Goal: Task Accomplishment & Management: Use online tool/utility

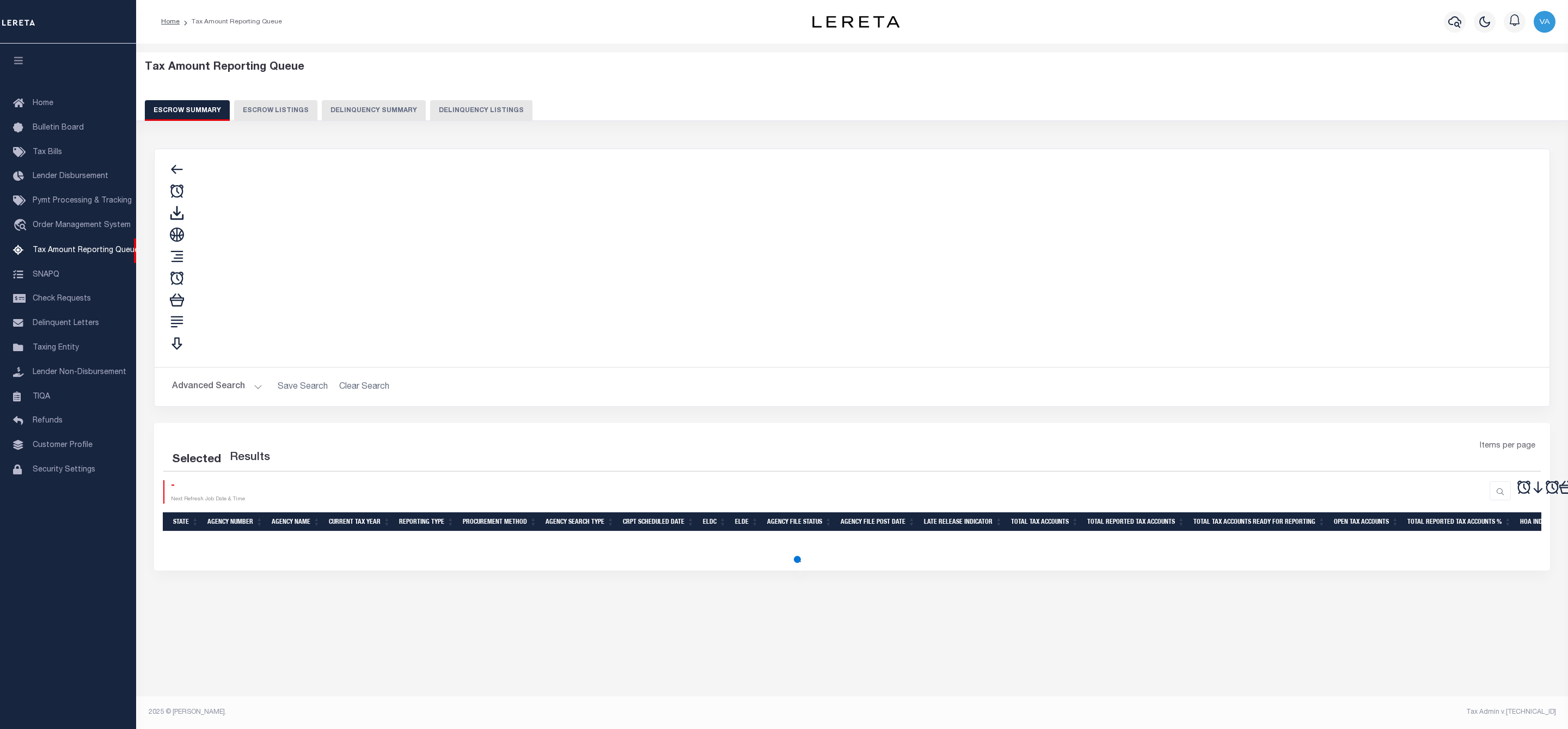
select select "100"
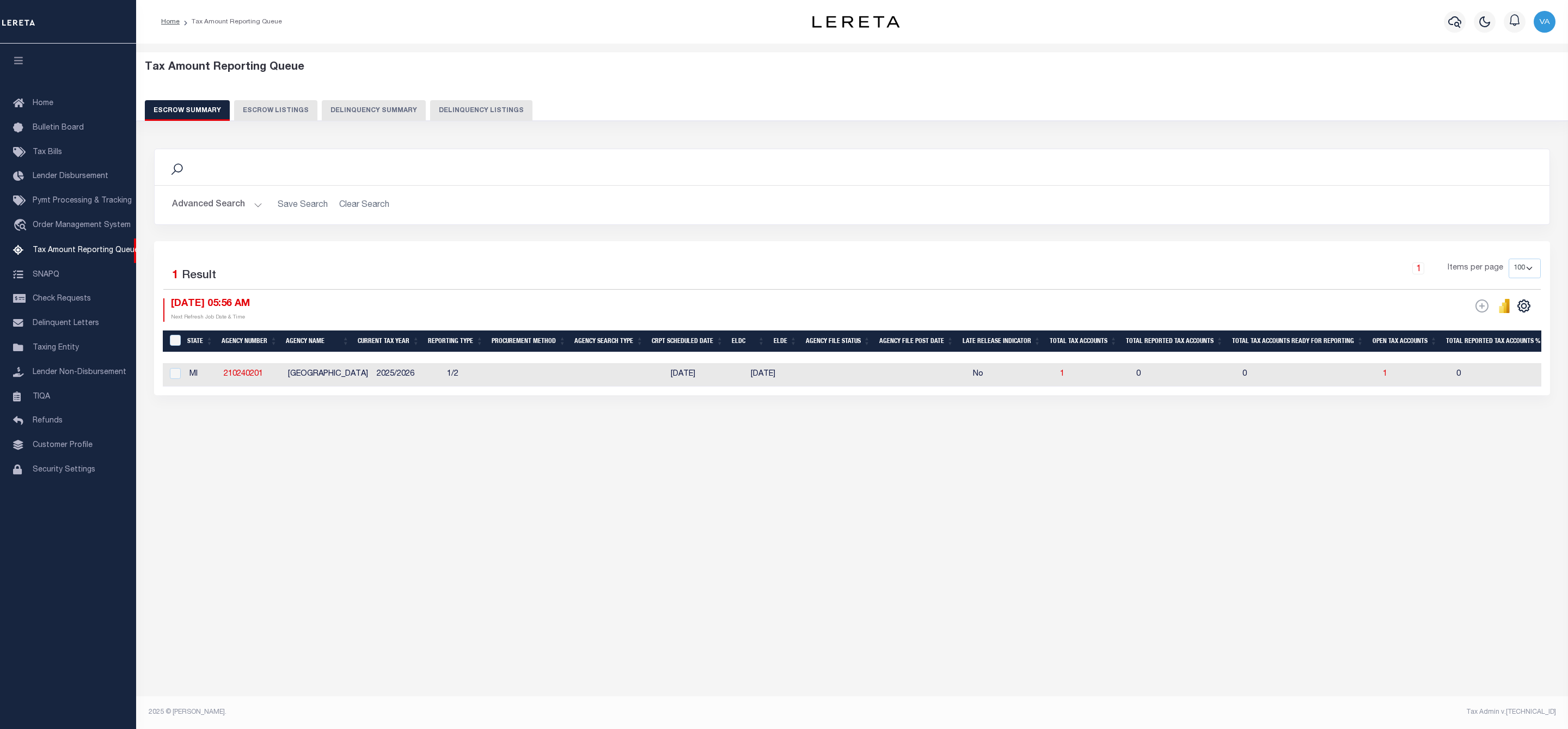
click at [243, 203] on button "Advanced Search" at bounding box center [217, 205] width 91 height 21
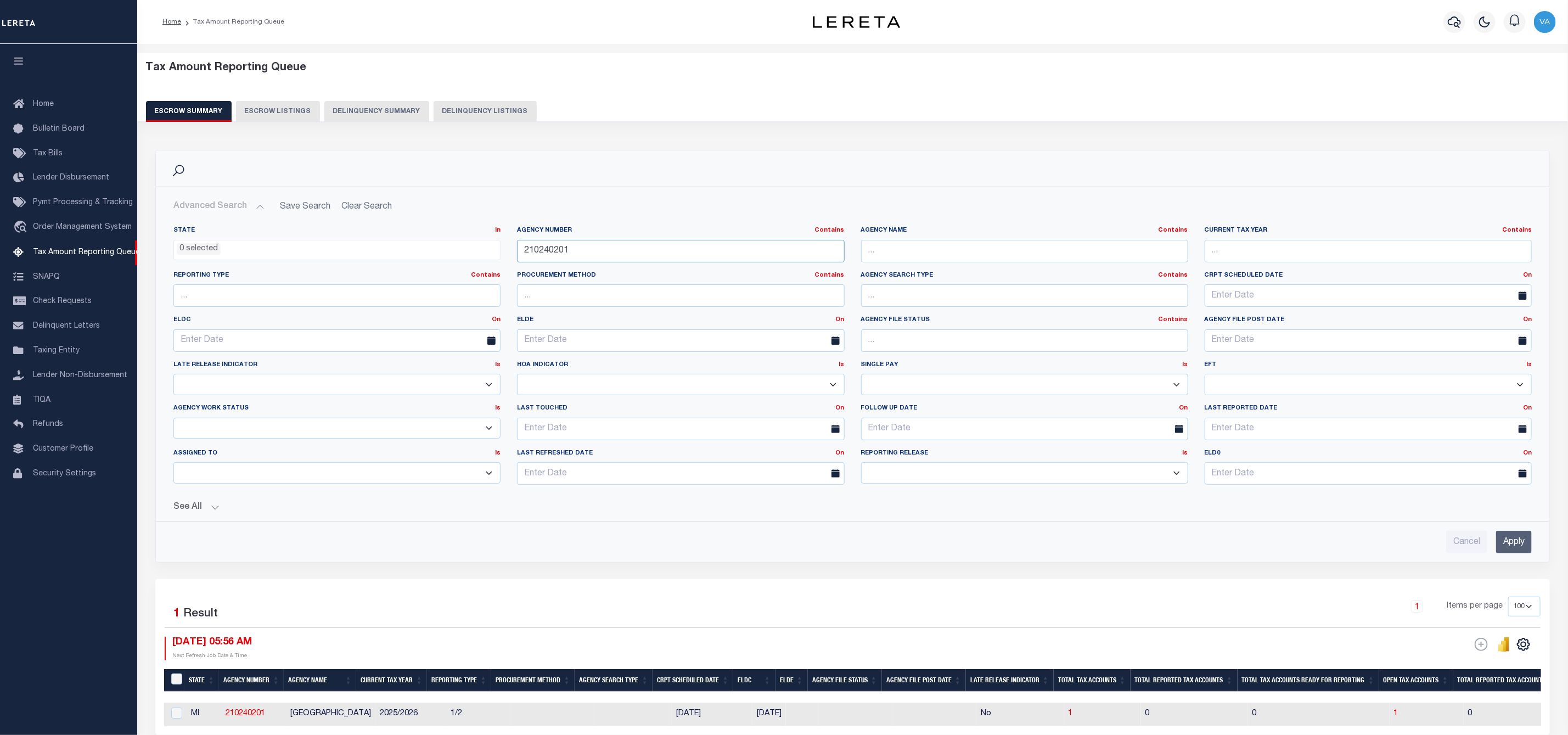
drag, startPoint x: 576, startPoint y: 252, endPoint x: 509, endPoint y: 257, distance: 67.2
click at [509, 257] on div "Agency Number Contains Contains Is 210240201" at bounding box center [680, 249] width 344 height 45
paste input "61021"
type input "210610211"
click at [1509, 539] on input "Apply" at bounding box center [1514, 542] width 36 height 22
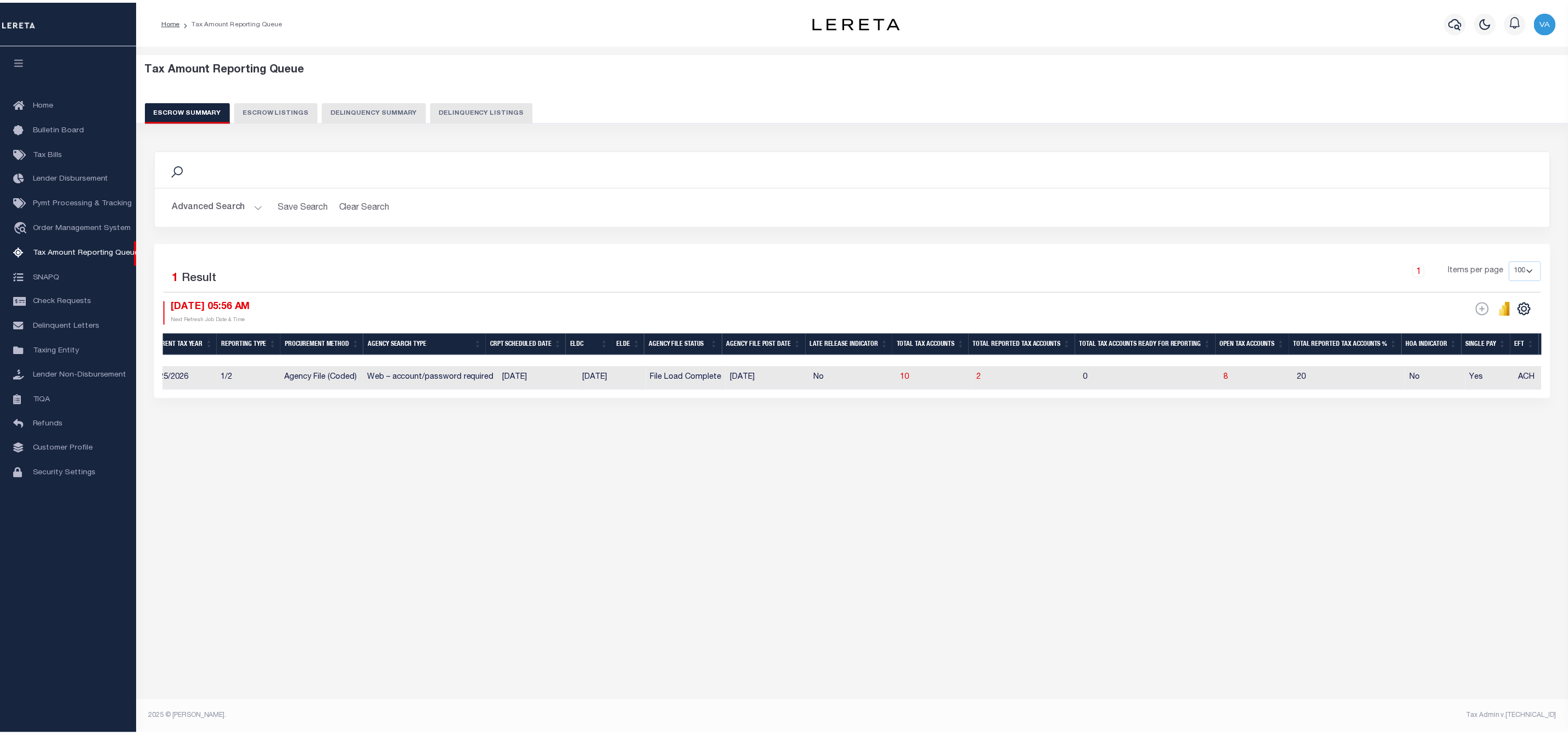
scroll to position [0, 351]
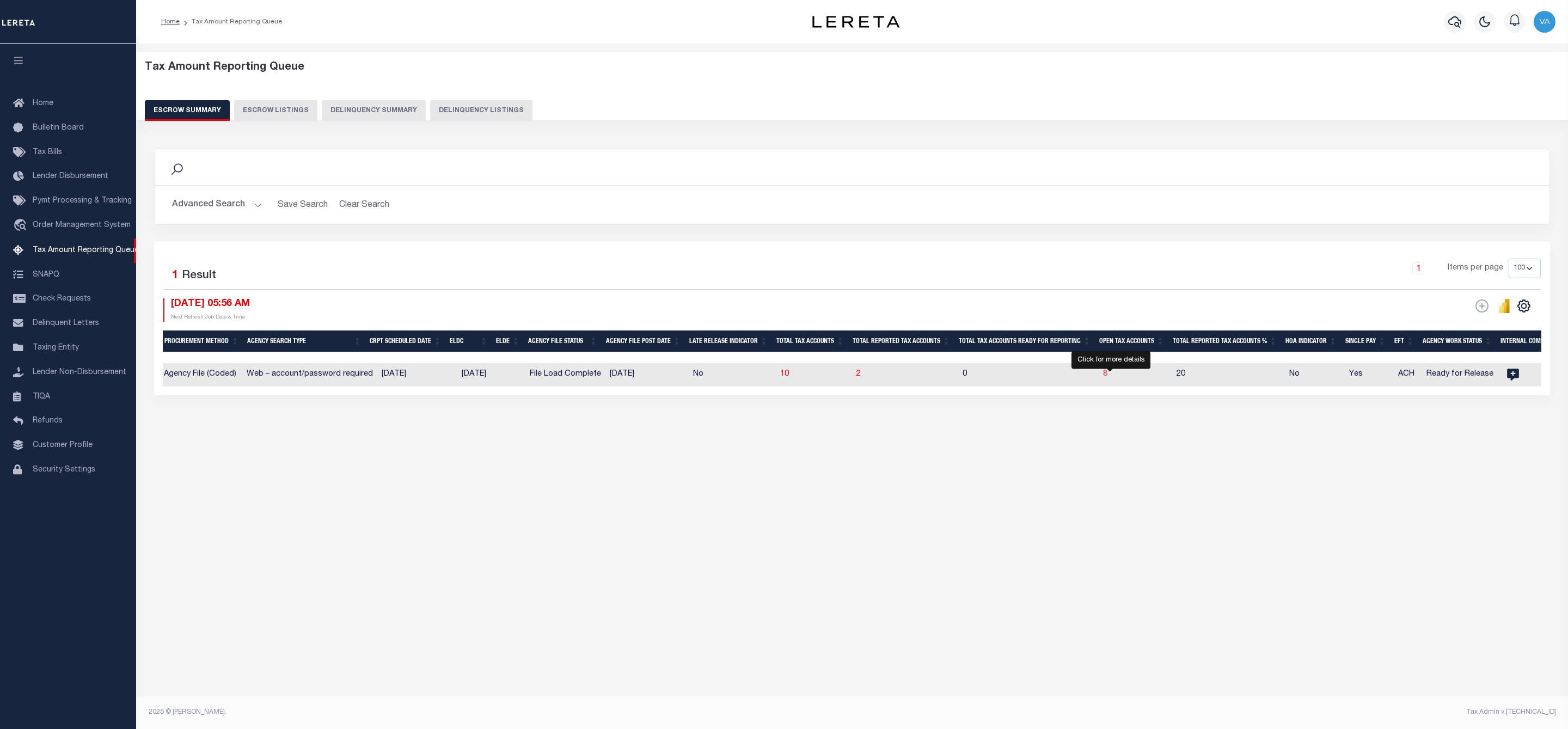
click at [1108, 376] on span "8" at bounding box center [1105, 374] width 4 height 8
select select "100"
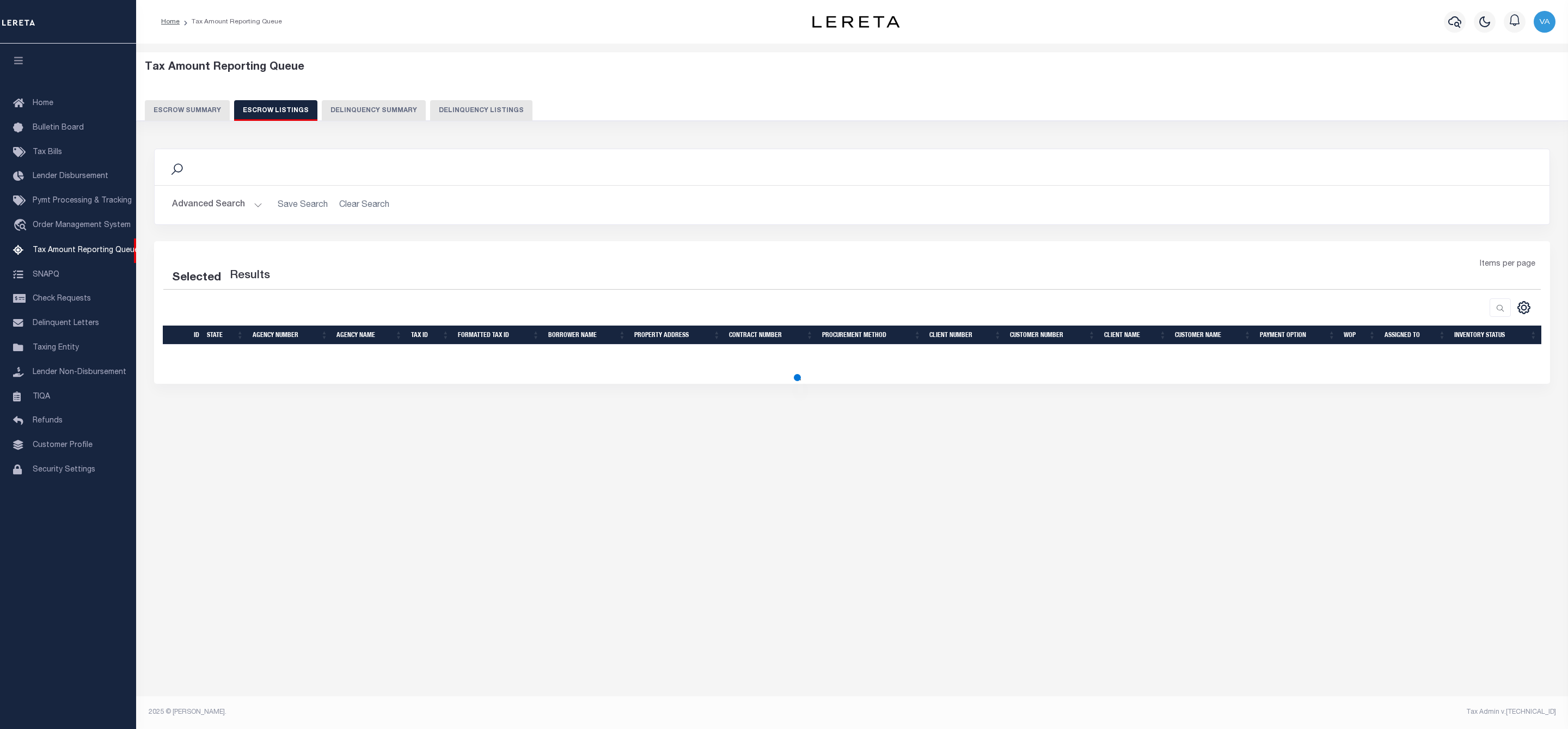
select select "100"
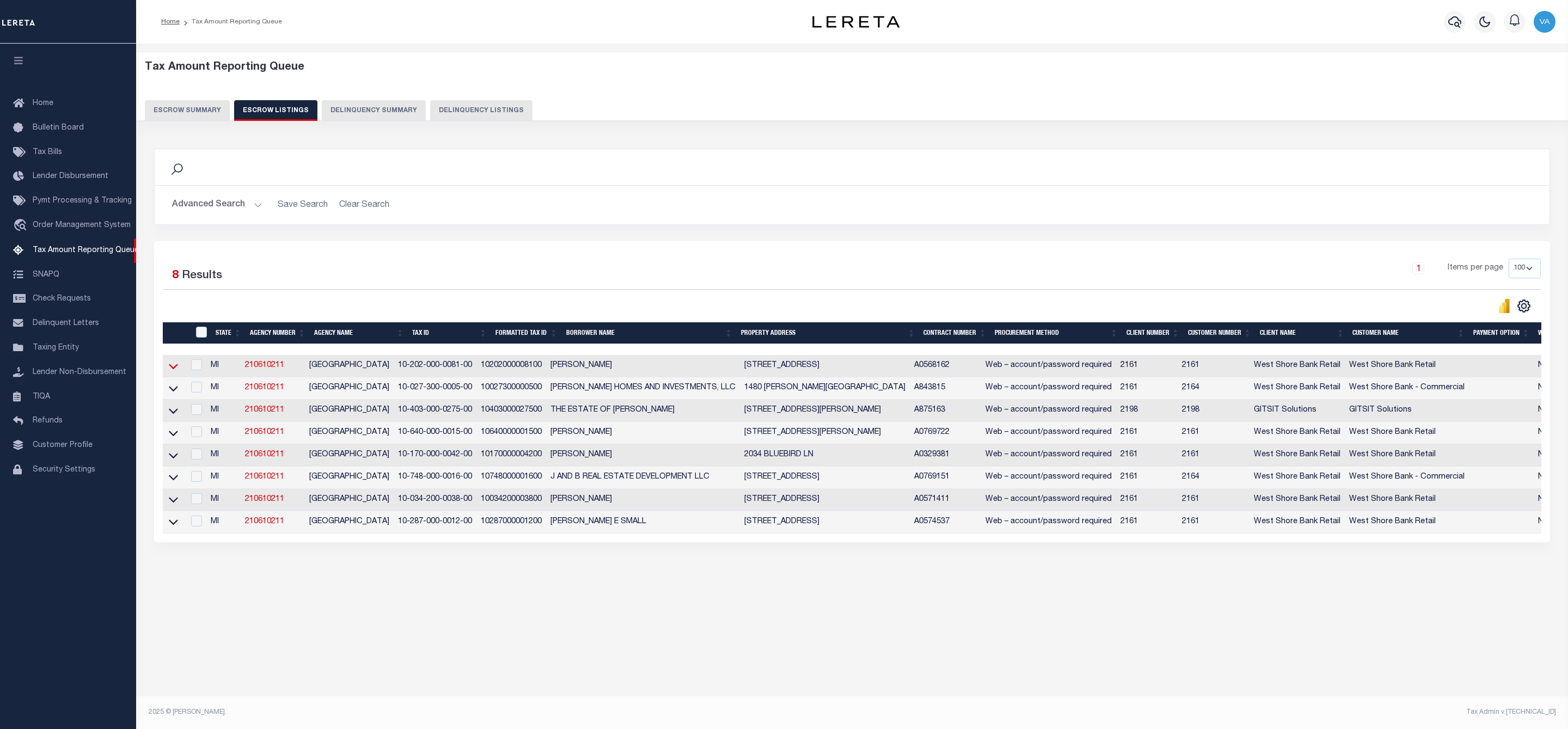
click at [171, 370] on icon at bounding box center [173, 367] width 9 height 6
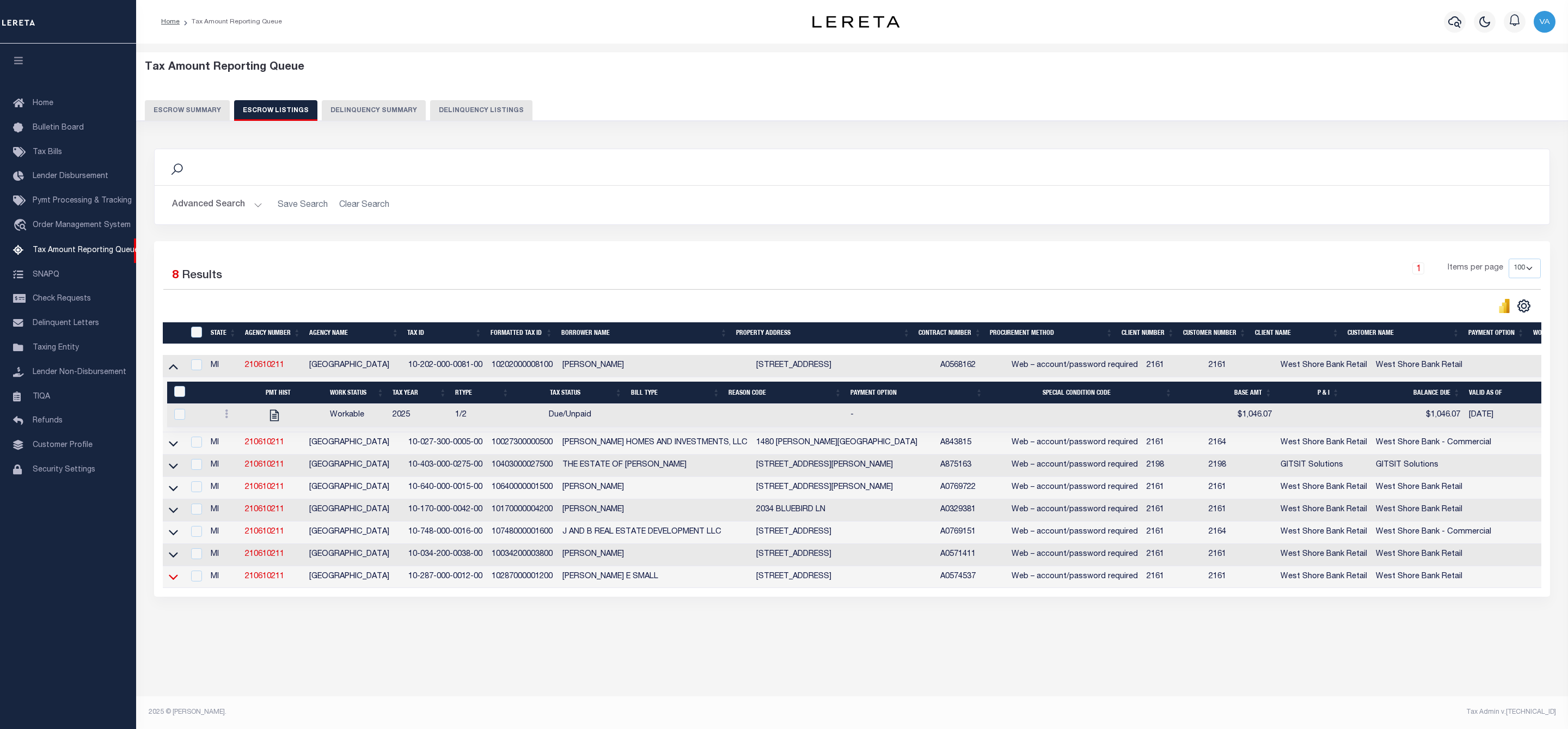
click at [169, 581] on icon at bounding box center [173, 576] width 9 height 12
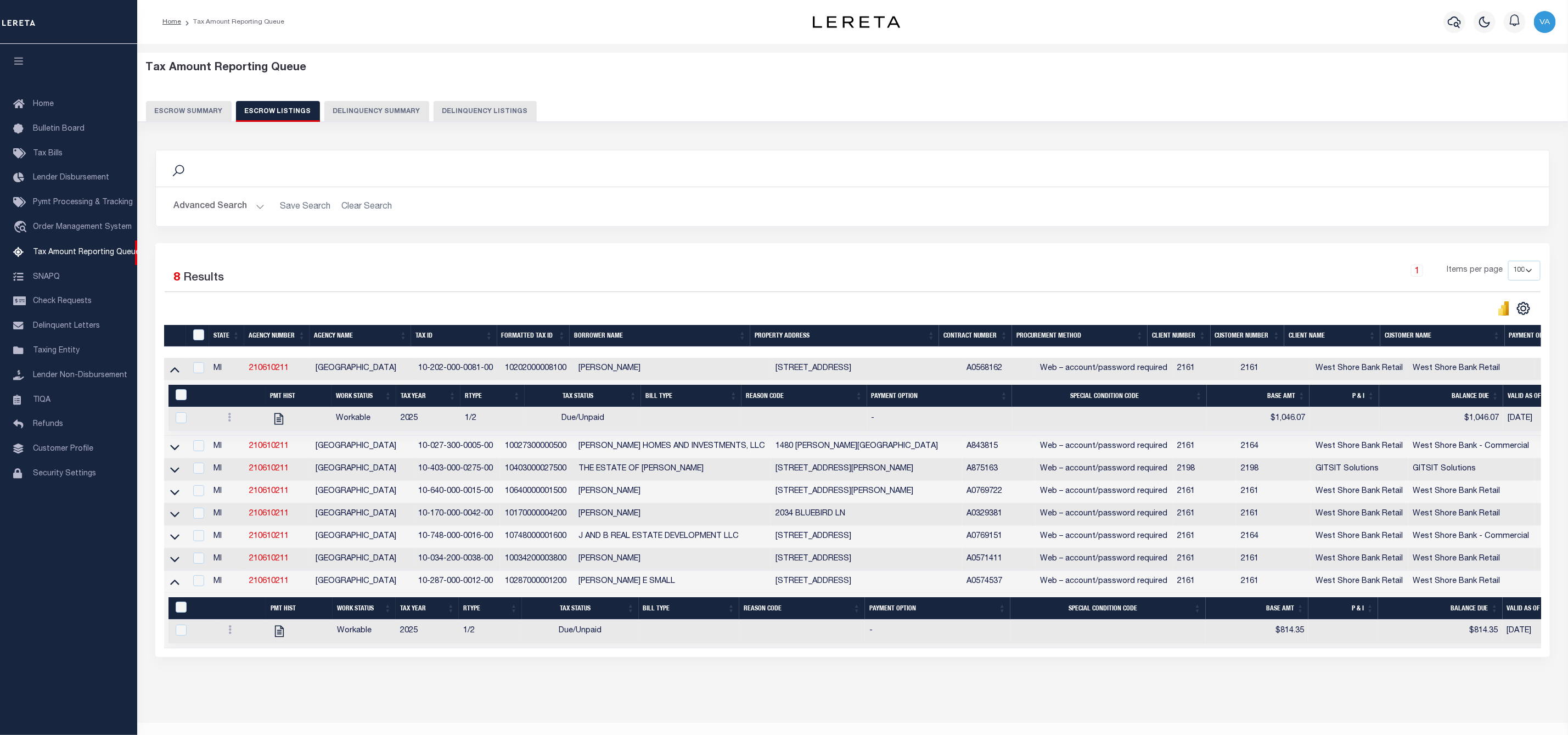
click at [208, 114] on button "Escrow Summary" at bounding box center [189, 111] width 86 height 21
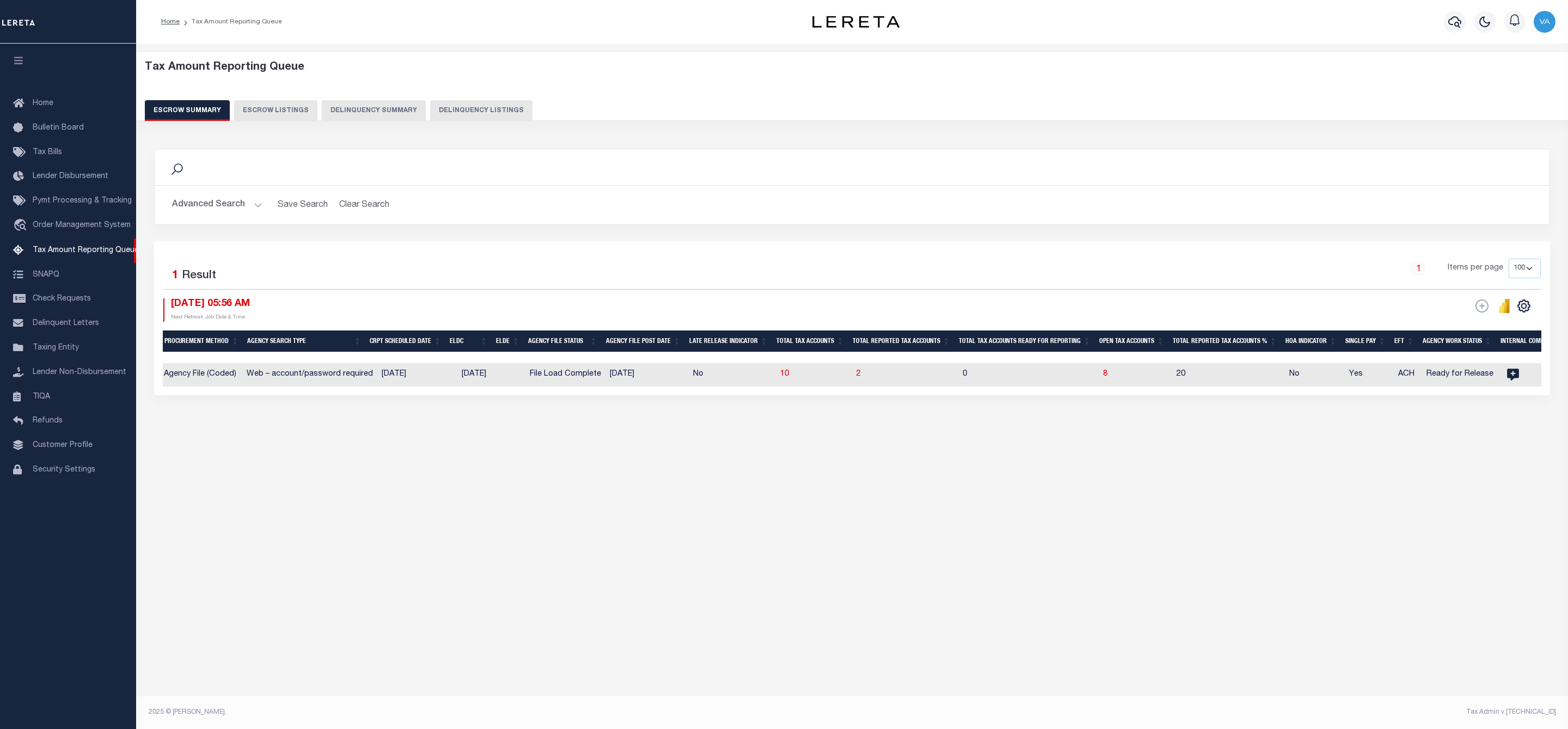
click at [231, 214] on button "Advanced Search" at bounding box center [217, 205] width 91 height 21
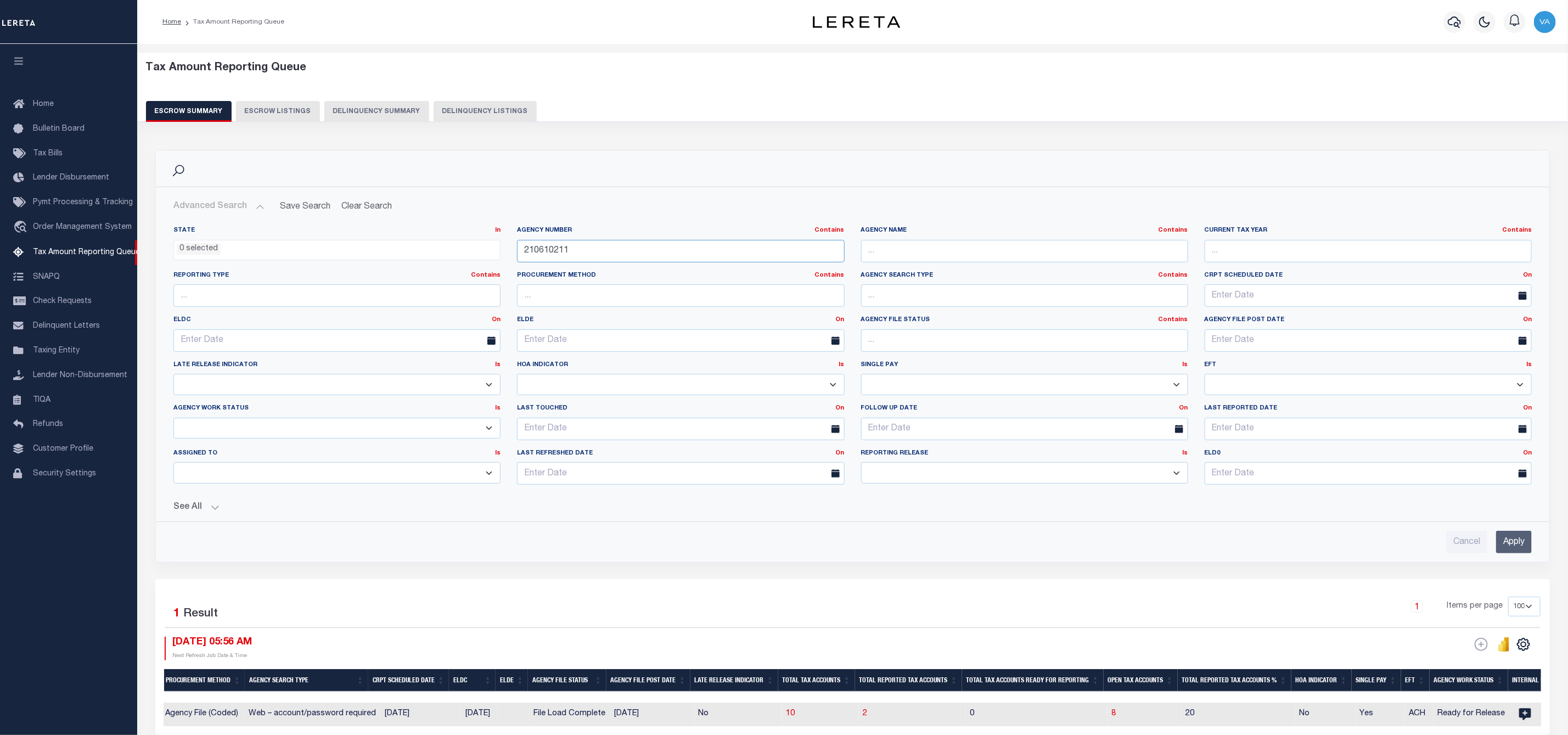
drag, startPoint x: 569, startPoint y: 247, endPoint x: 479, endPoint y: 247, distance: 90.0
click at [479, 247] on div "State In In AK AL AR AZ CA CO CT DC DE FL GA GU HI IA ID IL IN KS KY LA MA MD M…" at bounding box center [852, 360] width 1375 height 268
paste input "400216"
type input "210400216"
click at [1515, 548] on input "Apply" at bounding box center [1514, 542] width 36 height 22
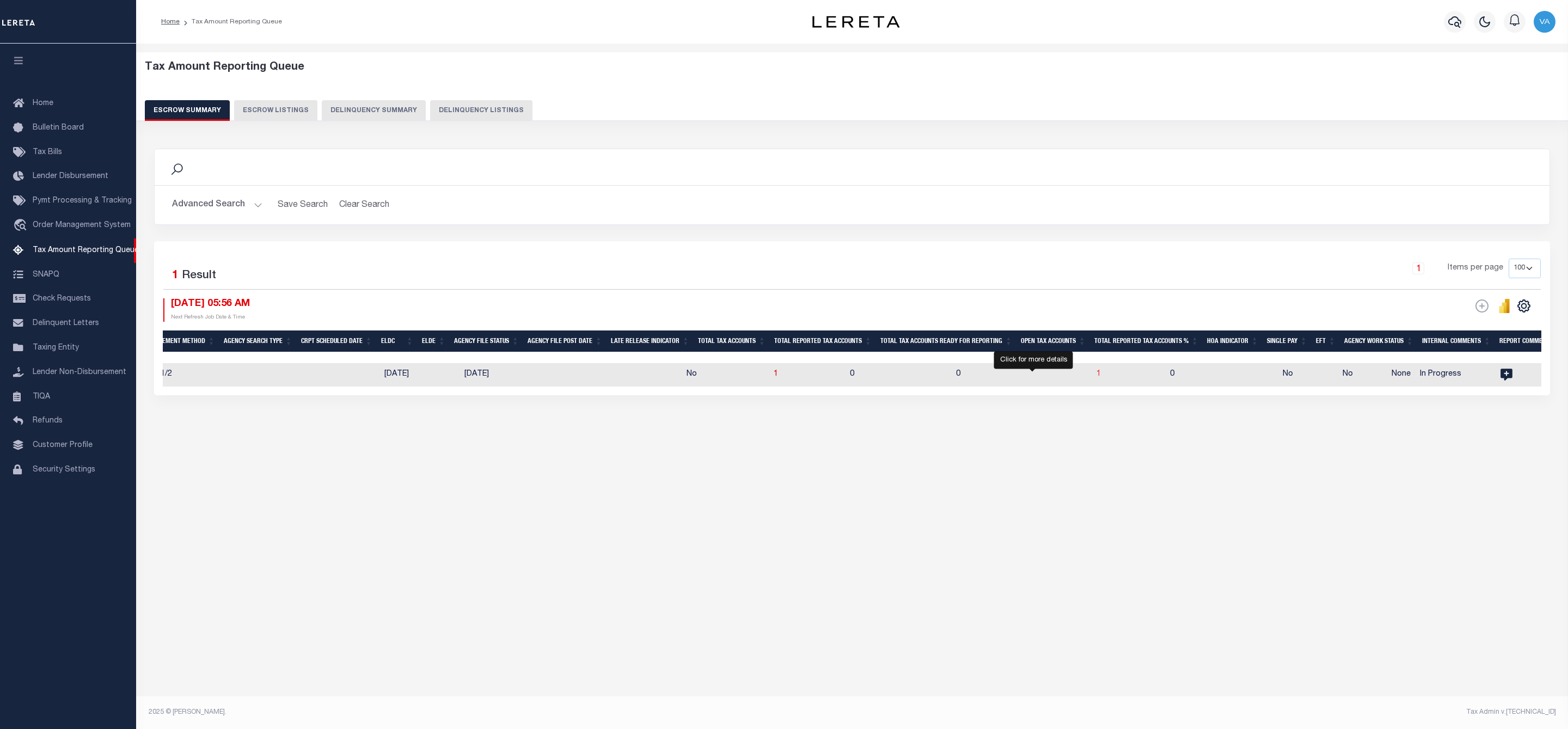
click at [1096, 377] on span "1" at bounding box center [1099, 374] width 4 height 8
select select "100"
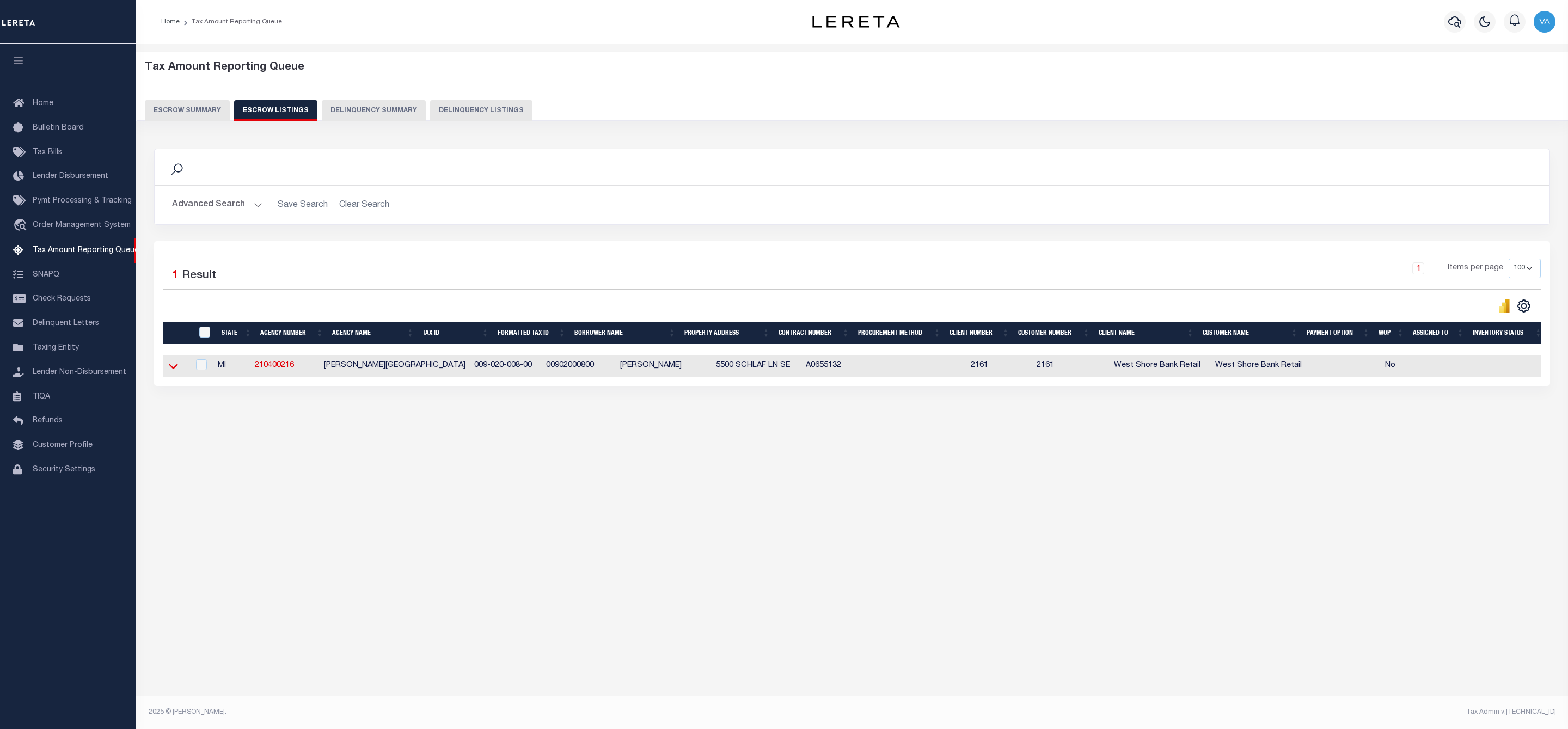
click at [170, 369] on icon at bounding box center [173, 366] width 9 height 12
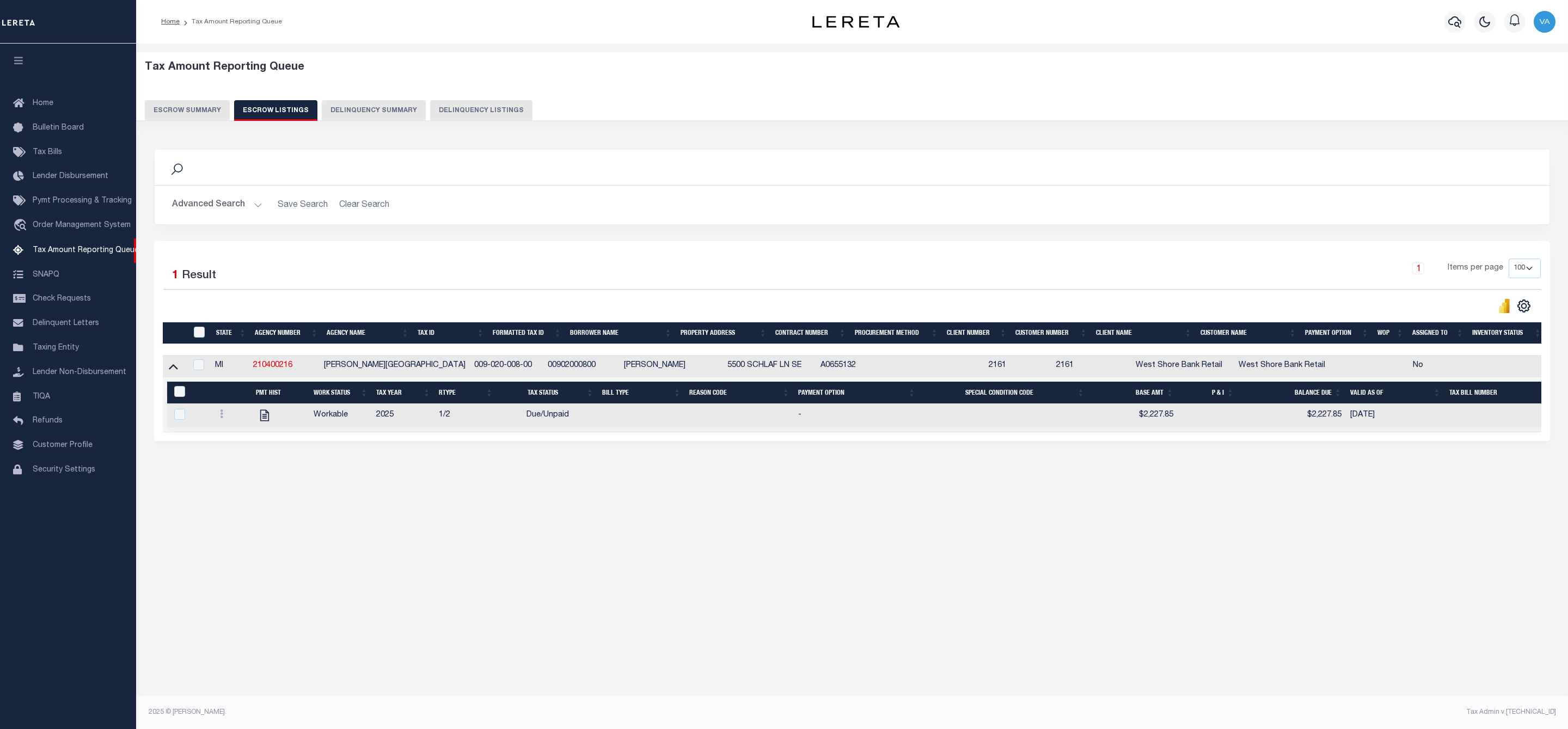
click at [194, 104] on button "Escrow Summary" at bounding box center [187, 111] width 85 height 21
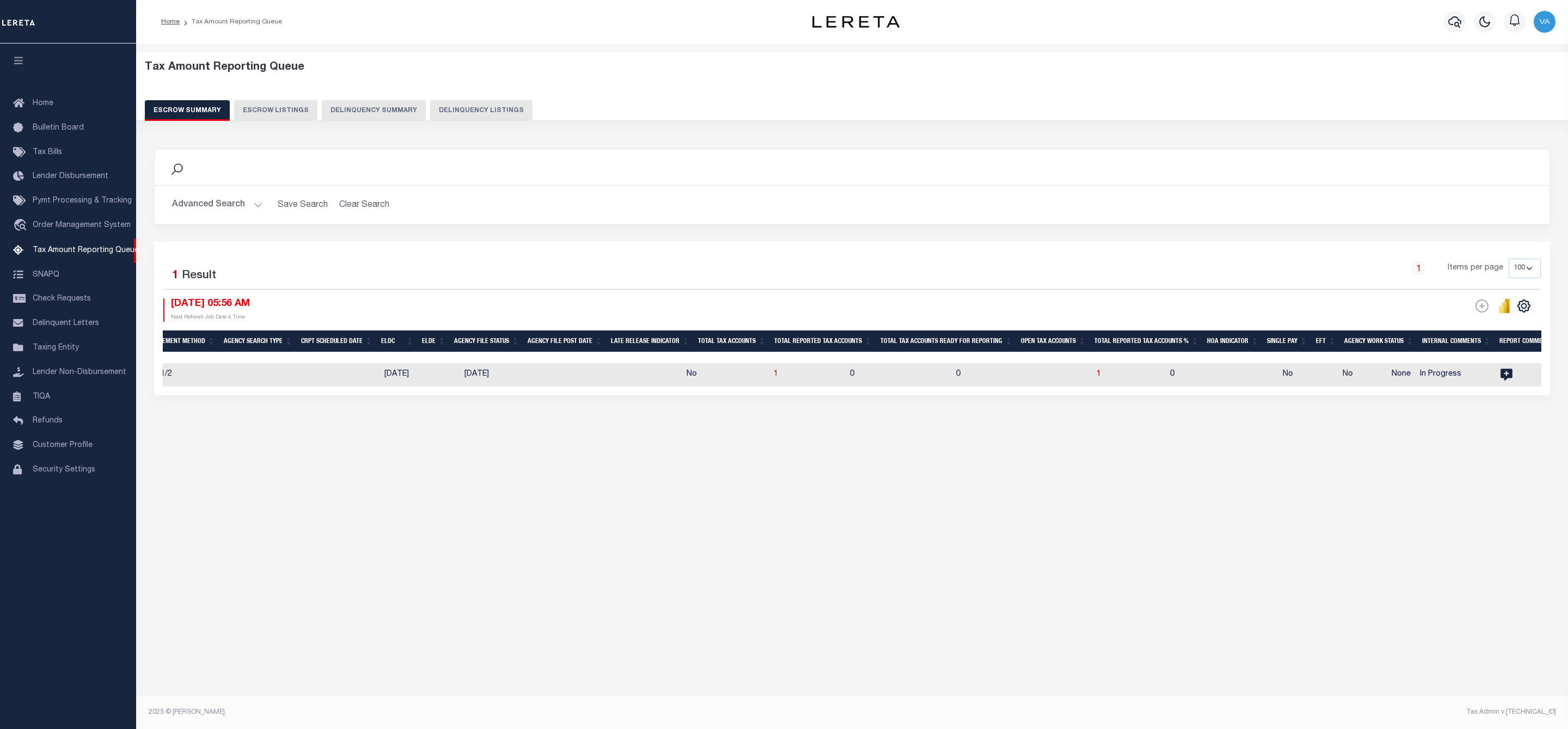
click at [247, 201] on button "Advanced Search" at bounding box center [217, 205] width 91 height 21
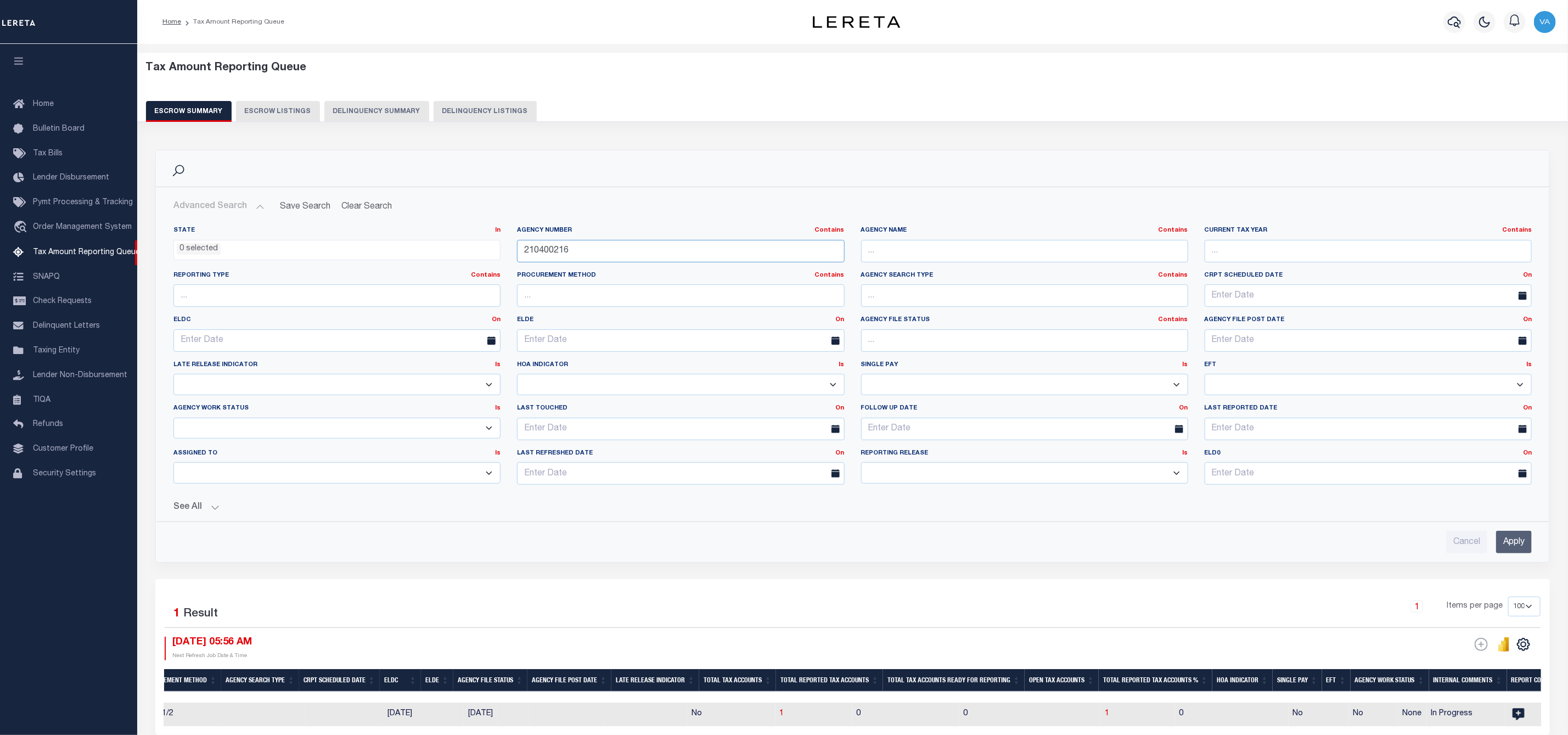
drag, startPoint x: 581, startPoint y: 249, endPoint x: 518, endPoint y: 247, distance: 63.0
click at [518, 247] on input "210400216" at bounding box center [680, 251] width 327 height 22
paste input "530204"
type input "210530204"
click at [1500, 543] on input "Apply" at bounding box center [1514, 542] width 36 height 22
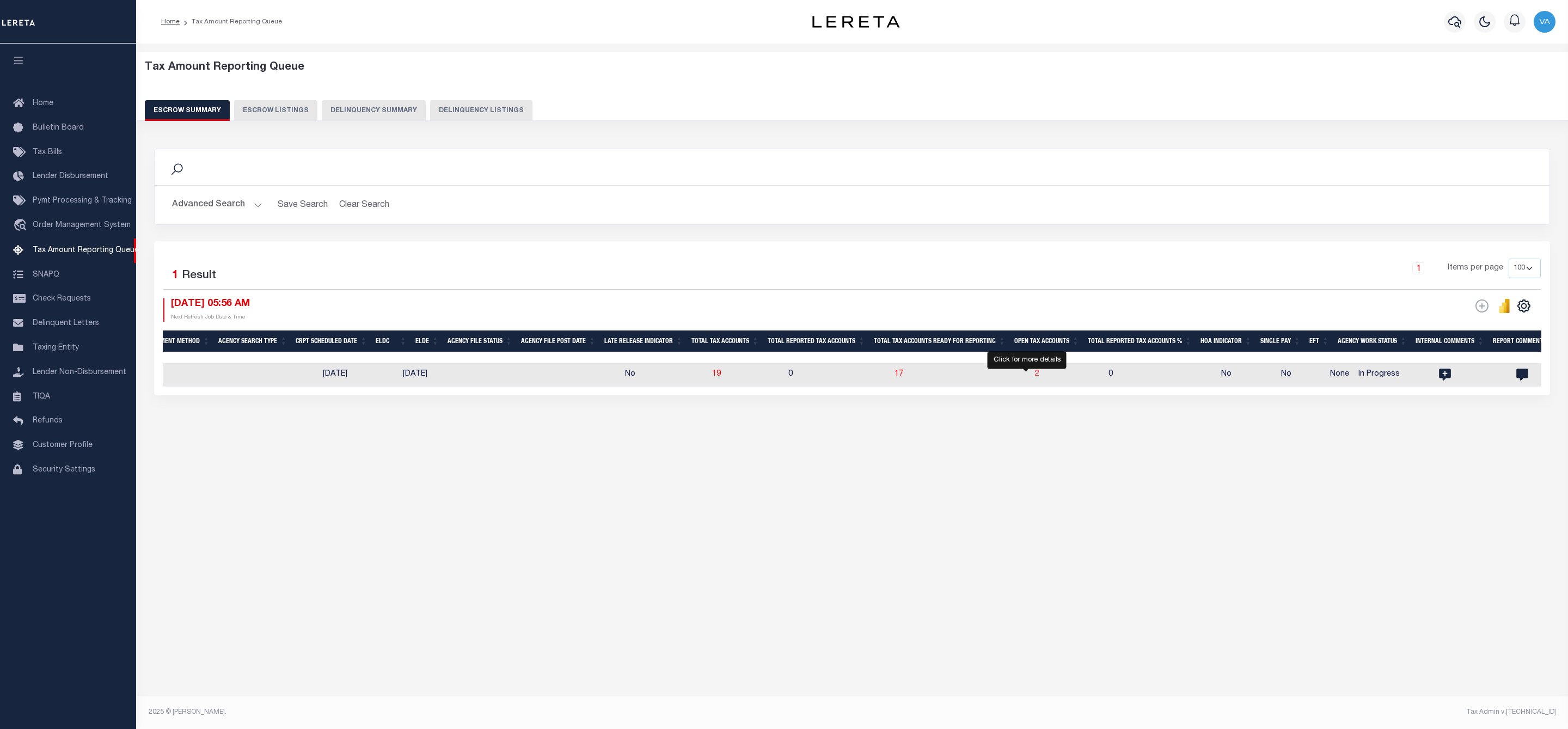
click at [1035, 375] on span "2" at bounding box center [1037, 374] width 4 height 8
select select "100"
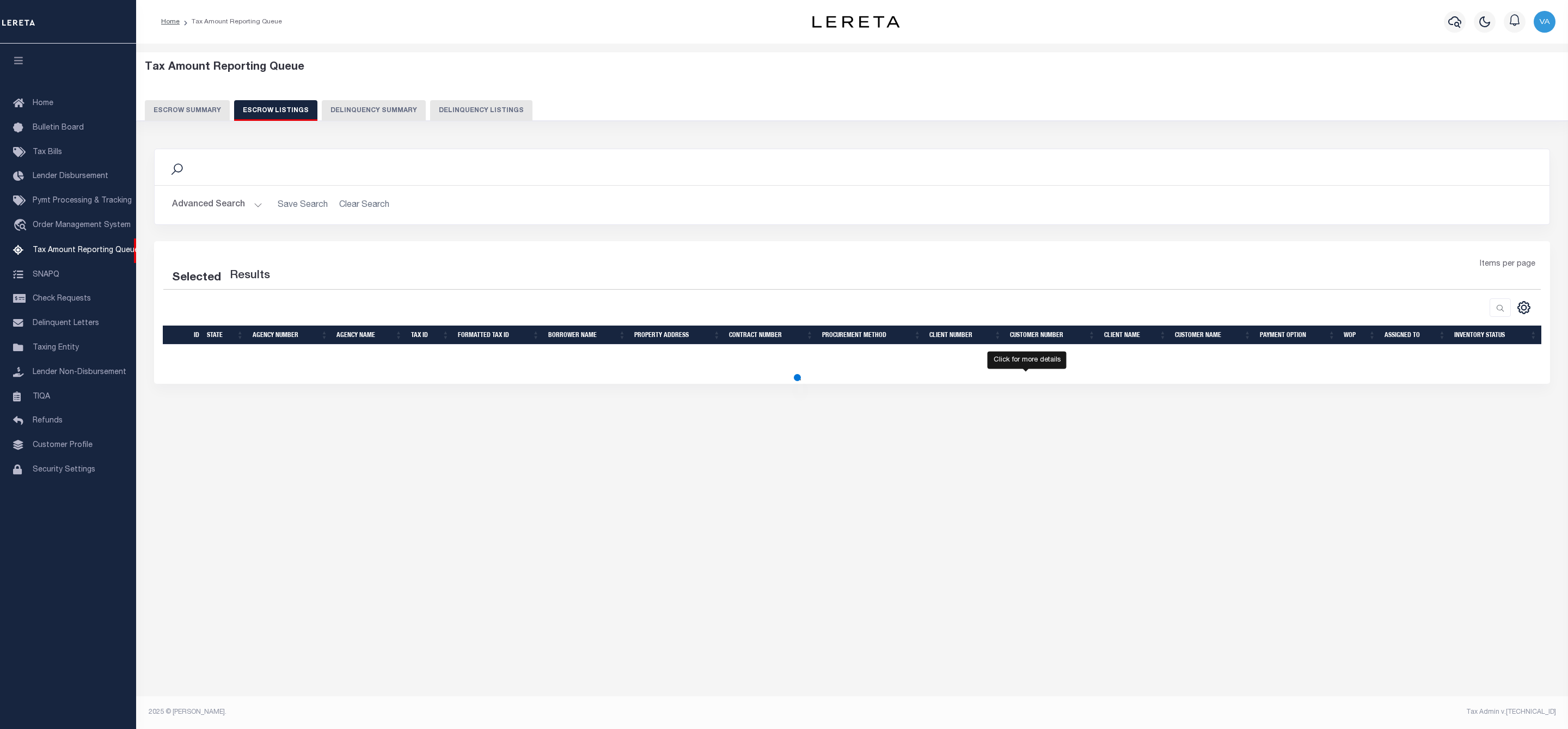
select select "100"
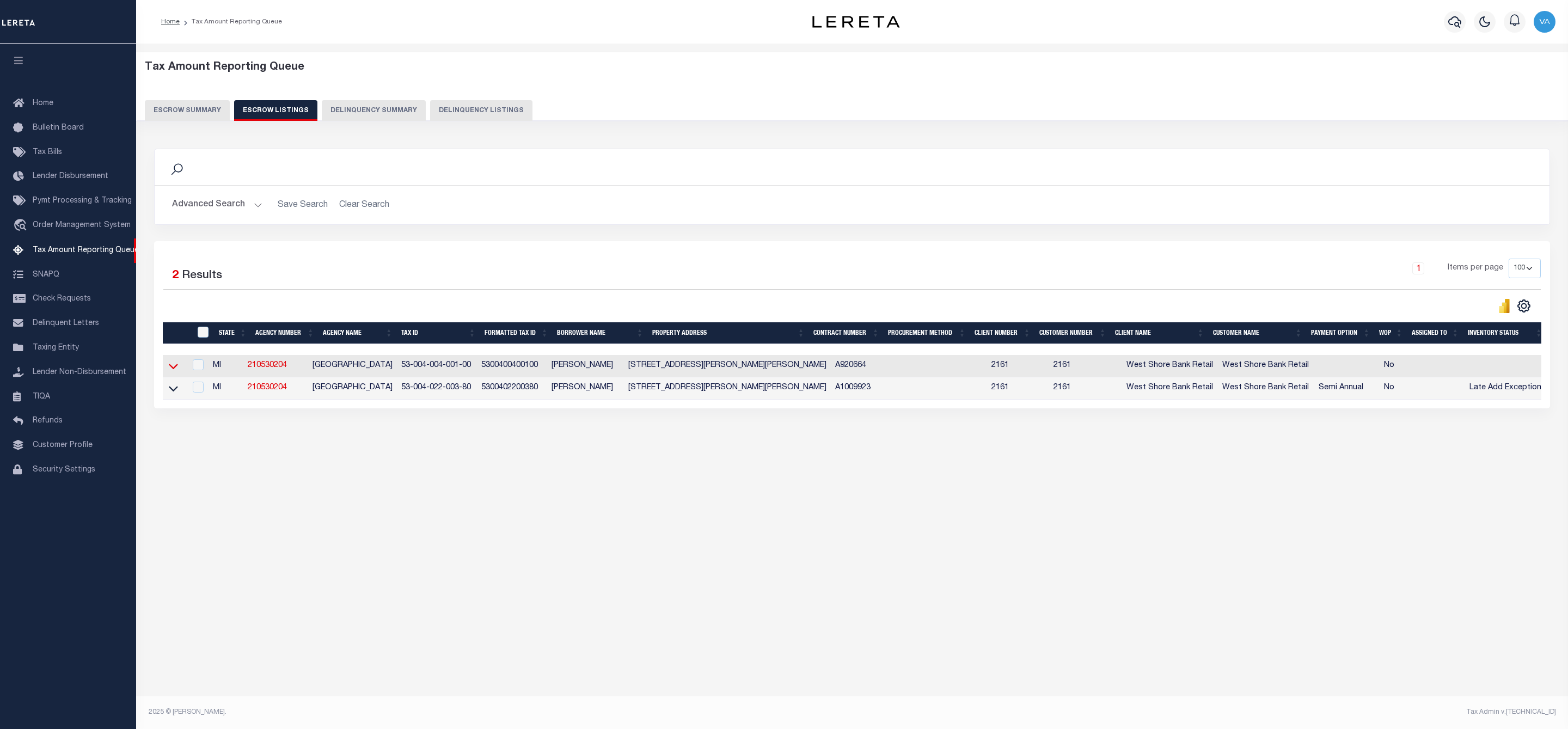
click at [175, 370] on icon at bounding box center [173, 366] width 9 height 12
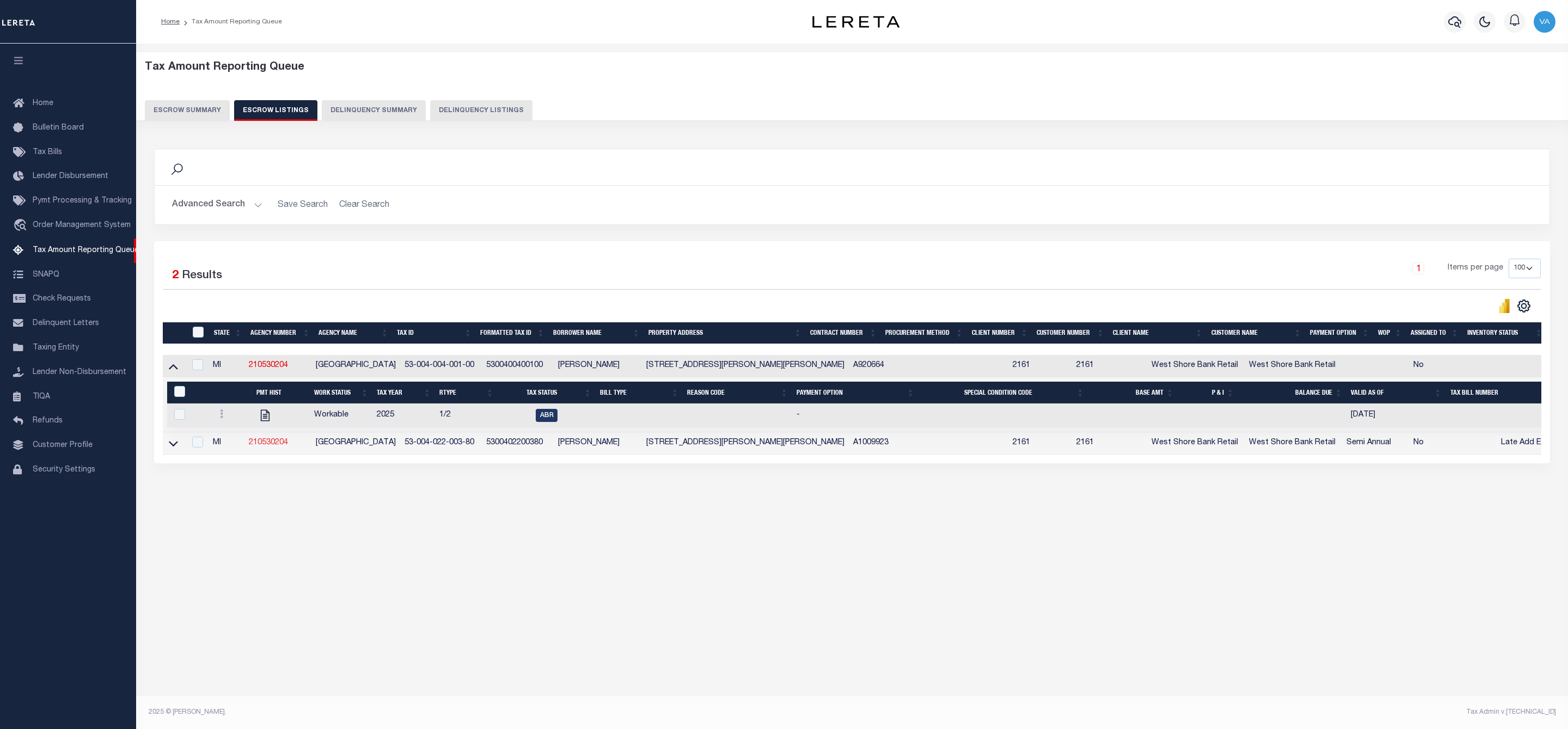
drag, startPoint x: 171, startPoint y: 446, endPoint x: 273, endPoint y: 446, distance: 102.0
click at [171, 446] on icon at bounding box center [173, 443] width 9 height 12
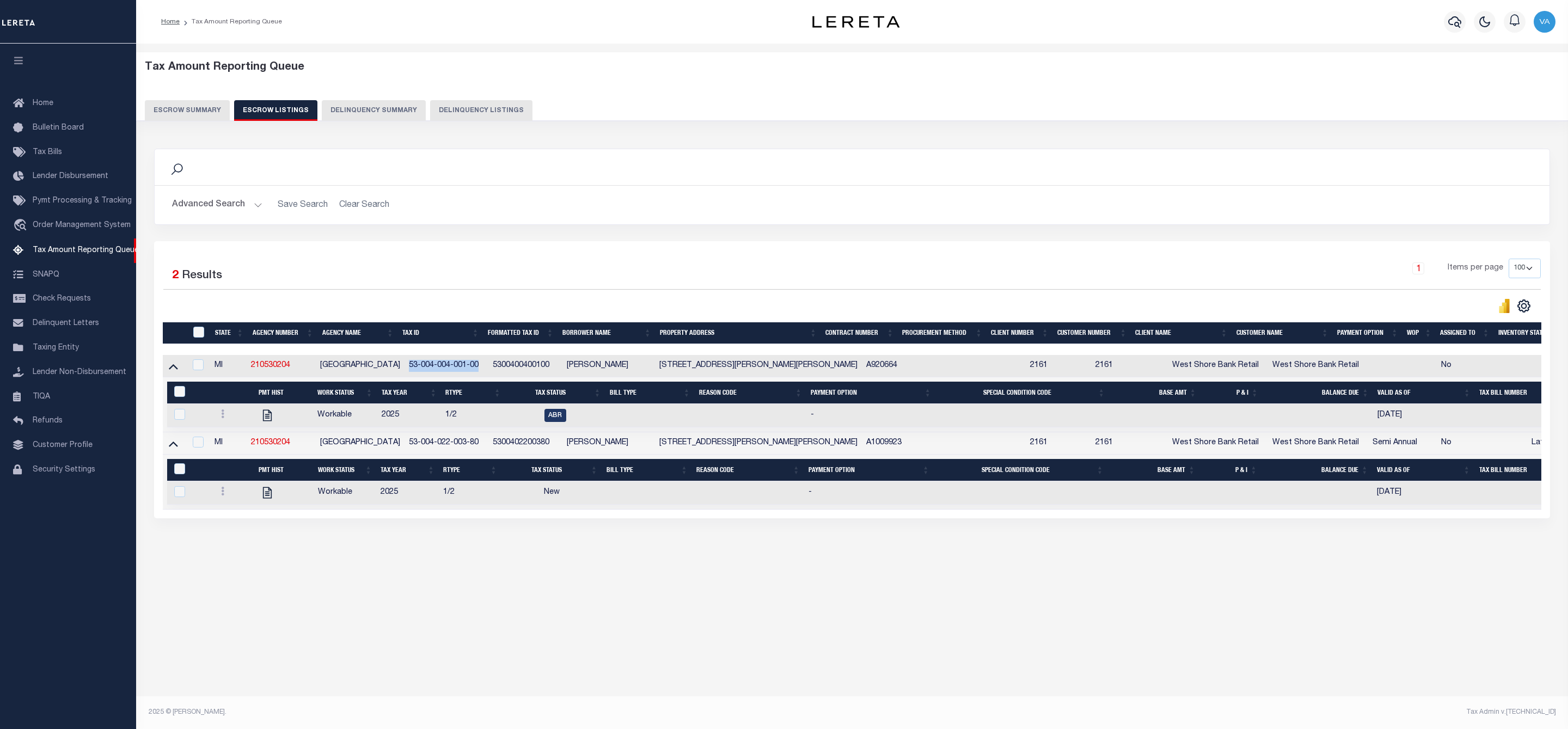
drag, startPoint x: 406, startPoint y: 368, endPoint x: 484, endPoint y: 366, distance: 78.0
click at [484, 366] on td "53-004-004-001-00" at bounding box center [446, 366] width 84 height 22
checkbox input "true"
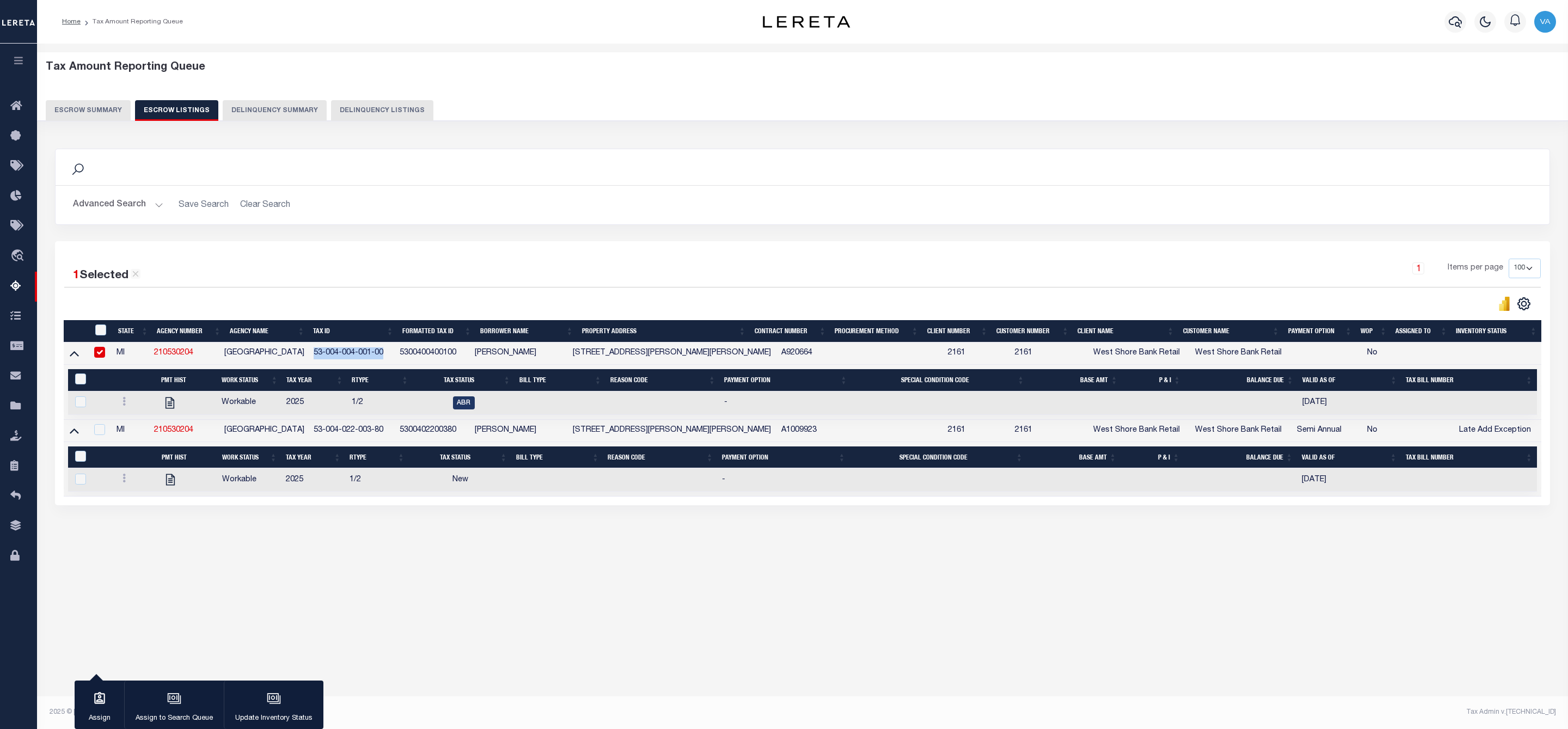
copy td "53-004-004-001-00"
drag, startPoint x: 309, startPoint y: 431, endPoint x: 382, endPoint y: 433, distance: 73.0
click at [382, 433] on td "53-004-022-003-80" at bounding box center [352, 430] width 86 height 22
checkbox input "true"
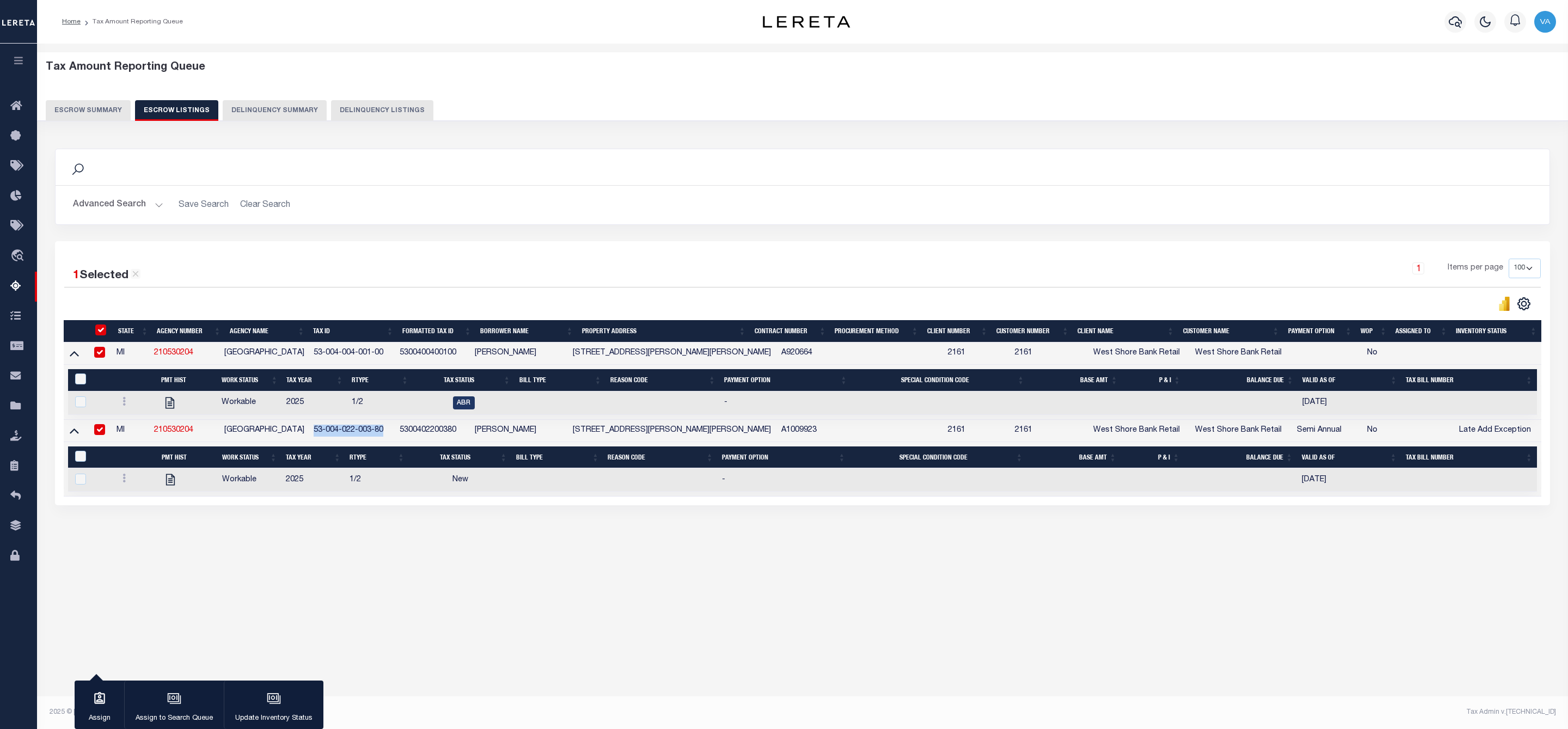
checkbox input "true"
copy td "53-004-022-003-80"
click at [78, 357] on icon at bounding box center [74, 354] width 9 height 6
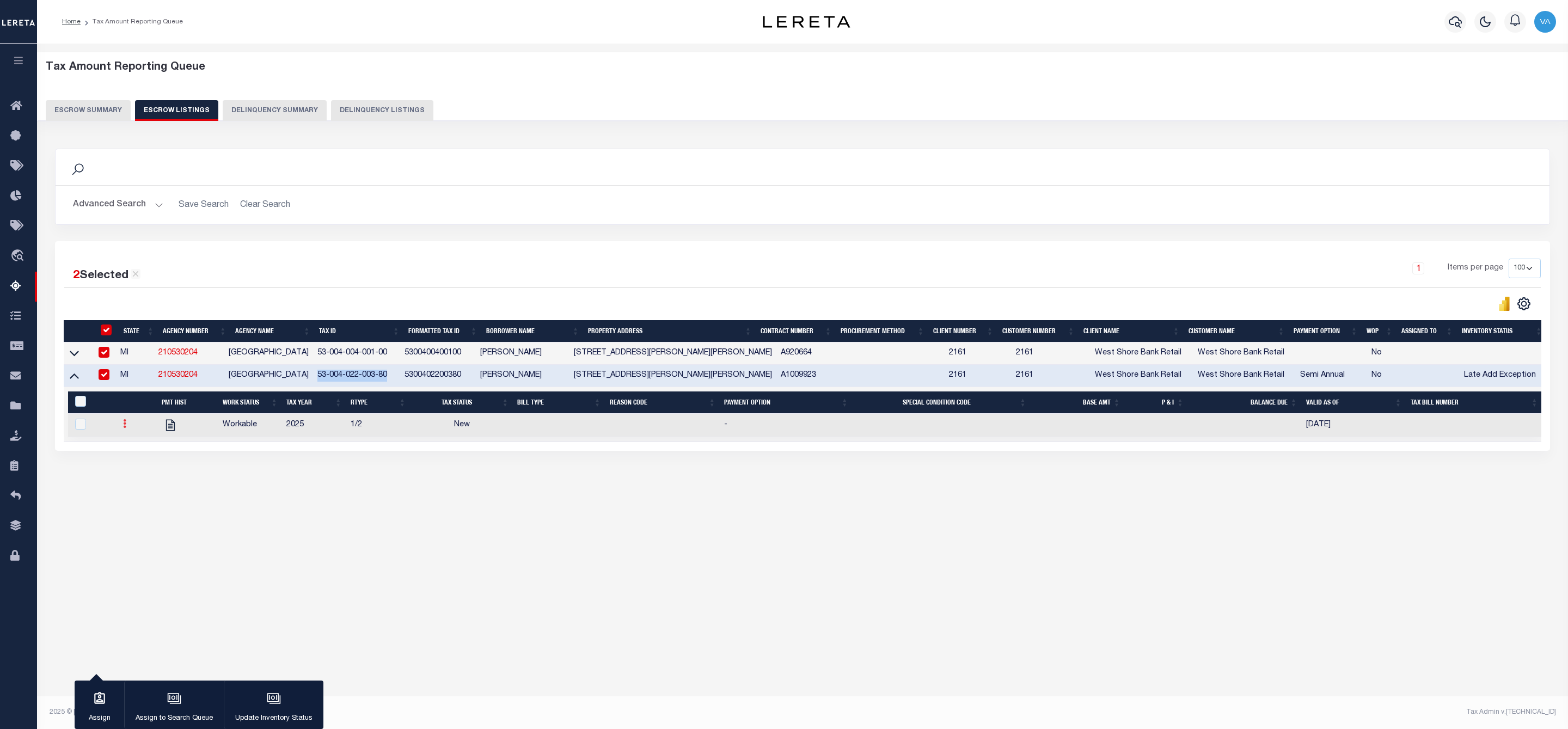
click at [124, 426] on icon at bounding box center [124, 424] width 3 height 9
click at [133, 468] on li at bounding box center [138, 460] width 37 height 18
checkbox input "true"
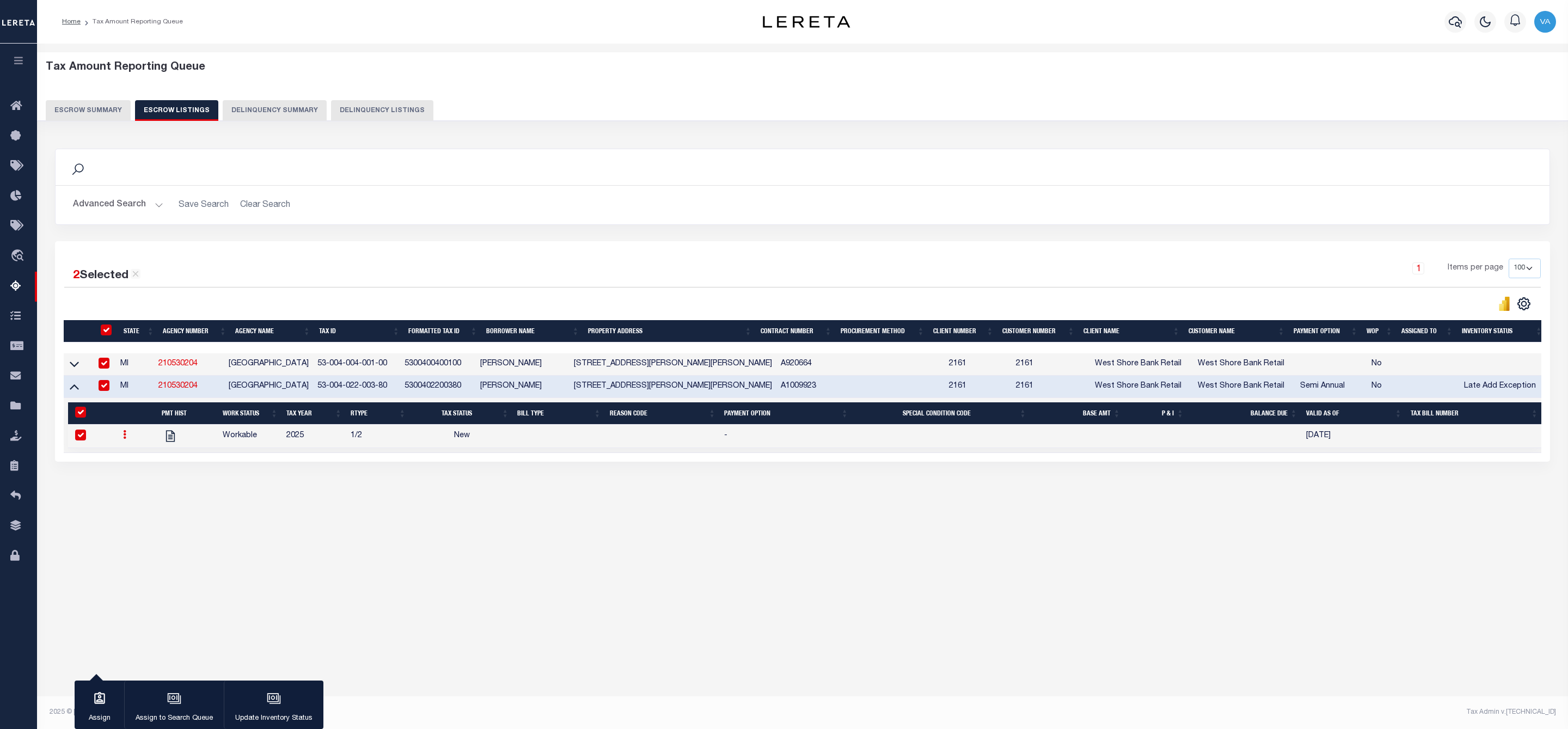
click at [124, 437] on icon at bounding box center [124, 434] width 3 height 9
click at [136, 473] on li at bounding box center [138, 471] width 37 height 18
checkbox input "false"
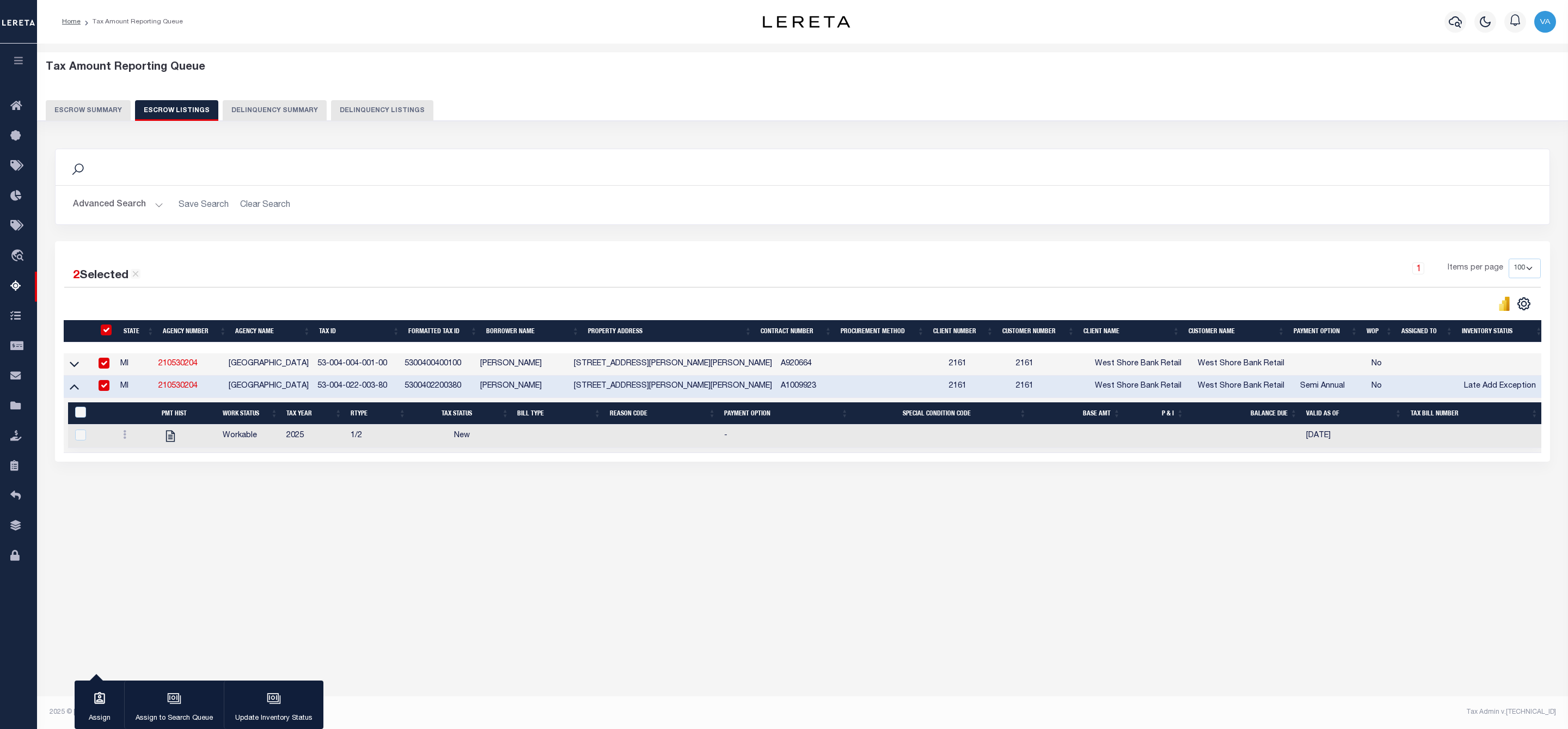
click at [97, 419] on div "&nbsp;" at bounding box center [93, 412] width 42 height 12
click at [124, 438] on icon at bounding box center [124, 434] width 3 height 9
click at [77, 410] on th "&nbsp;" at bounding box center [91, 413] width 46 height 22
click at [109, 366] on input "checkbox" at bounding box center [104, 363] width 11 height 11
checkbox input "false"
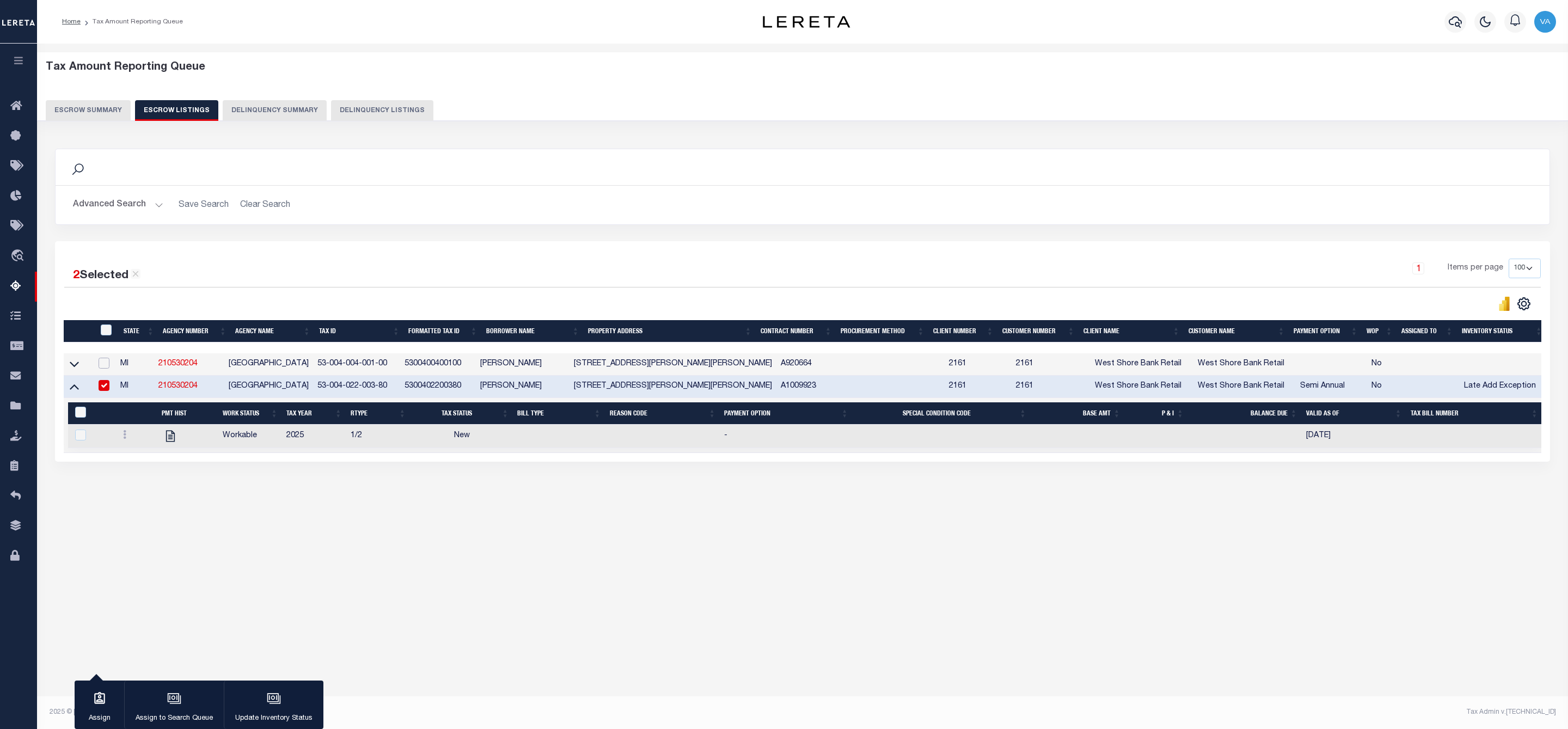
checkbox input "false"
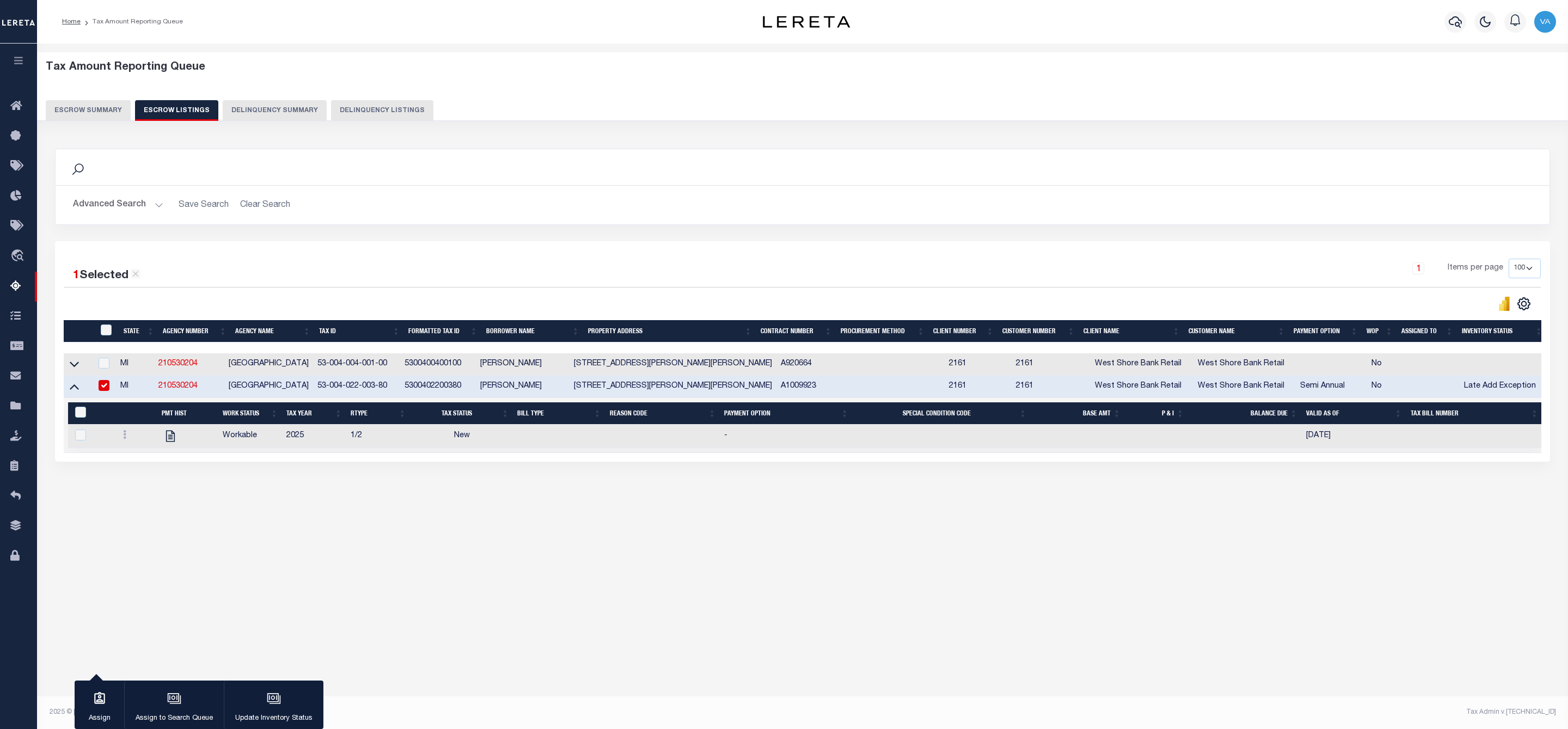
click at [124, 433] on td at bounding box center [136, 436] width 43 height 23
checkbox input "true"
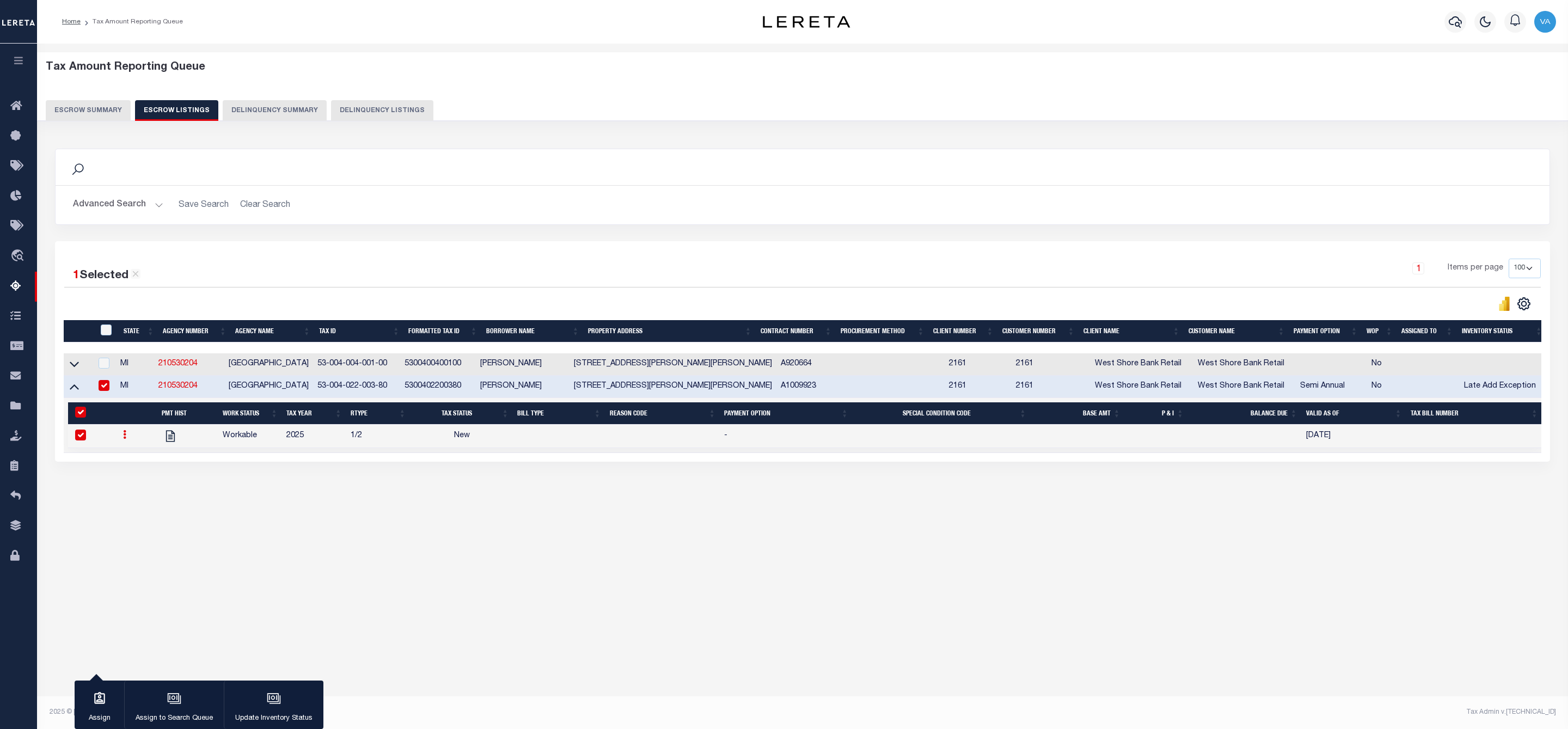
click at [123, 439] on icon at bounding box center [124, 434] width 3 height 9
click at [135, 475] on img "" at bounding box center [138, 471] width 11 height 12
checkbox input "false"
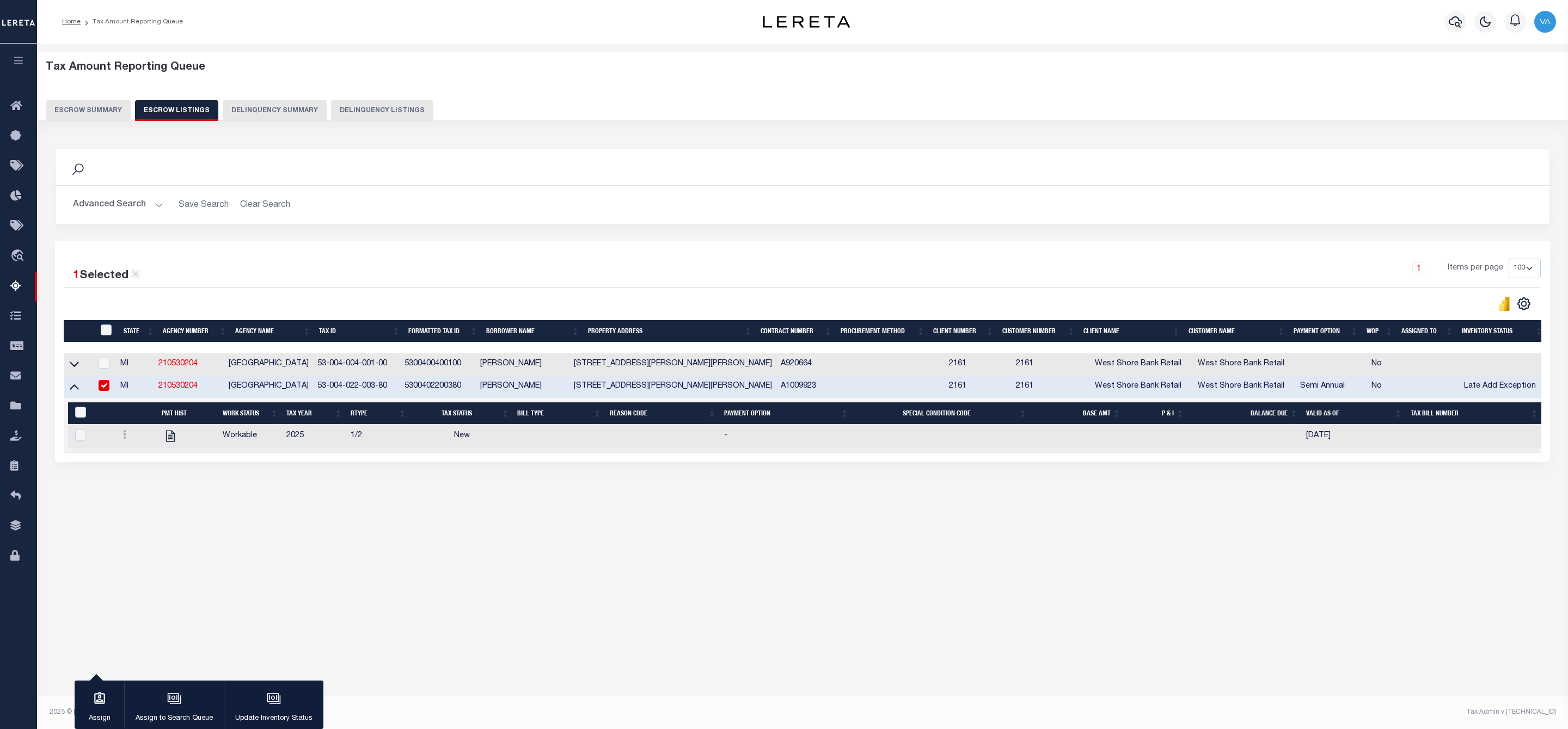
select select "NW2"
select select
type input "08/28/2025"
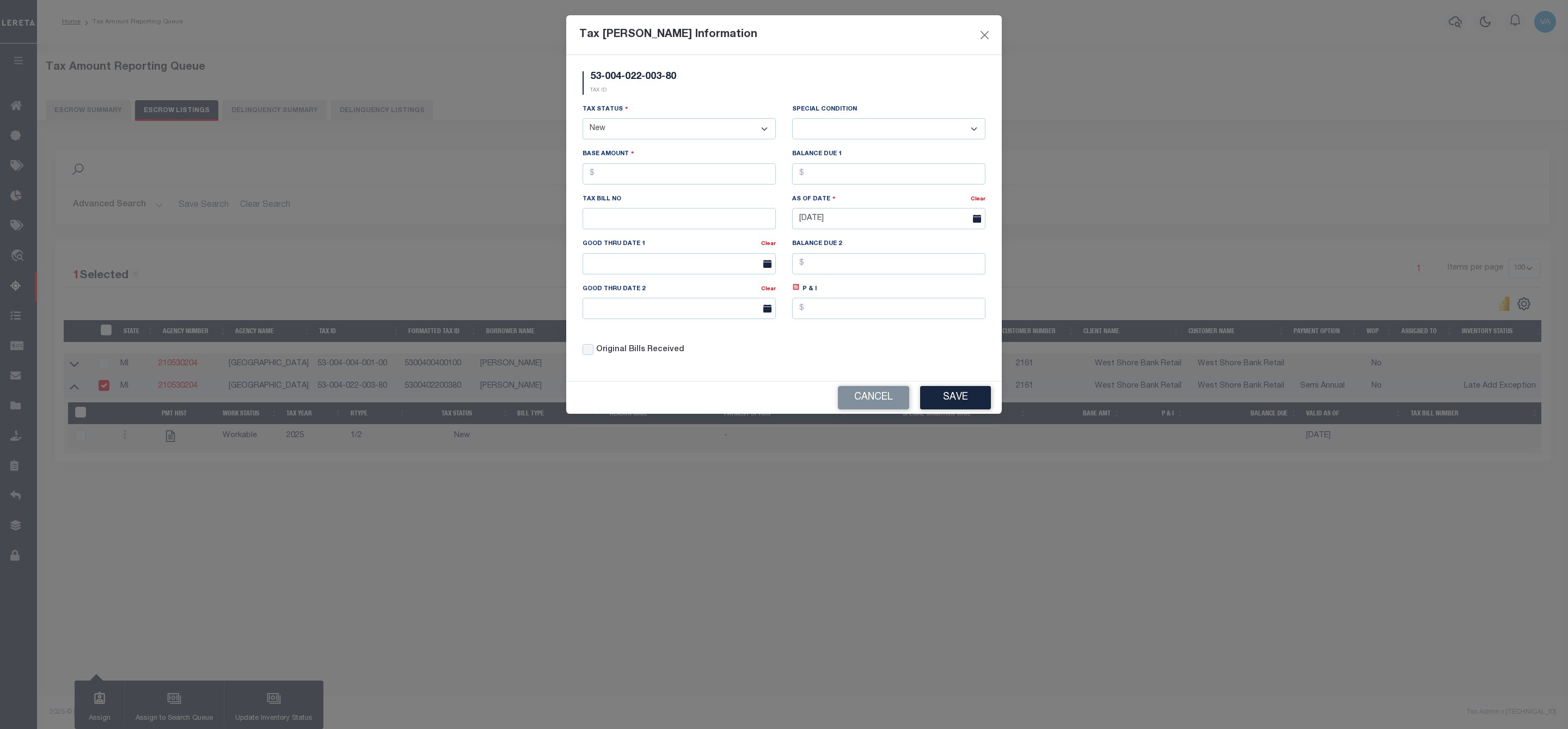
click at [664, 127] on select "- Select Status - Open Due/Unpaid Paid Incomplete No Tax Due Internal Refund Pr…" at bounding box center [680, 129] width 194 height 21
select select "DUE"
click at [583, 119] on select "- Select Status - Open Due/Unpaid Paid Incomplete No Tax Due Internal Refund Pr…" at bounding box center [680, 129] width 194 height 21
select select "0"
click at [640, 177] on input "text" at bounding box center [680, 173] width 194 height 21
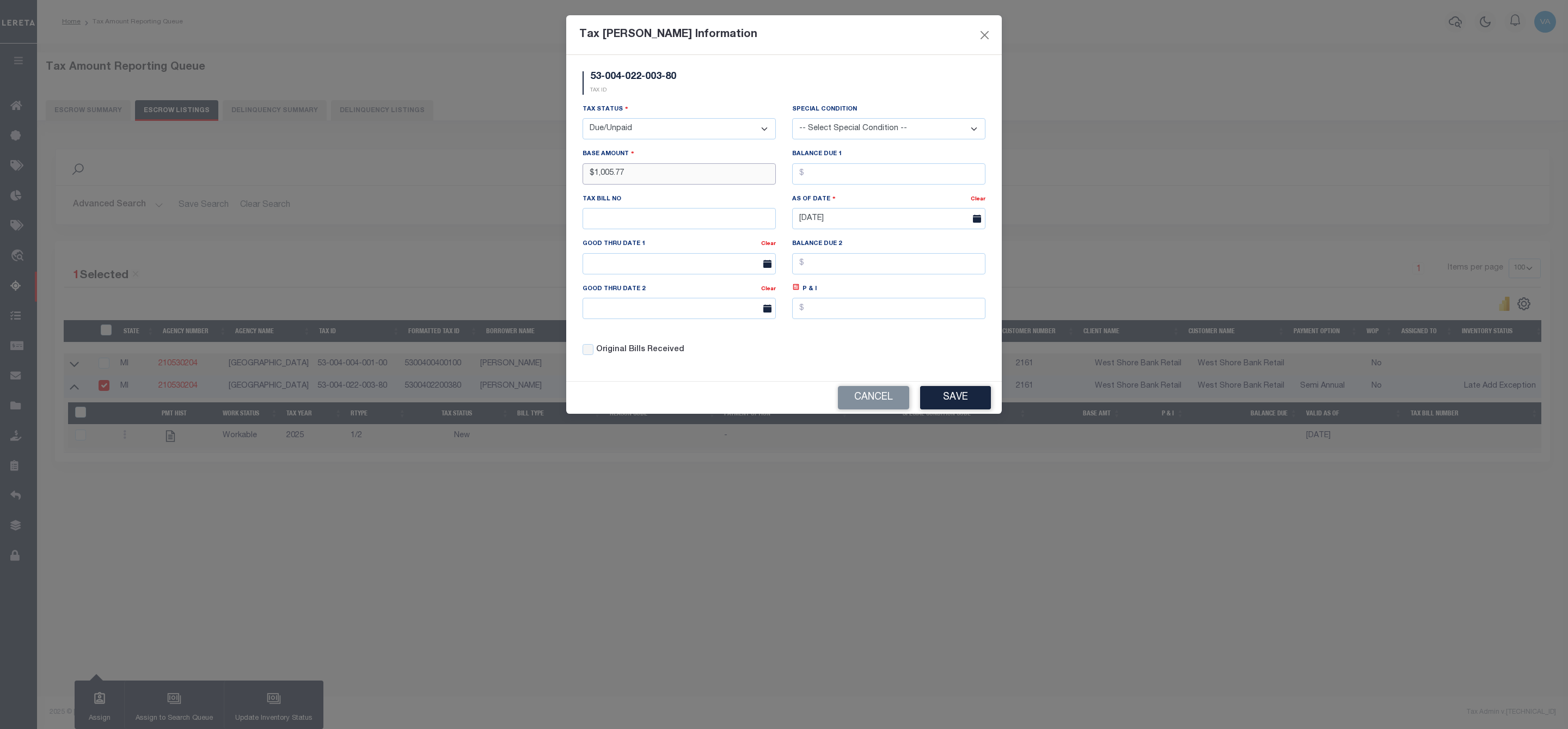
type input "$1,005.77"
click at [951, 401] on button "Save" at bounding box center [955, 397] width 71 height 23
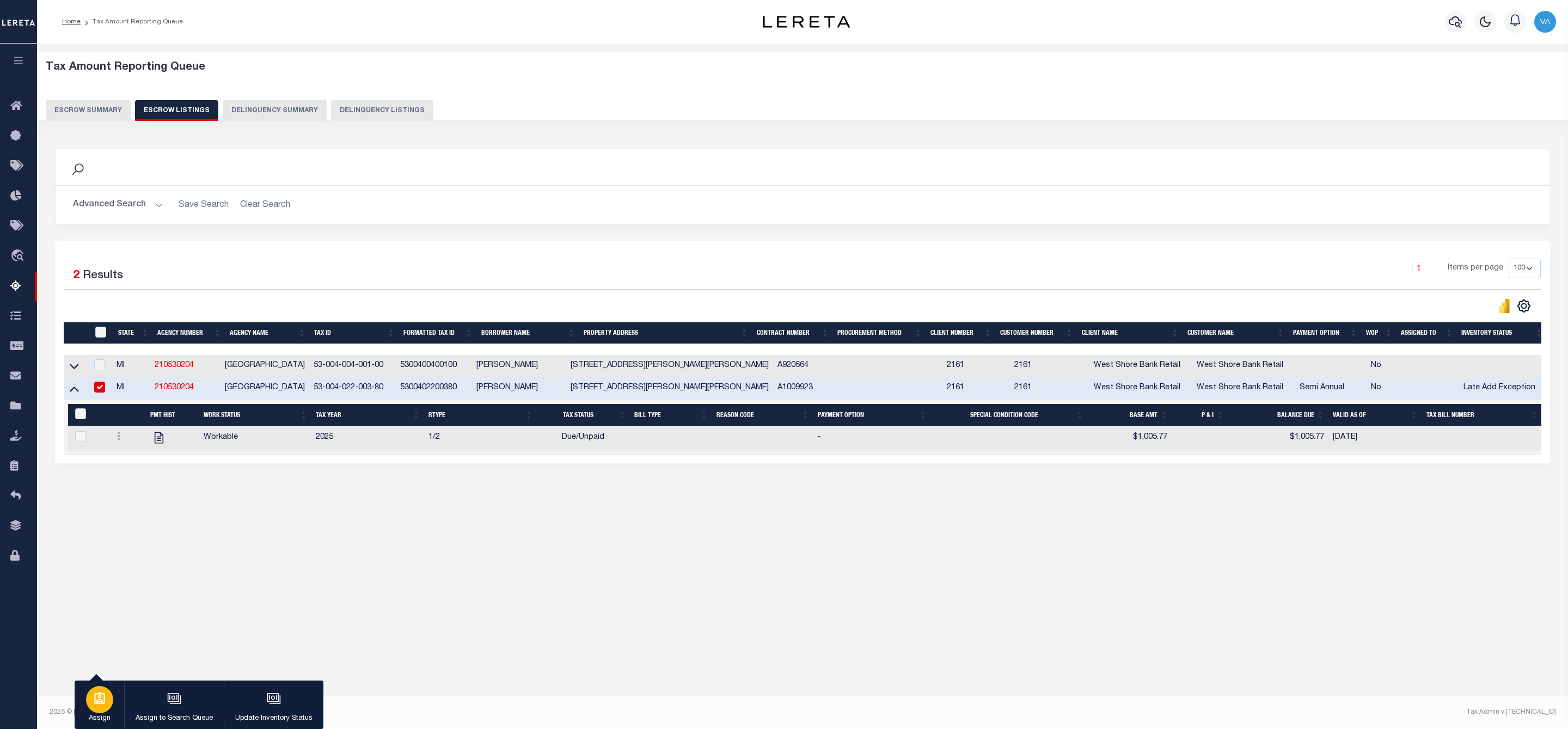
click at [95, 702] on icon "button" at bounding box center [100, 697] width 11 height 12
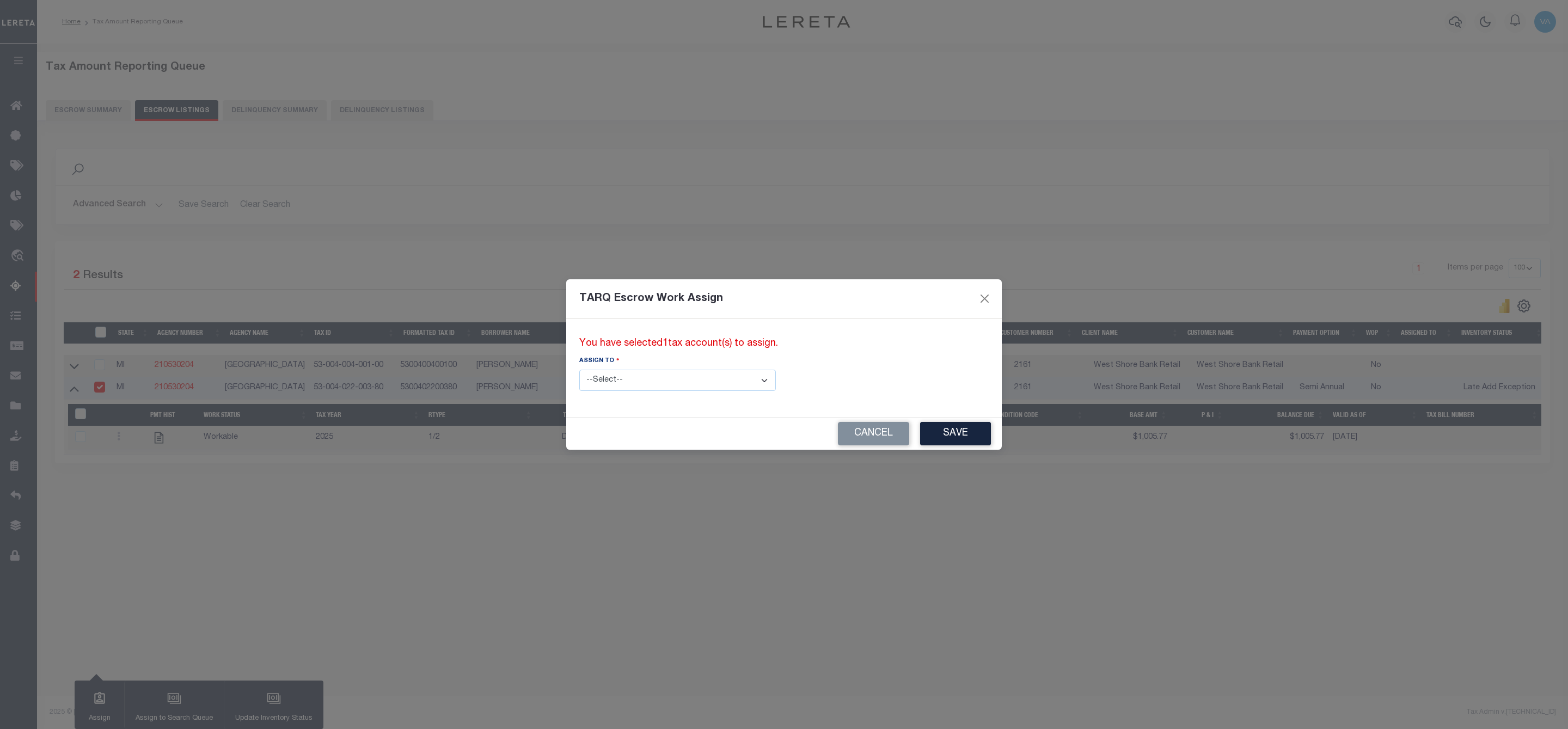
click at [722, 381] on select "--Select-- --Unassigned-- --Unassigned-- Adhikary Rinki Agustin Fernandez Agust…" at bounding box center [678, 380] width 196 height 21
select select "Vamsi Kalikiri"
click at [579, 370] on select "--Select-- --Unassigned-- --Unassigned-- Adhikary Rinki Agustin Fernandez Agust…" at bounding box center [678, 380] width 196 height 21
click at [920, 433] on button "Save" at bounding box center [955, 433] width 71 height 23
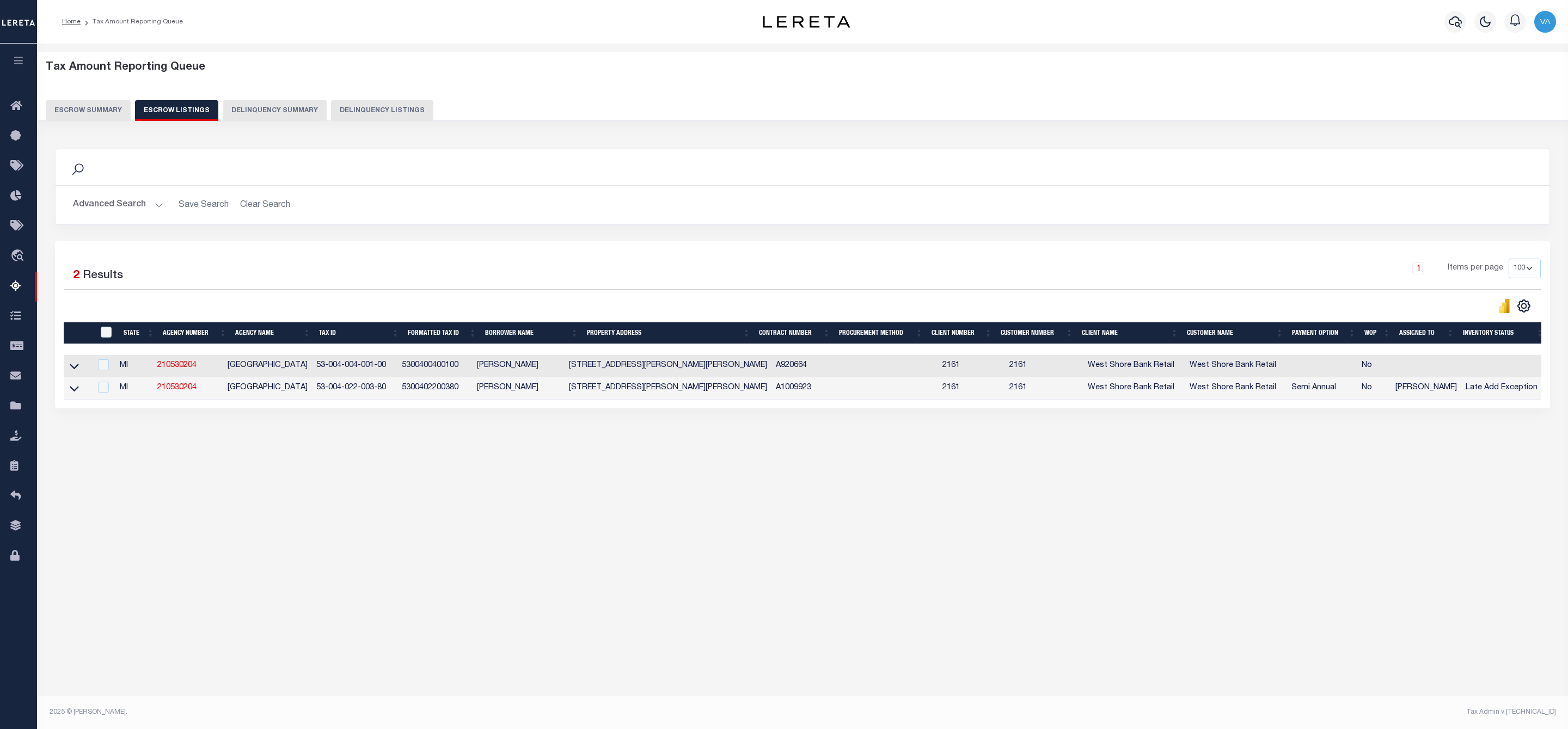
click at [100, 388] on div at bounding box center [103, 387] width 16 height 12
checkbox input "true"
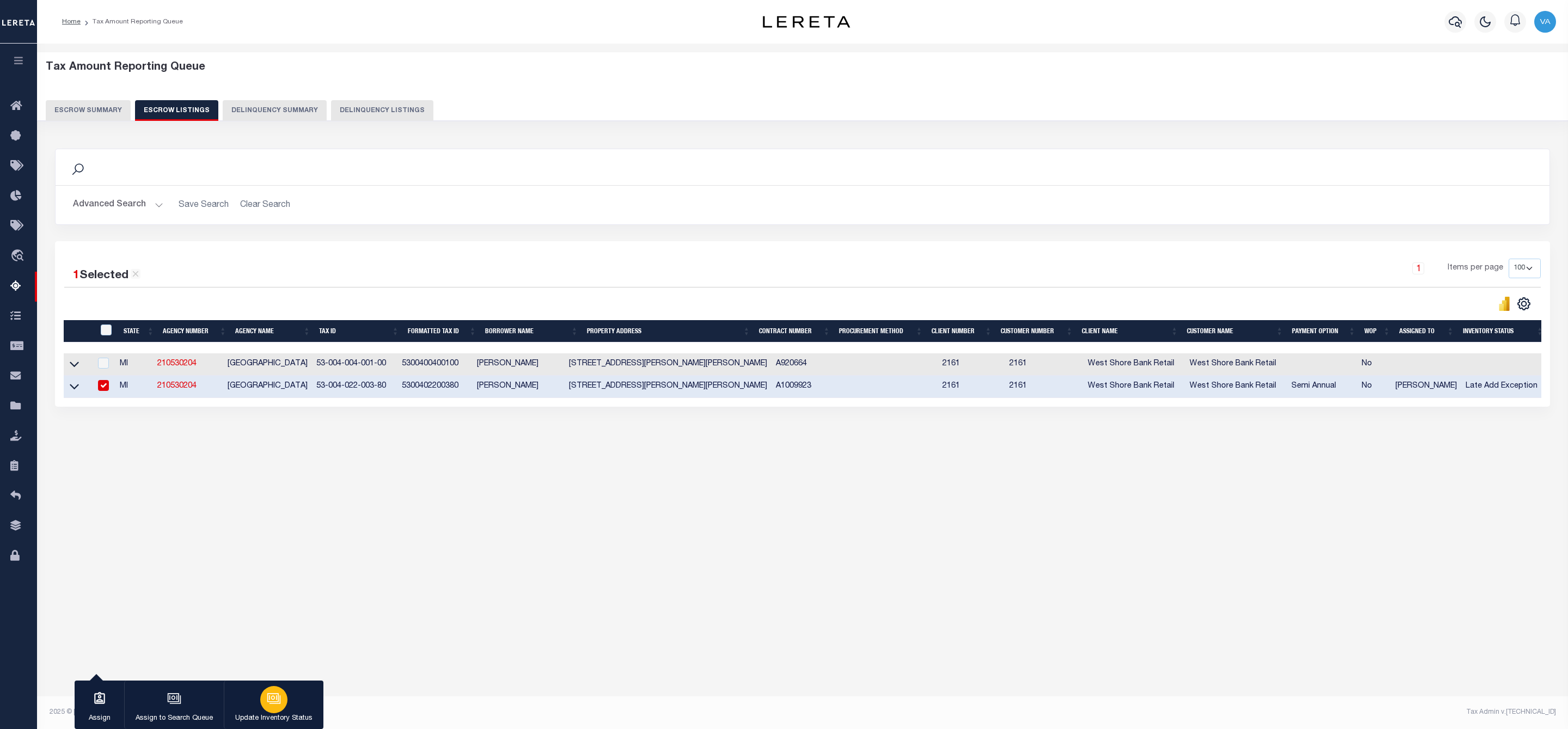
click at [274, 691] on div "button" at bounding box center [274, 699] width 27 height 27
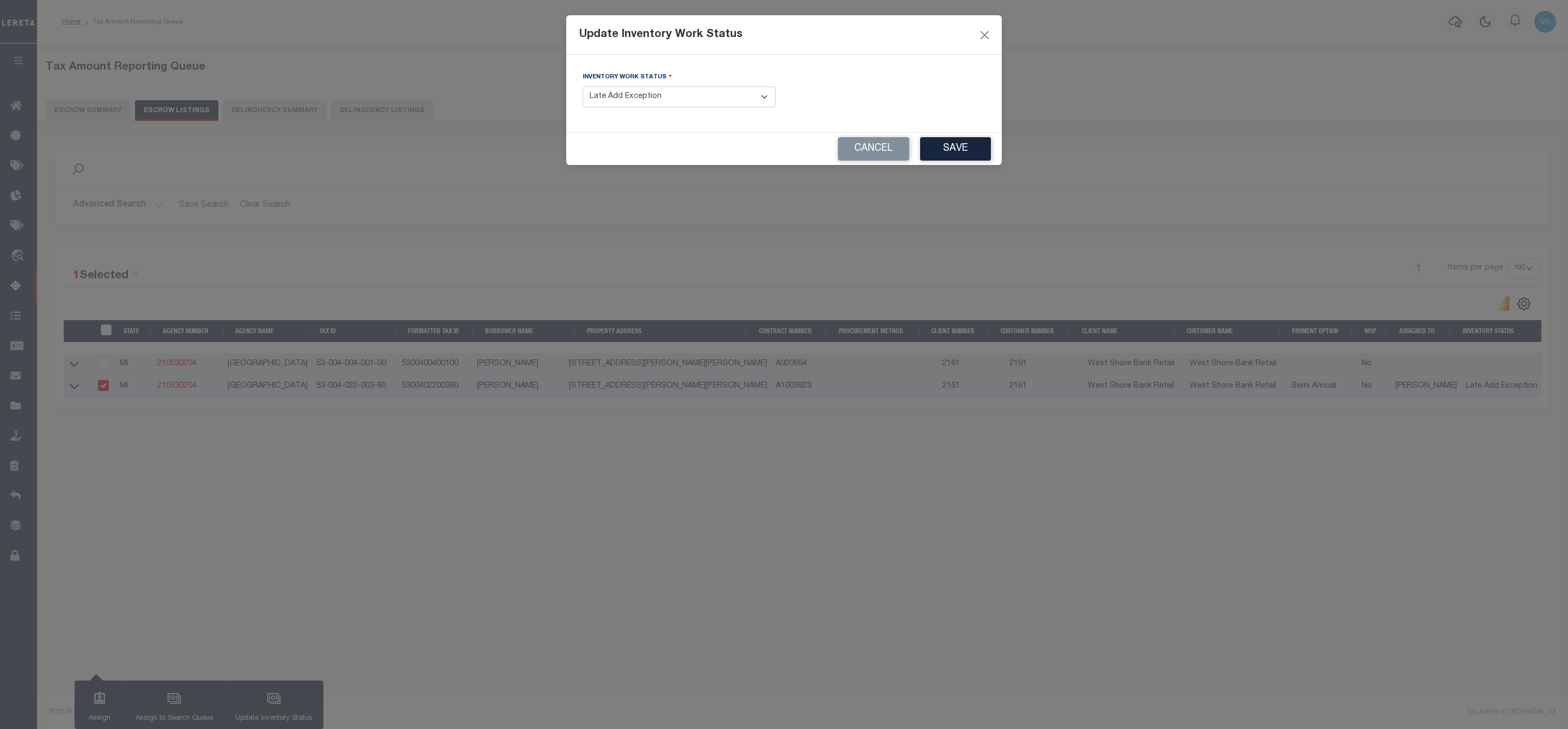
click at [650, 98] on select "- Select Inventory Status - Manual - Exception Pended - Awaiting Search Late Ad…" at bounding box center [680, 97] width 194 height 21
select select "4"
click at [583, 87] on select "- Select Inventory Status - Manual - Exception Pended - Awaiting Search Late Ad…" at bounding box center [680, 97] width 194 height 21
click at [969, 145] on button "Save" at bounding box center [955, 149] width 71 height 23
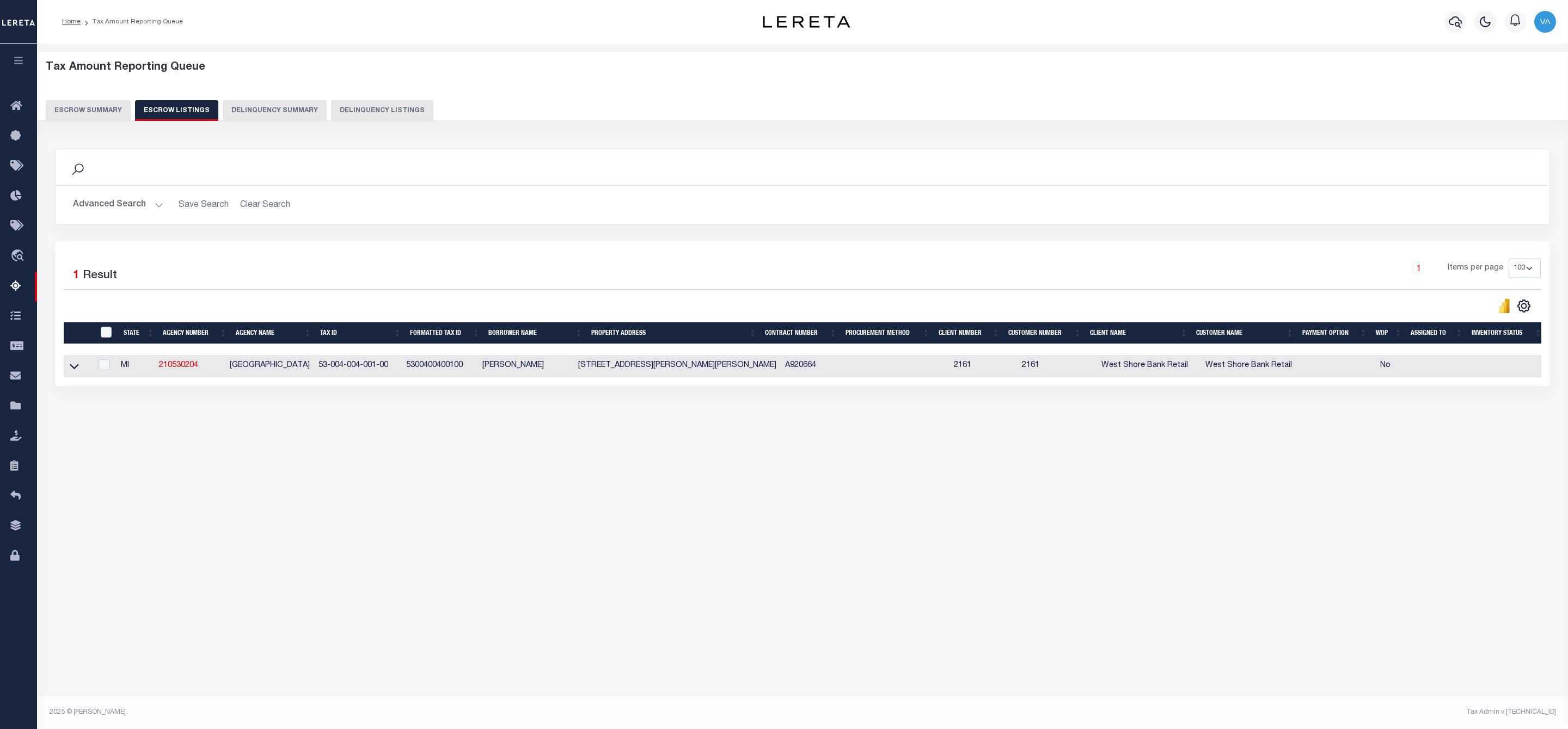
click at [102, 108] on button "Escrow Summary" at bounding box center [88, 111] width 85 height 21
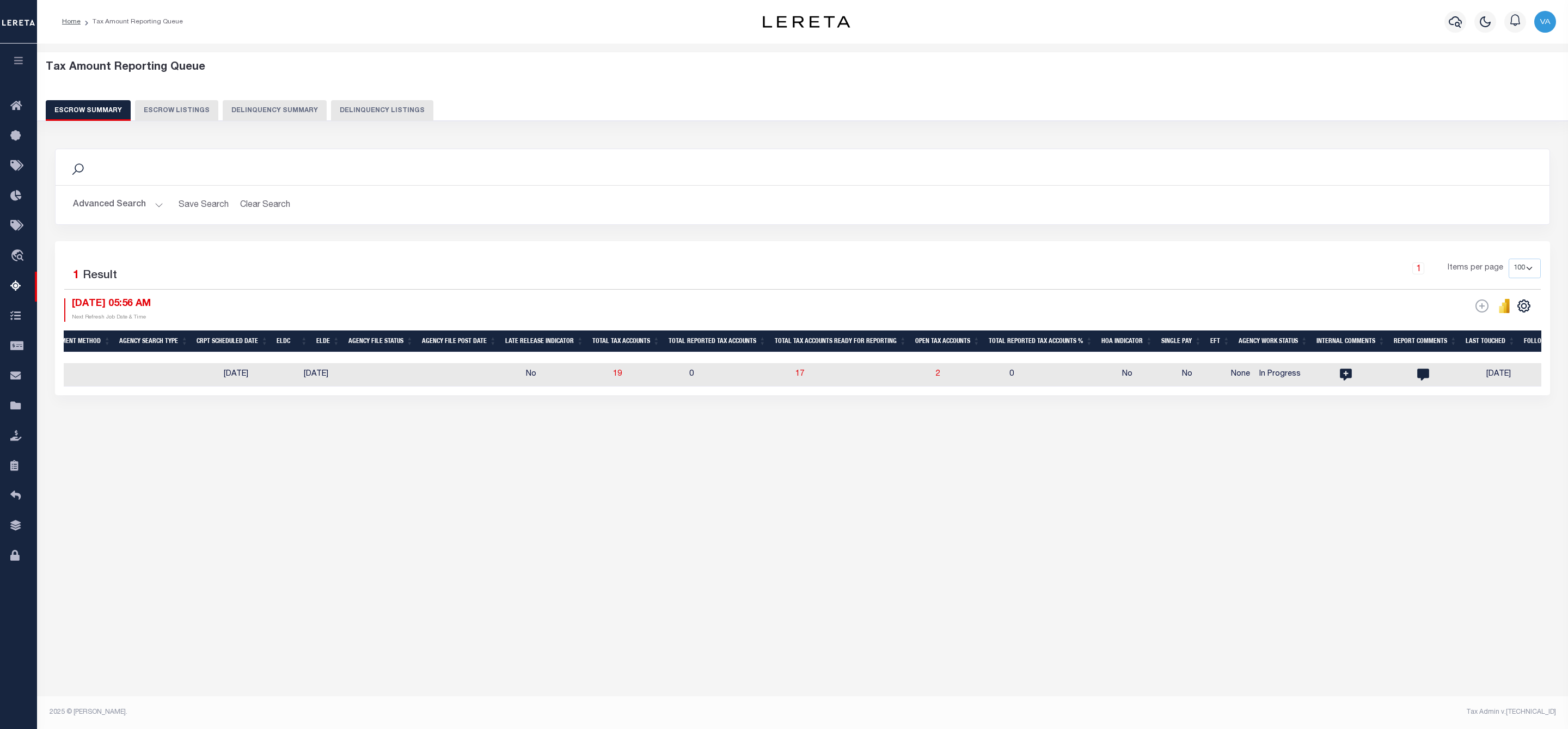
click at [120, 204] on button "Advanced Search" at bounding box center [118, 205] width 91 height 21
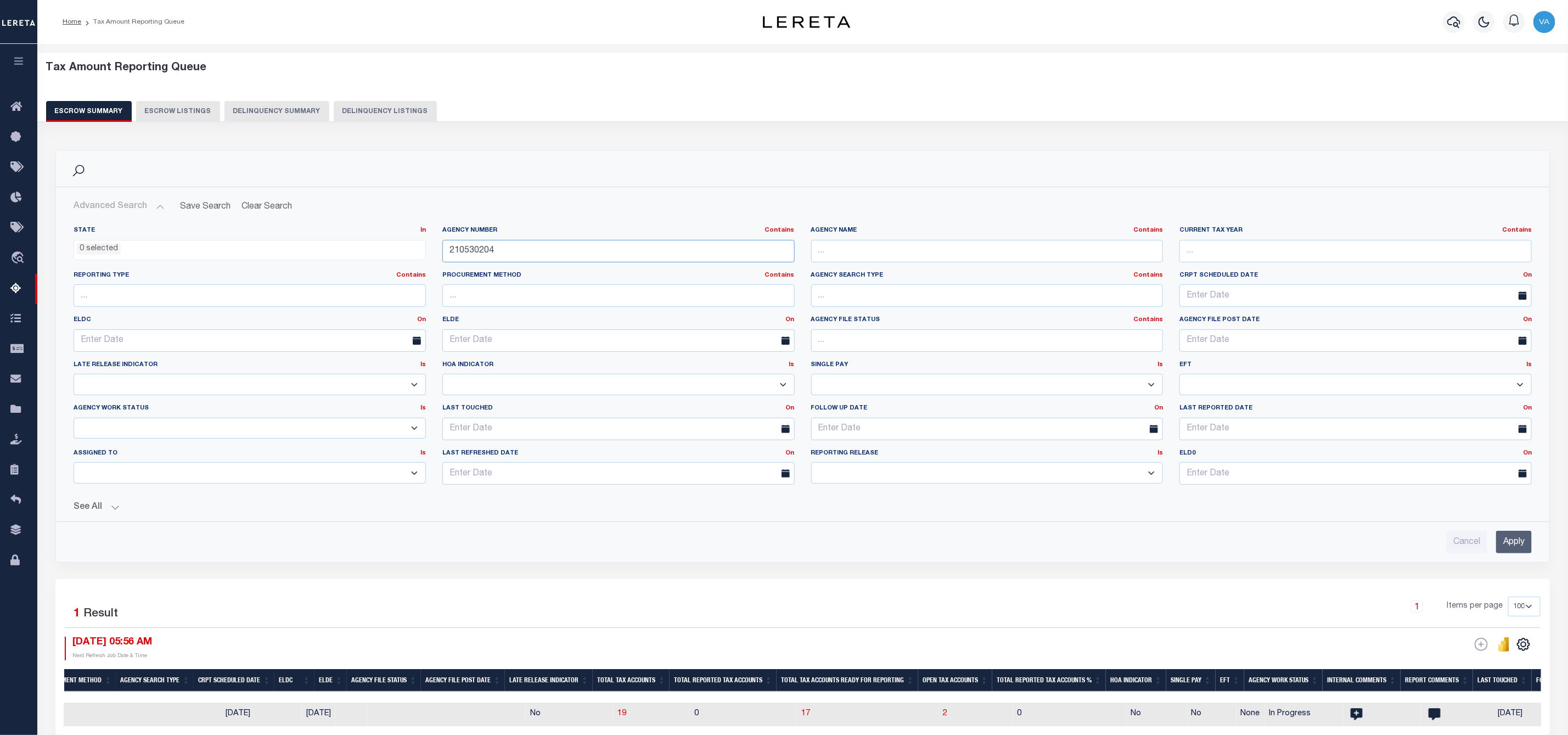
drag, startPoint x: 502, startPoint y: 247, endPoint x: 399, endPoint y: 245, distance: 103.0
click at [399, 245] on div "State In In AK AL AR AZ CA CO CT DC DE FL GA GU HI IA ID IL IN KS KY LA MA MD M…" at bounding box center [803, 360] width 1475 height 268
paste input "200203"
type input "210200203"
click at [1512, 542] on input "Apply" at bounding box center [1514, 542] width 36 height 22
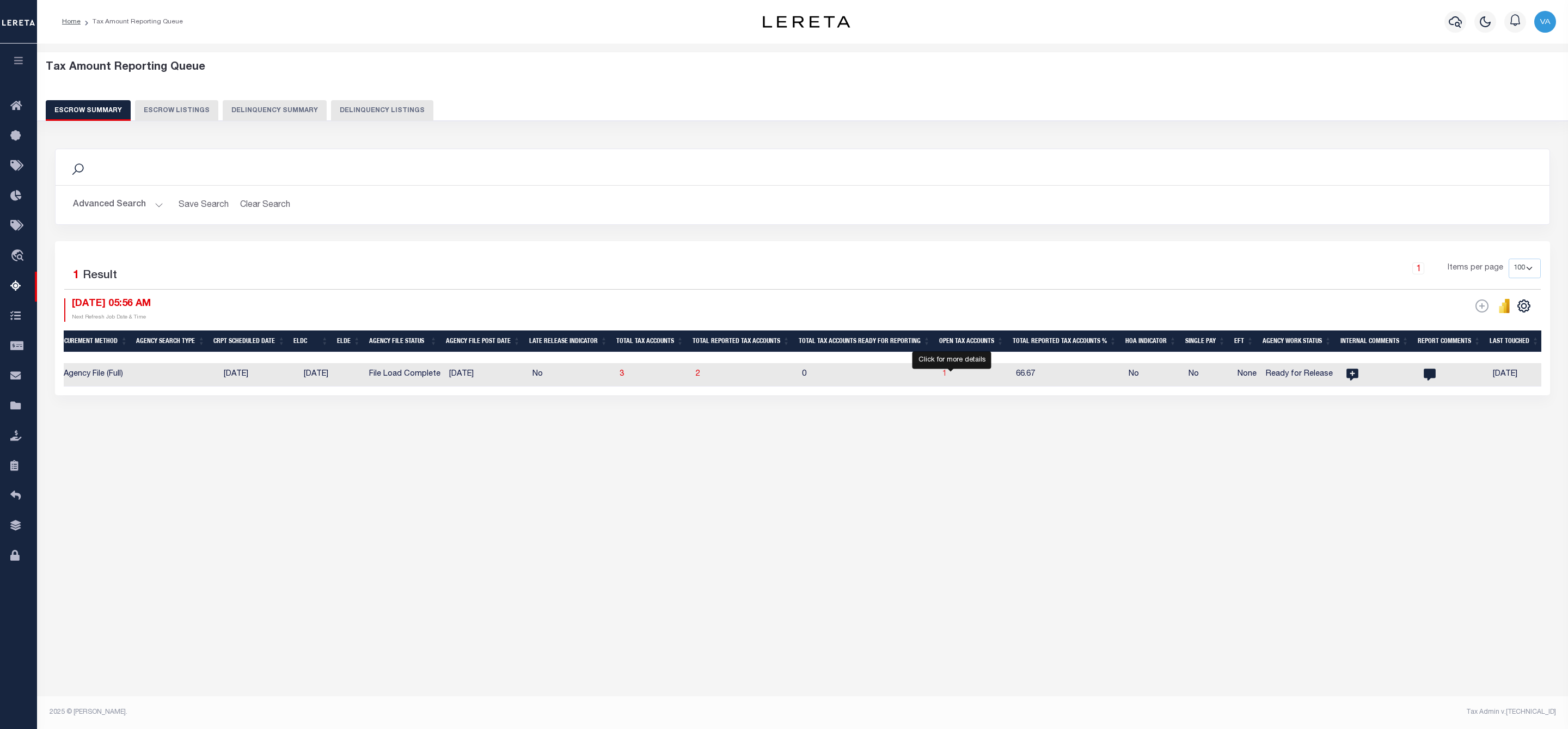
click at [947, 375] on span "1" at bounding box center [944, 374] width 4 height 8
select select "100"
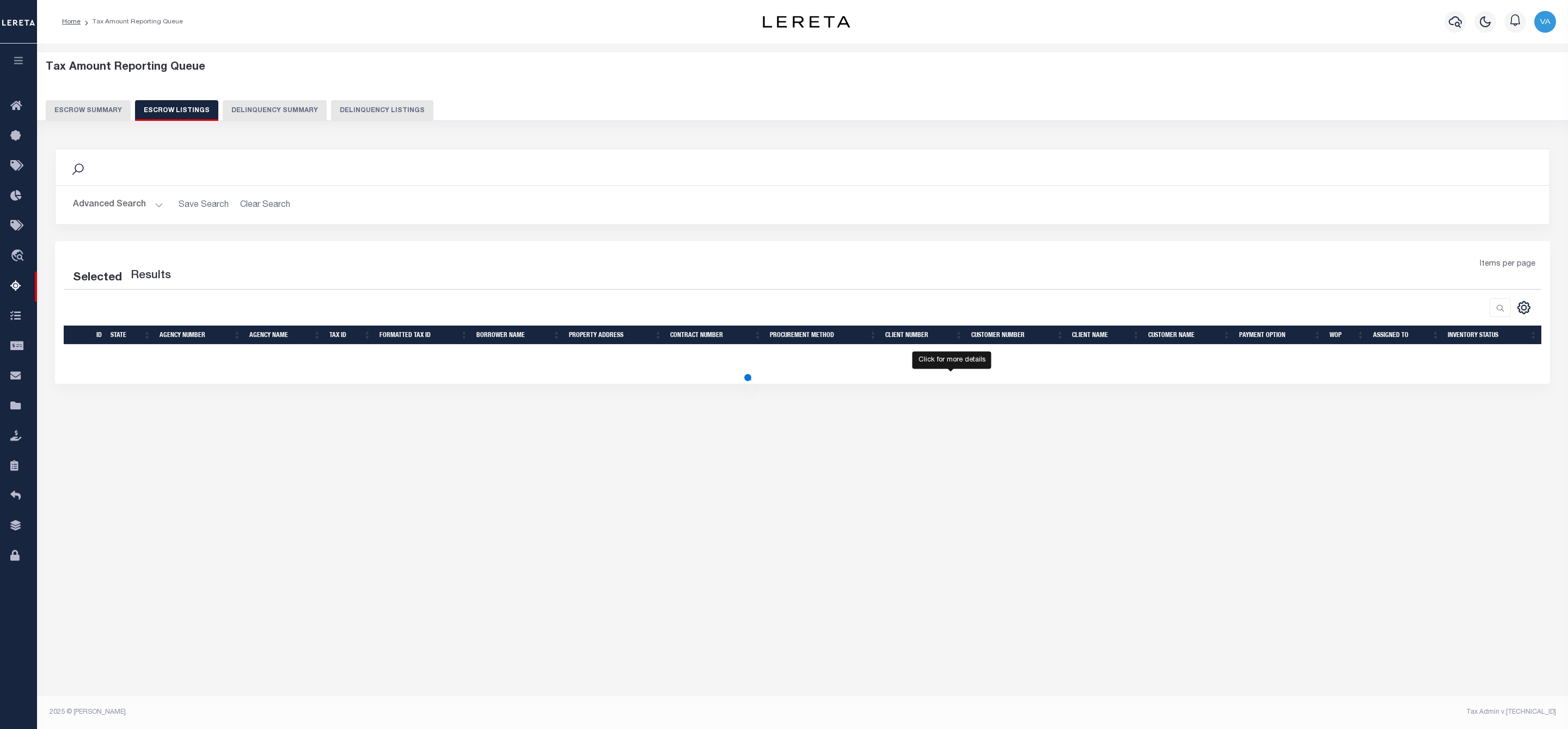
select select "100"
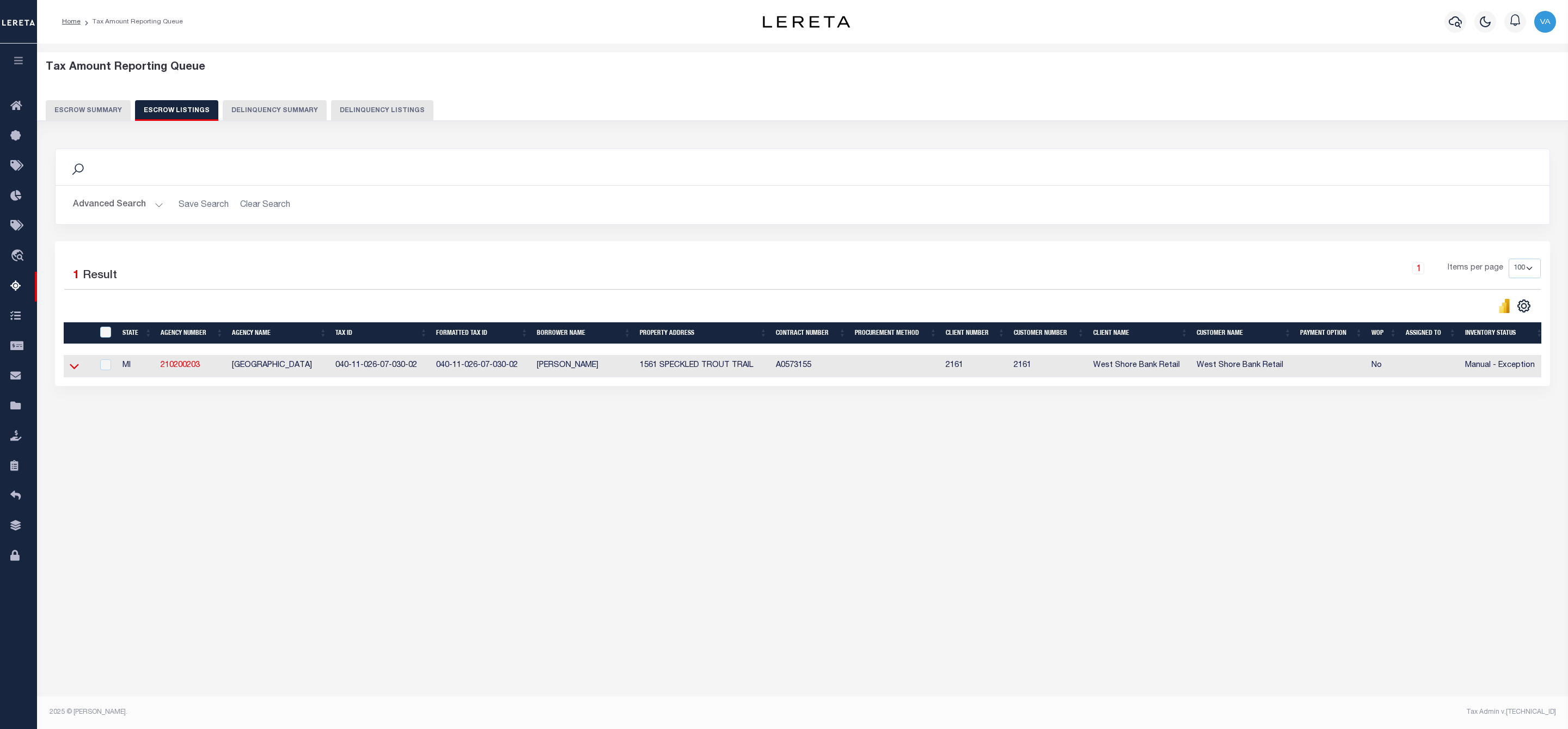
click at [73, 370] on icon at bounding box center [74, 366] width 9 height 12
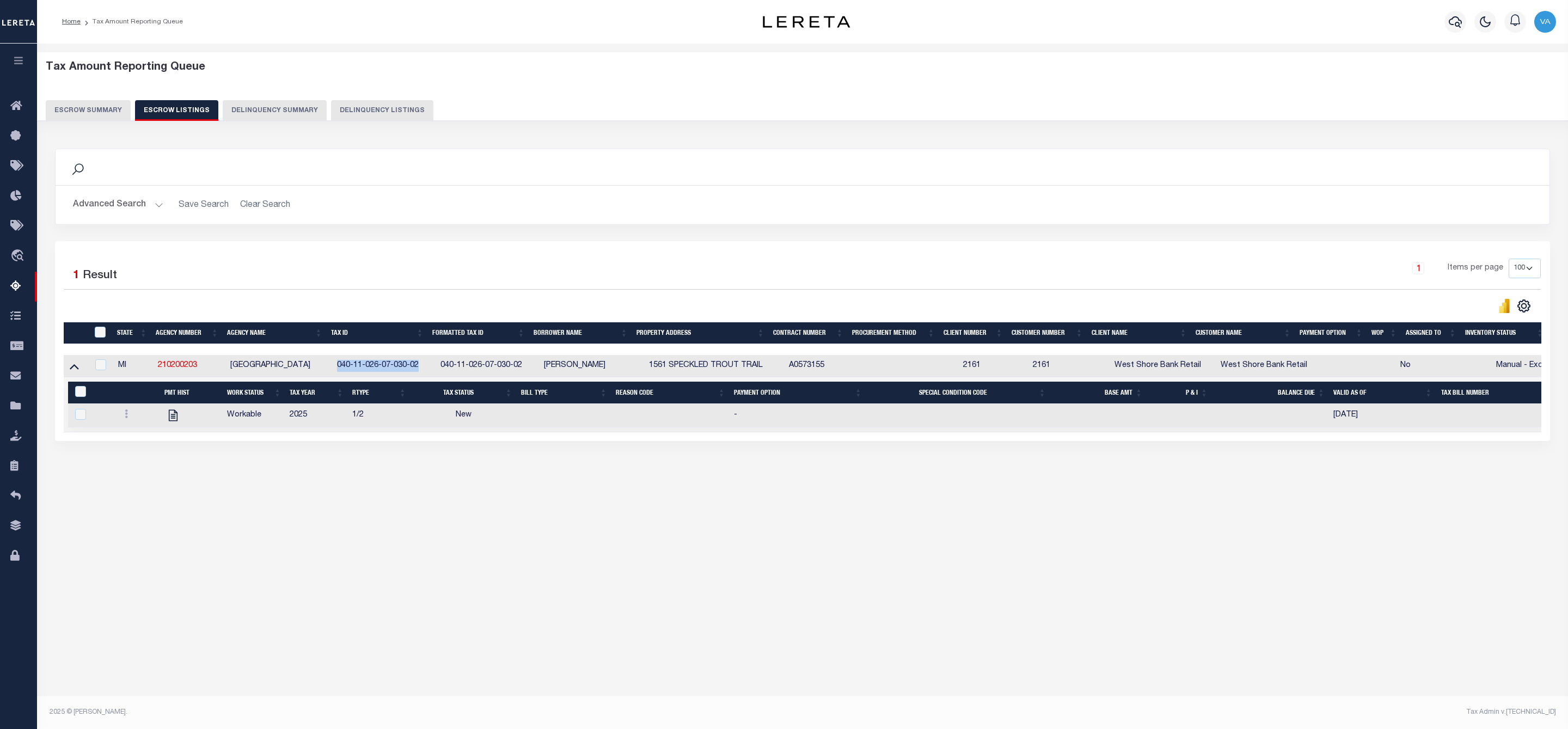
drag, startPoint x: 332, startPoint y: 368, endPoint x: 422, endPoint y: 373, distance: 90.1
click at [422, 373] on td "040-11-026-07-030-02" at bounding box center [384, 366] width 104 height 22
checkbox input "true"
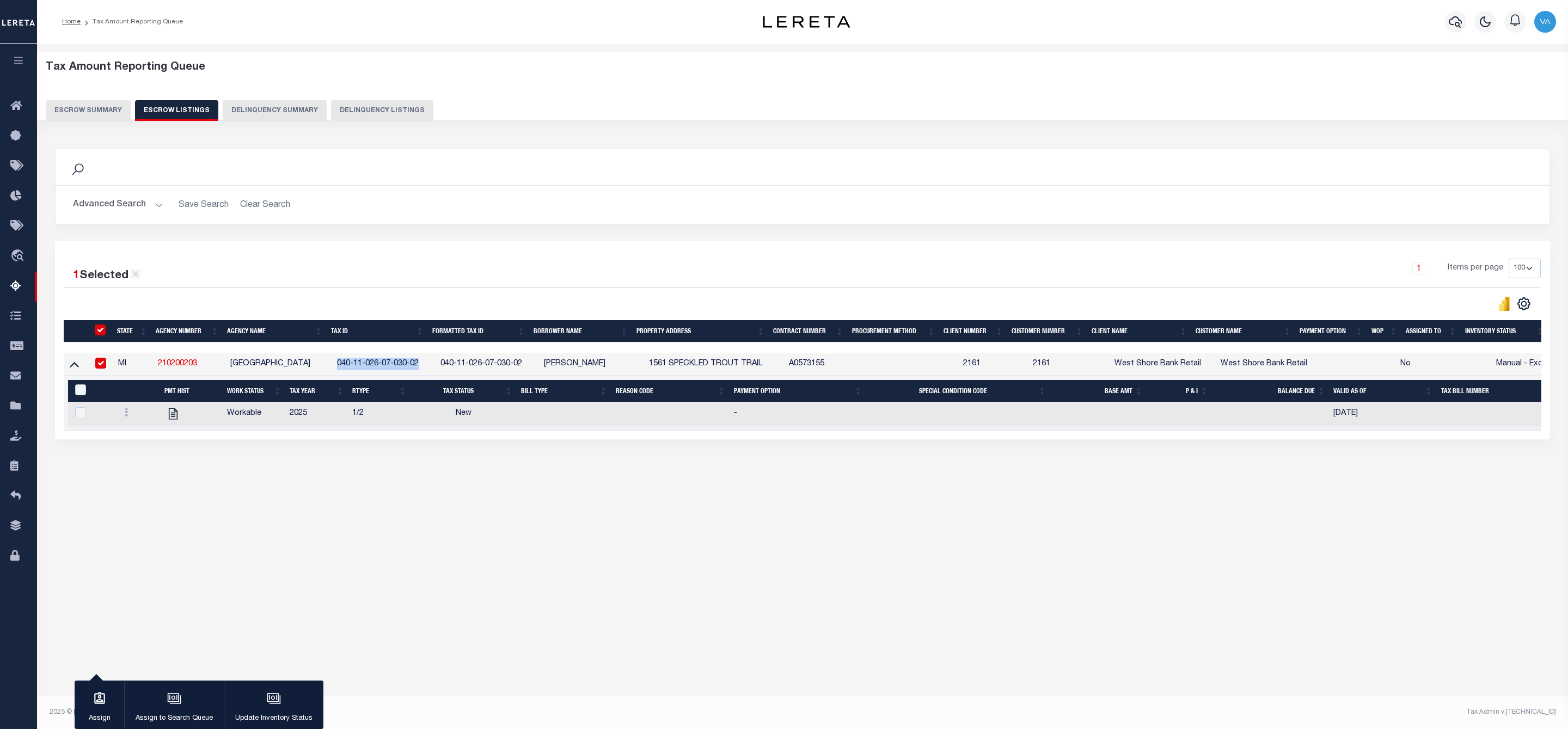
copy td "040-11-026-07-030-02"
click at [126, 414] on icon at bounding box center [126, 412] width 3 height 9
click at [137, 453] on img "" at bounding box center [140, 448] width 11 height 12
checkbox input "true"
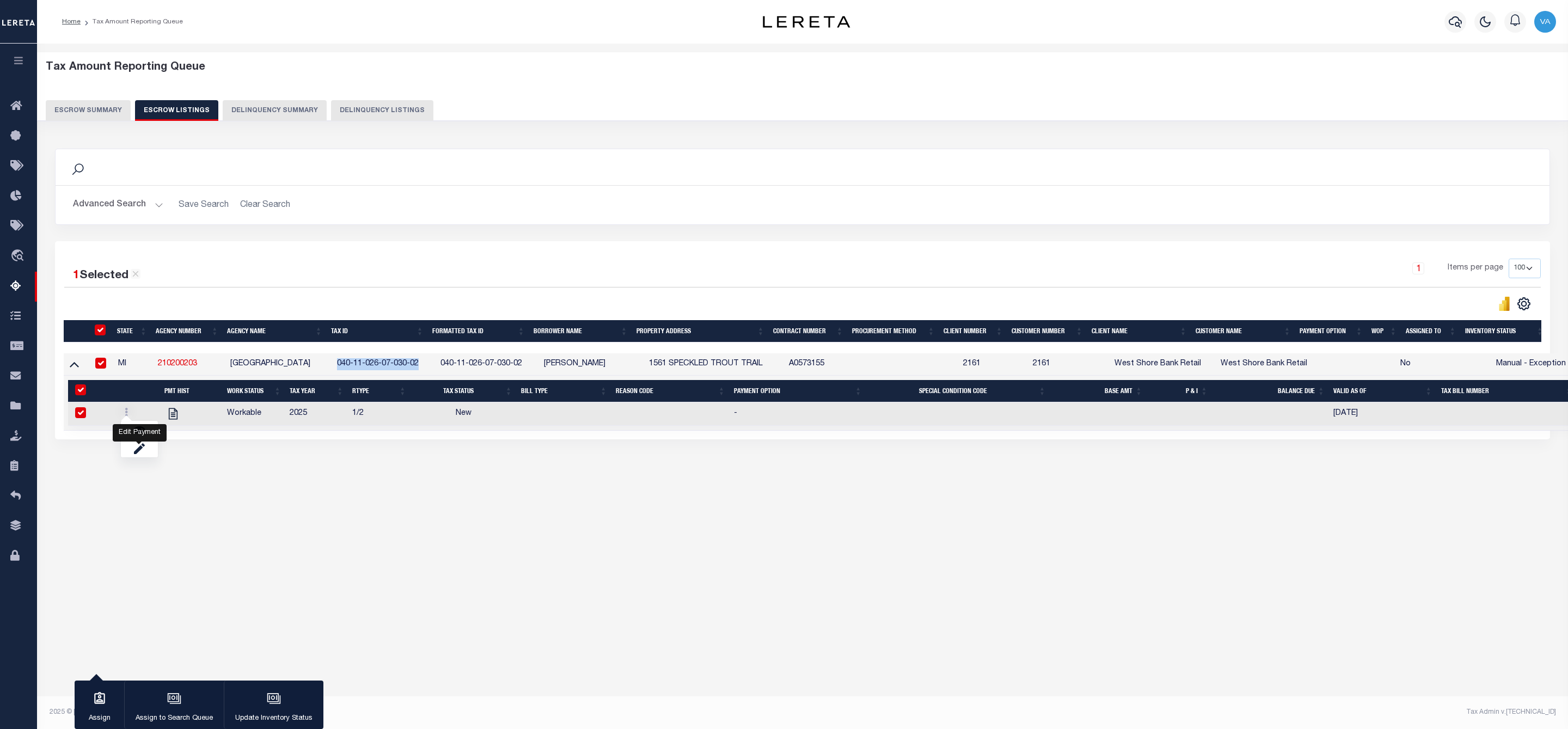
checkbox input "true"
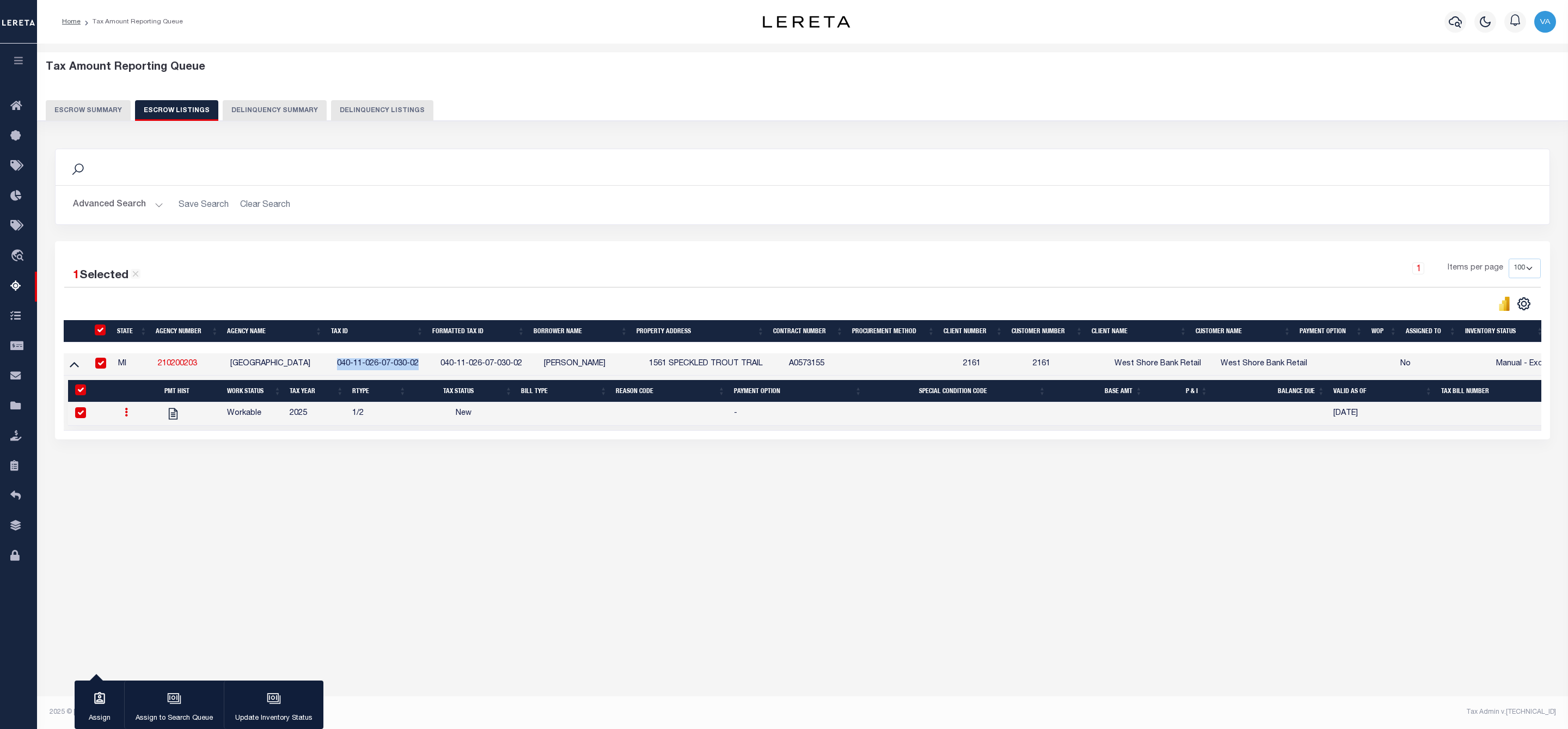
select select
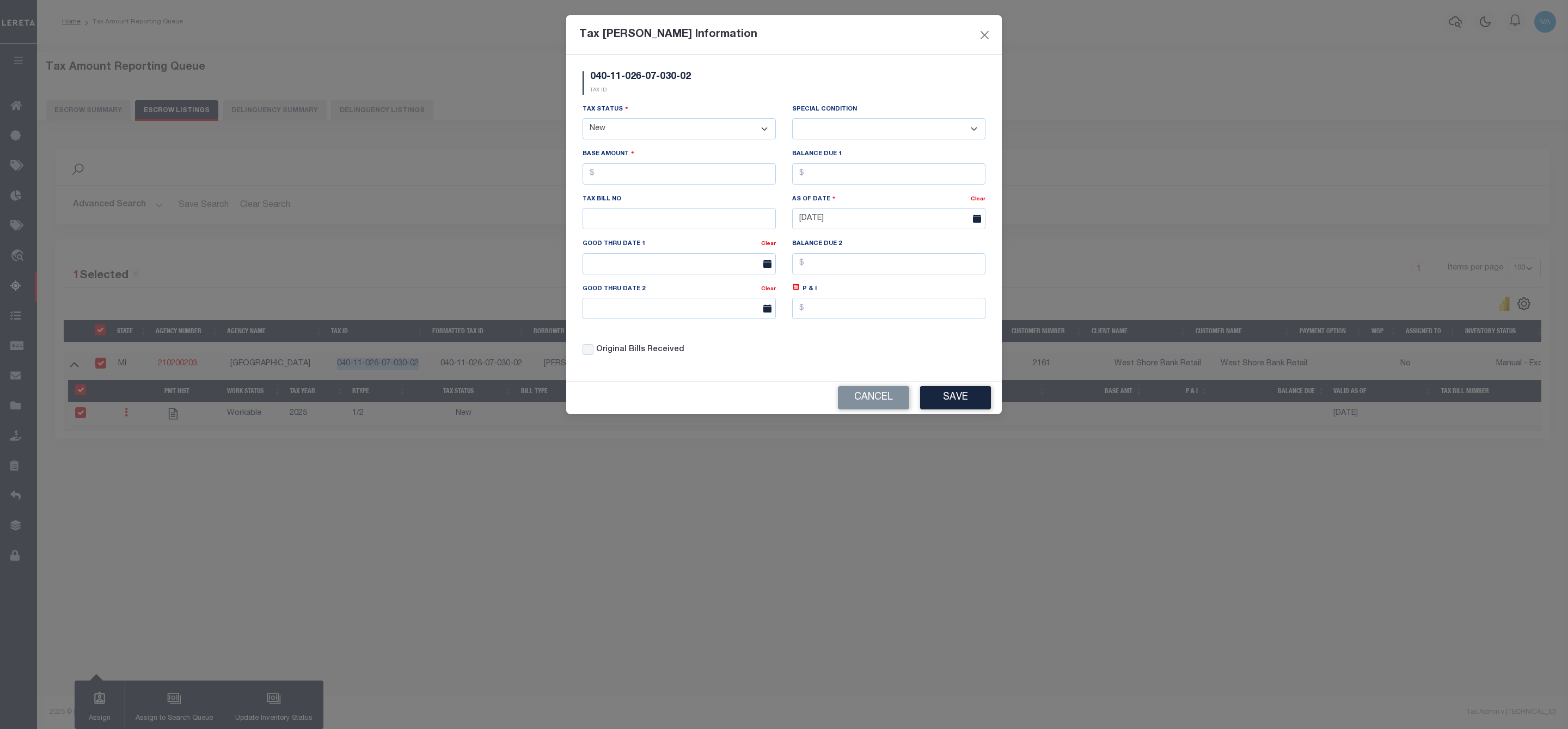
click at [642, 126] on select "- Select Status - Open Due/Unpaid Paid Incomplete No Tax Due Internal Refund Pr…" at bounding box center [680, 129] width 194 height 21
select select "DUE"
click at [583, 119] on select "- Select Status - Open Due/Unpaid Paid Incomplete No Tax Due Internal Refund Pr…" at bounding box center [680, 129] width 194 height 21
select select "0"
click at [611, 171] on input "text" at bounding box center [680, 173] width 194 height 21
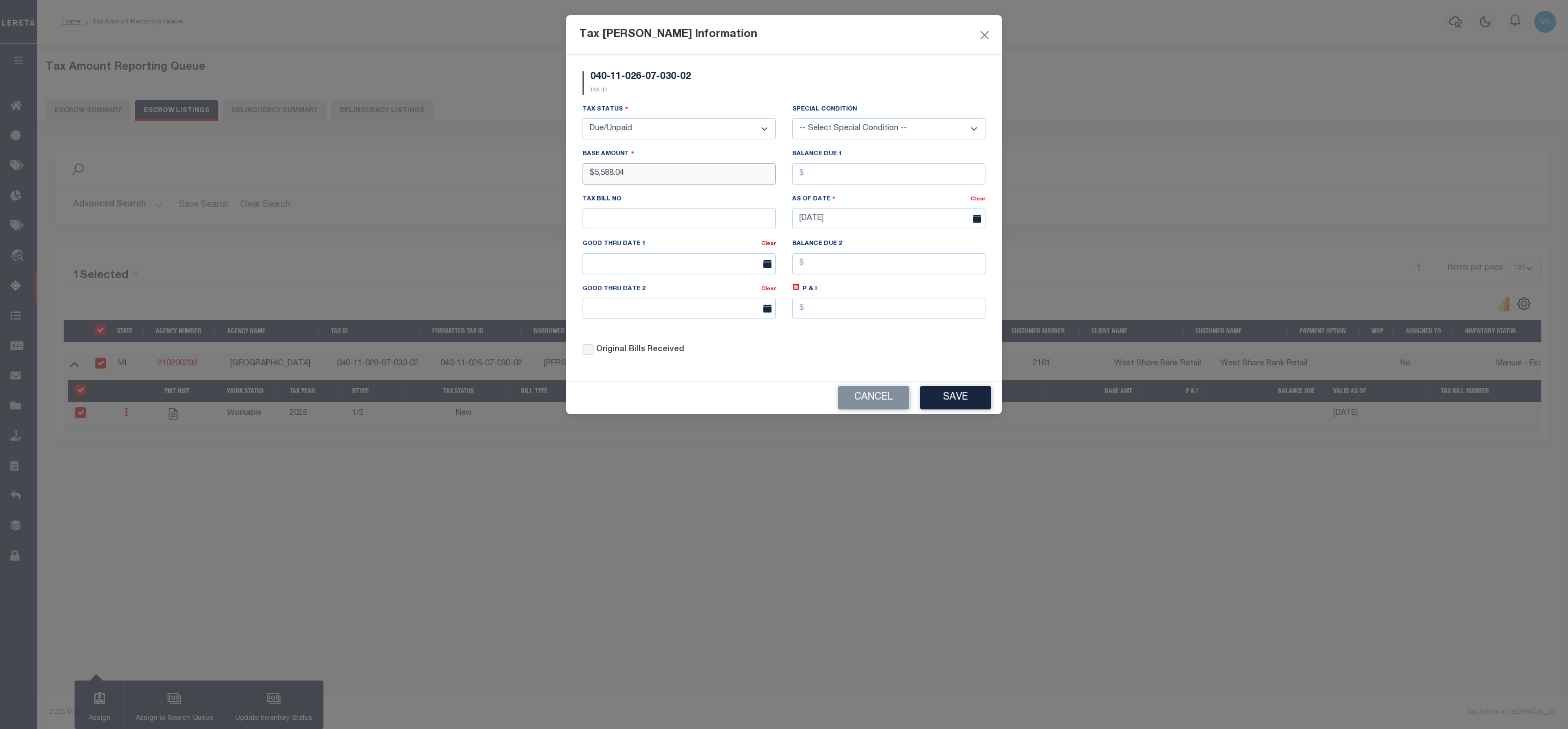
type input "$5,588.04"
click at [964, 406] on button "Save" at bounding box center [955, 397] width 71 height 23
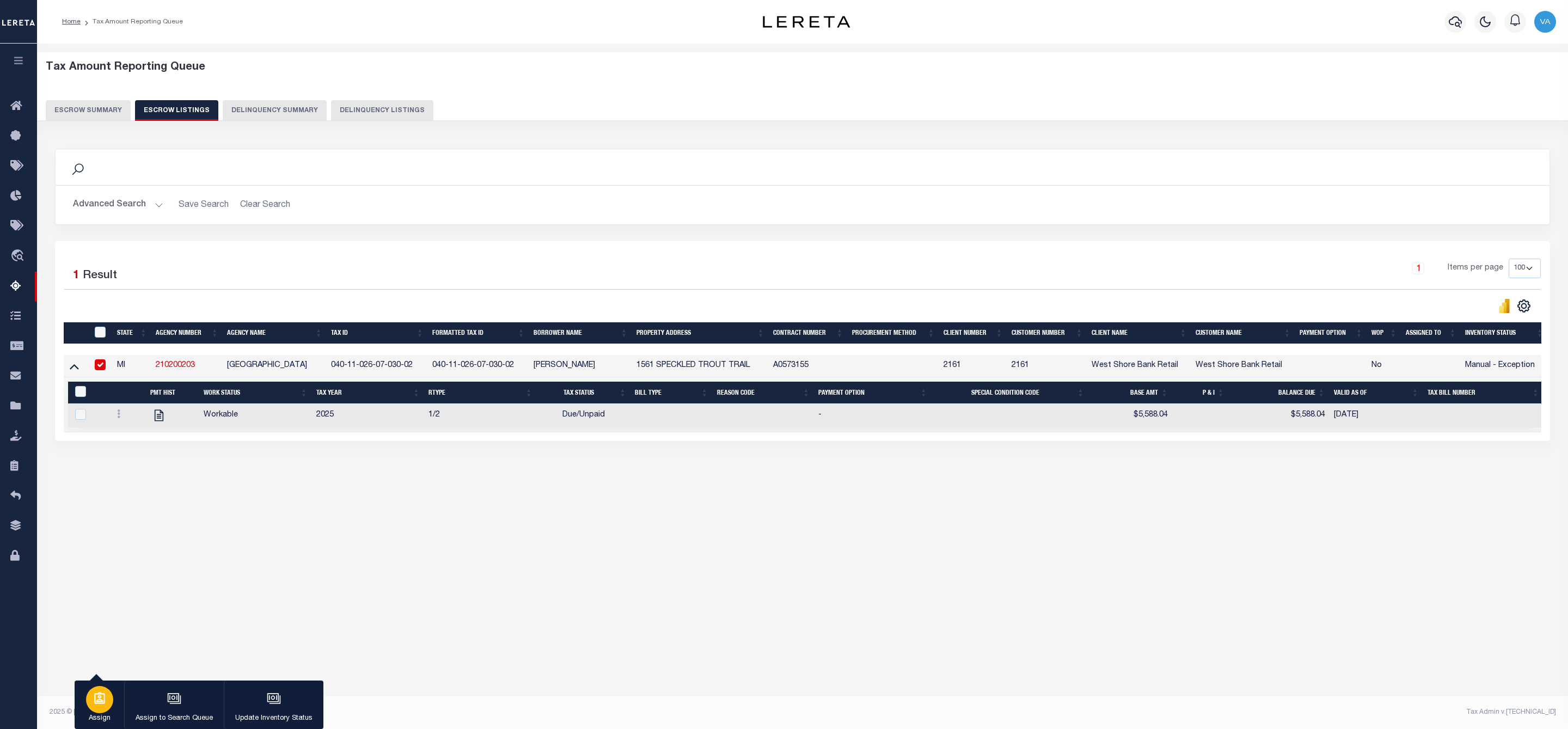
click at [102, 712] on div "button" at bounding box center [99, 699] width 27 height 27
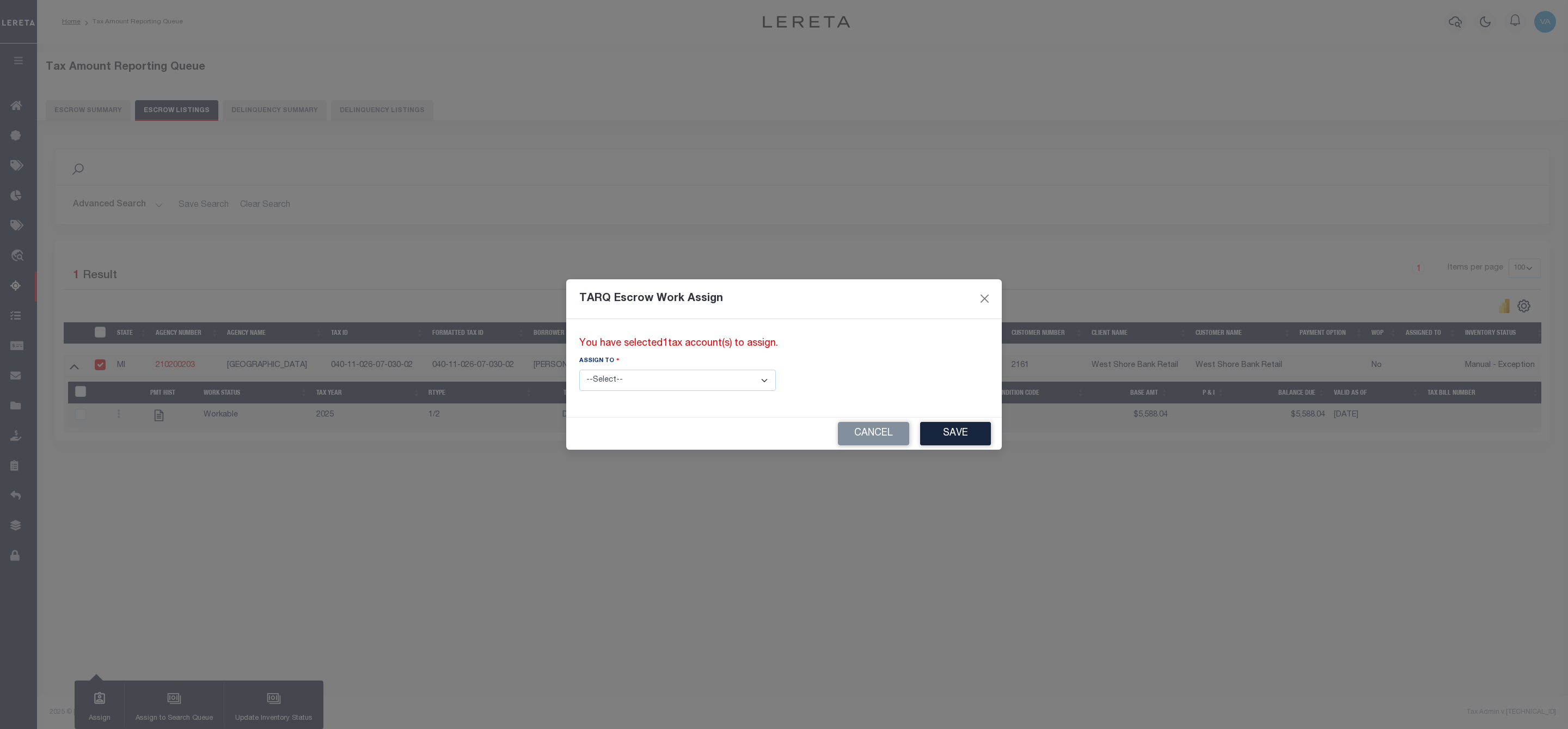
click at [711, 377] on select "--Select-- --Unassigned-- --Unassigned-- Adhikary Rinki Agustin Fernandez Agust…" at bounding box center [678, 380] width 196 height 21
select select "Vamsi Kalikiri"
click at [579, 370] on select "--Select-- --Unassigned-- --Unassigned-- Adhikary Rinki Agustin Fernandez Agust…" at bounding box center [678, 380] width 196 height 21
click at [920, 428] on button "Save" at bounding box center [955, 433] width 71 height 23
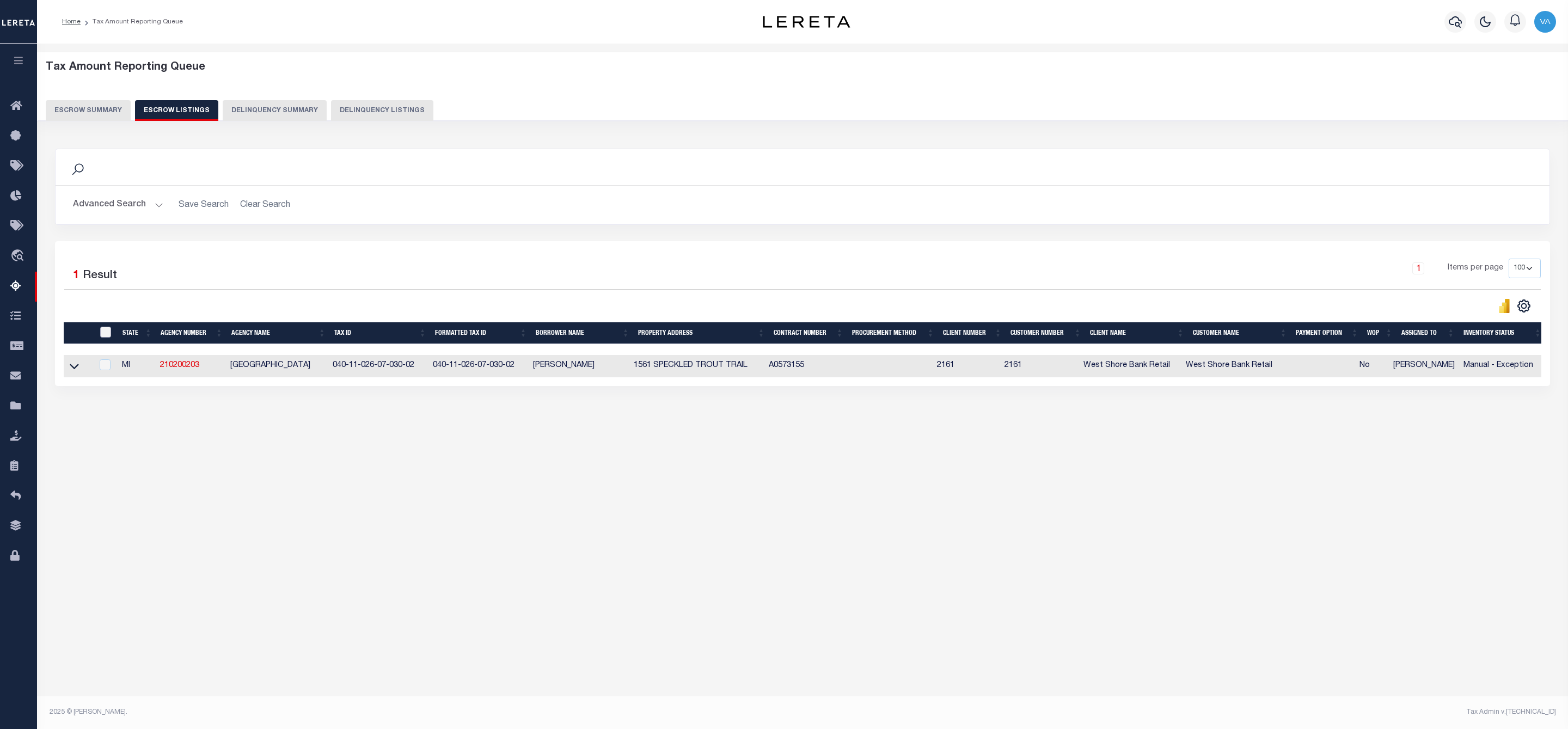
click at [103, 333] on input "ID" at bounding box center [106, 332] width 11 height 11
checkbox input "true"
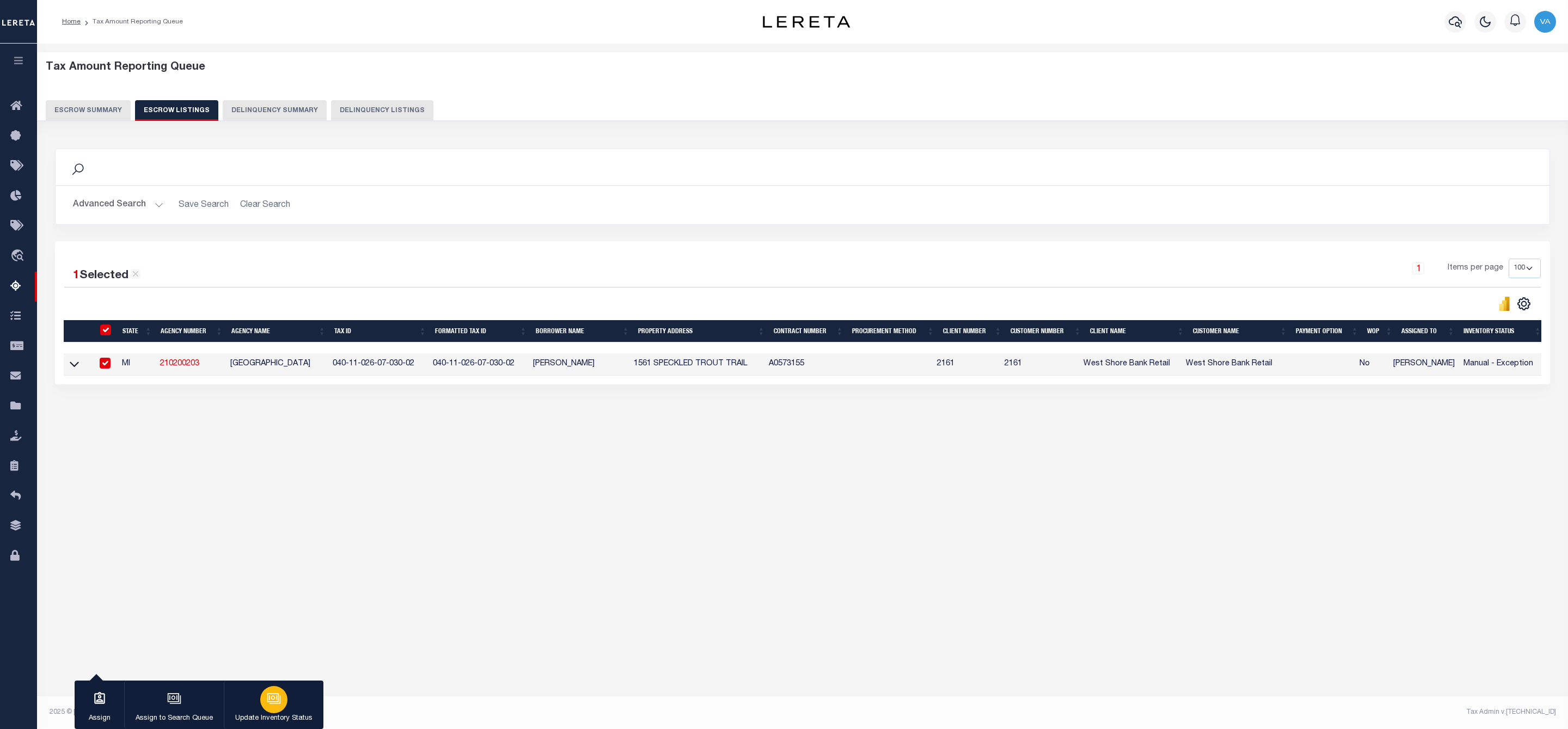
click at [271, 710] on div "button" at bounding box center [274, 699] width 27 height 27
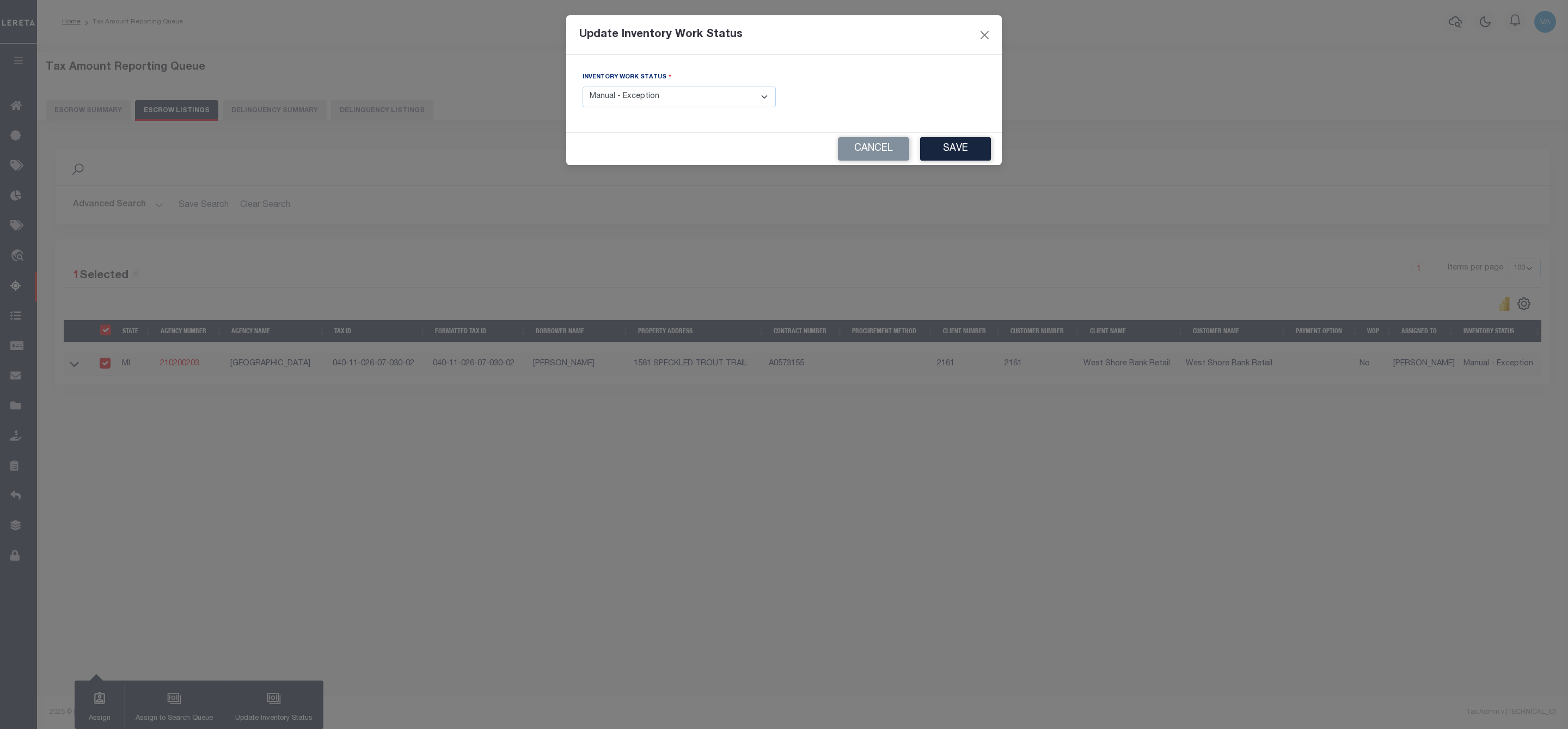
click at [654, 98] on select "- Select Inventory Status - Manual - Exception Pended - Awaiting Search Late Ad…" at bounding box center [680, 97] width 194 height 21
select select "4"
click at [583, 87] on select "- Select Inventory Status - Manual - Exception Pended - Awaiting Search Late Ad…" at bounding box center [680, 97] width 194 height 21
click at [960, 140] on button "Save" at bounding box center [955, 149] width 71 height 23
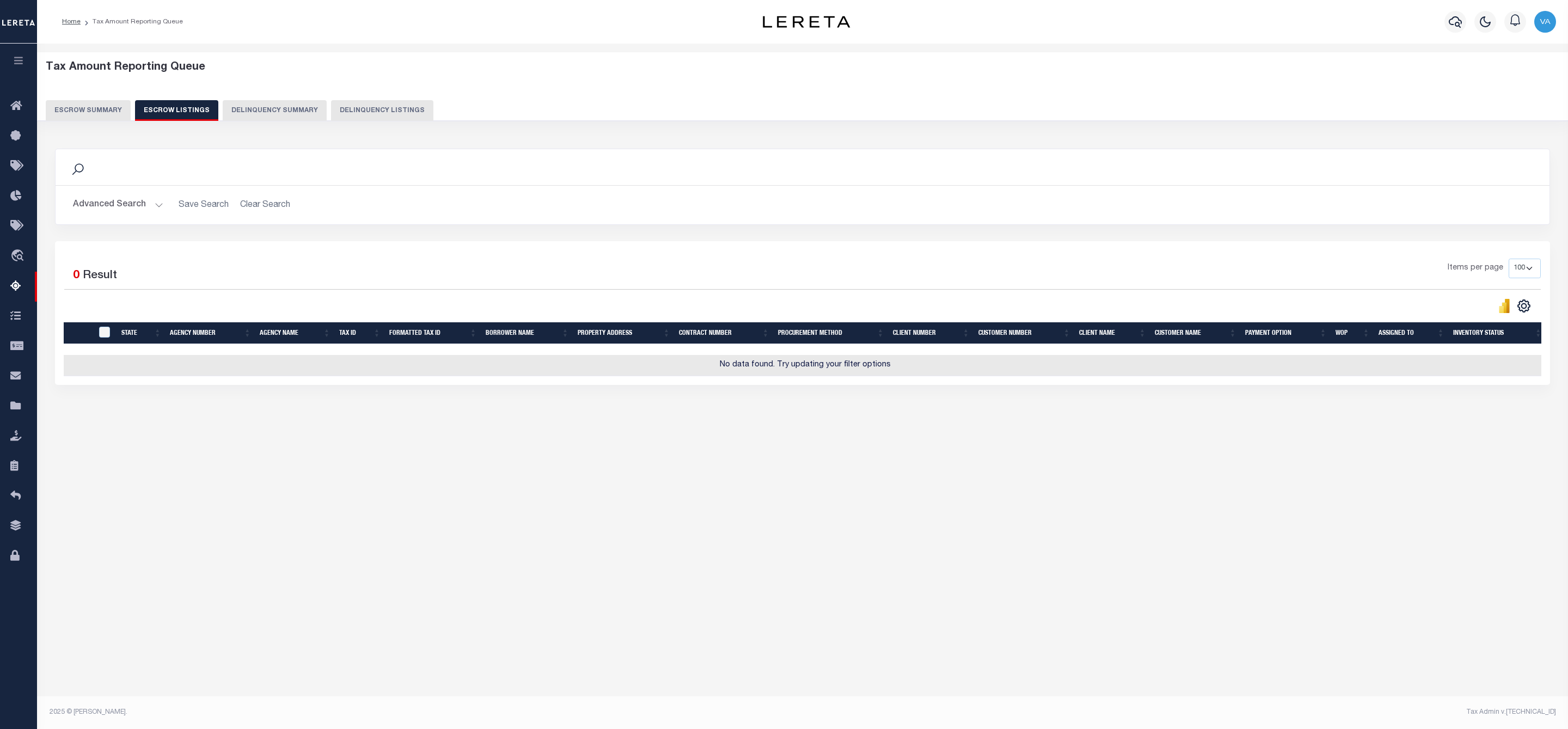
click at [93, 108] on button "Escrow Summary" at bounding box center [88, 111] width 85 height 21
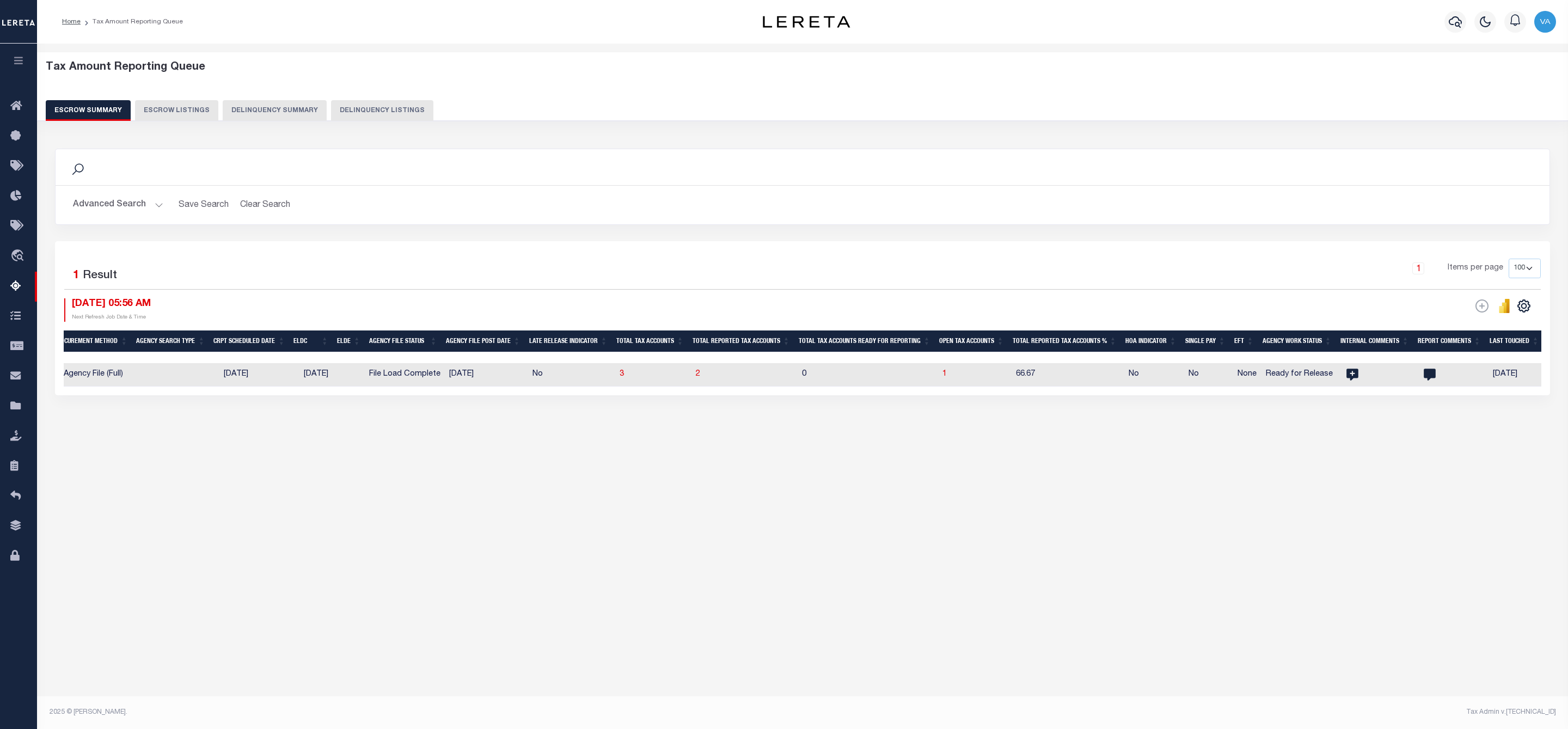
click at [141, 213] on button "Advanced Search" at bounding box center [118, 205] width 91 height 21
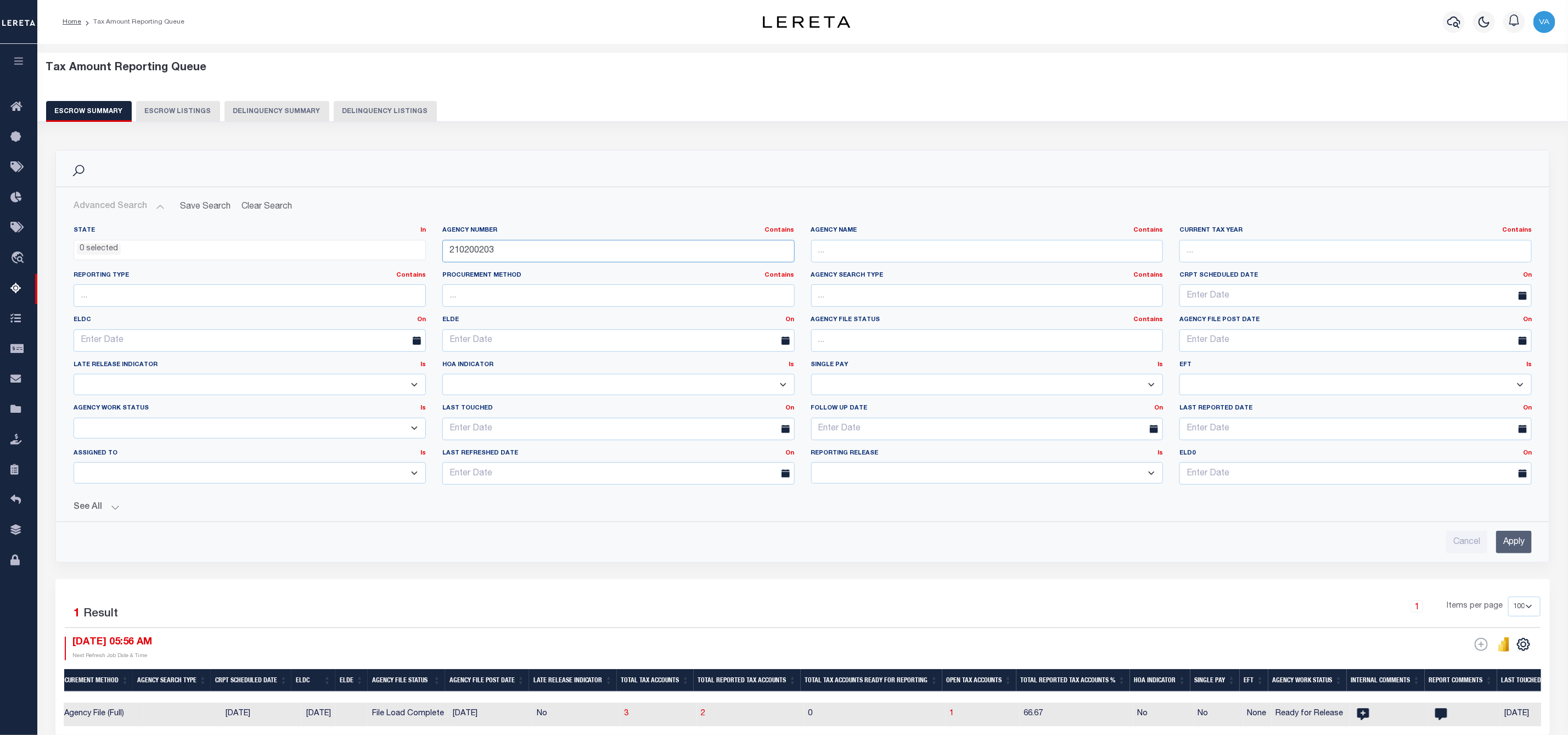
click at [494, 251] on input "210200203" at bounding box center [619, 251] width 353 height 22
drag, startPoint x: 505, startPoint y: 251, endPoint x: 394, endPoint y: 255, distance: 111.1
click at [394, 255] on div "State In In AK AL AR AZ CA CO CT DC DE FL GA GU HI IA ID IL IN KS KY LA MA MD M…" at bounding box center [803, 360] width 1475 height 268
paste input "490207"
type input "210490207"
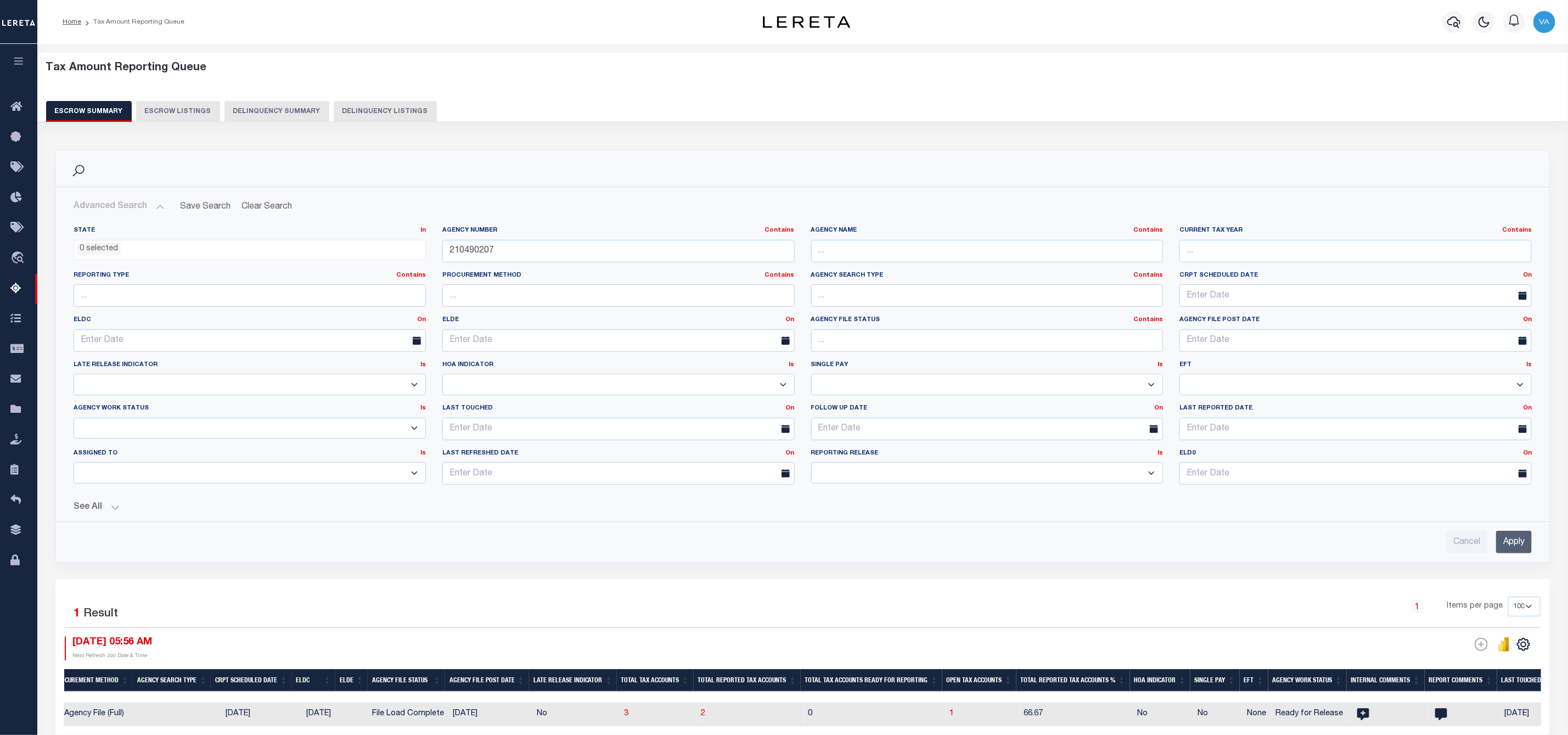
click at [1519, 547] on input "Apply" at bounding box center [1514, 542] width 36 height 22
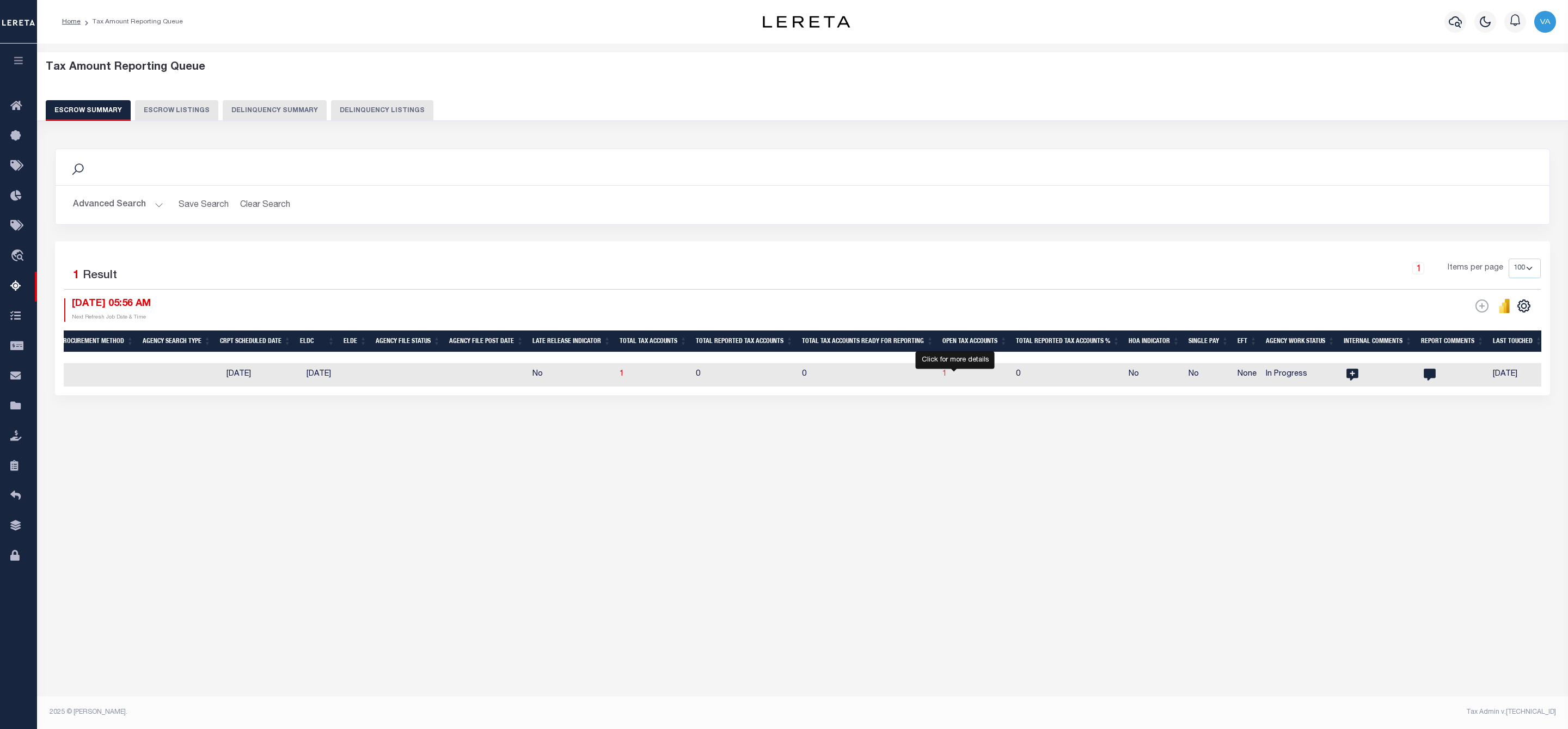
click at [947, 374] on span "1" at bounding box center [944, 374] width 4 height 8
select select "100"
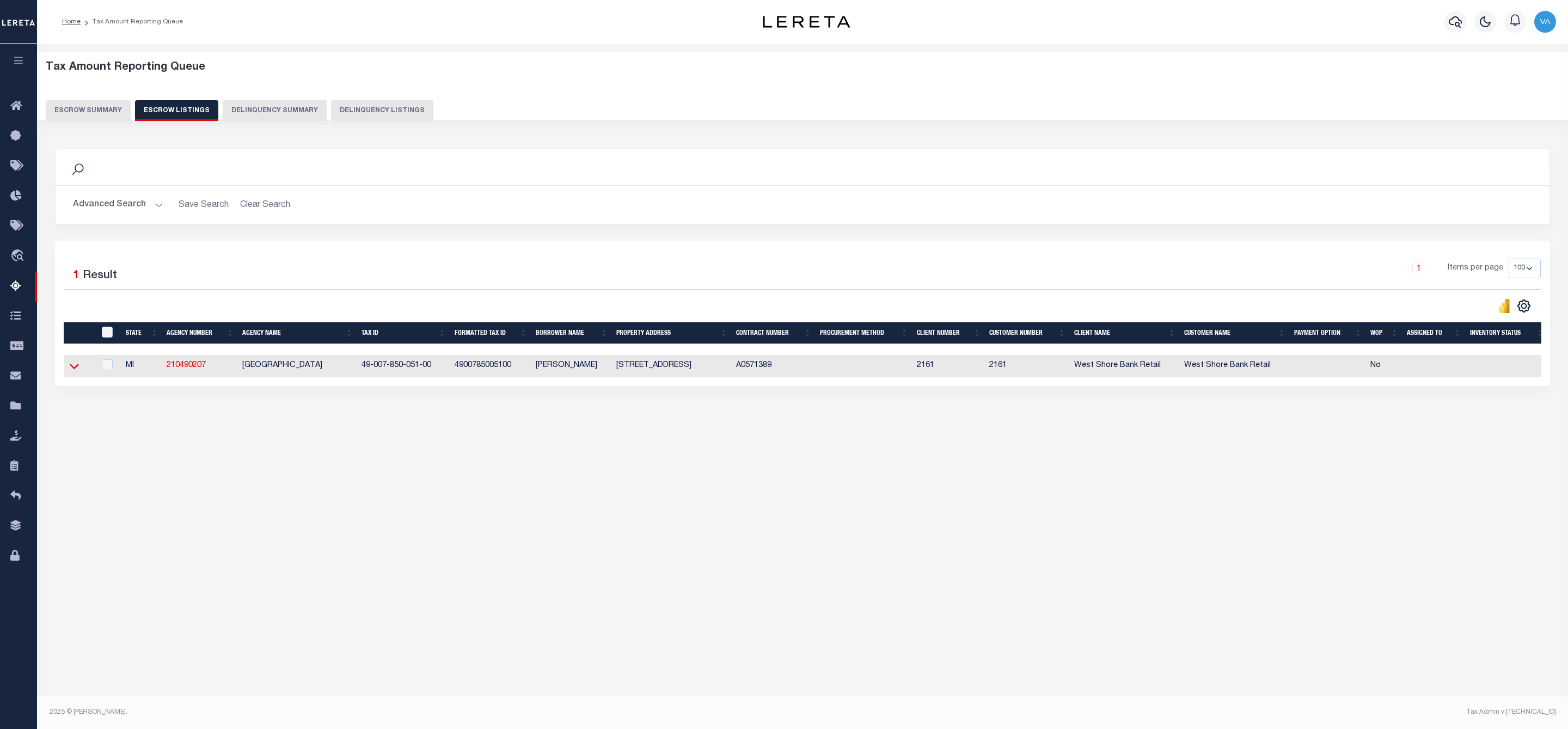
click at [75, 369] on icon at bounding box center [74, 366] width 9 height 12
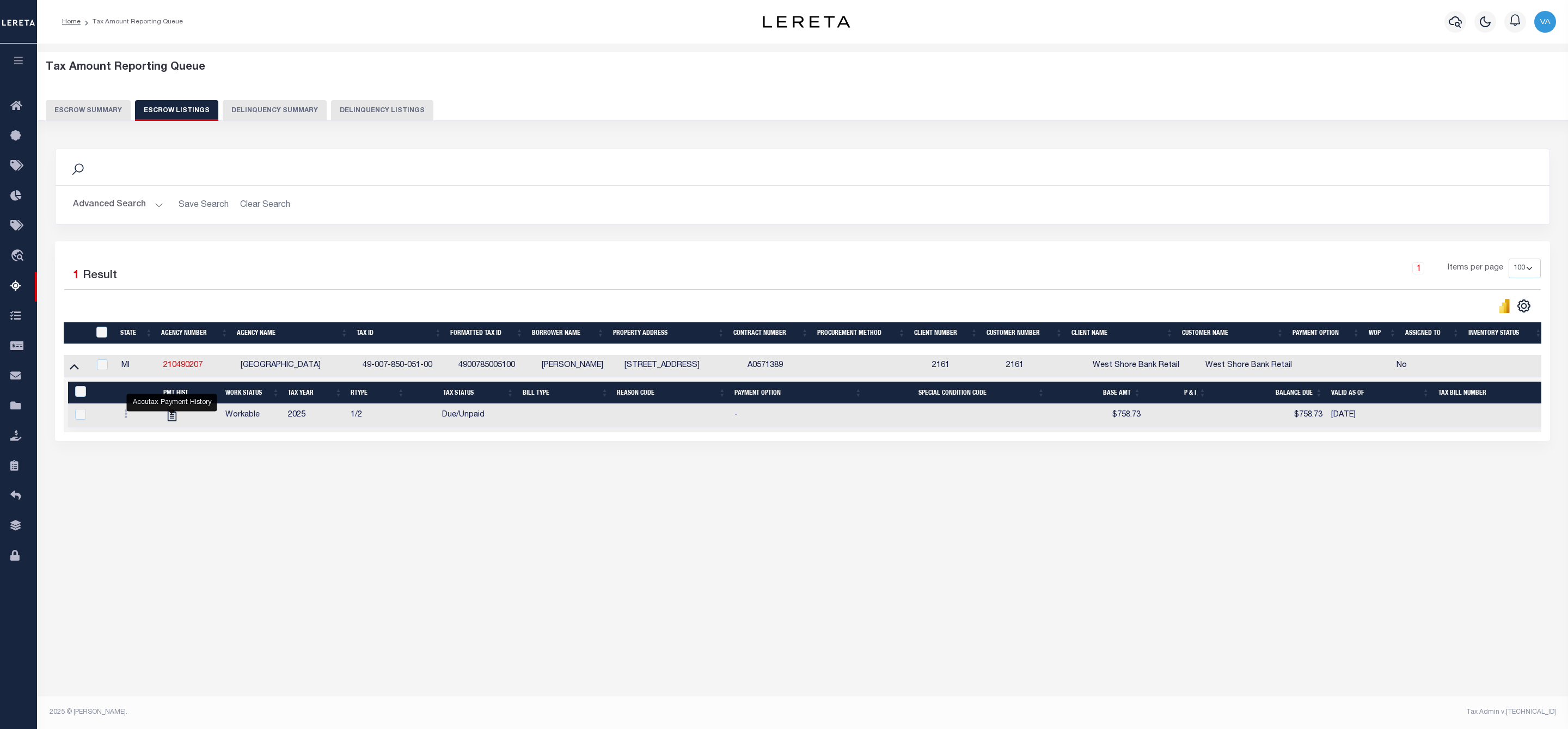
click at [106, 102] on button "Escrow Summary" at bounding box center [88, 111] width 85 height 21
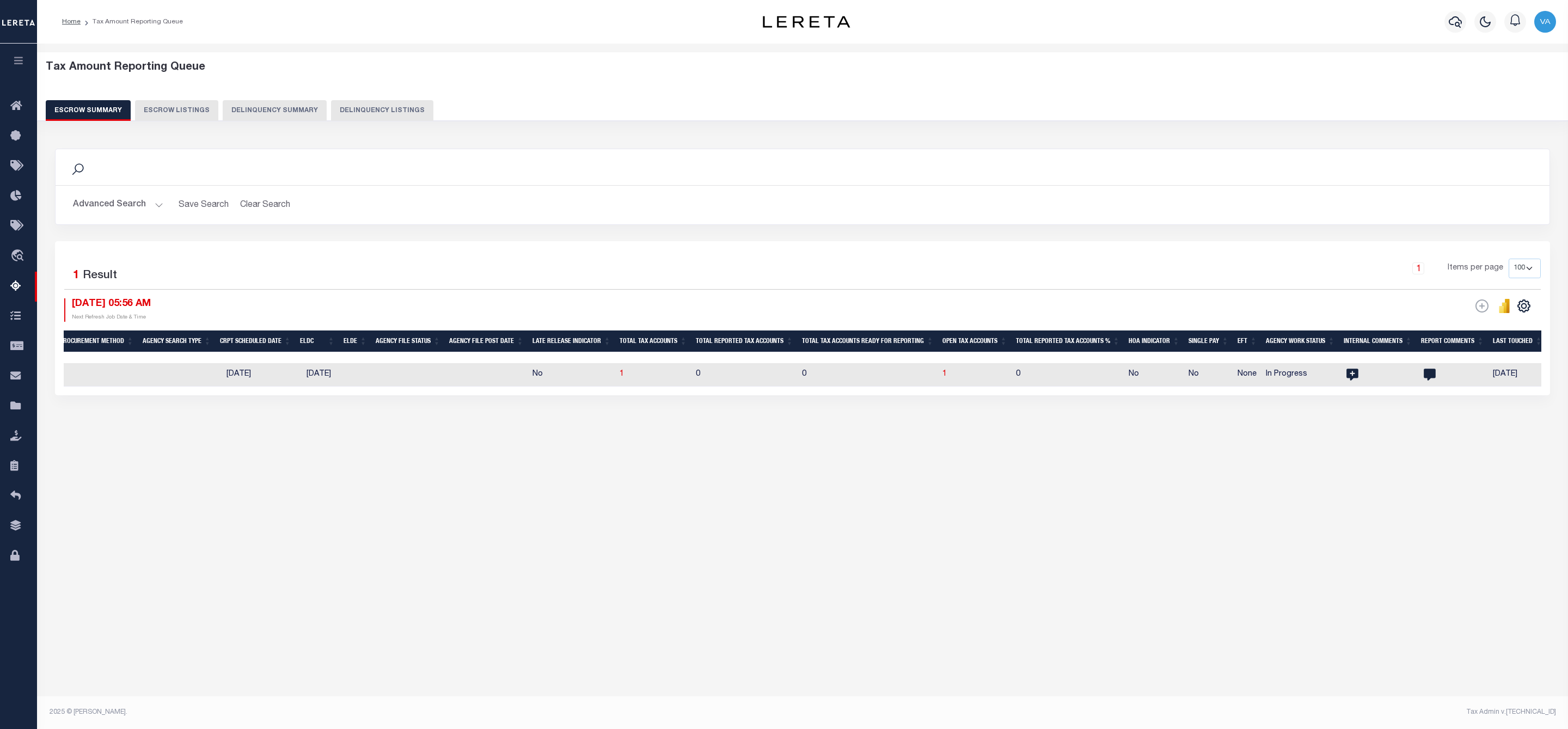
click at [140, 199] on button "Advanced Search" at bounding box center [118, 205] width 91 height 21
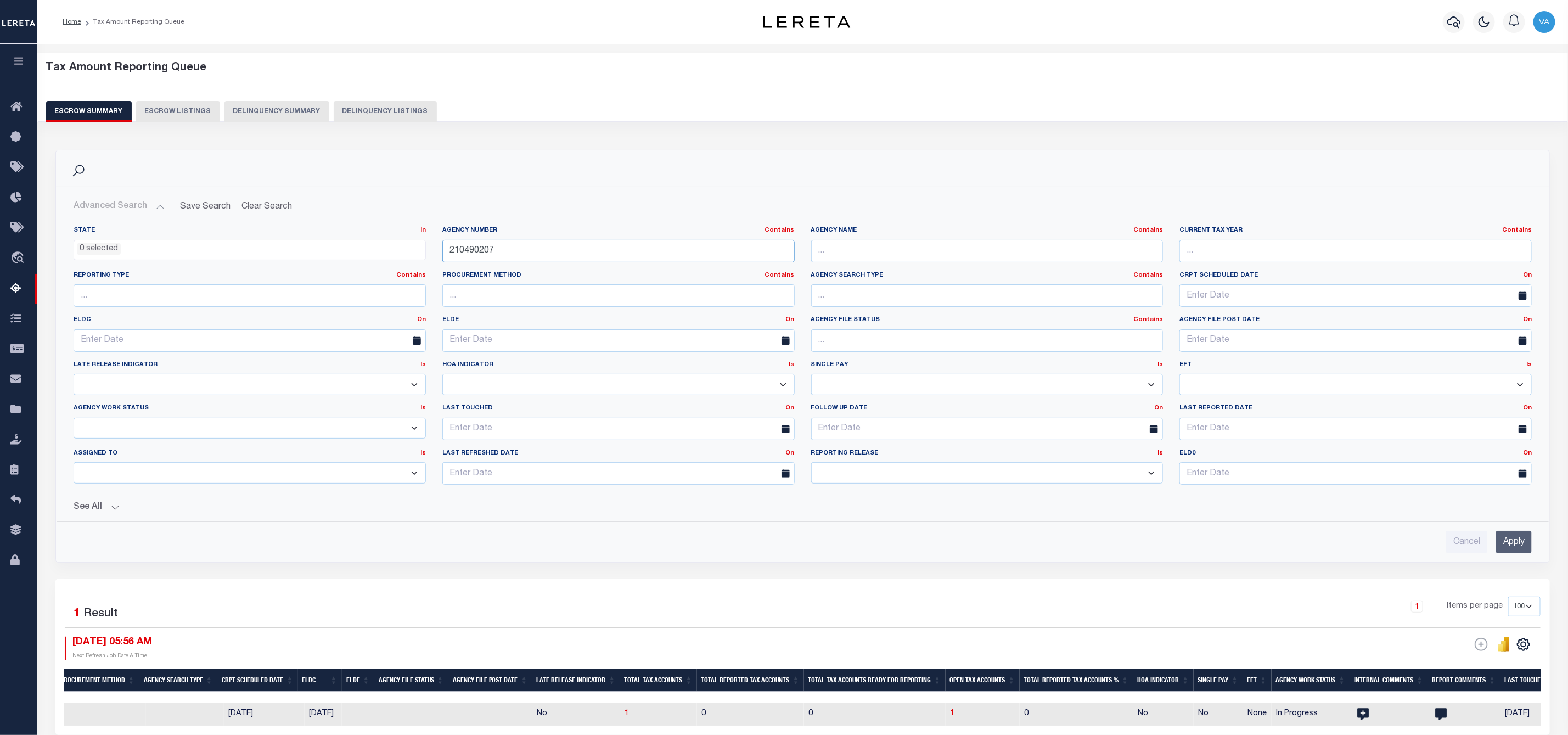
drag, startPoint x: 498, startPoint y: 247, endPoint x: 408, endPoint y: 246, distance: 90.0
click at [408, 246] on div "State In In AK AL AR AZ CA CO CT DC DE FL GA GU HI IA ID IL IN KS KY LA MA MD M…" at bounding box center [803, 360] width 1475 height 268
paste input "690202"
type input "210690202"
click at [1523, 541] on input "Apply" at bounding box center [1514, 542] width 36 height 22
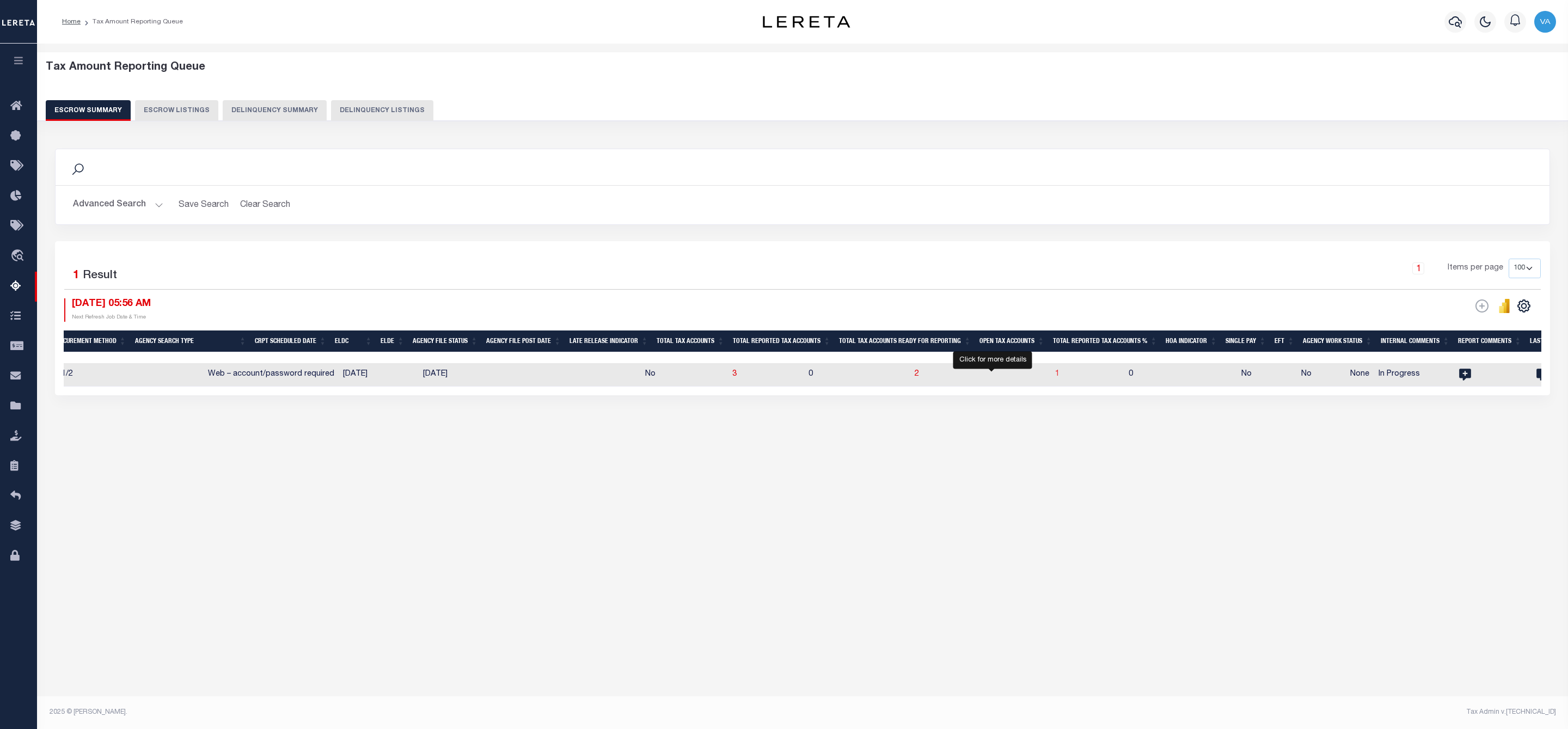
click at [1056, 377] on span "1" at bounding box center [1058, 374] width 4 height 8
select select "100"
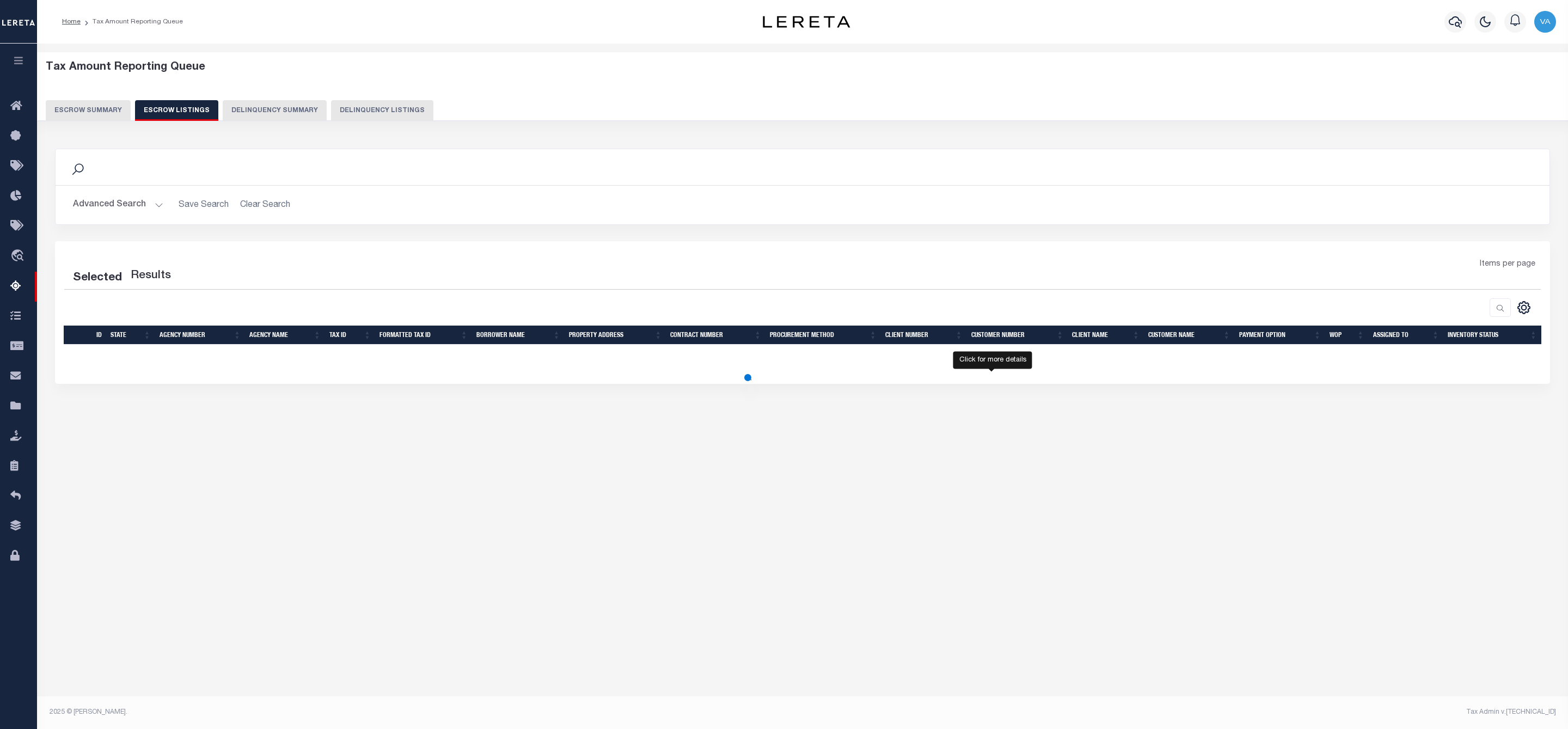
select select "100"
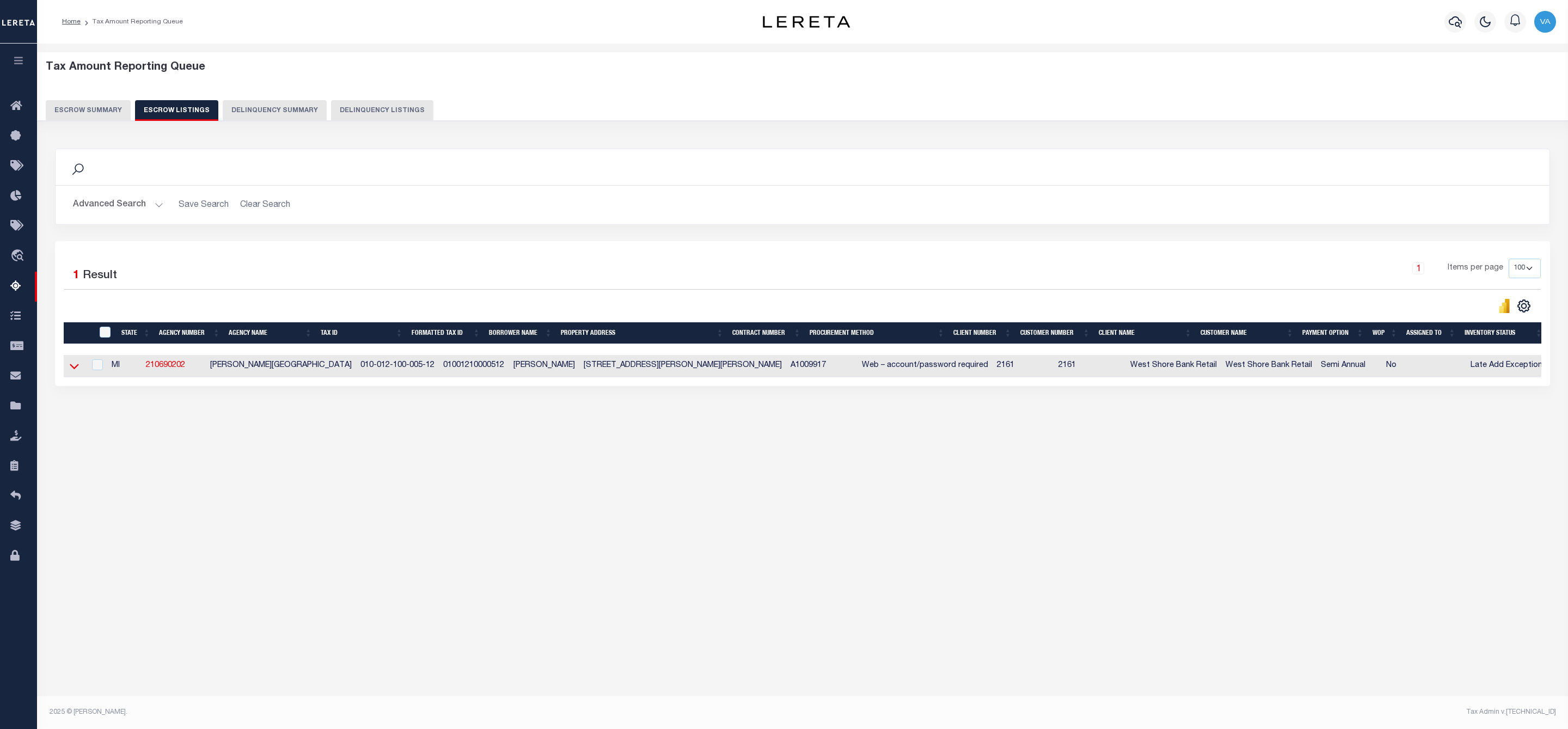
click at [73, 372] on icon at bounding box center [74, 366] width 9 height 12
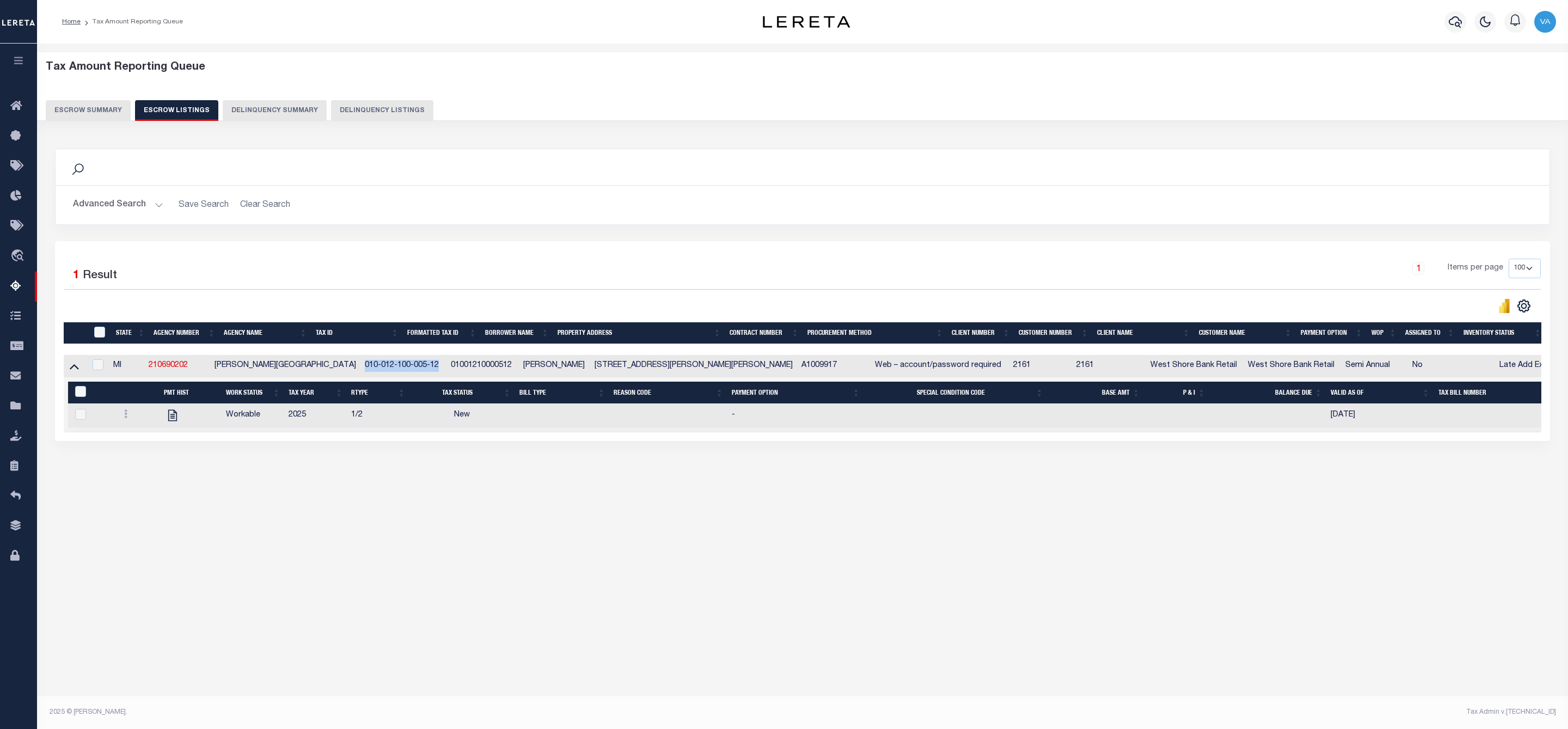
drag, startPoint x: 319, startPoint y: 368, endPoint x: 394, endPoint y: 364, distance: 75.1
click at [394, 364] on td "010-012-100-005-12" at bounding box center [403, 366] width 86 height 22
checkbox input "true"
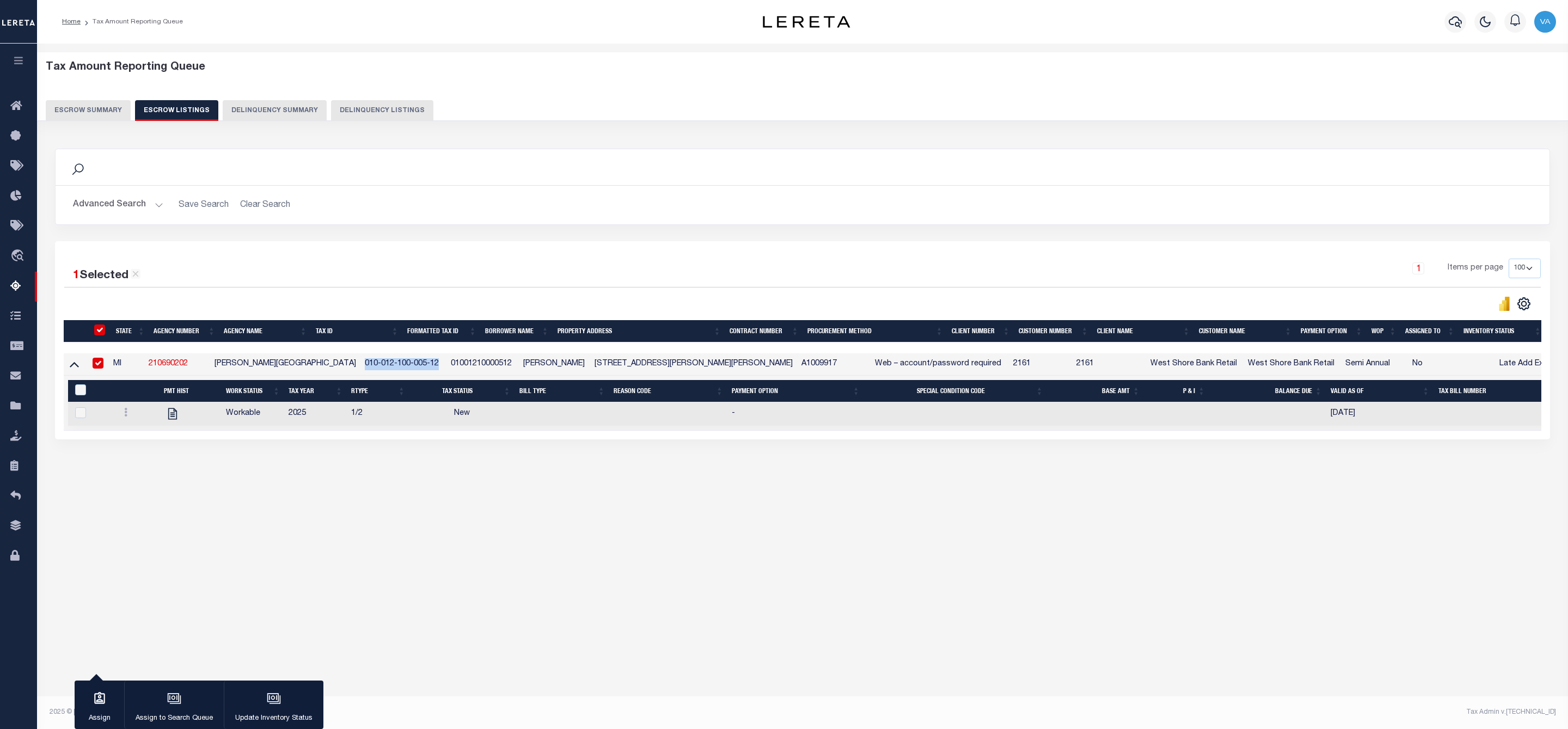
copy td "010-012-100-005-12"
click at [122, 415] on link at bounding box center [125, 413] width 12 height 9
click at [138, 454] on img "" at bounding box center [139, 448] width 11 height 12
checkbox input "true"
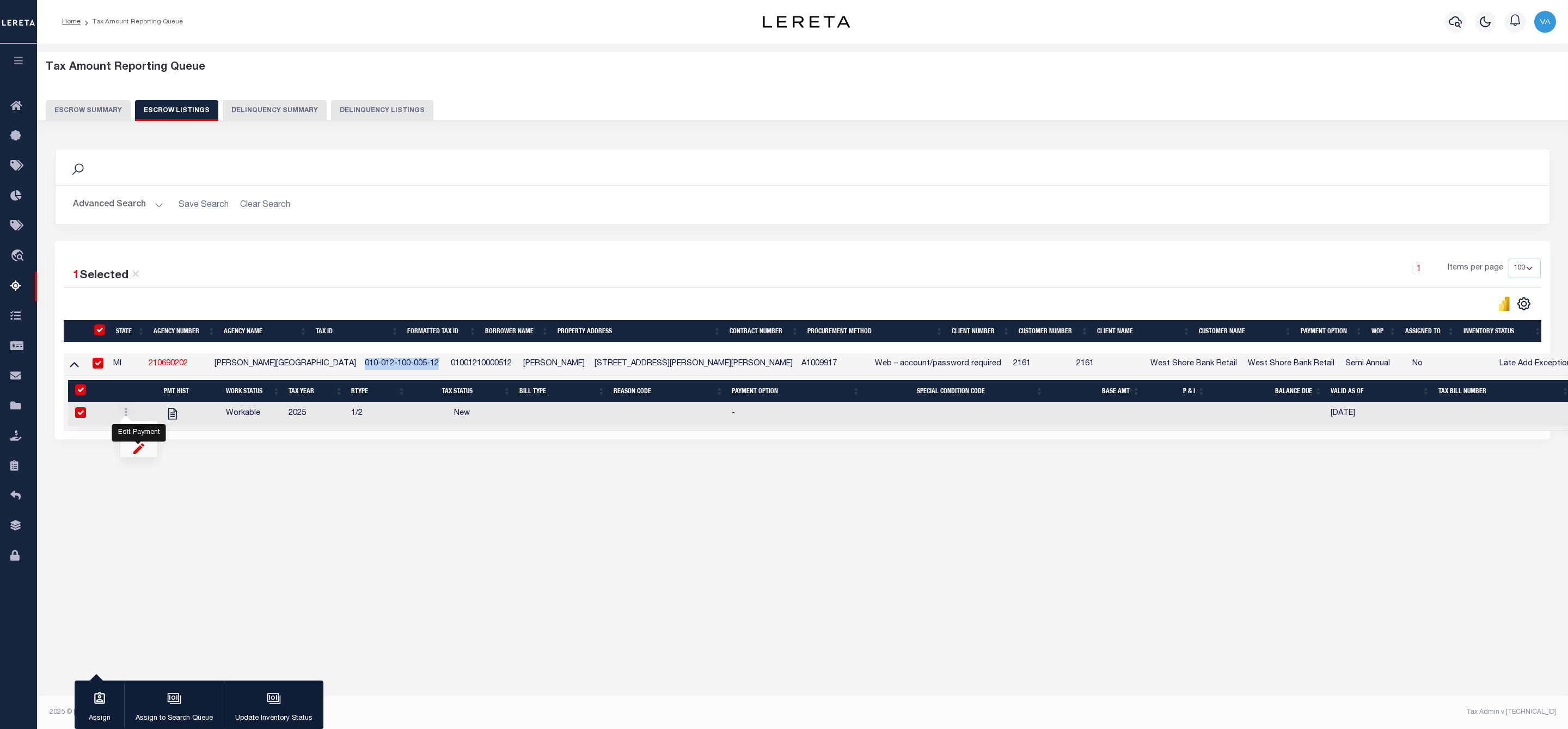
select select
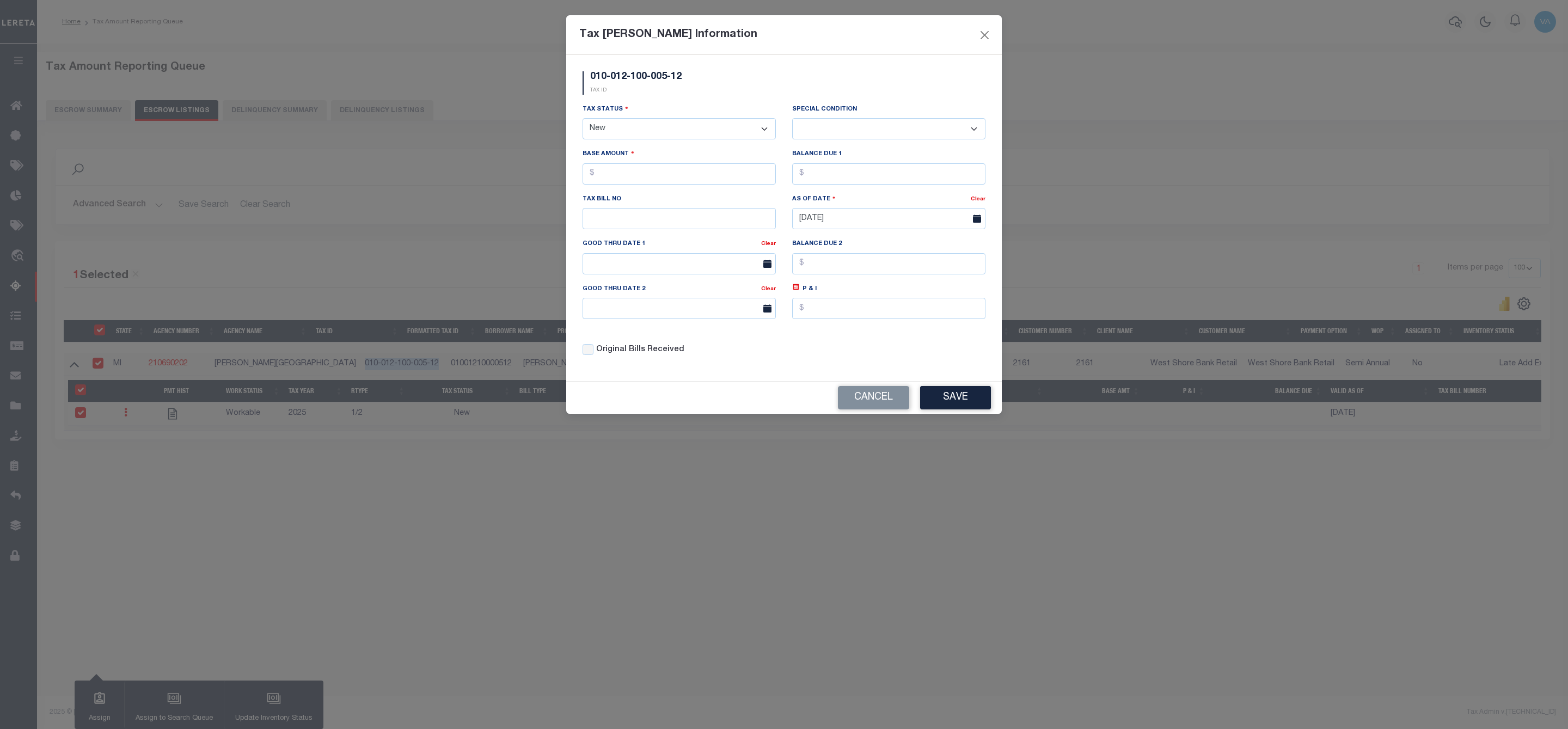
click at [696, 126] on select "- Select Status - Open Due/Unpaid Paid Incomplete No Tax Due Internal Refund Pr…" at bounding box center [680, 129] width 194 height 21
select select "PYD"
click at [583, 119] on select "- Select Status - Open Due/Unpaid Paid Incomplete No Tax Due Internal Refund Pr…" at bounding box center [680, 129] width 194 height 21
select select "0"
click at [618, 180] on input "text" at bounding box center [680, 173] width 194 height 21
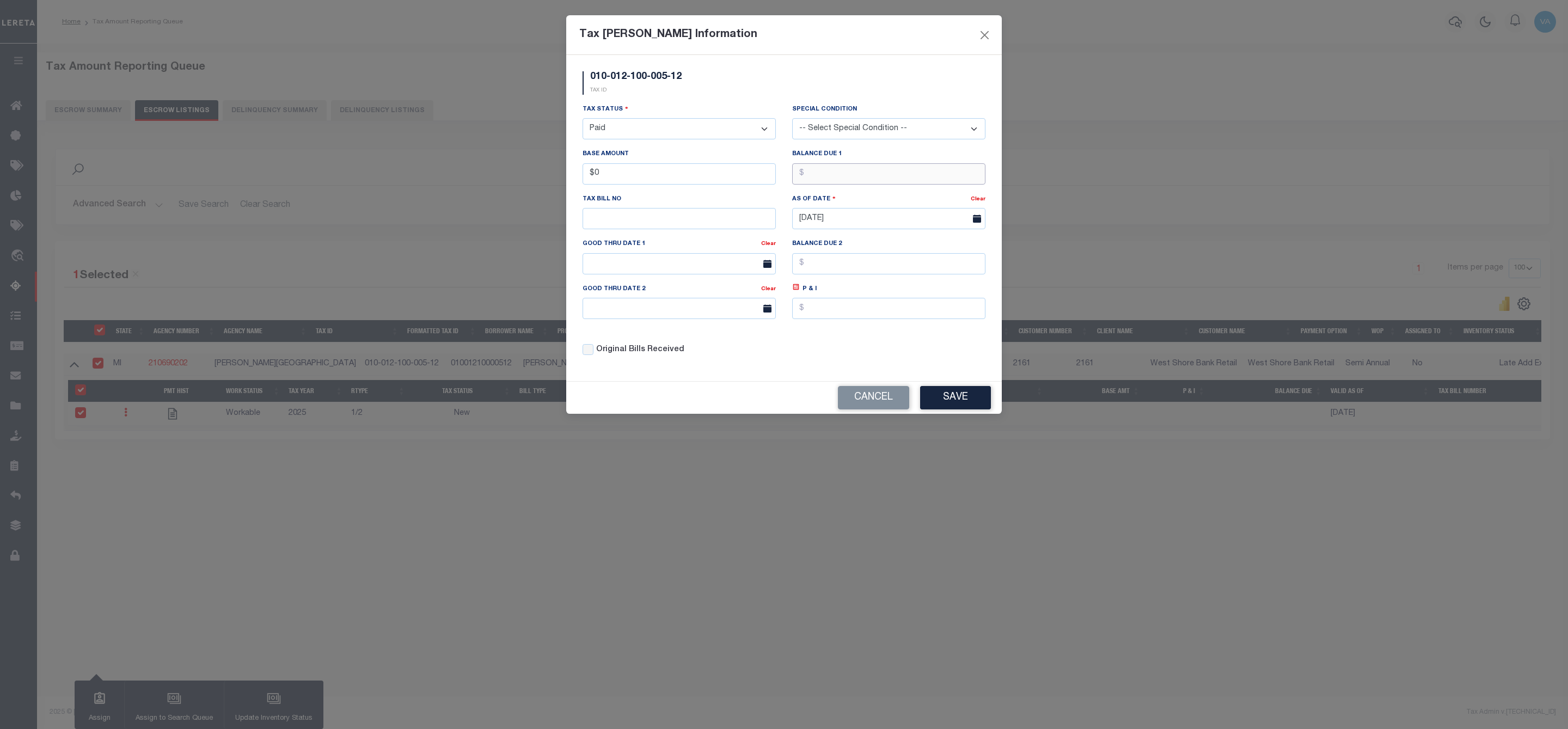
type input "$0.00"
click at [853, 173] on input "text" at bounding box center [889, 173] width 194 height 21
type input "$0.00"
drag, startPoint x: 966, startPoint y: 406, endPoint x: 967, endPoint y: 395, distance: 11.0
click at [966, 401] on button "Save" at bounding box center [955, 397] width 71 height 23
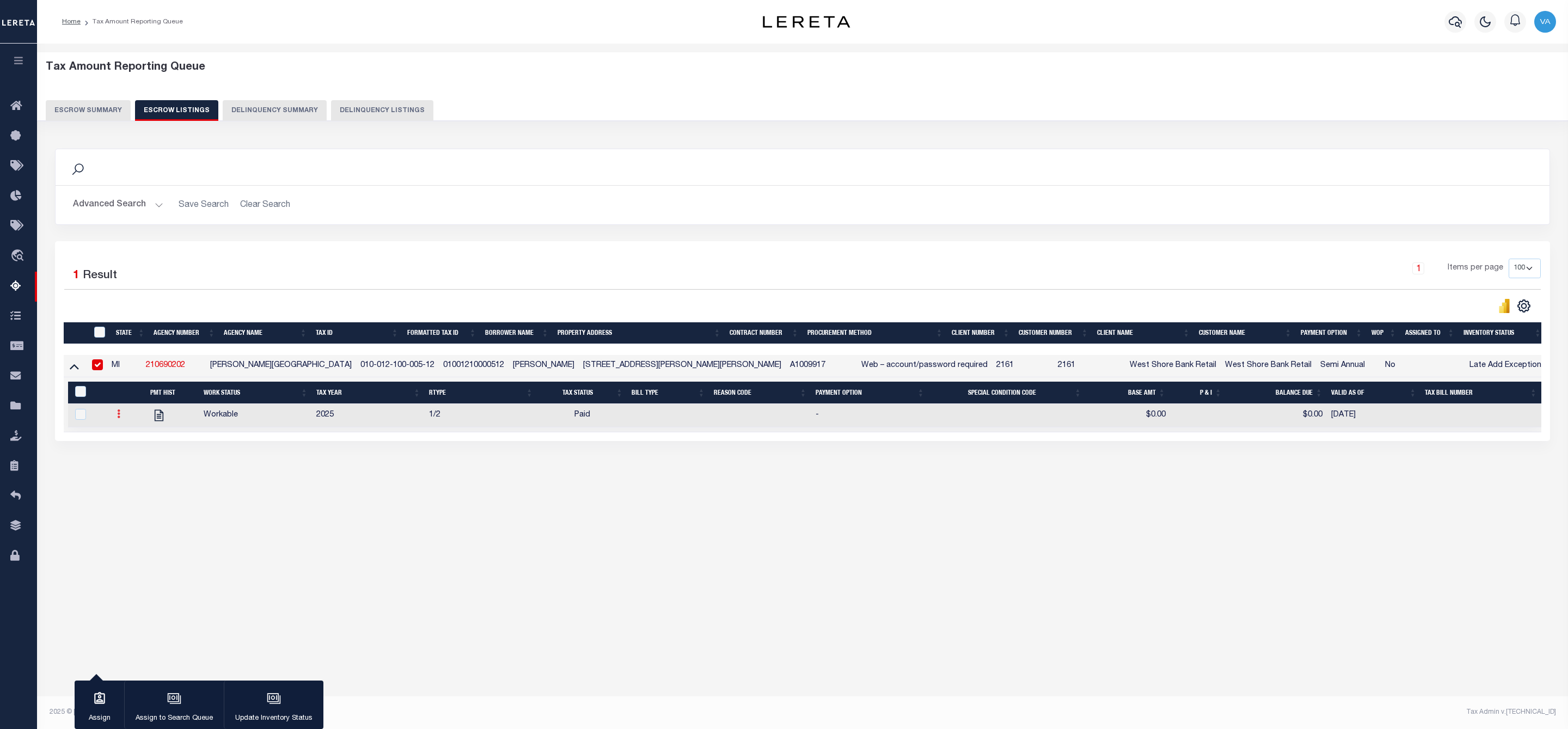
click at [114, 417] on link at bounding box center [118, 415] width 12 height 9
click at [129, 455] on img at bounding box center [132, 450] width 11 height 12
checkbox input "true"
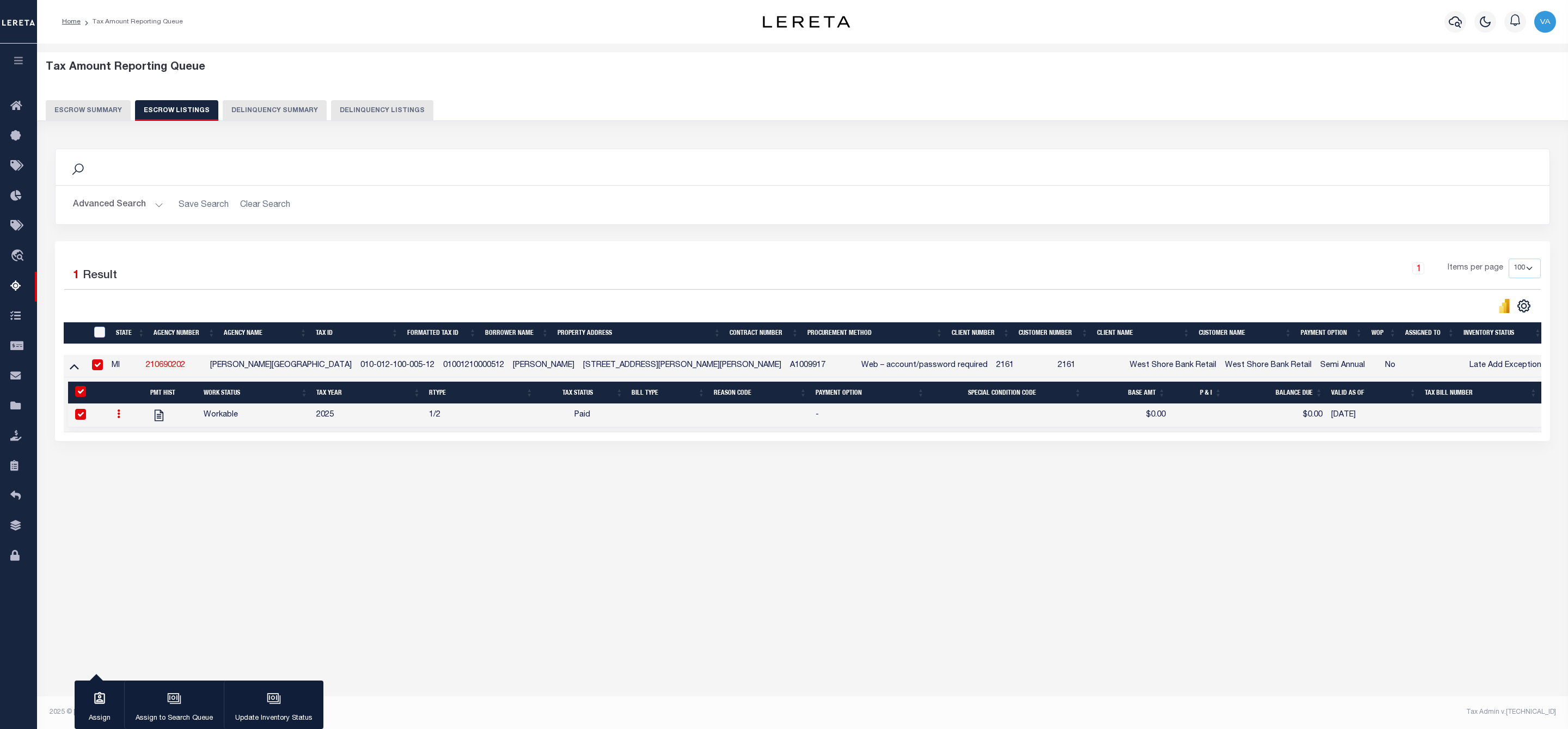
select select "PYD"
type input "$0.00"
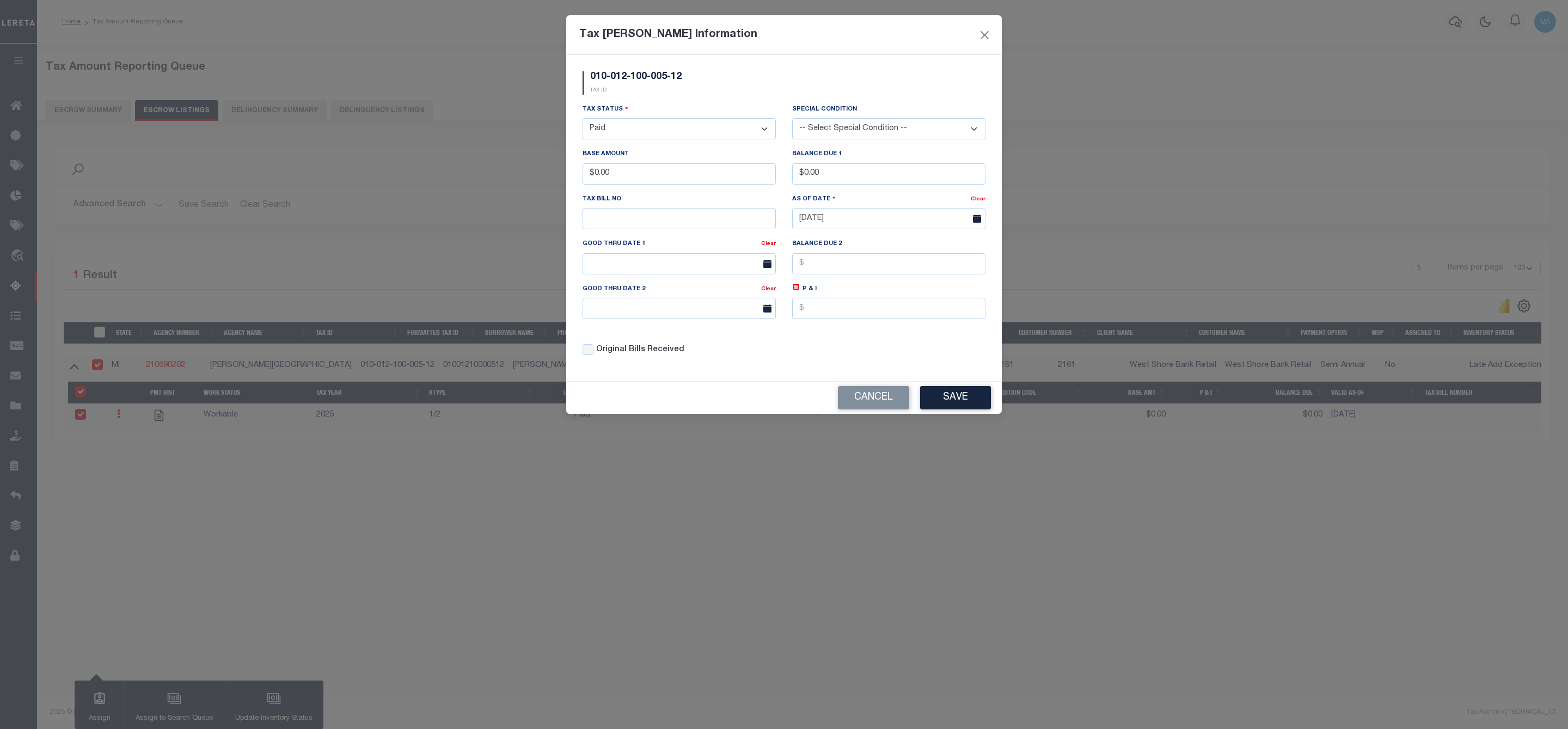
click at [598, 354] on label "Original Bills Received" at bounding box center [640, 350] width 88 height 12
click at [594, 354] on input "Original Bills Received" at bounding box center [588, 350] width 11 height 11
checkbox input "true"
click at [944, 396] on button "Save" at bounding box center [955, 397] width 71 height 23
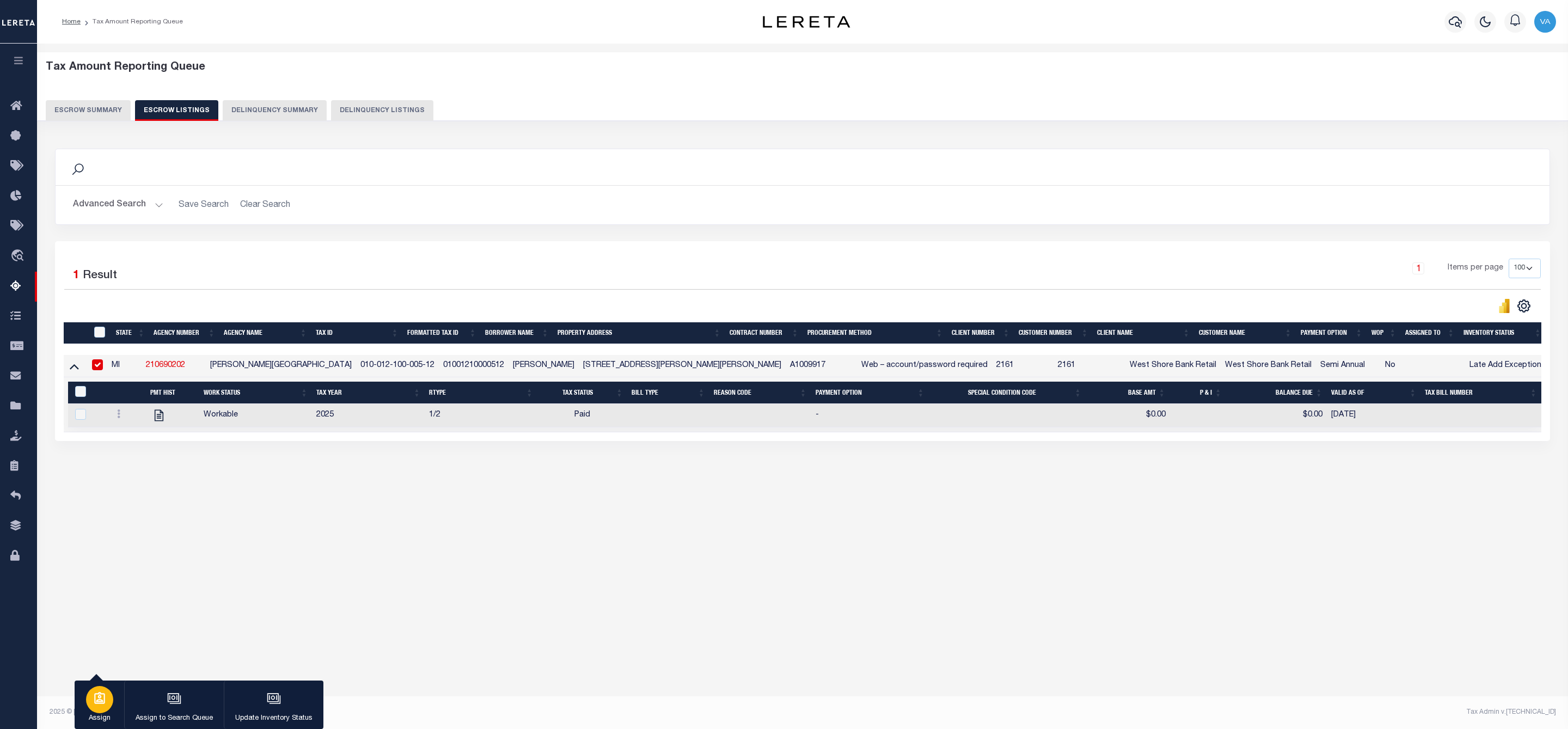
click at [106, 702] on icon "button" at bounding box center [100, 698] width 14 height 14
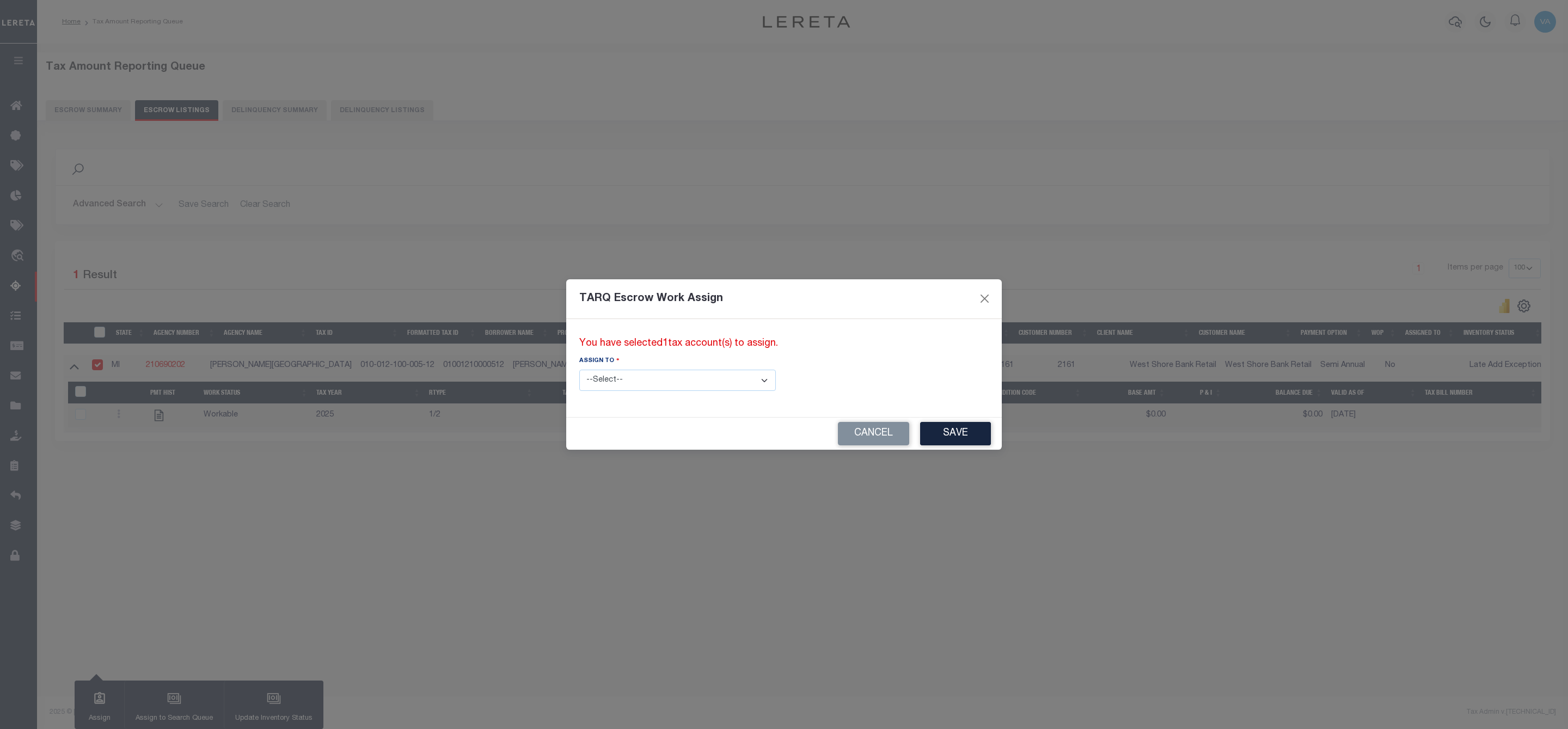
click at [670, 384] on select "--Select-- --Unassigned-- --Unassigned-- Adhikary Rinki Agustin Fernandez Agust…" at bounding box center [678, 380] width 196 height 21
select select "Vamsi Kalikiri"
click at [579, 370] on select "--Select-- --Unassigned-- --Unassigned-- Adhikary Rinki Agustin Fernandez Agust…" at bounding box center [678, 380] width 196 height 21
click at [920, 435] on button "Save" at bounding box center [955, 433] width 71 height 23
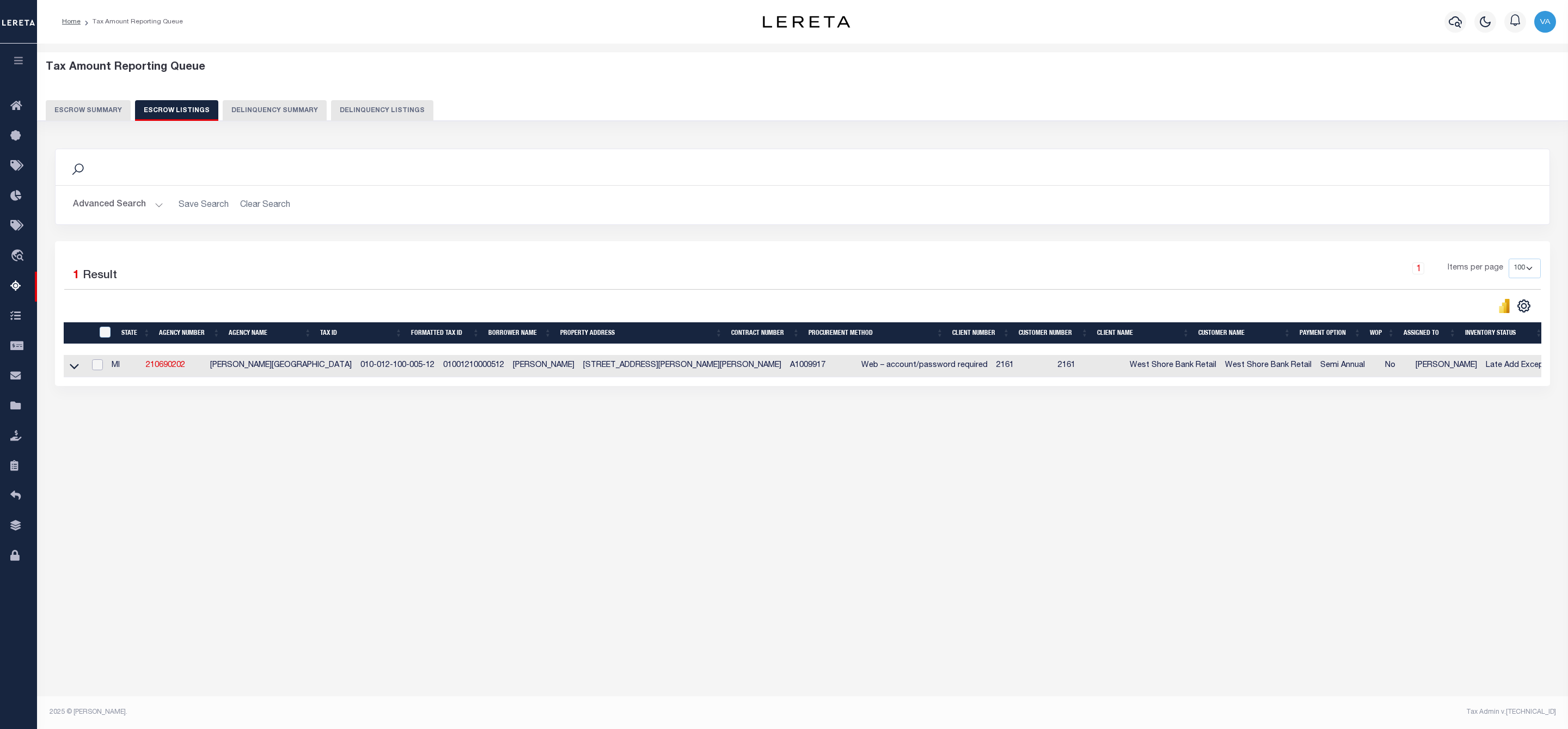
click at [100, 368] on input "checkbox" at bounding box center [97, 365] width 11 height 11
checkbox input "true"
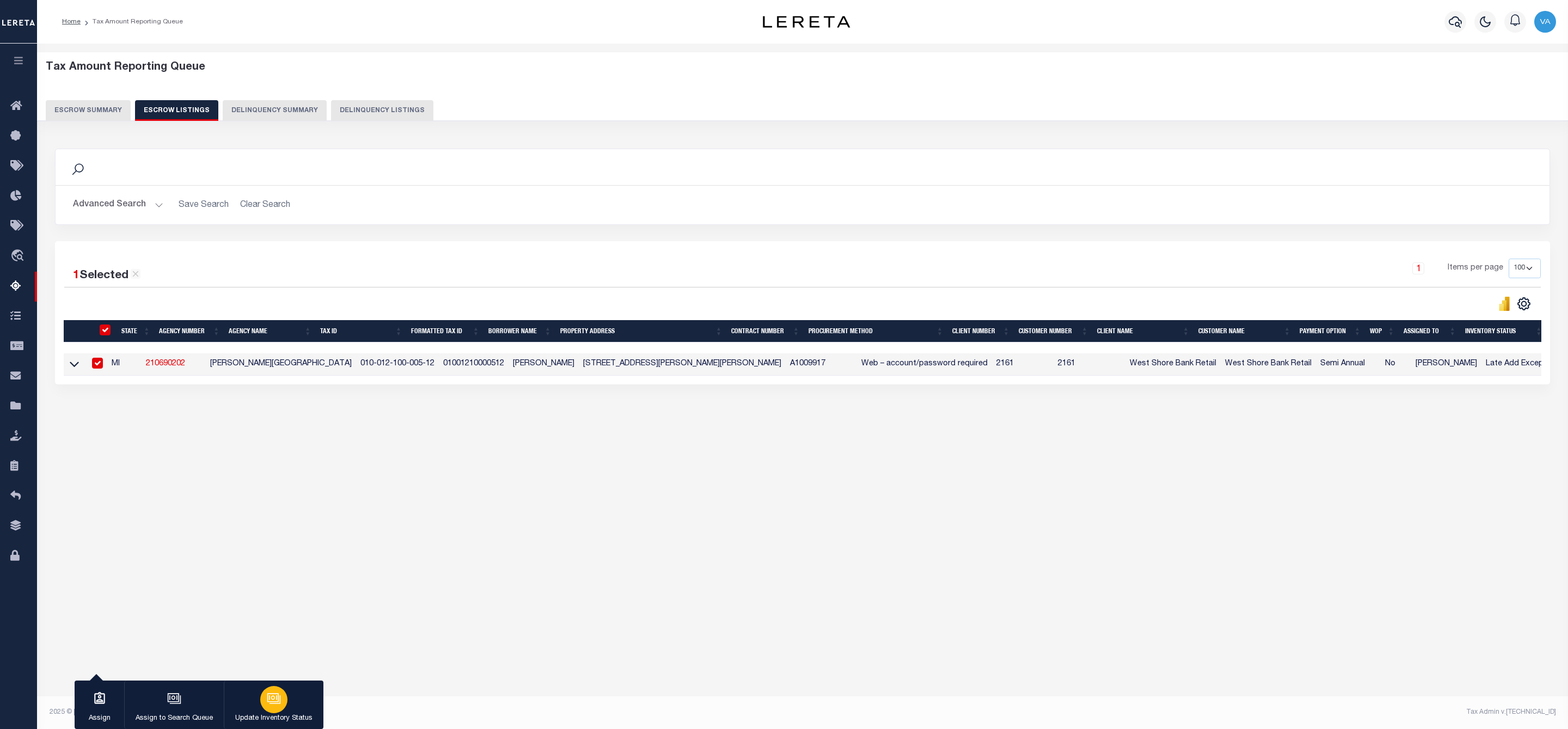
click at [263, 709] on button "Update Inventory Status" at bounding box center [274, 705] width 100 height 49
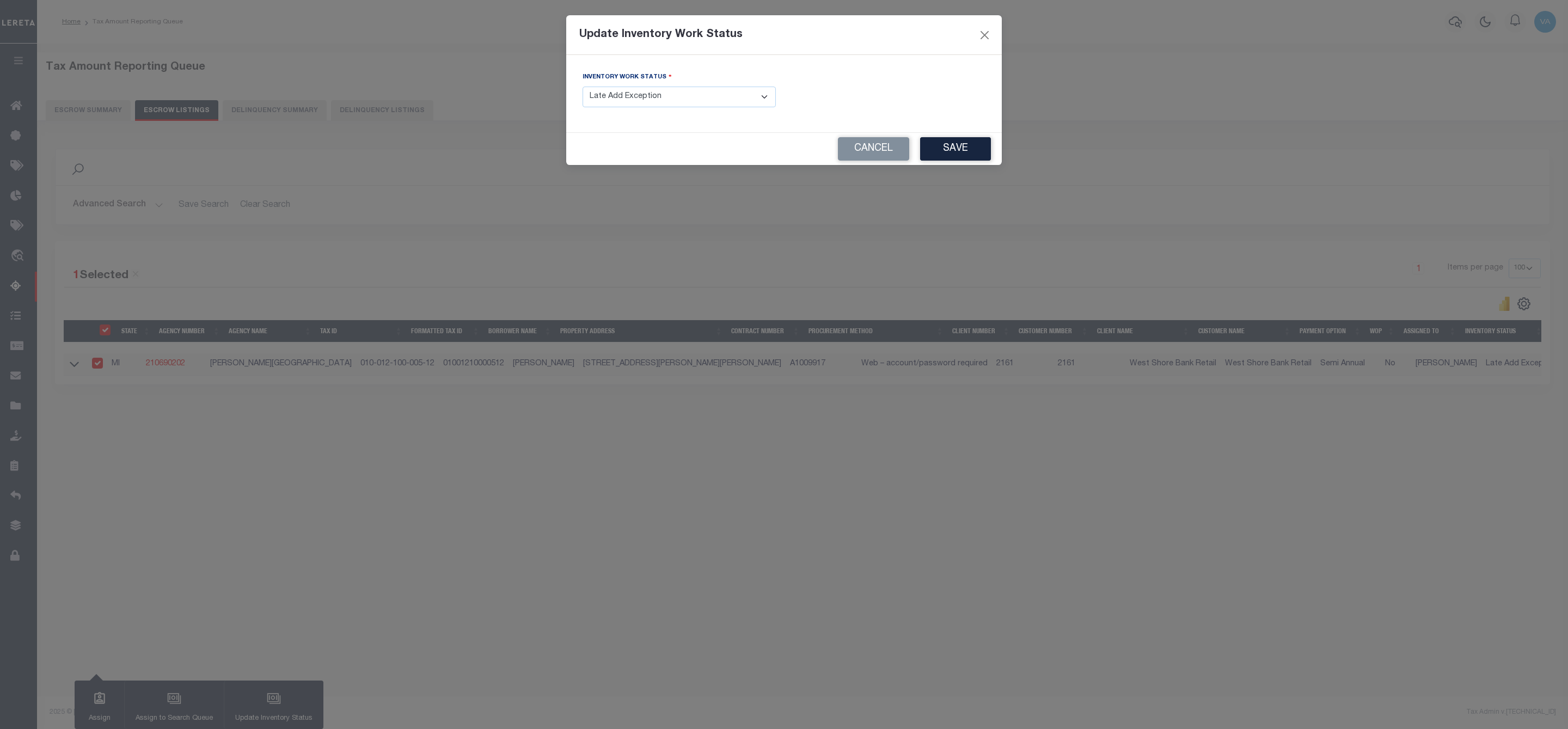
click at [690, 84] on div "Inventory Work Status - Select Inventory Status - Manual - Exception Pended - A…" at bounding box center [680, 89] width 194 height 36
click at [686, 93] on select "- Select Inventory Status - Manual - Exception Pended - Awaiting Search Late Ad…" at bounding box center [680, 97] width 194 height 21
select select "4"
click at [583, 87] on select "- Select Inventory Status - Manual - Exception Pended - Awaiting Search Late Ad…" at bounding box center [680, 97] width 194 height 21
click at [982, 144] on button "Save" at bounding box center [955, 149] width 71 height 23
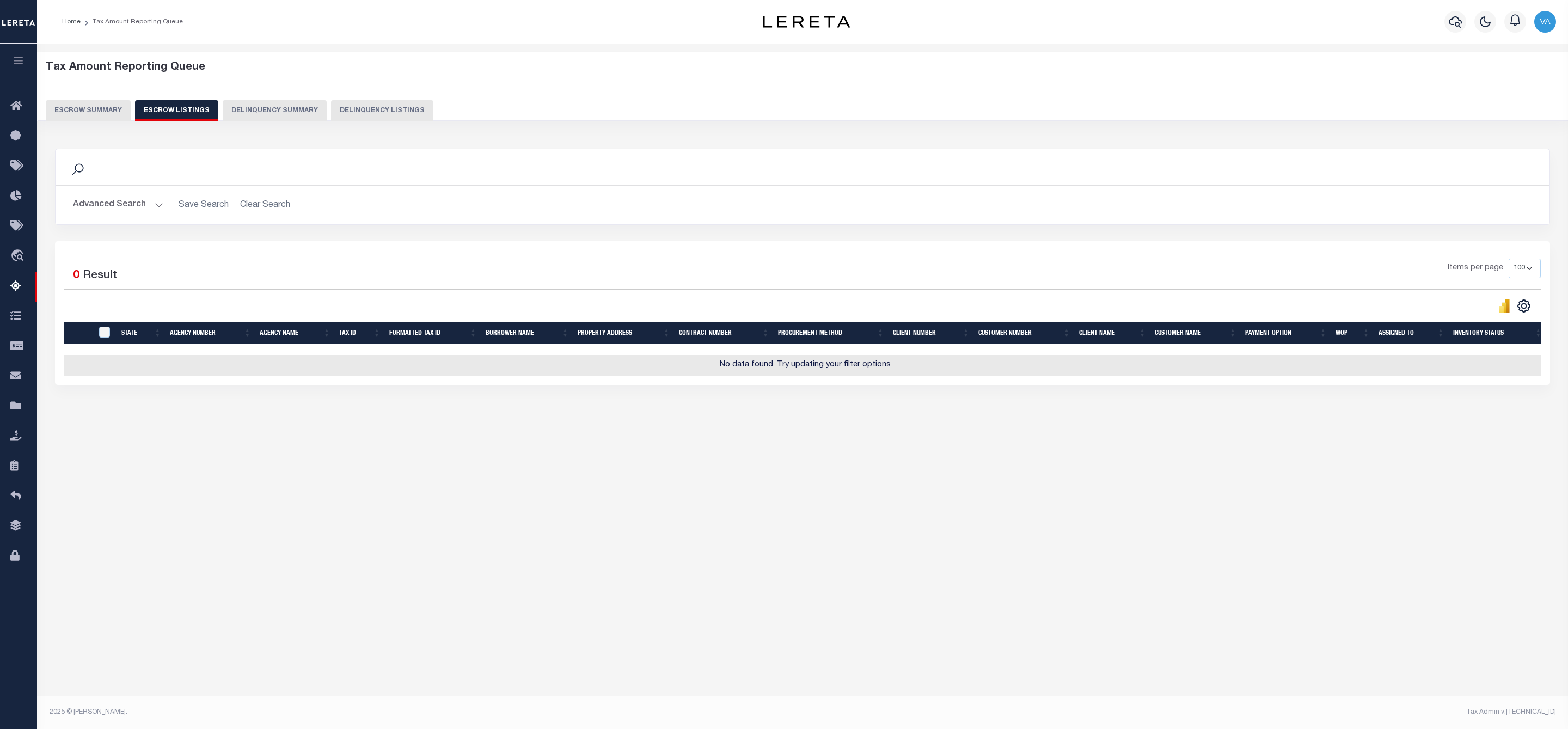
click at [100, 108] on button "Escrow Summary" at bounding box center [88, 111] width 85 height 21
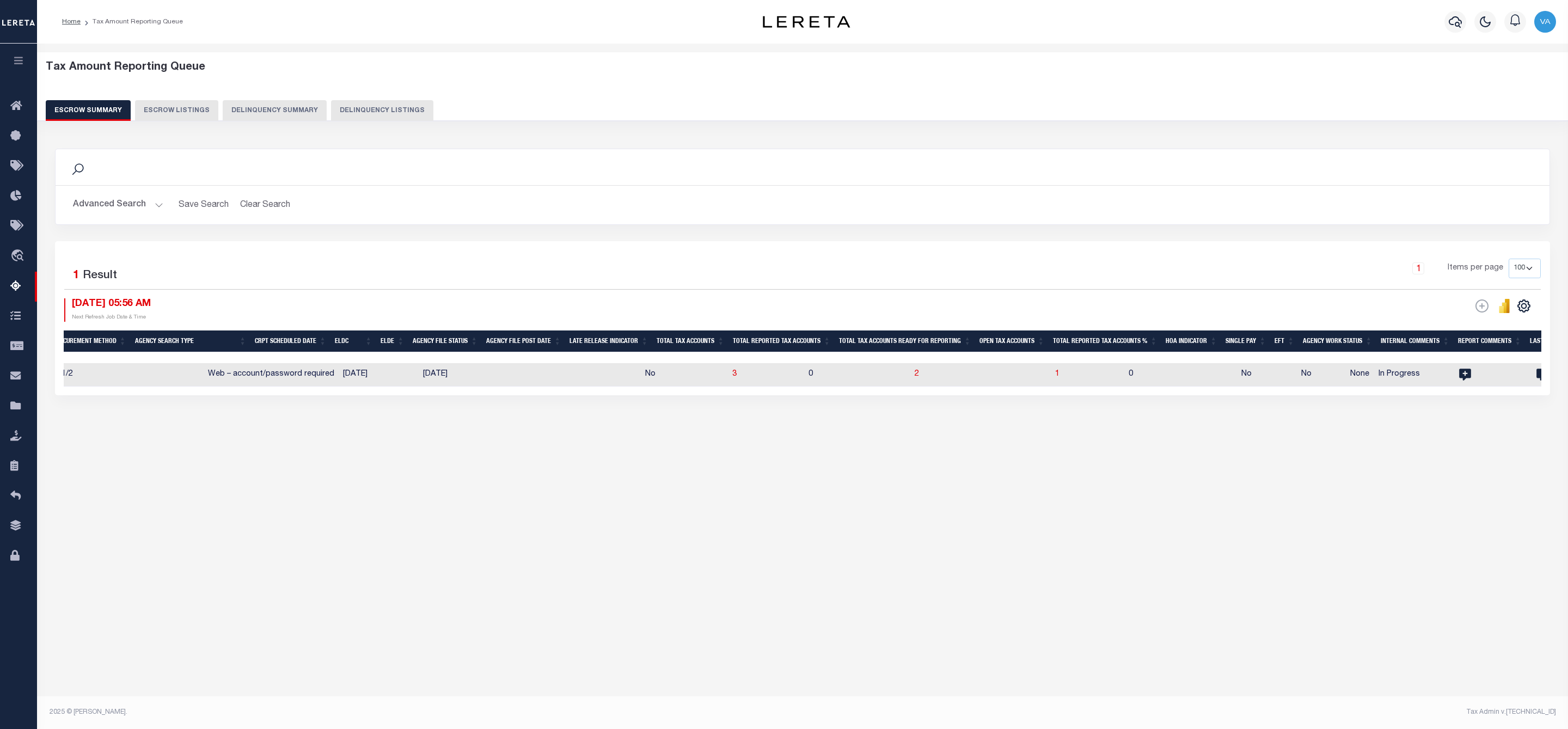
click at [109, 205] on button "Advanced Search" at bounding box center [118, 205] width 91 height 21
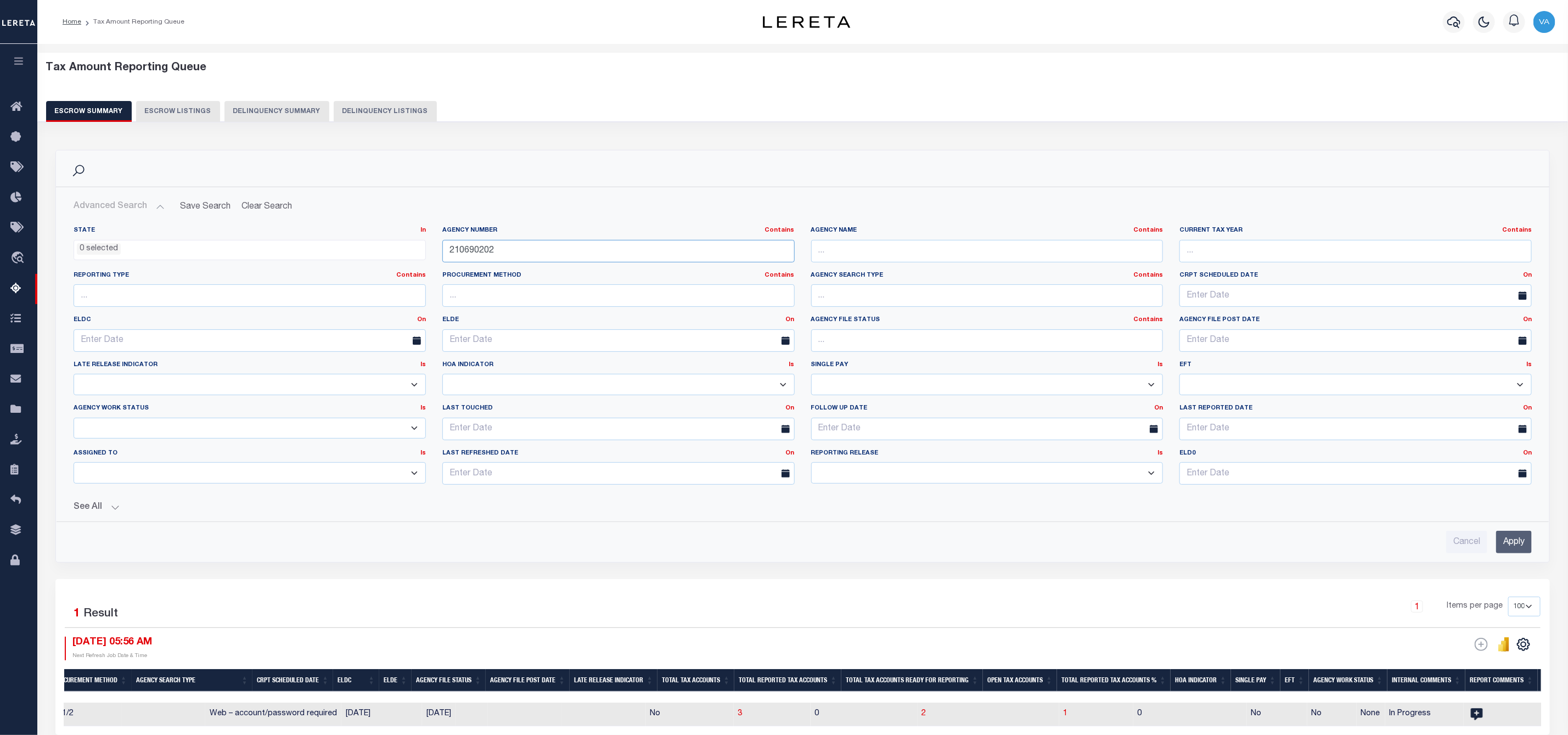
drag, startPoint x: 511, startPoint y: 252, endPoint x: 402, endPoint y: 249, distance: 109.0
click at [402, 249] on div "State In In AK AL AR AZ CA CO CT DC DE FL GA GU HI IA ID IL IN KS KY LA MA MD M…" at bounding box center [803, 360] width 1475 height 268
paste input "05"
type input "210050202"
click at [1507, 543] on input "Apply" at bounding box center [1514, 542] width 36 height 22
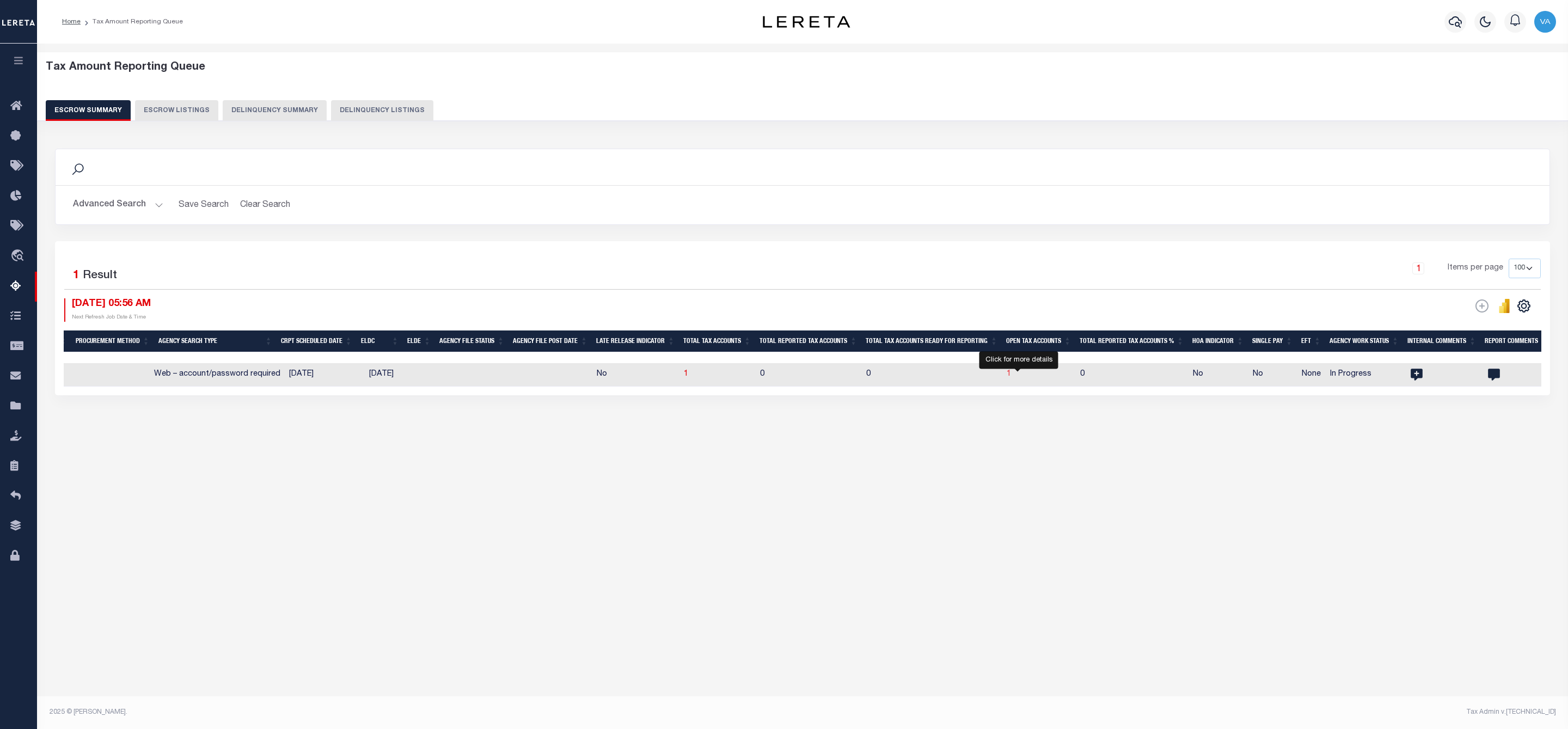
click at [1011, 374] on span "1" at bounding box center [1009, 374] width 4 height 8
select select "100"
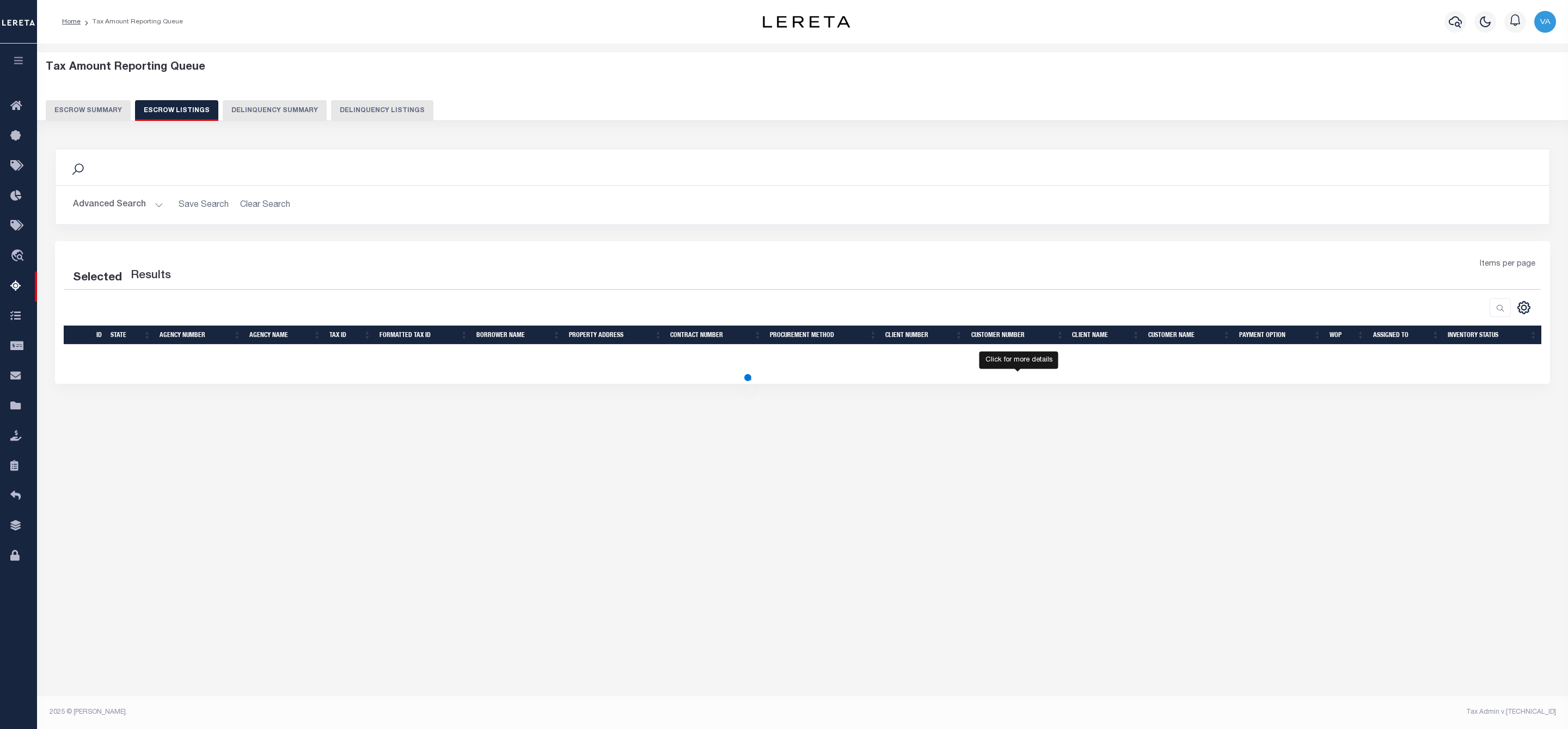
select select "100"
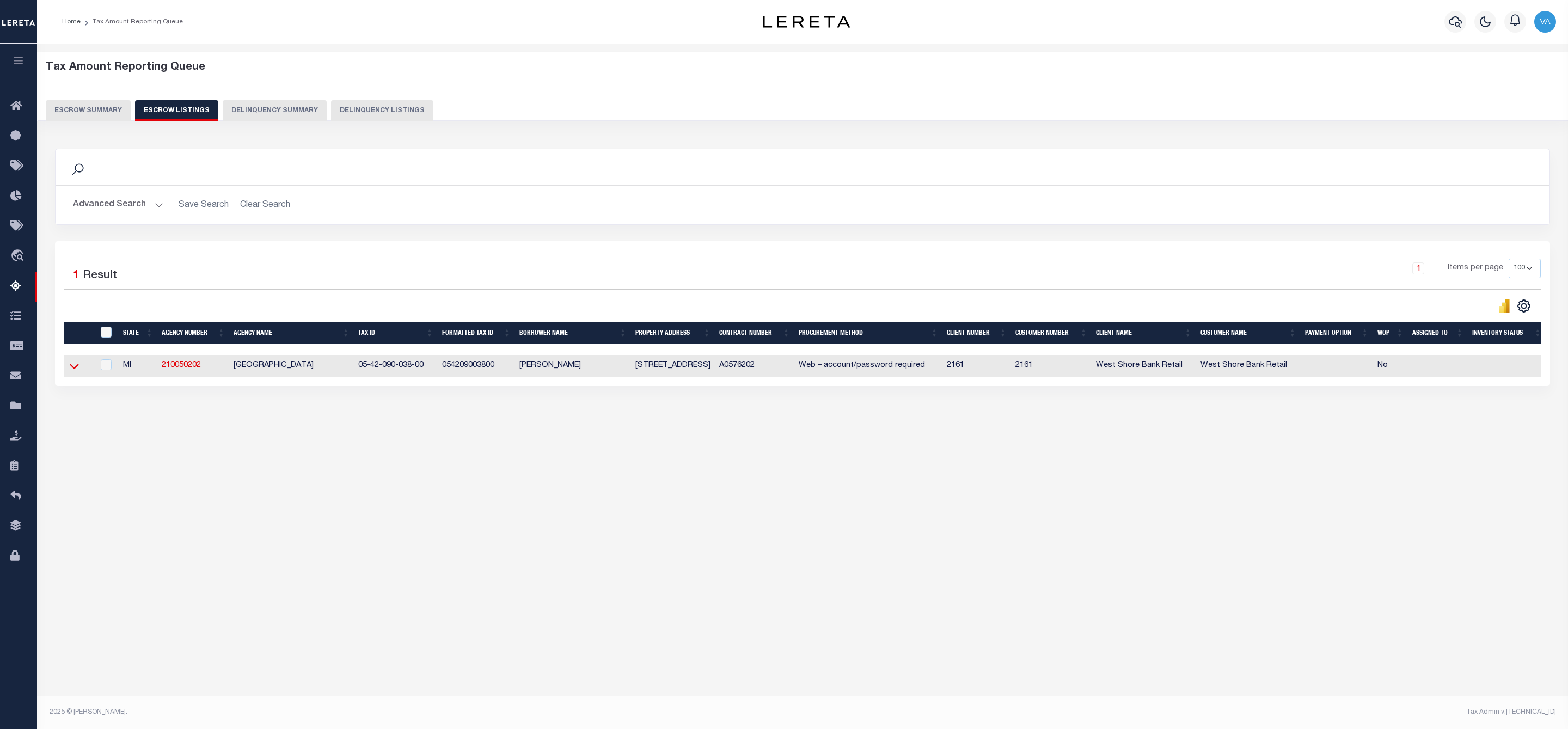
click at [74, 372] on icon at bounding box center [74, 366] width 9 height 12
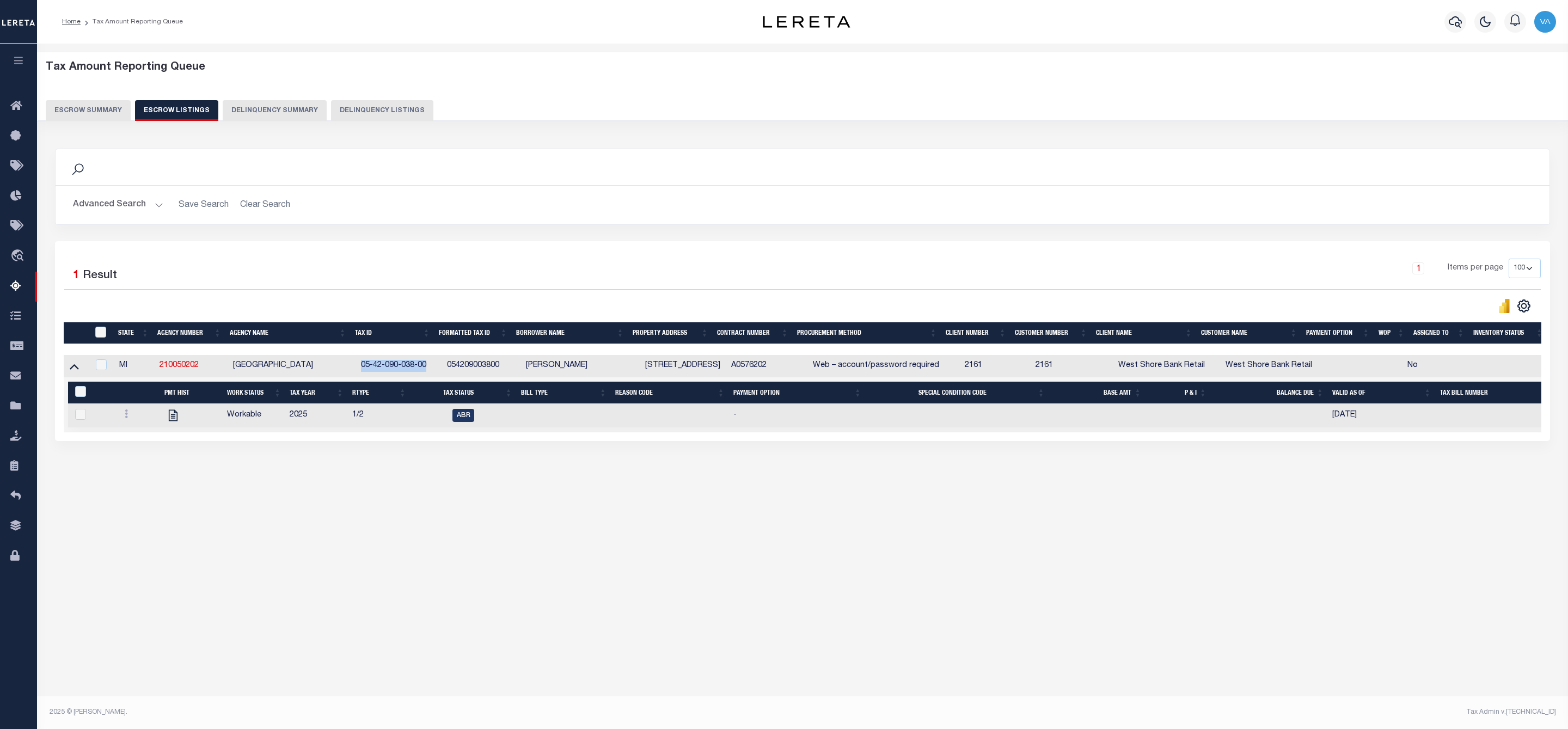
drag, startPoint x: 358, startPoint y: 370, endPoint x: 433, endPoint y: 369, distance: 75.0
click at [433, 369] on td "05-42-090-038-00" at bounding box center [400, 366] width 86 height 22
checkbox input "true"
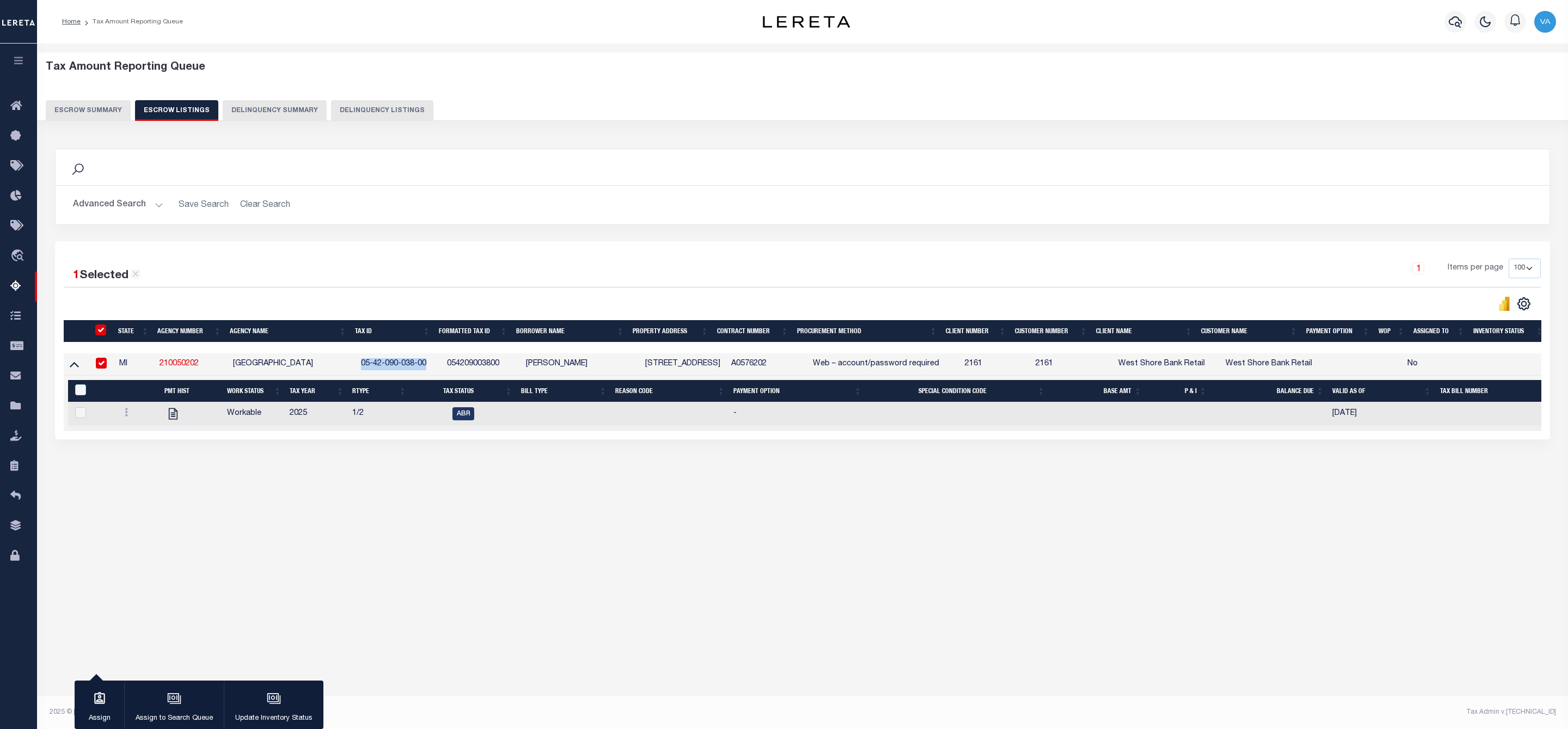
copy td "05-42-090-038-00"
click at [91, 113] on button "Escrow Summary" at bounding box center [88, 111] width 85 height 21
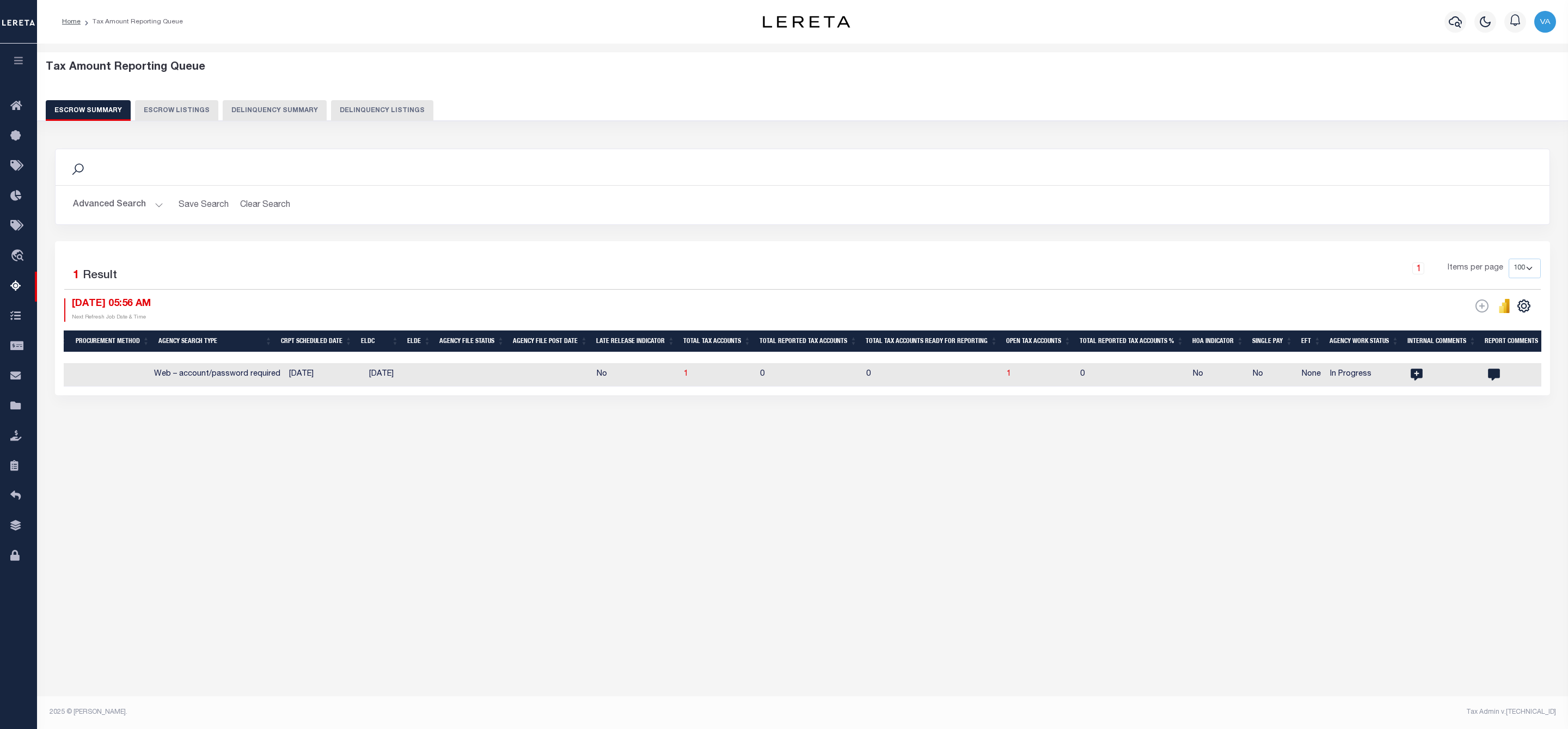
click at [154, 204] on button "Advanced Search" at bounding box center [118, 205] width 91 height 21
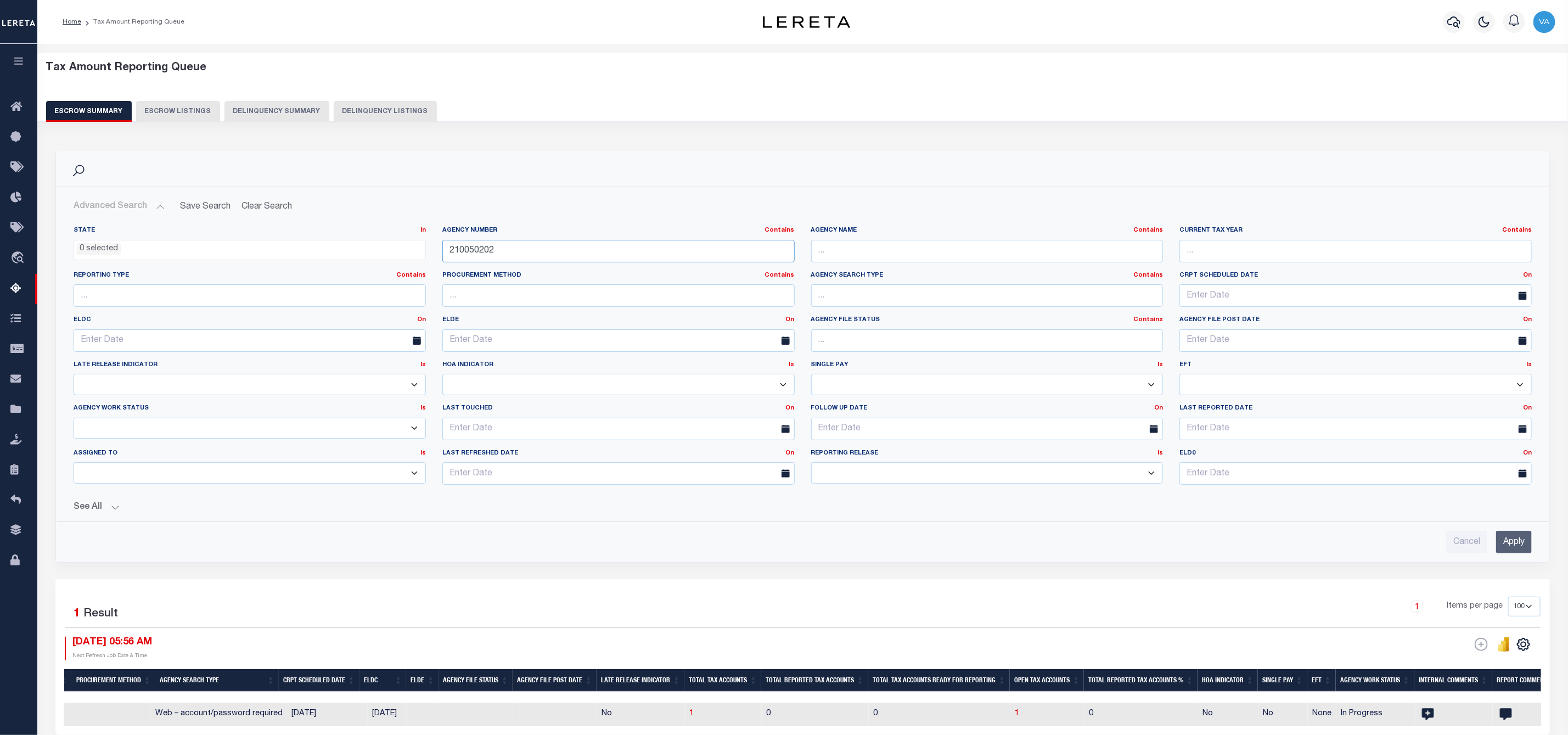
drag, startPoint x: 495, startPoint y: 254, endPoint x: 440, endPoint y: 252, distance: 55.0
click at [440, 252] on div "Agency Number Contains Contains Is 210050202" at bounding box center [618, 249] width 369 height 45
paste input "140101"
click at [1506, 545] on input "Apply" at bounding box center [1514, 542] width 36 height 22
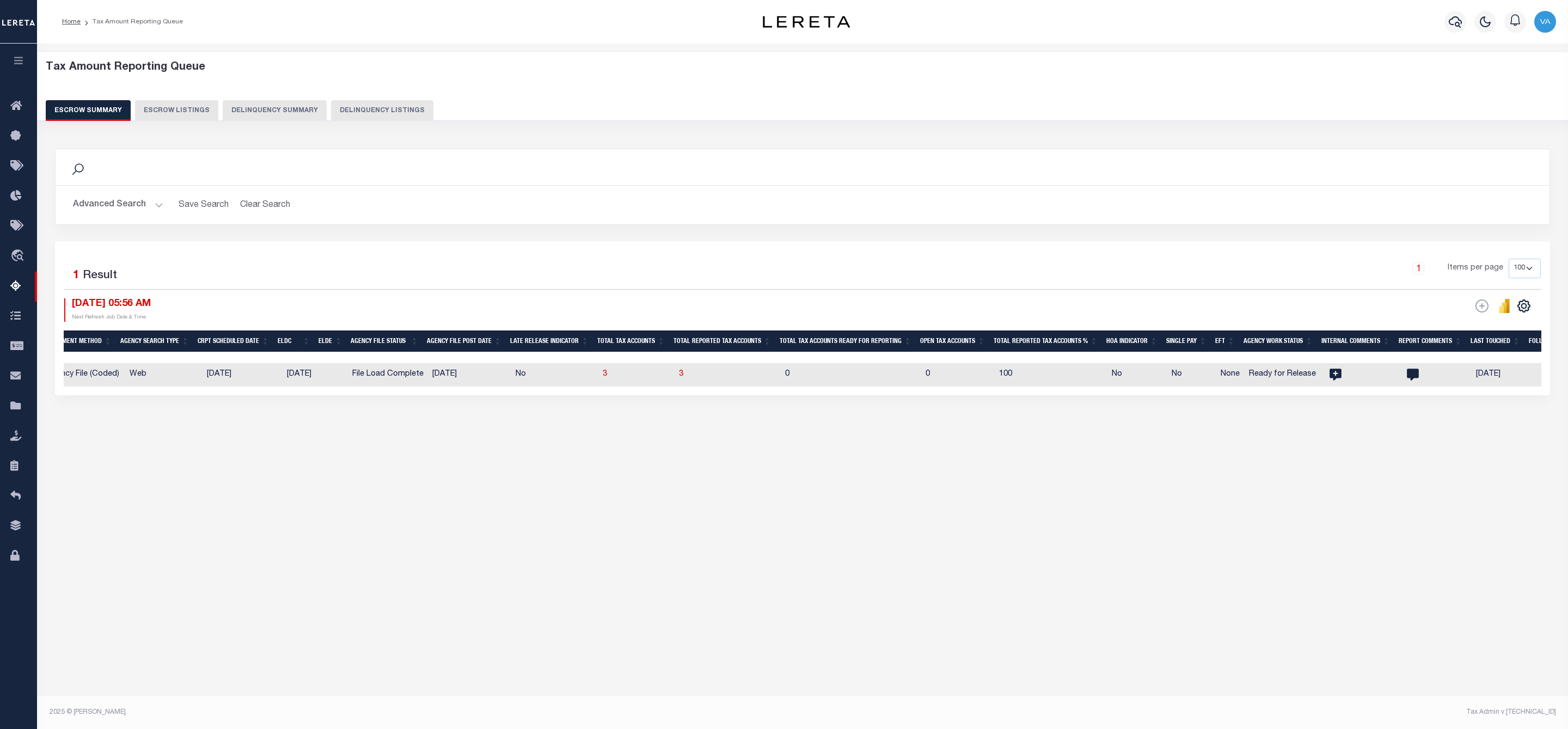
click at [132, 206] on button "Advanced Search" at bounding box center [118, 205] width 91 height 21
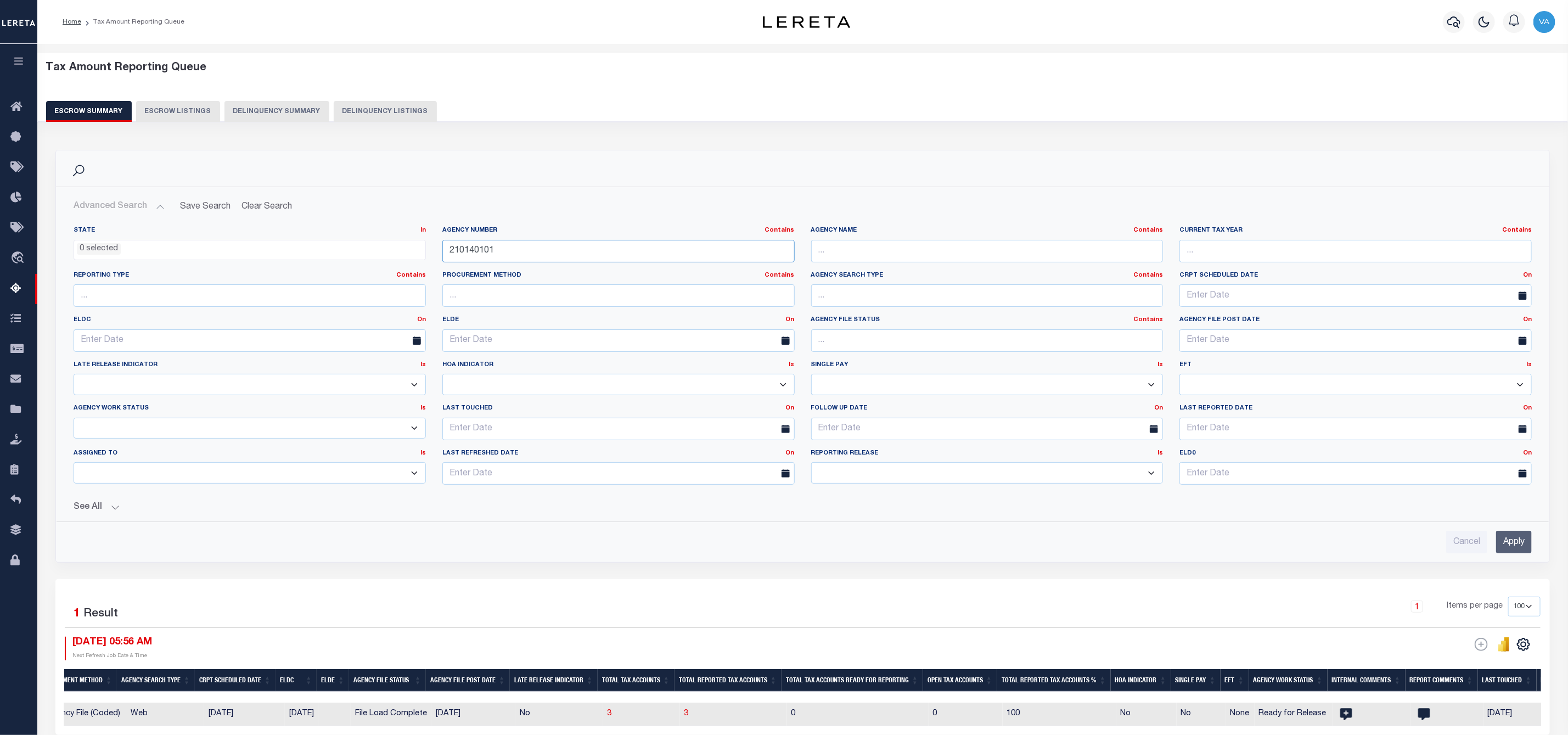
drag, startPoint x: 504, startPoint y: 251, endPoint x: 427, endPoint y: 242, distance: 77.5
click at [427, 242] on div "State In In AK AL AR AZ CA CO CT DC DE FL GA GU HI IA ID IL IN KS KY LA MA MD M…" at bounding box center [803, 360] width 1475 height 268
paste input "380430"
type input "210380430"
click at [1523, 547] on input "Apply" at bounding box center [1514, 542] width 36 height 22
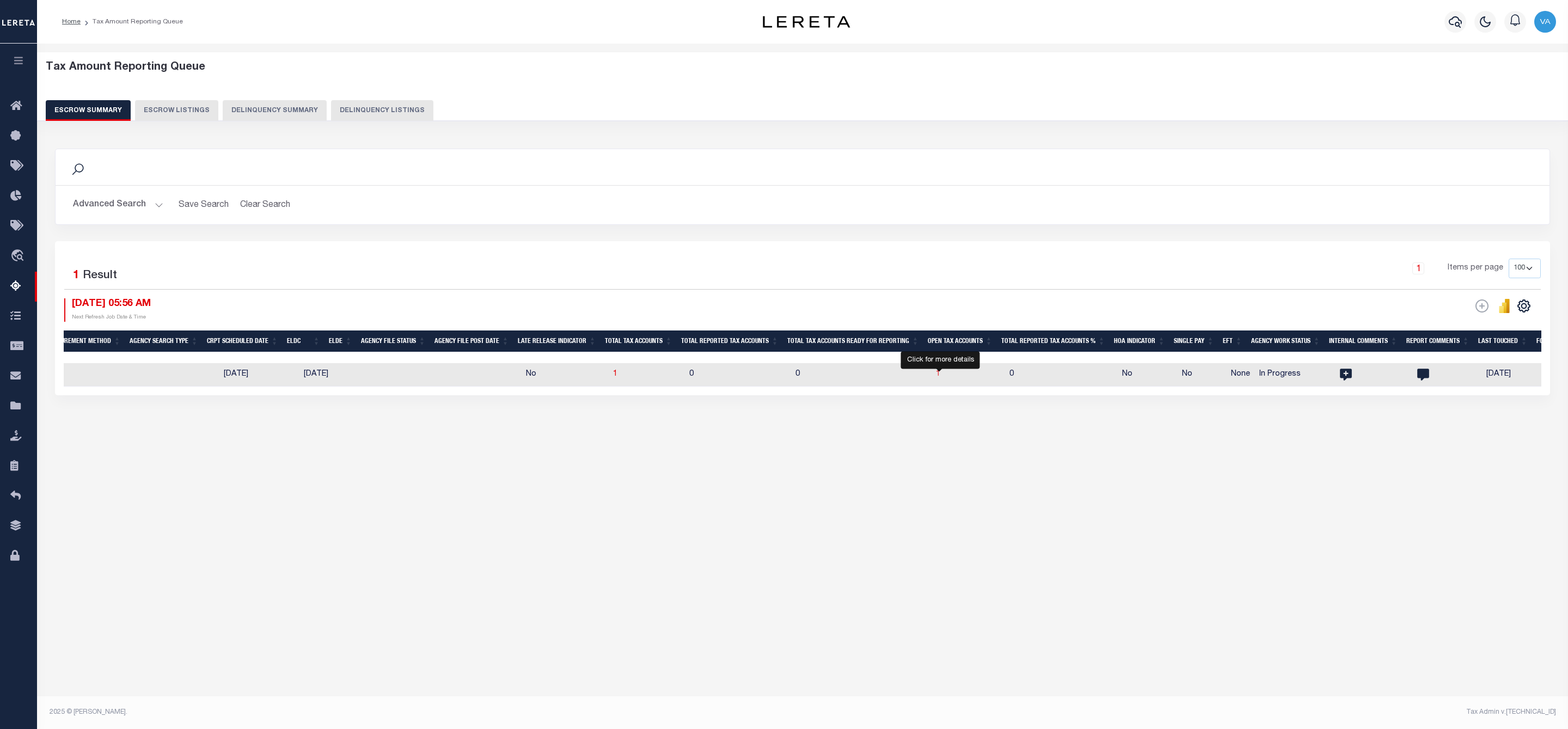
click at [938, 374] on span "1" at bounding box center [938, 374] width 4 height 8
select select "100"
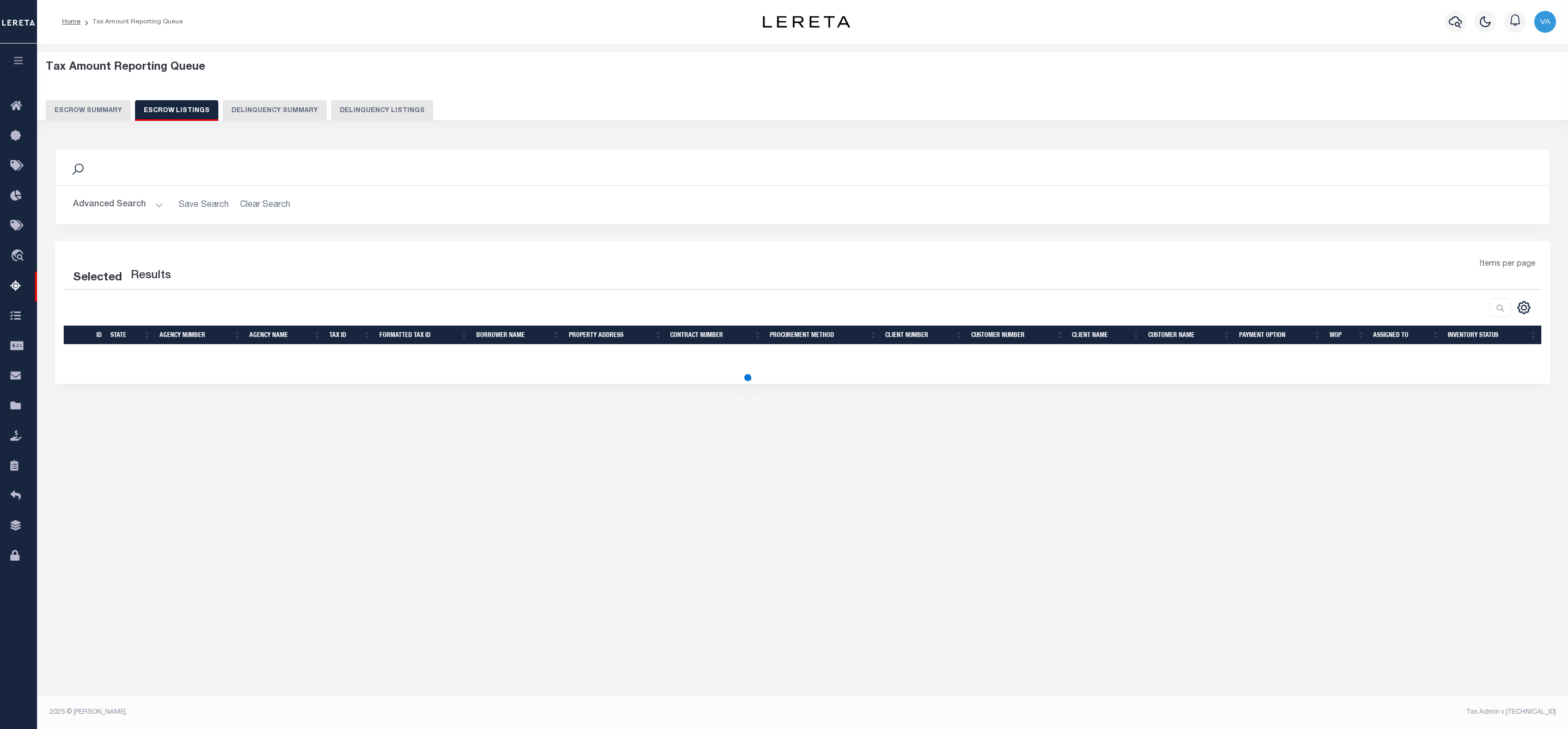
select select "100"
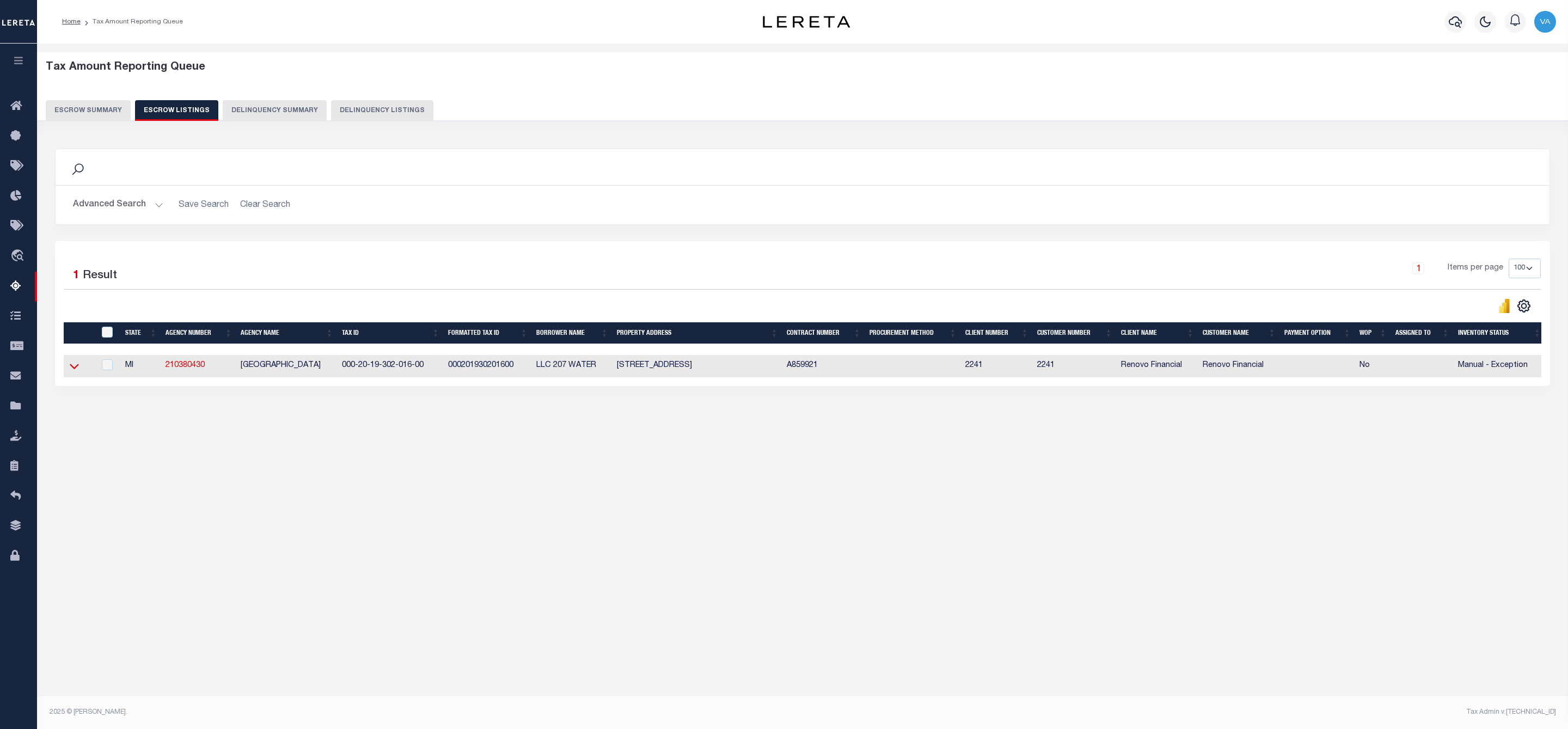
click at [78, 370] on icon at bounding box center [74, 367] width 9 height 6
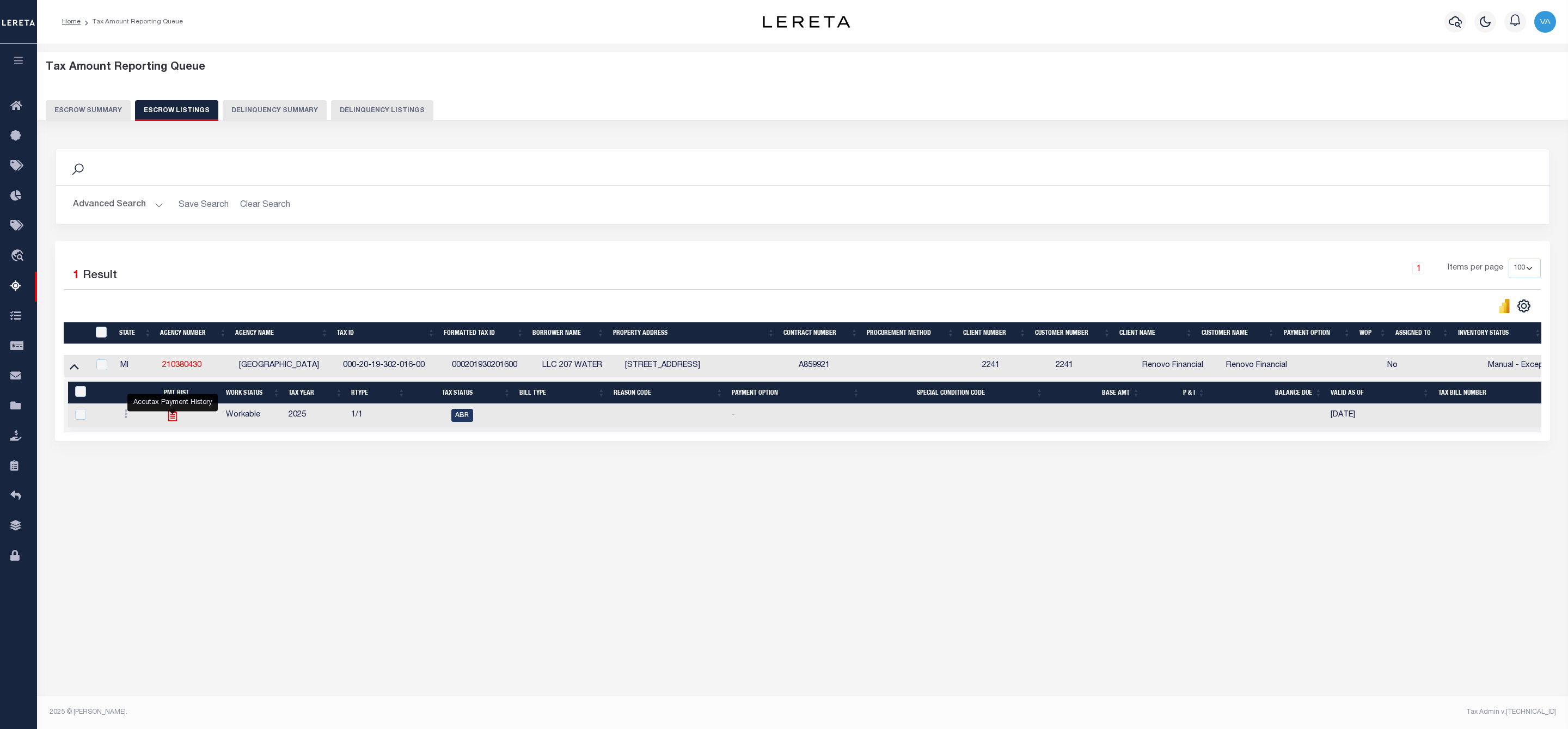
drag, startPoint x: 170, startPoint y: 413, endPoint x: 171, endPoint y: 419, distance: 6.1
drag, startPoint x: 342, startPoint y: 366, endPoint x: 445, endPoint y: 371, distance: 103.1
click at [445, 371] on td "000-20-19-302-016-00" at bounding box center [393, 366] width 109 height 22
checkbox input "true"
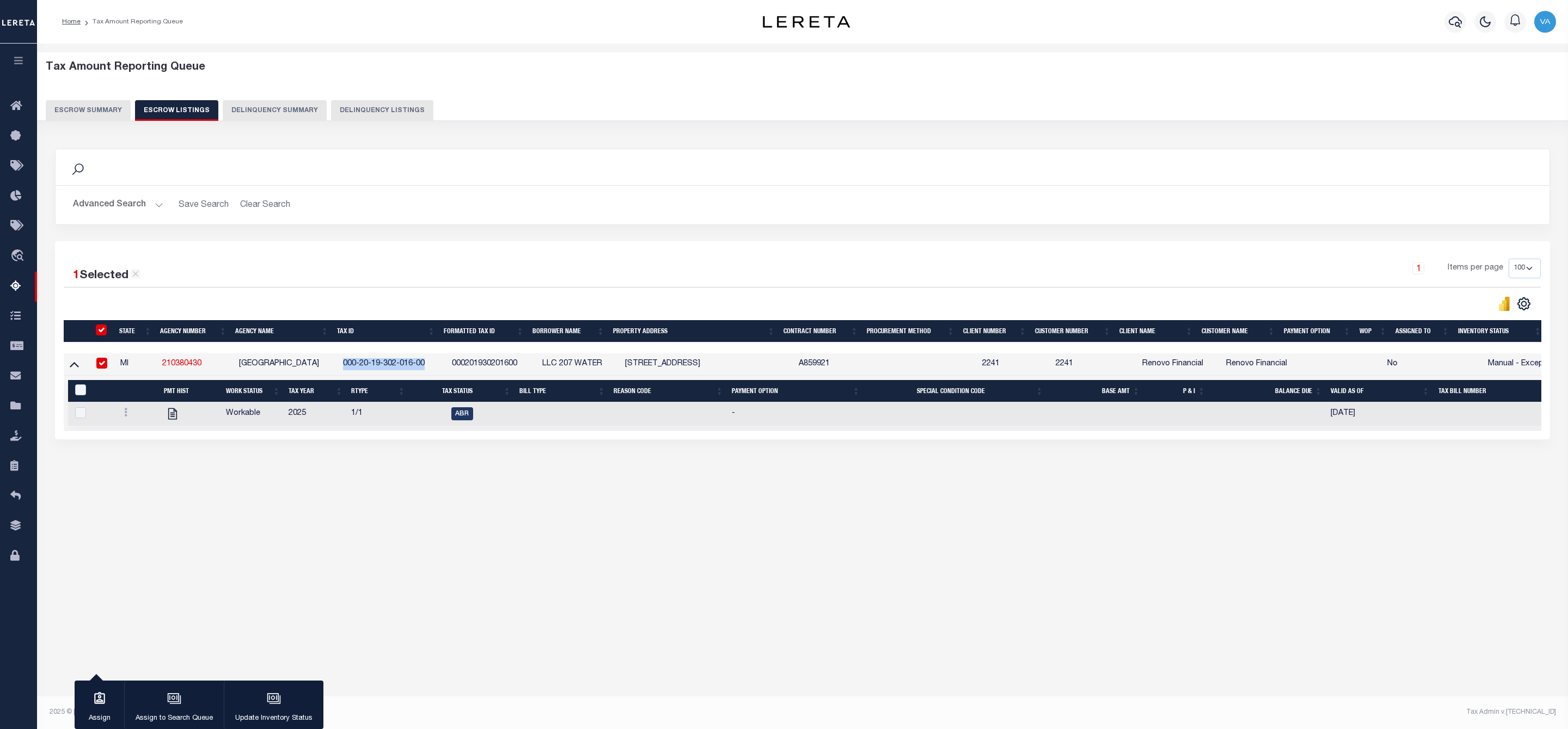
copy td "000-20-19-302-016-00"
click at [410, 500] on div "Tax Amount Reporting Queue Escrow Summary Escrow Listings In" at bounding box center [802, 279] width 1524 height 450
drag, startPoint x: 428, startPoint y: 363, endPoint x: 344, endPoint y: 364, distance: 84.0
click at [344, 364] on td "000-20-19-302-016-00" at bounding box center [393, 364] width 109 height 22
checkbox input "false"
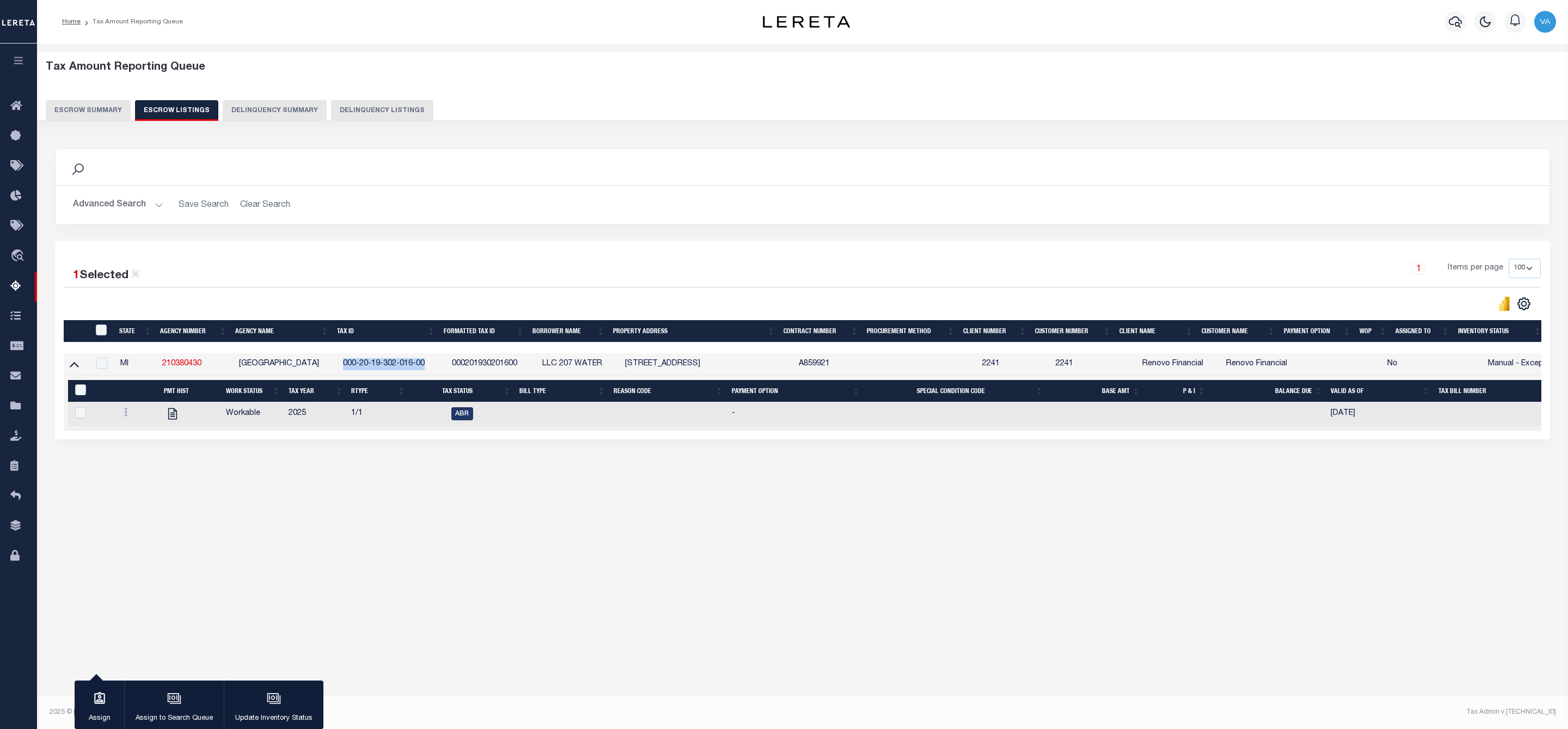
checkbox input "false"
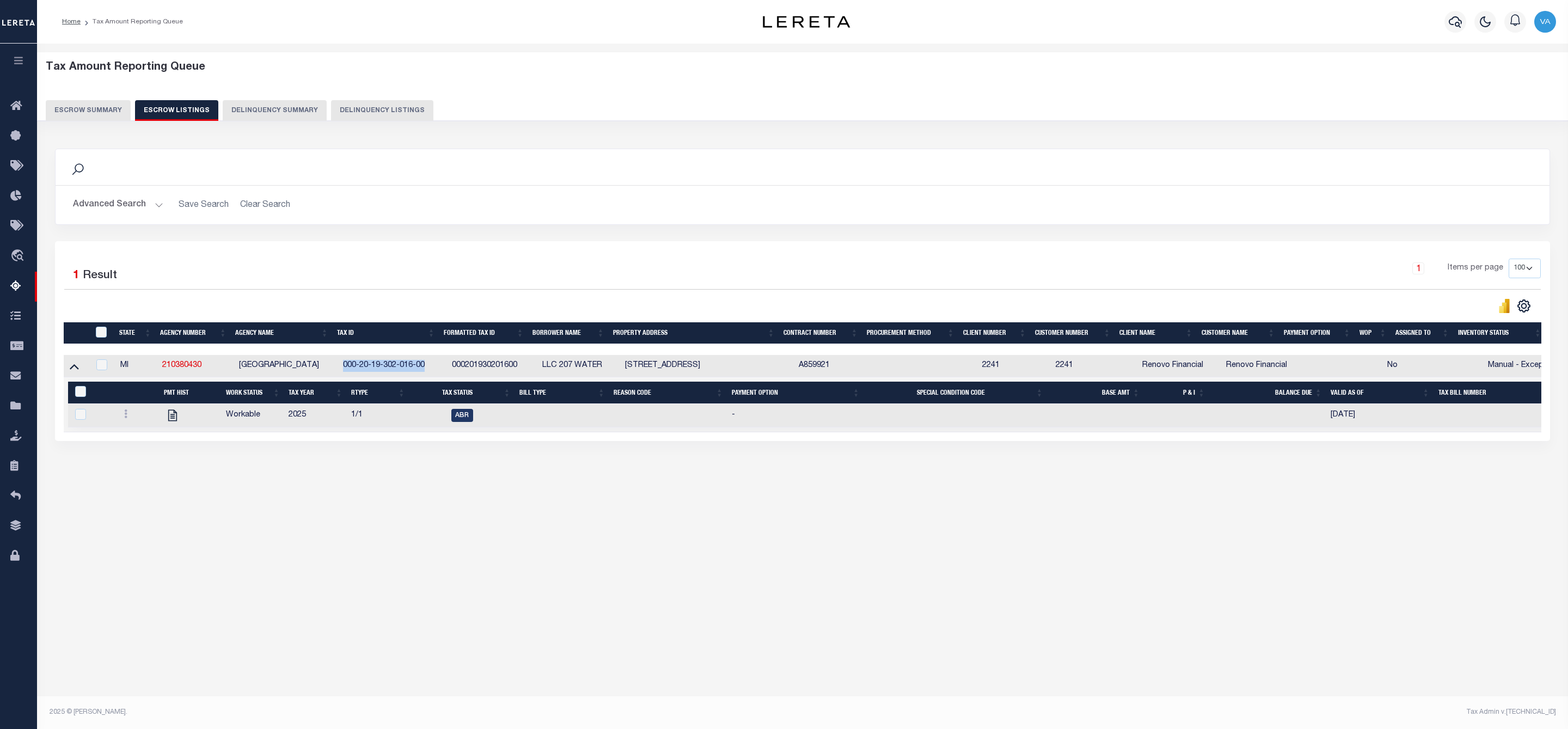
copy td "000-20-19-302-016-00"
click at [104, 113] on button "Escrow Summary" at bounding box center [88, 111] width 85 height 21
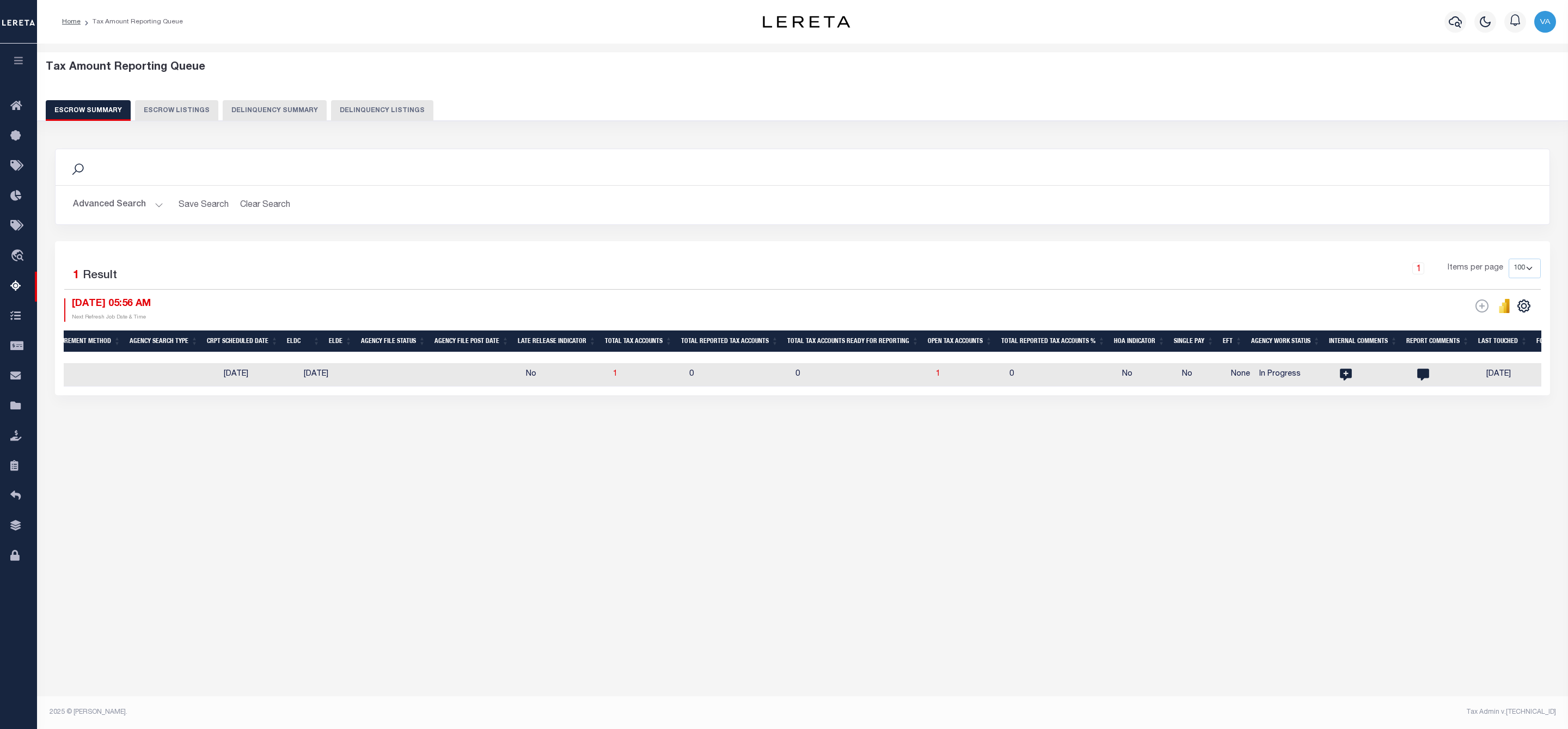
click at [144, 207] on button "Advanced Search" at bounding box center [118, 205] width 91 height 21
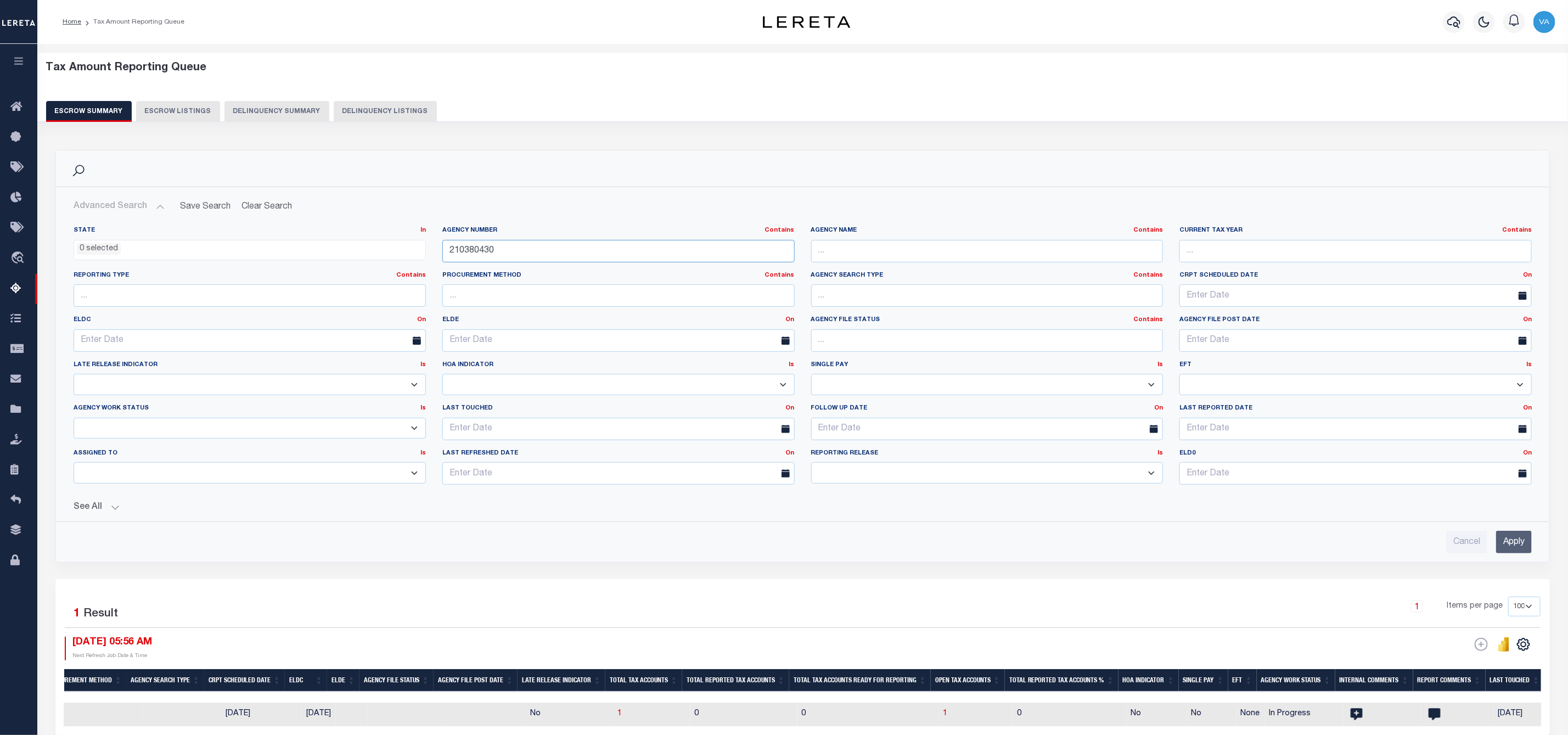
drag, startPoint x: 467, startPoint y: 255, endPoint x: 438, endPoint y: 255, distance: 29.0
click at [438, 255] on div "Agency Number Contains Contains Is 210380430" at bounding box center [618, 249] width 369 height 45
drag, startPoint x: 513, startPoint y: 249, endPoint x: 435, endPoint y: 252, distance: 78.1
click at [435, 252] on div "Agency Number Contains Contains Is 210380430" at bounding box center [618, 249] width 369 height 45
paste input "100209"
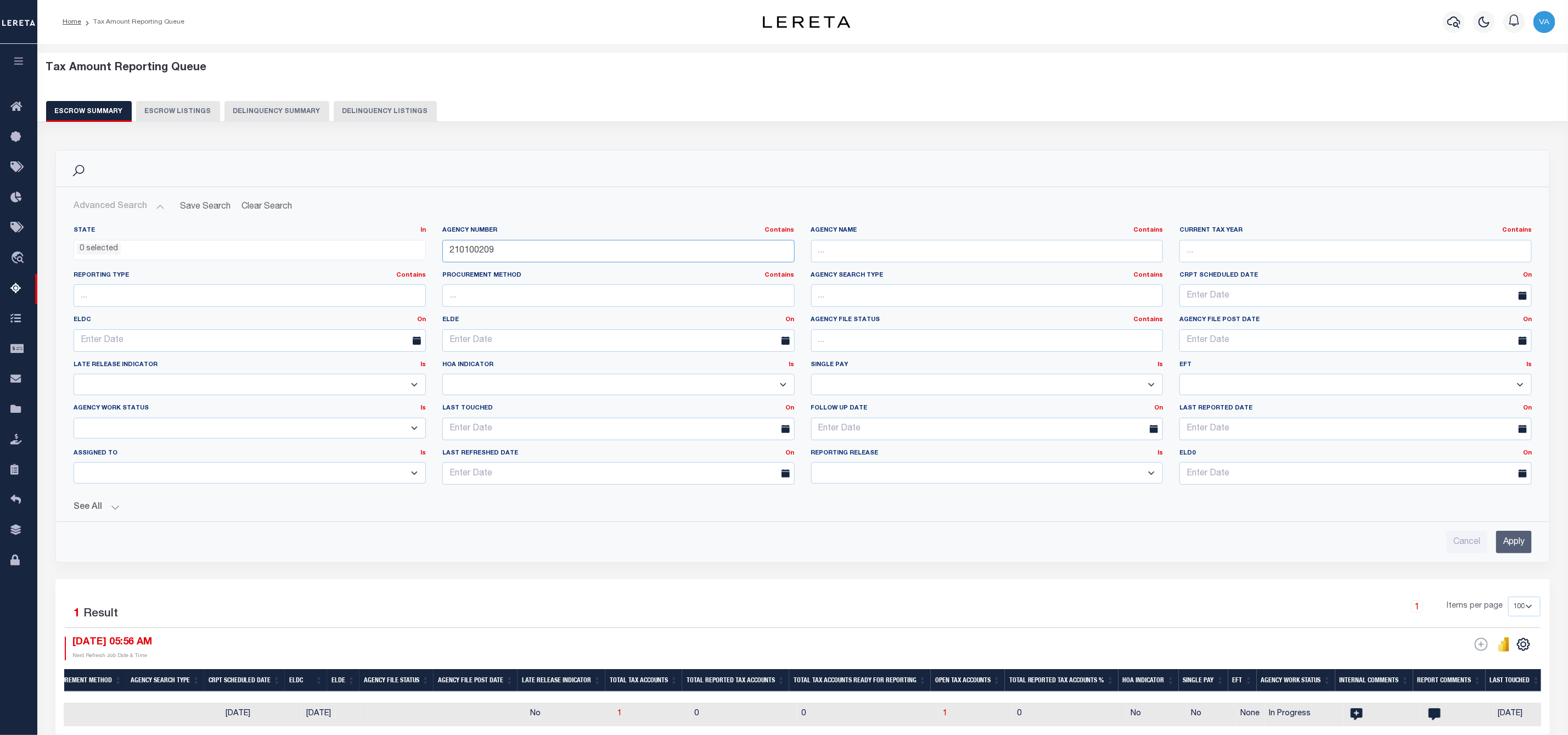
type input "210100209"
click at [1514, 550] on input "Apply" at bounding box center [1514, 542] width 36 height 22
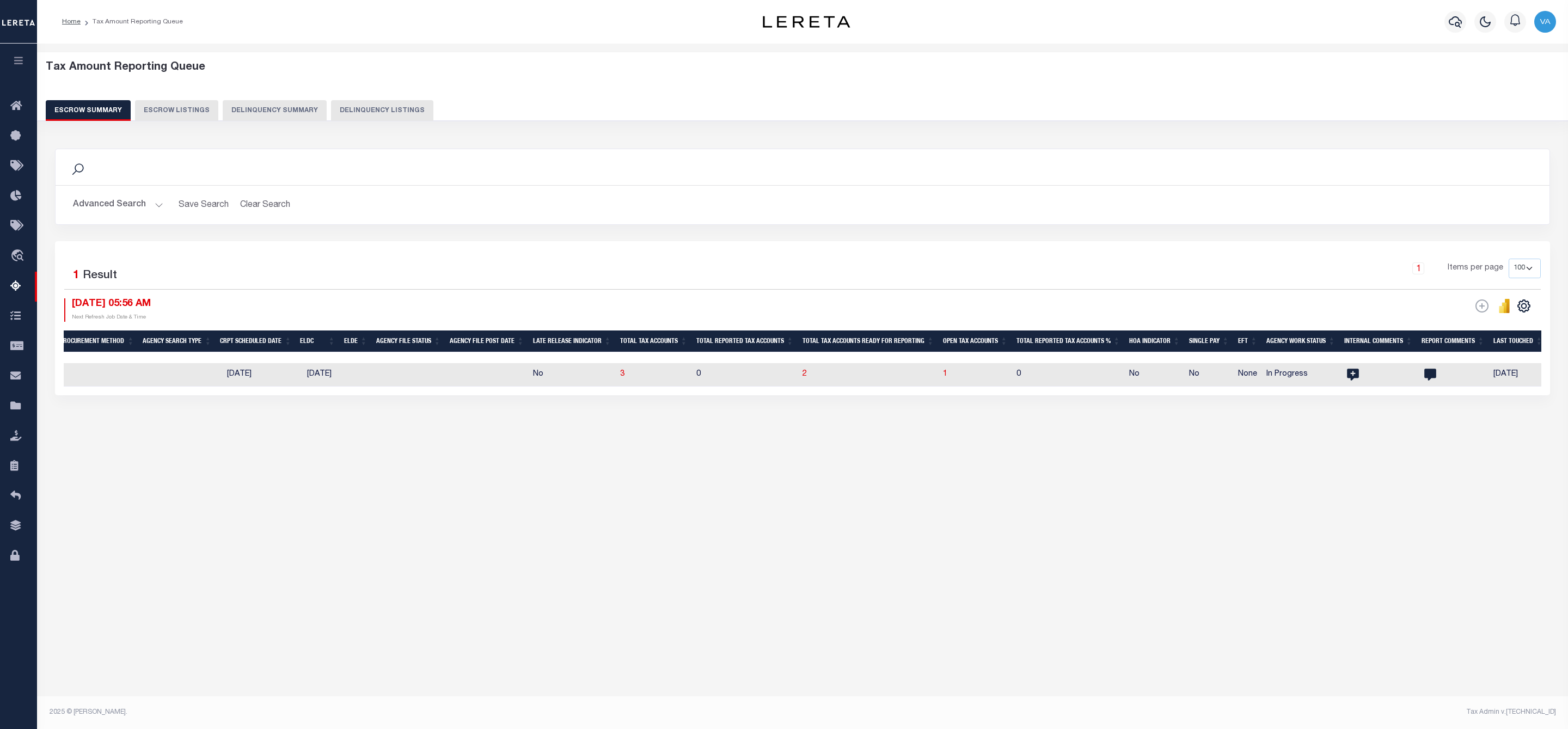
click at [958, 378] on td "1" at bounding box center [976, 375] width 73 height 23
checkbox input "true"
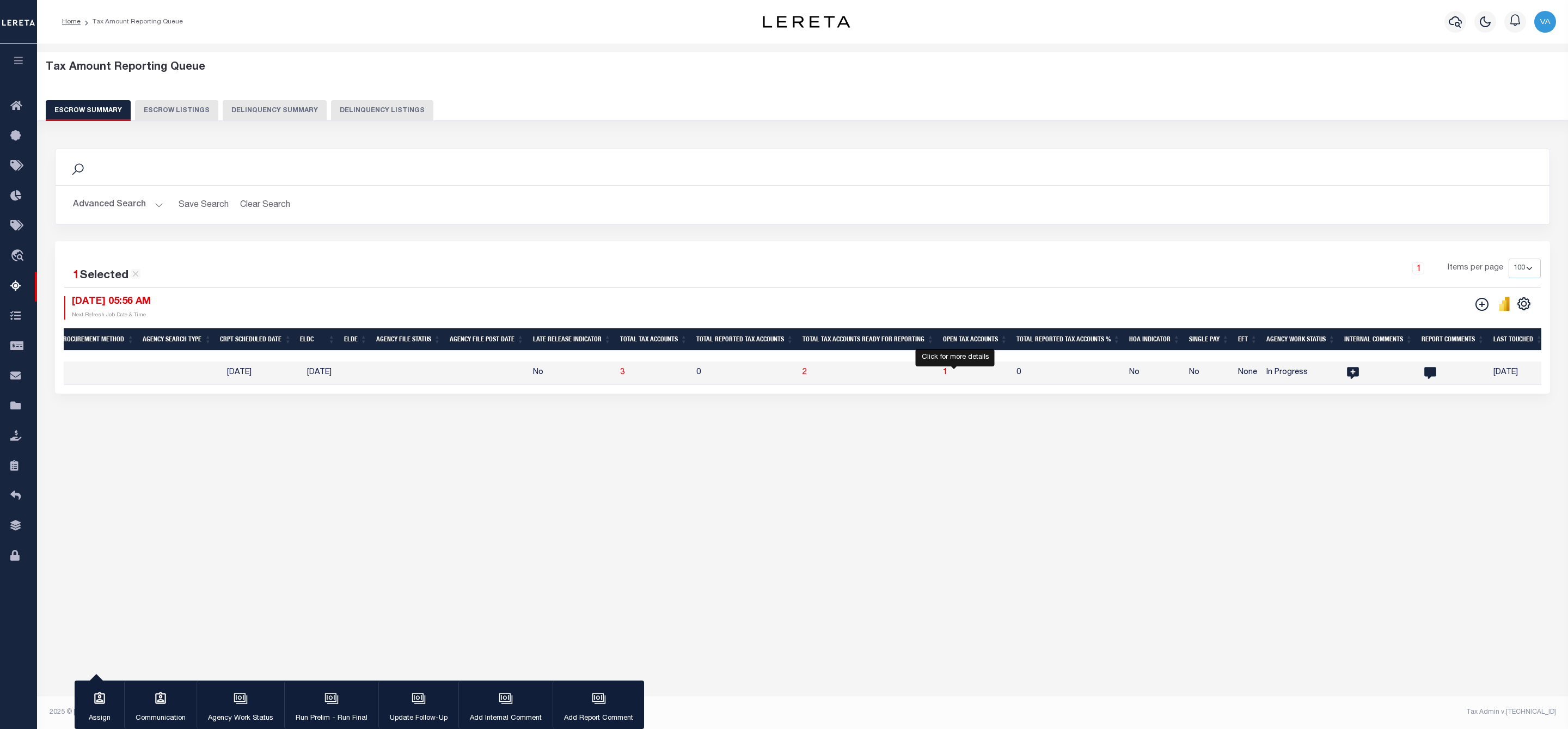
click at [948, 372] on span "1" at bounding box center [945, 372] width 4 height 8
select select "100"
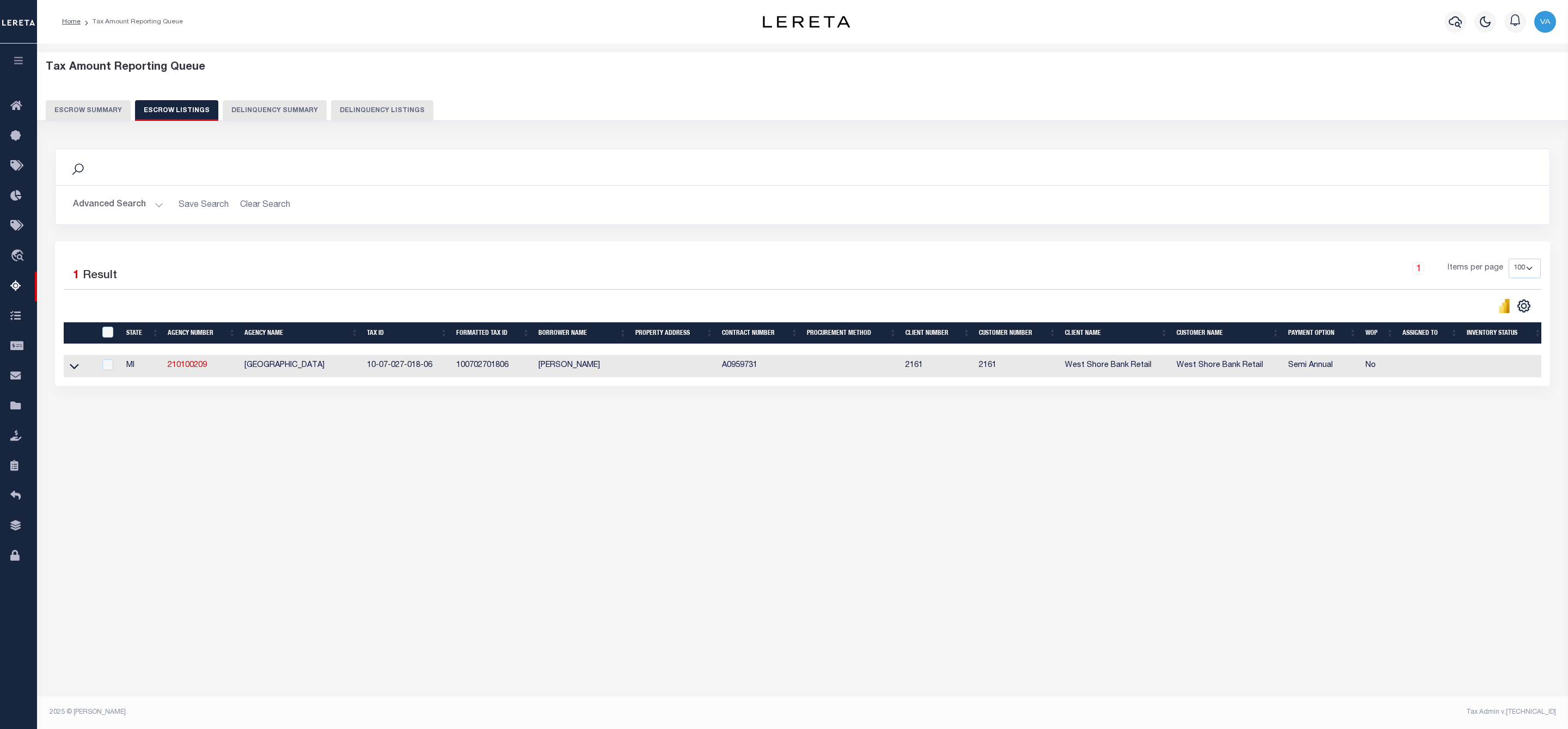
drag, startPoint x: 77, startPoint y: 370, endPoint x: 203, endPoint y: 386, distance: 127.0
click at [77, 370] on icon at bounding box center [74, 366] width 9 height 12
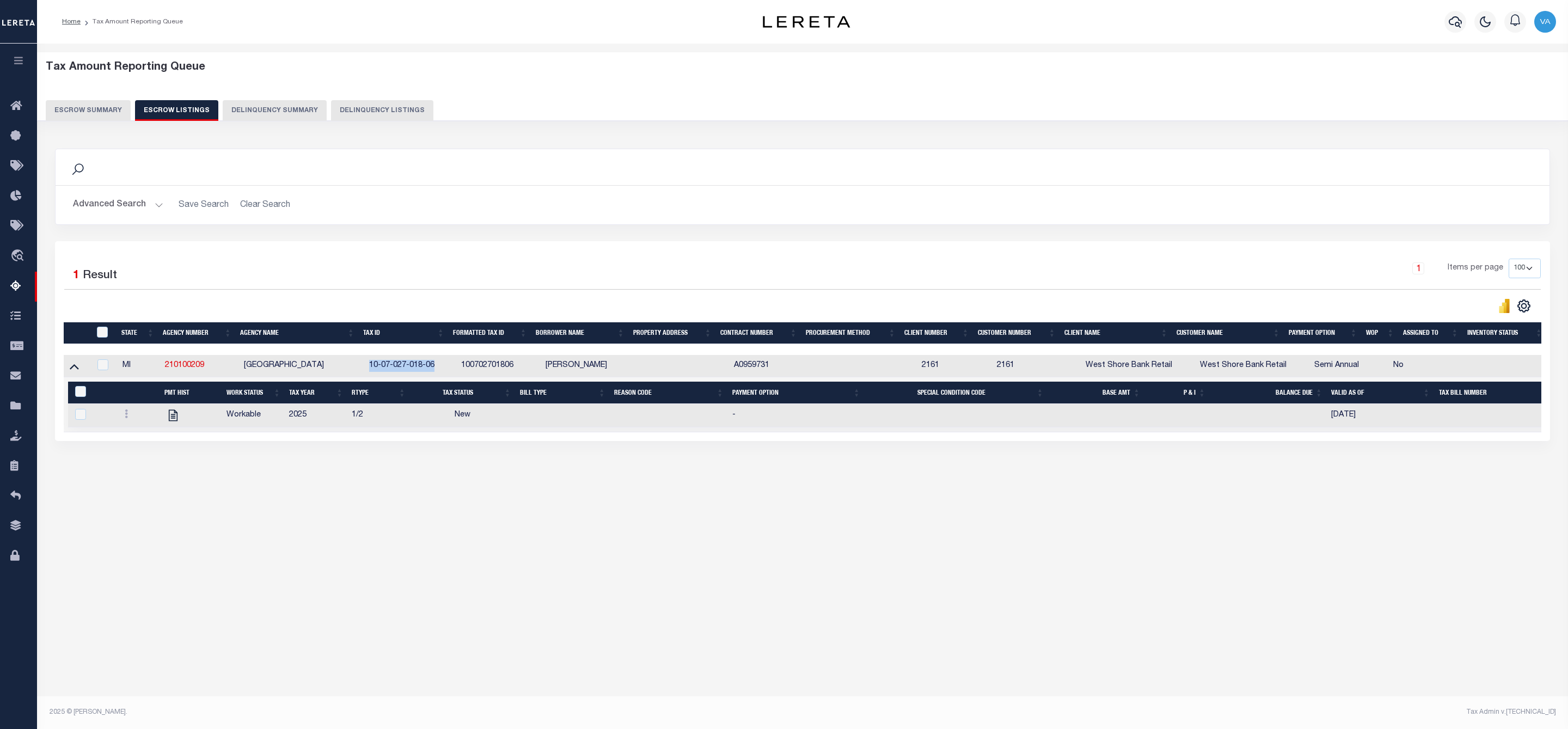
drag, startPoint x: 366, startPoint y: 366, endPoint x: 442, endPoint y: 370, distance: 76.1
click at [442, 370] on td "10-07-027-018-06" at bounding box center [411, 366] width 92 height 22
checkbox input "true"
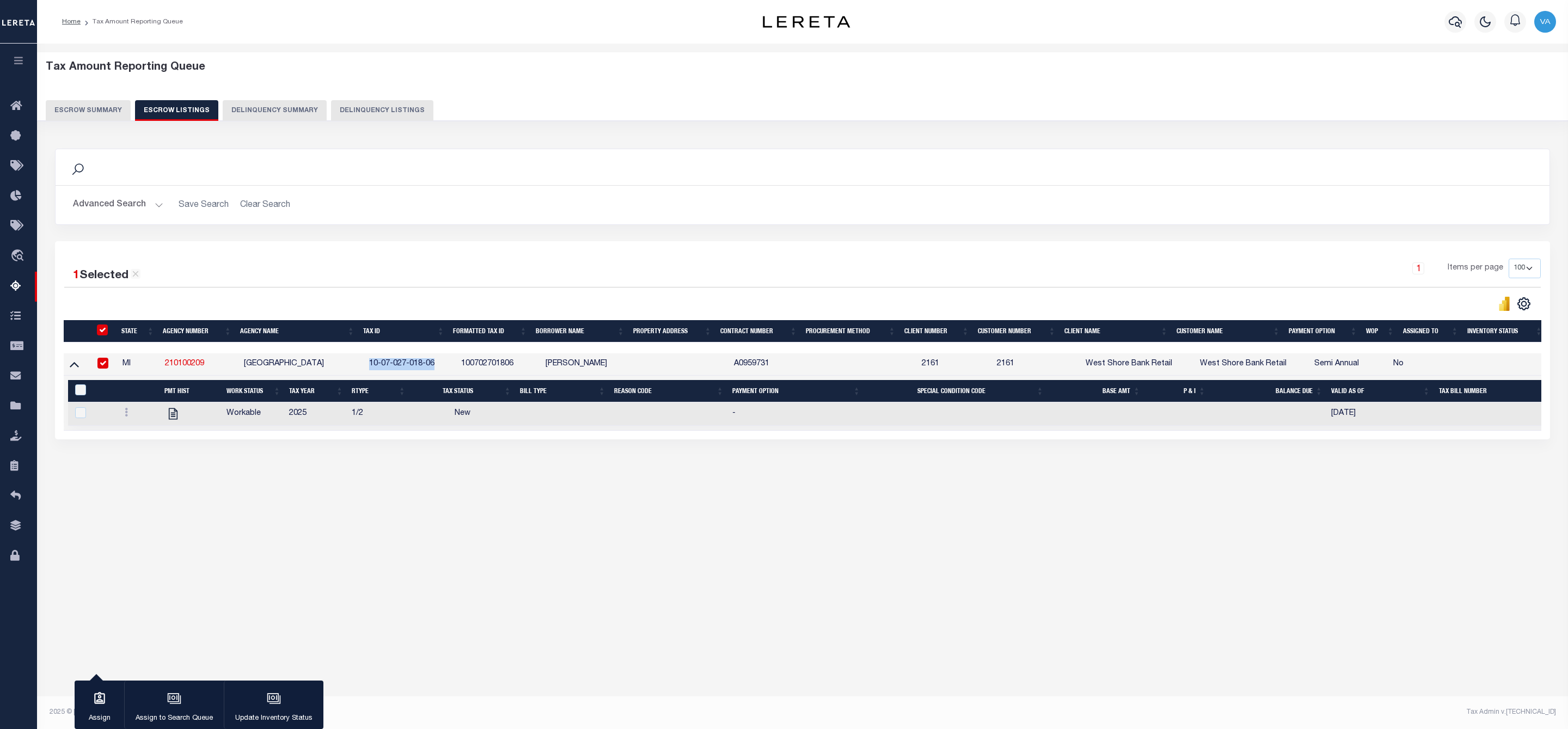
copy td "10-07-027-018-06"
click at [423, 486] on div "Tax Amount Reporting Queue Escrow Summary Escrow Listings In" at bounding box center [802, 279] width 1524 height 450
drag, startPoint x: 438, startPoint y: 363, endPoint x: 369, endPoint y: 368, distance: 69.2
click at [369, 368] on td "10-07-027-018-06" at bounding box center [411, 364] width 92 height 22
checkbox input "false"
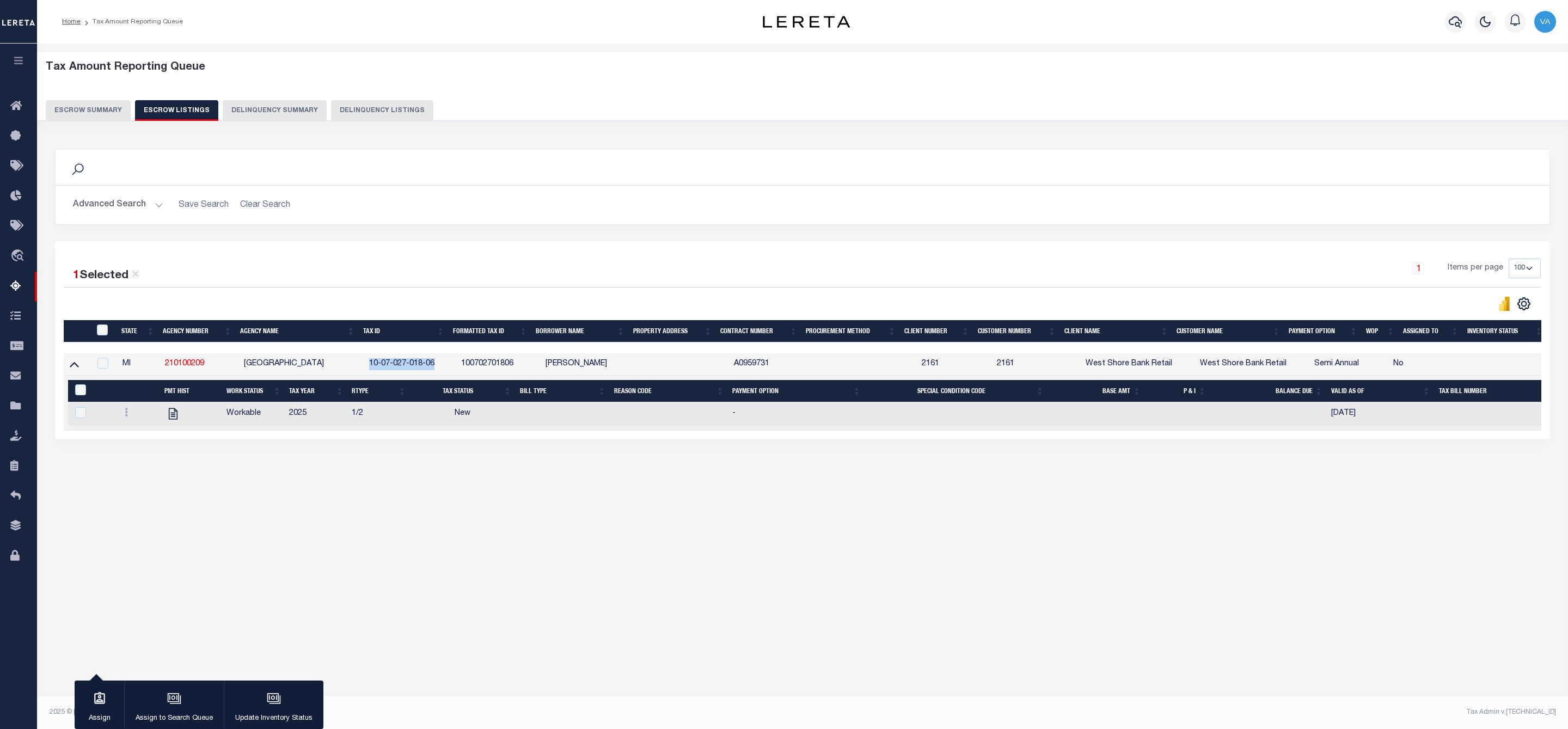
checkbox input "false"
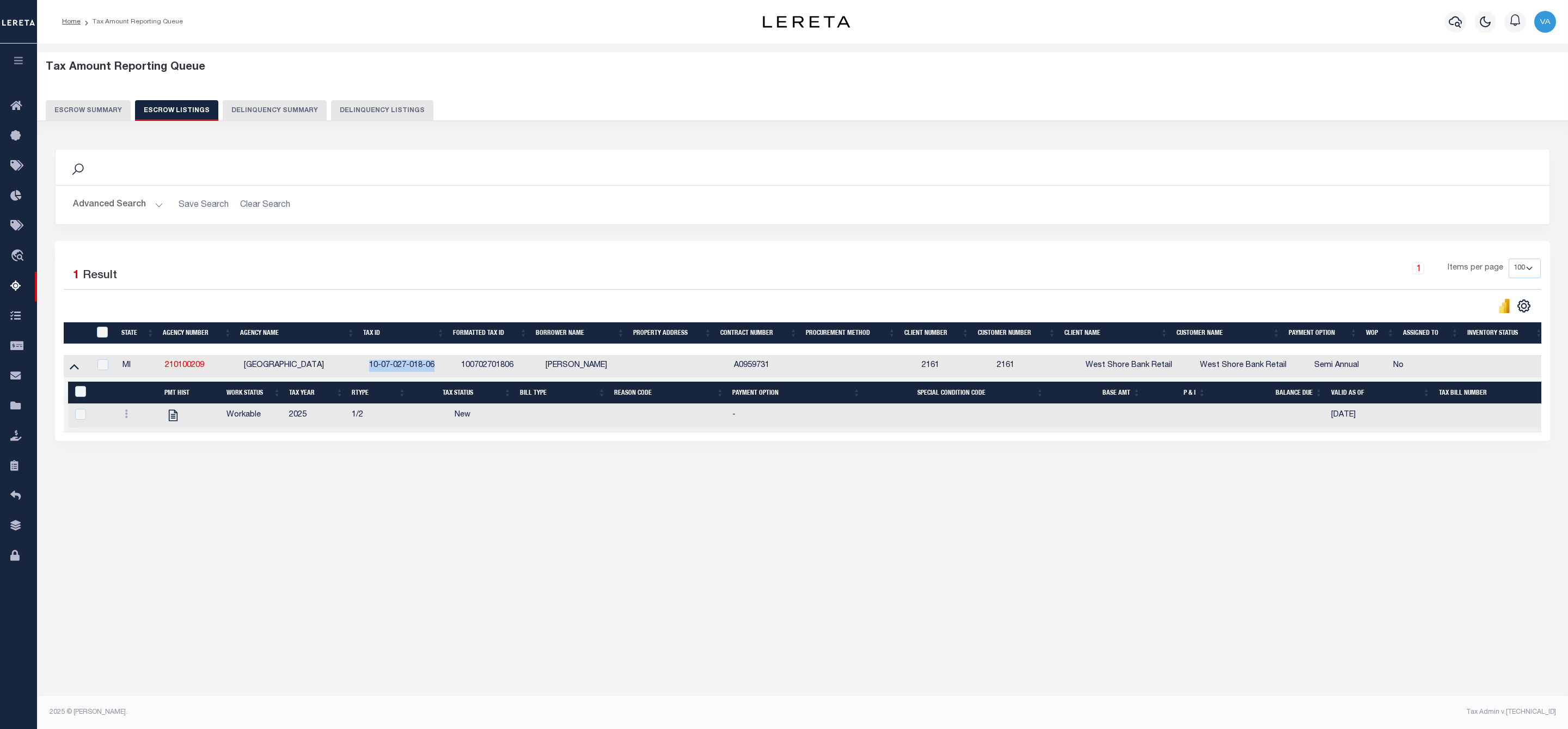
copy td "10-07-027-018-06"
click at [122, 111] on button "Escrow Summary" at bounding box center [88, 111] width 85 height 21
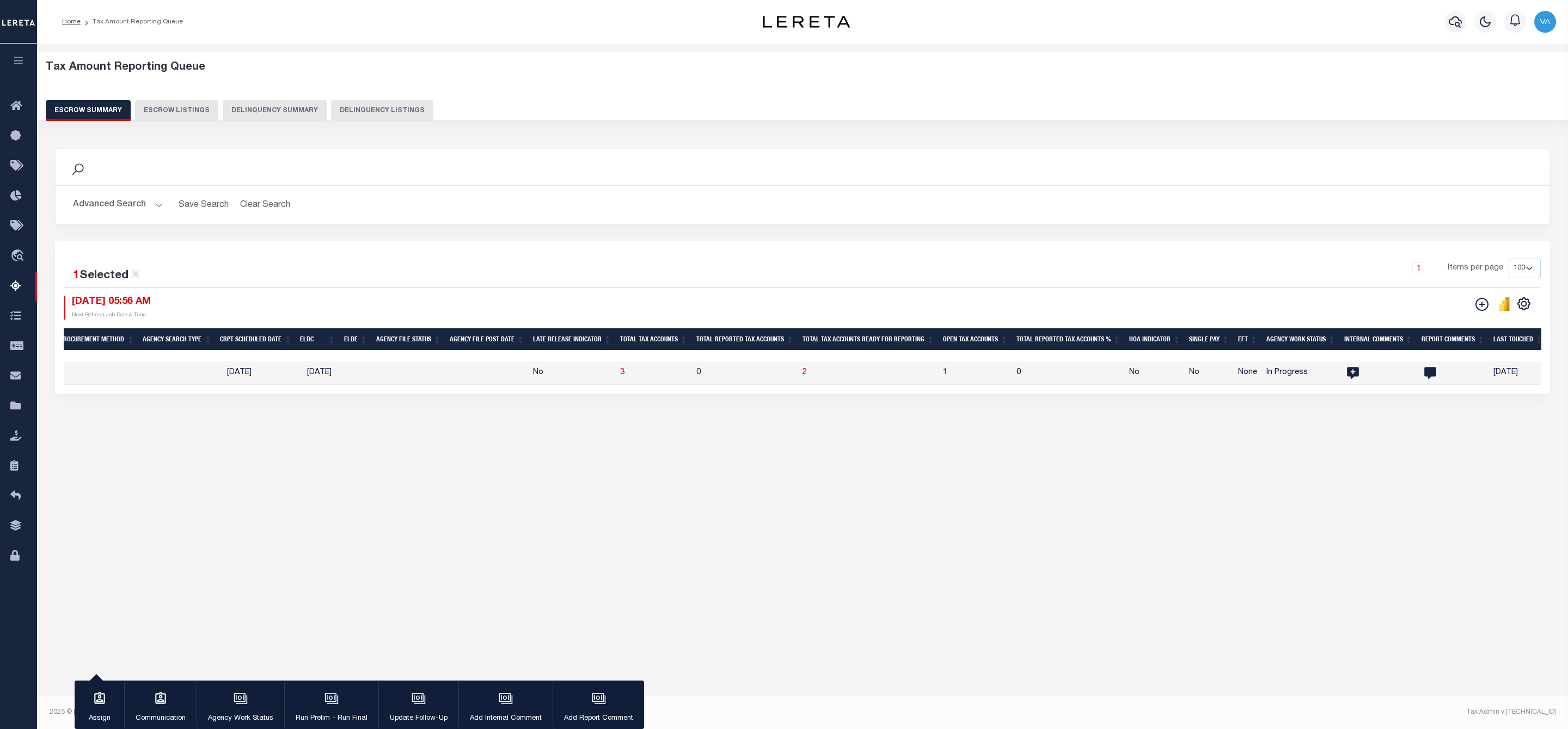
click at [131, 209] on button "Advanced Search" at bounding box center [118, 205] width 91 height 21
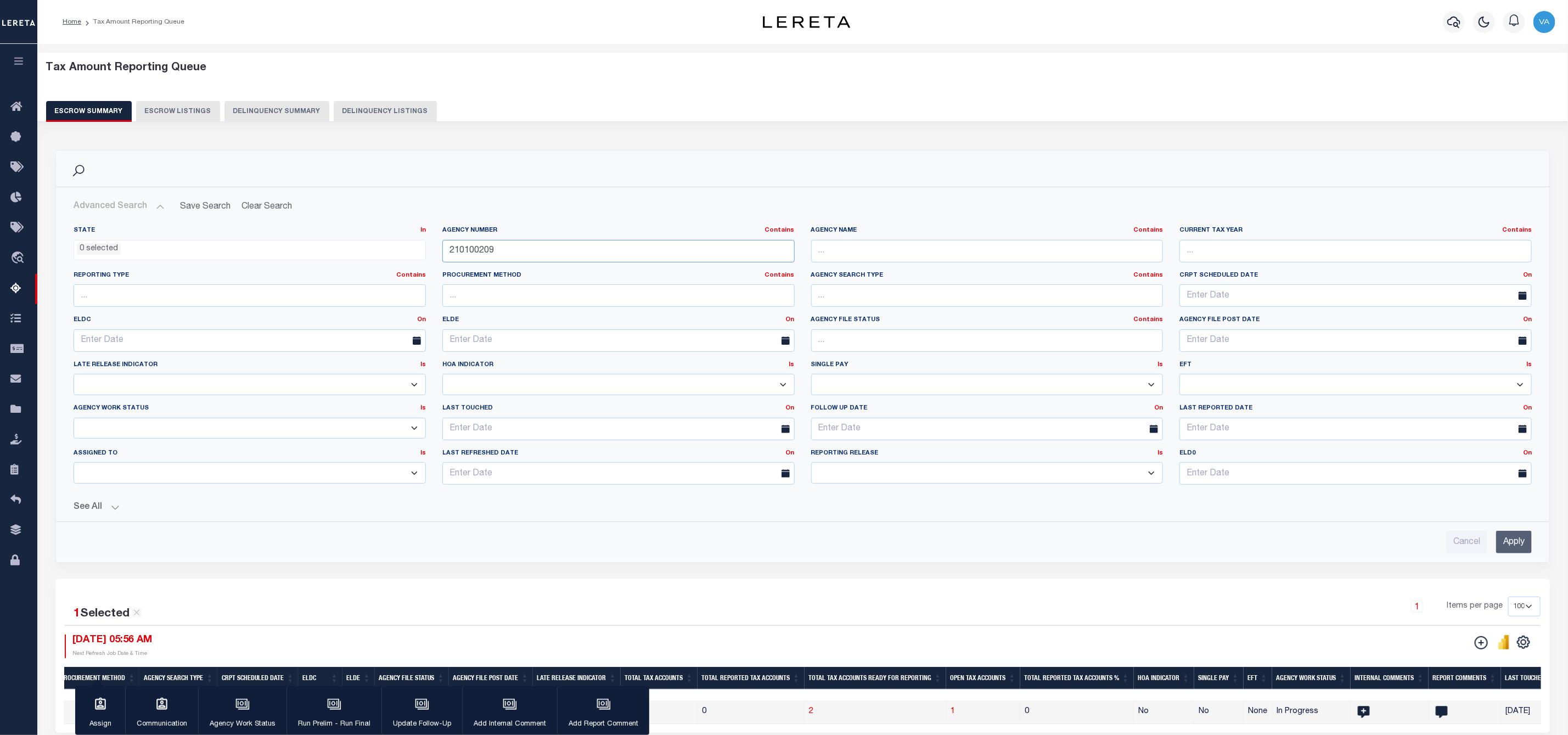
drag, startPoint x: 506, startPoint y: 254, endPoint x: 419, endPoint y: 249, distance: 87.1
click at [419, 249] on div "State In In AK AL AR AZ CA CO CT DC DE FL GA GU HI IA ID IL IN KS KY LA MA MD M…" at bounding box center [803, 360] width 1475 height 268
paste input "37067063"
type input "370670639"
click at [1509, 550] on input "Apply" at bounding box center [1514, 542] width 36 height 22
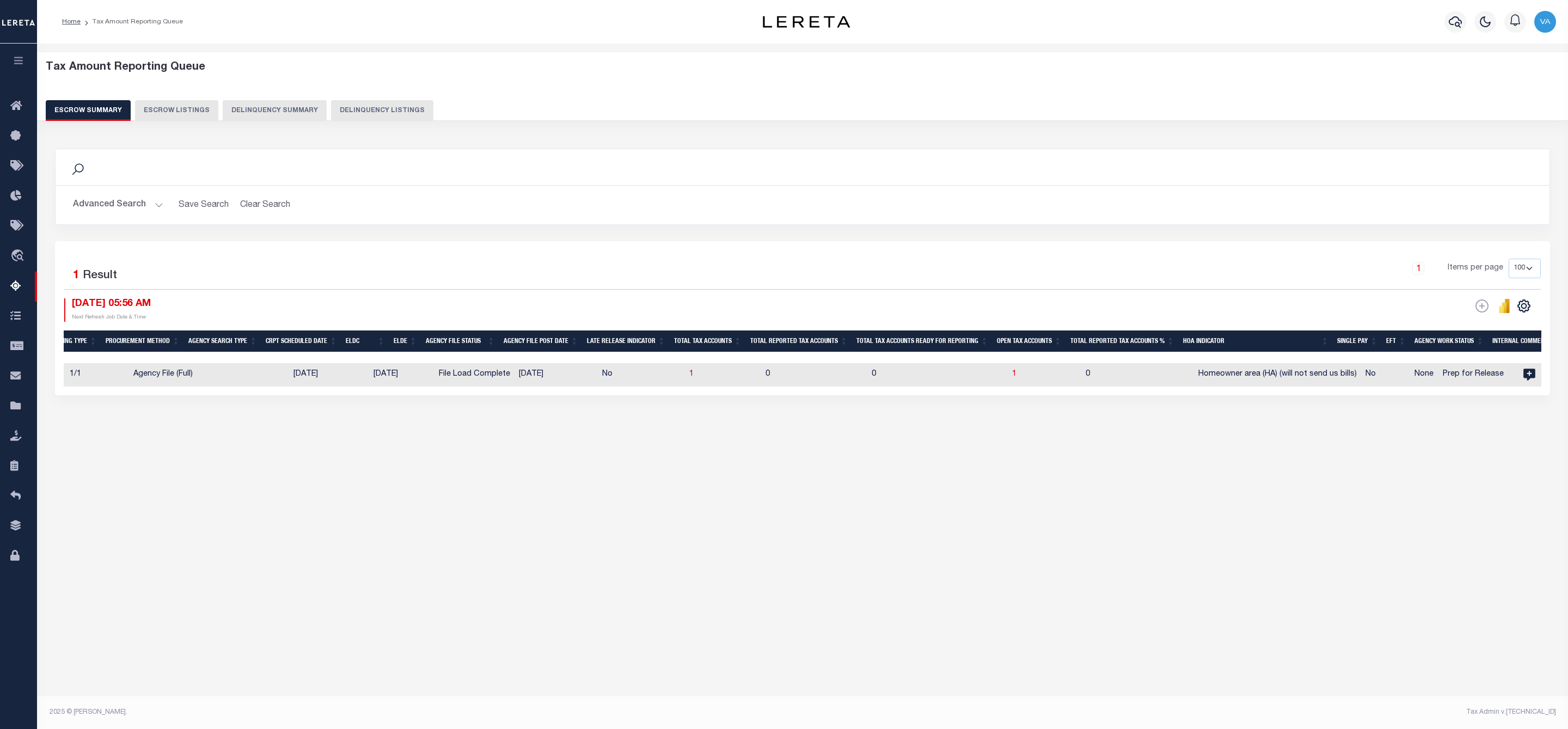
click at [1008, 372] on td "1" at bounding box center [1045, 375] width 73 height 23
checkbox input "true"
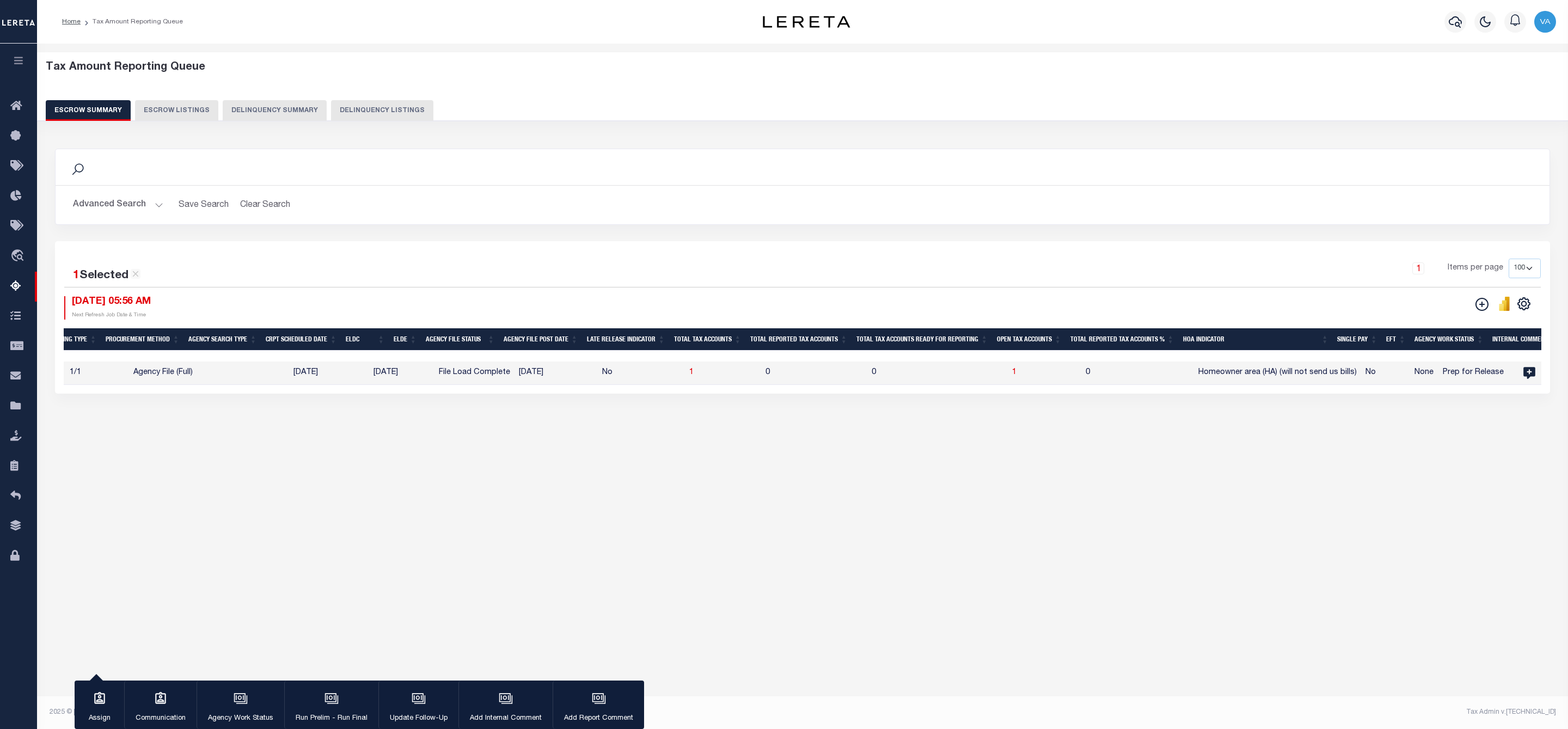
click at [132, 203] on button "Advanced Search" at bounding box center [118, 205] width 91 height 21
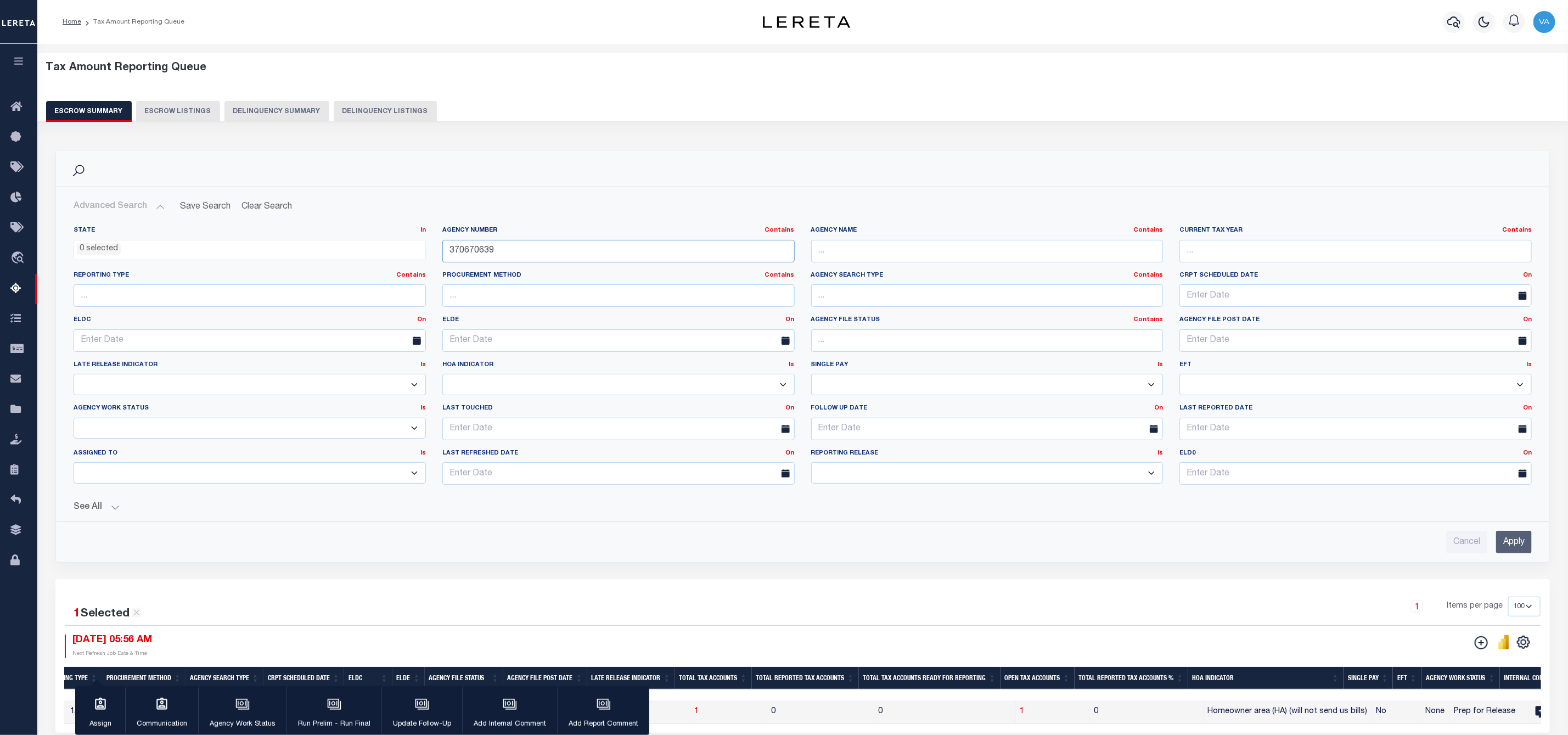
drag, startPoint x: 499, startPoint y: 249, endPoint x: 423, endPoint y: 249, distance: 76.0
click at [423, 249] on div "State In In AK AL AR AZ CA CO CT DC DE FL GA GU HI IA ID IL IN KS KY LA MA MD M…" at bounding box center [803, 360] width 1475 height 268
paste input "210830212"
click at [1507, 547] on input "Apply" at bounding box center [1514, 542] width 36 height 22
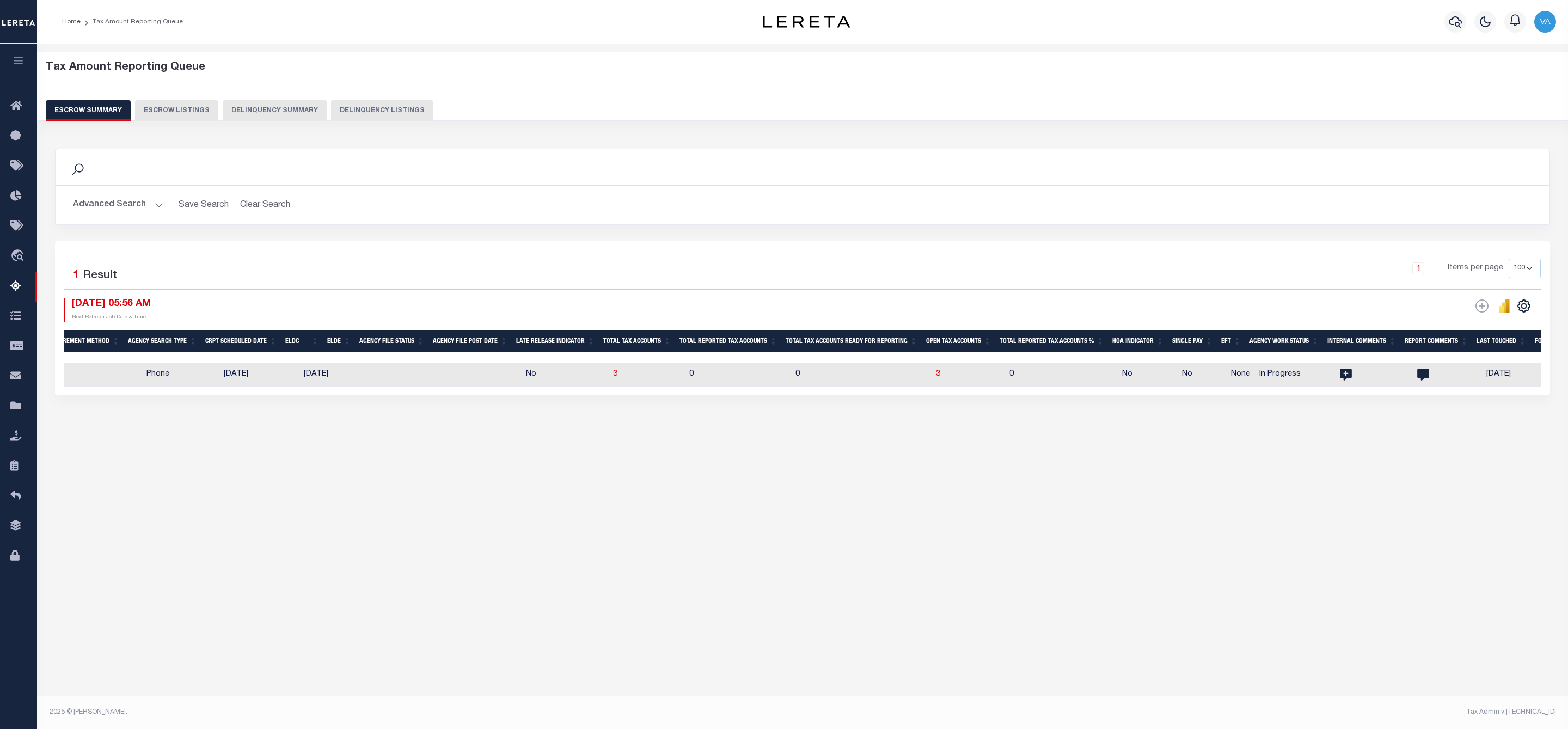
click at [158, 200] on button "Advanced Search" at bounding box center [118, 205] width 91 height 21
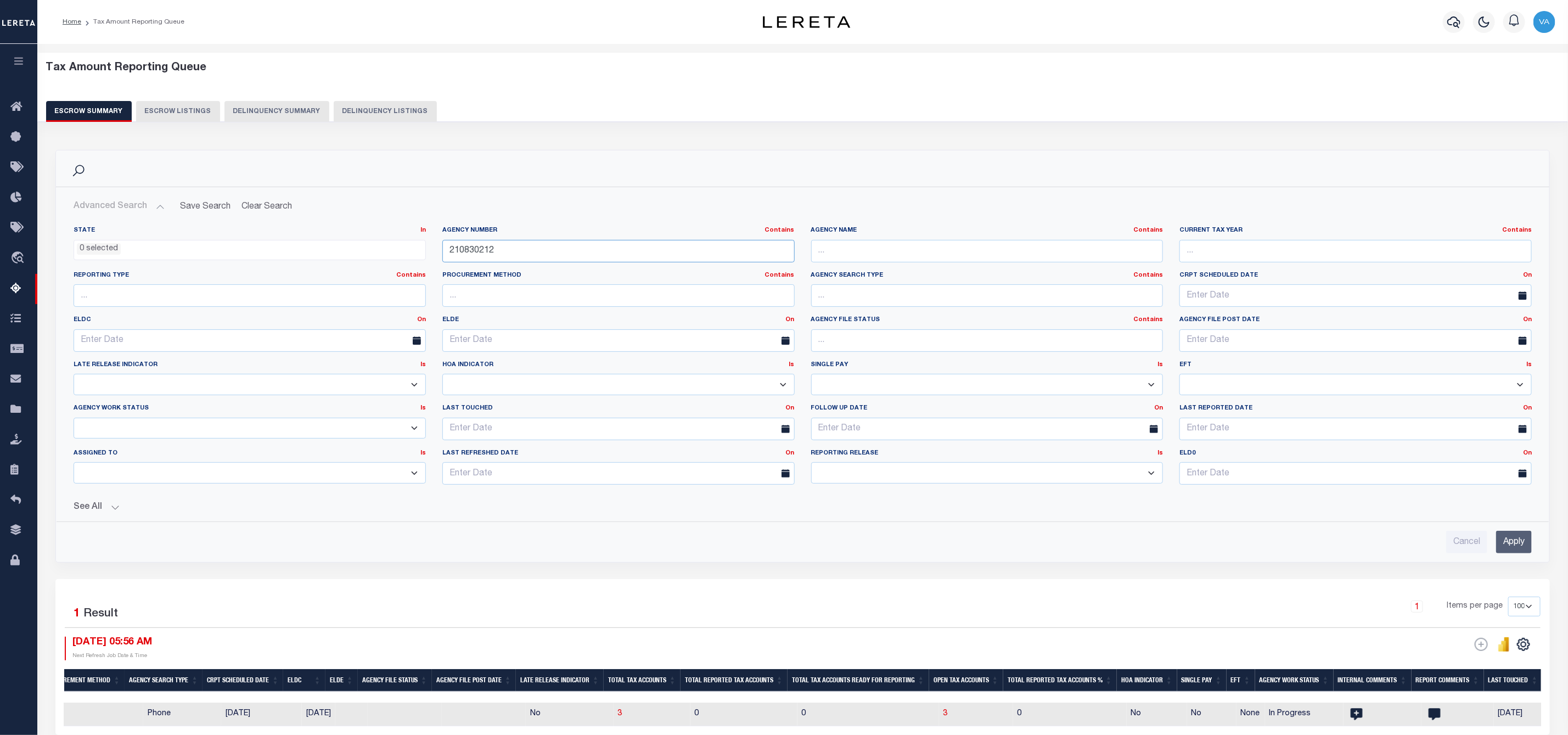
drag, startPoint x: 496, startPoint y: 250, endPoint x: 446, endPoint y: 244, distance: 50.4
click at [446, 244] on input "210830212" at bounding box center [619, 251] width 353 height 22
paste input "380430"
type input "210380430"
click at [1520, 545] on input "Apply" at bounding box center [1514, 542] width 36 height 22
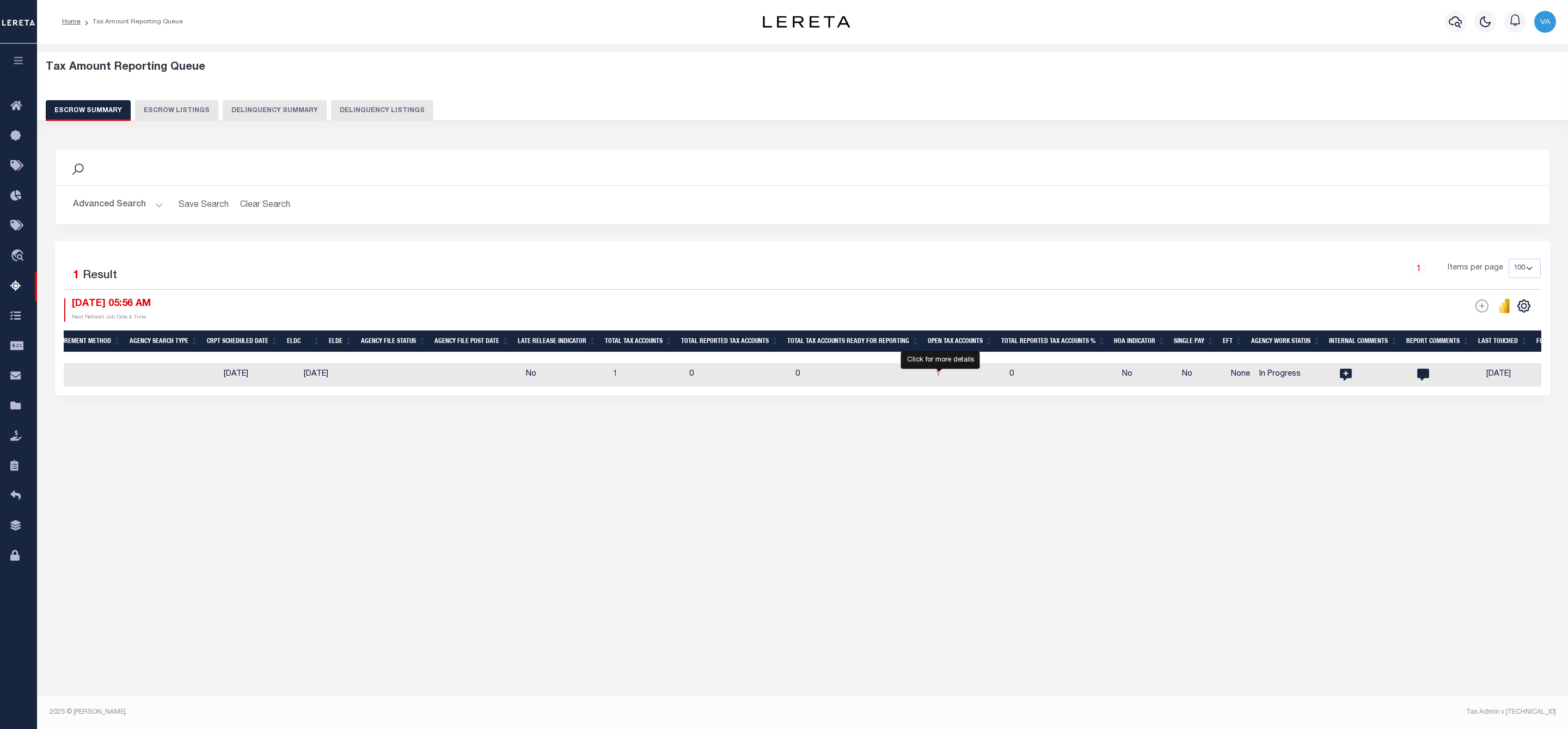
click at [938, 375] on span "1" at bounding box center [938, 374] width 4 height 8
select select "100"
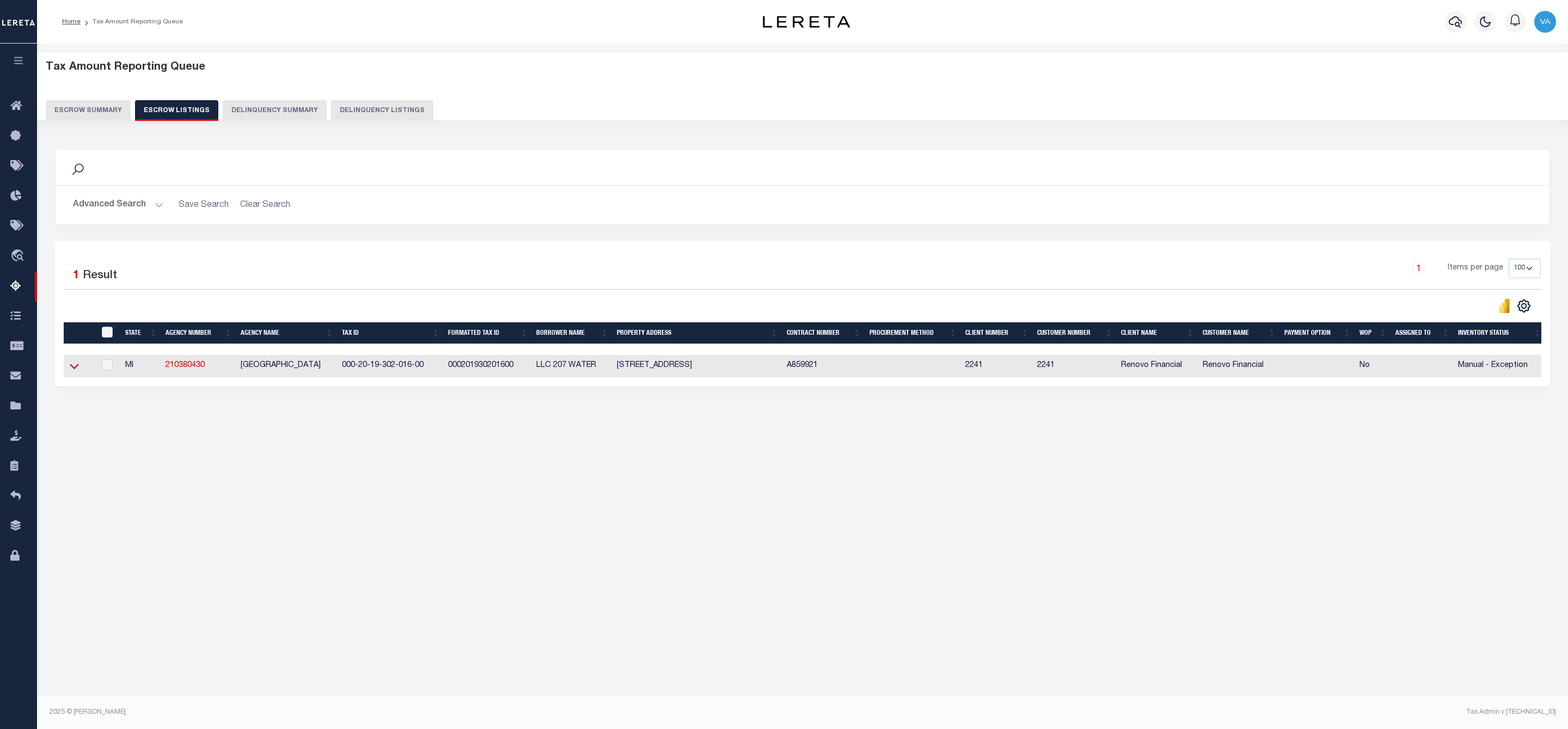
click at [71, 370] on icon at bounding box center [74, 367] width 9 height 6
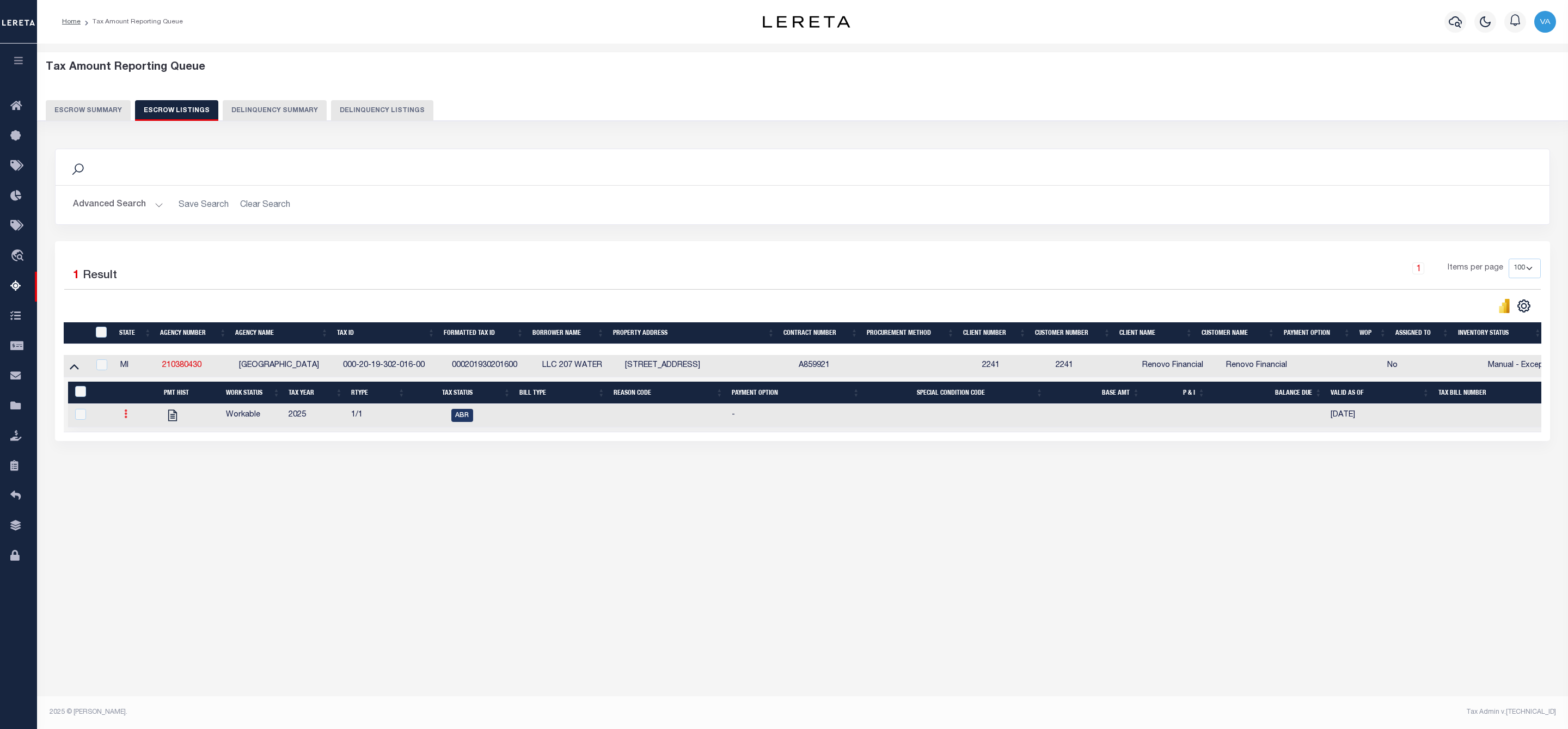
click at [126, 418] on icon at bounding box center [126, 413] width 3 height 9
click at [136, 455] on img "" at bounding box center [139, 450] width 11 height 12
checkbox input "true"
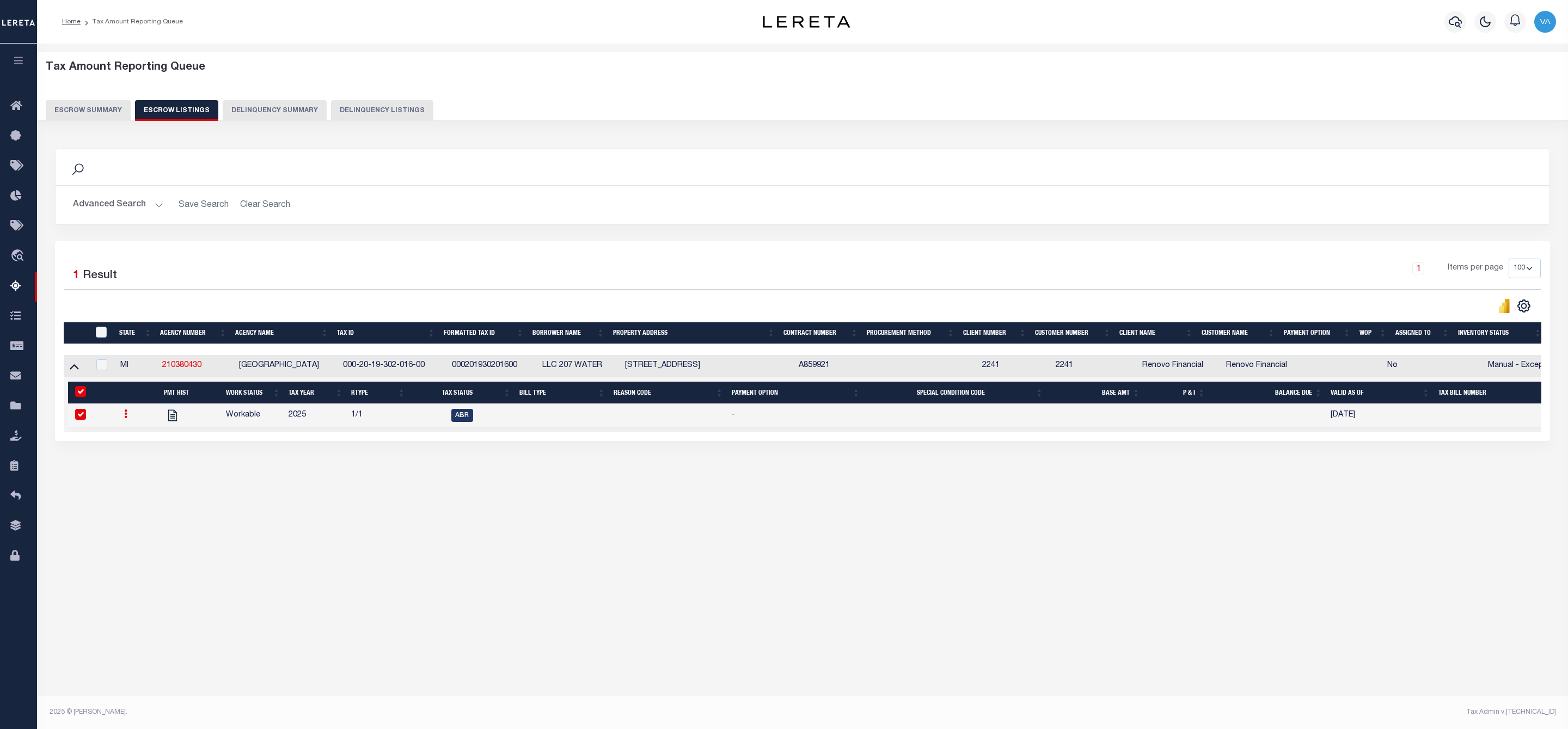
select select
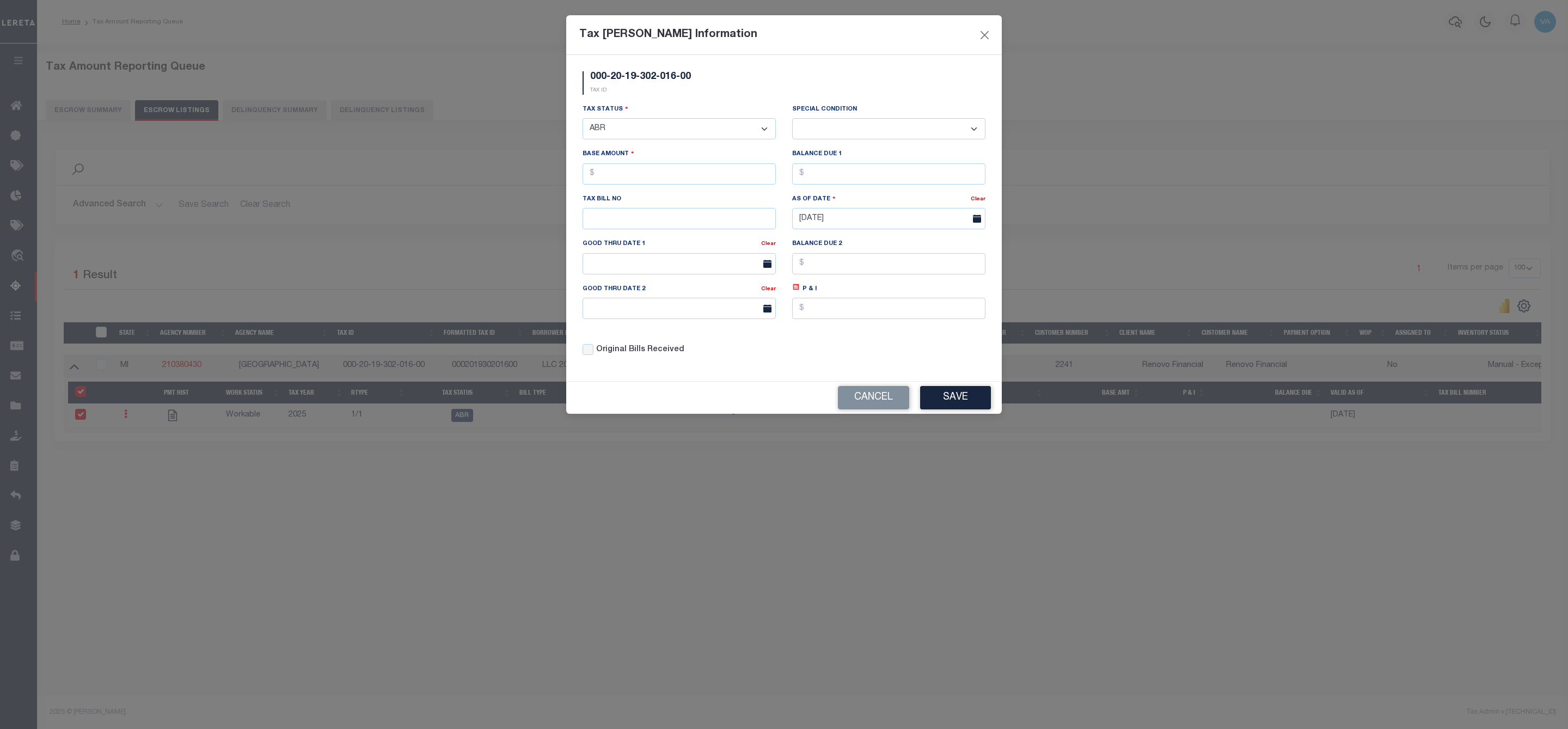
click at [666, 136] on select "- Select Status - Open Due/Unpaid Paid Incomplete No Tax Due Internal Refund Pr…" at bounding box center [680, 129] width 194 height 21
select select "DUE"
click at [583, 119] on select "- Select Status - Open Due/Unpaid Paid Incomplete No Tax Due Internal Refund Pr…" at bounding box center [680, 129] width 194 height 21
select select "0"
click at [721, 177] on input "text" at bounding box center [680, 173] width 194 height 21
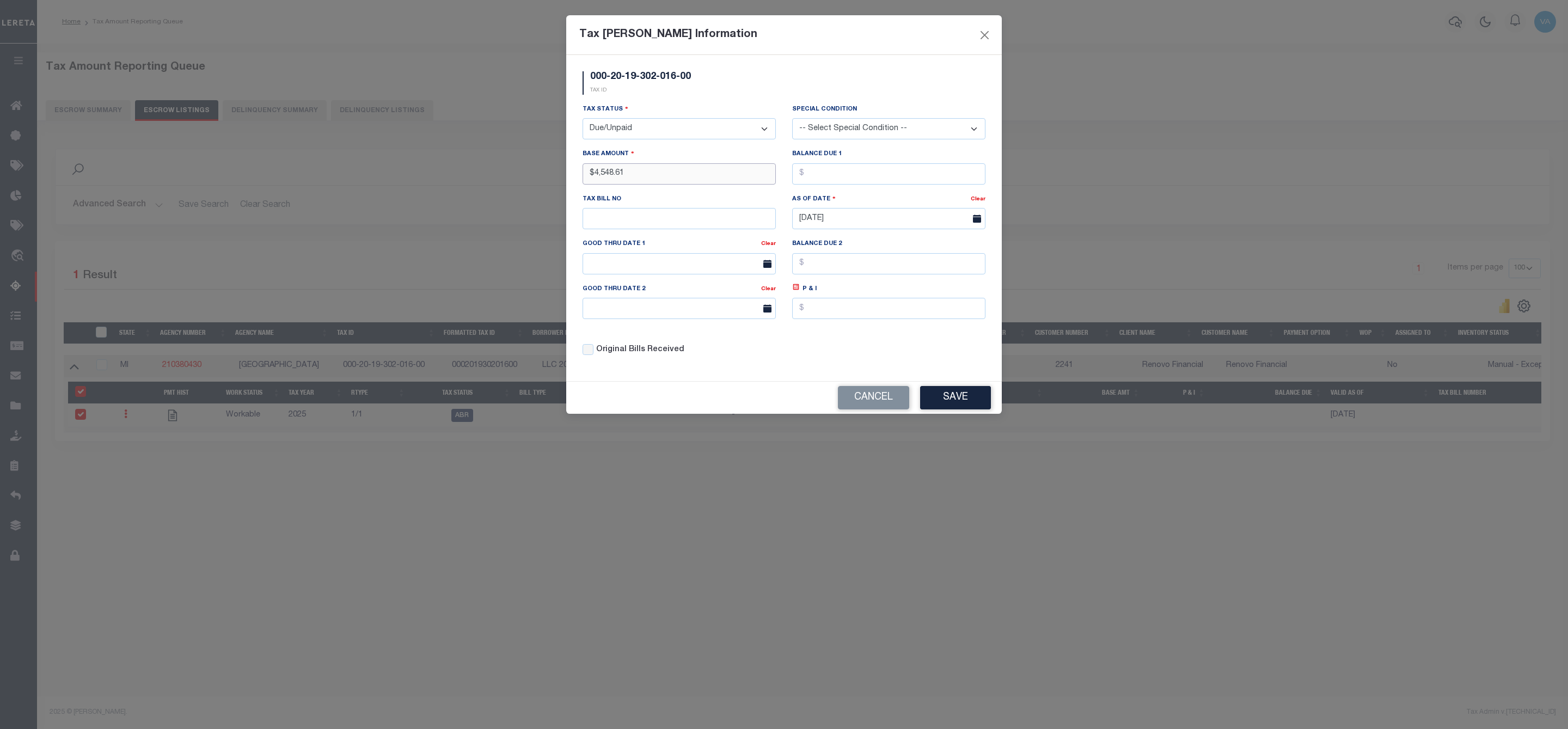
type input "$4,548.61"
click at [971, 409] on button "Save" at bounding box center [955, 397] width 71 height 23
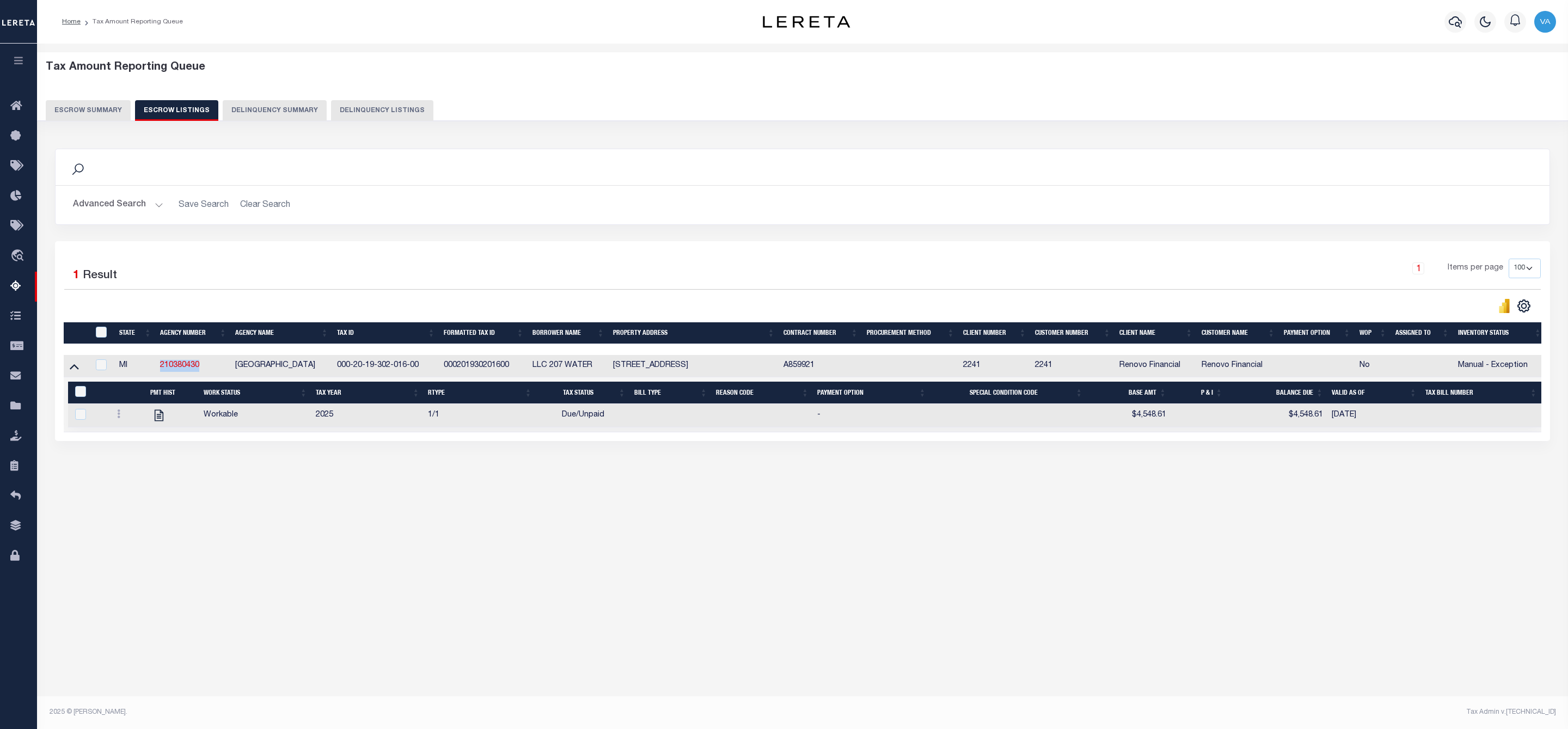
drag, startPoint x: 157, startPoint y: 369, endPoint x: 214, endPoint y: 363, distance: 57.3
click at [214, 363] on td "210380430" at bounding box center [193, 366] width 75 height 22
checkbox input "true"
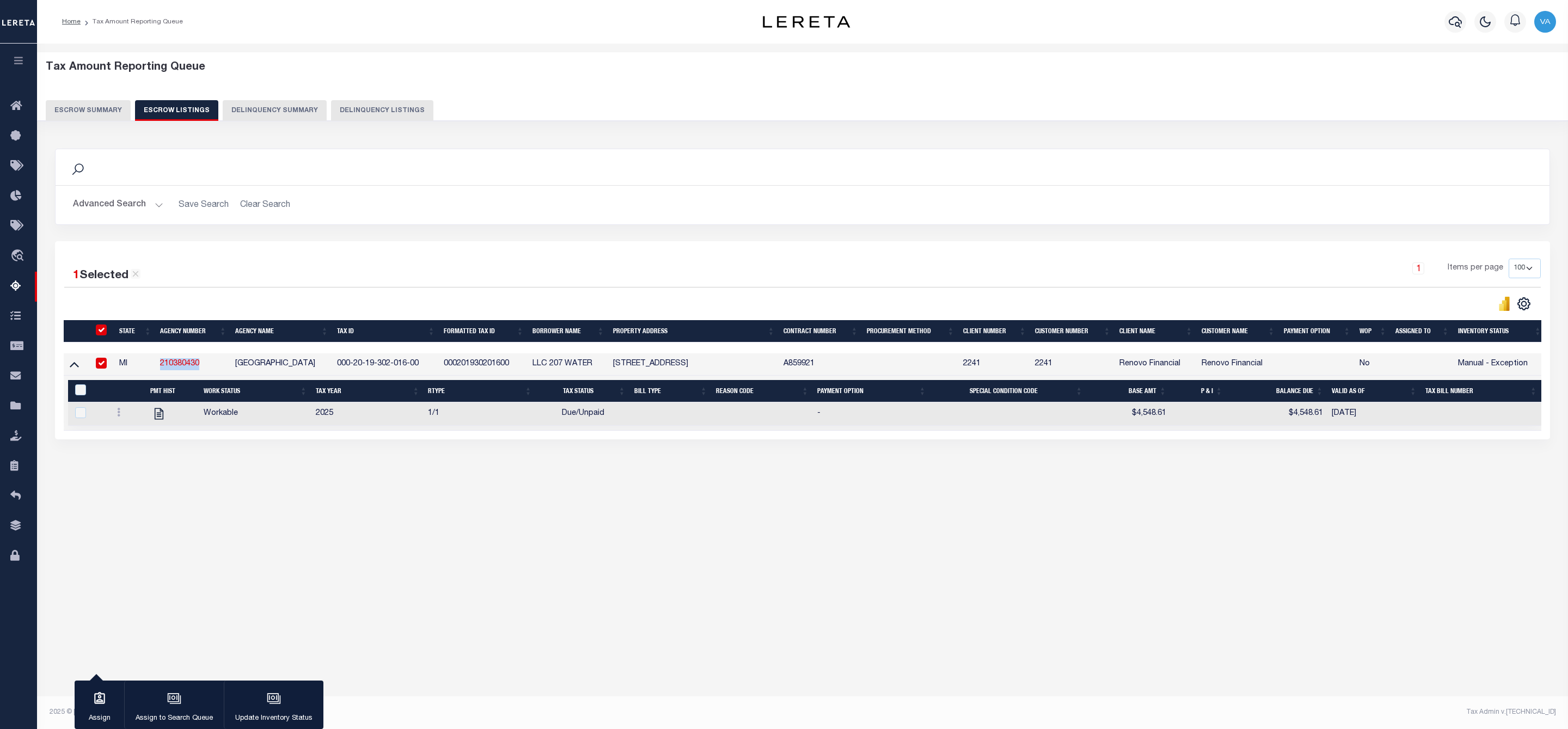
copy link "210380430"
click at [219, 504] on div "Tax Amount Reporting Queue Escrow Summary Escrow Listings In" at bounding box center [802, 279] width 1524 height 450
click at [93, 699] on icon "button" at bounding box center [100, 698] width 14 height 14
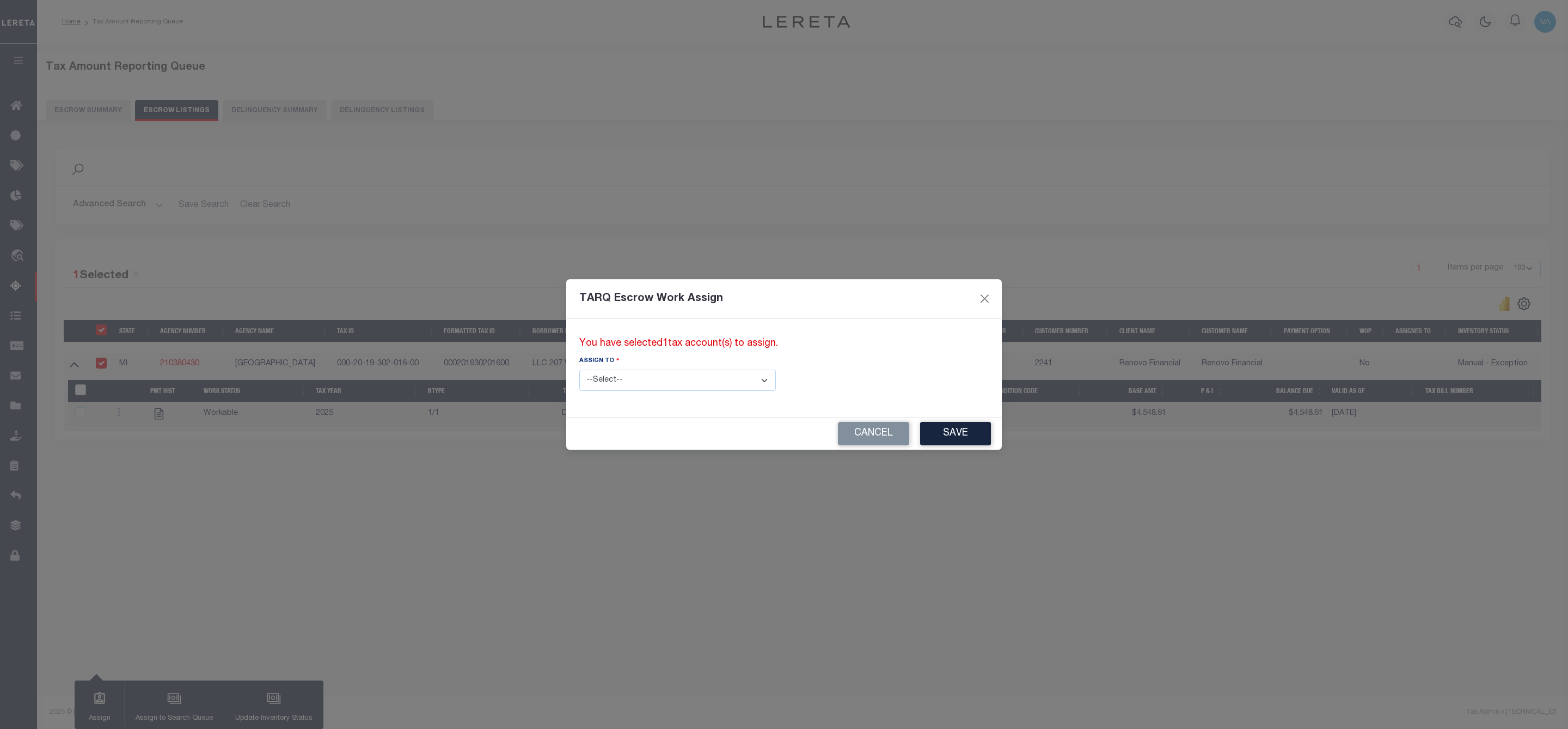
click at [614, 379] on select "--Select-- --Unassigned-- --Unassigned-- Adhikary Rinki Agustin Fernandez Agust…" at bounding box center [678, 380] width 196 height 21
select select "Vamsi Kalikiri"
click at [579, 370] on select "--Select-- --Unassigned-- --Unassigned-- Adhikary Rinki Agustin Fernandez Agust…" at bounding box center [678, 380] width 196 height 21
click at [920, 431] on button "Save" at bounding box center [955, 433] width 71 height 23
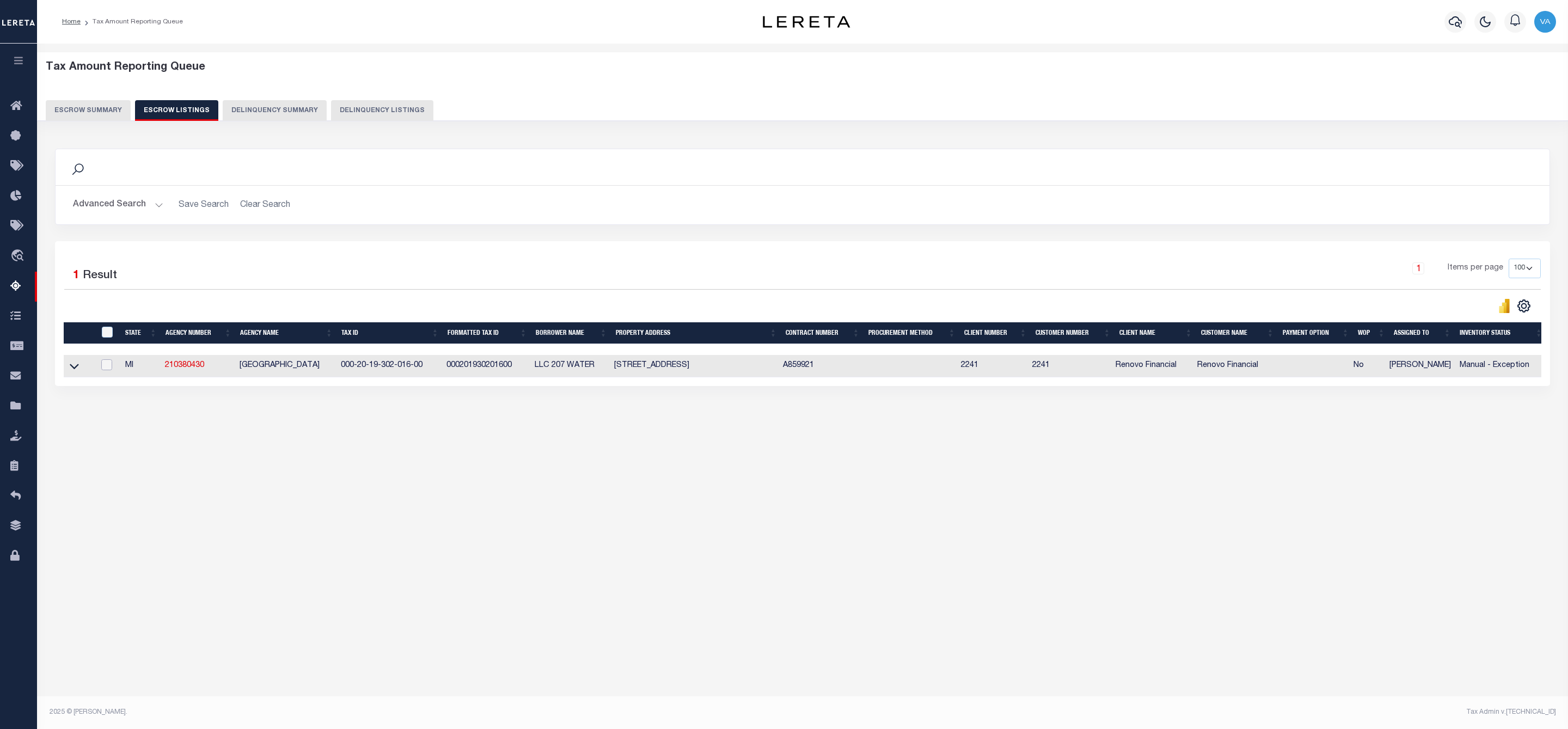
click at [106, 369] on input "checkbox" at bounding box center [107, 365] width 11 height 11
checkbox input "true"
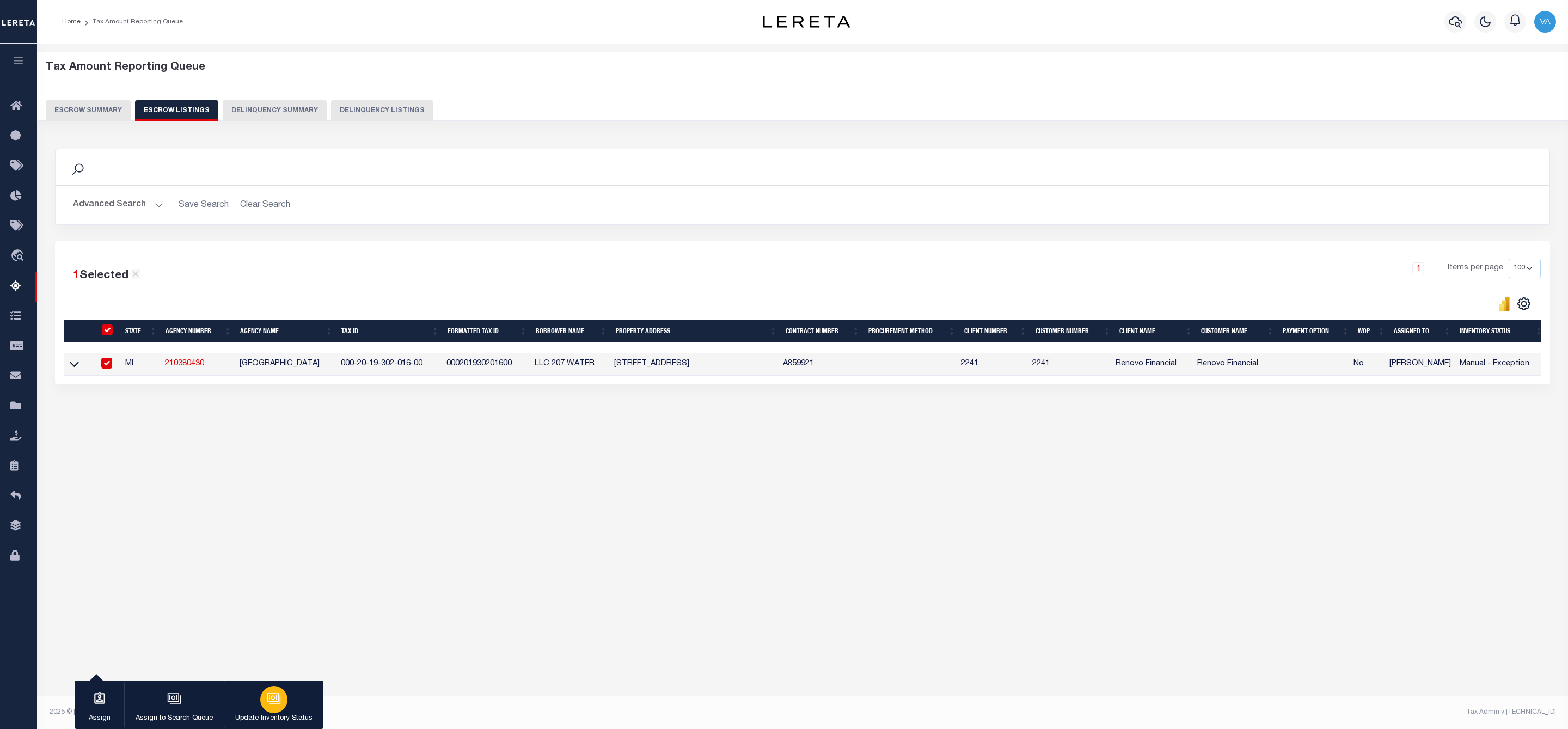
click at [283, 696] on div "button" at bounding box center [274, 699] width 27 height 27
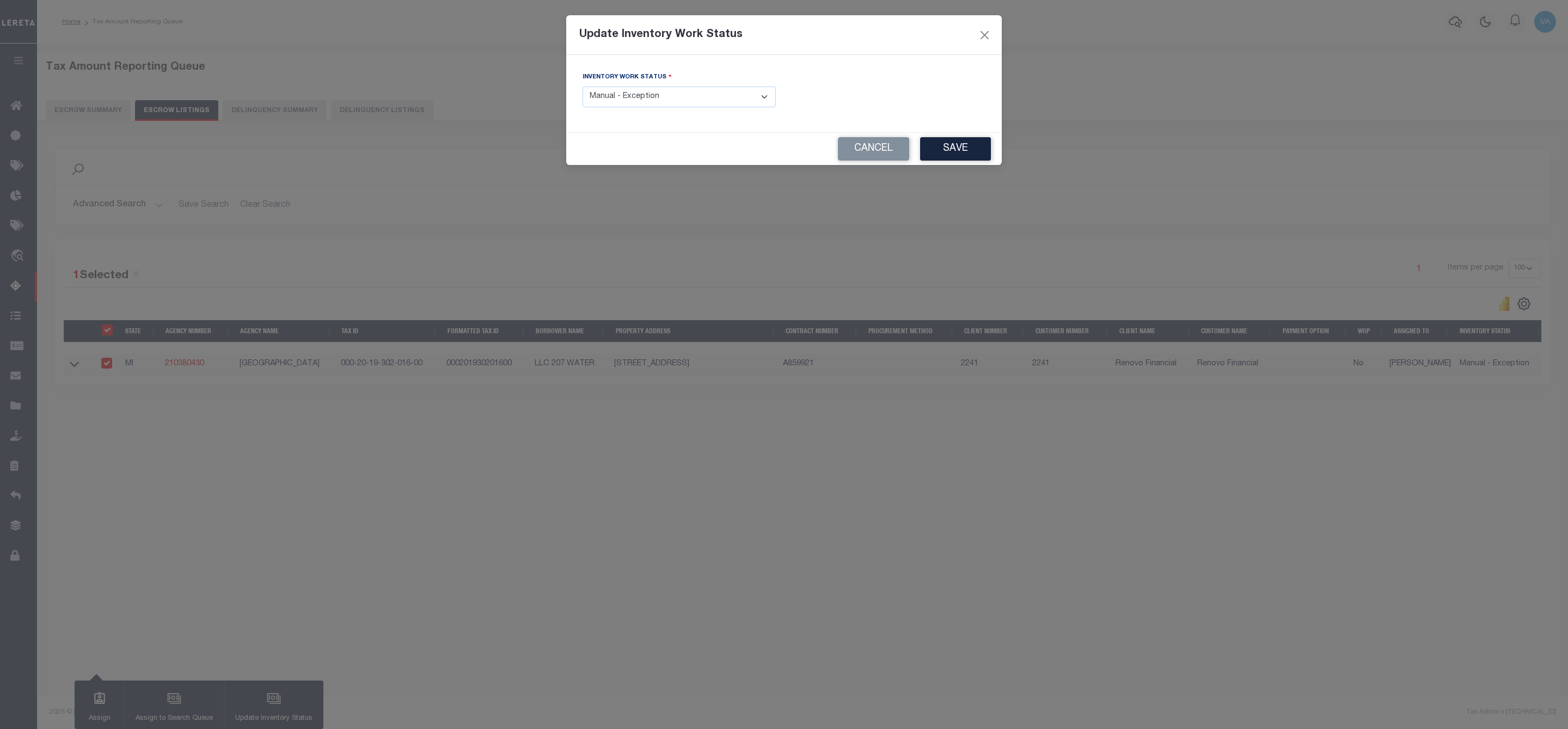
click at [708, 98] on select "- Select Inventory Status - Manual - Exception Pended - Awaiting Search Late Ad…" at bounding box center [680, 97] width 194 height 21
select select "4"
click at [583, 87] on select "- Select Inventory Status - Manual - Exception Pended - Awaiting Search Late Ad…" at bounding box center [680, 97] width 194 height 21
click at [971, 154] on button "Save" at bounding box center [955, 149] width 71 height 23
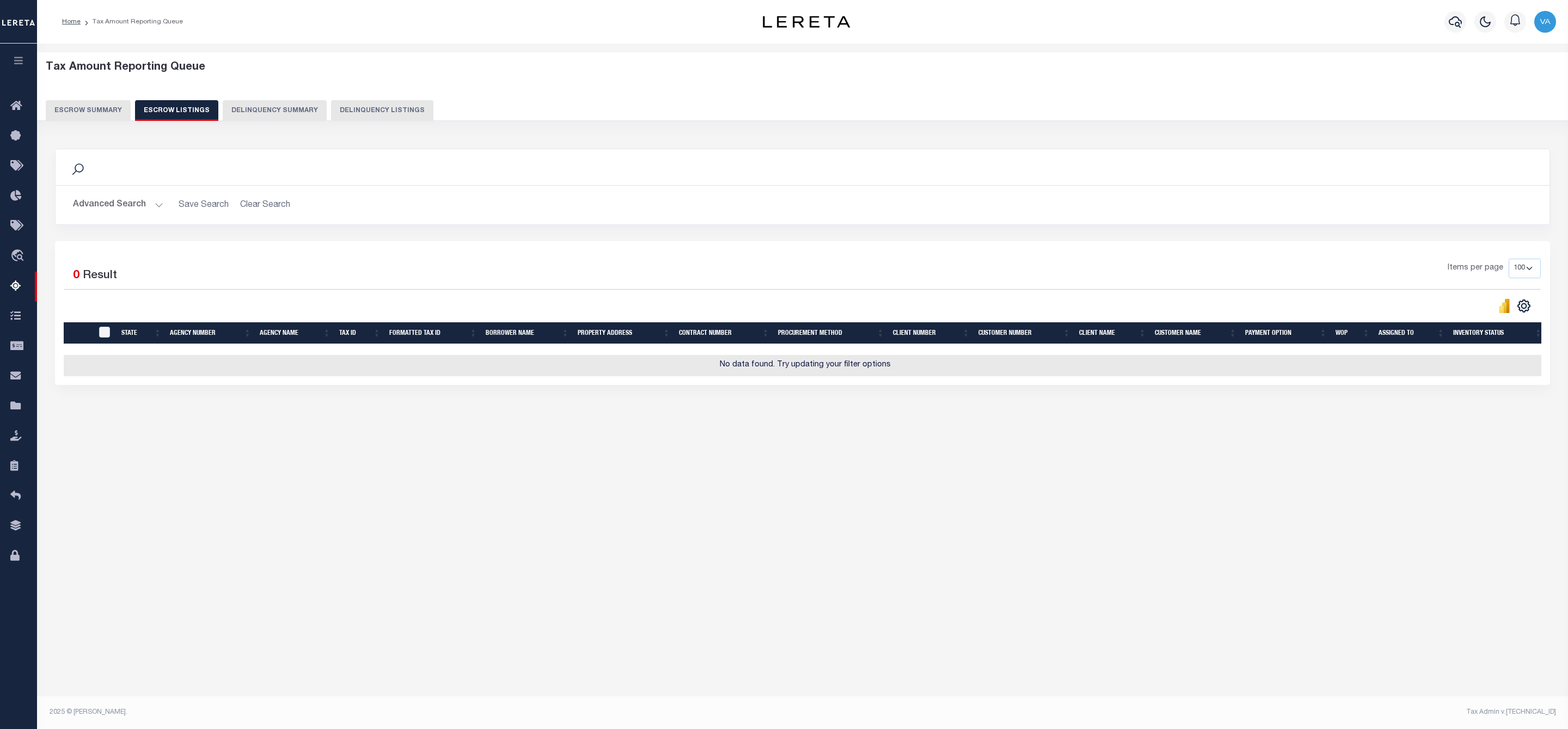
click at [102, 105] on button "Escrow Summary" at bounding box center [88, 111] width 85 height 21
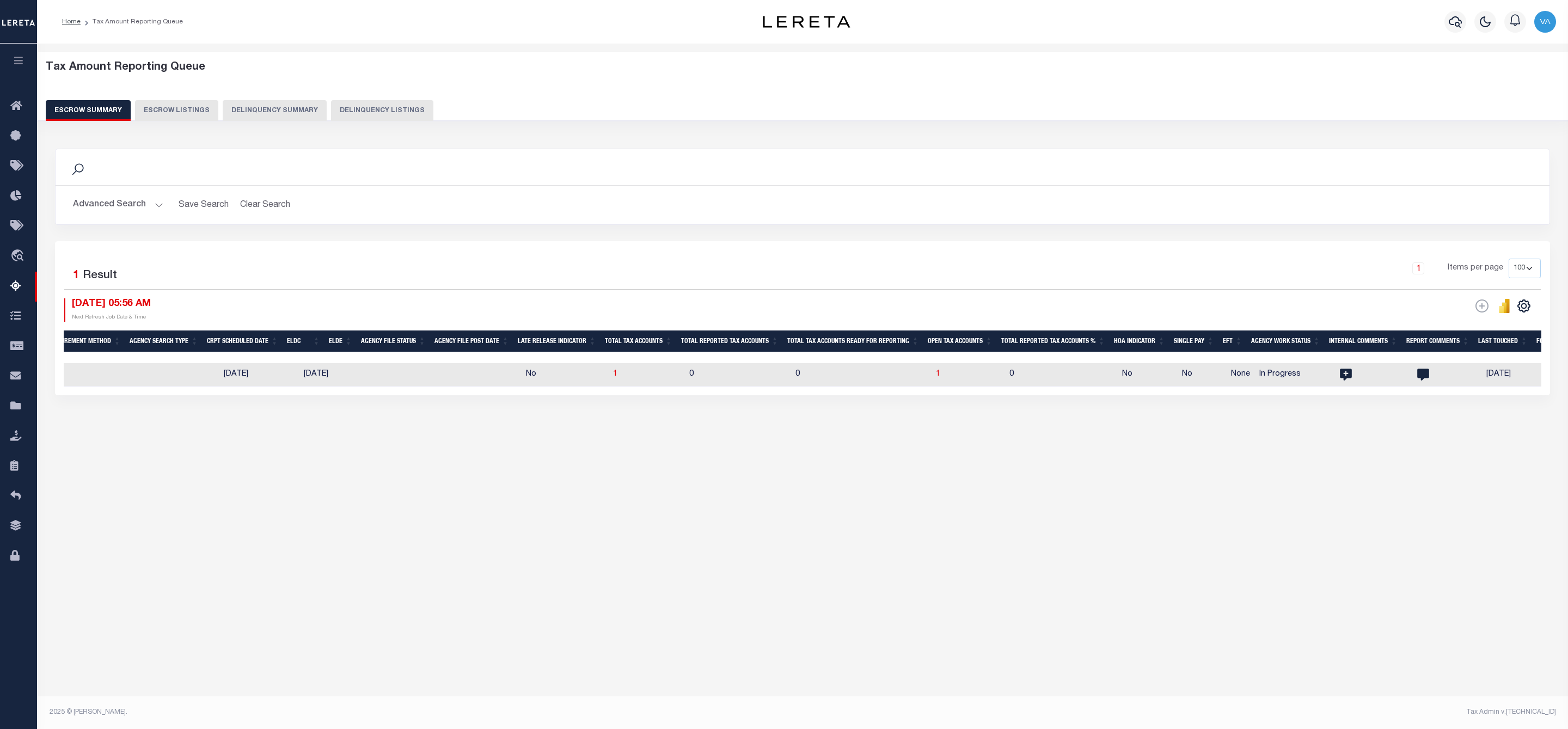
click at [109, 196] on button "Advanced Search" at bounding box center [118, 205] width 91 height 21
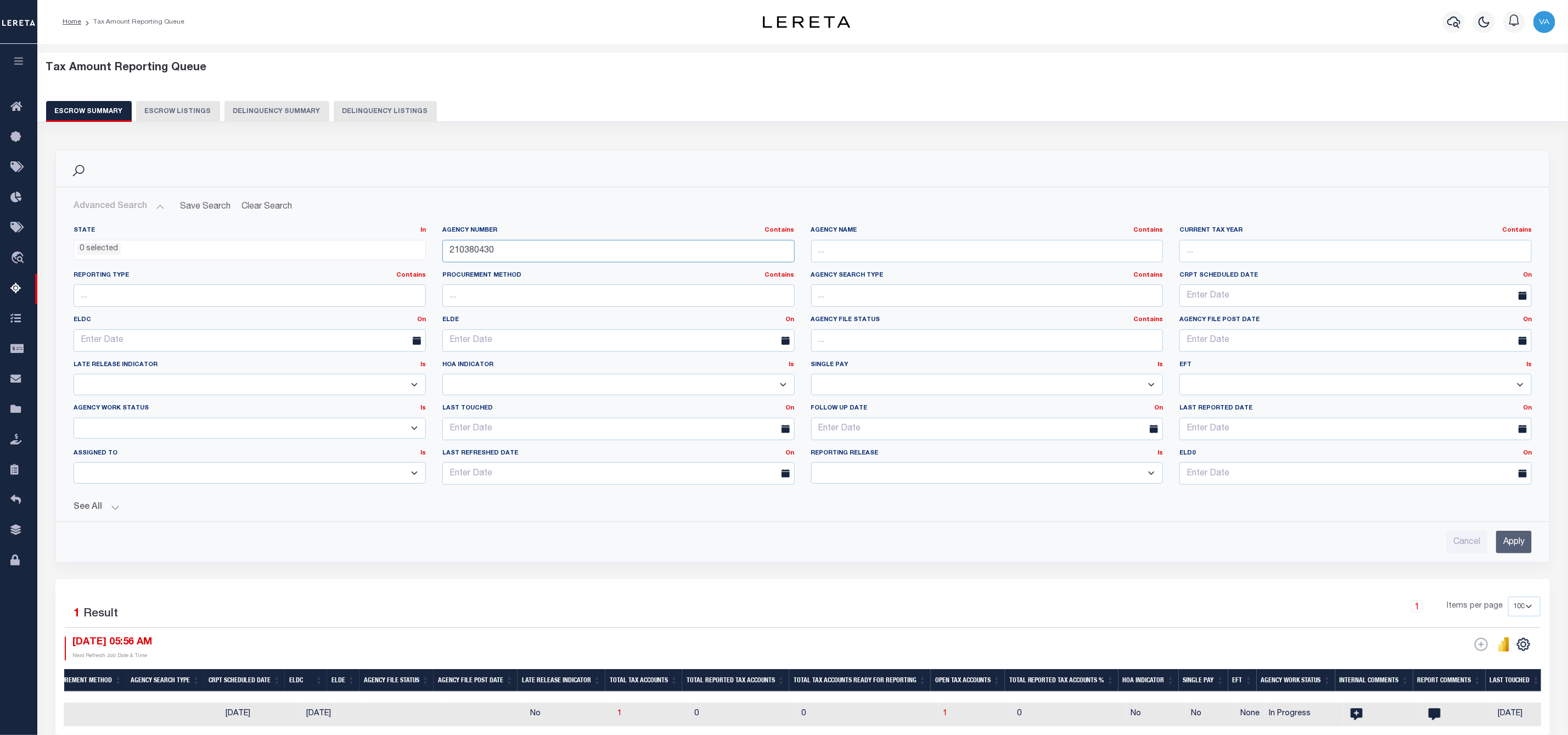
drag, startPoint x: 494, startPoint y: 249, endPoint x: 410, endPoint y: 249, distance: 84.0
click at [410, 249] on div "State In In AK AL AR AZ CA CO CT DC DE FL GA GU HI IA ID IL IN KS KY LA MA MD M…" at bounding box center [803, 360] width 1475 height 268
paste input "640424"
type input "210640424"
click at [1521, 550] on input "Apply" at bounding box center [1514, 542] width 36 height 22
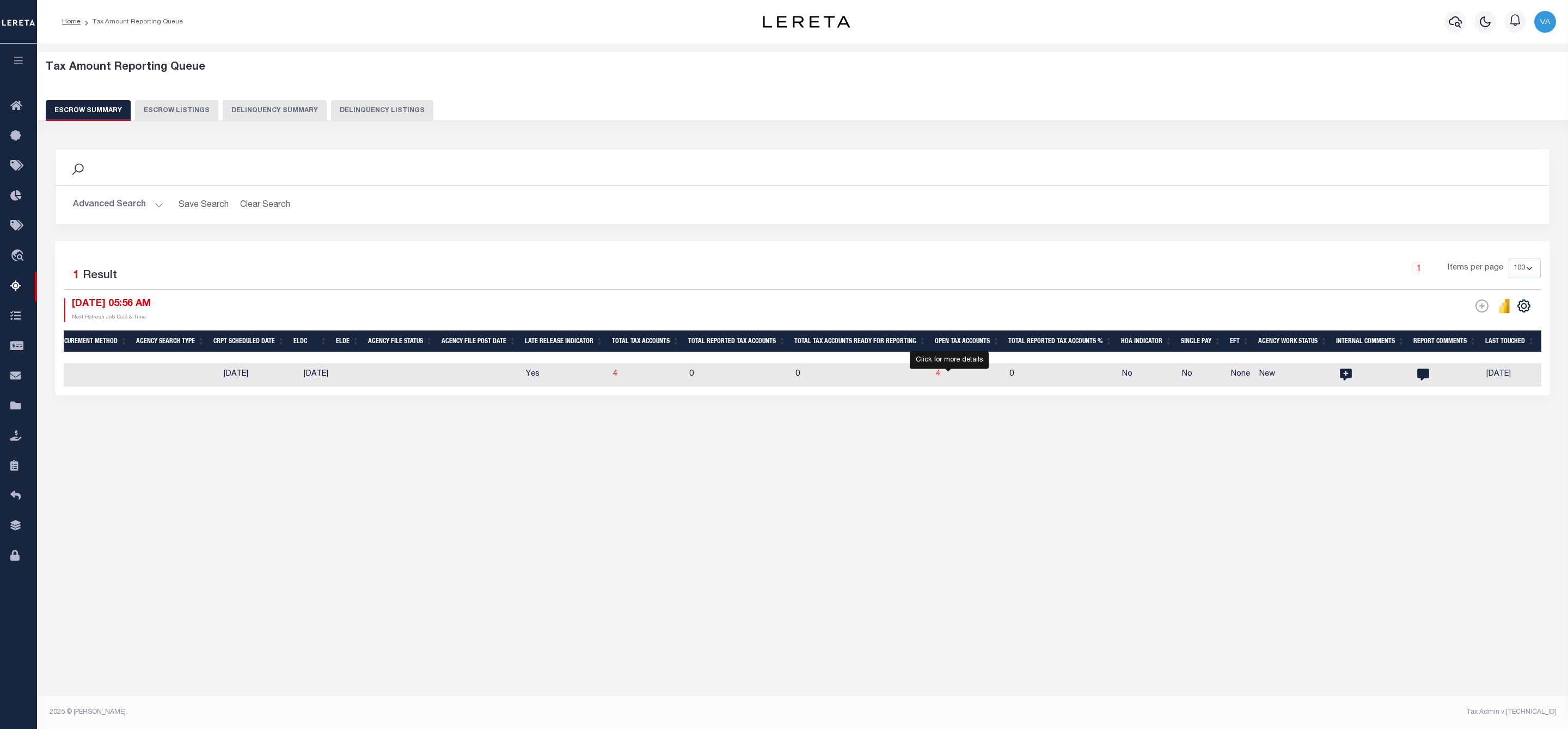
click at [940, 375] on span "4" at bounding box center [938, 374] width 4 height 8
select select "100"
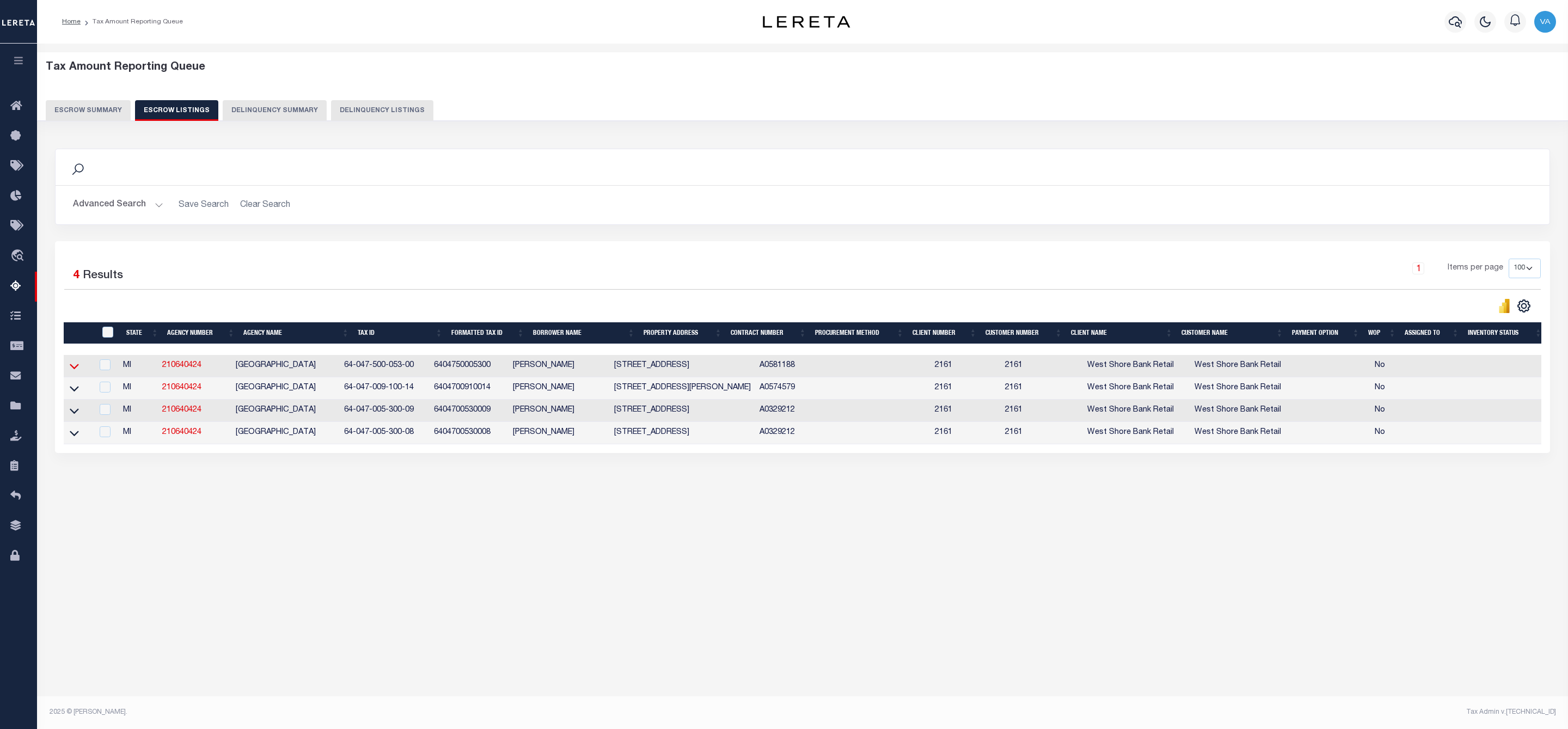
click at [70, 372] on icon at bounding box center [74, 366] width 9 height 12
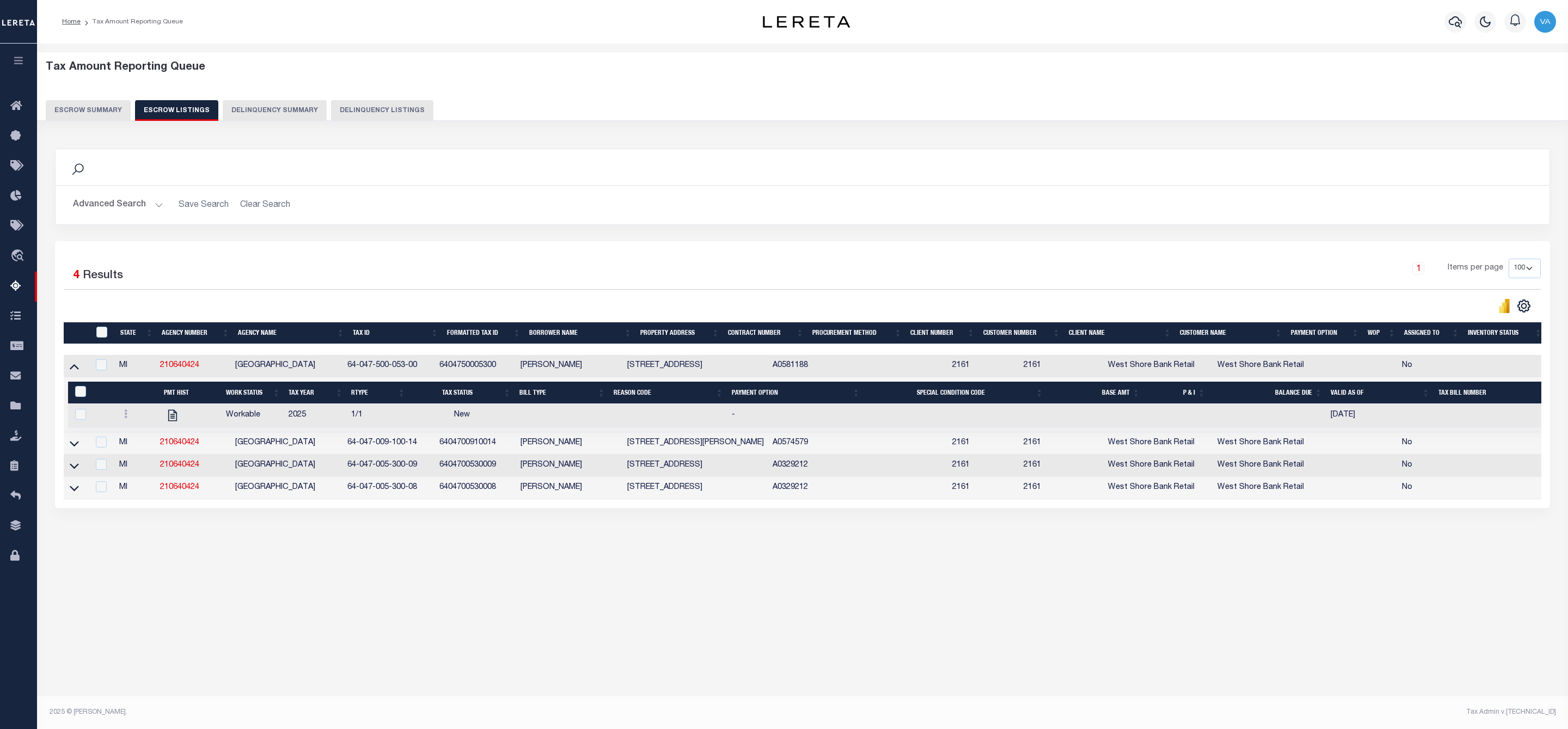
click at [109, 113] on button "Escrow Summary" at bounding box center [88, 111] width 85 height 21
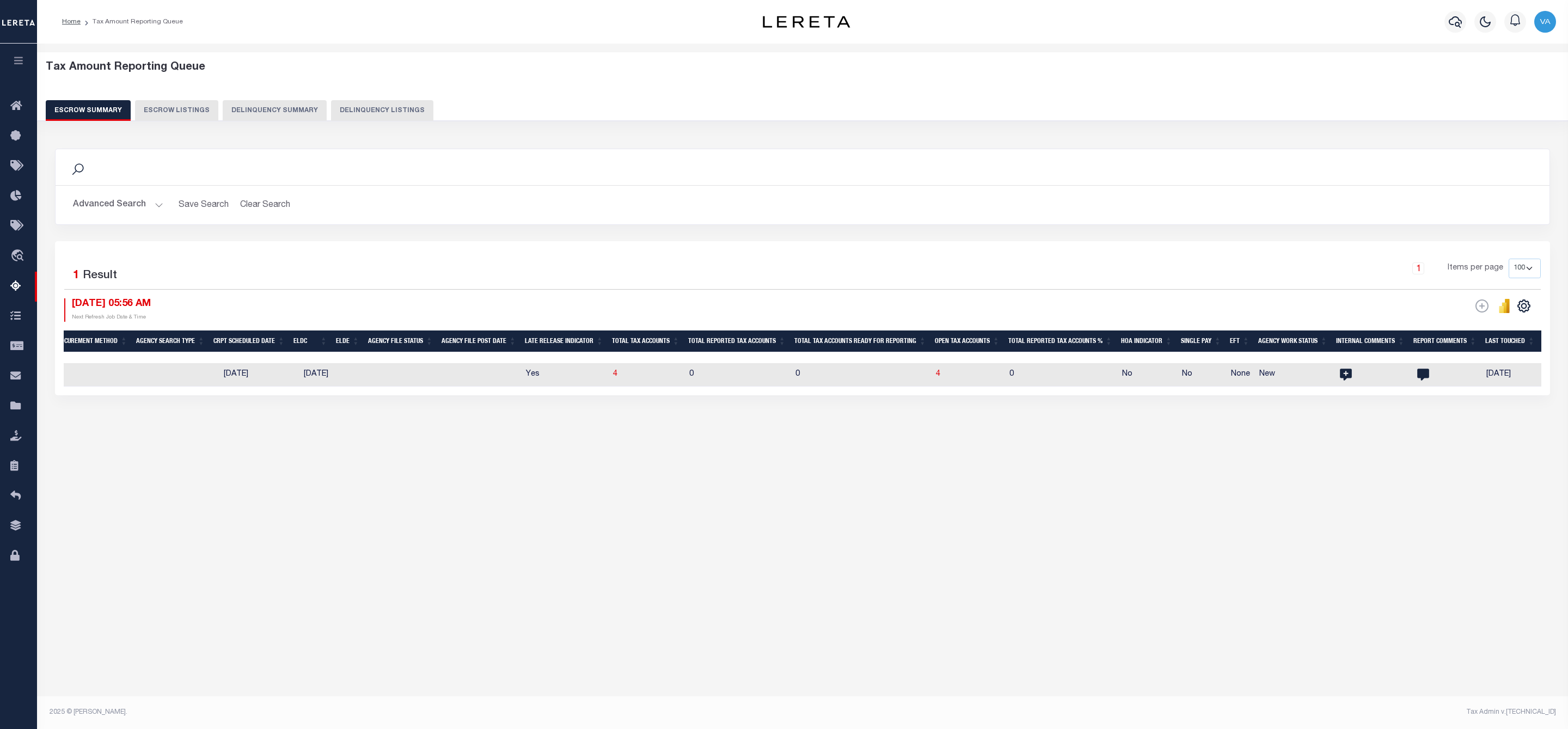
click at [137, 207] on button "Advanced Search" at bounding box center [118, 205] width 91 height 21
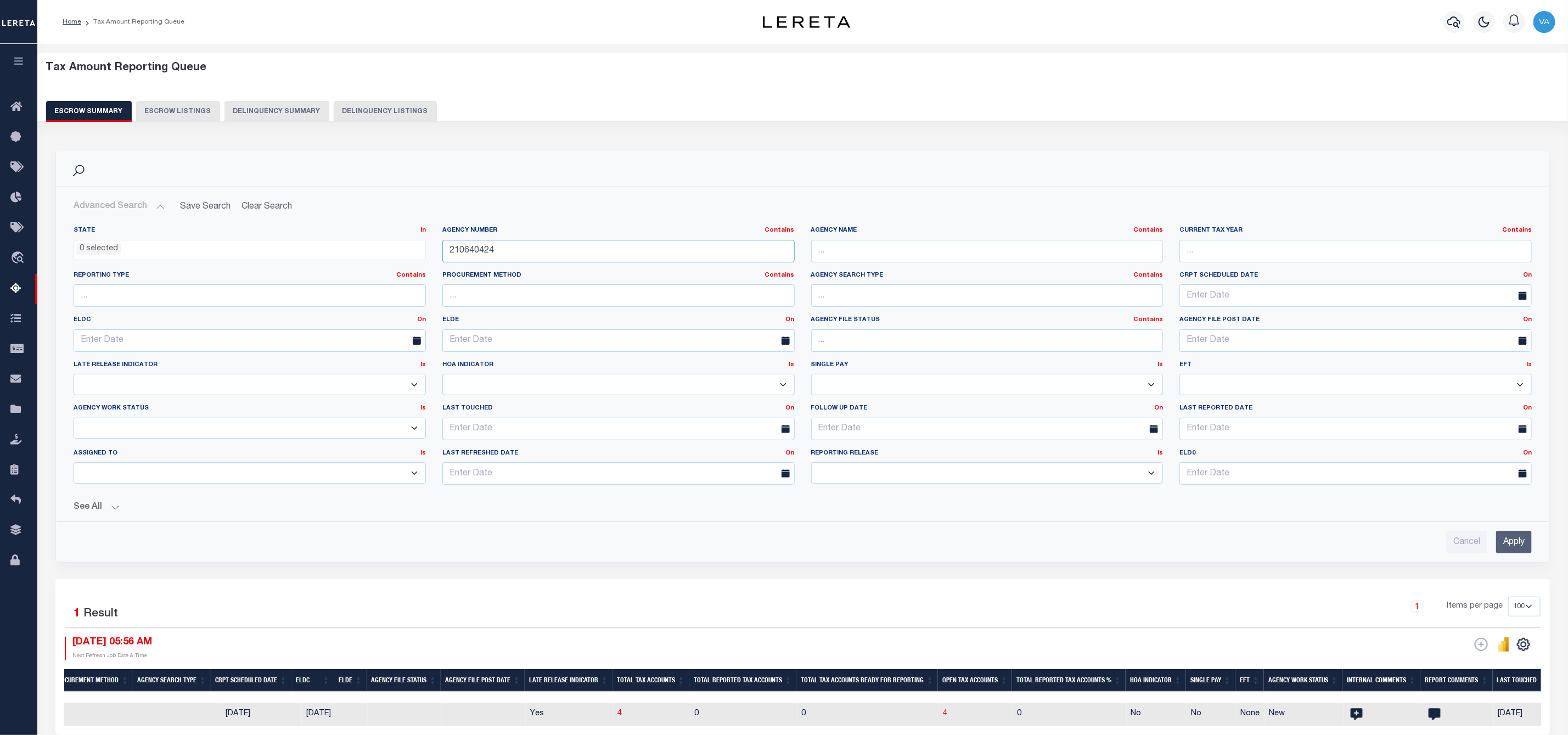
drag, startPoint x: 513, startPoint y: 254, endPoint x: 443, endPoint y: 250, distance: 70.1
click at [443, 250] on input "210640424" at bounding box center [619, 251] width 353 height 22
paste input "100209"
type input "210100209"
click at [1509, 547] on input "Apply" at bounding box center [1514, 542] width 36 height 22
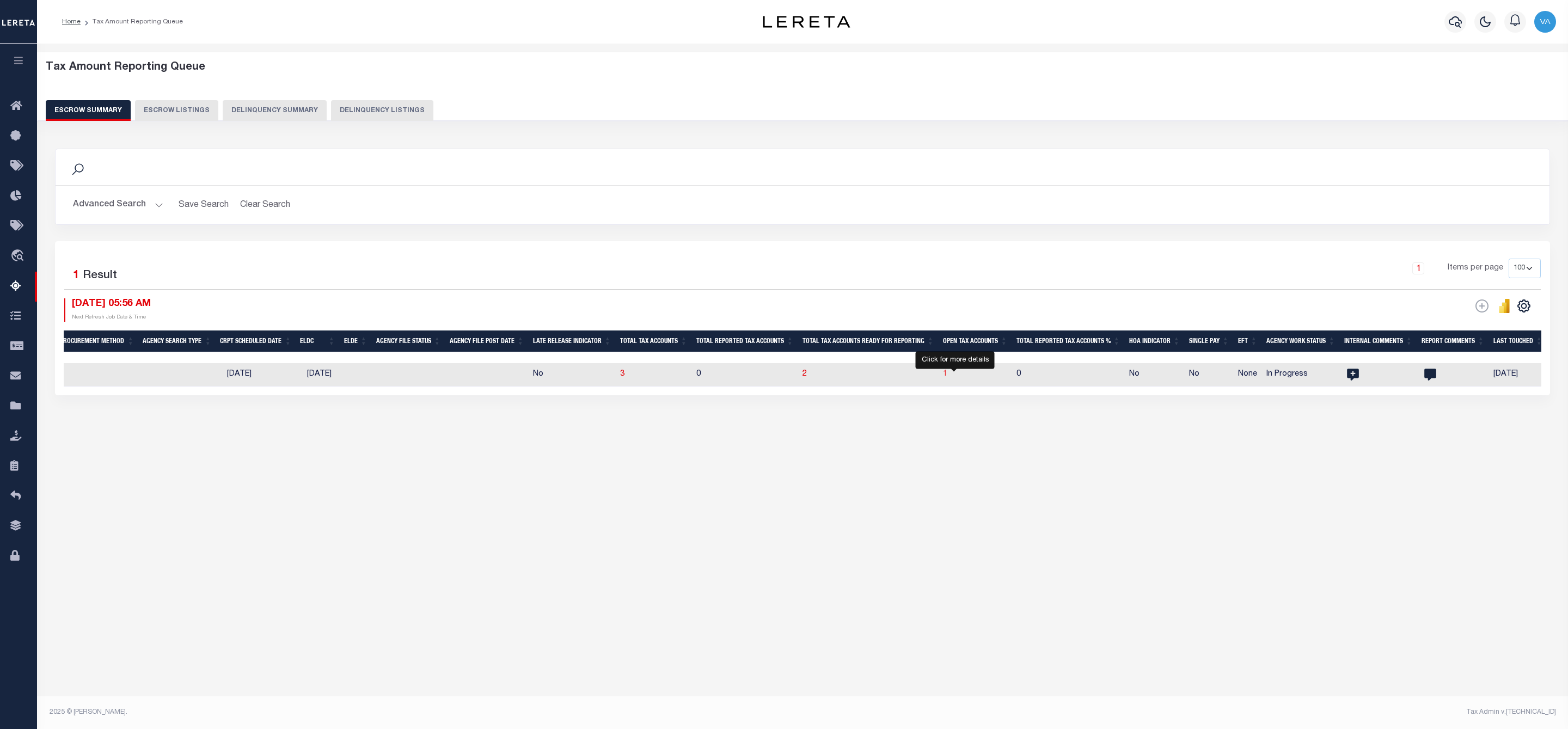
click at [948, 375] on span "1" at bounding box center [945, 374] width 4 height 8
select select "100"
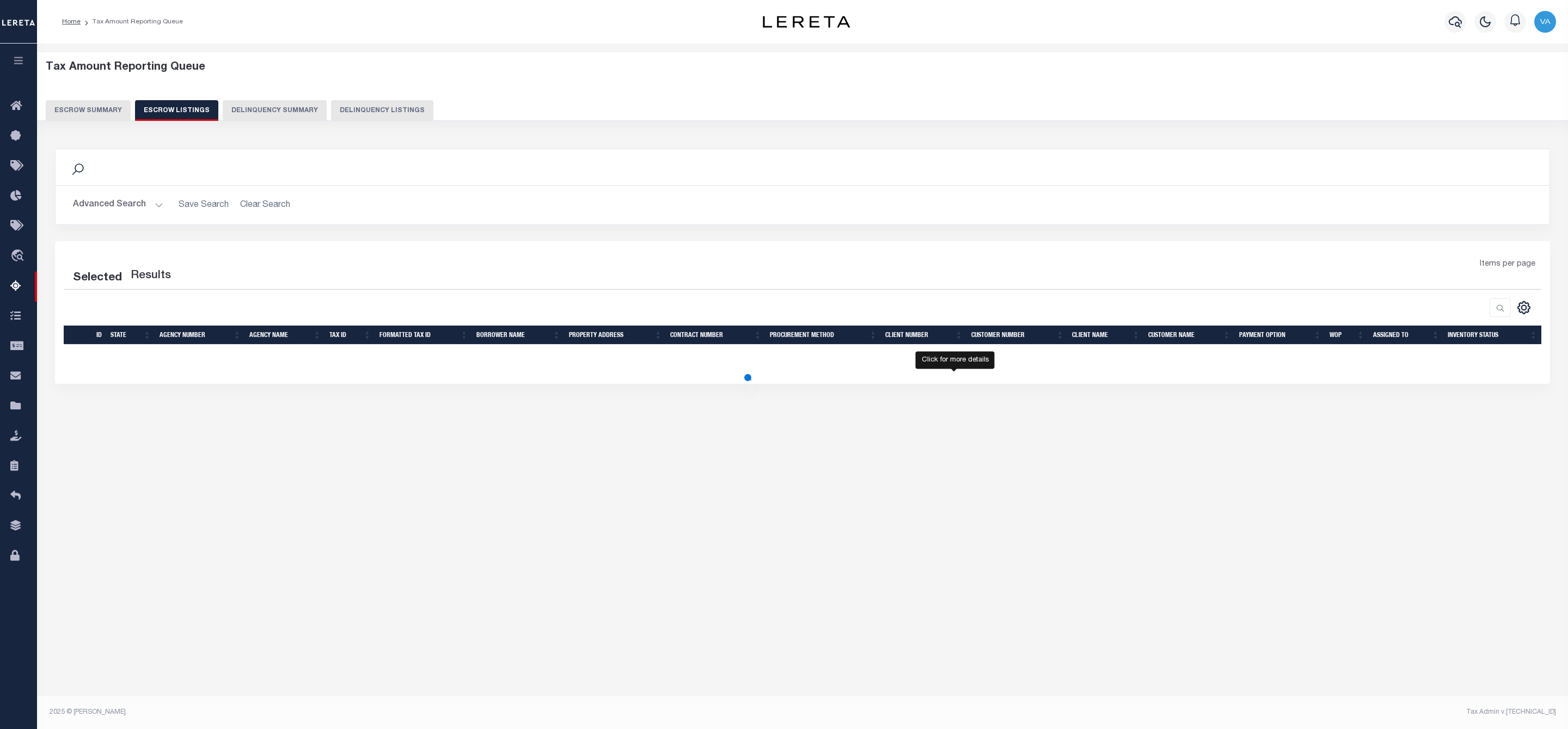
select select "100"
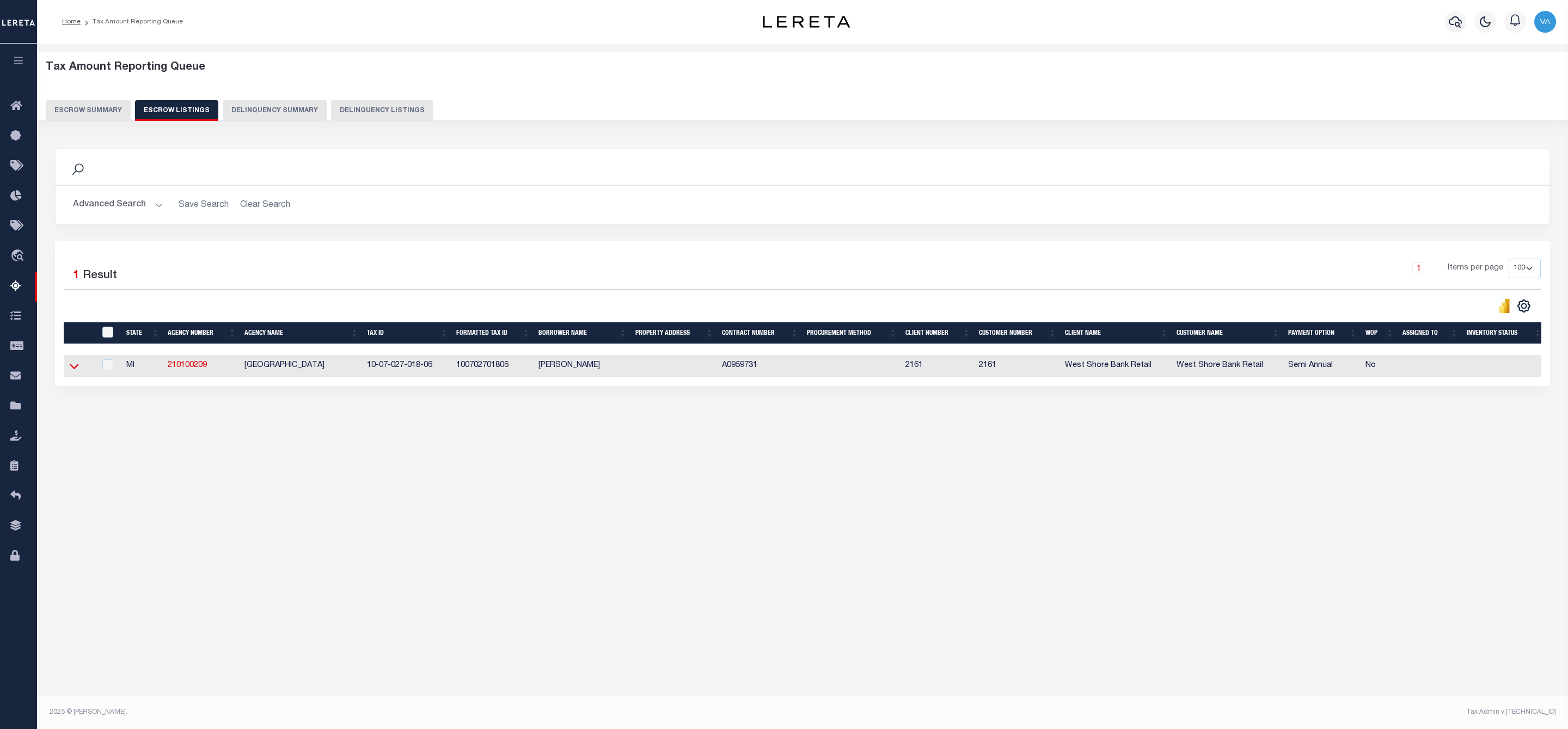
click at [75, 370] on icon at bounding box center [74, 366] width 9 height 12
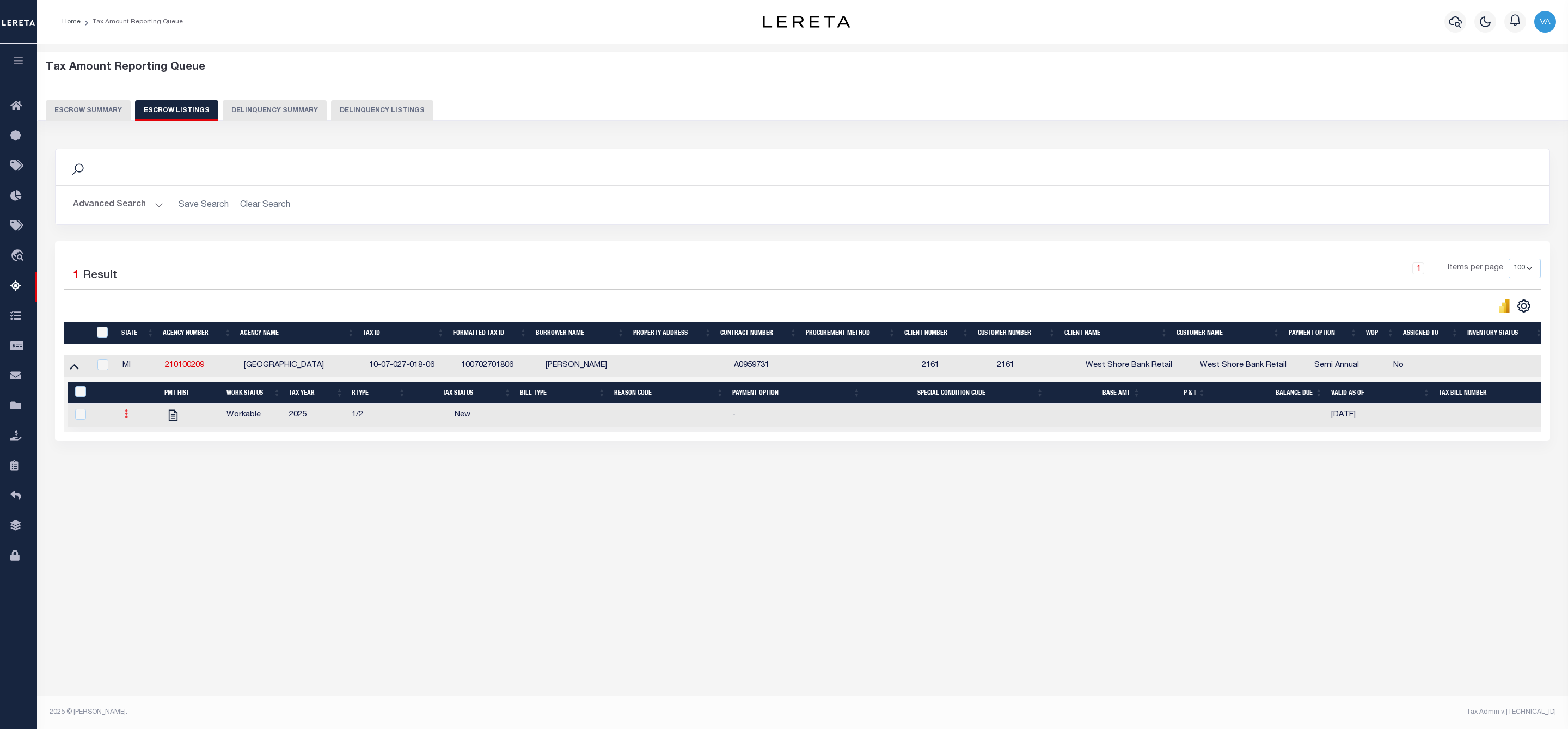
click at [127, 415] on icon at bounding box center [126, 413] width 3 height 9
click at [135, 455] on img "" at bounding box center [140, 450] width 11 height 12
checkbox input "true"
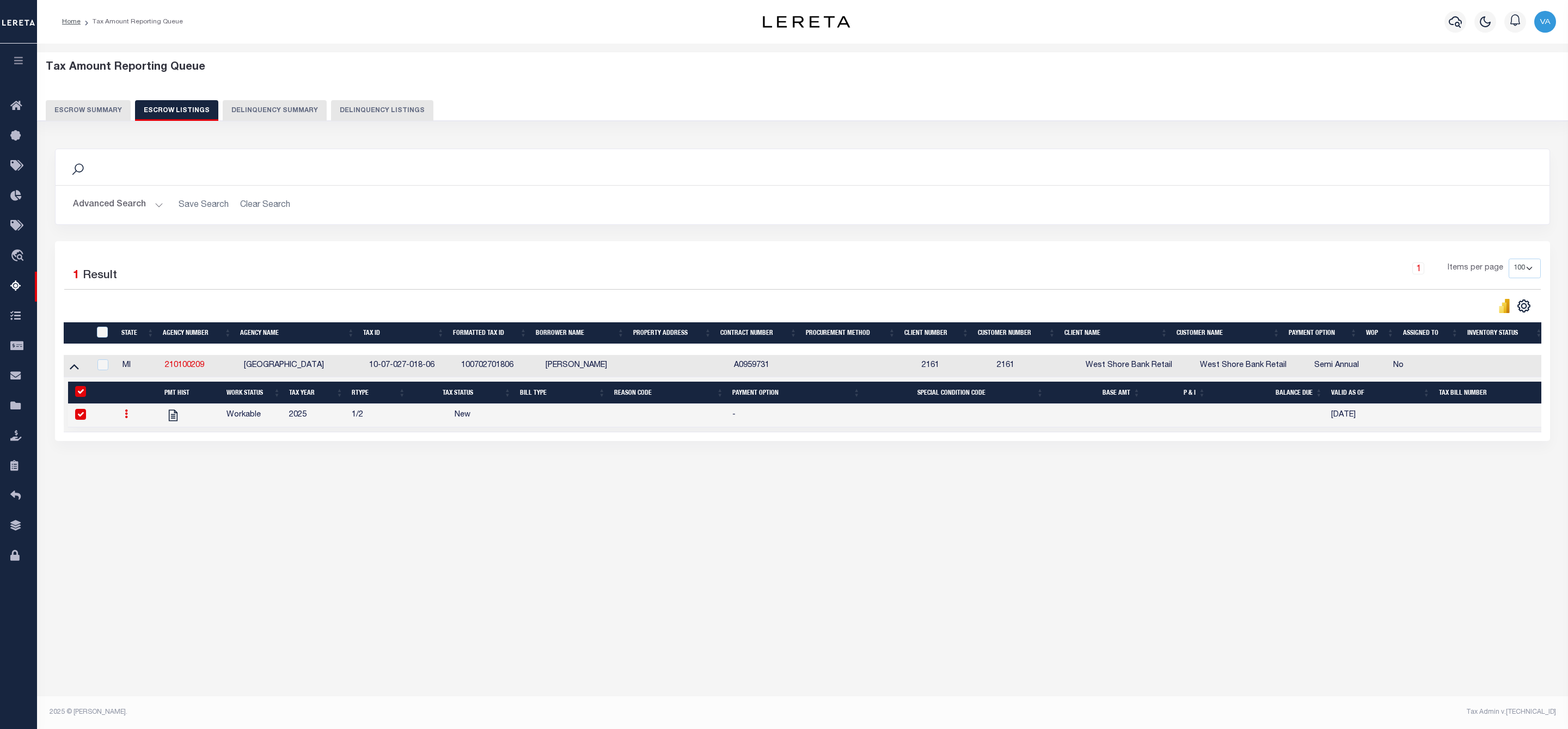
select select "NW2"
select select
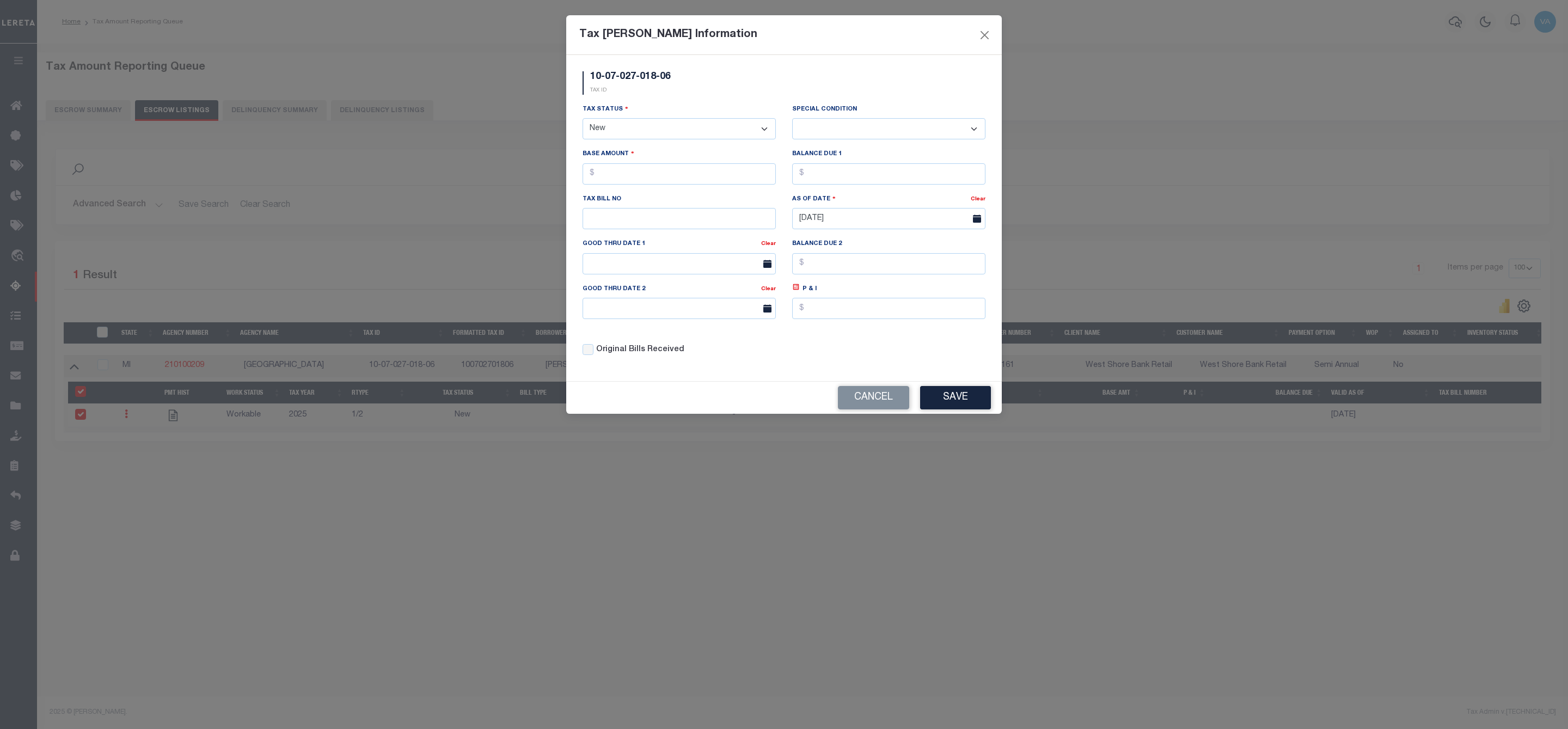
drag, startPoint x: 712, startPoint y: 134, endPoint x: 704, endPoint y: 140, distance: 10.0
click at [712, 134] on select "- Select Status - Open Due/Unpaid Paid Incomplete No Tax Due Internal Refund Pr…" at bounding box center [680, 129] width 194 height 21
select select "DUE"
click at [583, 119] on select "- Select Status - Open Due/Unpaid Paid Incomplete No Tax Due Internal Refund Pr…" at bounding box center [680, 129] width 194 height 21
select select "0"
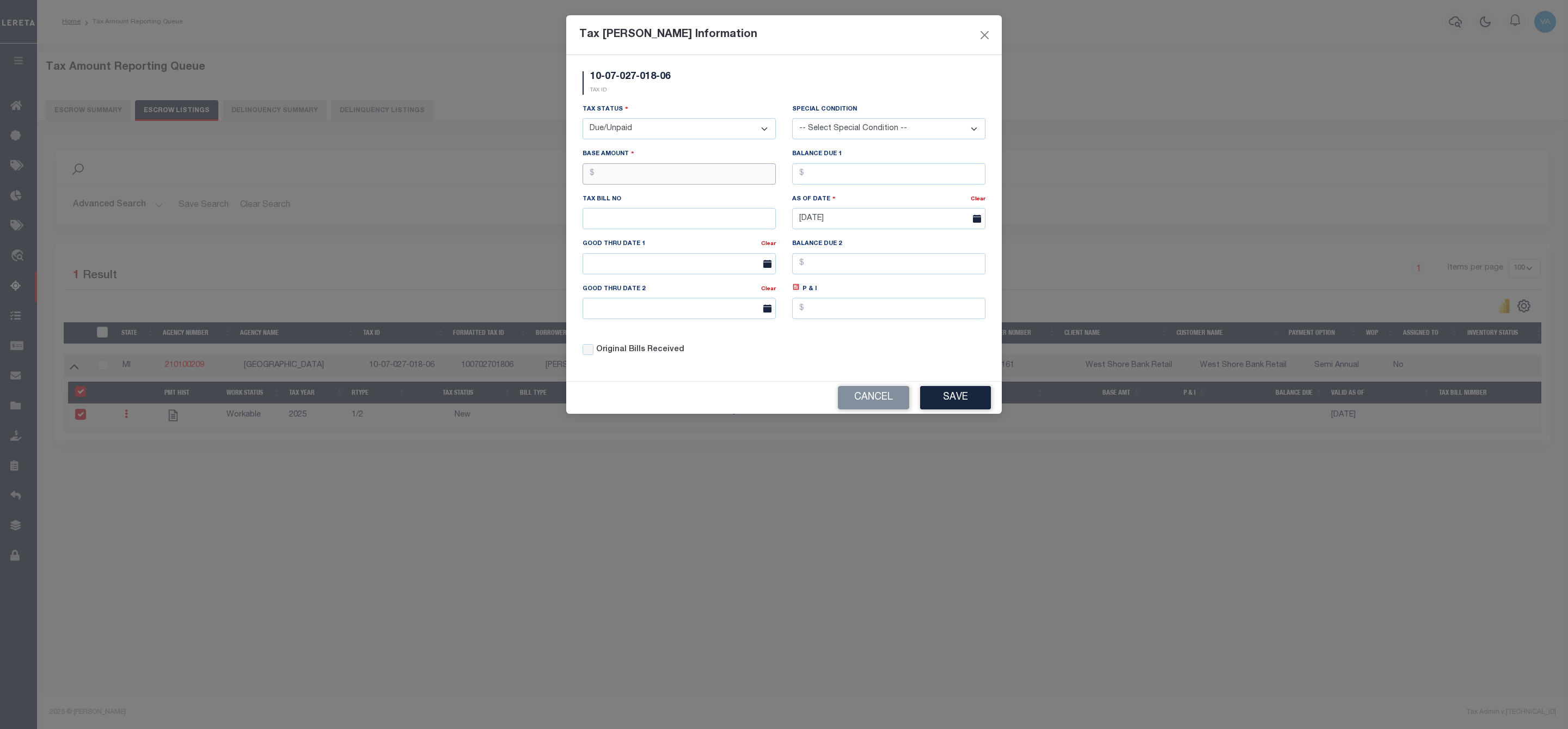
click at [619, 184] on input "text" at bounding box center [680, 173] width 194 height 21
type input "$621.74"
click at [955, 406] on button "Save" at bounding box center [955, 397] width 71 height 23
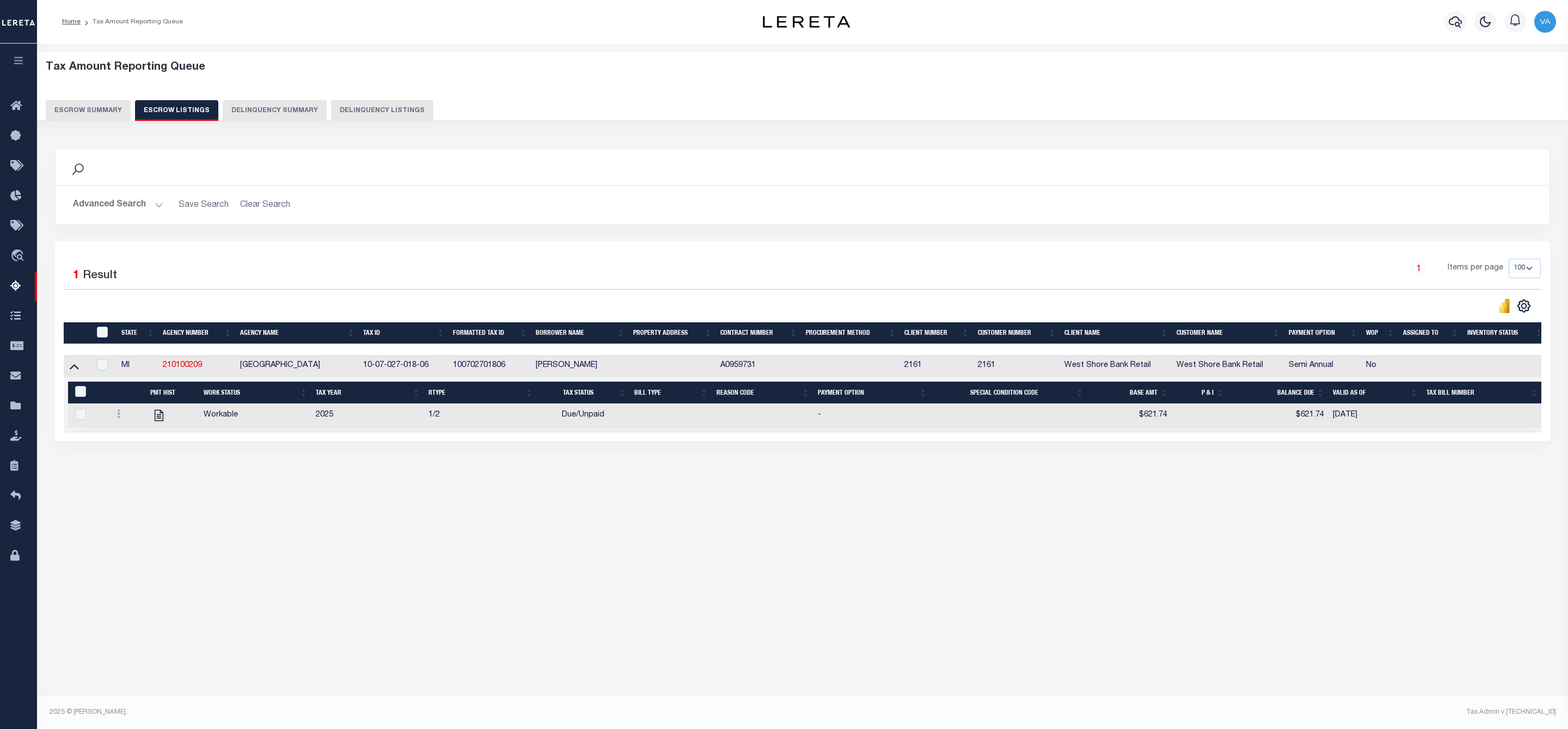
click at [106, 339] on div "ID" at bounding box center [105, 332] width 23 height 12
click at [99, 334] on input "ID" at bounding box center [102, 332] width 11 height 11
checkbox input "true"
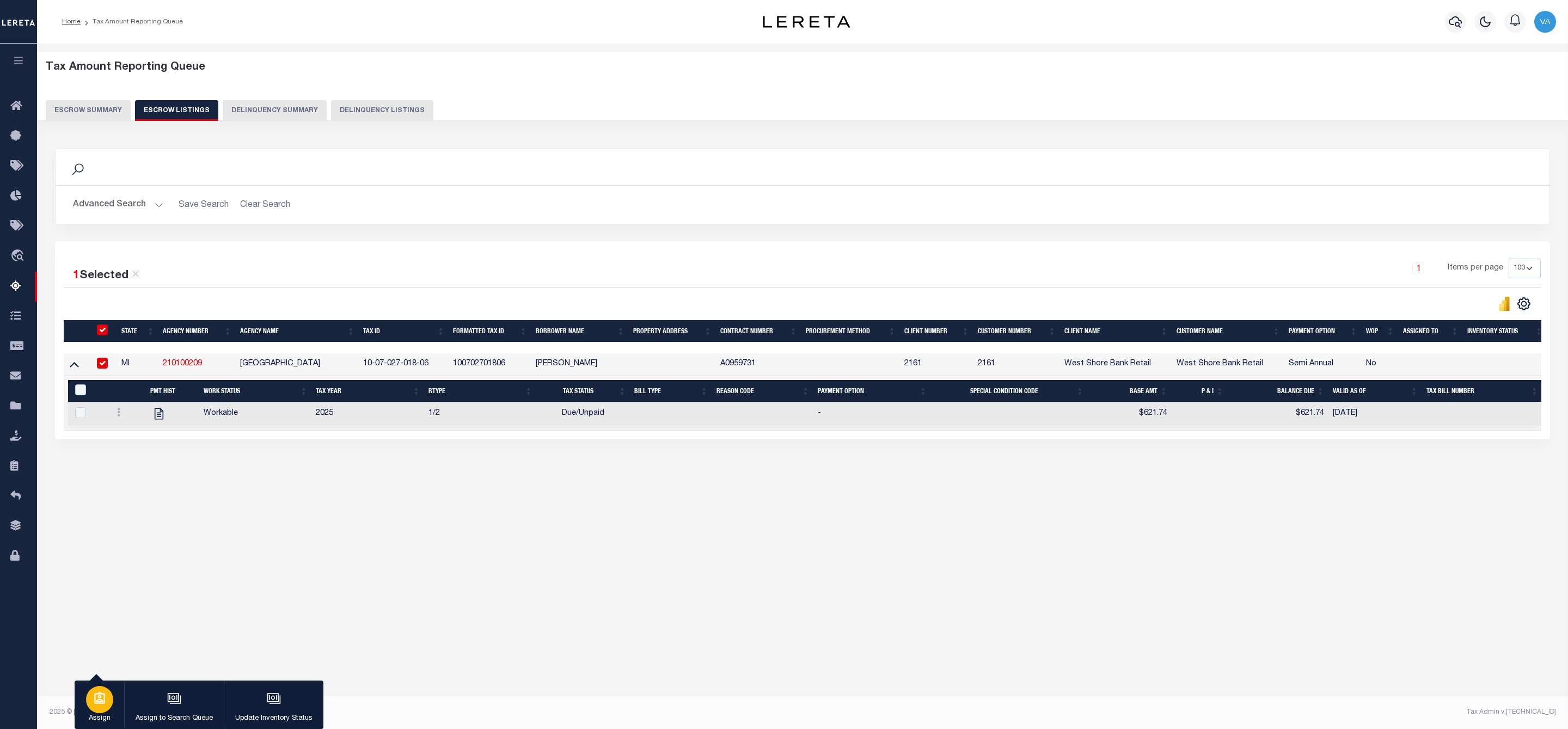
click at [102, 706] on div "button" at bounding box center [99, 699] width 27 height 27
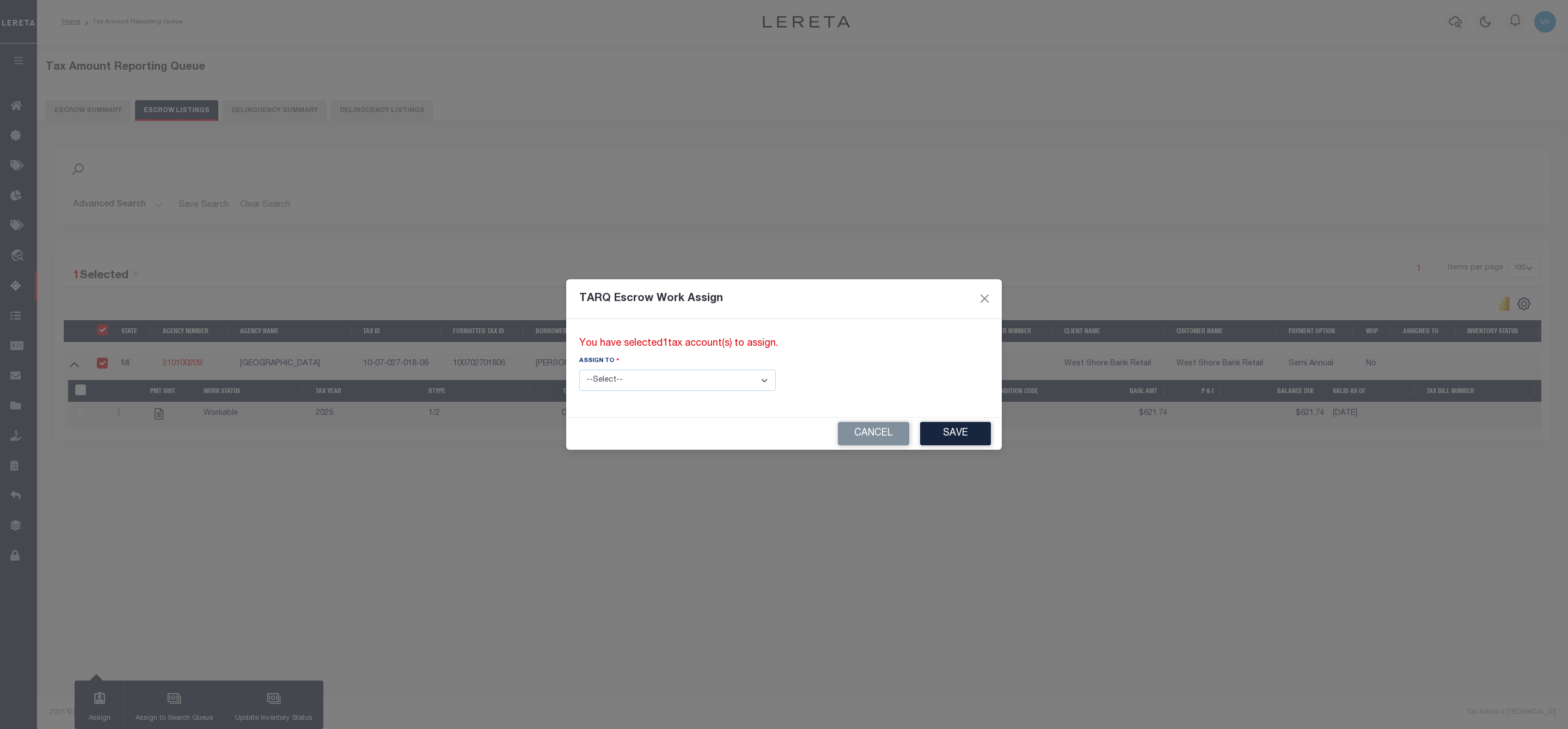
click at [684, 379] on select "--Select-- --Unassigned-- --Unassigned-- Adhikary Rinki Agustin Fernandez Agust…" at bounding box center [678, 380] width 196 height 21
select select "Vamsi Kalikiri"
click at [579, 370] on select "--Select-- --Unassigned-- --Unassigned-- Adhikary Rinki Agustin Fernandez Agust…" at bounding box center [678, 380] width 196 height 21
click at [920, 428] on button "Save" at bounding box center [955, 433] width 71 height 23
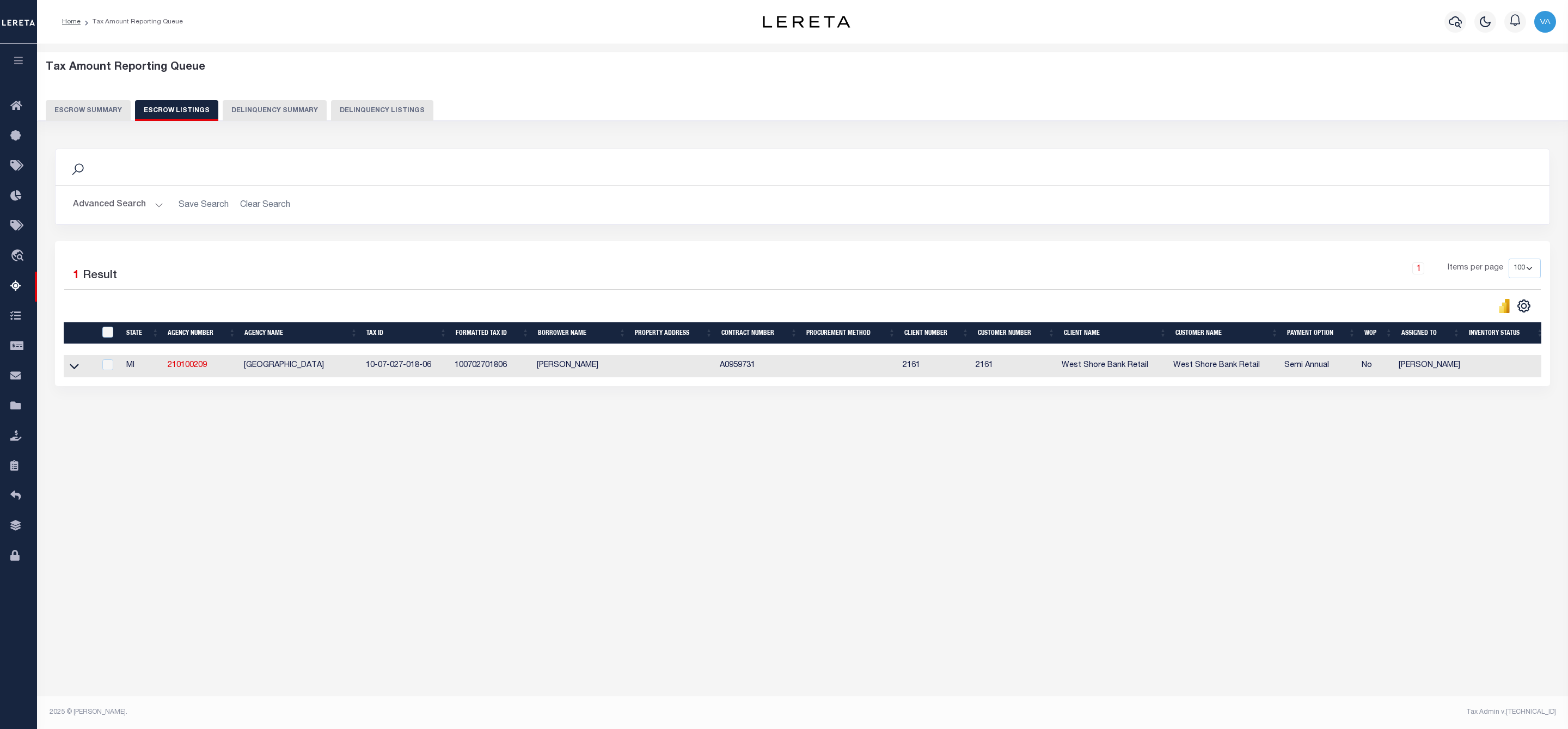
click at [100, 332] on div "ID" at bounding box center [111, 332] width 22 height 12
click at [109, 337] on input "ID" at bounding box center [108, 332] width 11 height 11
checkbox input "true"
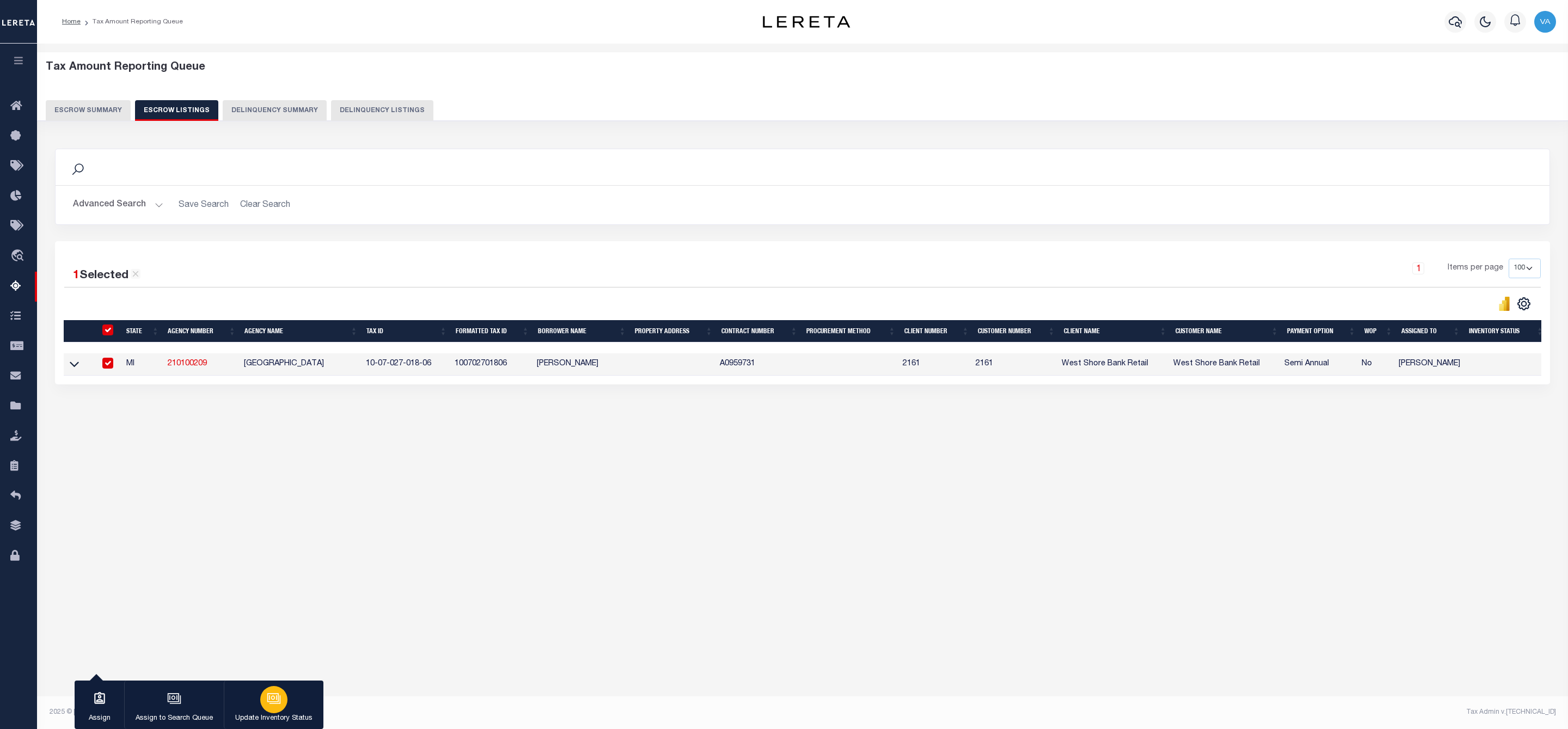
click at [272, 703] on icon "button" at bounding box center [274, 698] width 14 height 14
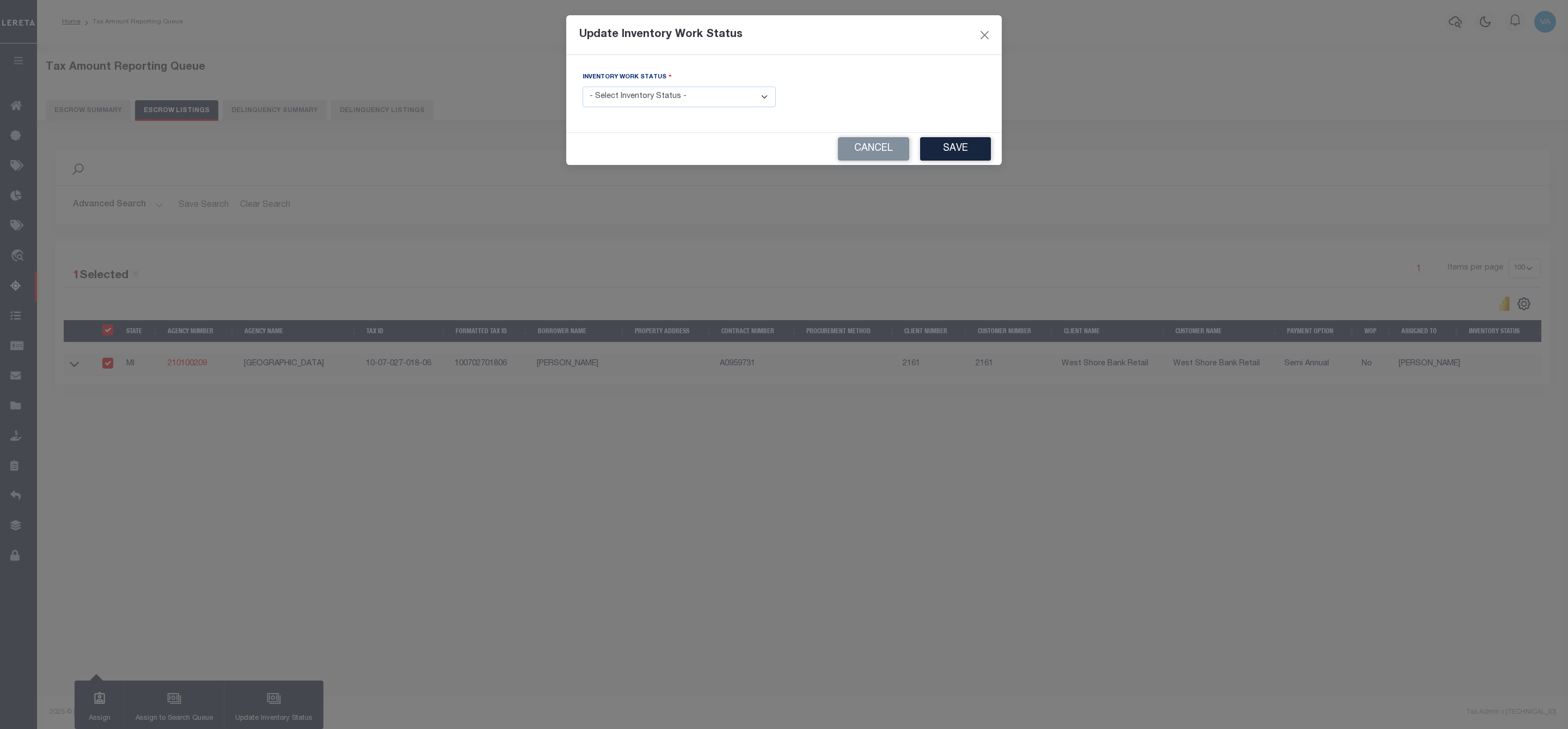
click at [698, 104] on select "- Select Inventory Status - Manual - Exception Pended - Awaiting Search Late Ad…" at bounding box center [680, 97] width 194 height 21
select select "4"
click at [583, 87] on select "- Select Inventory Status - Manual - Exception Pended - Awaiting Search Late Ad…" at bounding box center [680, 97] width 194 height 21
click at [962, 149] on button "Save" at bounding box center [955, 149] width 71 height 23
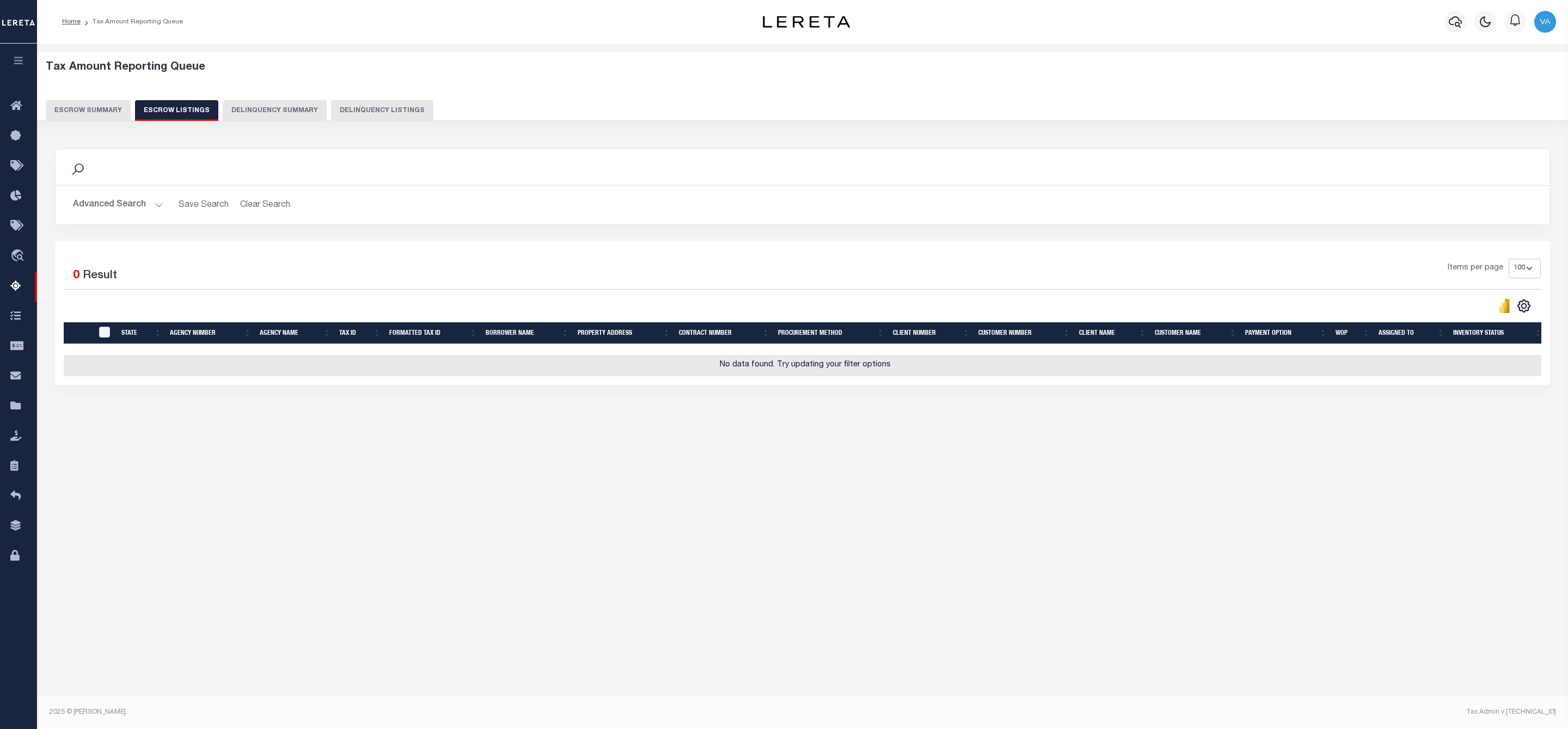
click at [98, 114] on button "Escrow Summary" at bounding box center [88, 111] width 85 height 21
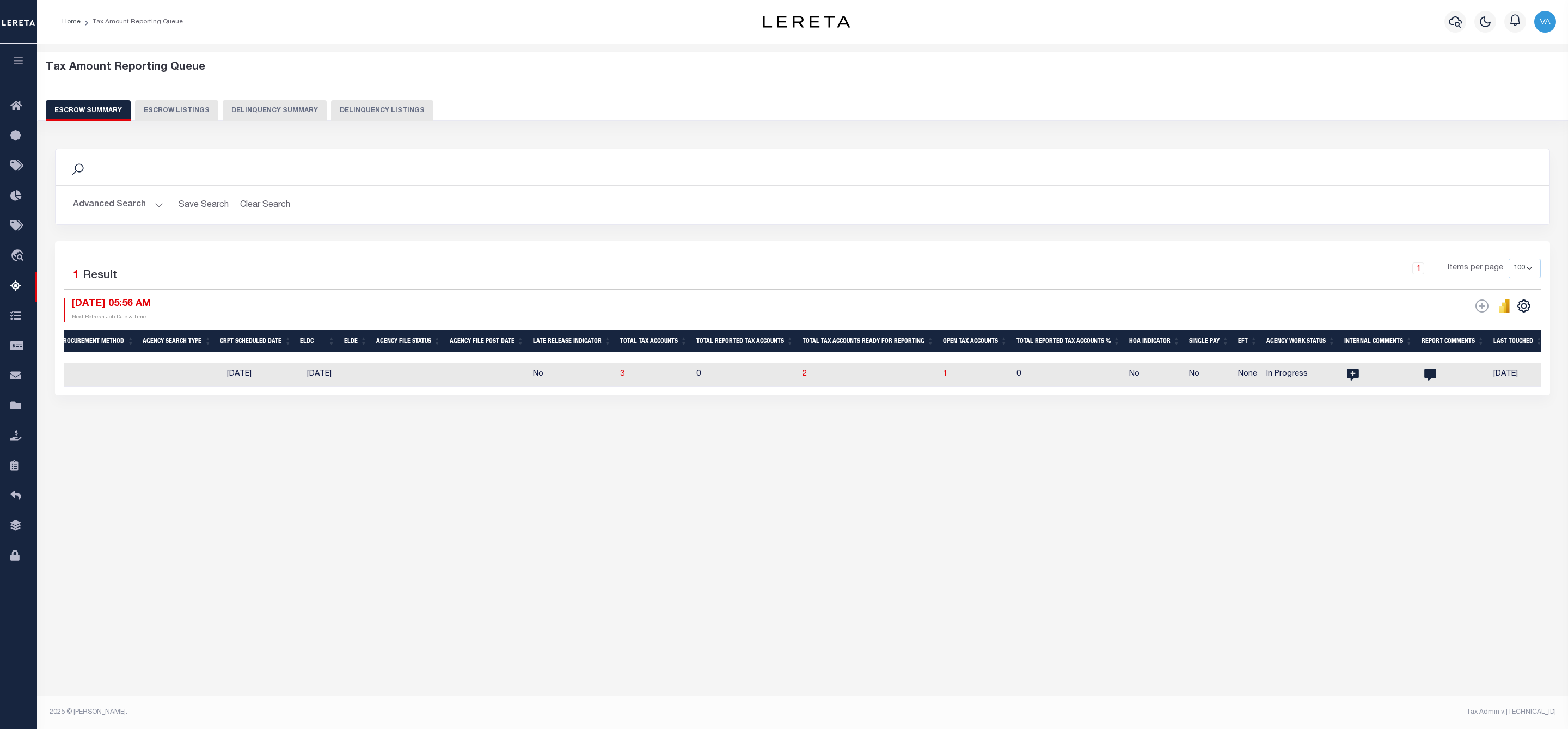
click at [144, 200] on button "Advanced Search" at bounding box center [118, 205] width 91 height 21
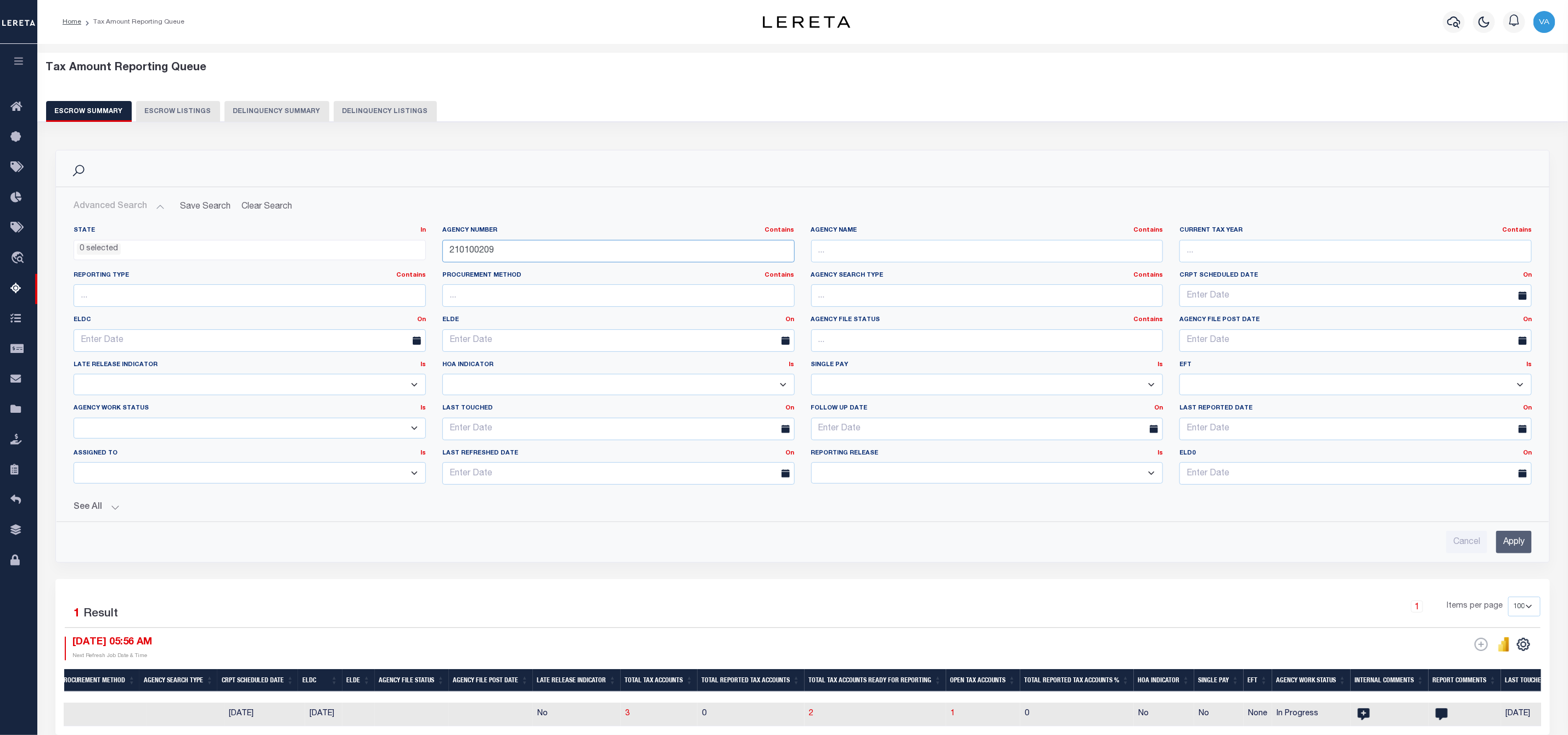
drag, startPoint x: 498, startPoint y: 254, endPoint x: 425, endPoint y: 250, distance: 73.1
click at [425, 250] on div "State In In AK AL AR AZ CA CO CT DC DE FL GA GU HI IA ID IL IN KS KY LA MA MD M…" at bounding box center [803, 360] width 1475 height 268
paste input "050202"
type input "210050202"
click at [1514, 545] on input "Apply" at bounding box center [1514, 542] width 36 height 22
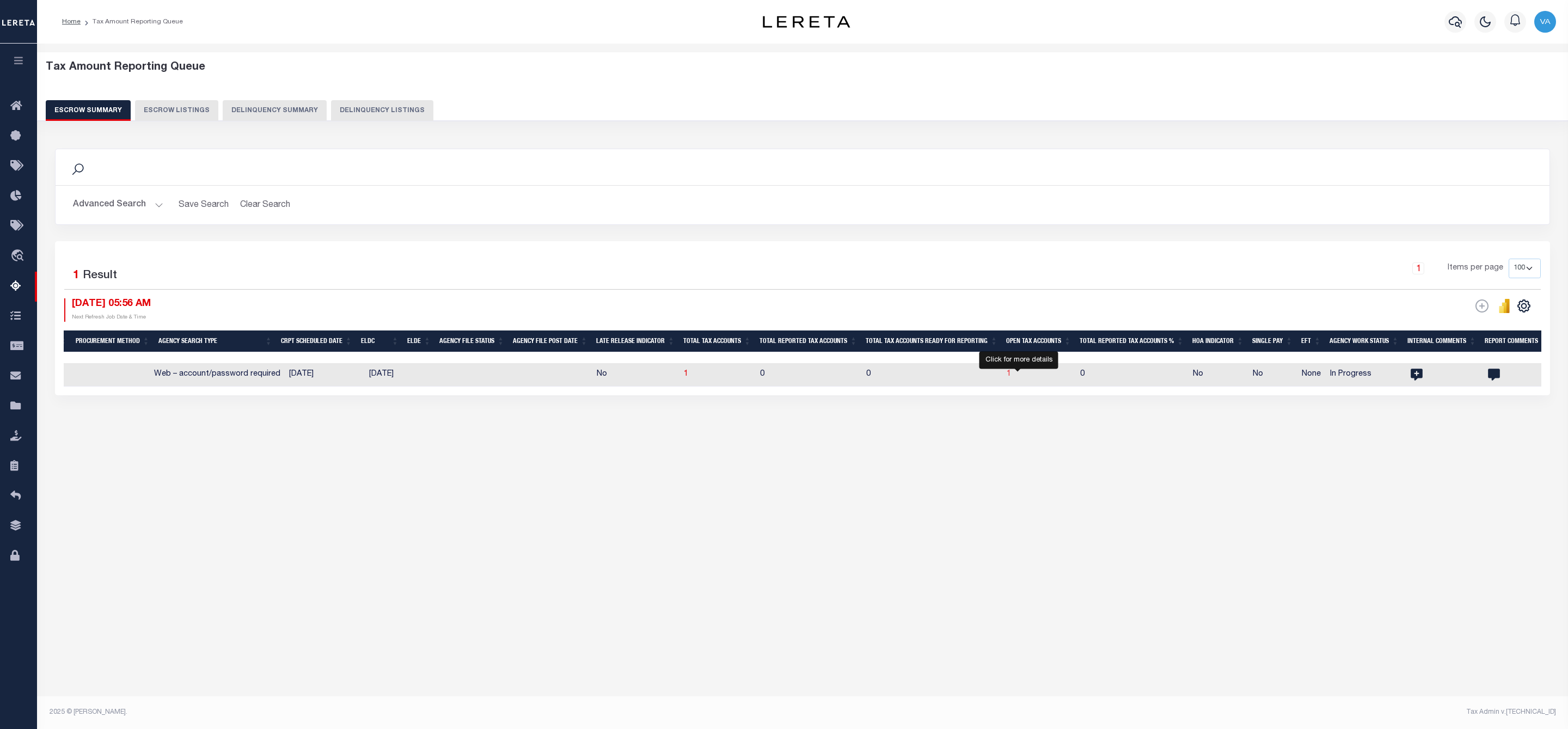
click at [1011, 375] on span "1" at bounding box center [1009, 374] width 4 height 8
select select "100"
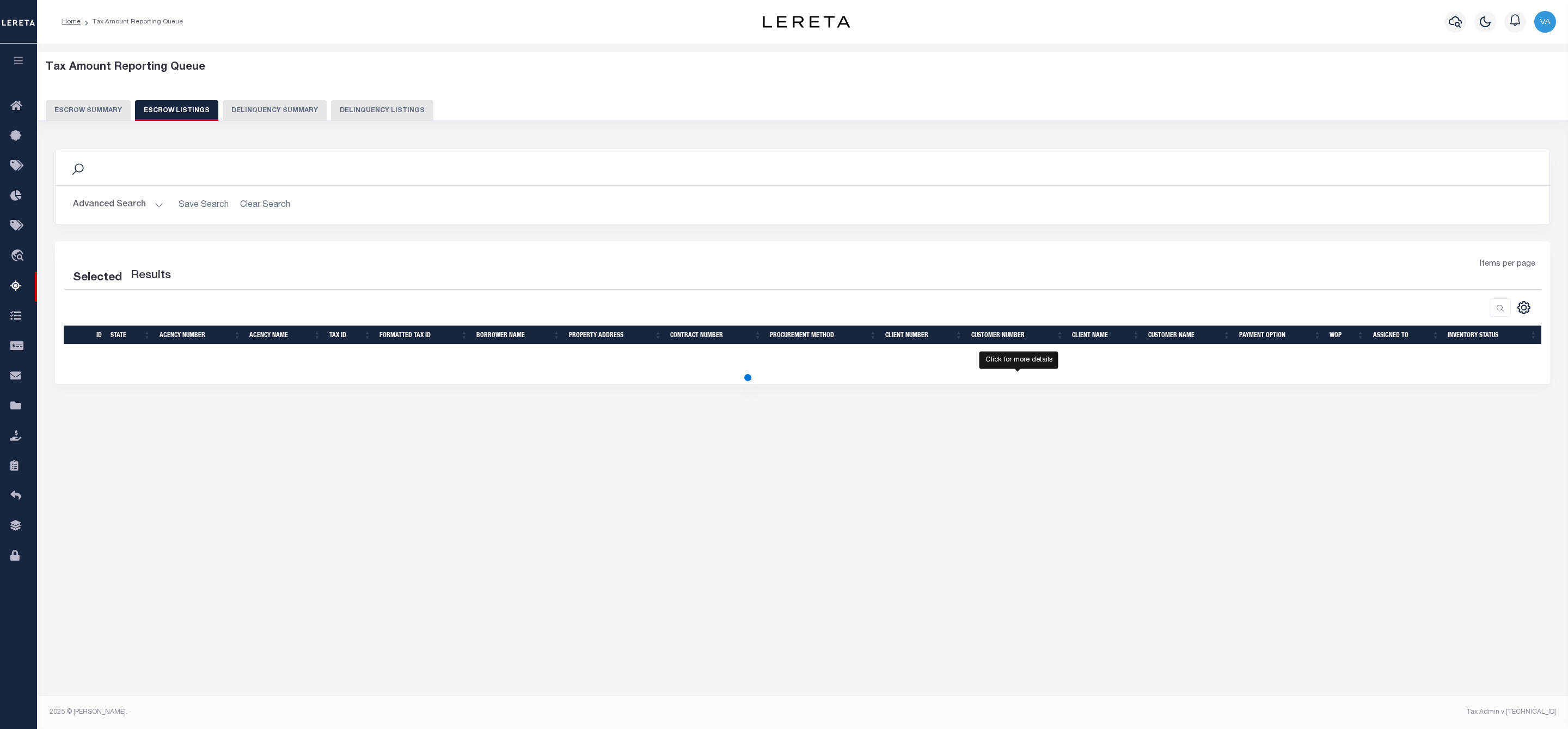
select select "100"
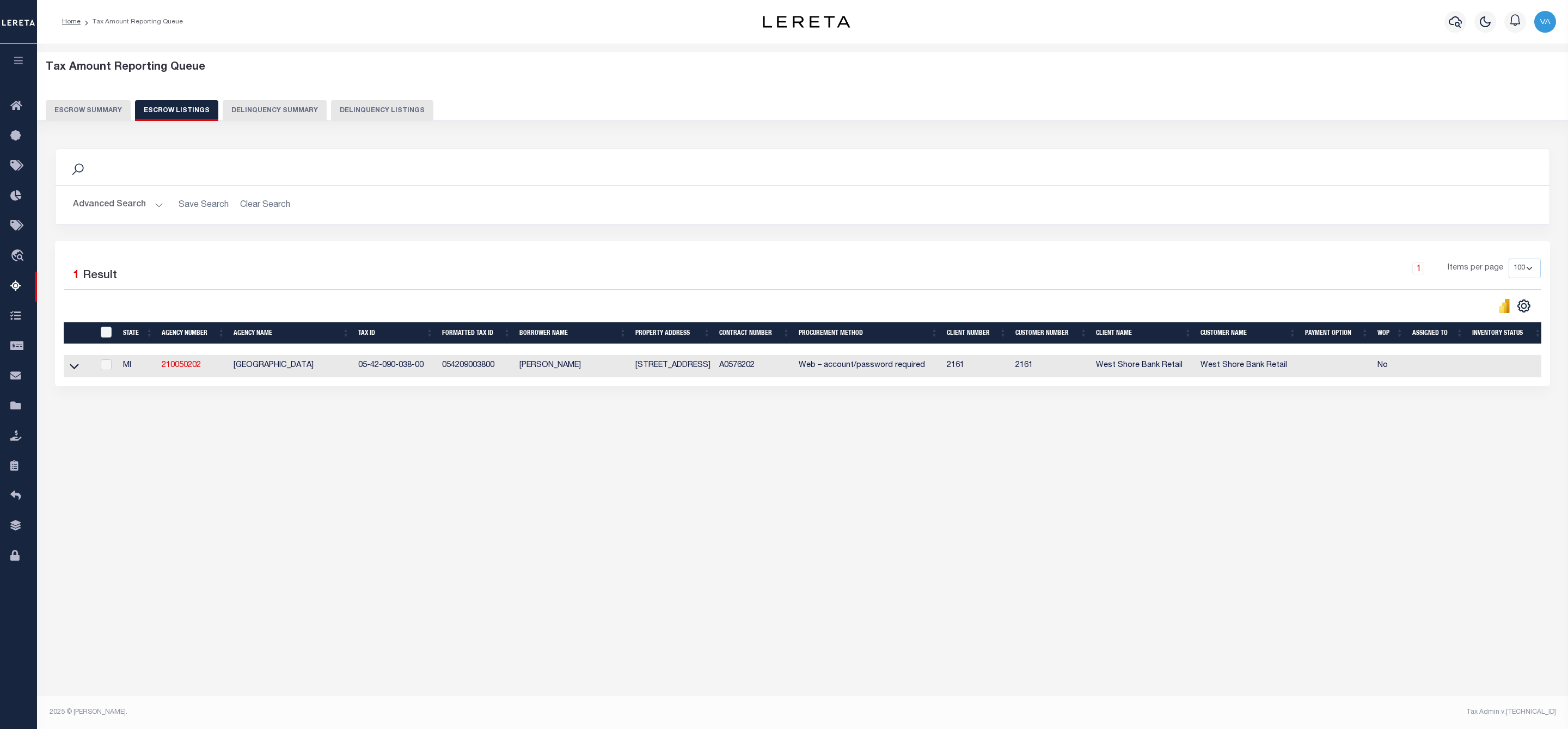
click at [68, 369] on link at bounding box center [74, 365] width 12 height 8
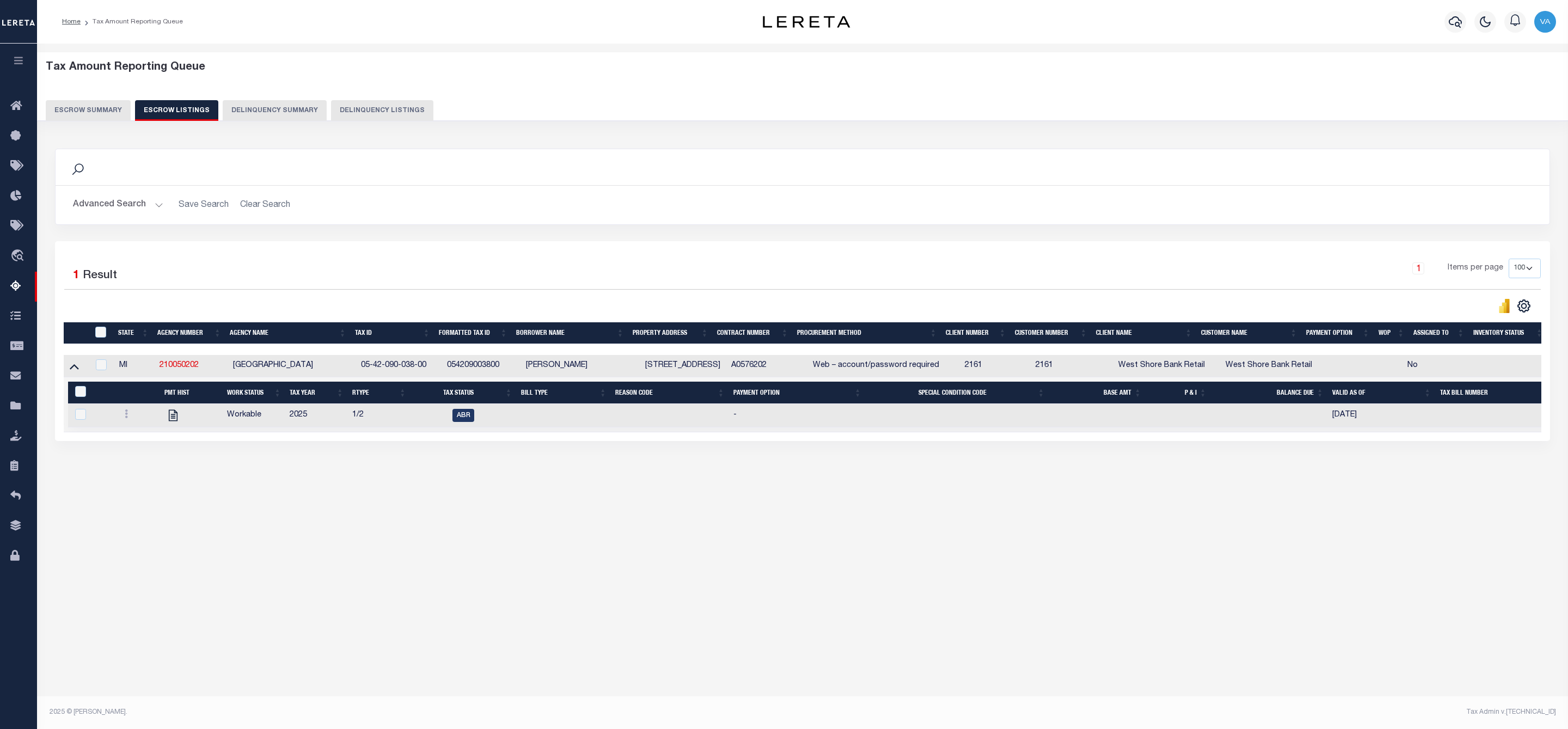
click at [812, 578] on div "Tax Amount Reporting Queue Escrow Summary Escrow Listings In" at bounding box center [803, 371] width 1531 height 656
click at [104, 106] on button "Escrow Summary" at bounding box center [88, 111] width 85 height 21
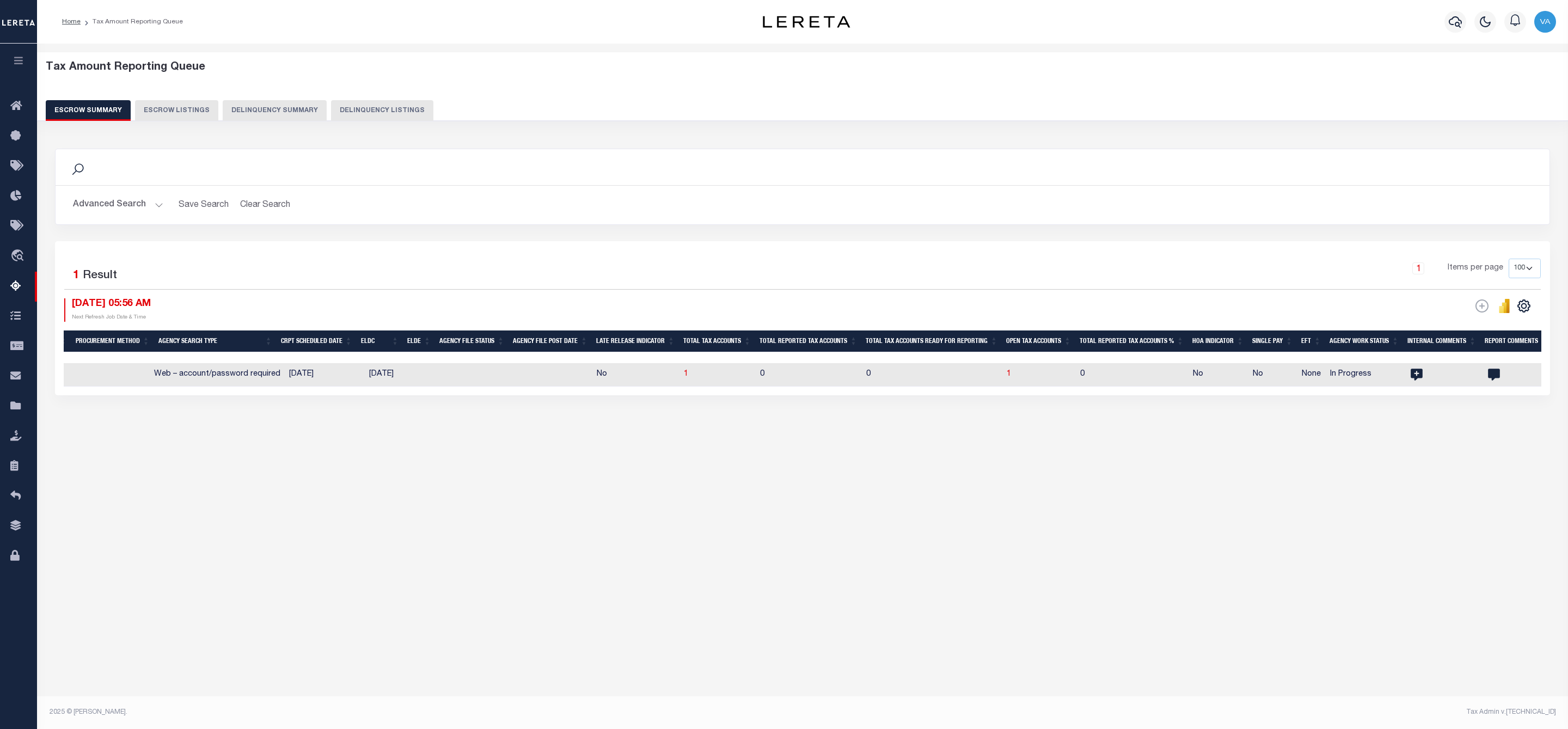
click at [144, 206] on button "Advanced Search" at bounding box center [118, 205] width 91 height 21
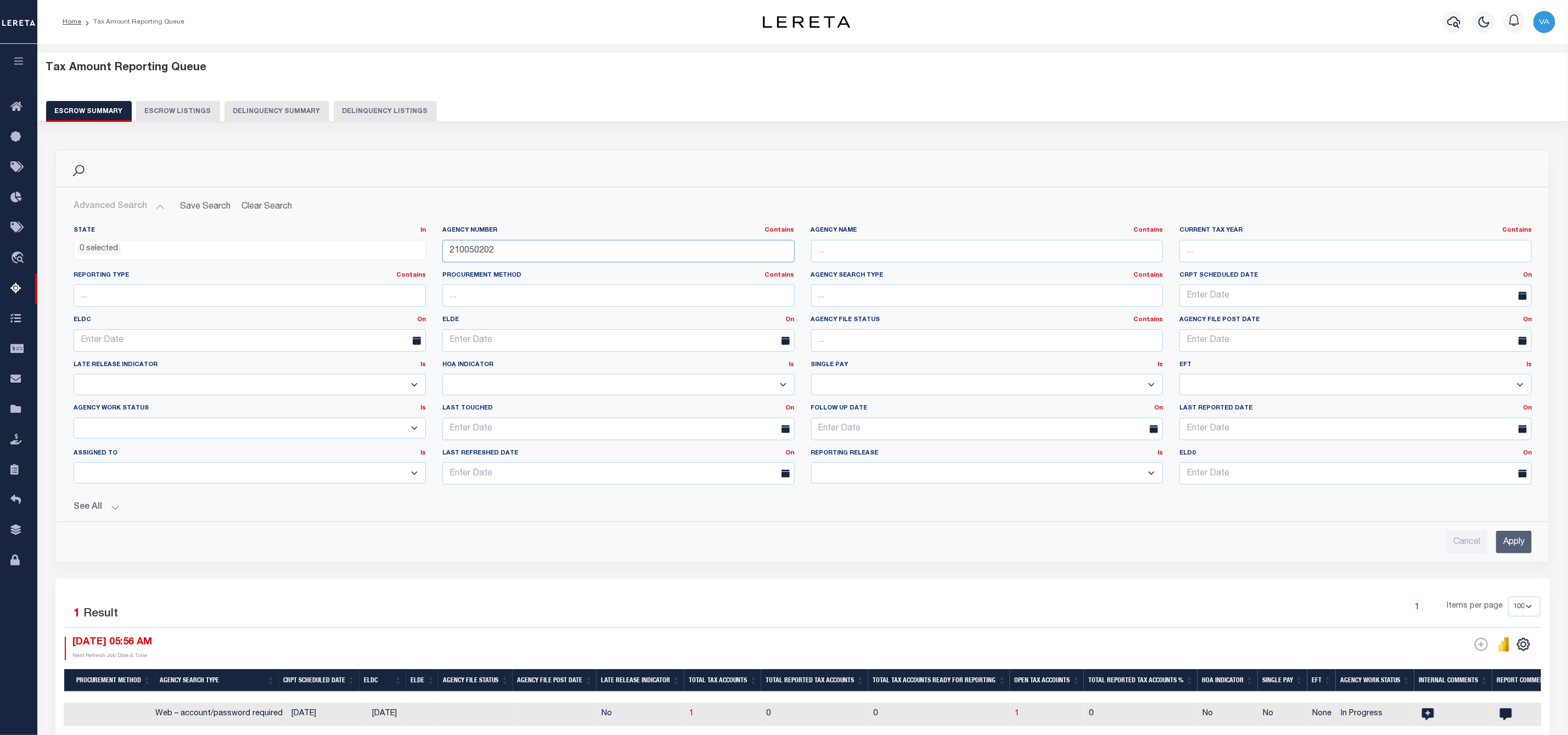
drag, startPoint x: 505, startPoint y: 249, endPoint x: 420, endPoint y: 249, distance: 85.0
click at [420, 249] on div "State In In AK AL AR AZ CA CO CT DC DE FL GA GU HI IA ID IL IN KS KY LA MA MD M…" at bounding box center [803, 360] width 1475 height 268
paste input "370230638"
type input "370230638"
click at [1515, 545] on input "Apply" at bounding box center [1514, 542] width 36 height 22
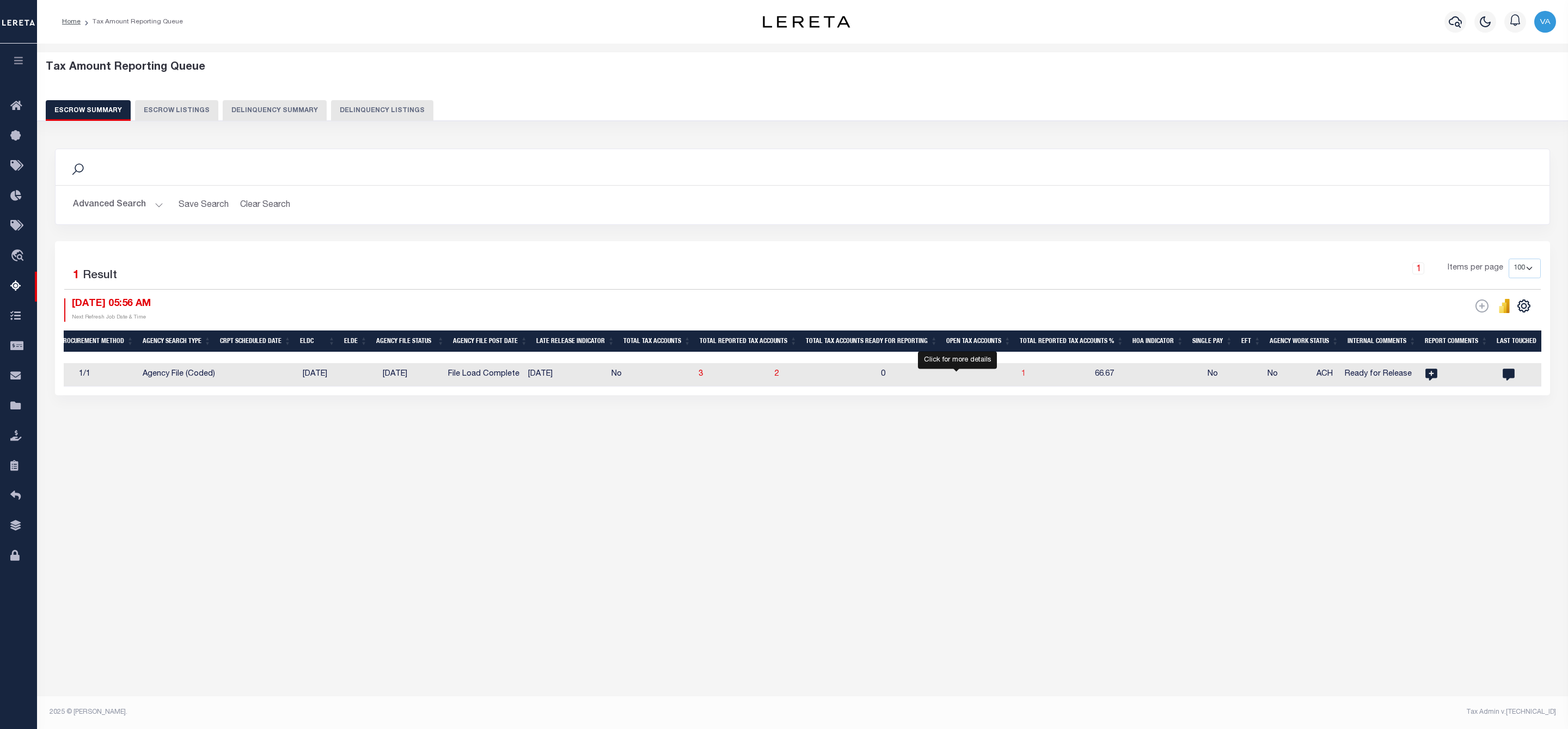
click at [1022, 375] on span "1" at bounding box center [1024, 374] width 4 height 8
select select "100"
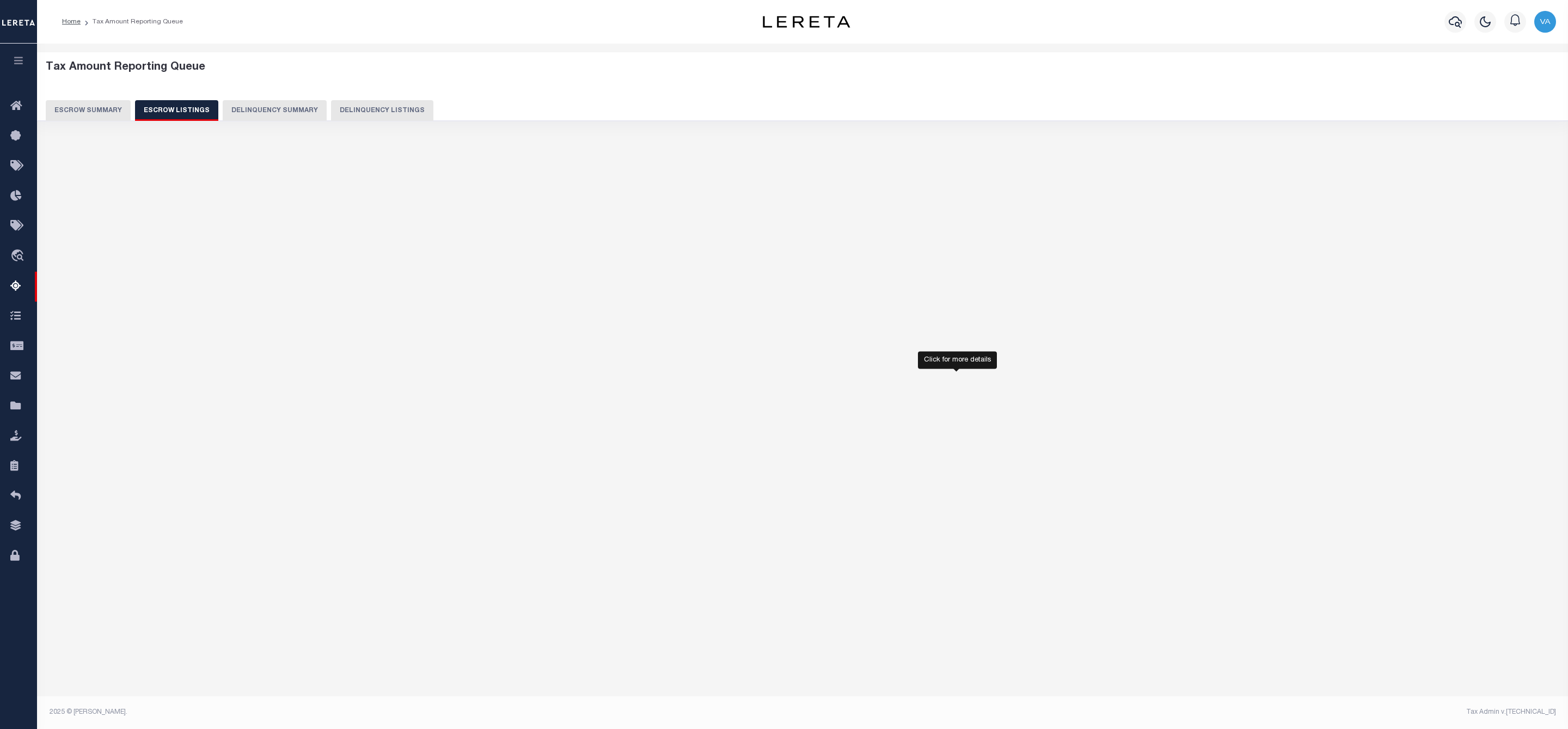
select select "100"
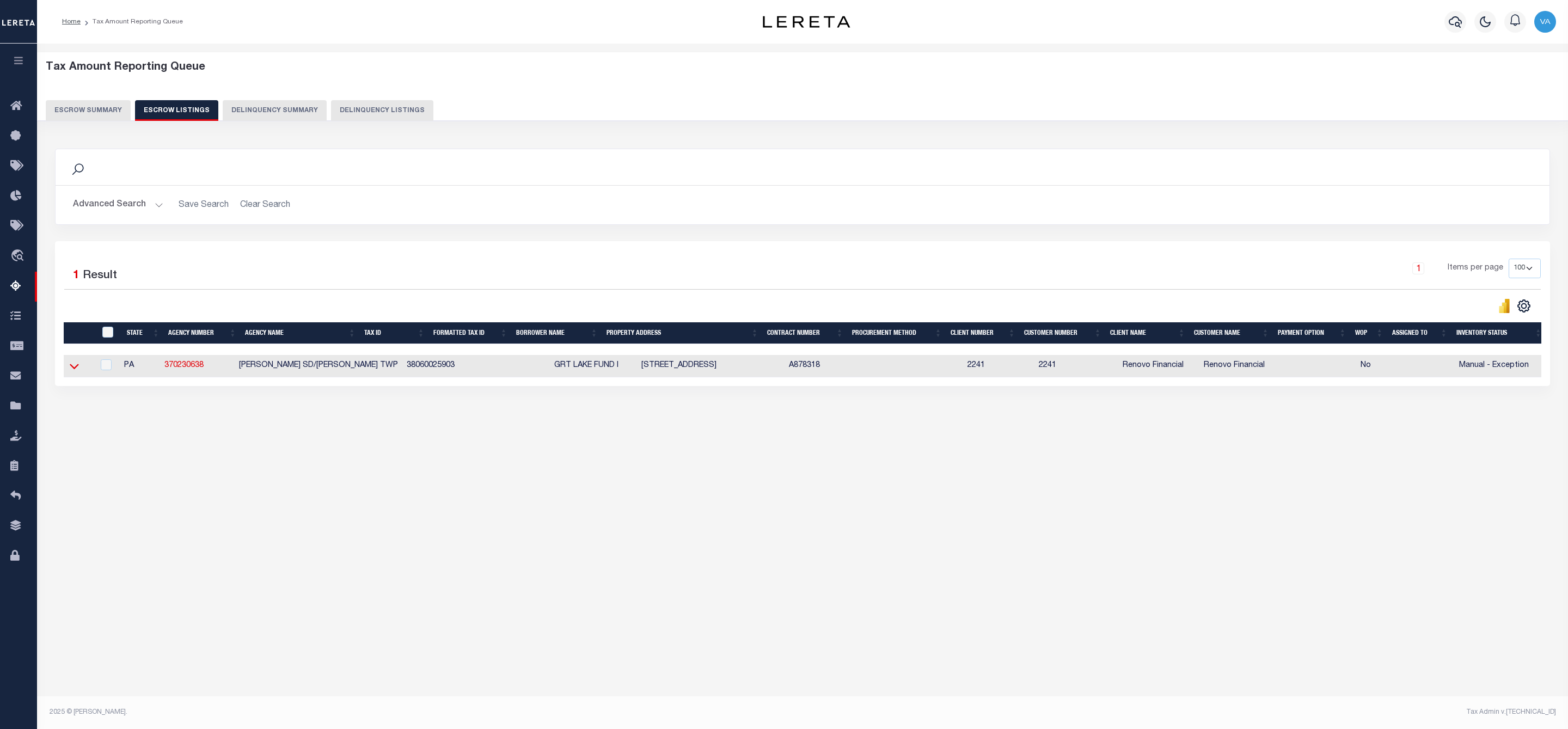
click at [71, 369] on icon at bounding box center [74, 366] width 9 height 12
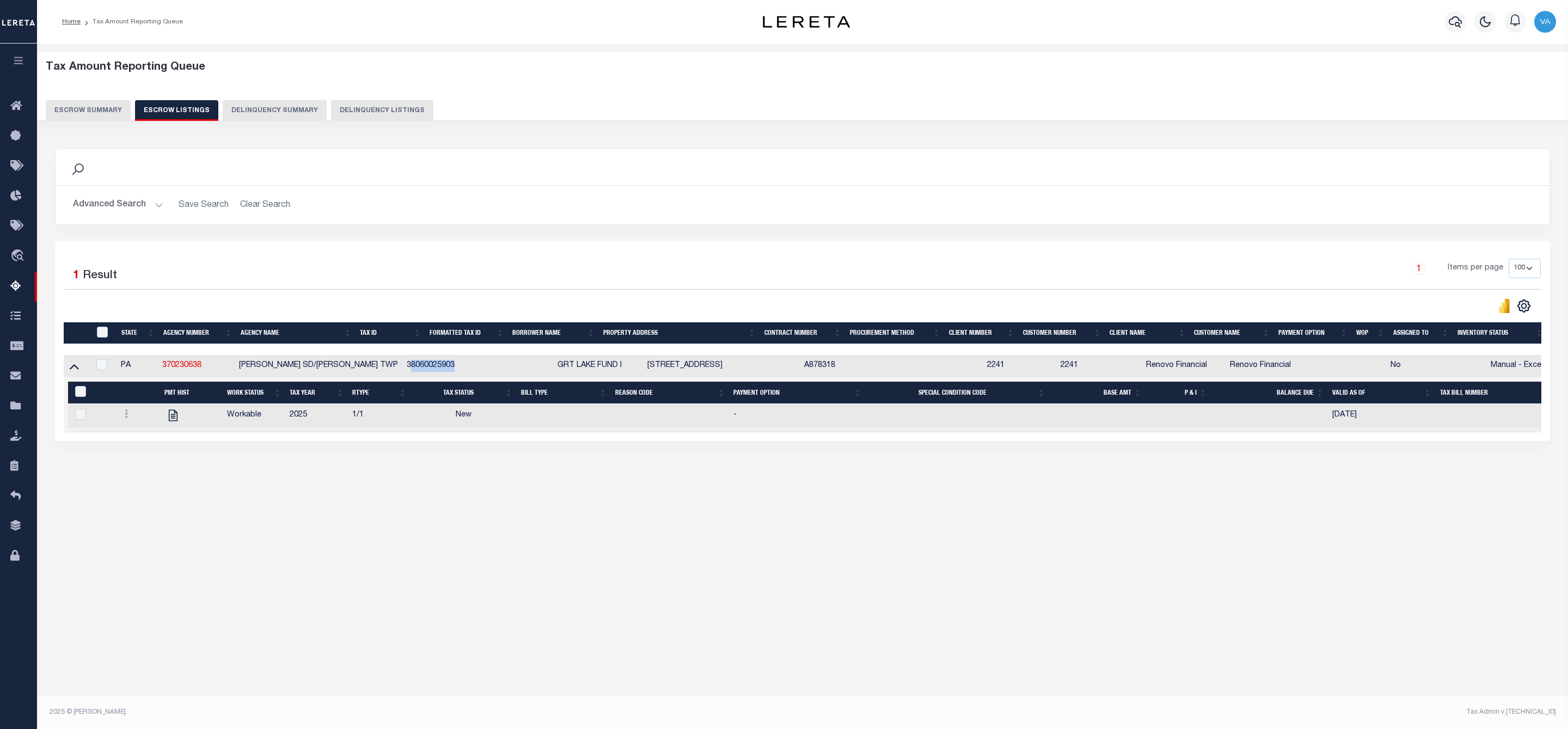
drag, startPoint x: 363, startPoint y: 365, endPoint x: 443, endPoint y: 368, distance: 80.1
click at [443, 368] on tr "PA 370230638 RIDLEY SD/RIDLEY TWP 38060025903 GRT LAKE FUND I 718 CHESTER PK PA…" at bounding box center [822, 366] width 1517 height 22
click at [106, 104] on button "Escrow Summary" at bounding box center [88, 111] width 85 height 21
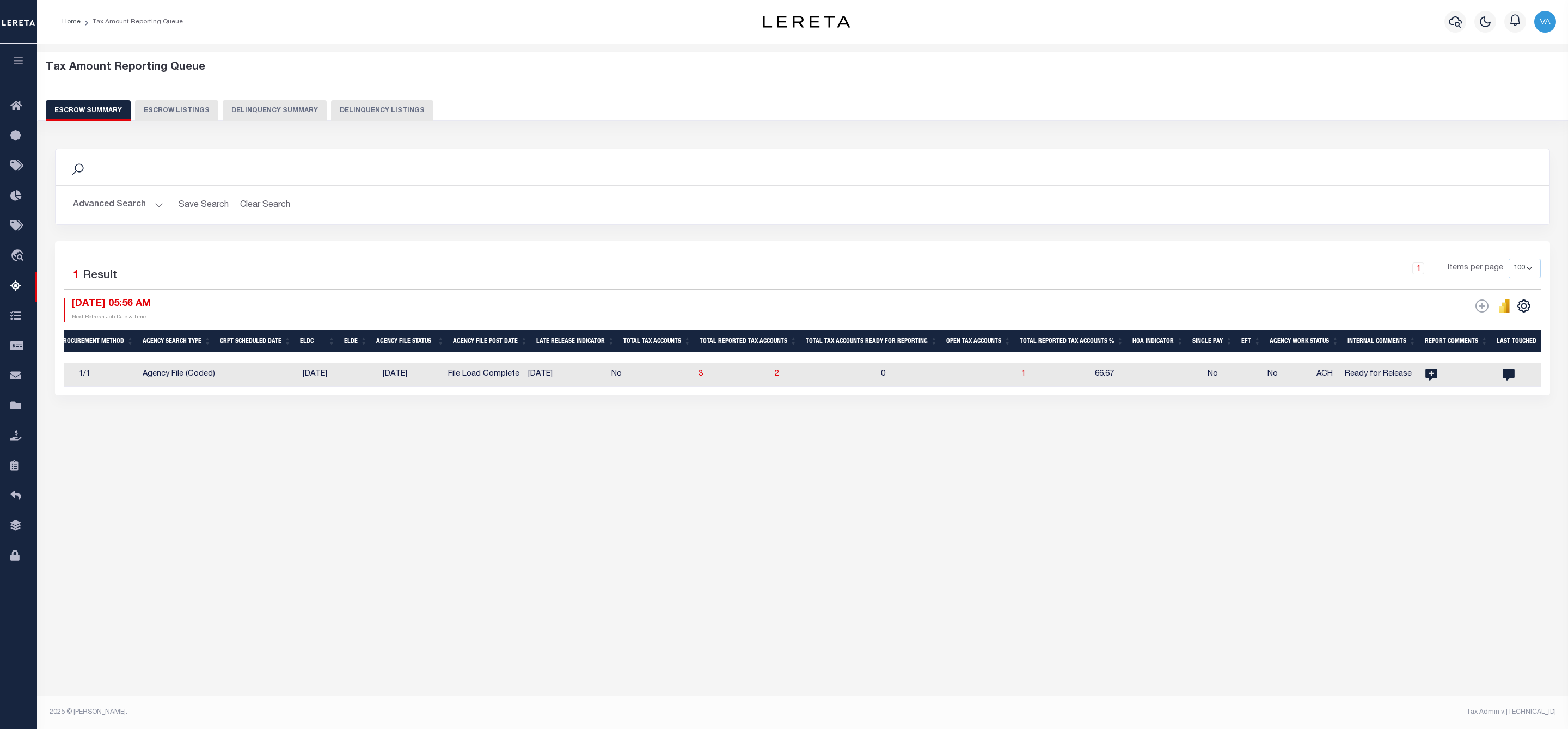
click at [146, 199] on button "Advanced Search" at bounding box center [118, 205] width 91 height 21
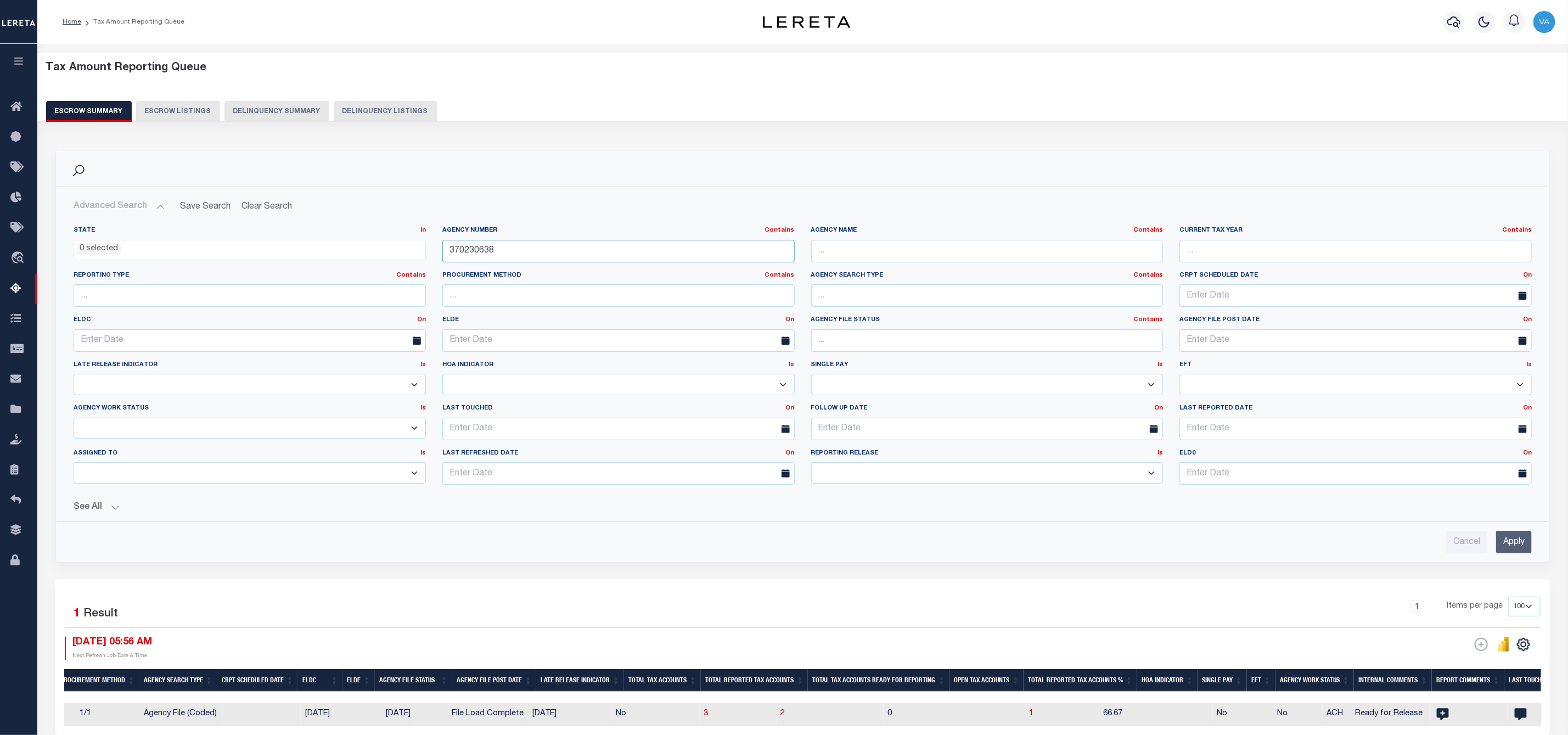
drag, startPoint x: 512, startPoint y: 251, endPoint x: 449, endPoint y: 249, distance: 63.0
click at [449, 249] on input "370230638" at bounding box center [619, 251] width 353 height 22
paste input "460643"
type input "370460643"
click at [1511, 540] on input "Apply" at bounding box center [1514, 542] width 36 height 22
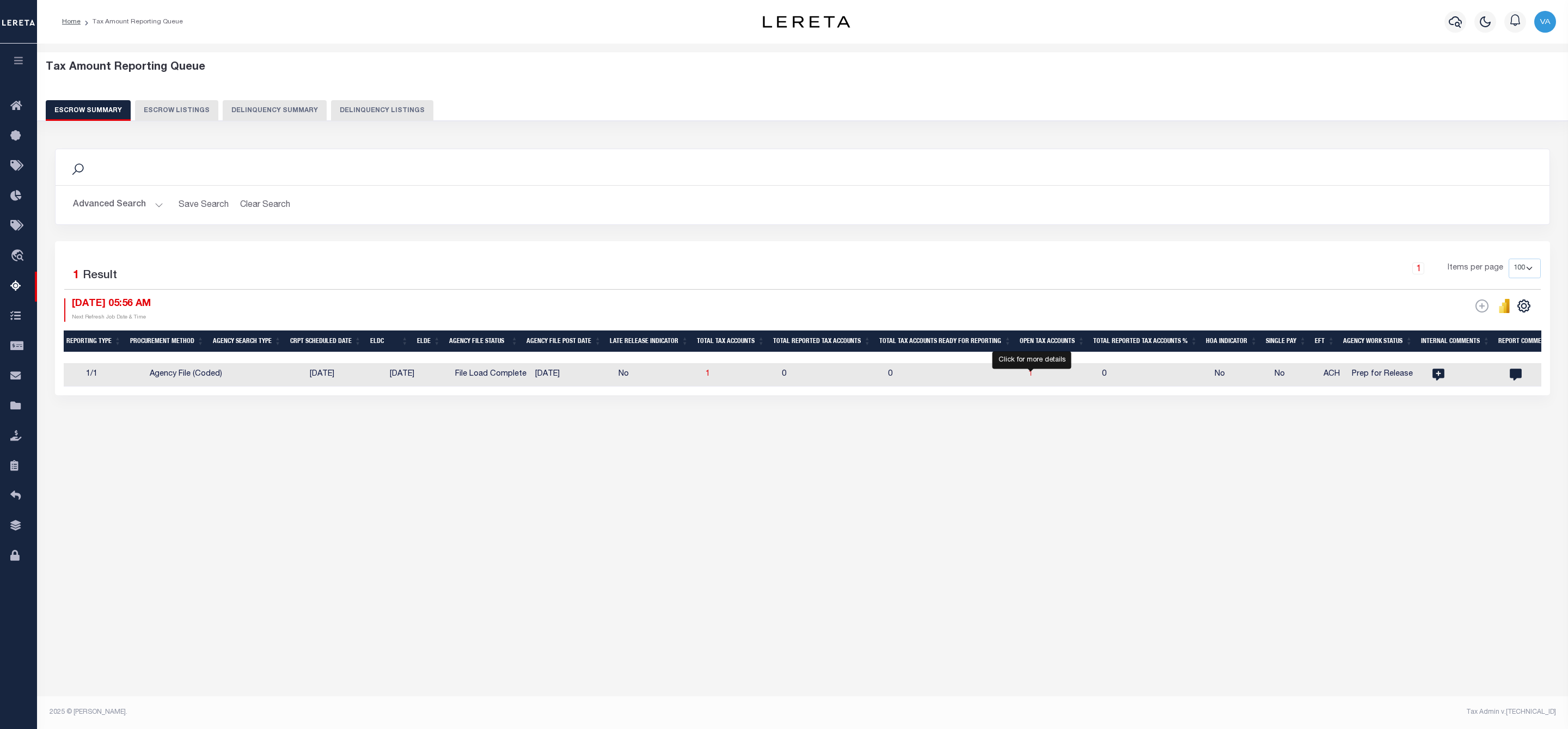
click at [1032, 378] on span "1" at bounding box center [1031, 374] width 4 height 8
select select "100"
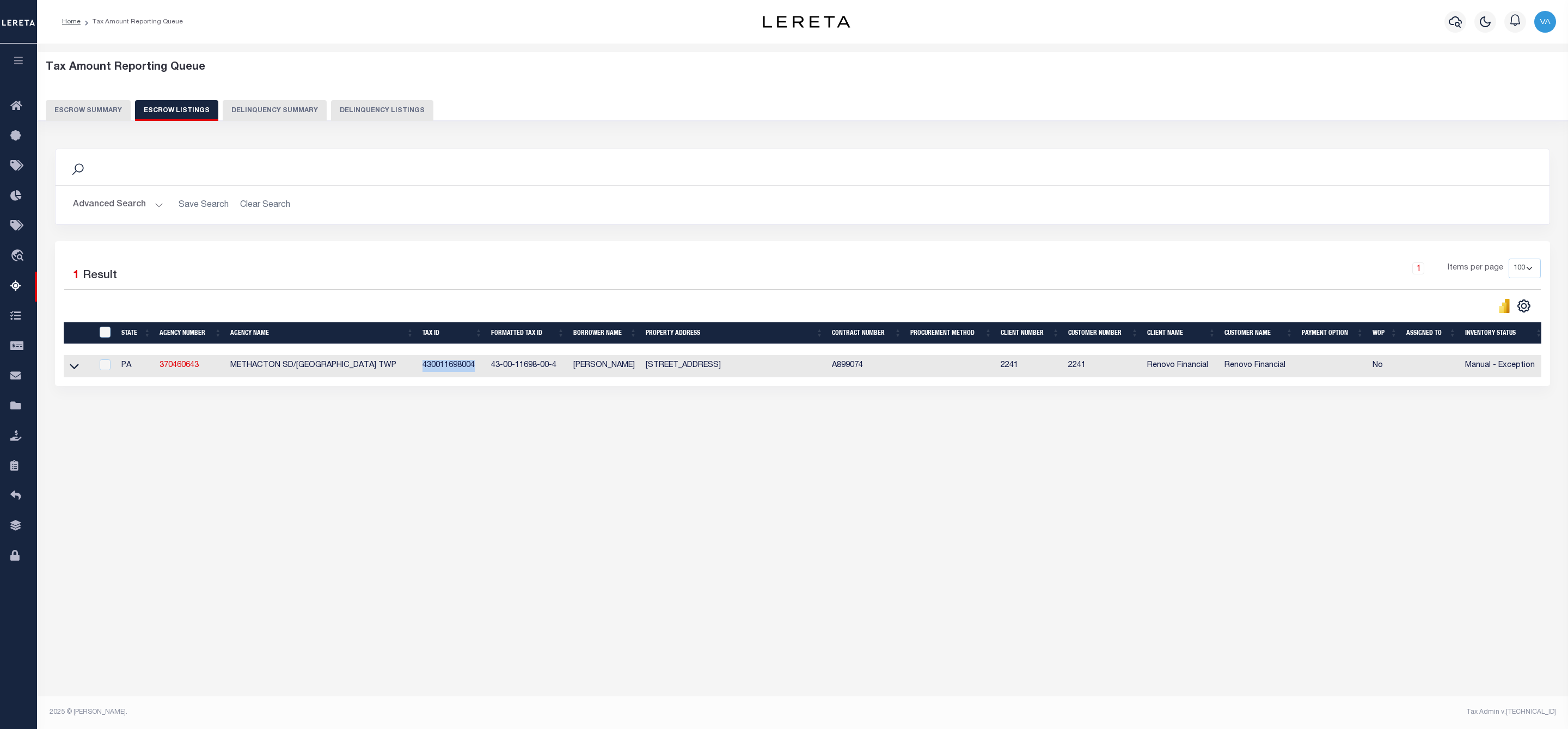
drag, startPoint x: 420, startPoint y: 368, endPoint x: 479, endPoint y: 368, distance: 59.0
click at [479, 368] on td "430011698004" at bounding box center [452, 366] width 68 height 22
checkbox input "true"
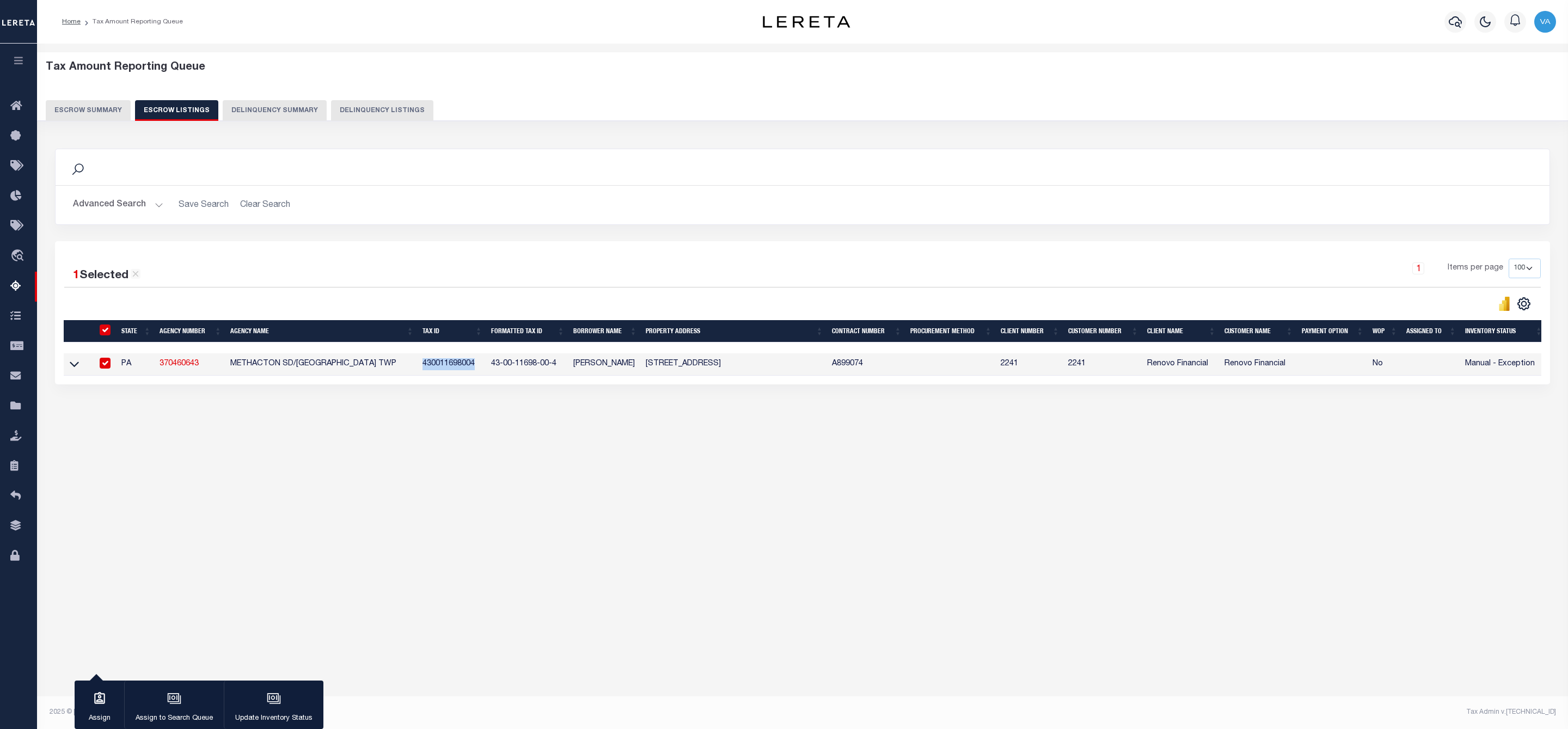
click at [104, 106] on button "Escrow Summary" at bounding box center [88, 111] width 85 height 21
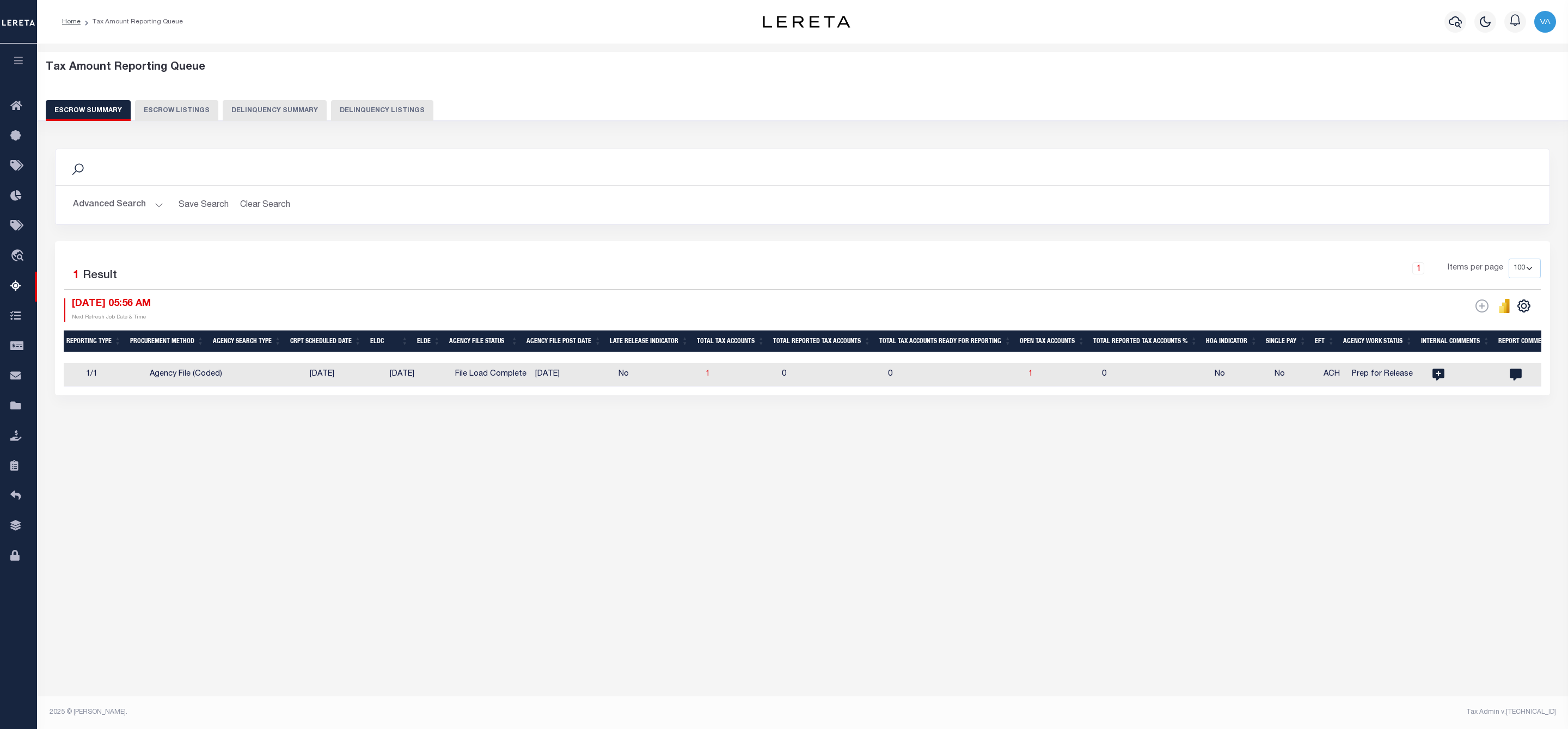
click at [128, 211] on button "Advanced Search" at bounding box center [118, 205] width 91 height 21
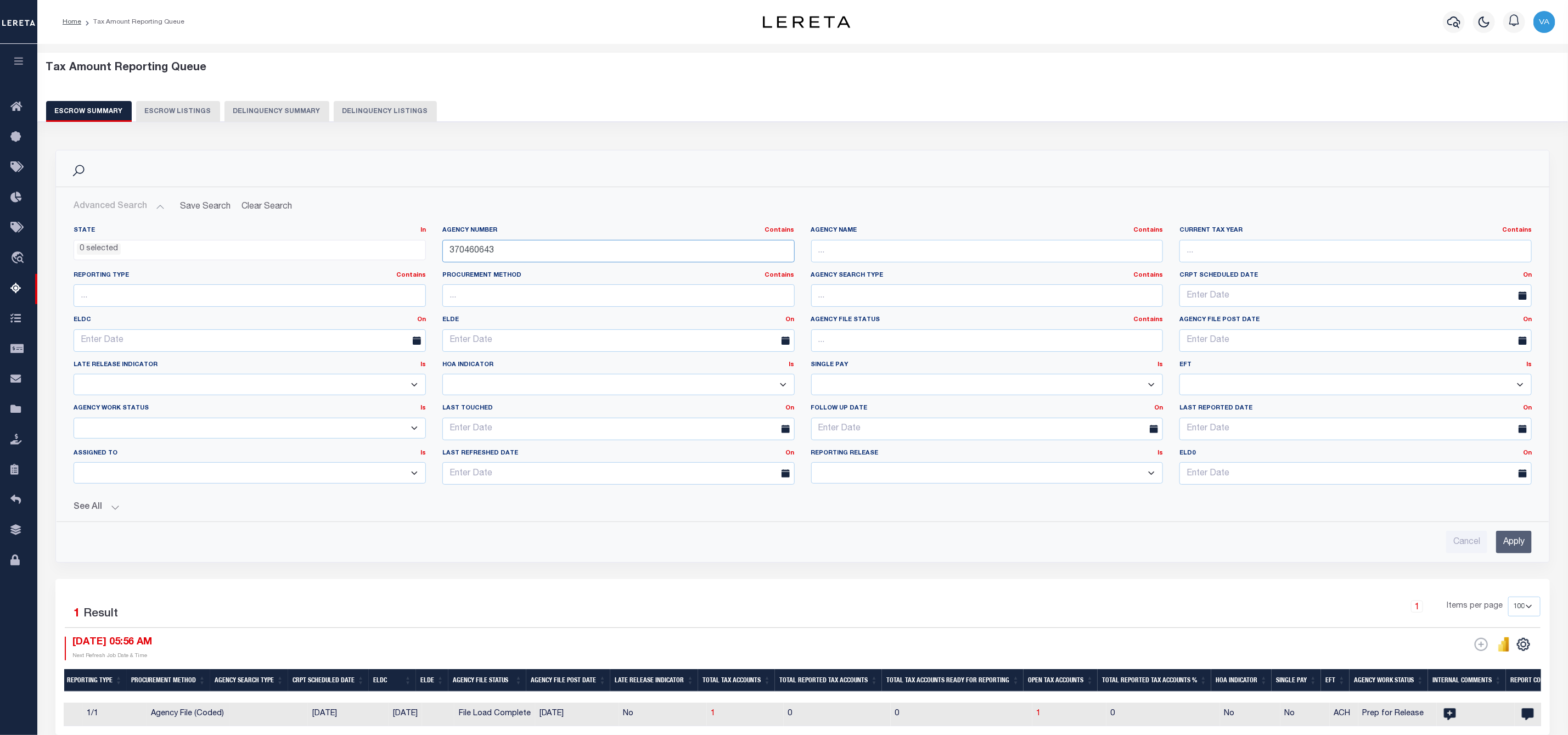
drag, startPoint x: 495, startPoint y: 247, endPoint x: 424, endPoint y: 247, distance: 71.0
click at [424, 247] on div "State In In AK AL AR AZ CA CO CT DC DE FL GA GU HI IA ID IL IN KS KY LA MA MD M…" at bounding box center [803, 360] width 1475 height 268
paste input "2"
type input "370460642"
click at [1515, 553] on input "Apply" at bounding box center [1514, 542] width 36 height 22
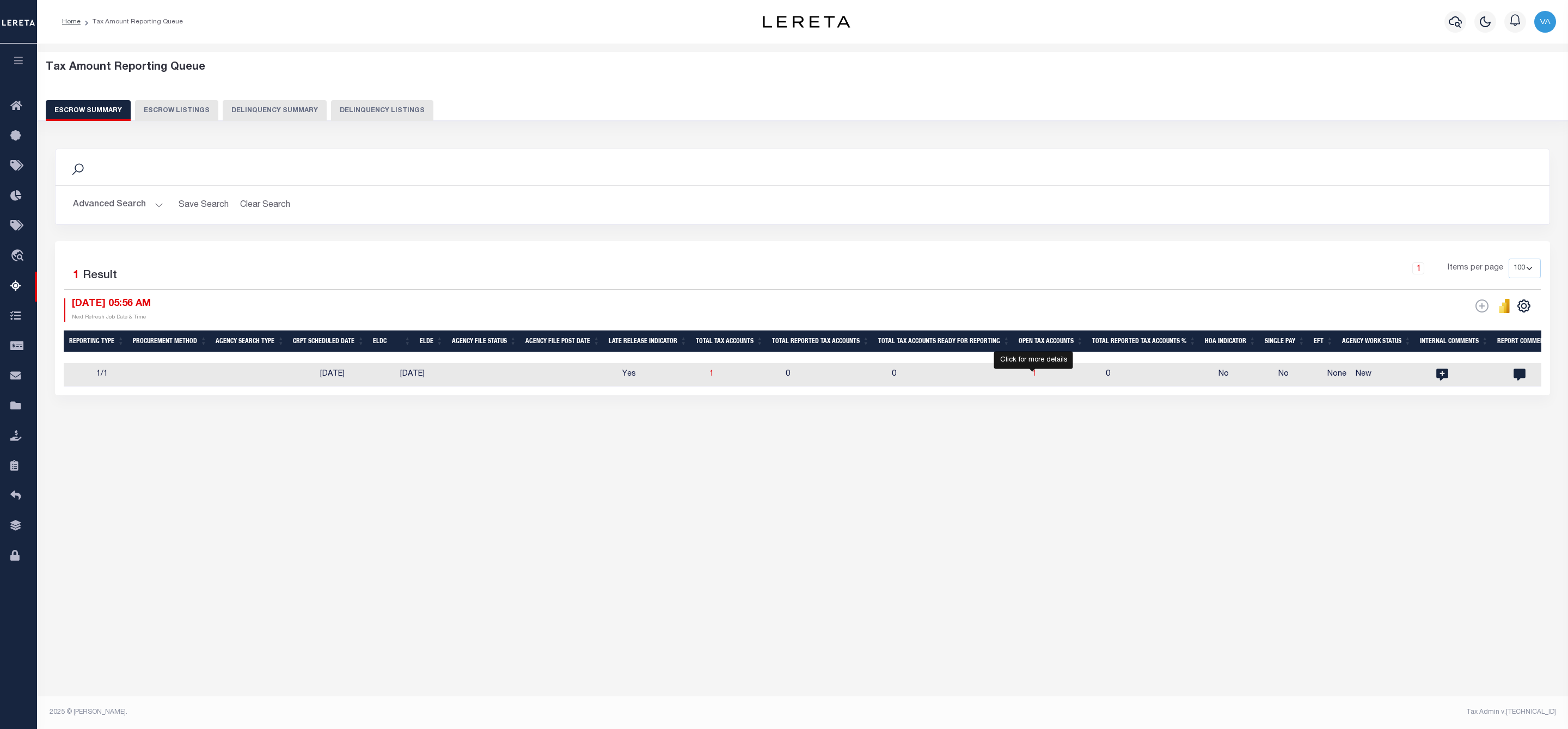
click at [1032, 377] on span "1" at bounding box center [1034, 374] width 4 height 8
select select "100"
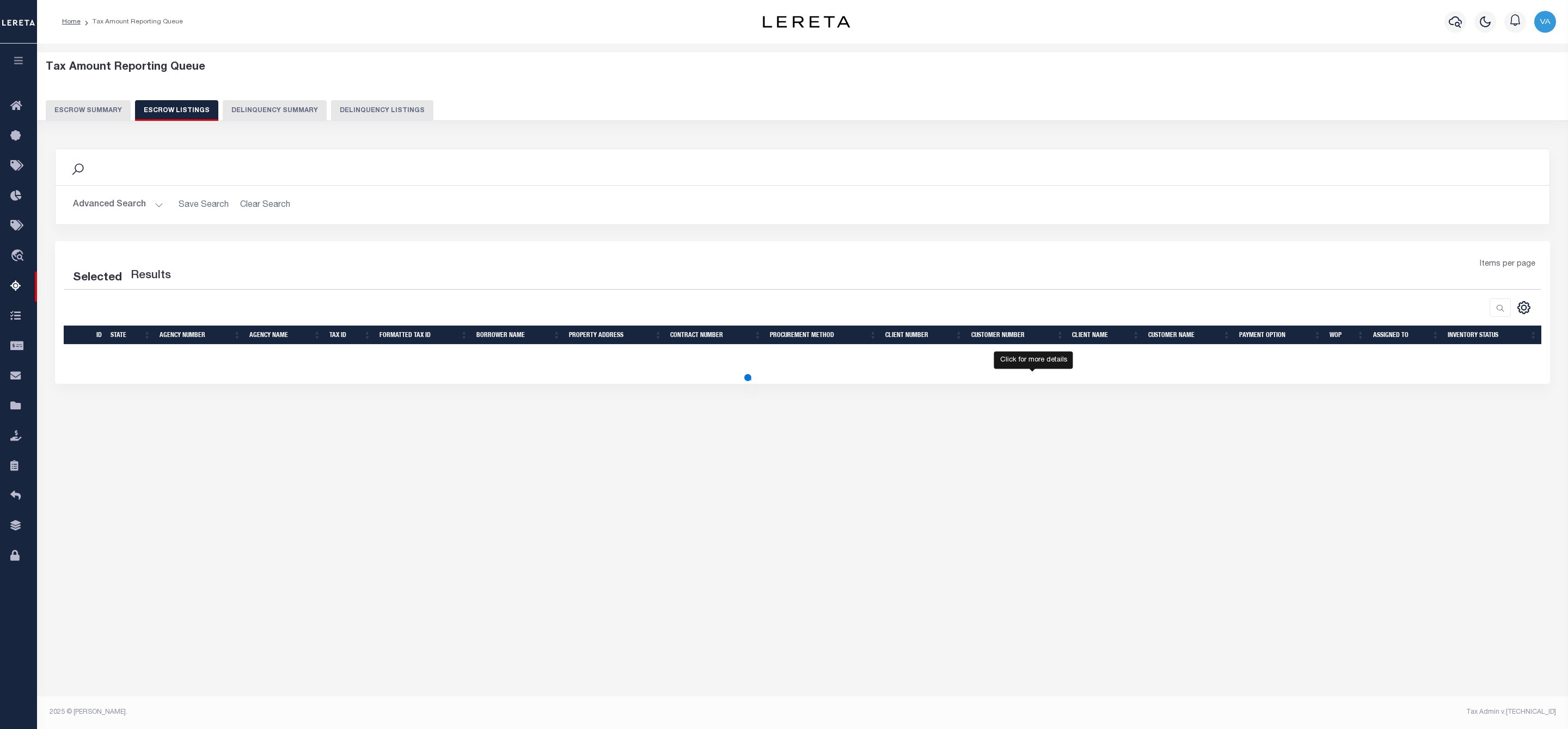
select select "100"
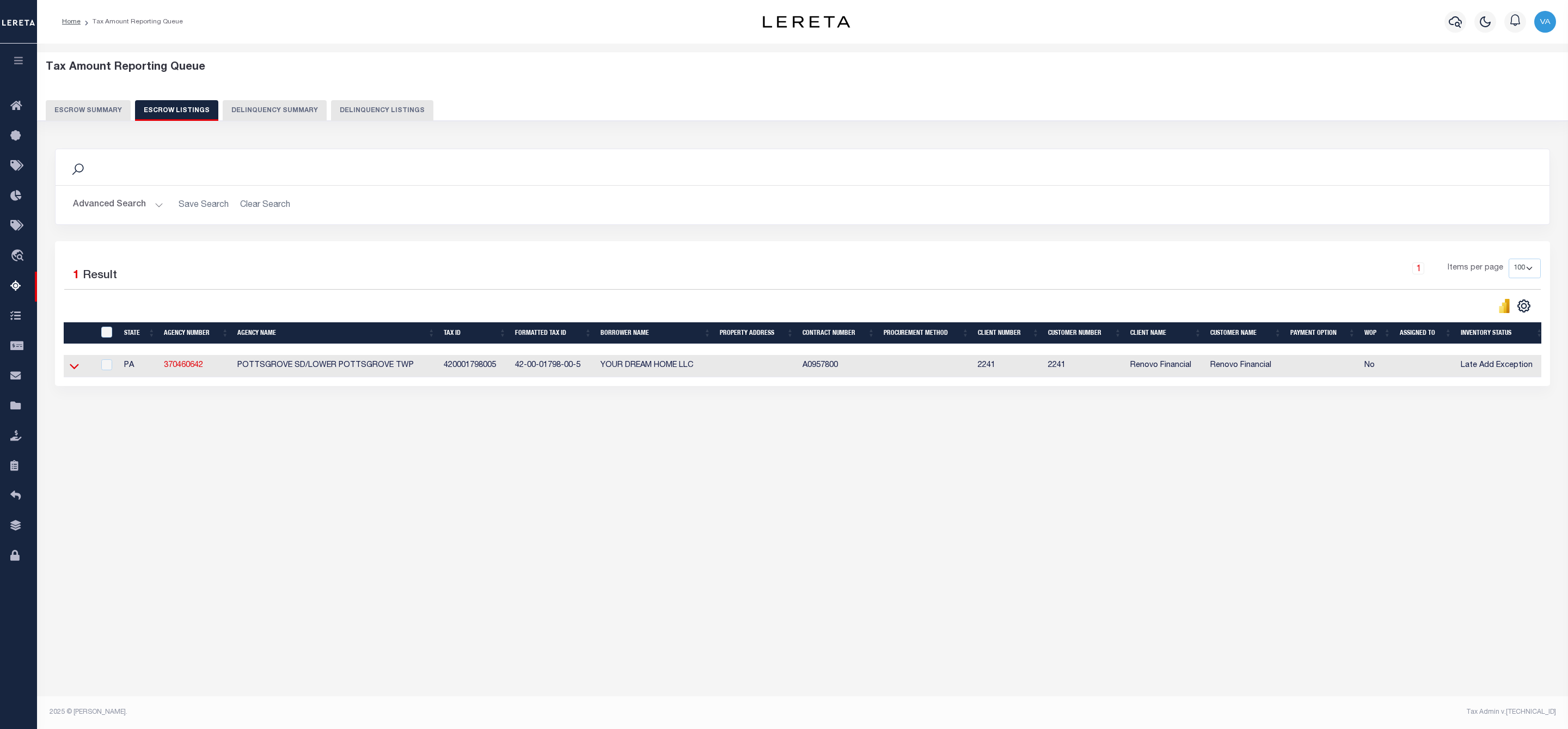
click at [75, 368] on icon at bounding box center [74, 366] width 9 height 12
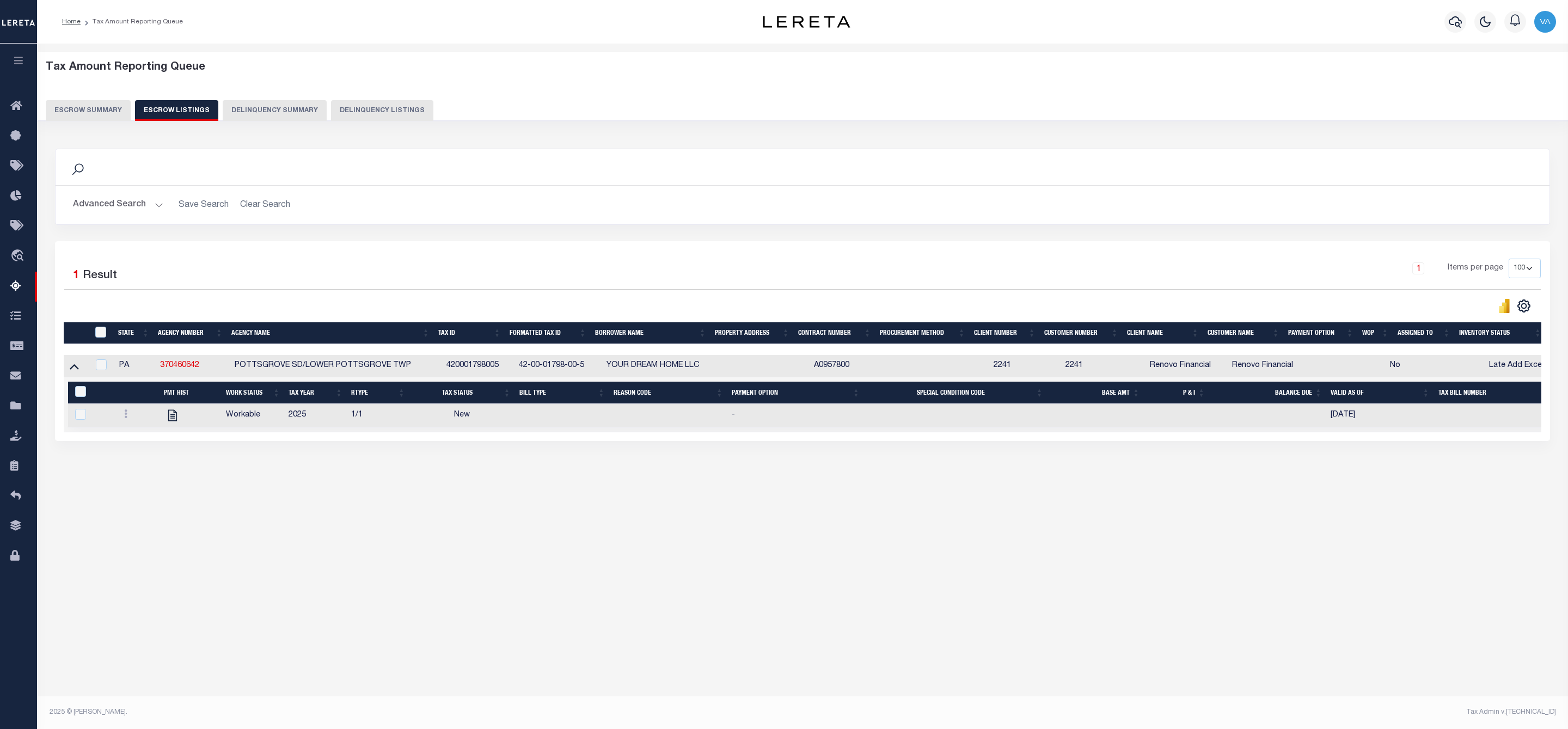
click at [109, 110] on button "Escrow Summary" at bounding box center [88, 111] width 85 height 21
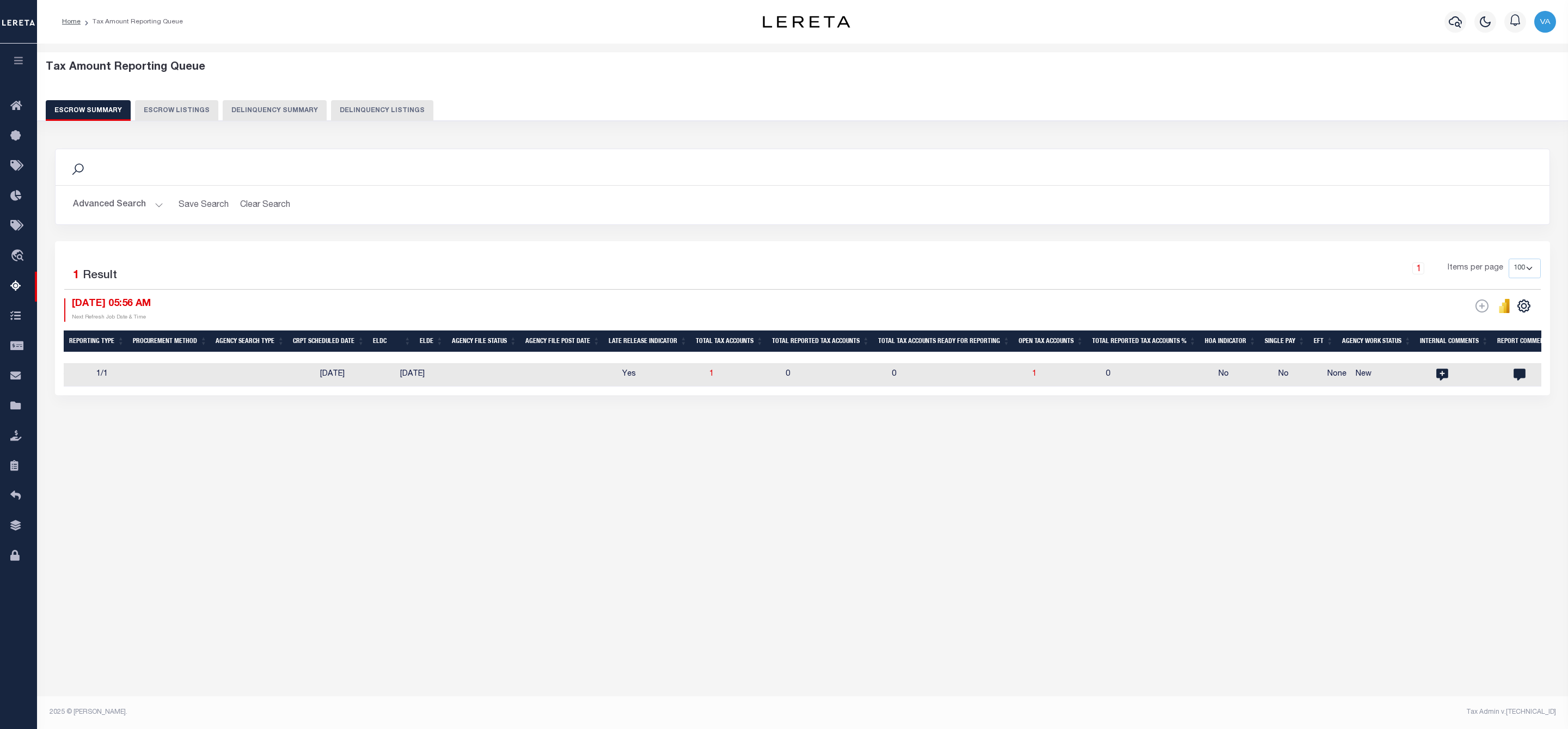
click at [147, 205] on button "Advanced Search" at bounding box center [118, 205] width 91 height 21
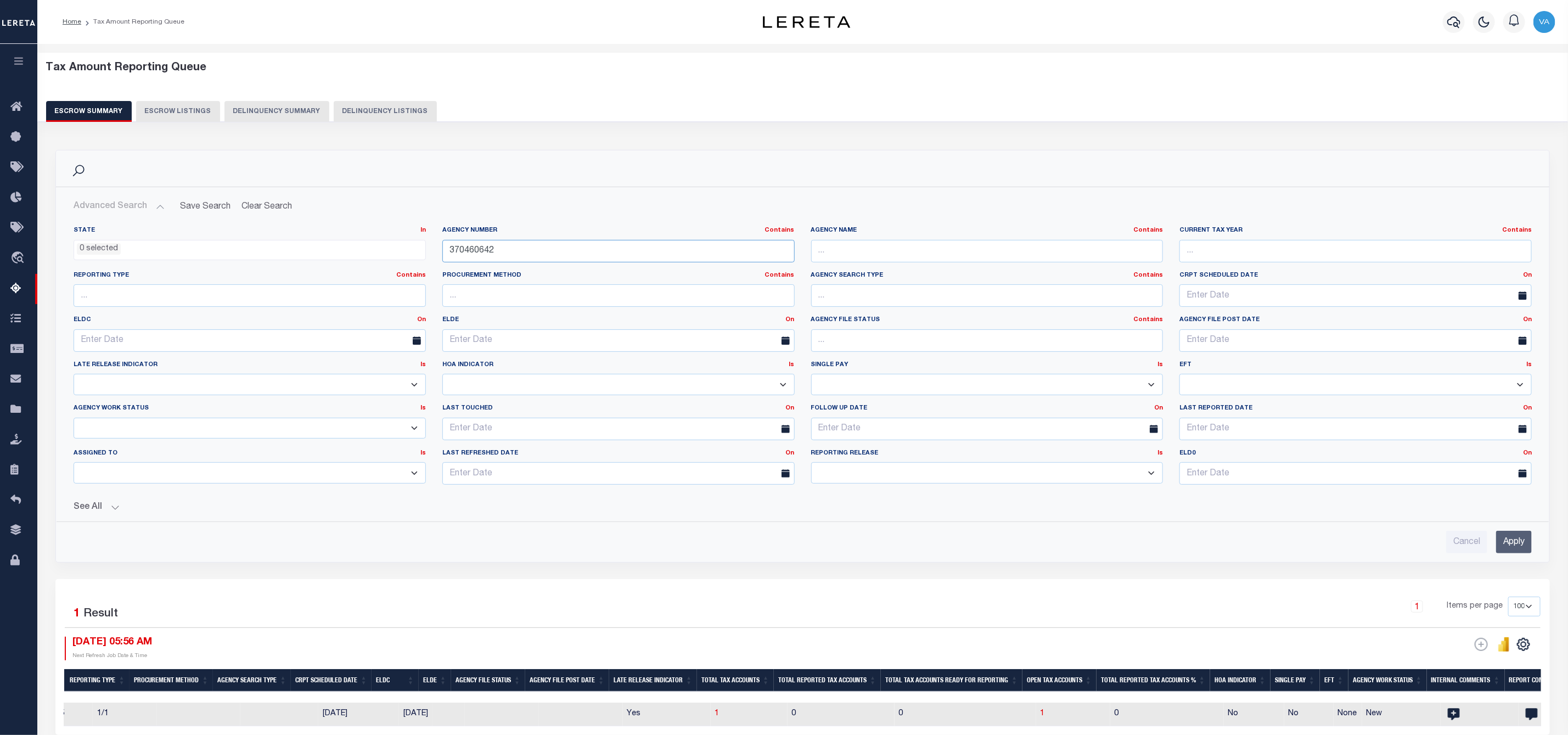
drag, startPoint x: 509, startPoint y: 252, endPoint x: 437, endPoint y: 252, distance: 72.0
click at [437, 252] on div "Agency Number Contains Contains Is 370460642" at bounding box center [618, 249] width 369 height 45
paste input "210530203"
type input "210530203"
click at [1506, 542] on input "Apply" at bounding box center [1514, 542] width 36 height 22
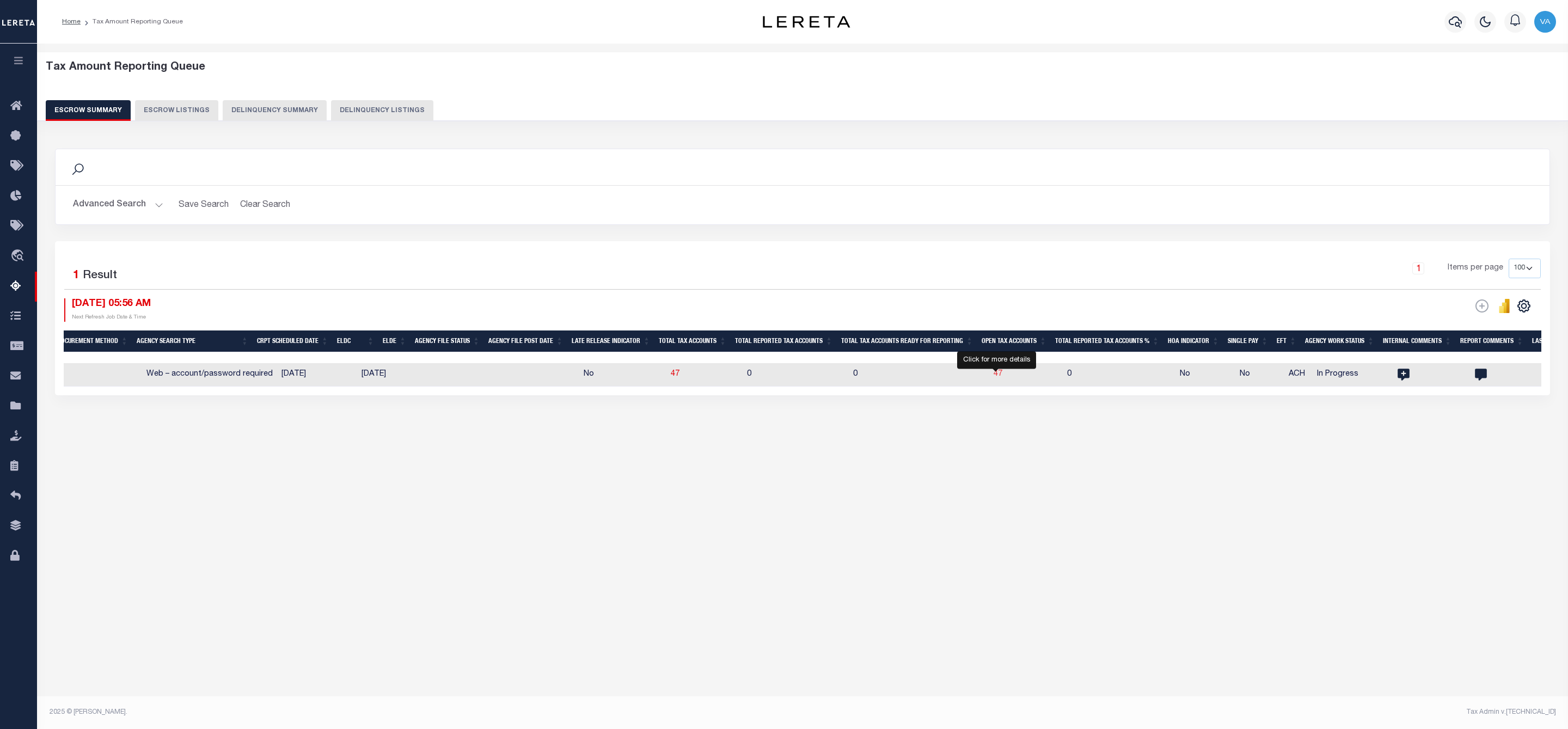
click at [997, 374] on span "47" at bounding box center [998, 374] width 9 height 8
select select "100"
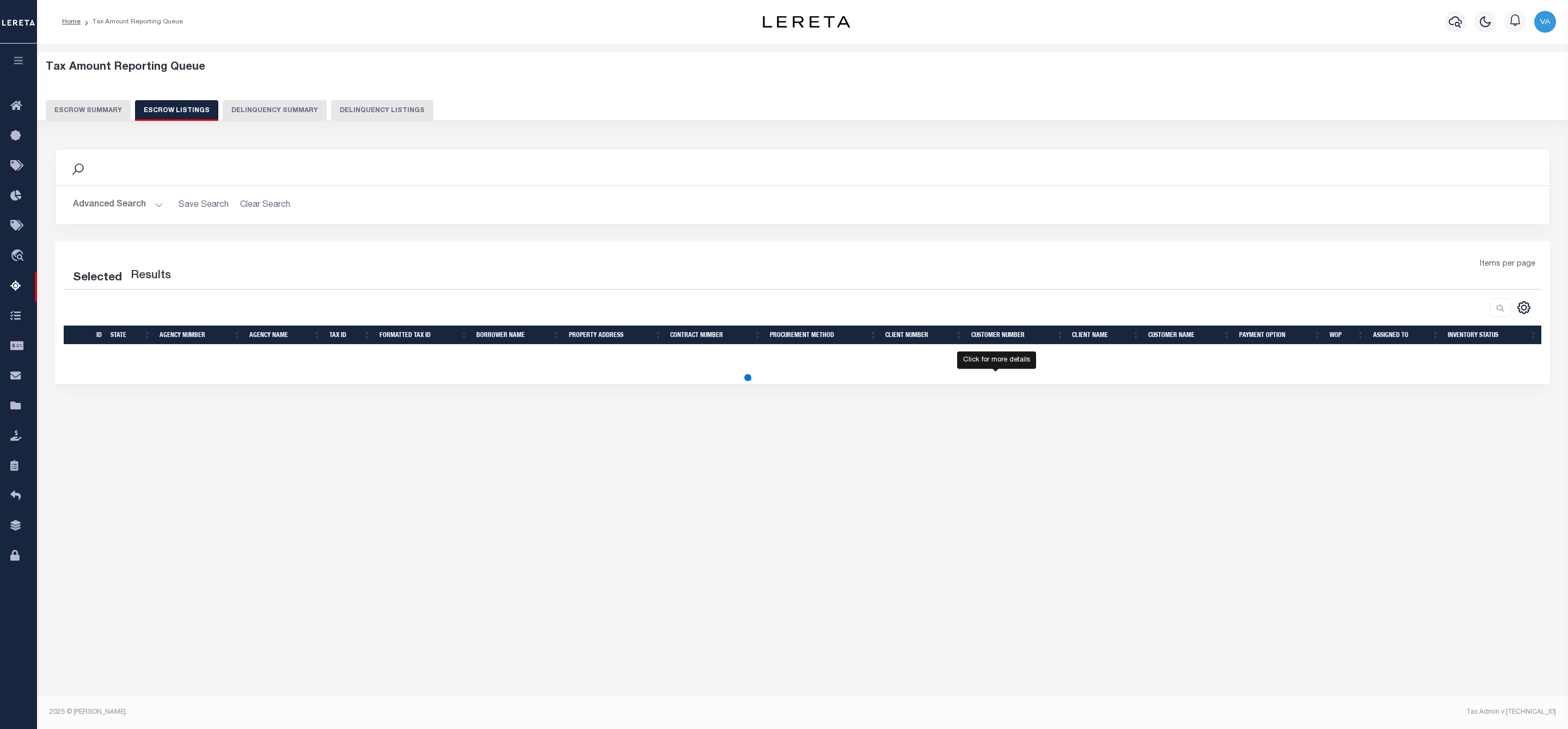
select select "100"
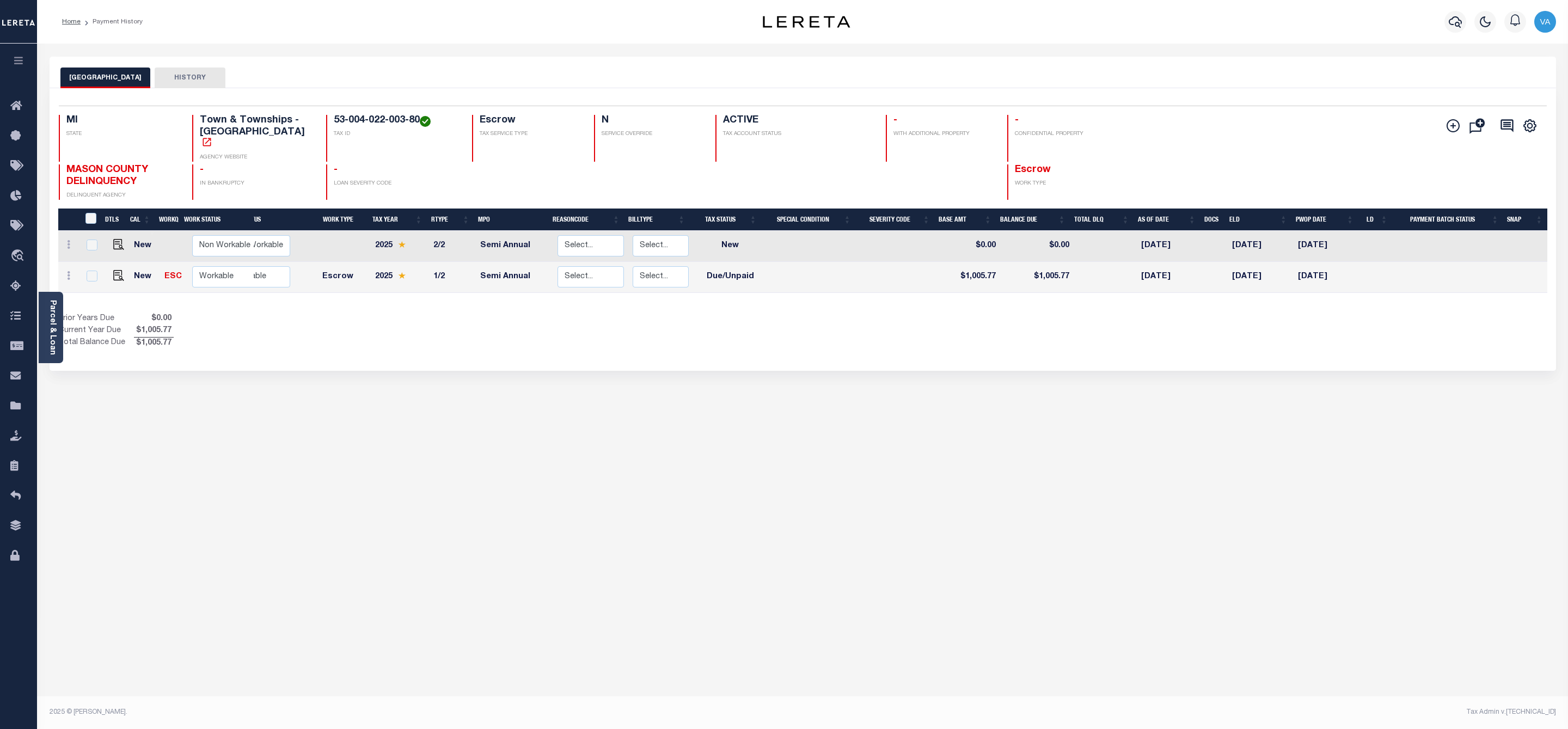
click at [109, 273] on link at bounding box center [116, 276] width 17 height 8
checkbox input "true"
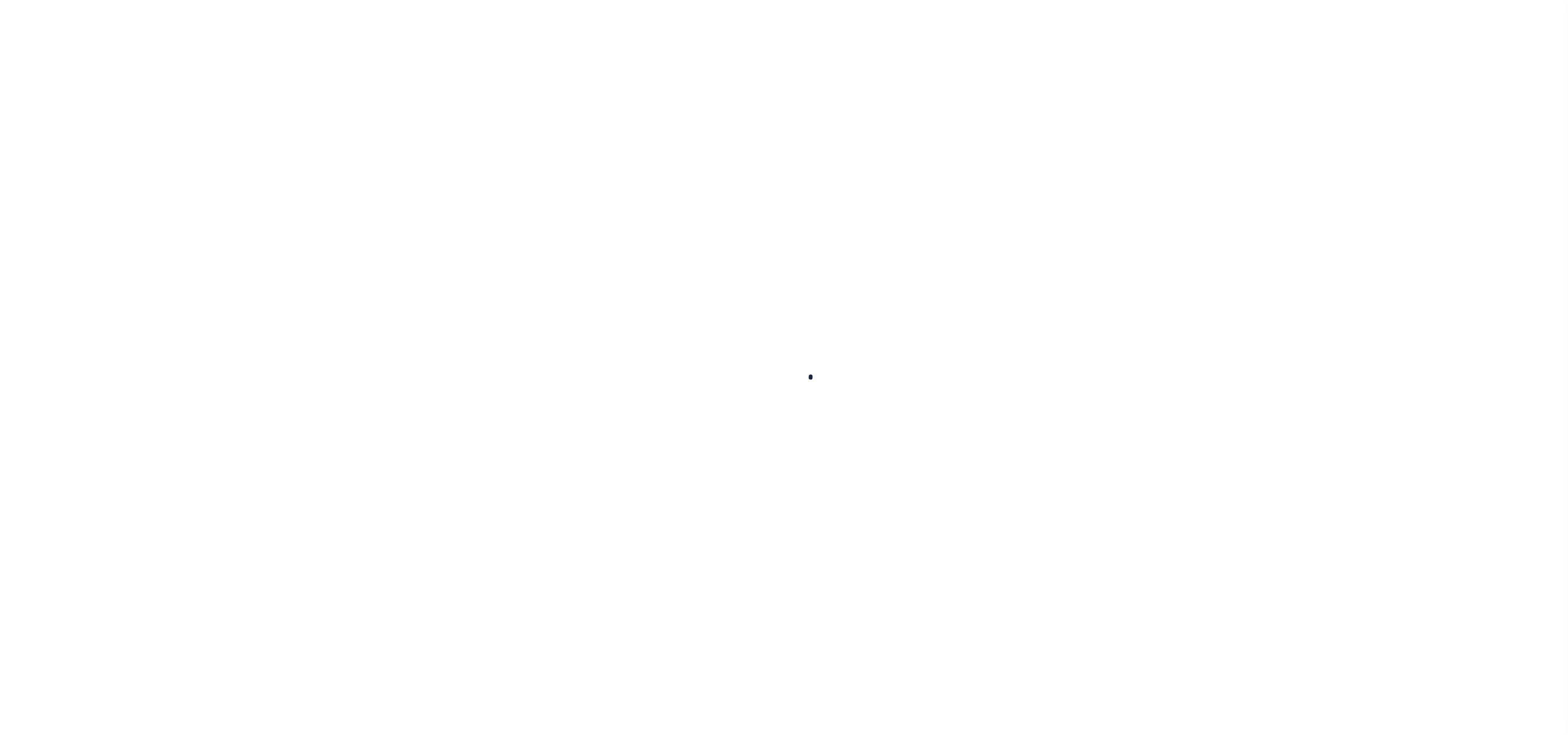
checkbox input "false"
type input "[DATE]"
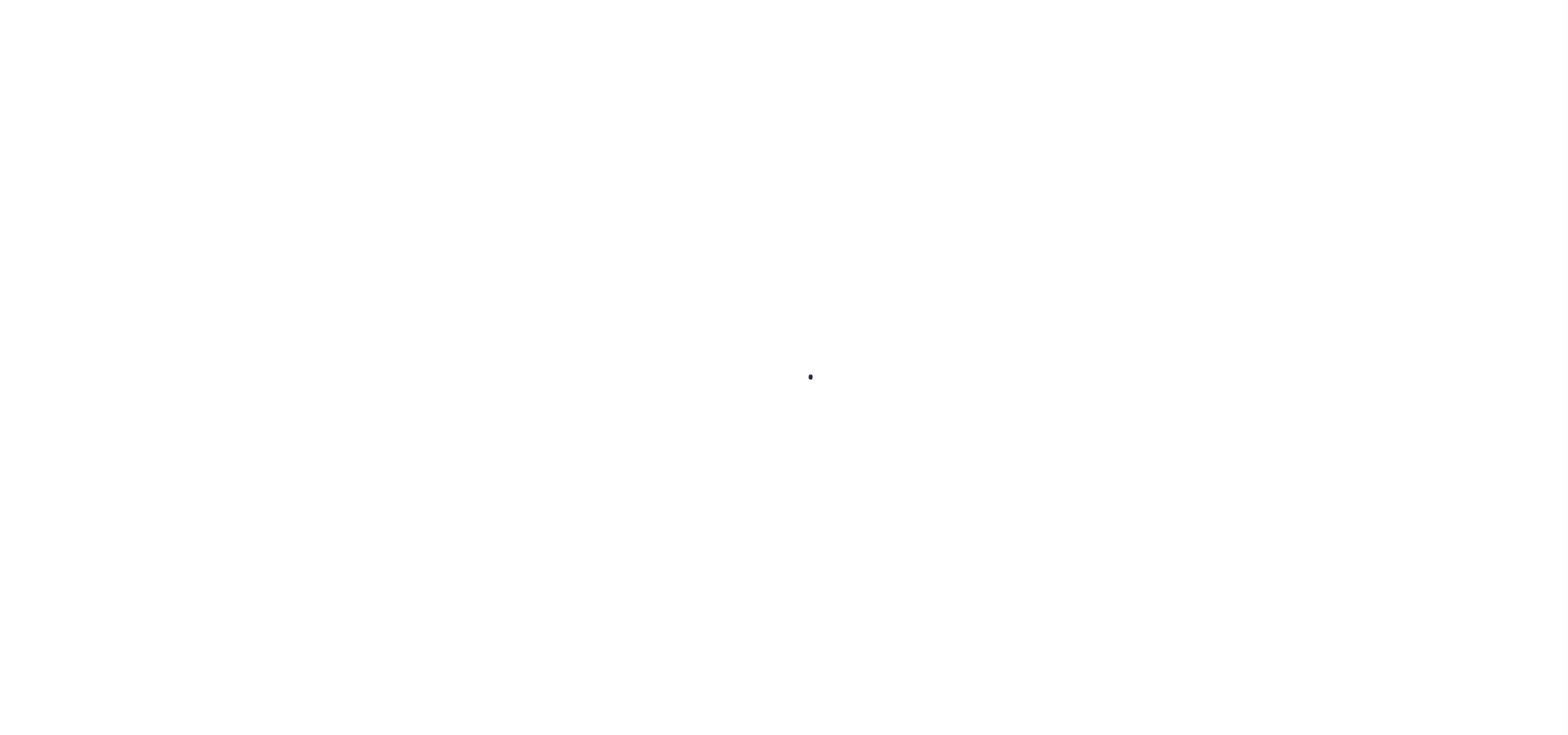
select select "DUE"
type input "$1,005.77"
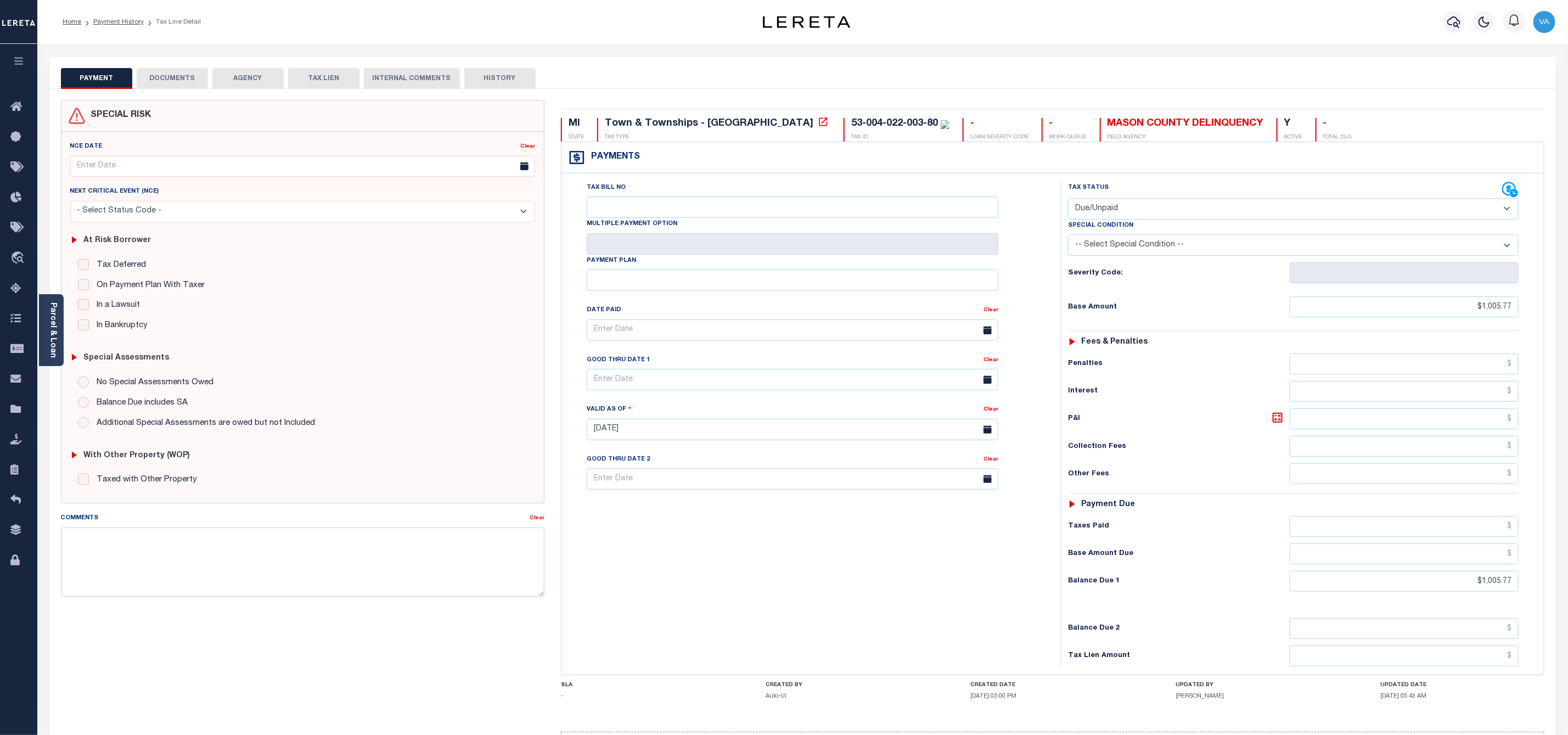
click at [160, 75] on button "DOCUMENTS" at bounding box center [172, 79] width 71 height 21
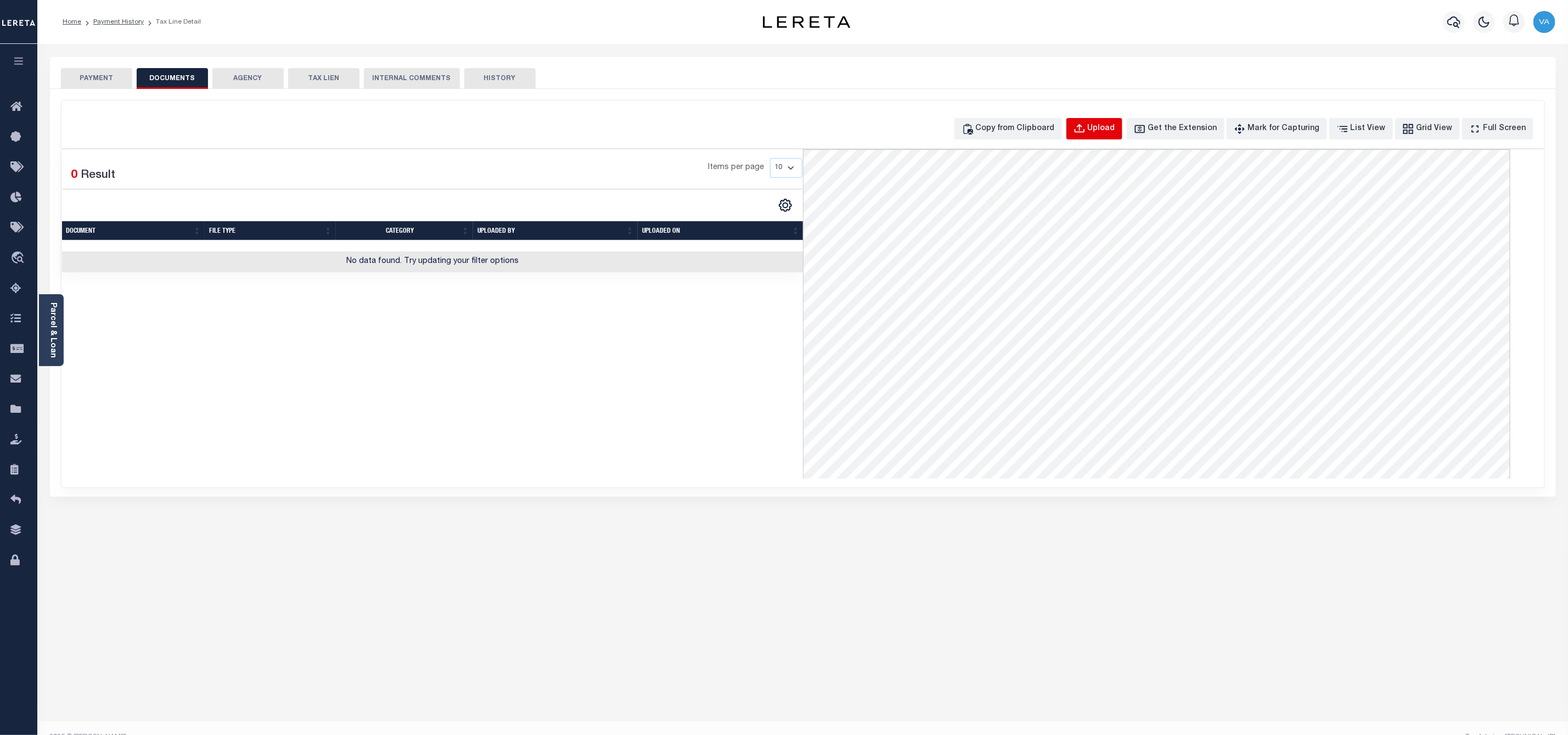
click at [1116, 123] on div "Upload" at bounding box center [1101, 128] width 27 height 12
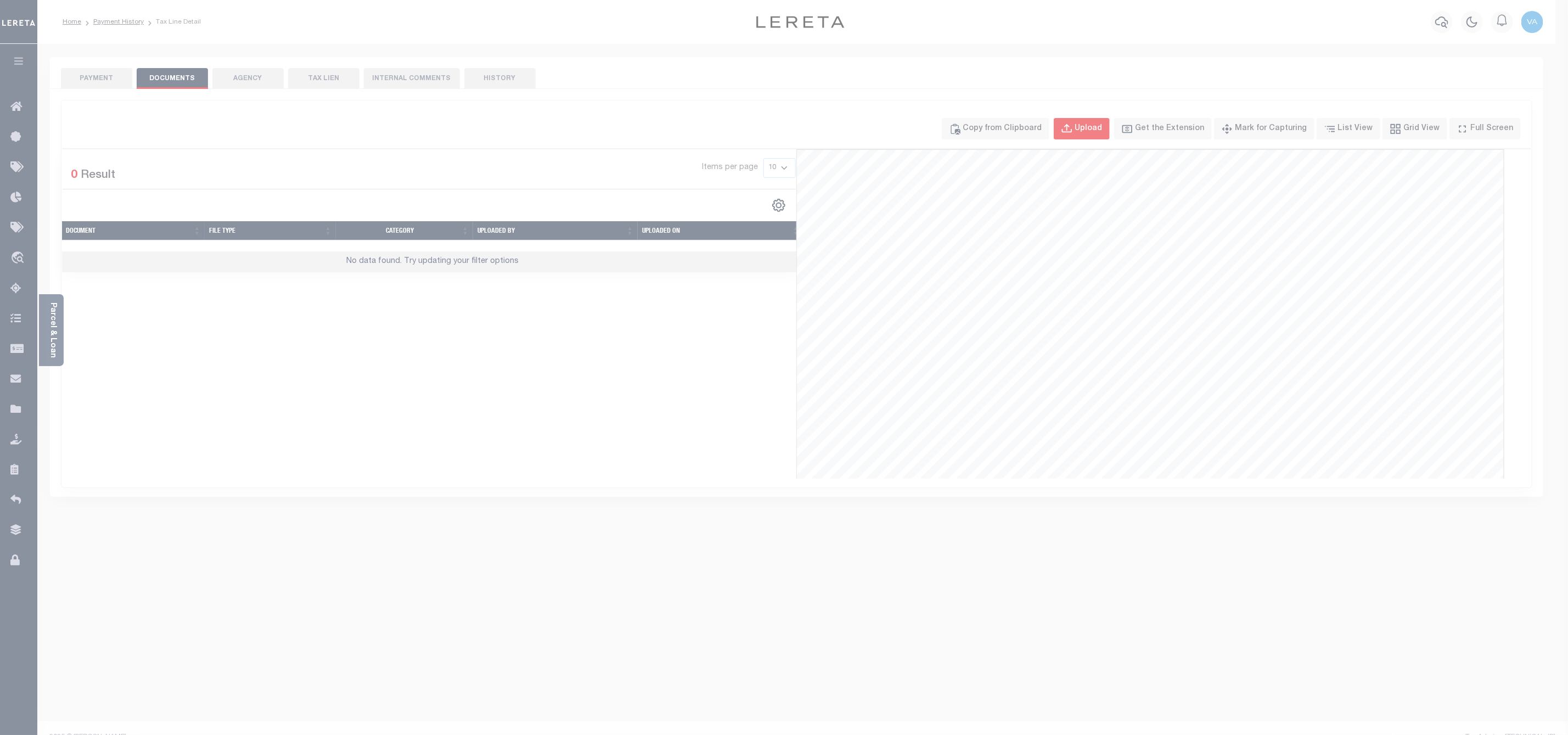
select select "POP"
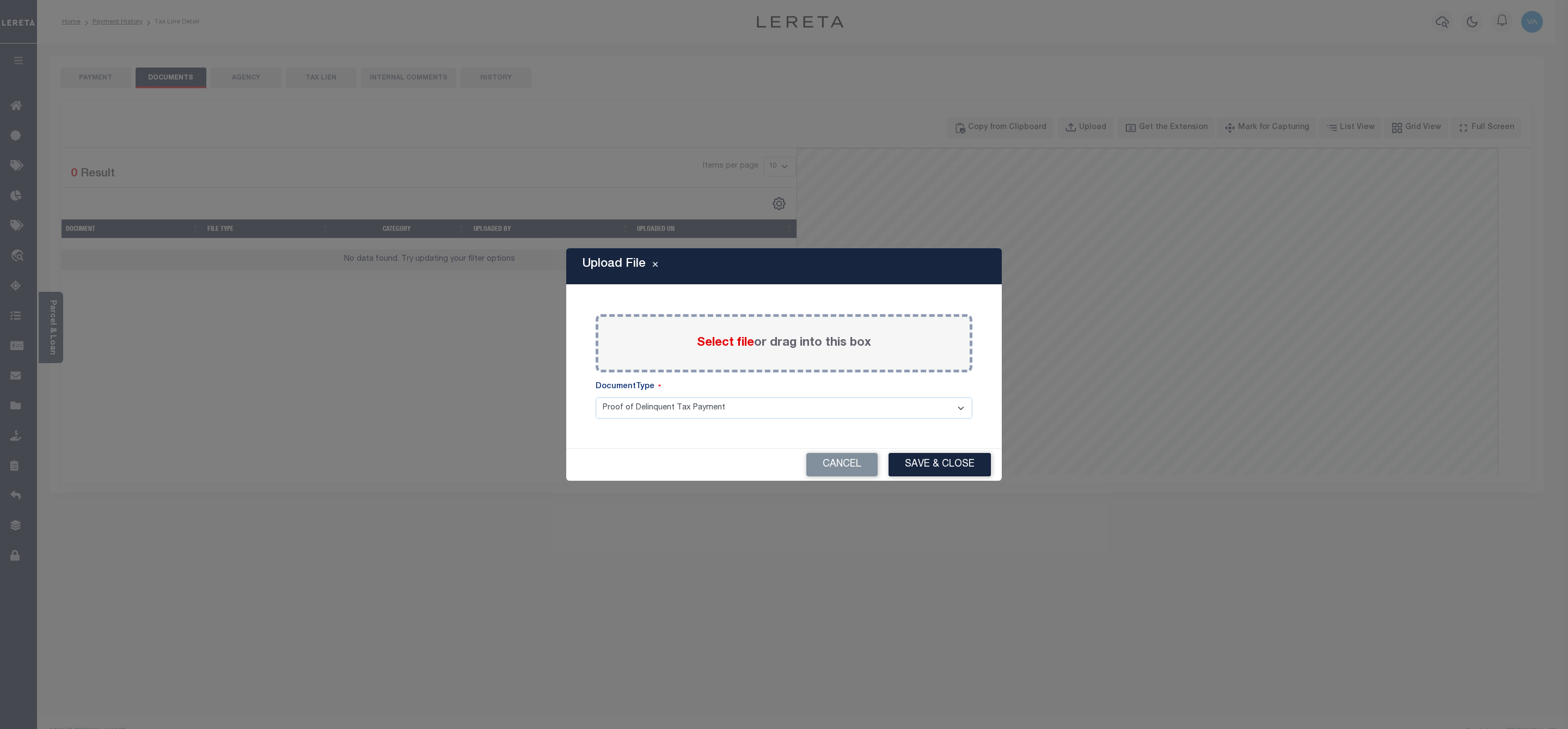
click at [740, 343] on span "Select file" at bounding box center [725, 343] width 57 height 12
click at [0, 0] on input "Select file or drag into this box" at bounding box center [0, 0] width 0 height 0
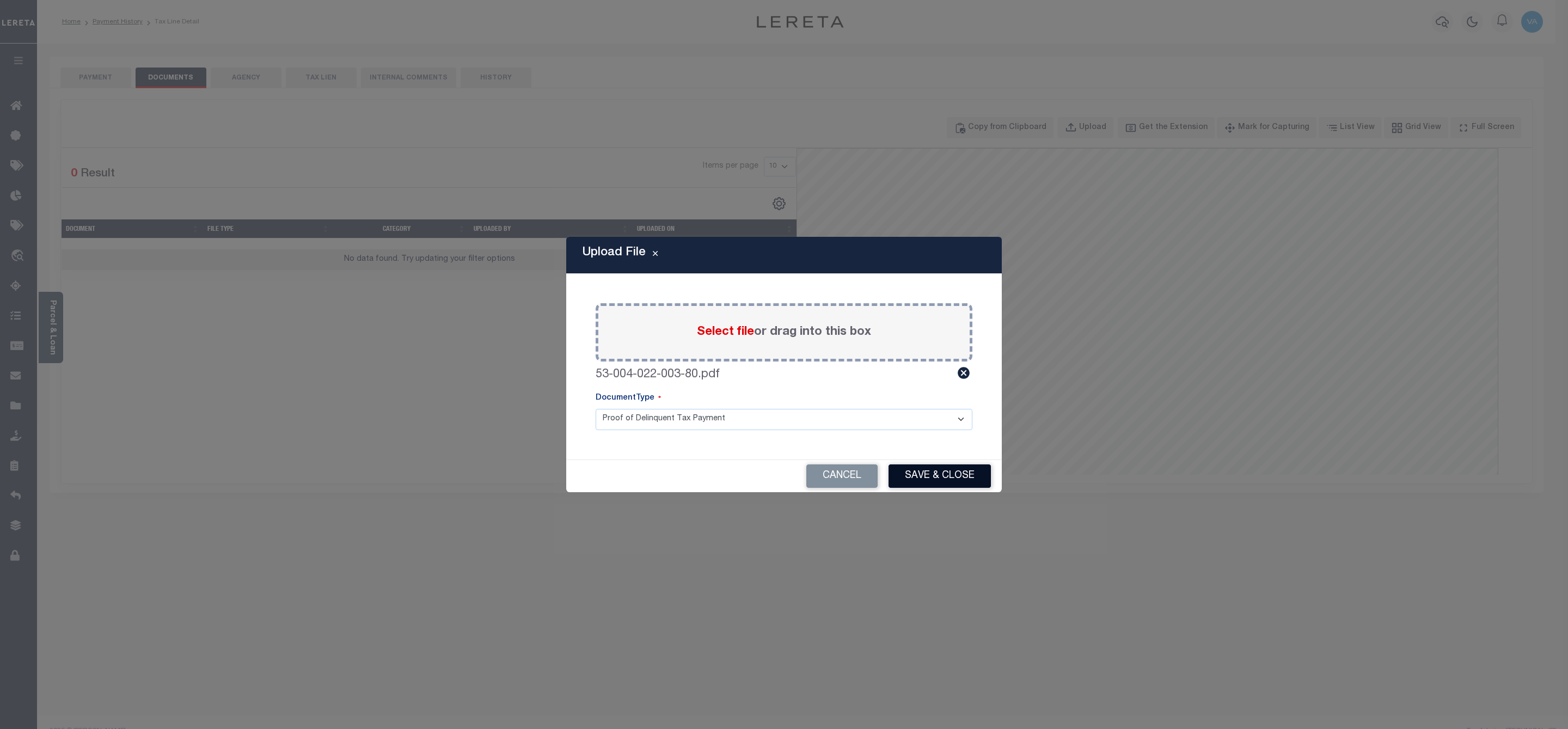
click at [923, 473] on button "Save & Close" at bounding box center [940, 476] width 102 height 23
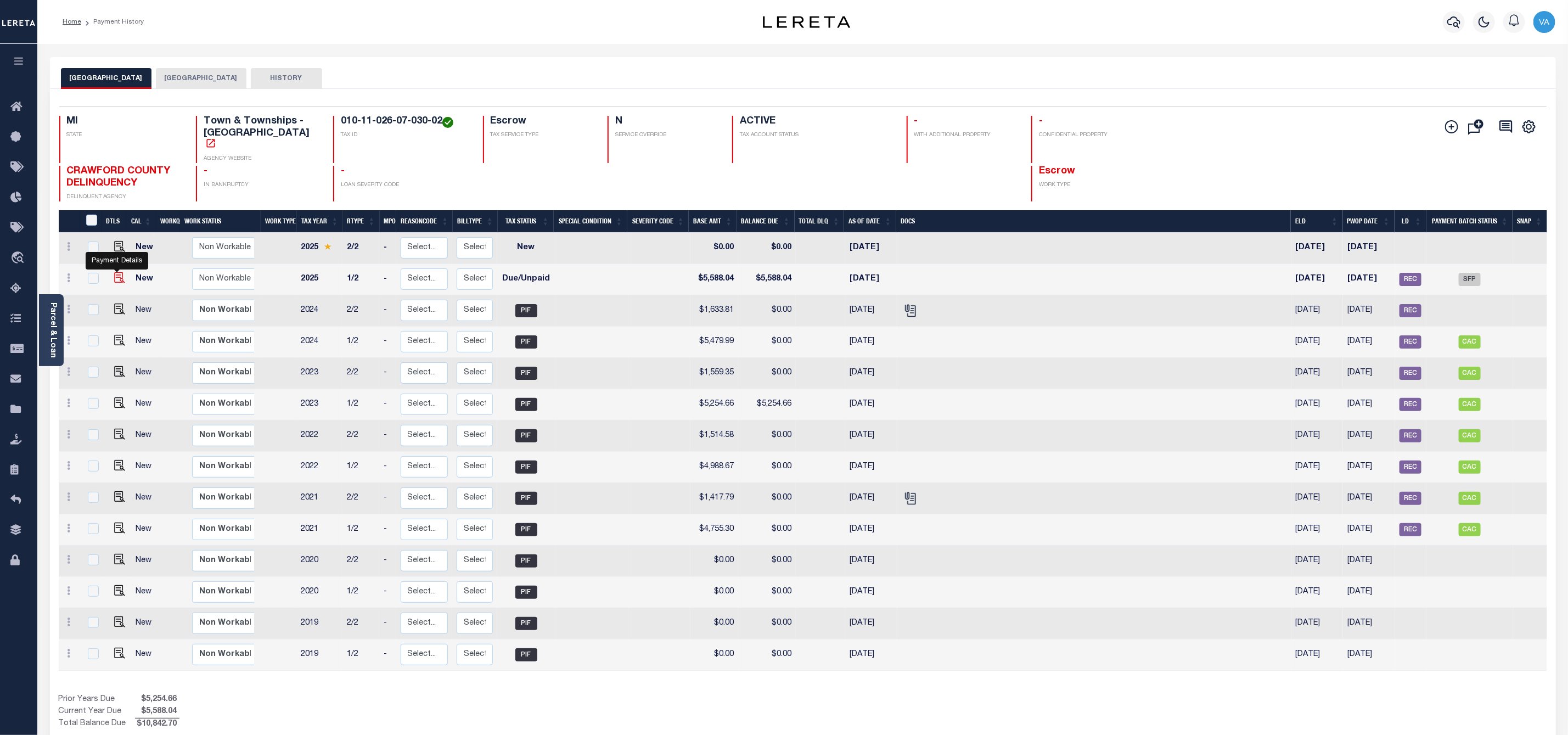
click at [114, 272] on img "" at bounding box center [120, 278] width 11 height 11
checkbox input "true"
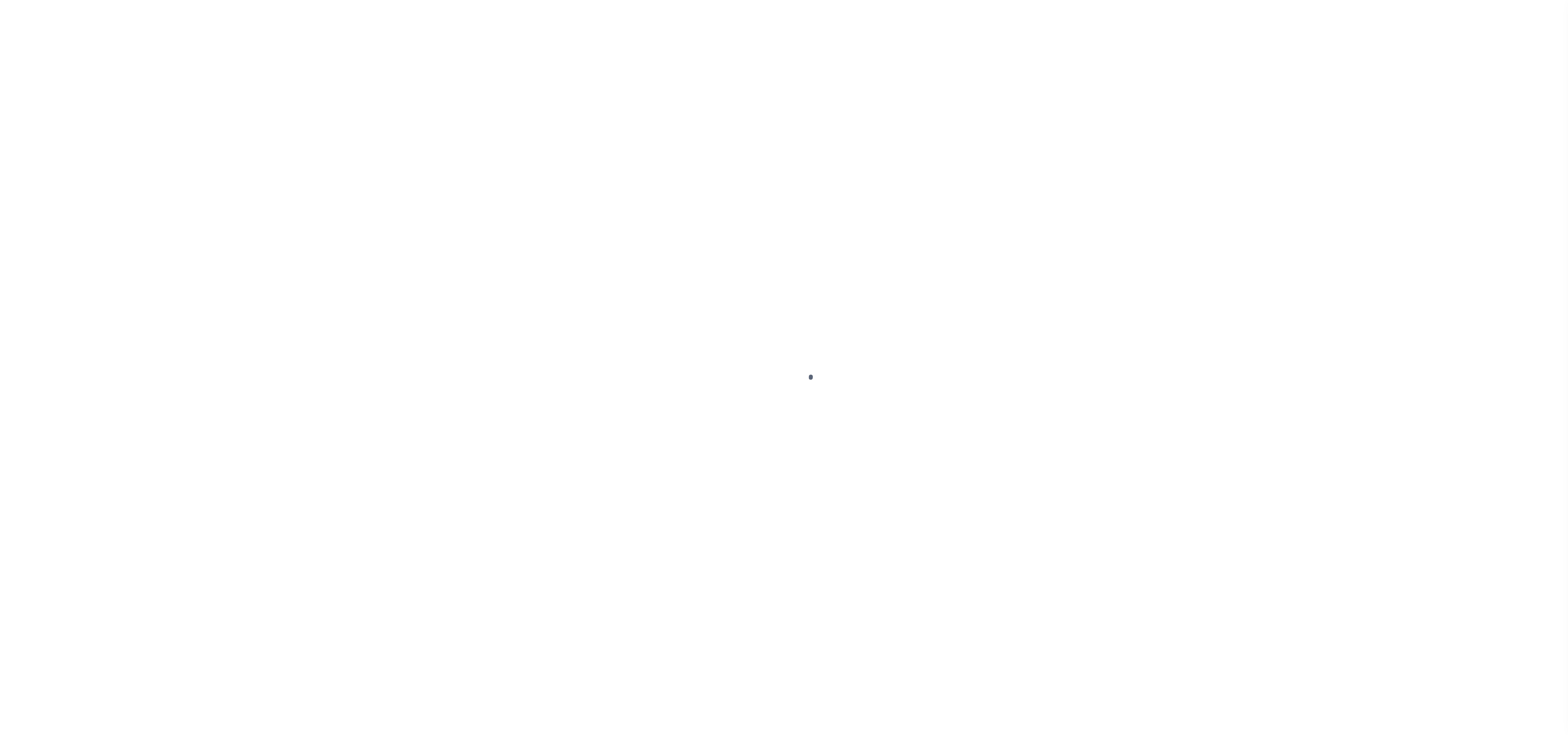
select select "DUE"
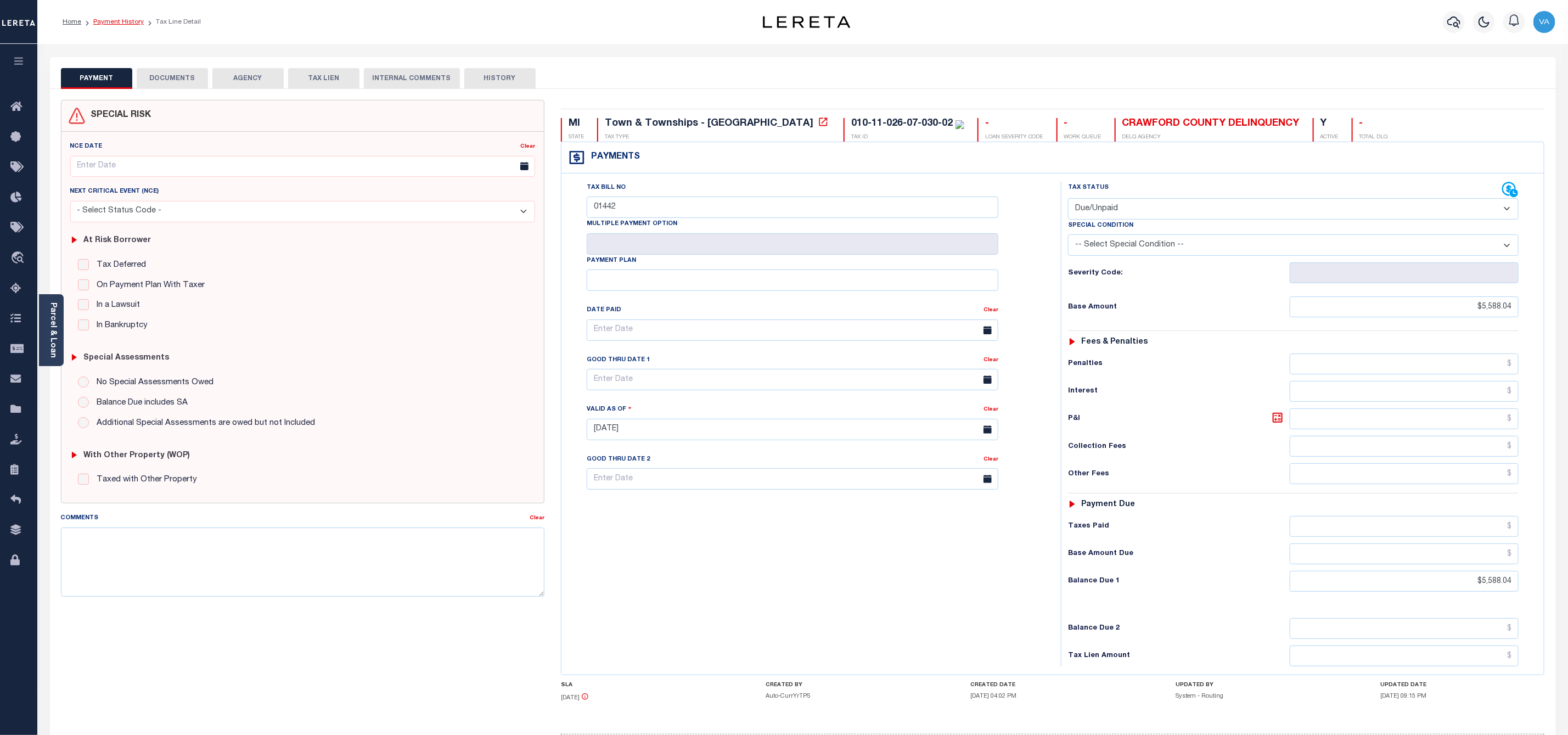
click at [120, 20] on link "Payment History" at bounding box center [118, 22] width 50 height 6
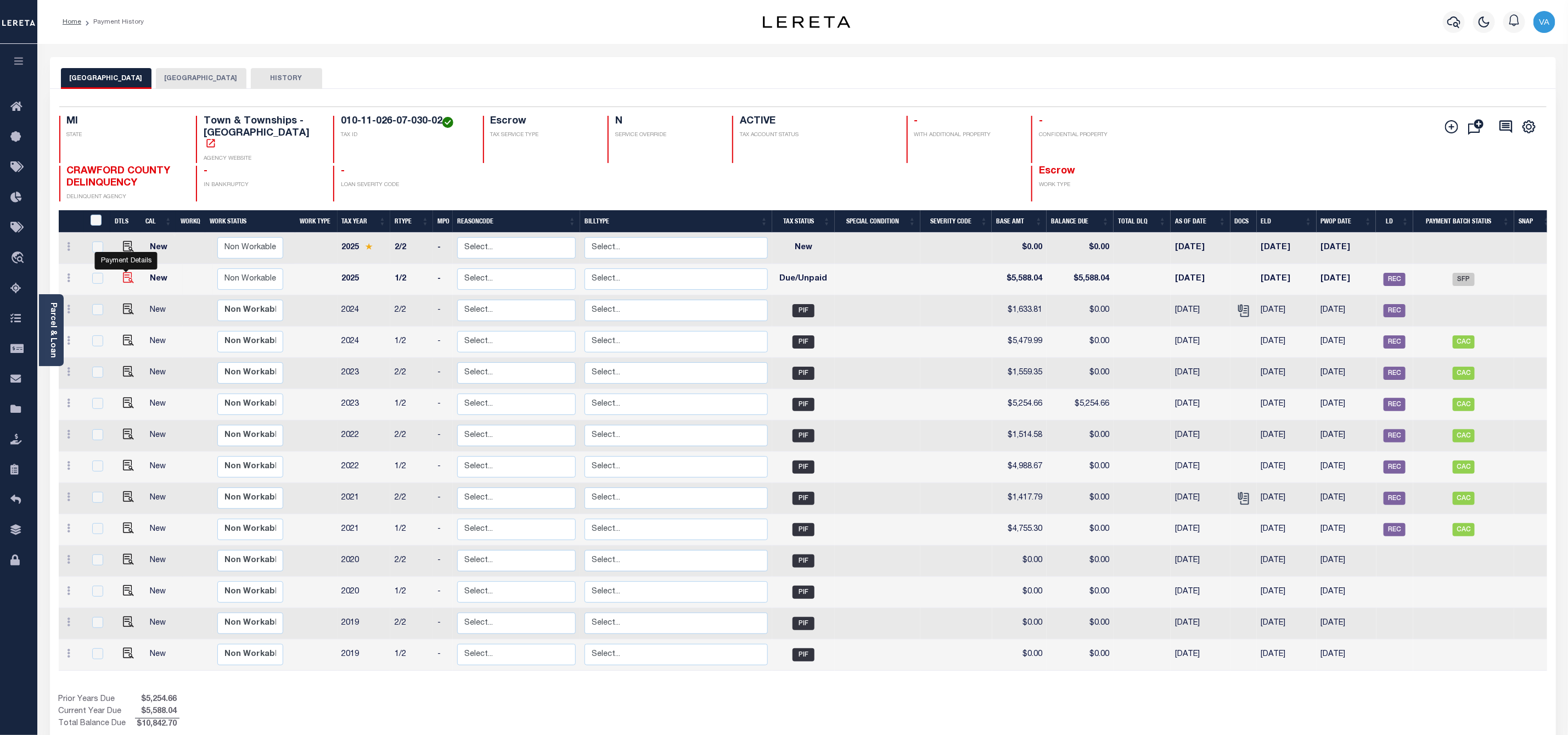
click at [129, 272] on img "" at bounding box center [128, 278] width 11 height 11
checkbox input "true"
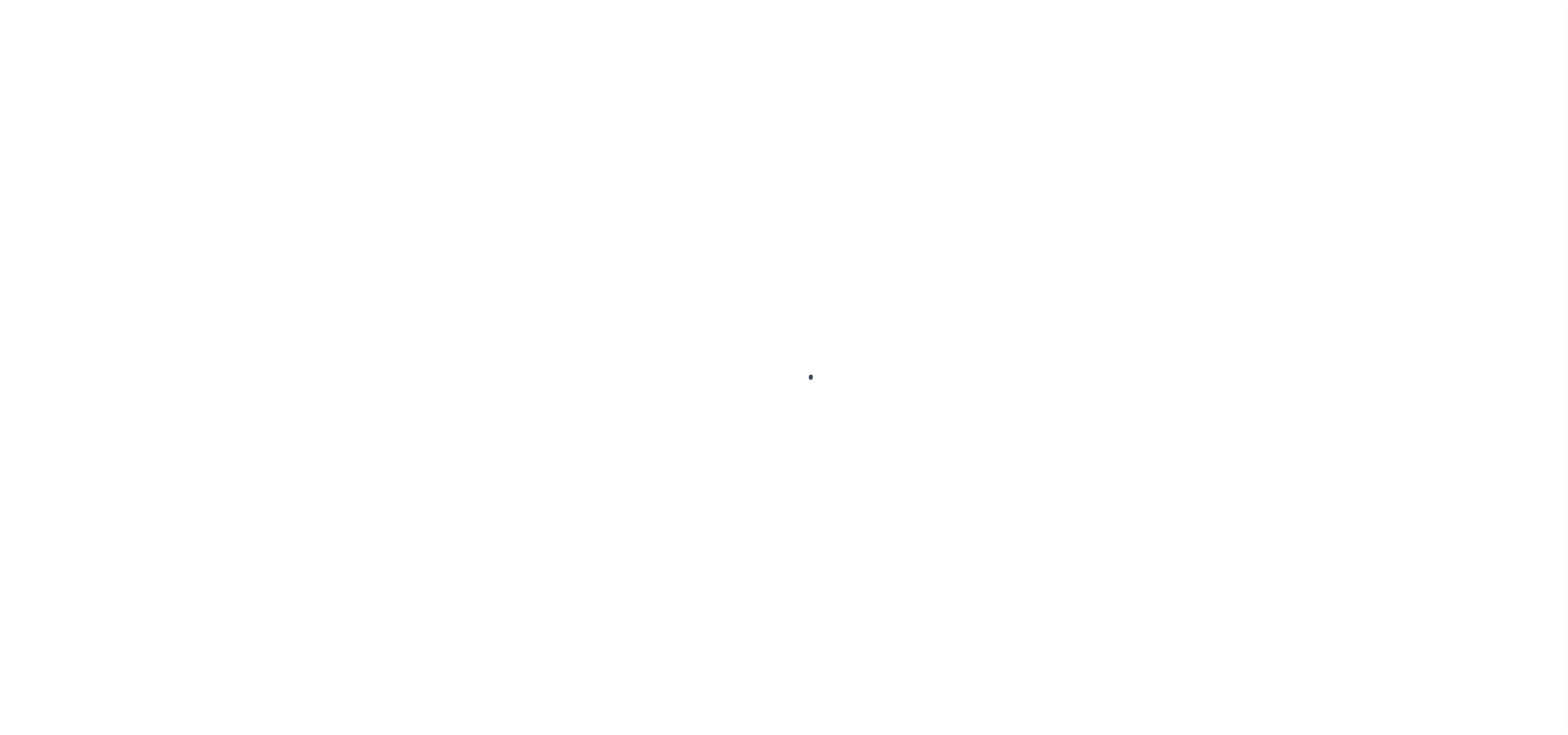
select select "DUE"
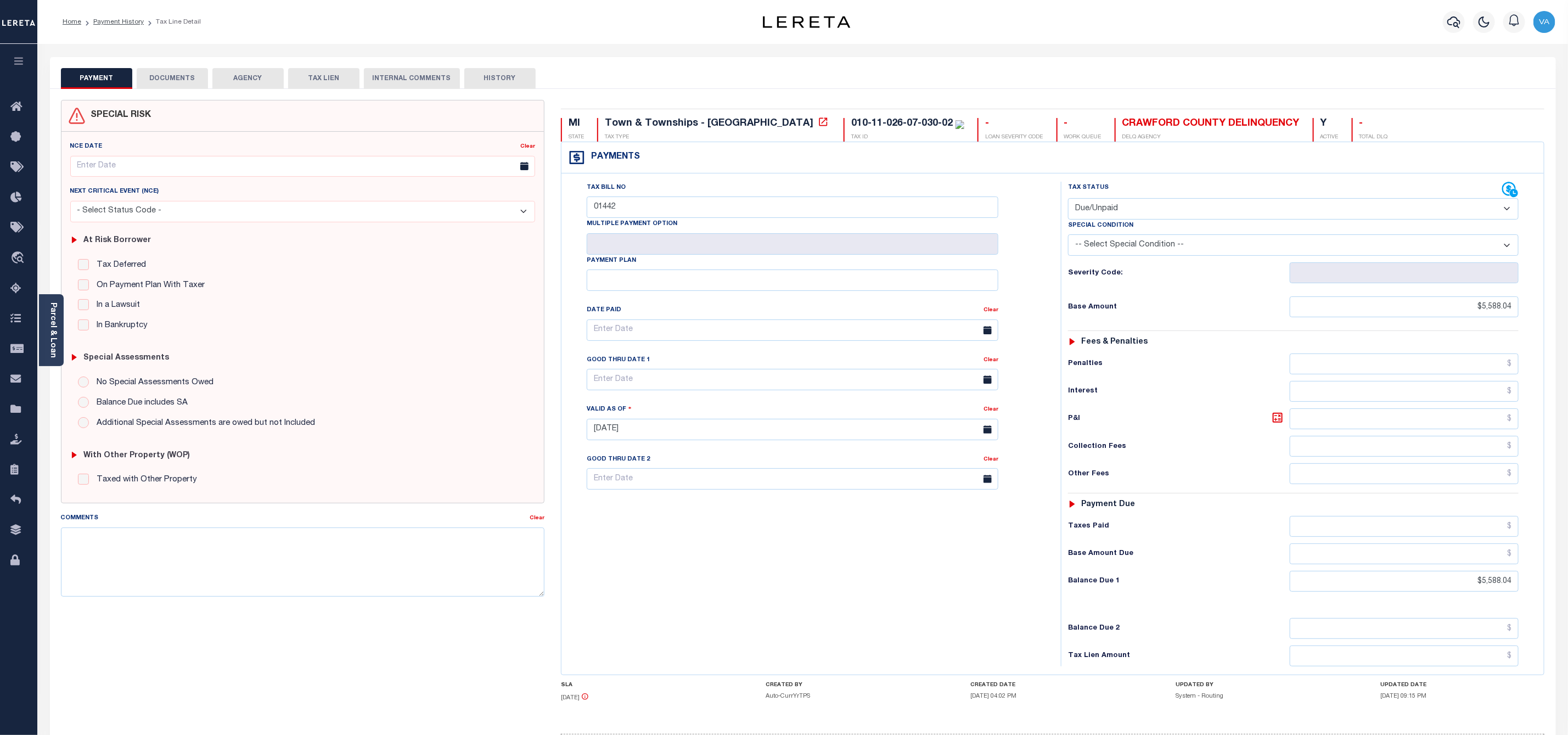
click at [172, 79] on button "DOCUMENTS" at bounding box center [172, 79] width 71 height 21
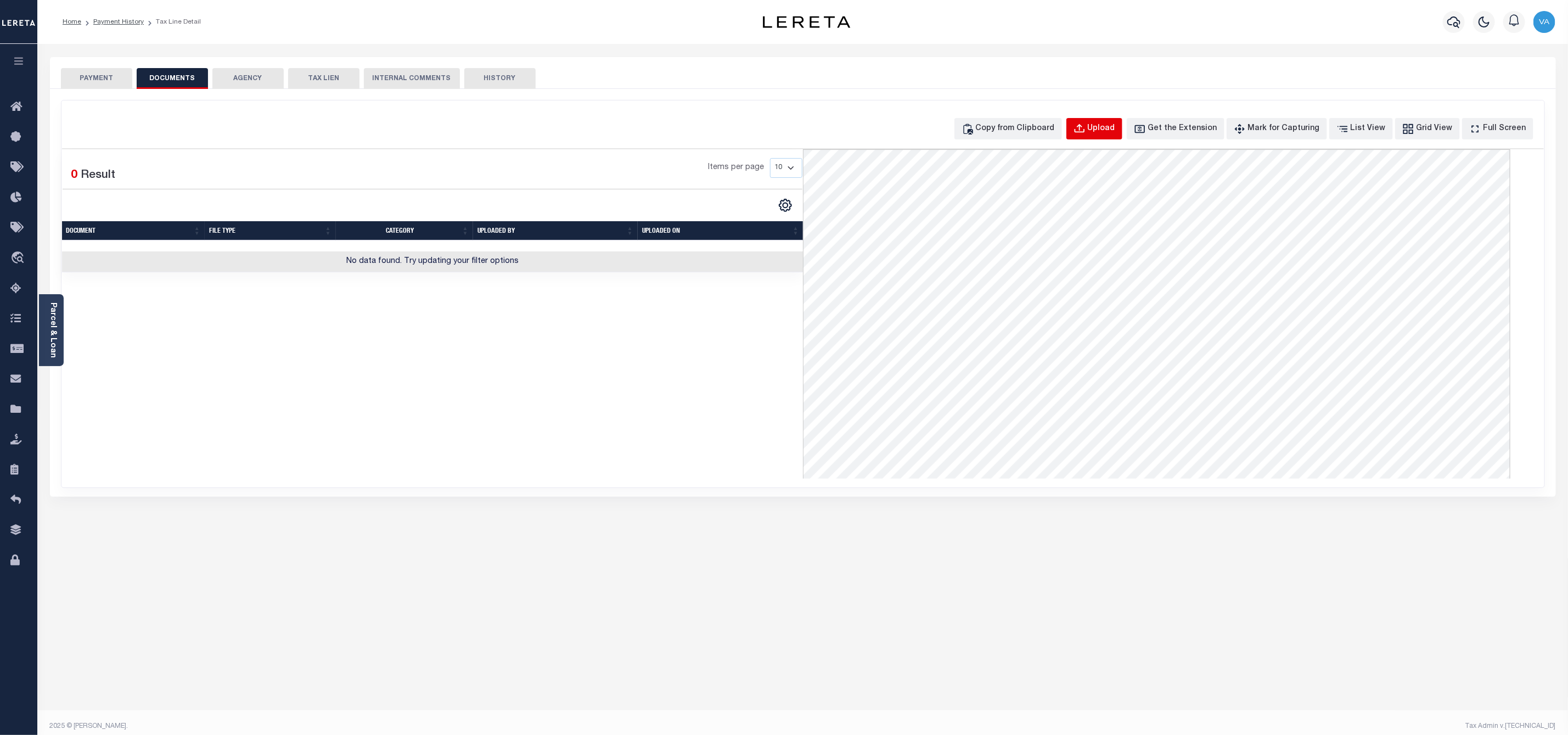
click at [1116, 127] on div "Upload" at bounding box center [1101, 128] width 27 height 12
select select "POP"
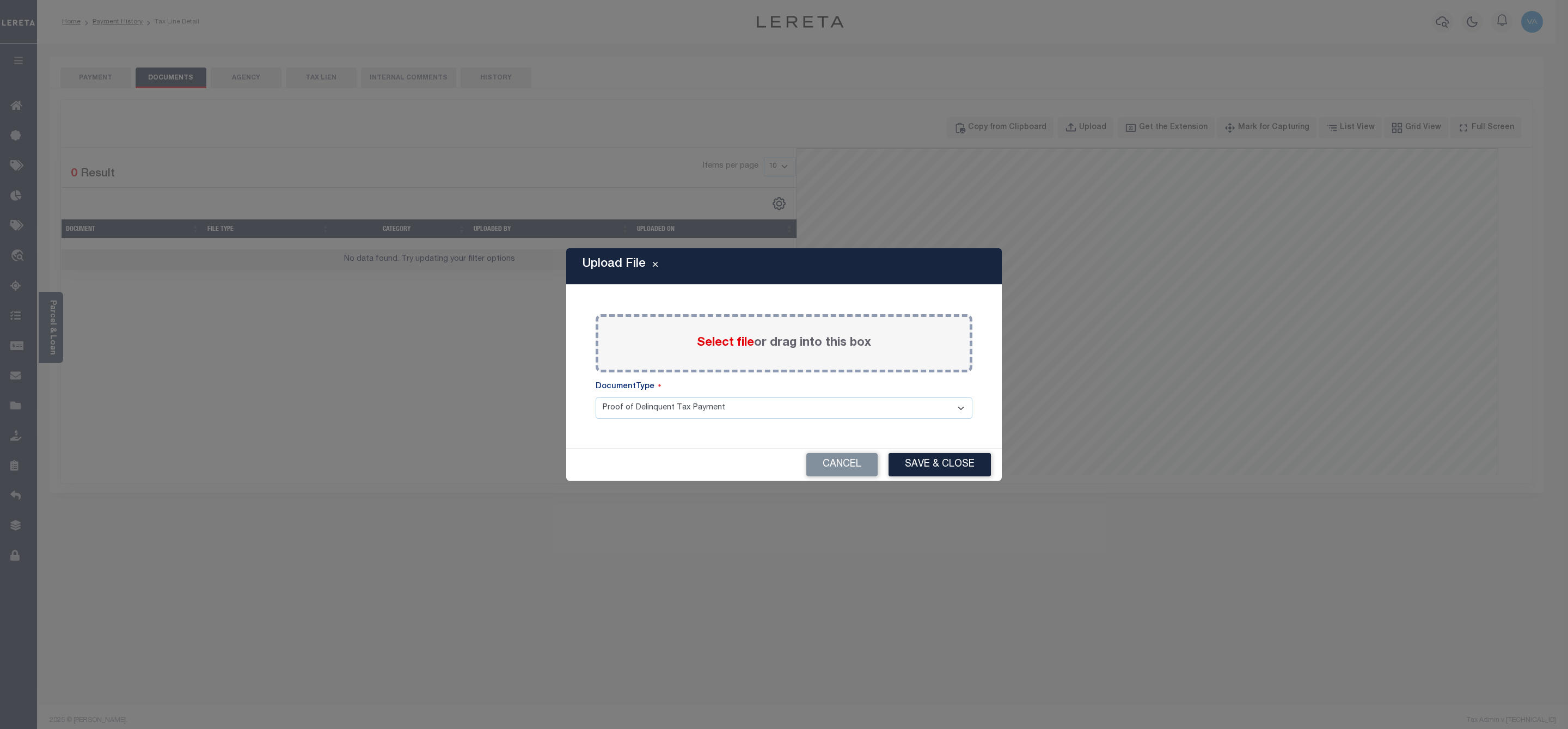
click at [725, 337] on span "Select file" at bounding box center [725, 343] width 57 height 12
click at [0, 0] on input "Select file or drag into this box" at bounding box center [0, 0] width 0 height 0
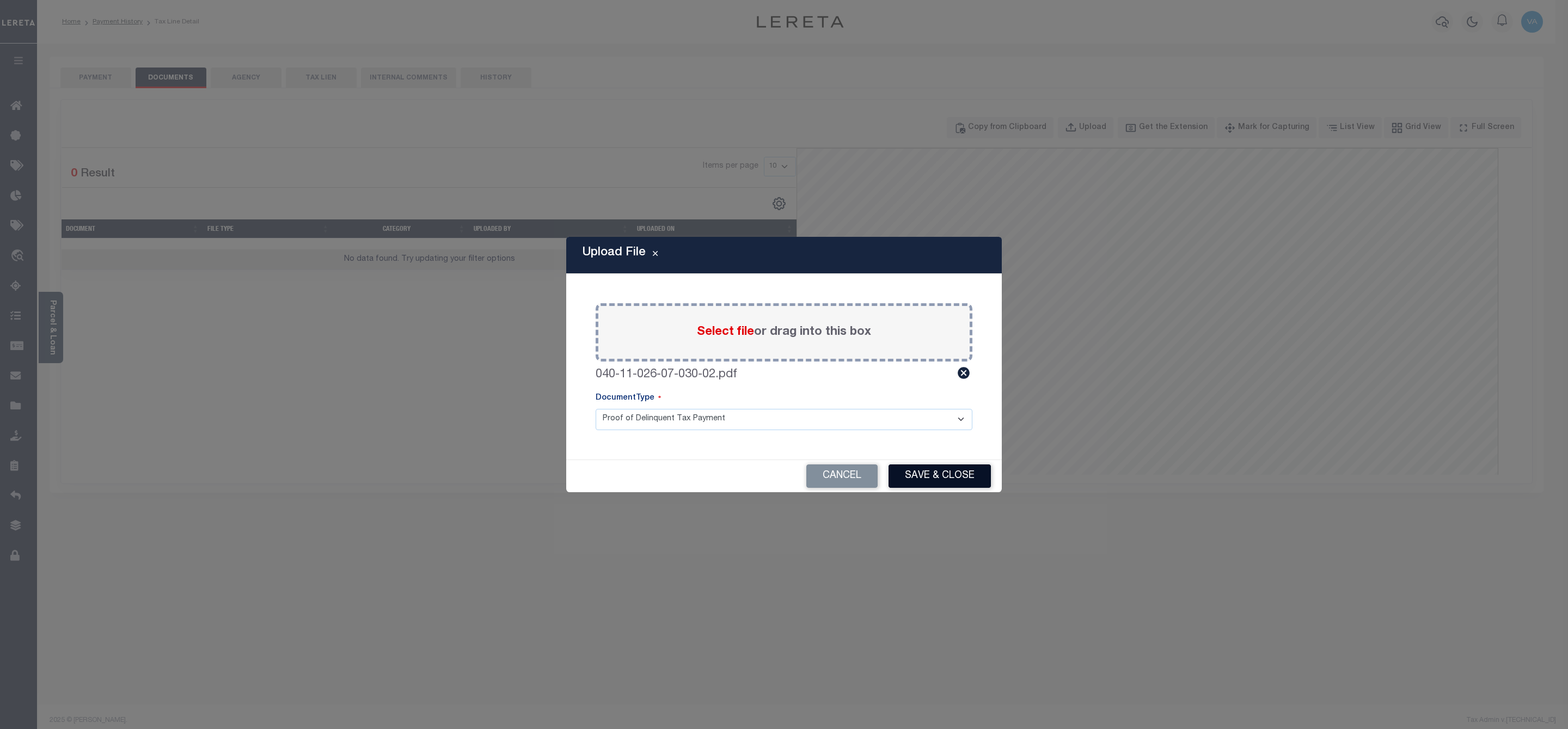
click at [928, 481] on button "Save & Close" at bounding box center [940, 476] width 102 height 23
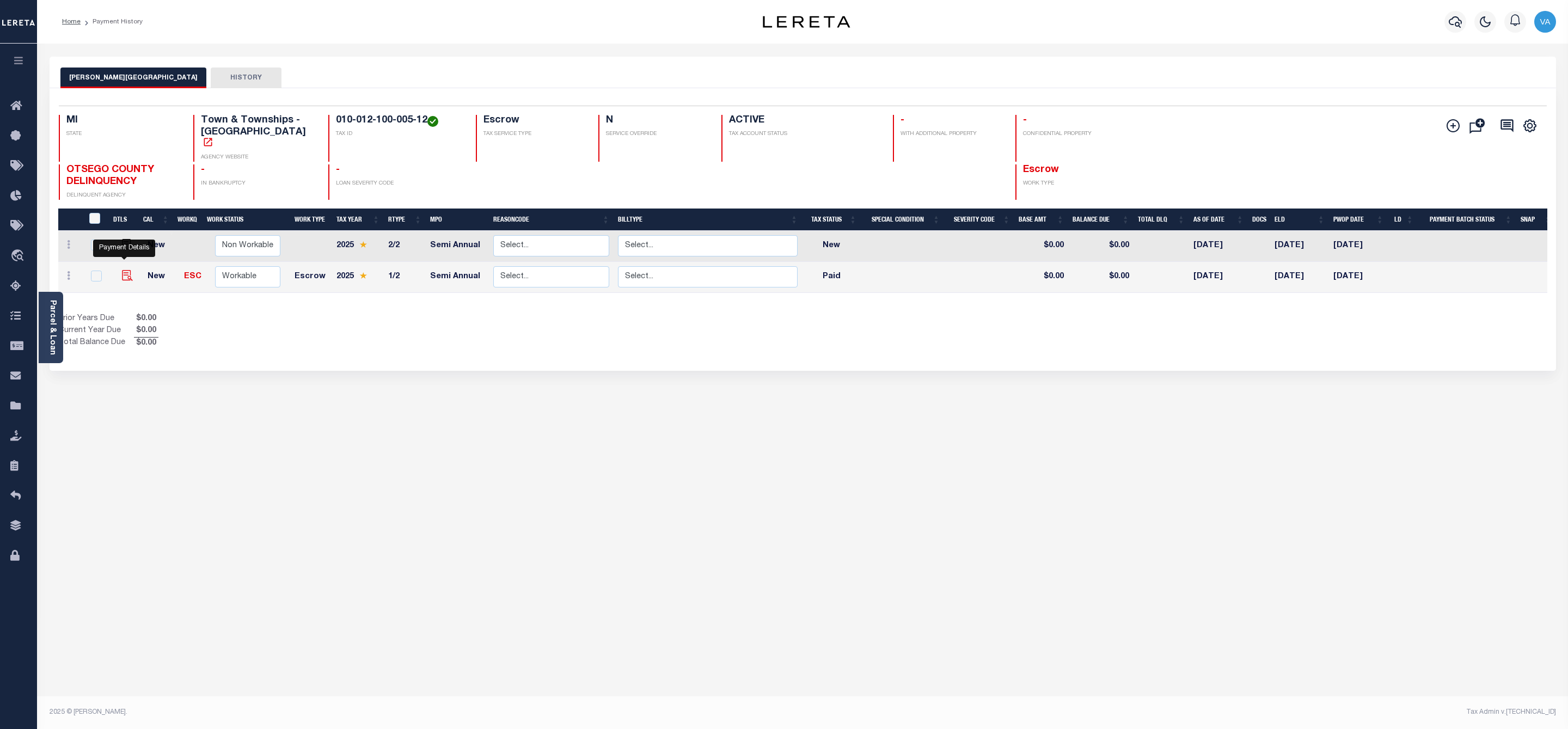
click at [122, 270] on img "" at bounding box center [127, 276] width 11 height 11
checkbox input "true"
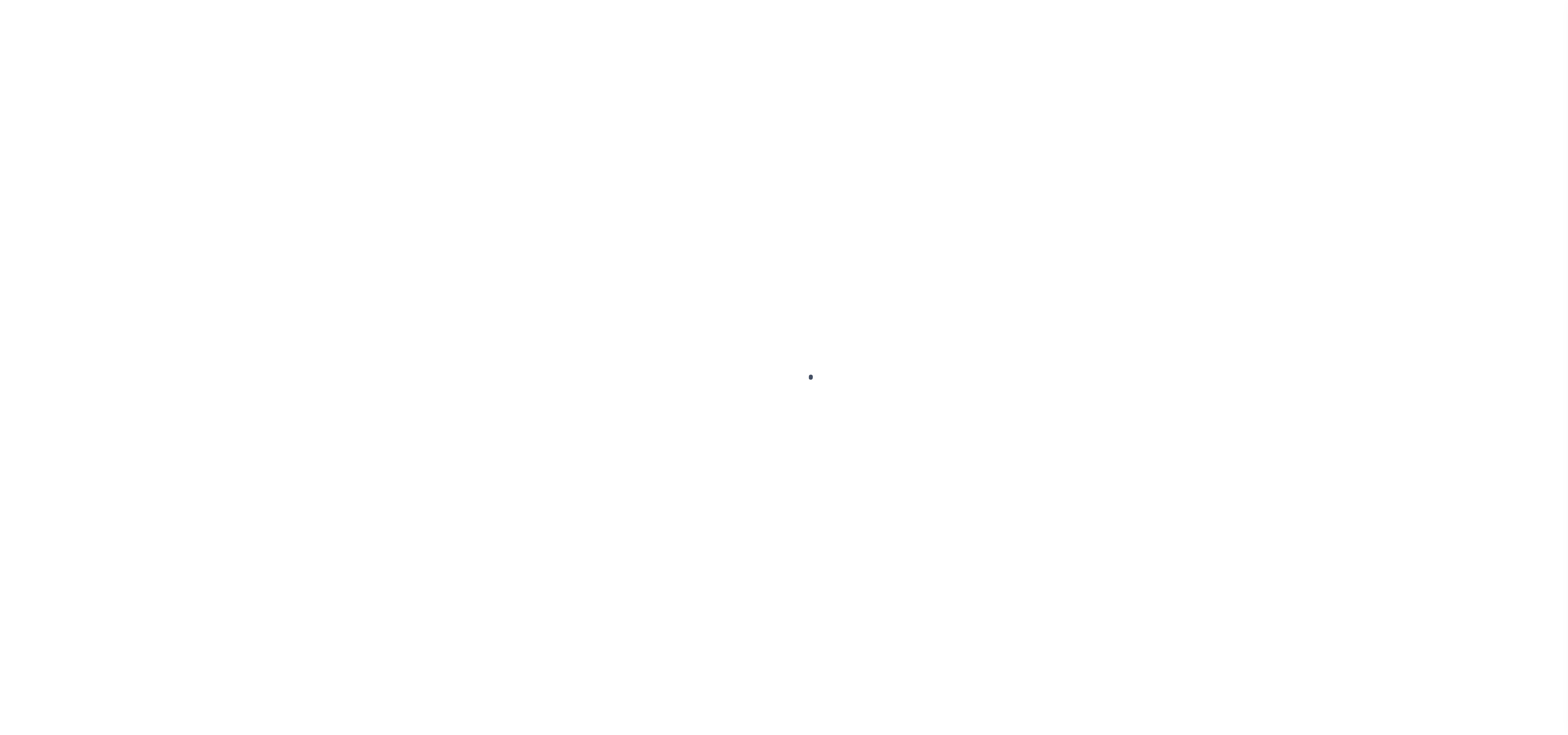
select select "PYD"
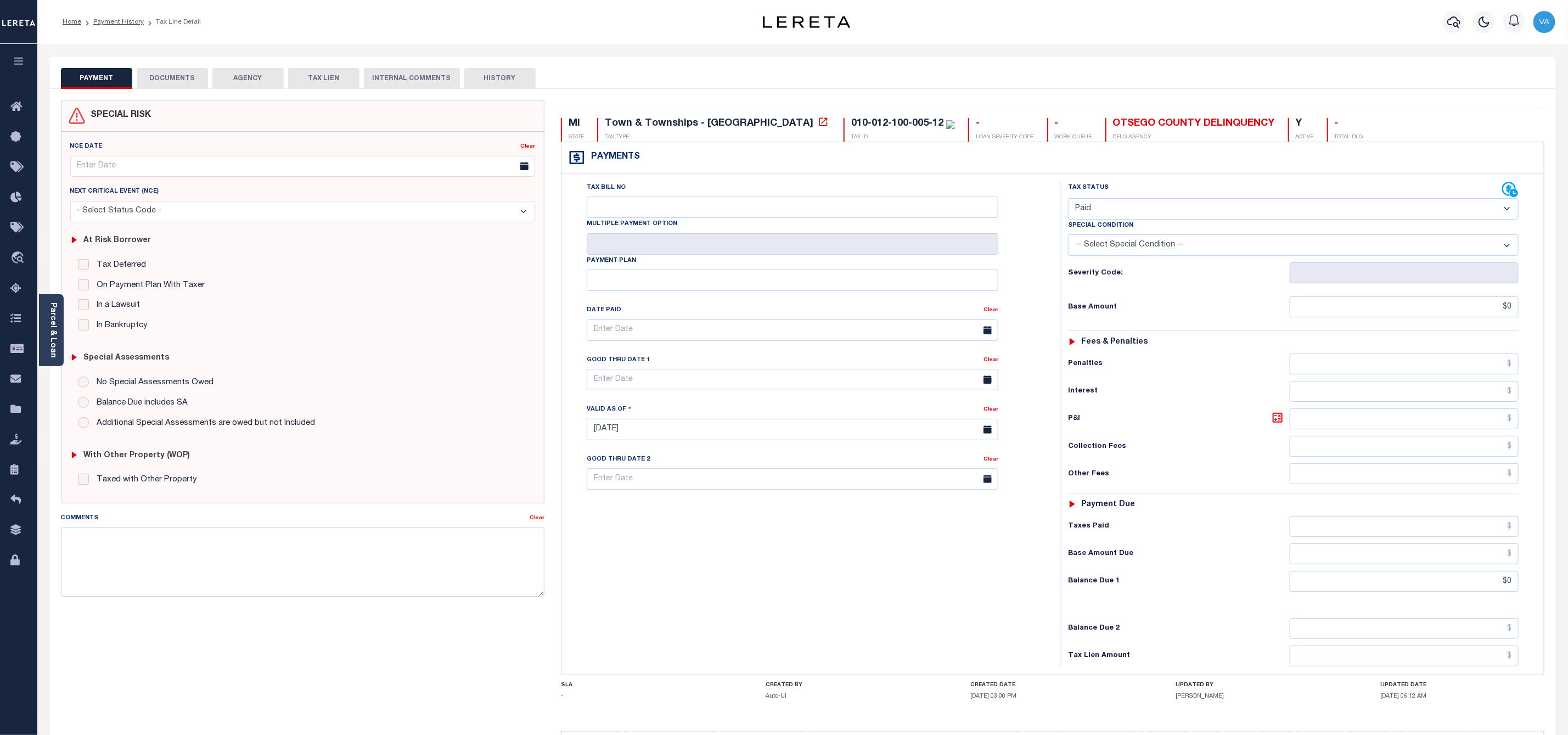
click at [173, 76] on button "DOCUMENTS" at bounding box center [172, 79] width 71 height 21
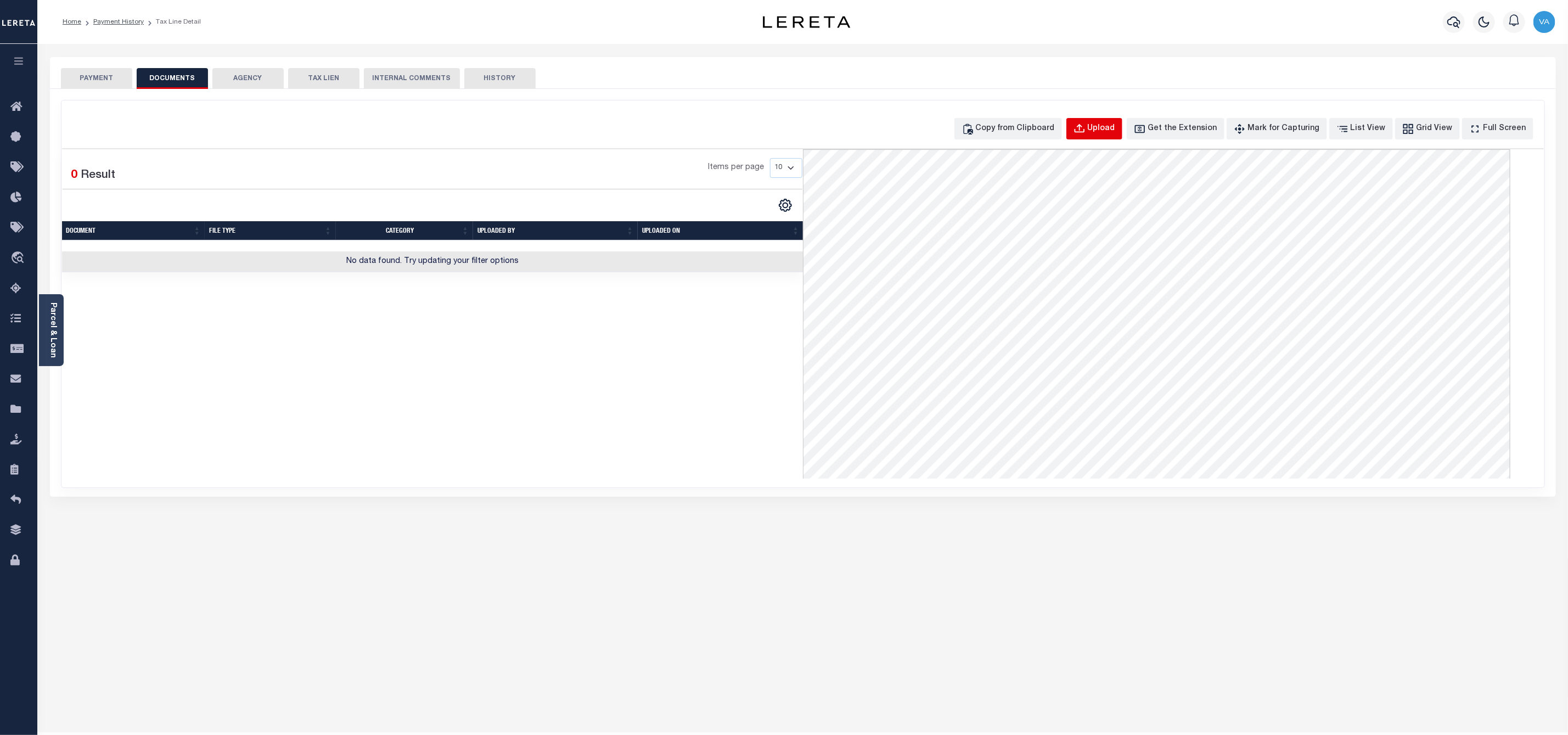
click at [1116, 125] on div "Upload" at bounding box center [1101, 128] width 27 height 12
select select "POP"
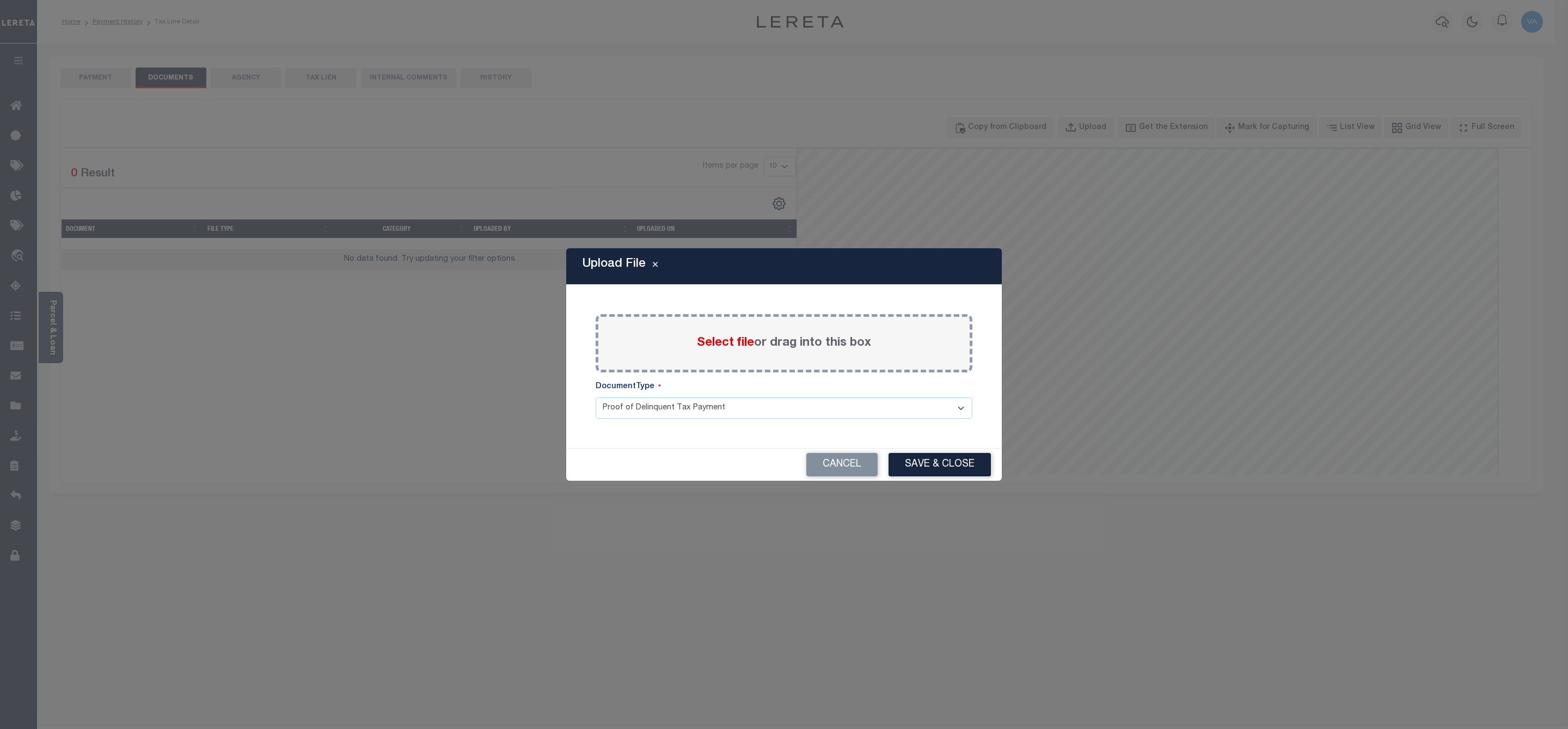
click at [725, 338] on span "Select file" at bounding box center [725, 343] width 57 height 12
click at [0, 0] on input "Select file or drag into this box" at bounding box center [0, 0] width 0 height 0
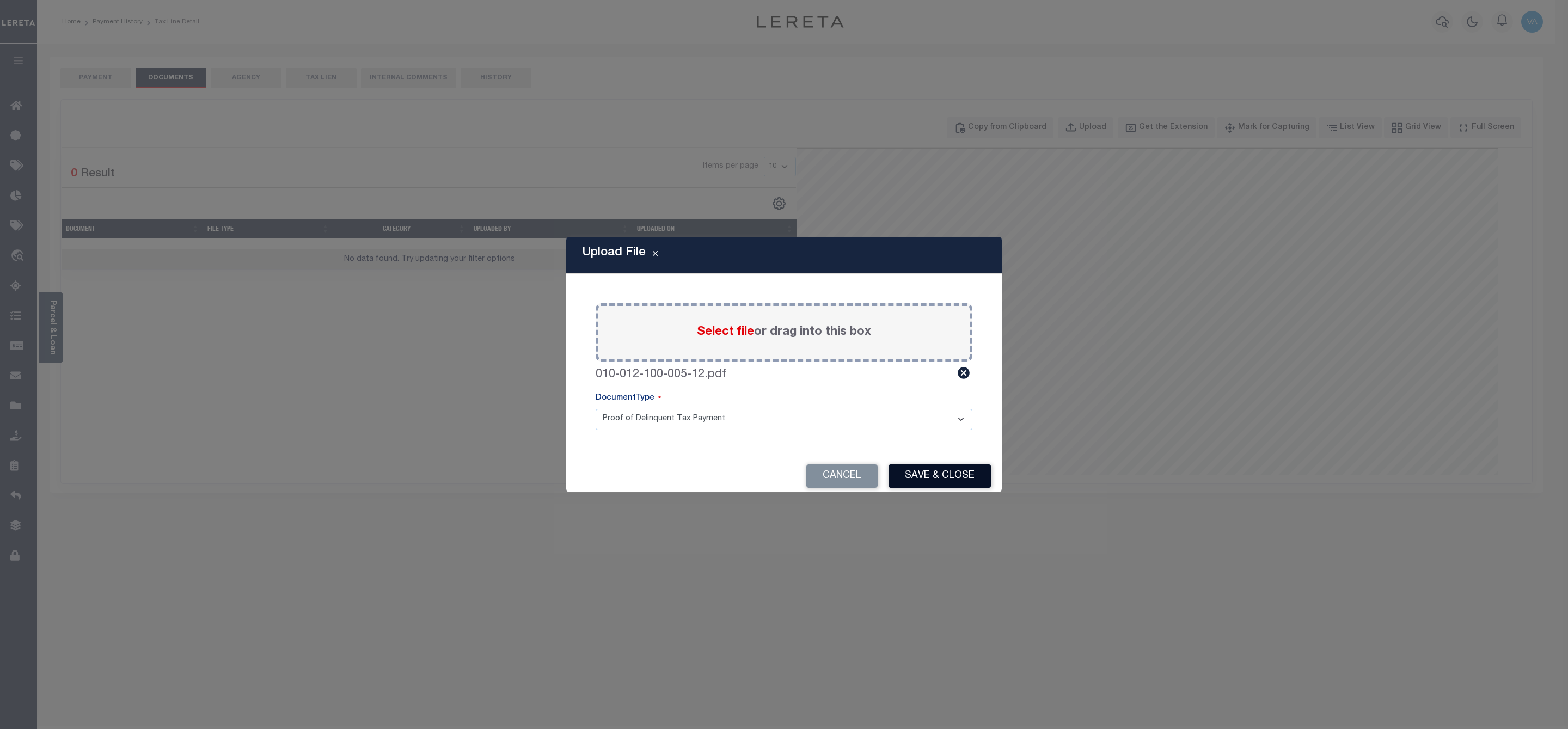
click at [915, 477] on button "Save & Close" at bounding box center [940, 476] width 102 height 23
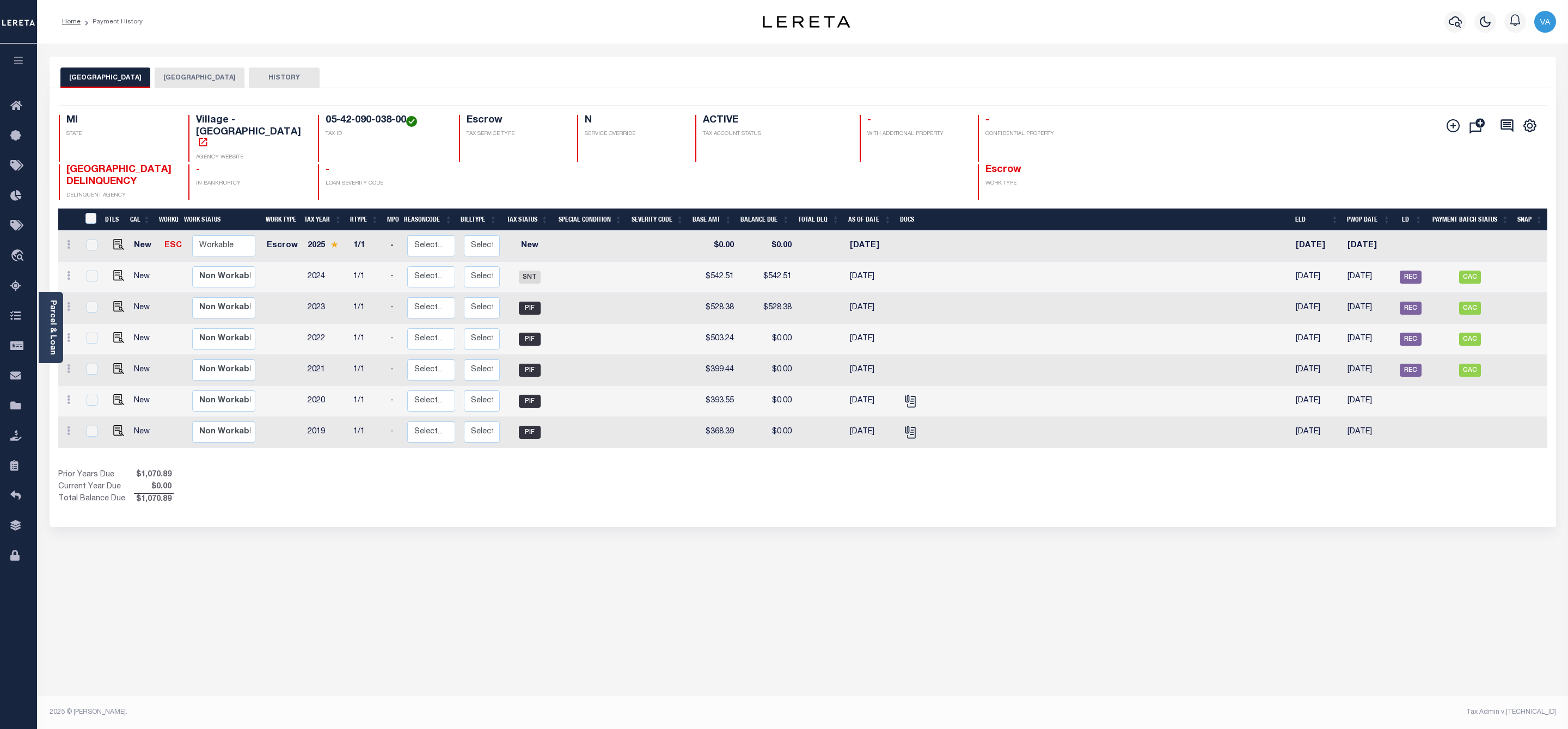
click at [221, 75] on button "CENTRAL LAKE TOWNSHIP" at bounding box center [200, 78] width 90 height 21
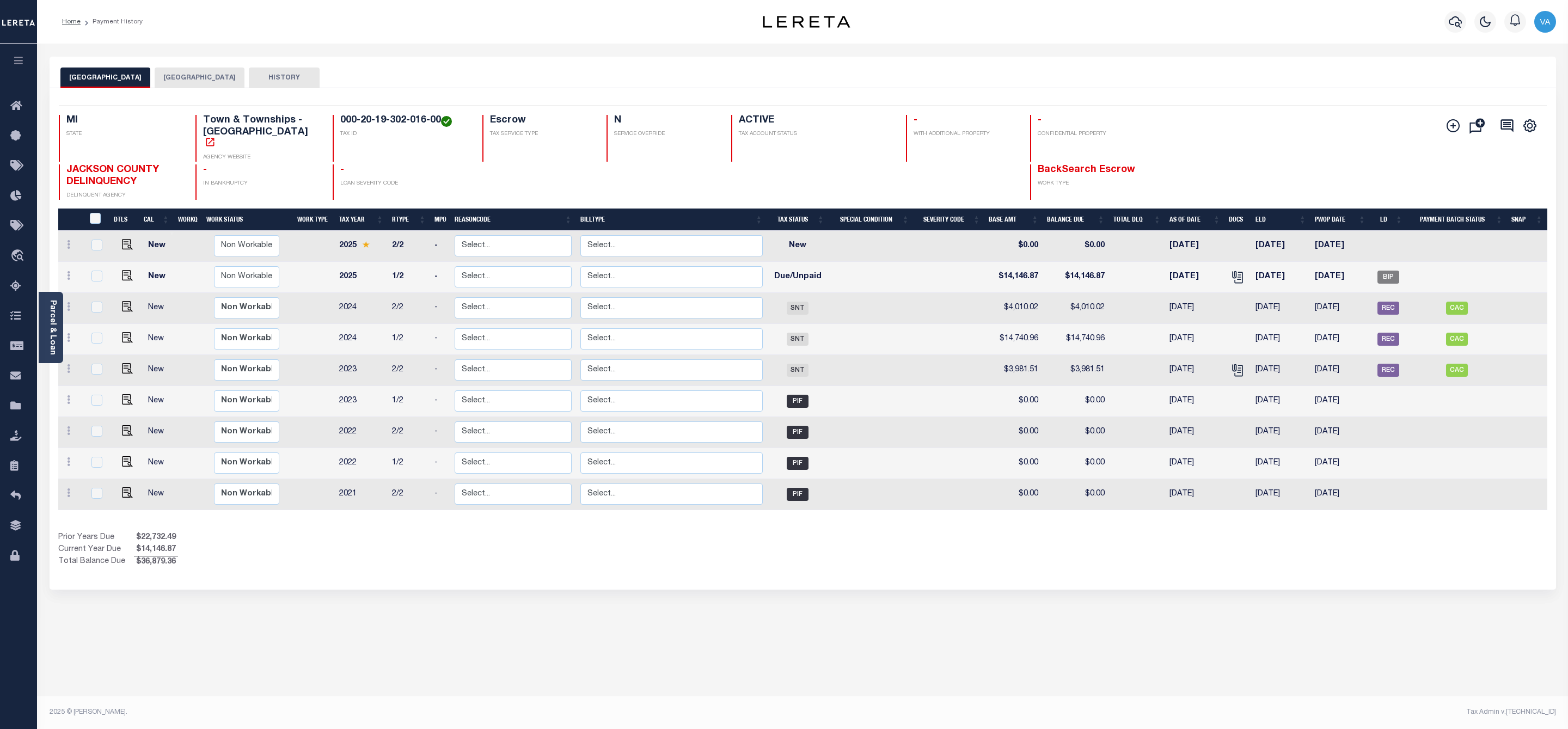
click at [209, 77] on button "[GEOGRAPHIC_DATA]" at bounding box center [200, 78] width 90 height 21
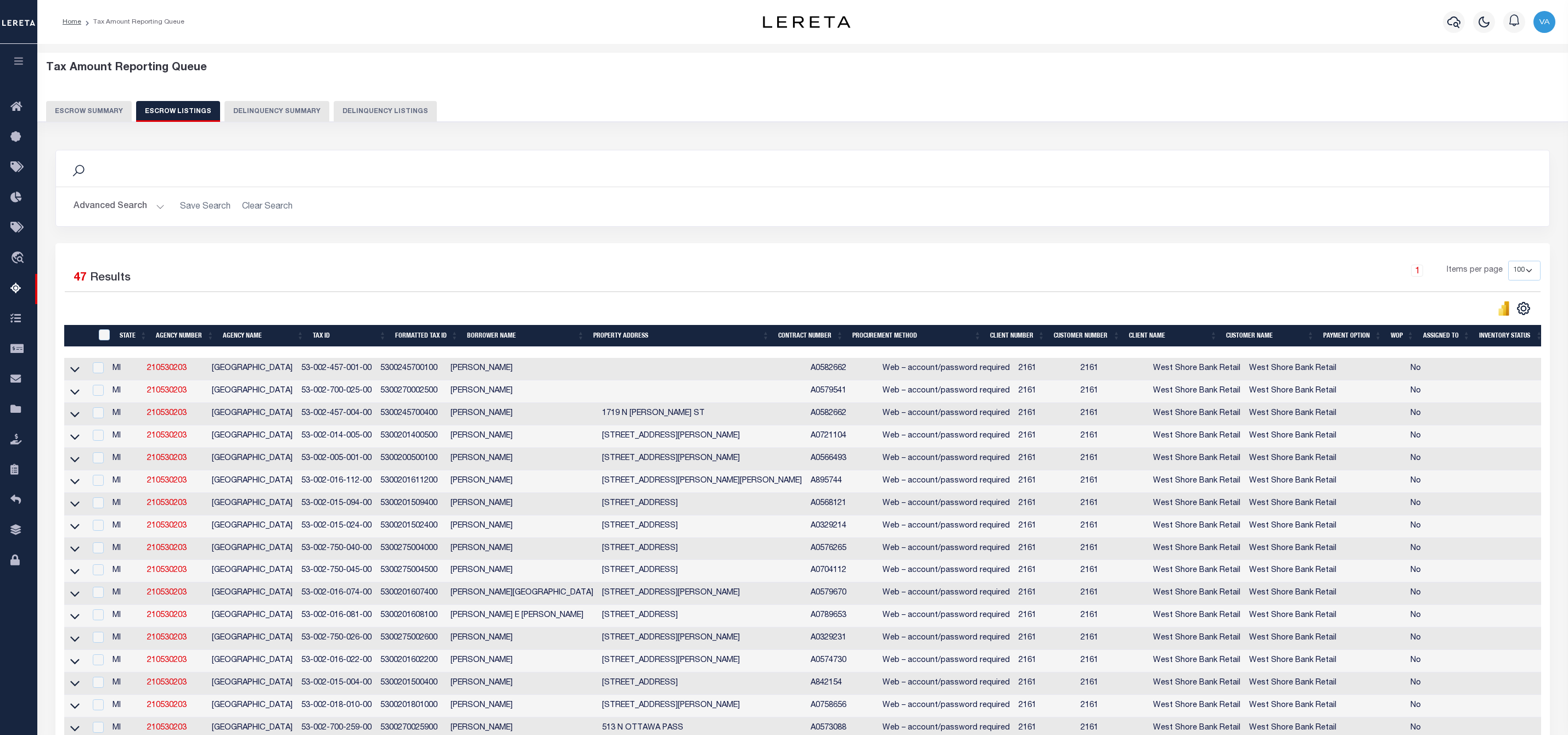
select select "100"
click at [74, 373] on icon at bounding box center [75, 370] width 9 height 6
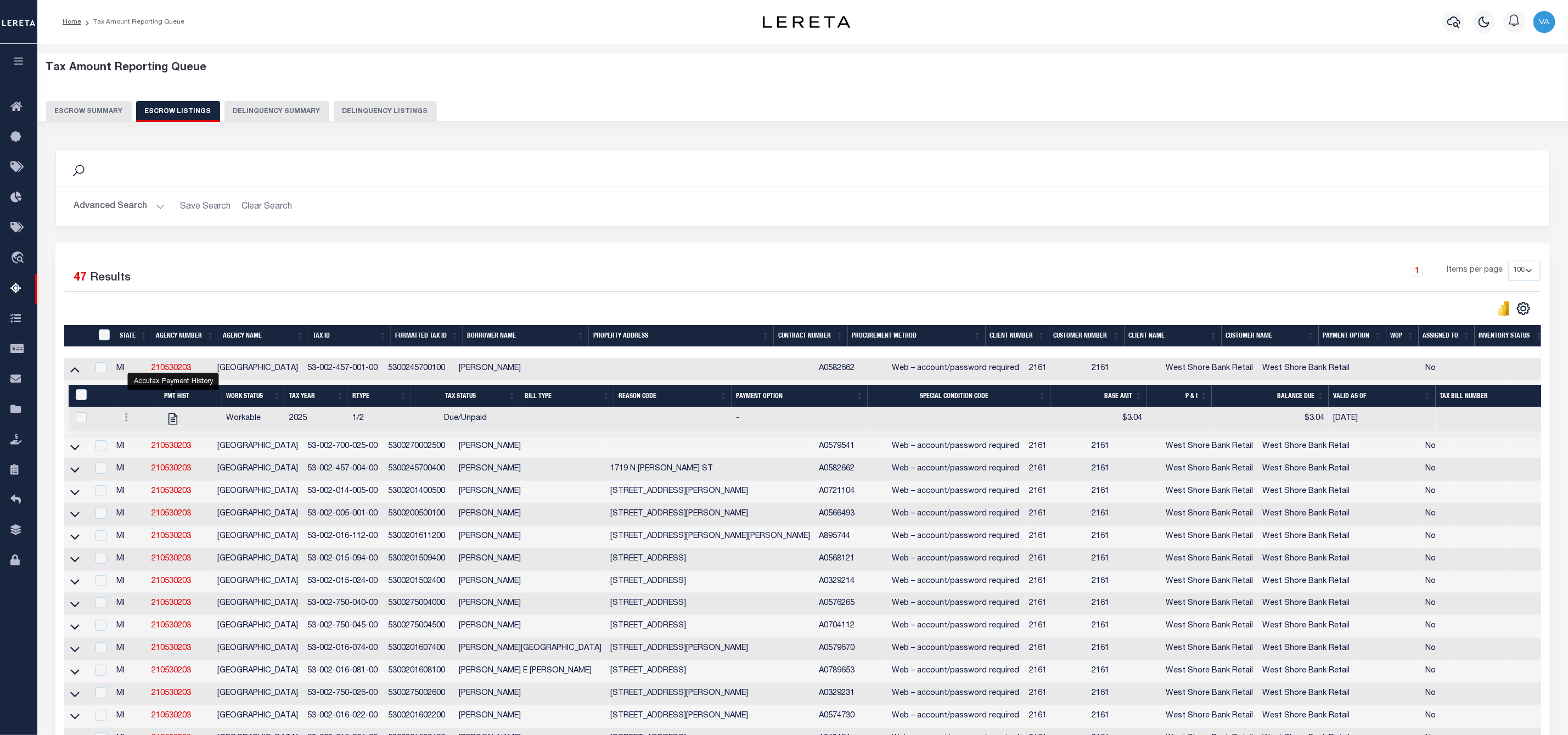
click at [71, 109] on button "Escrow Summary" at bounding box center [89, 111] width 86 height 21
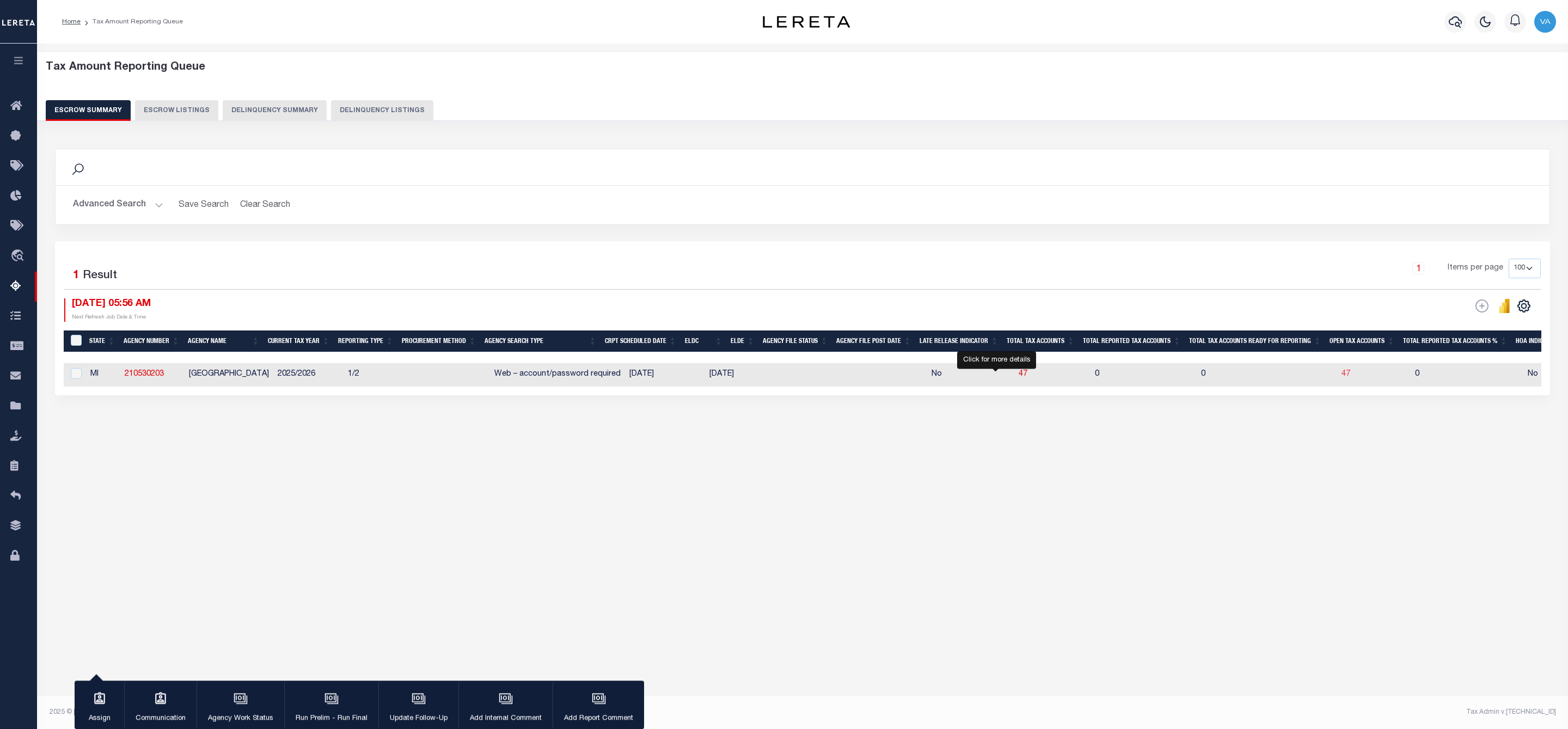
click at [1342, 375] on span "47" at bounding box center [1346, 374] width 9 height 8
select select "100"
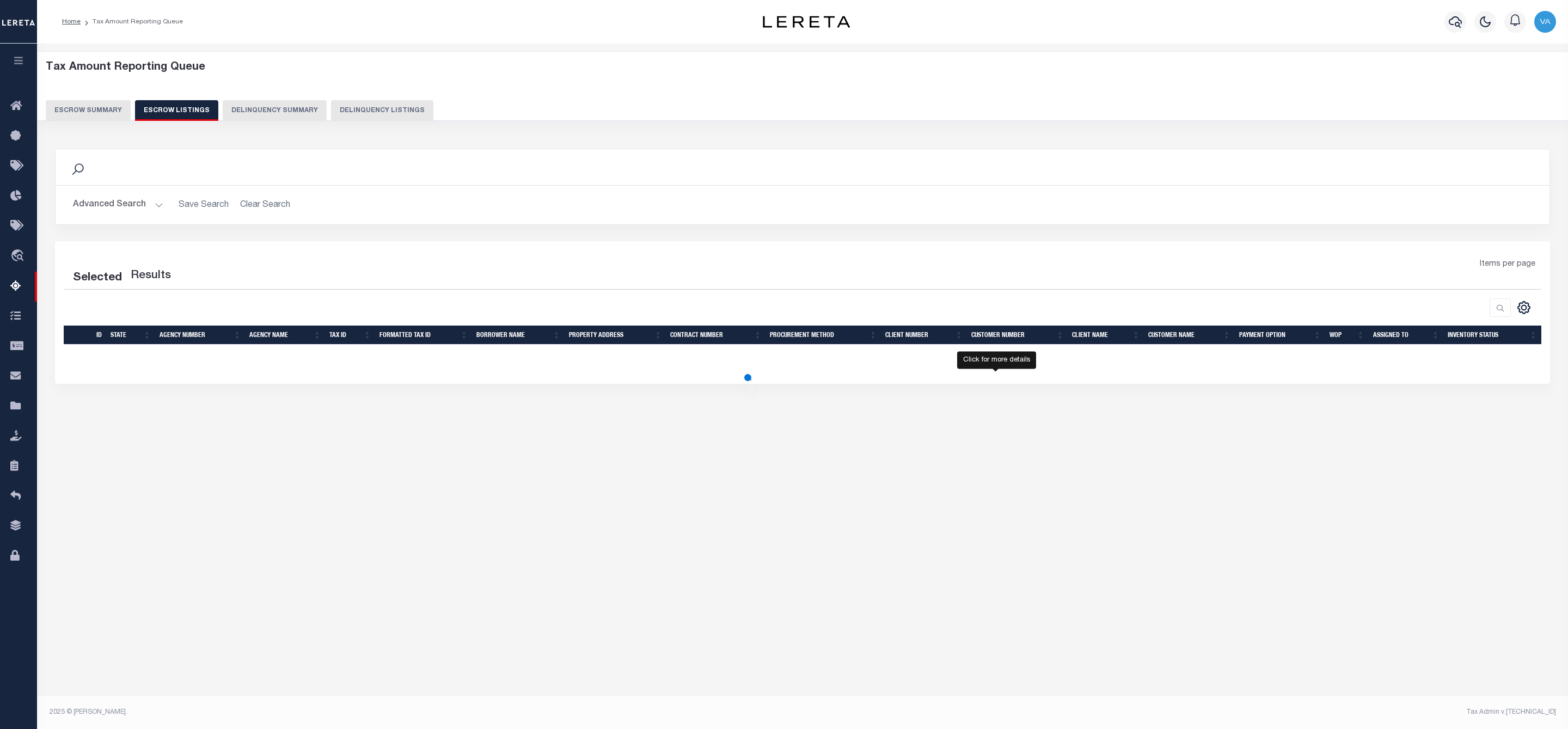
select select "100"
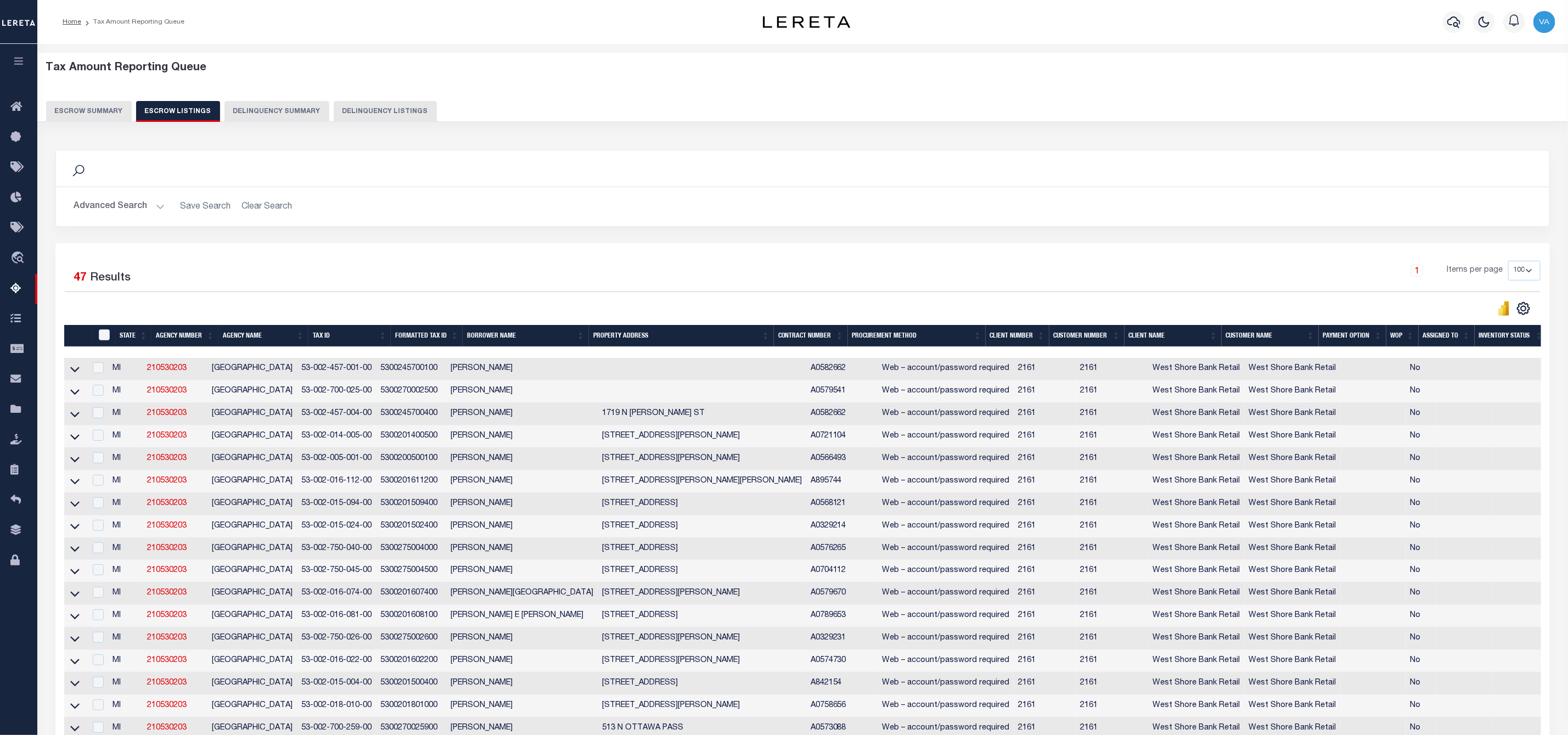
click at [68, 372] on td at bounding box center [75, 369] width 22 height 22
checkbox input "false"
checkbox input "true"
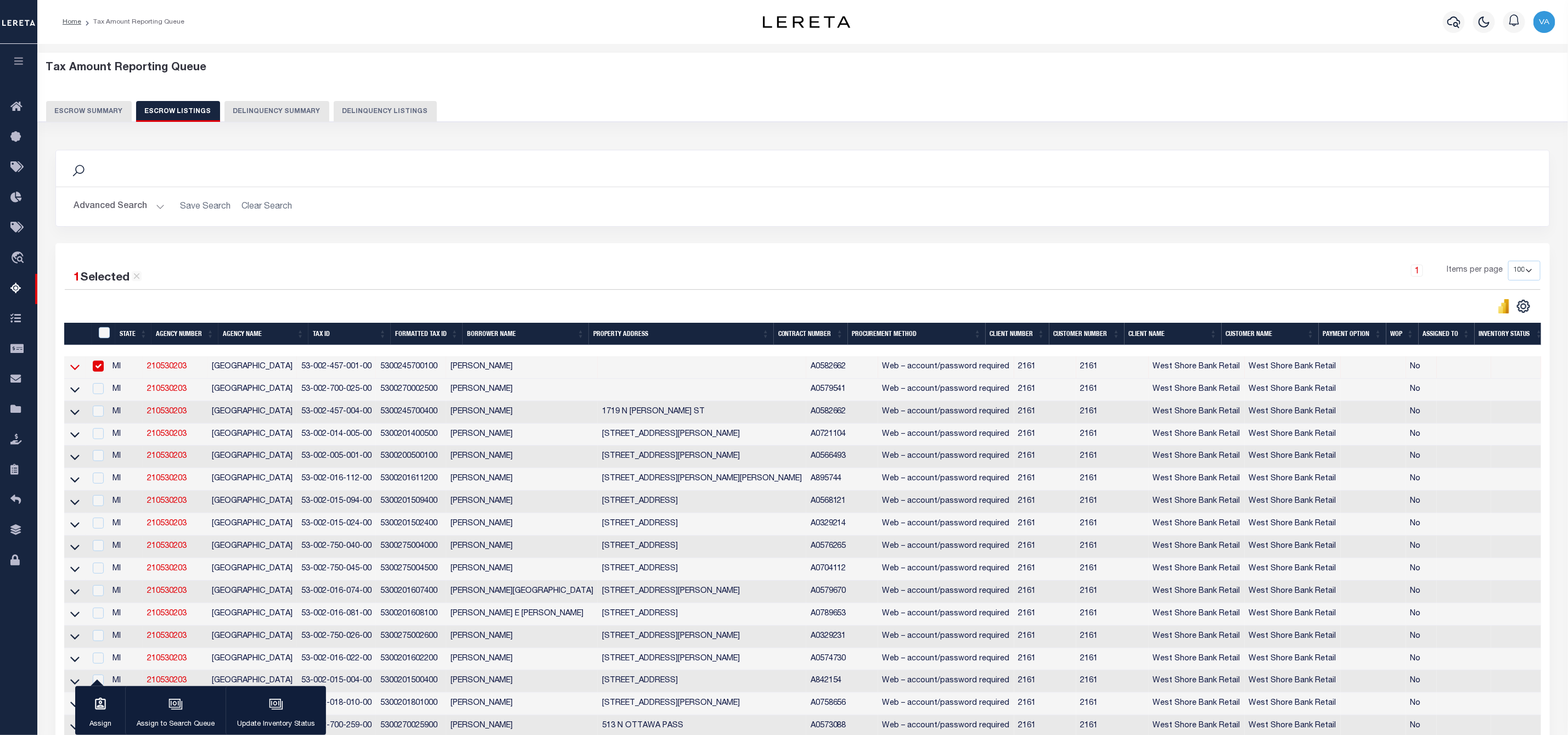
click at [71, 367] on icon at bounding box center [75, 366] width 9 height 12
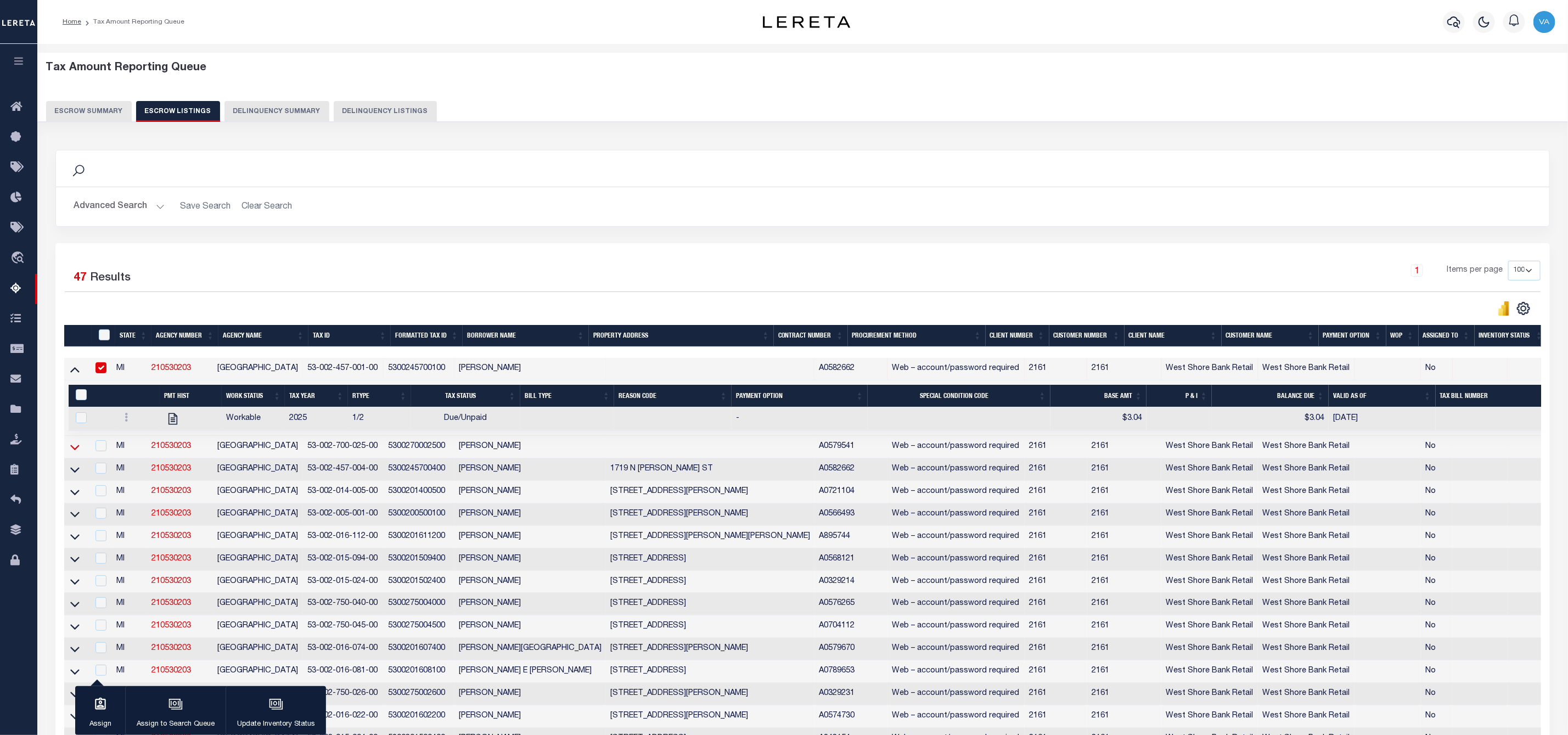
click at [73, 451] on icon at bounding box center [75, 447] width 9 height 12
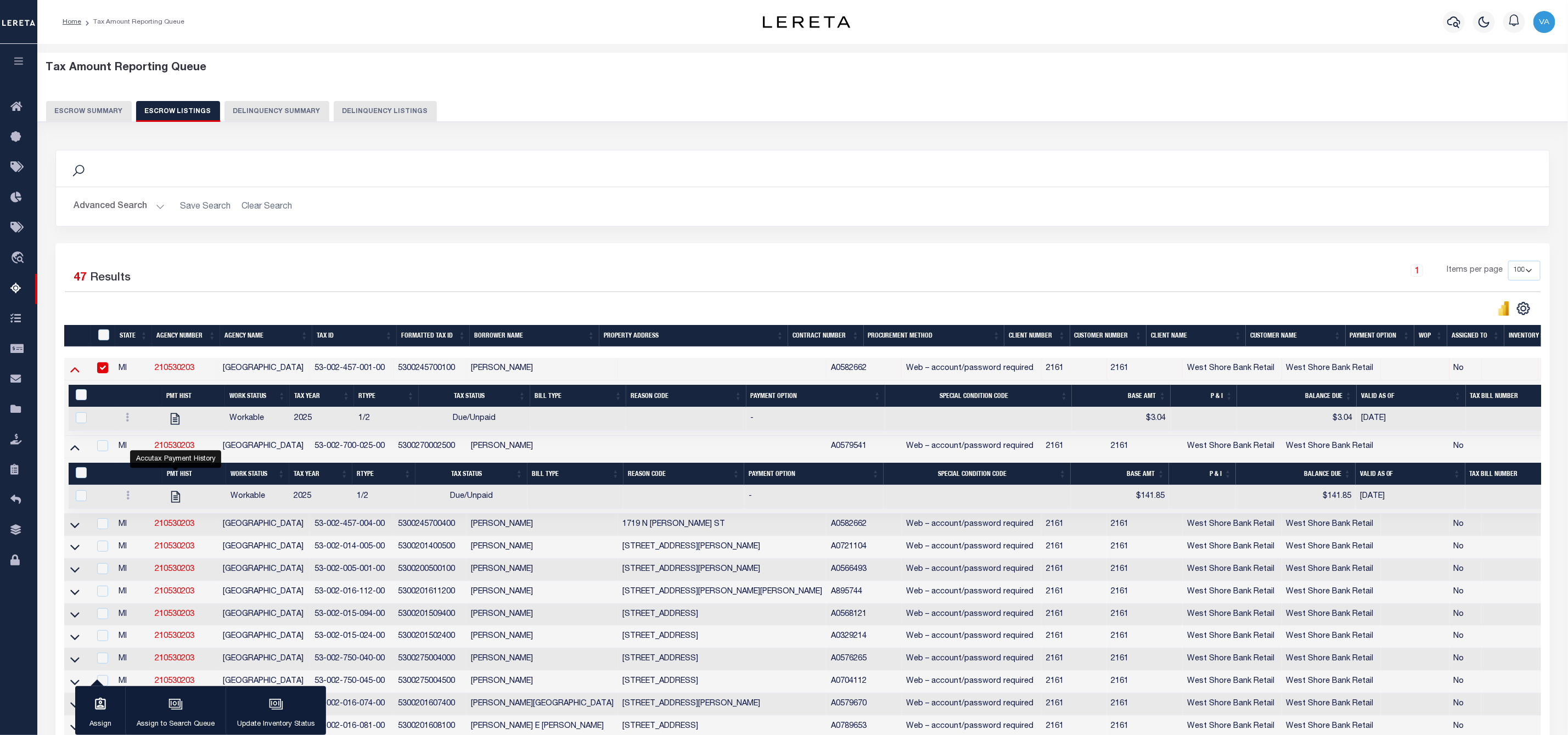
click at [73, 373] on icon at bounding box center [75, 369] width 9 height 12
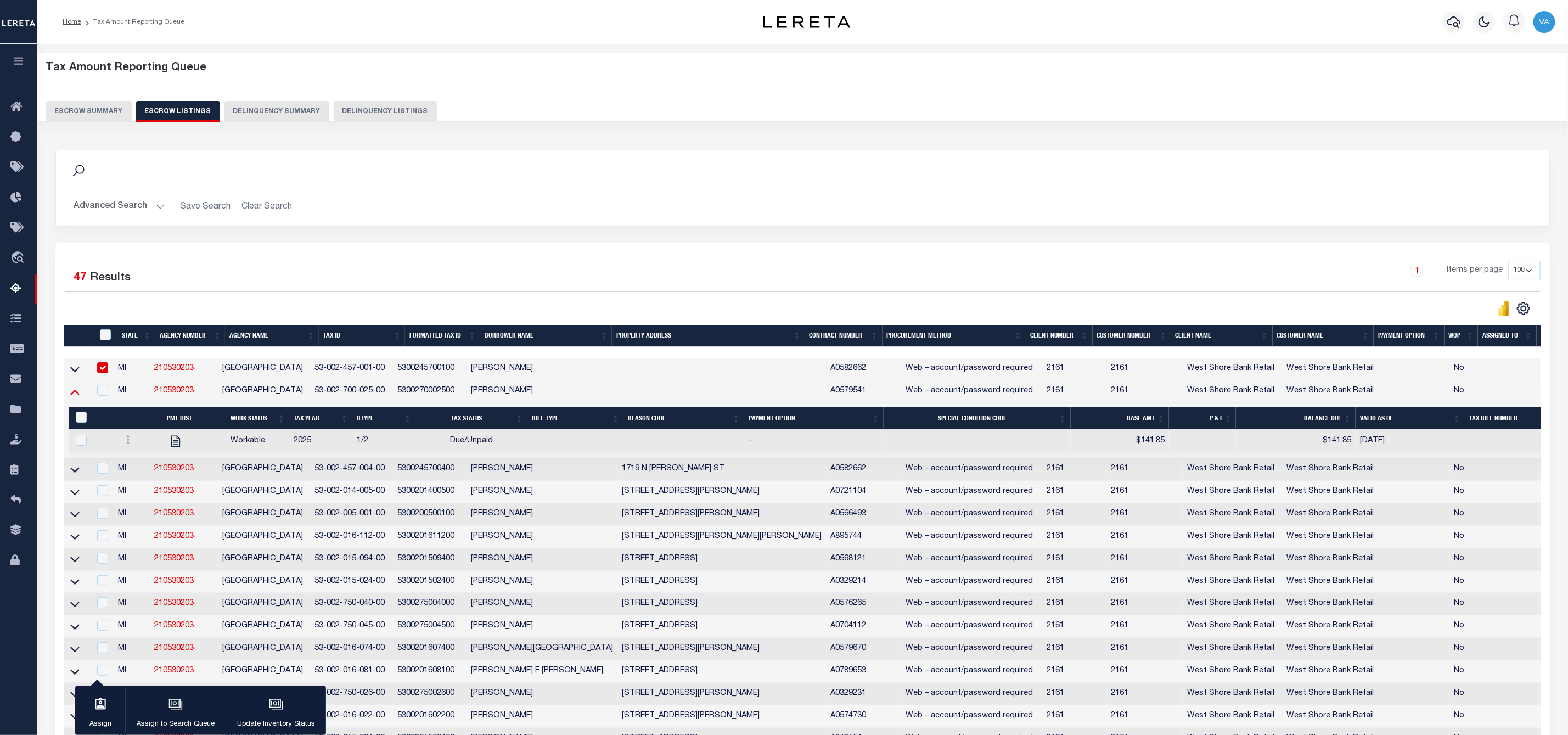
click at [71, 397] on icon at bounding box center [75, 392] width 9 height 12
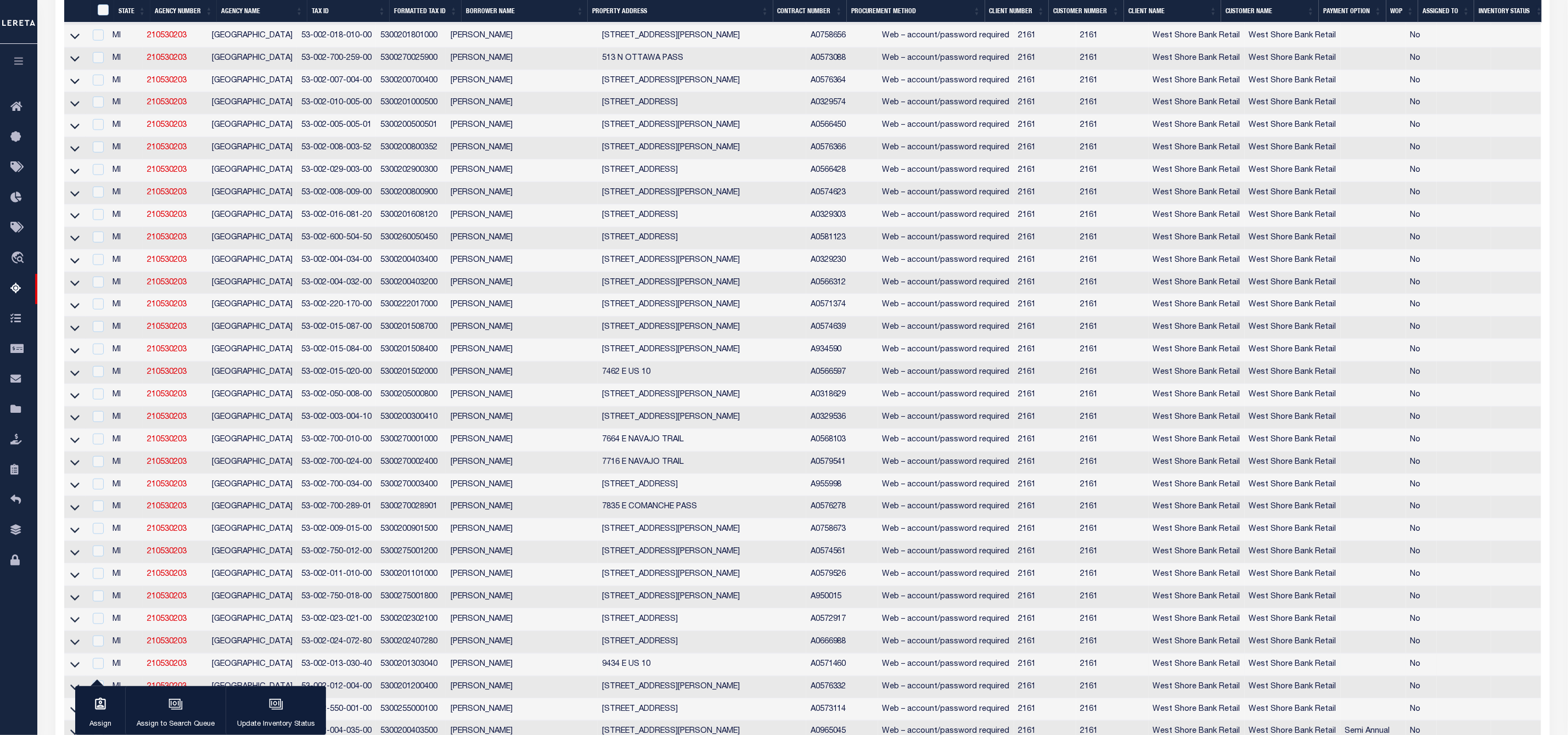
scroll to position [797, 0]
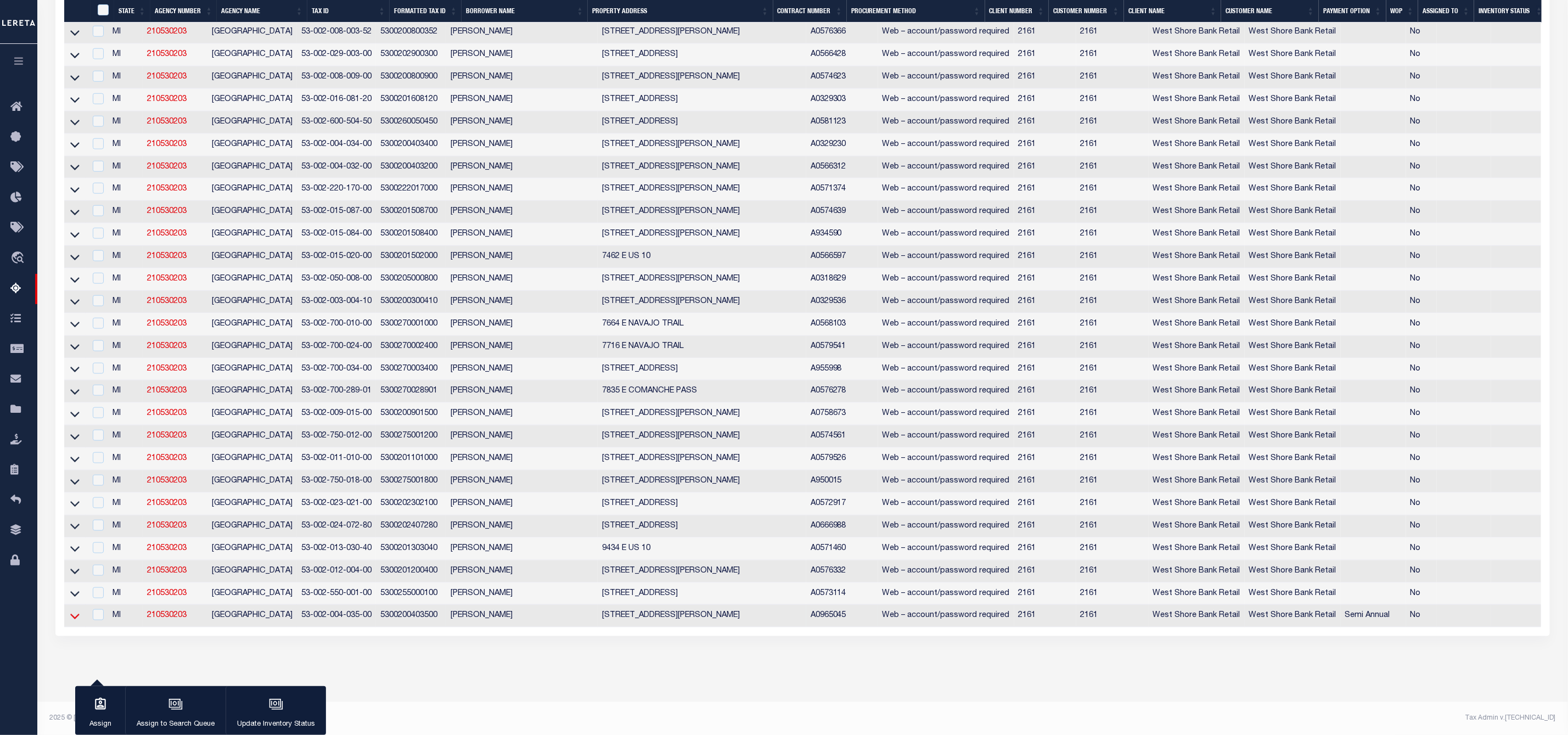
click at [72, 610] on icon at bounding box center [75, 616] width 9 height 12
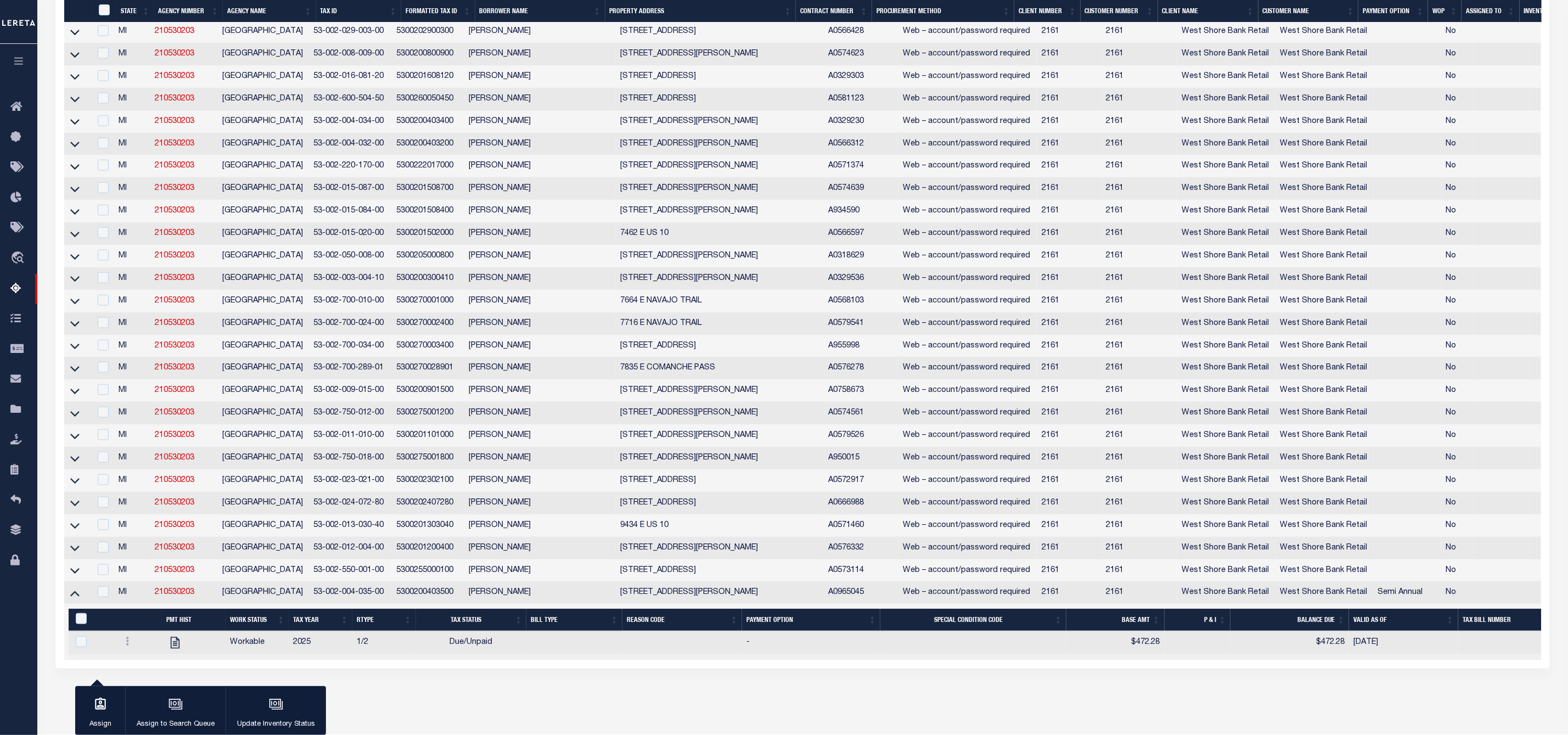
scroll to position [775, 0]
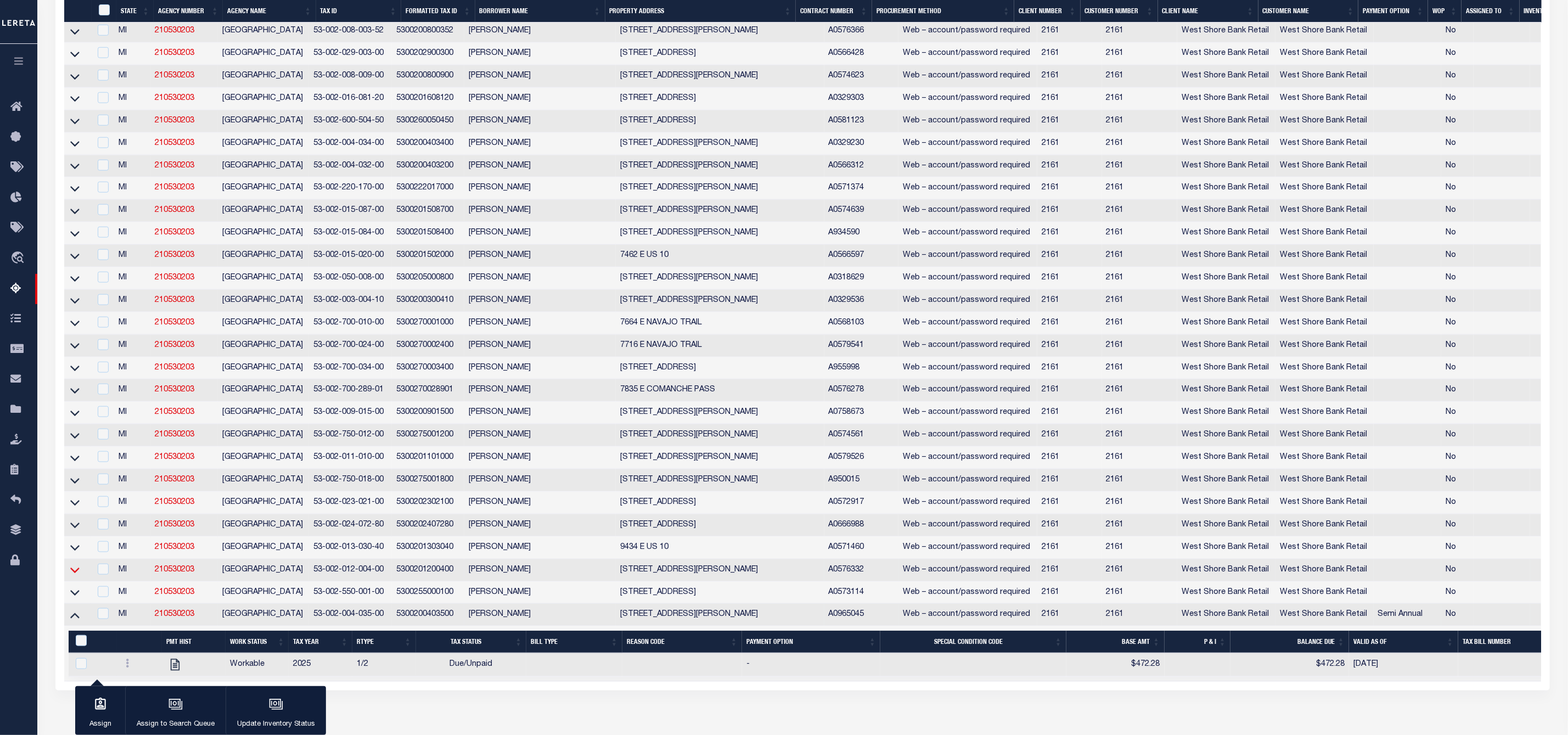
click at [78, 575] on icon at bounding box center [75, 570] width 9 height 12
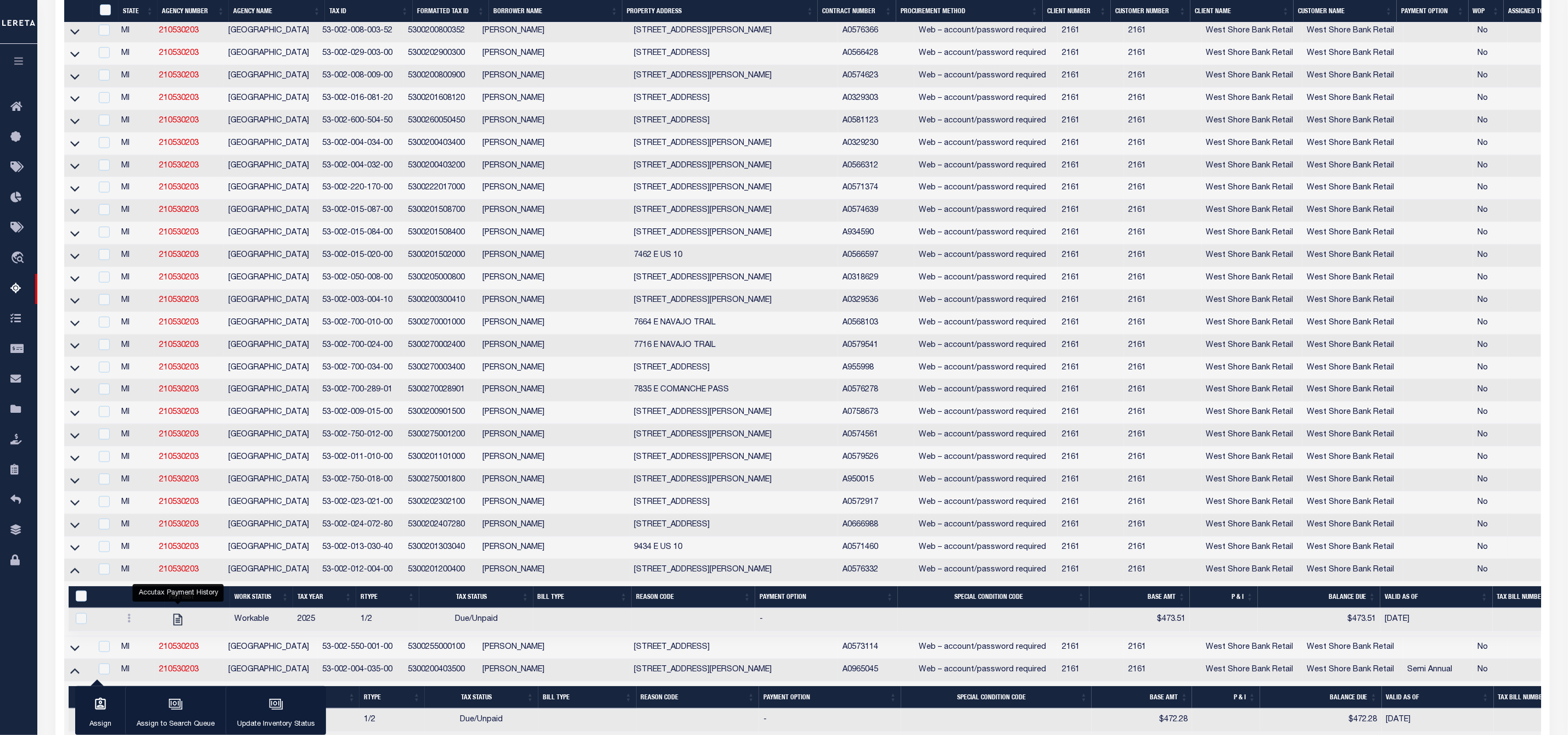
scroll to position [911, 0]
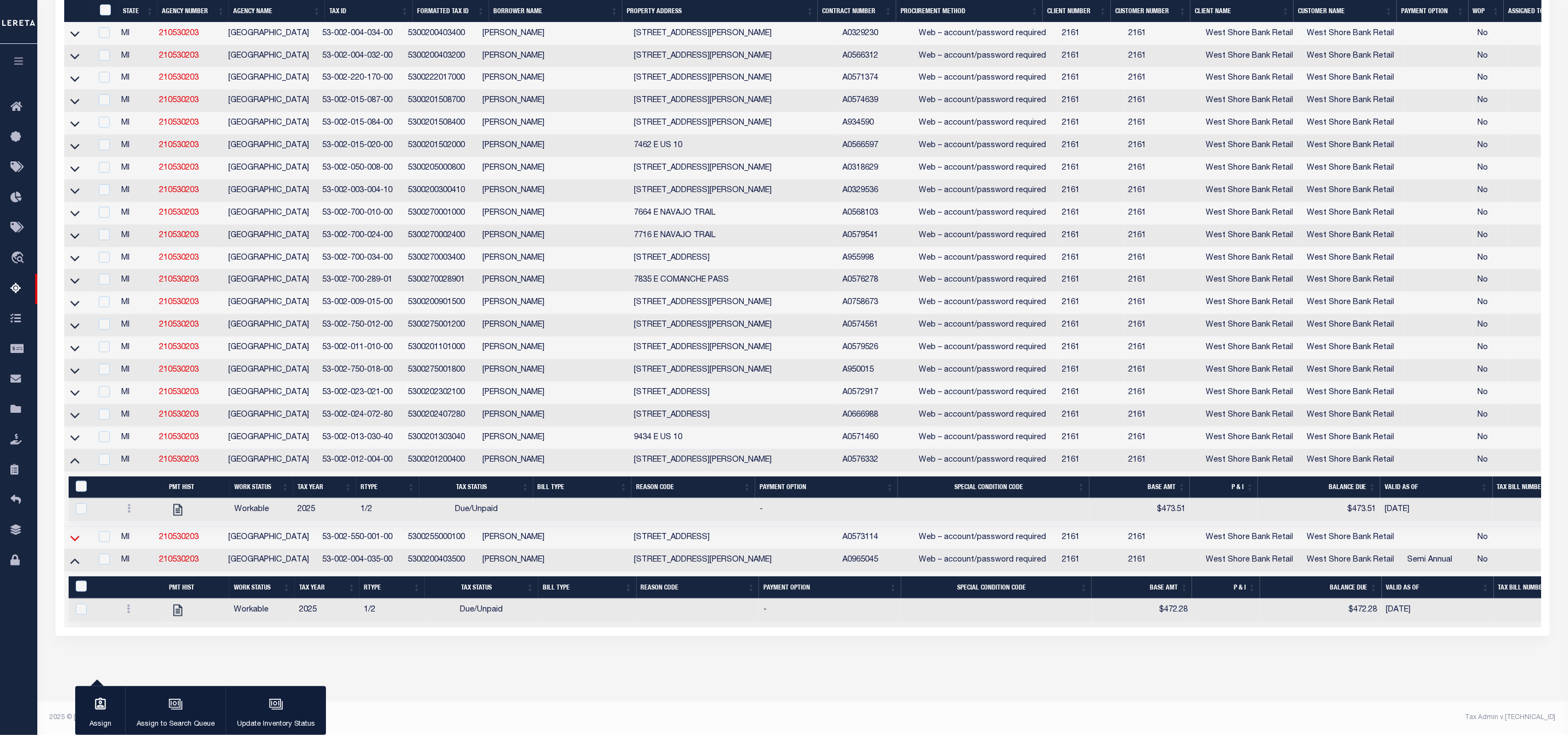
click at [74, 532] on icon at bounding box center [75, 538] width 9 height 12
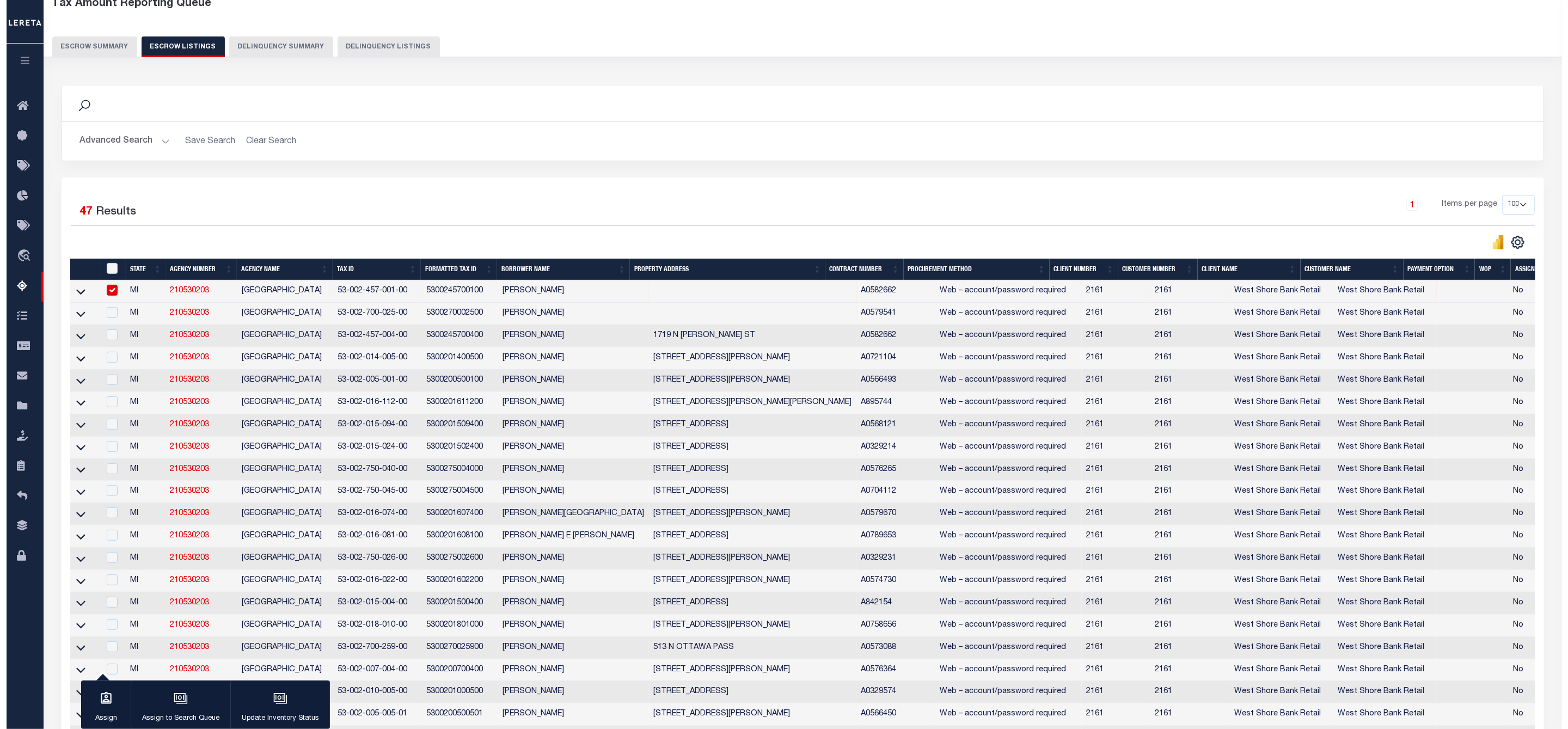
scroll to position [0, 0]
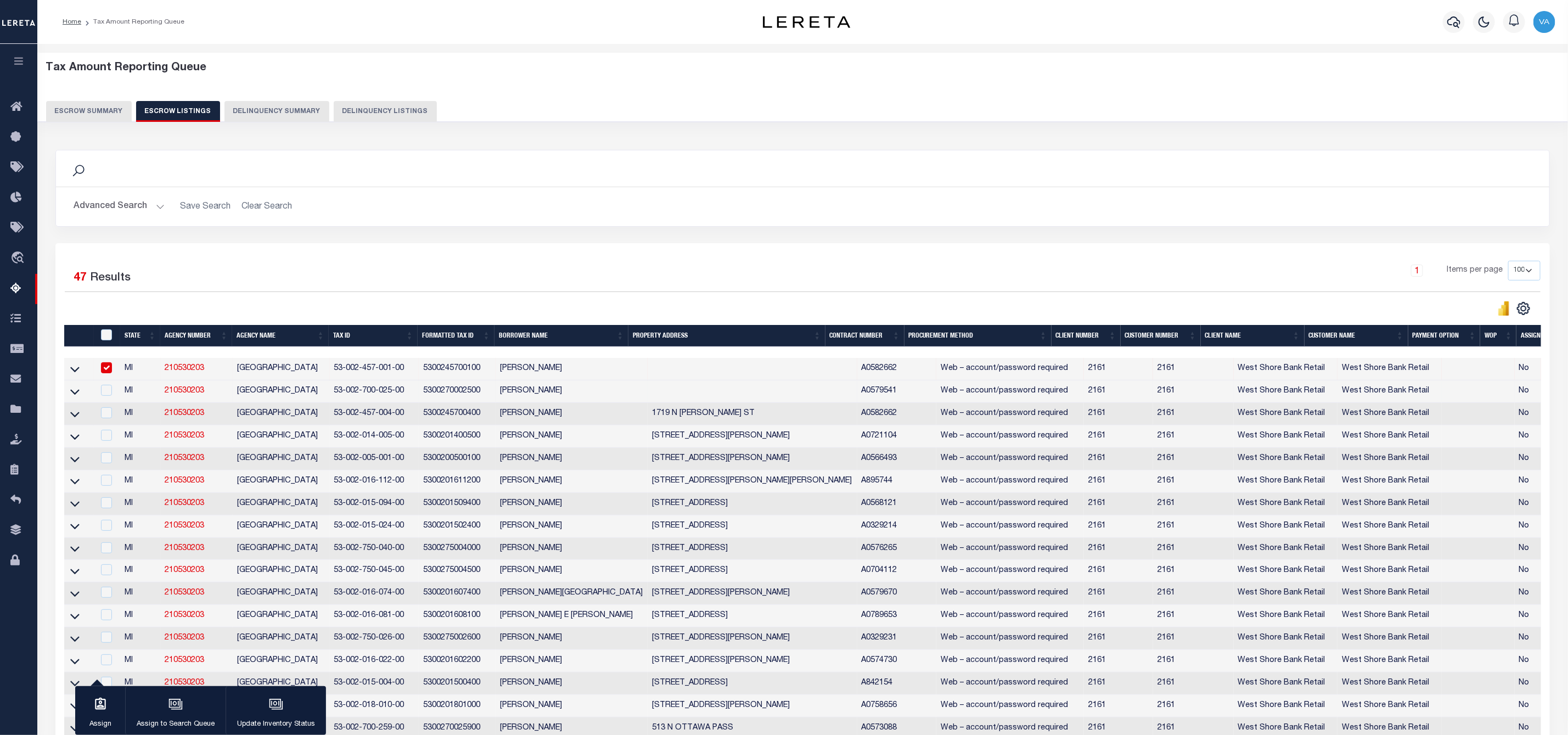
click at [91, 112] on button "Escrow Summary" at bounding box center [89, 111] width 86 height 21
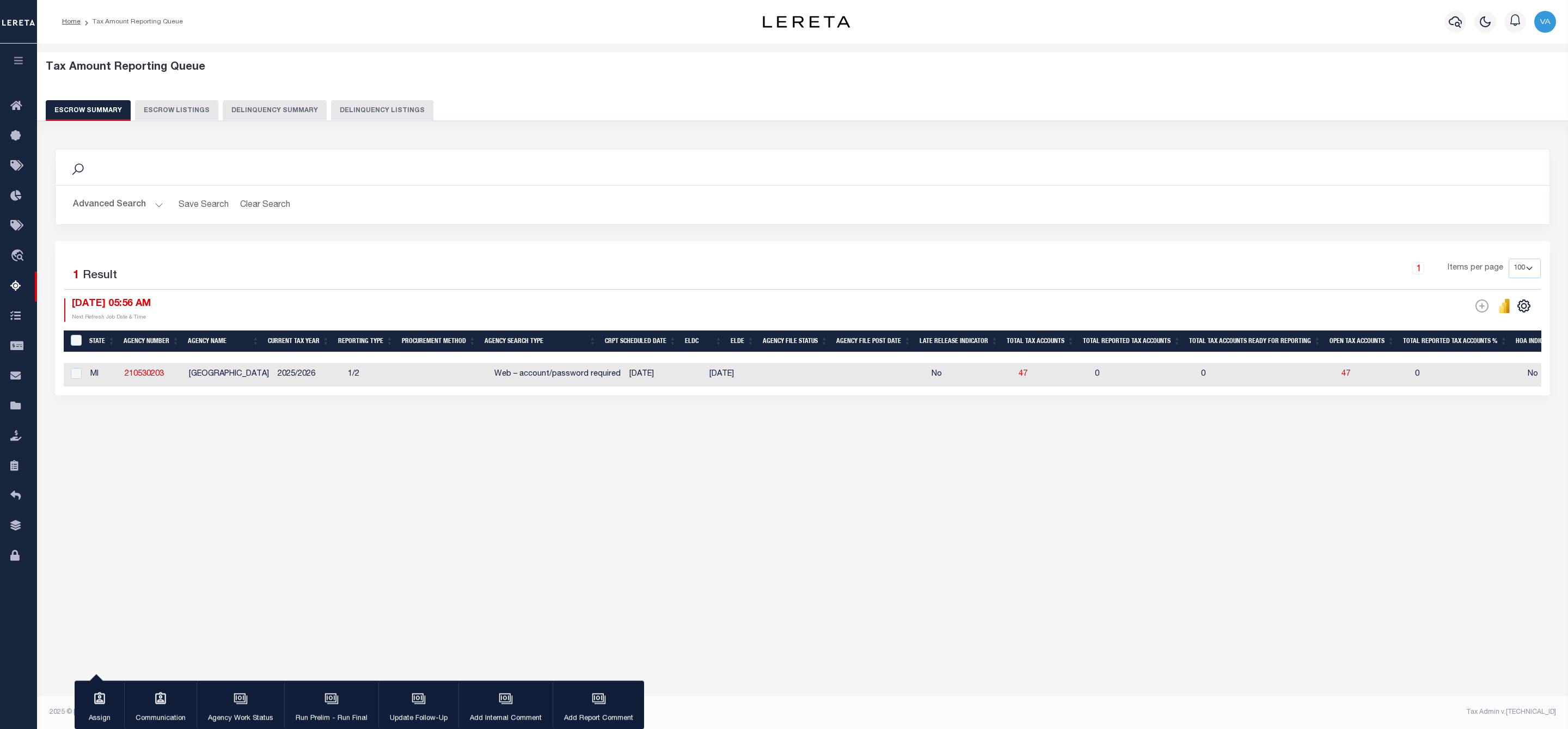
click at [134, 207] on button "Advanced Search" at bounding box center [118, 205] width 91 height 21
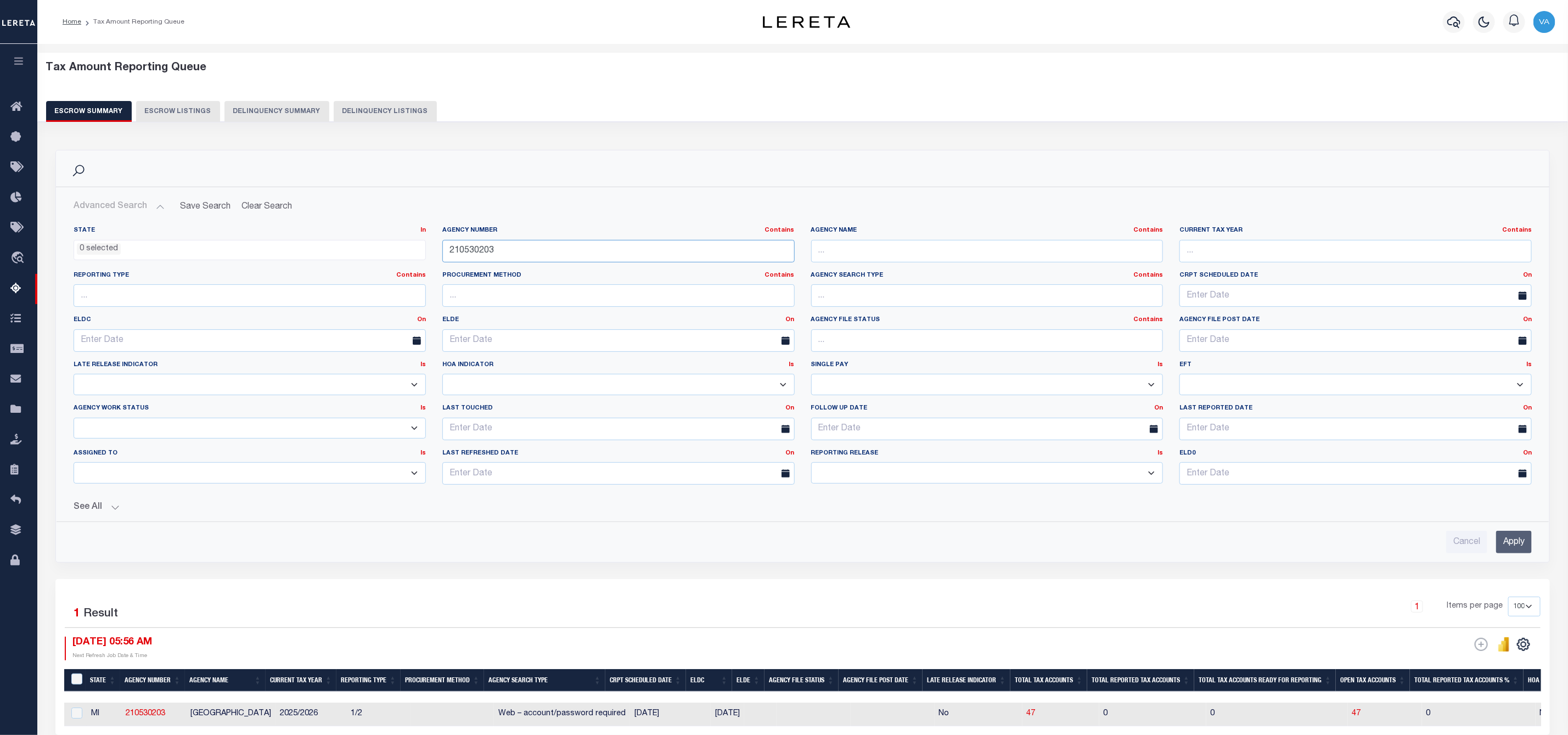
drag, startPoint x: 501, startPoint y: 247, endPoint x: 449, endPoint y: 252, distance: 52.2
click at [449, 252] on input "210530203" at bounding box center [619, 251] width 353 height 22
paste input "370480637"
type input "370480637"
click at [1505, 546] on input "Apply" at bounding box center [1514, 542] width 36 height 22
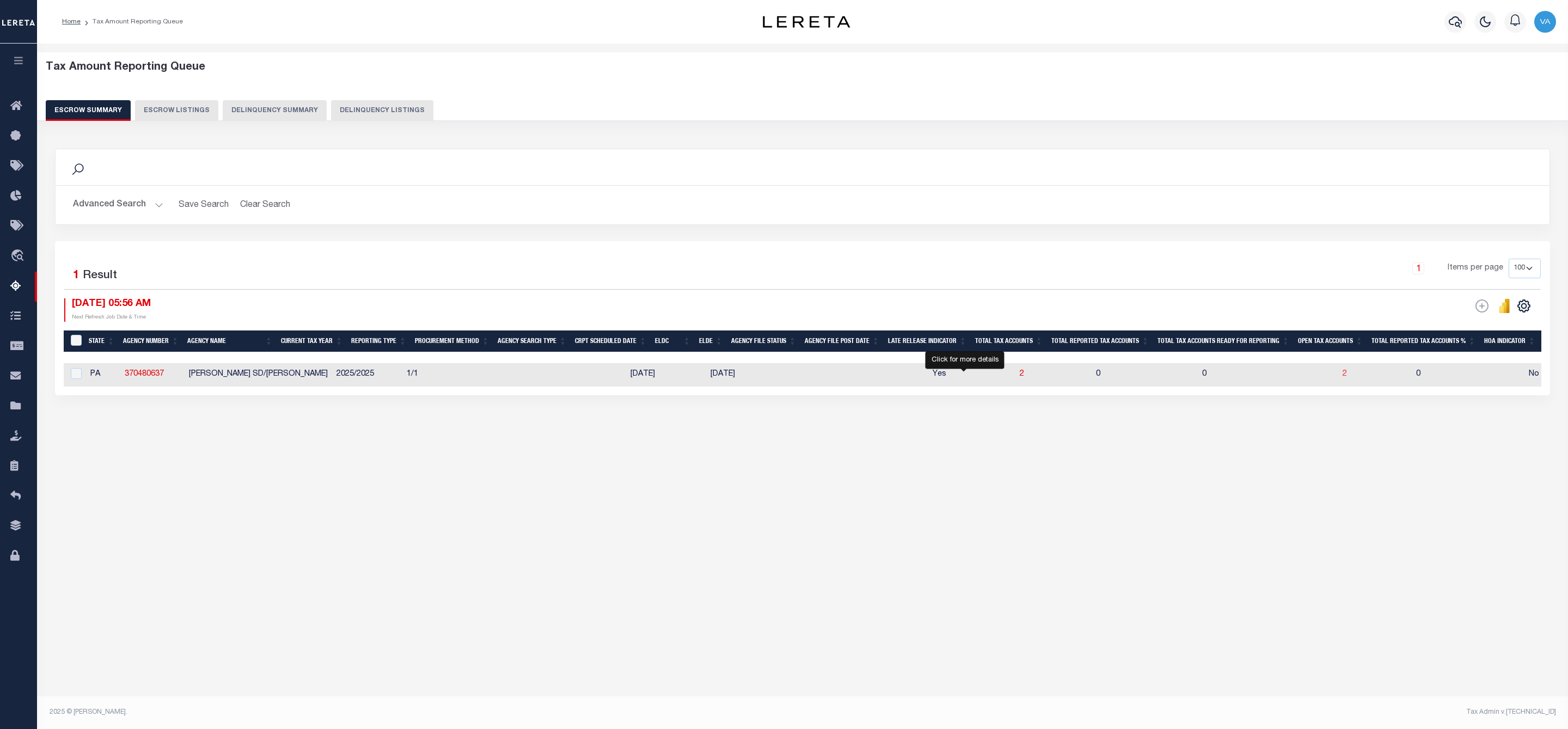
click at [1343, 378] on span "2" at bounding box center [1345, 374] width 4 height 8
select select "100"
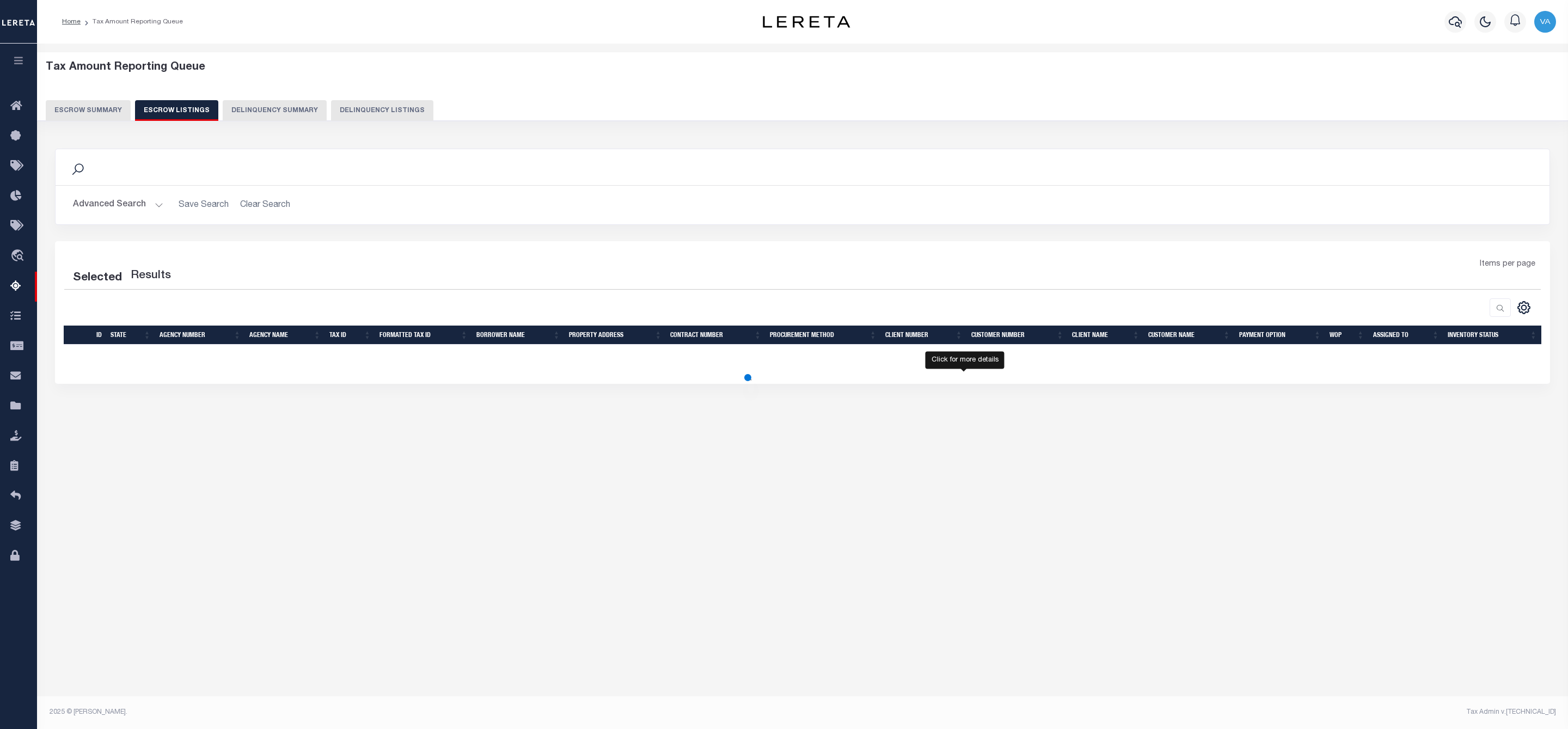
select select "100"
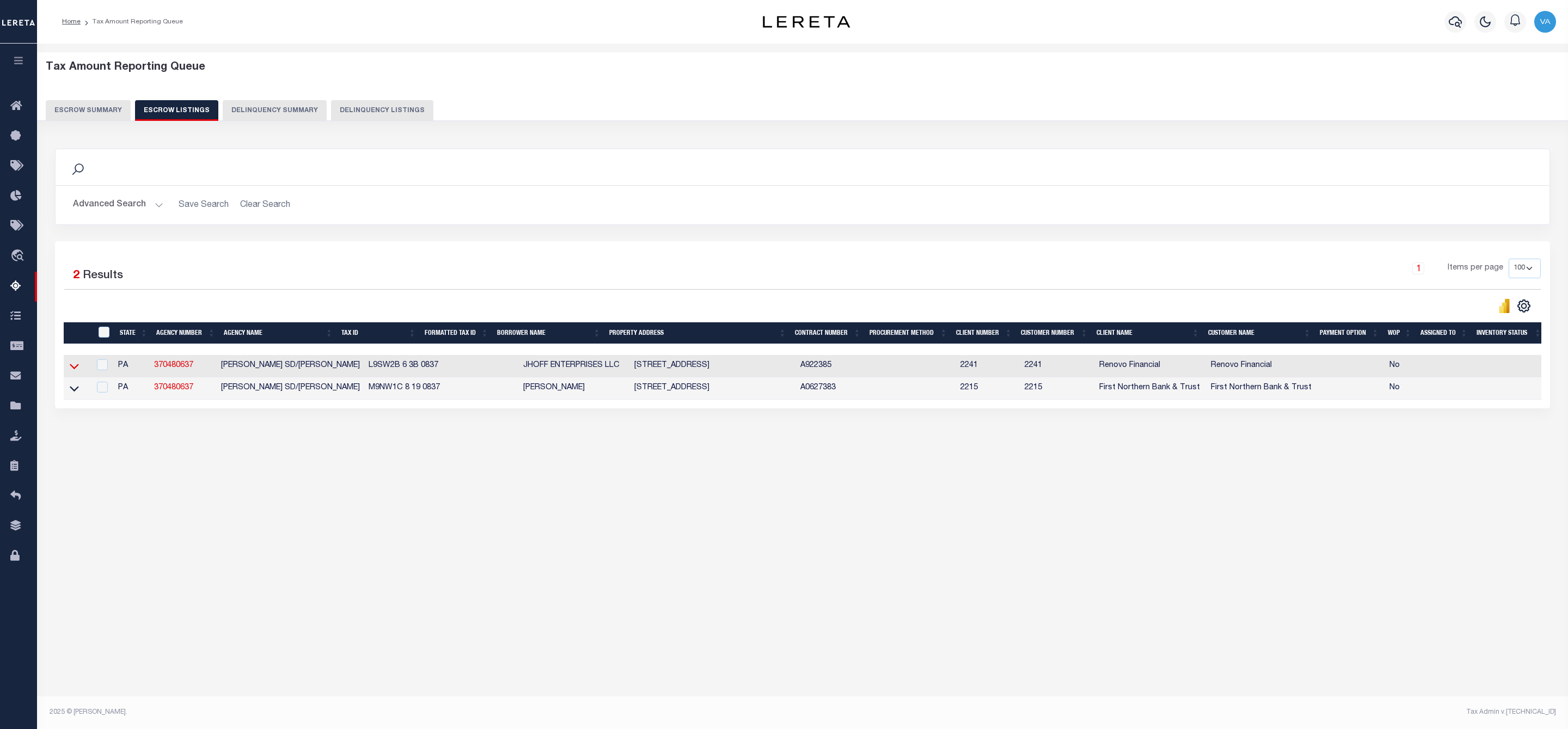
click at [72, 370] on icon at bounding box center [74, 367] width 9 height 6
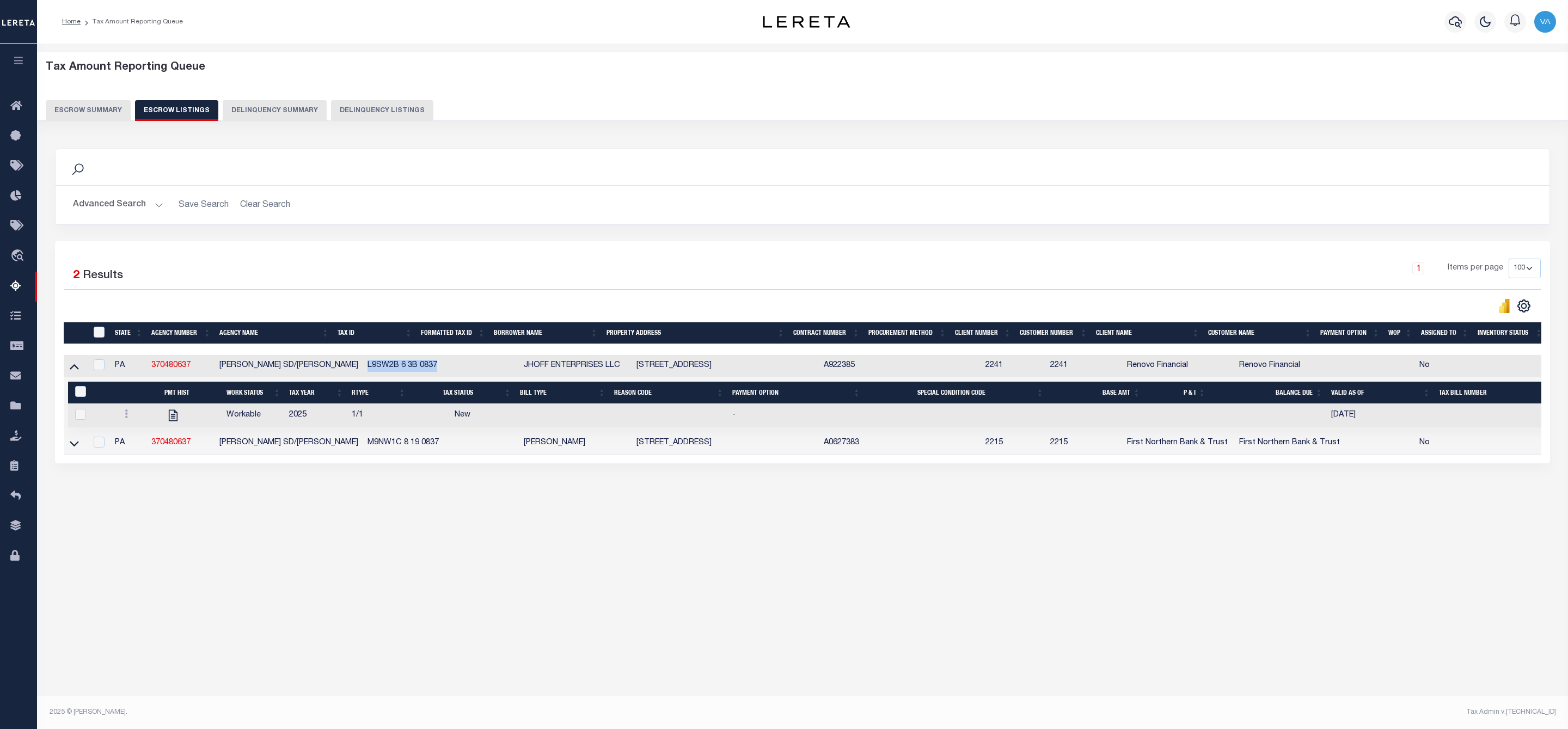
drag, startPoint x: 342, startPoint y: 365, endPoint x: 438, endPoint y: 368, distance: 96.0
click at [438, 368] on tr "PA 370480637 WILSON SD/WILSON BORO L9SW2B 6 3B 0837 JHOFF ENTERPRISES LLC 1528 …" at bounding box center [821, 366] width 1515 height 22
copy td "L9SW2B 6 3B 0837"
click at [1255, 529] on div "Tax Amount Reporting Queue Escrow Summary Escrow Listings In" at bounding box center [802, 292] width 1524 height 474
click at [73, 445] on icon at bounding box center [74, 443] width 9 height 12
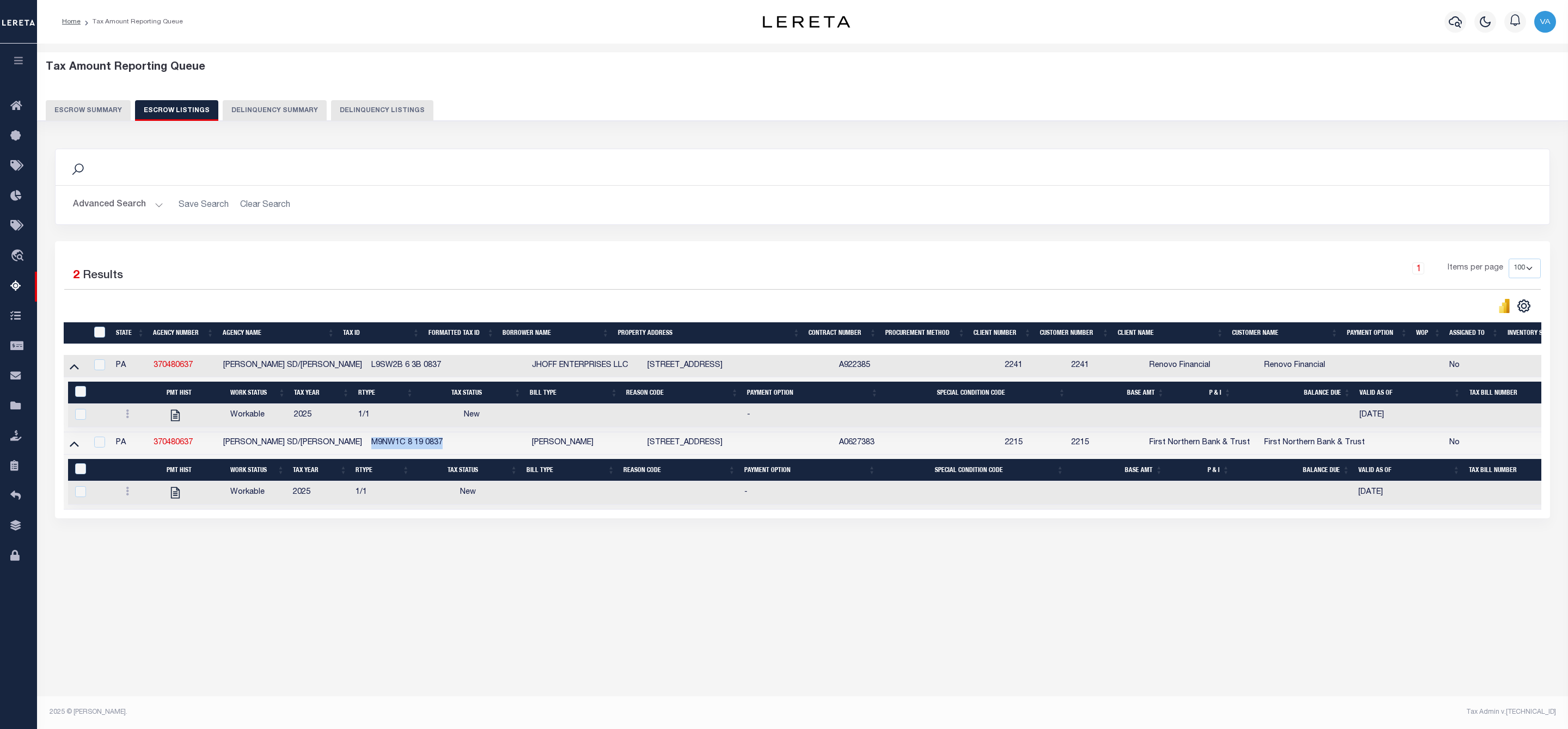
drag, startPoint x: 351, startPoint y: 445, endPoint x: 440, endPoint y: 445, distance: 89.0
click at [440, 445] on tr "PA 370480637 WILSON SD/WILSON BORO M9NW1C 8 19 0837 BRYAN TOMKO 2431 FRONT ST A…" at bounding box center [838, 443] width 1549 height 22
copy td "M9NW1C 8 19 0837"
drag, startPoint x: 422, startPoint y: 366, endPoint x: 344, endPoint y: 371, distance: 78.2
click at [344, 371] on tr "PA 370480637 WILSON SD/WILSON BORO L9SW2B 6 3B 0837 JHOFF ENTERPRISES LLC 1528 …" at bounding box center [838, 366] width 1549 height 22
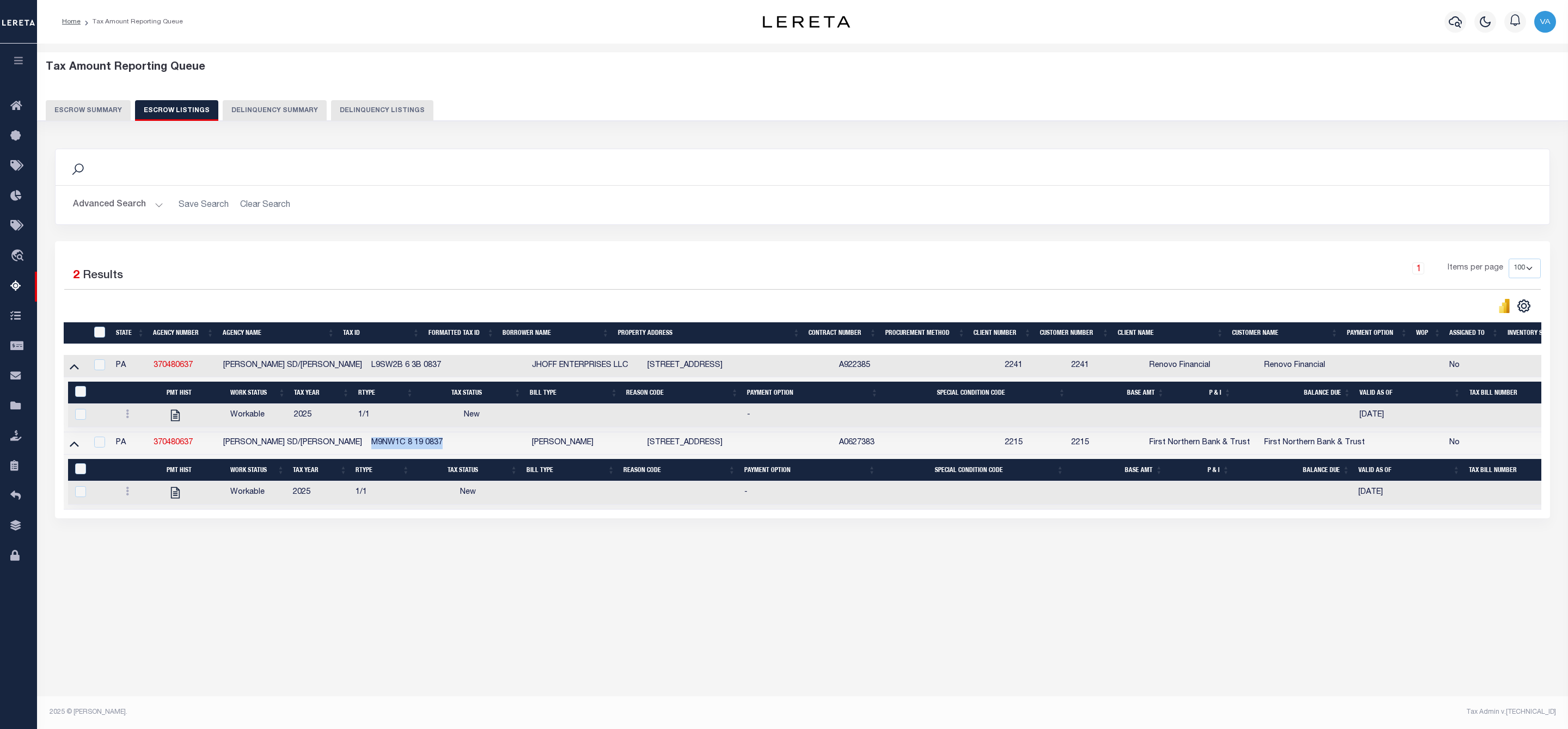
copy tr "L9SW2B 6 3B 0837"
click at [453, 366] on td at bounding box center [490, 366] width 75 height 22
checkbox input "true"
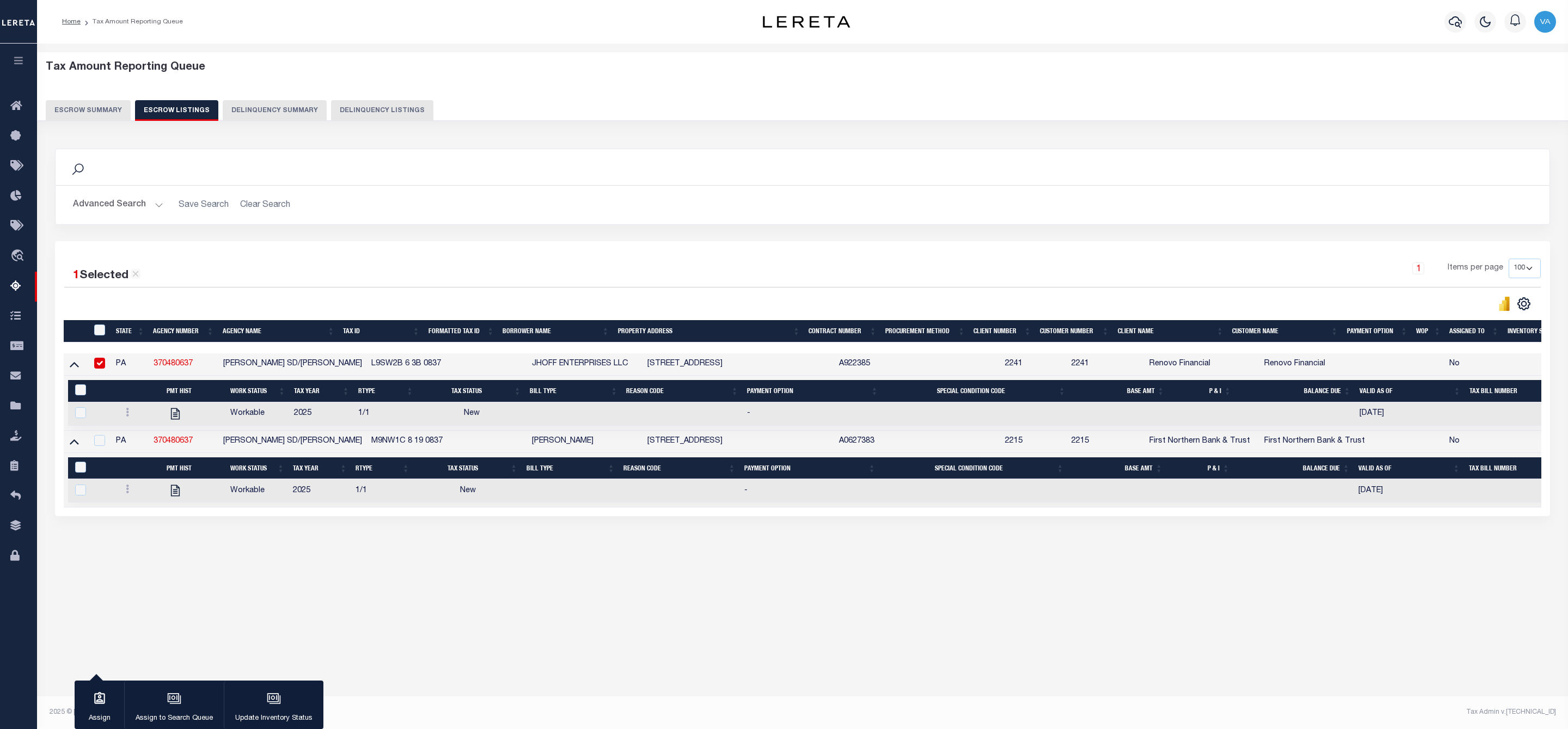
drag, startPoint x: 423, startPoint y: 365, endPoint x: 340, endPoint y: 364, distance: 83.0
click at [340, 364] on tr "PA 370480637 WILSON SD/WILSON BORO L9SW2B 6 3B 0837 JHOFF ENTERPRISES LLC 1528 …" at bounding box center [838, 364] width 1549 height 22
copy tr "L9SW2B 6 3B 0837"
drag, startPoint x: 427, startPoint y: 444, endPoint x: 340, endPoint y: 444, distance: 87.0
click at [340, 444] on tr "PA 370480637 WILSON SD/WILSON BORO M9NW1C 8 19 0837 BRYAN TOMKO 2431 FRONT ST A…" at bounding box center [838, 442] width 1549 height 22
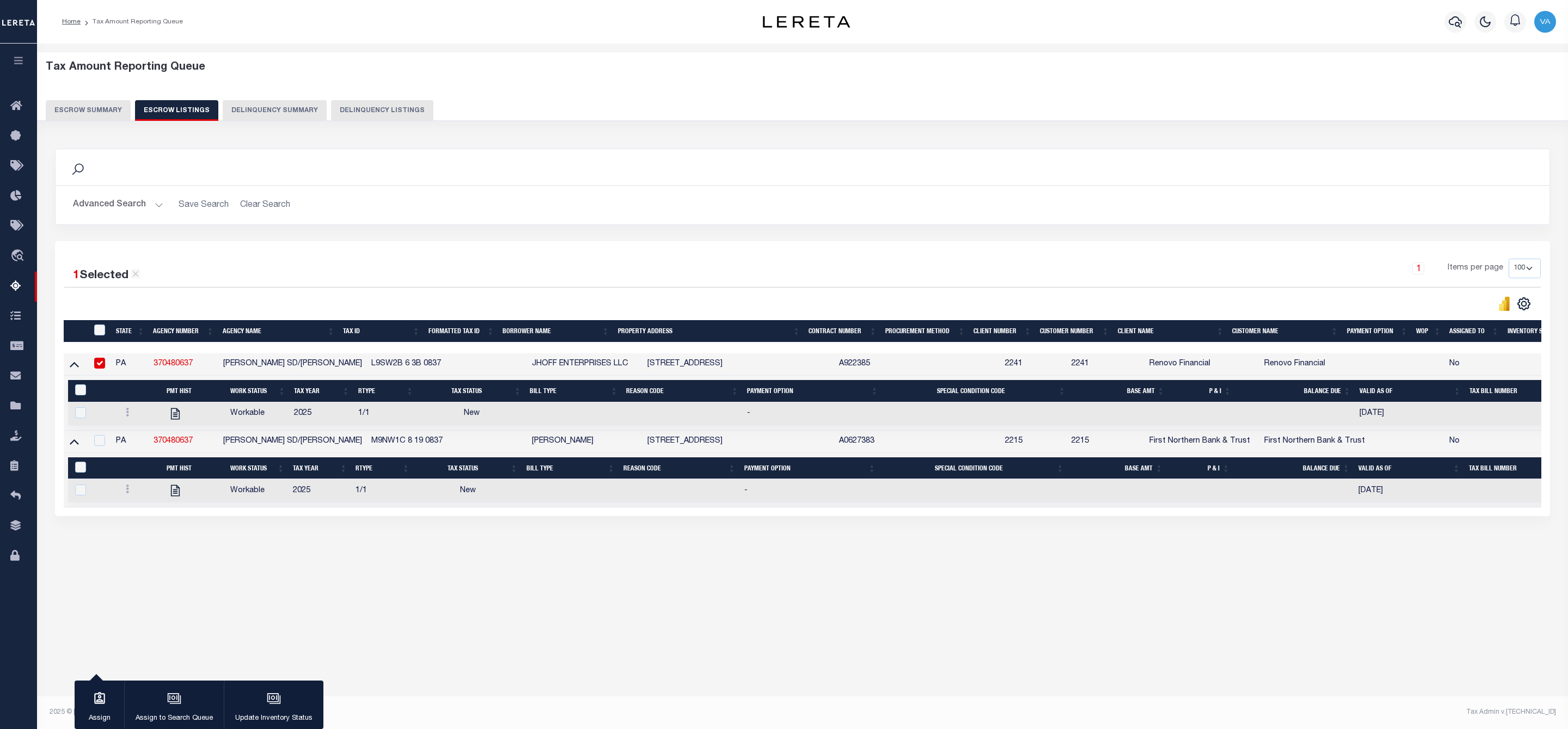
copy tr "M9NW1C 8 19 0837"
click at [102, 111] on button "Escrow Summary" at bounding box center [88, 111] width 85 height 21
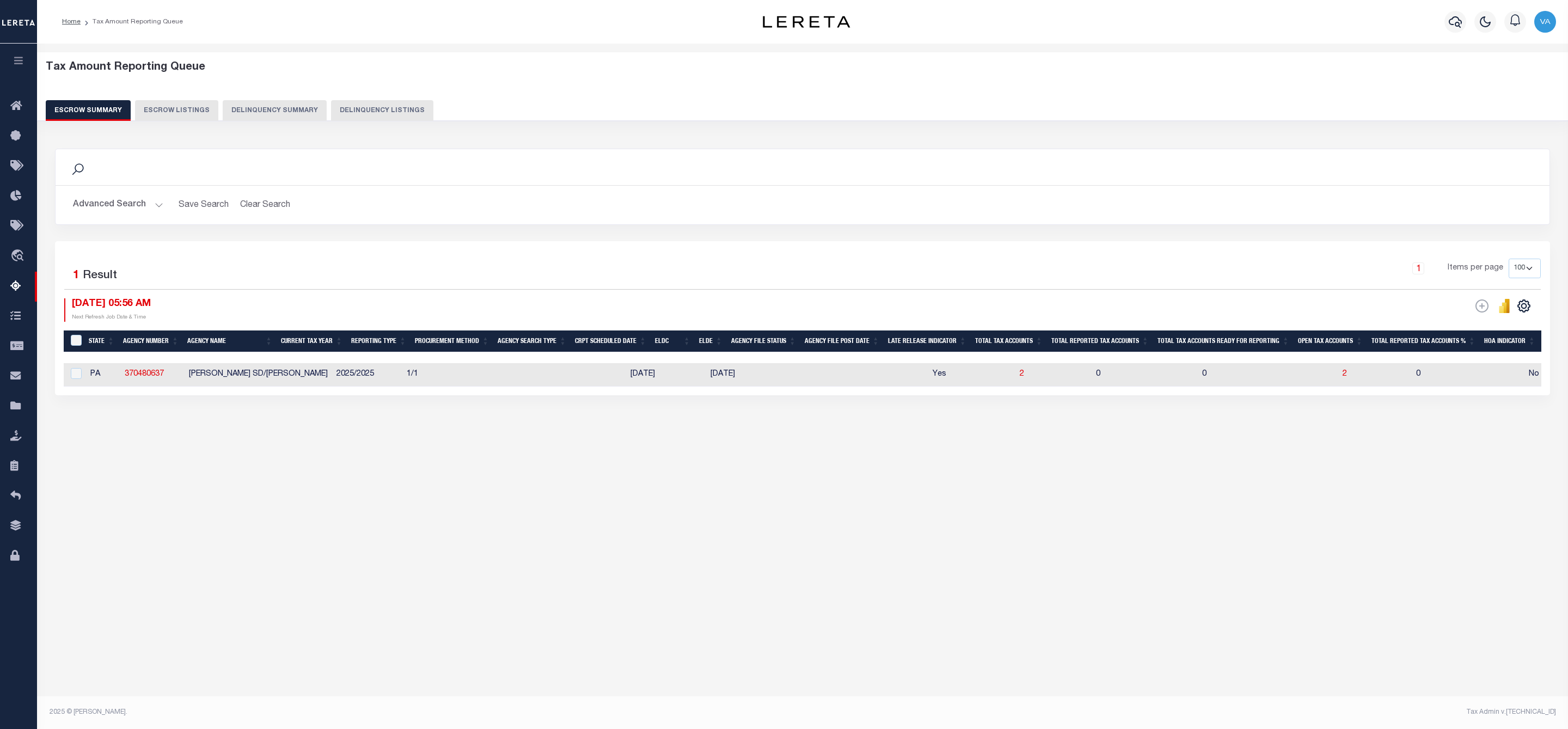
click at [140, 203] on button "Advanced Search" at bounding box center [118, 205] width 91 height 21
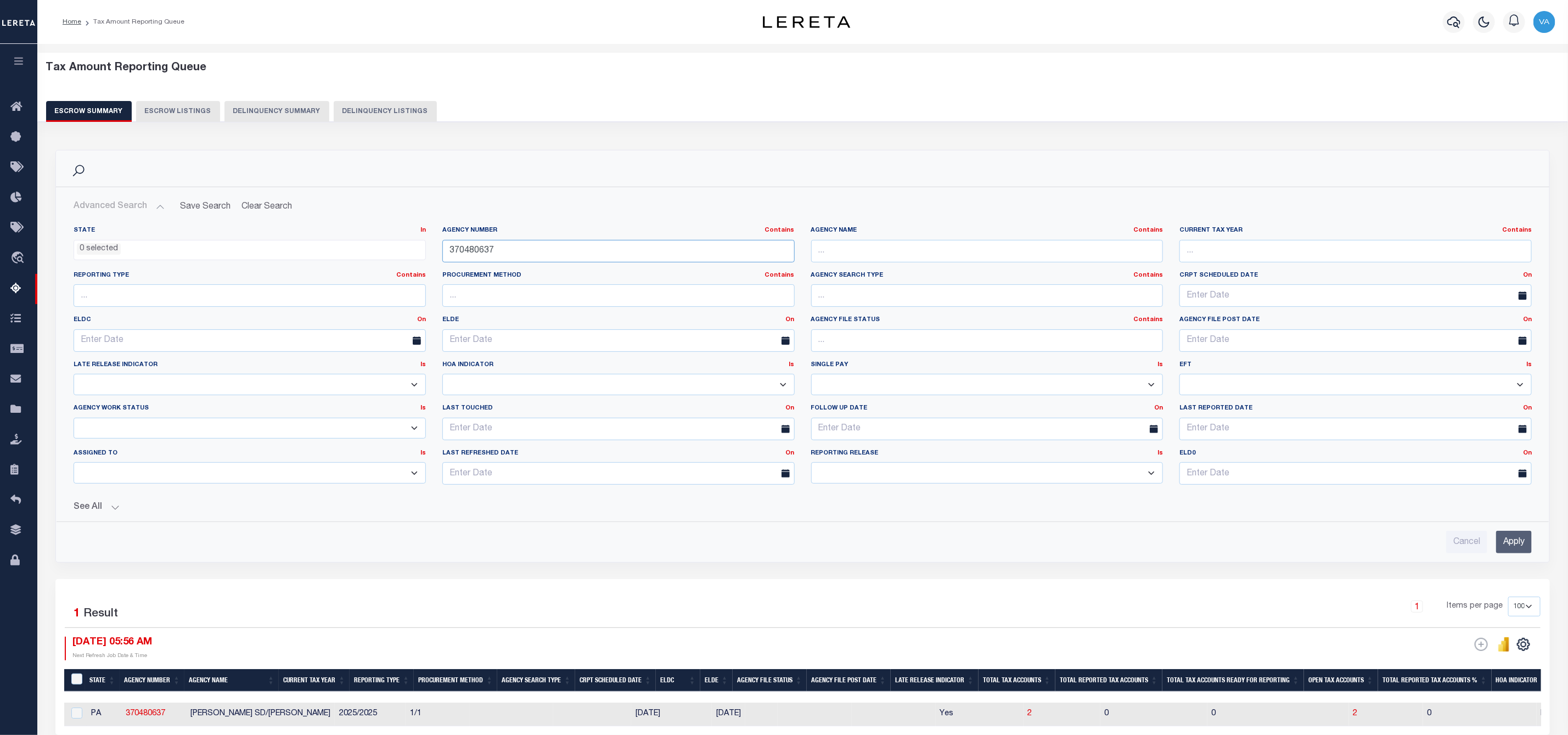
drag, startPoint x: 500, startPoint y: 247, endPoint x: 446, endPoint y: 247, distance: 54.0
click at [446, 247] on input "370480637" at bounding box center [619, 251] width 353 height 22
paste input "210830202"
type input "210830202"
click at [1512, 549] on input "Apply" at bounding box center [1514, 542] width 36 height 22
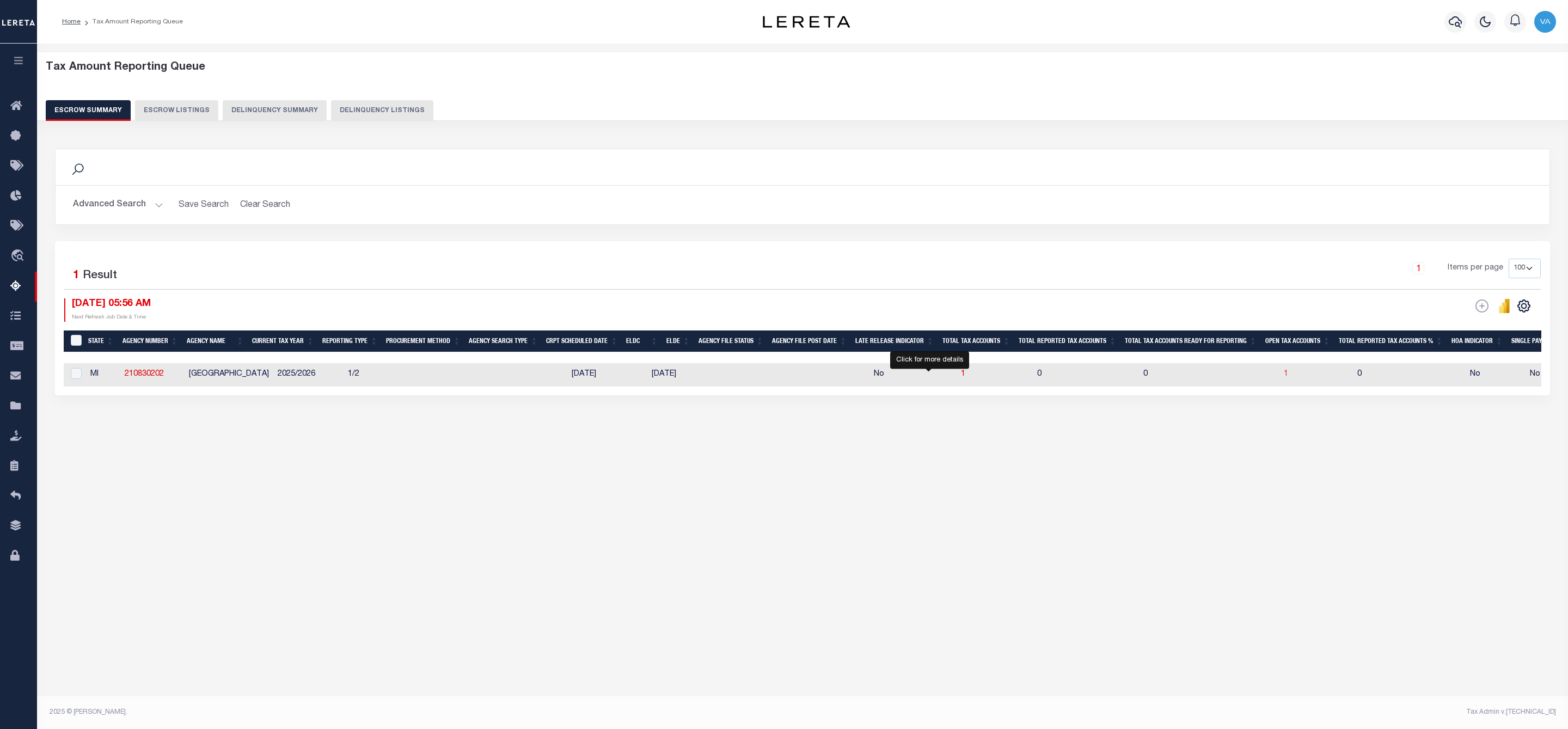
click at [1284, 377] on span "1" at bounding box center [1286, 374] width 4 height 8
select select "100"
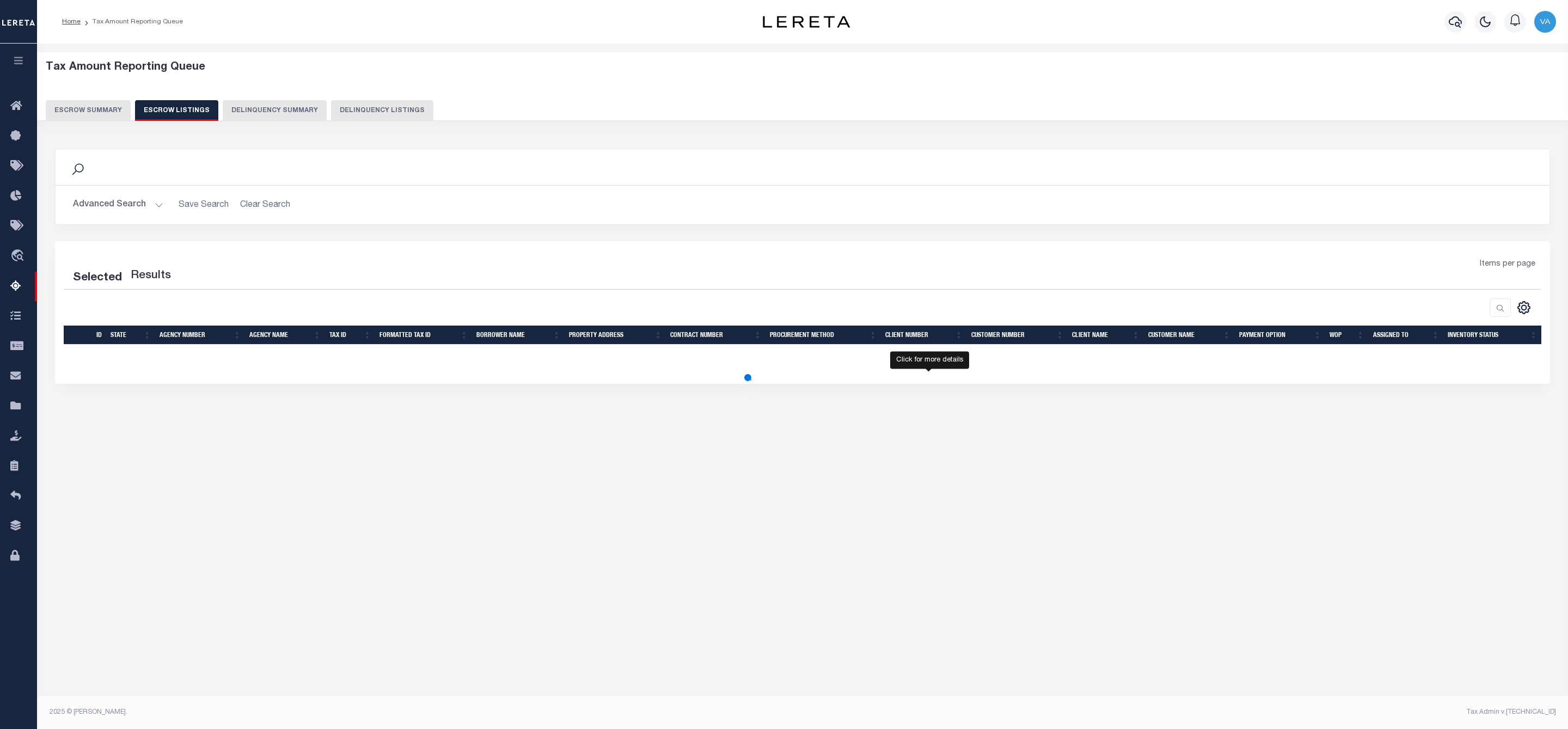
select select "100"
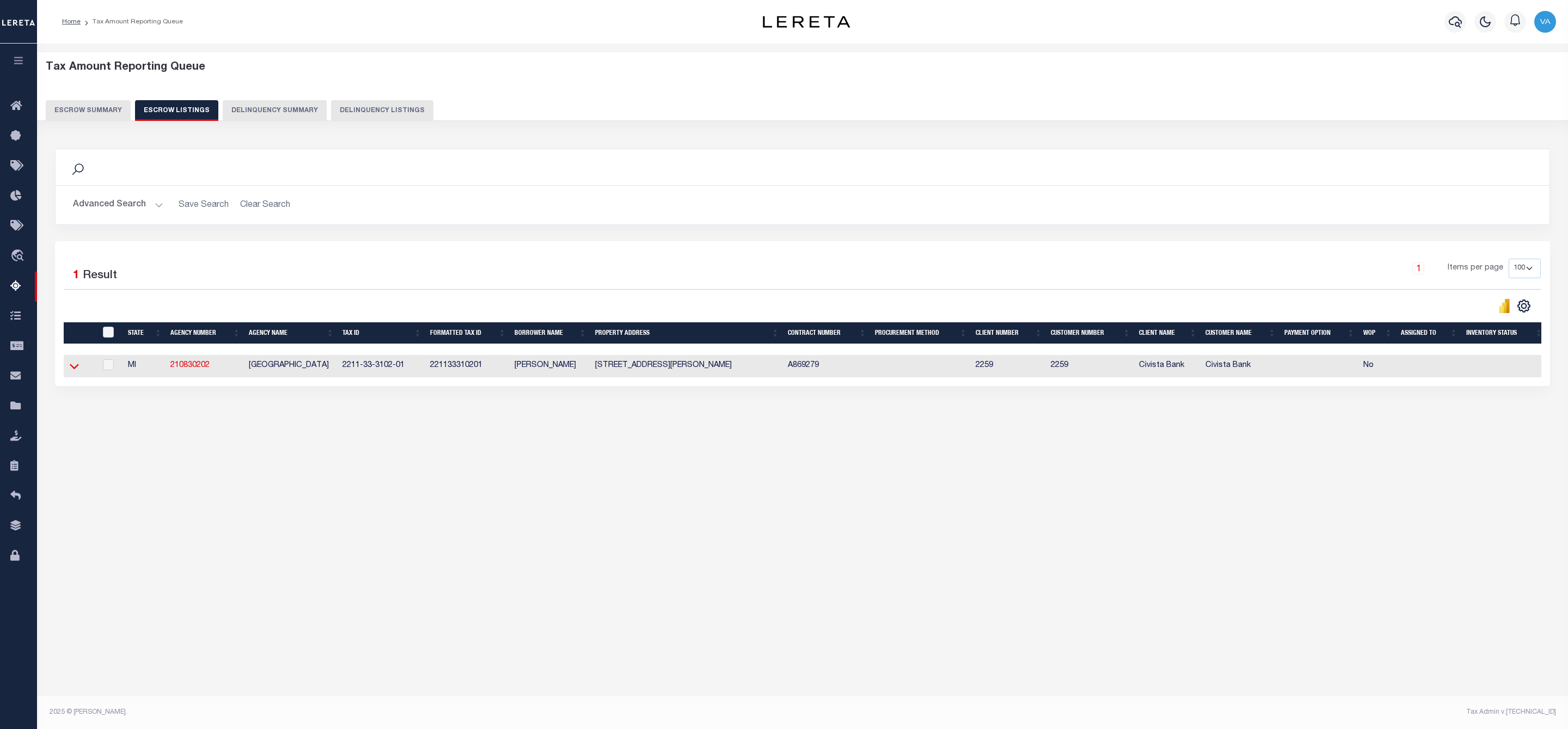
click at [72, 368] on icon at bounding box center [74, 366] width 9 height 12
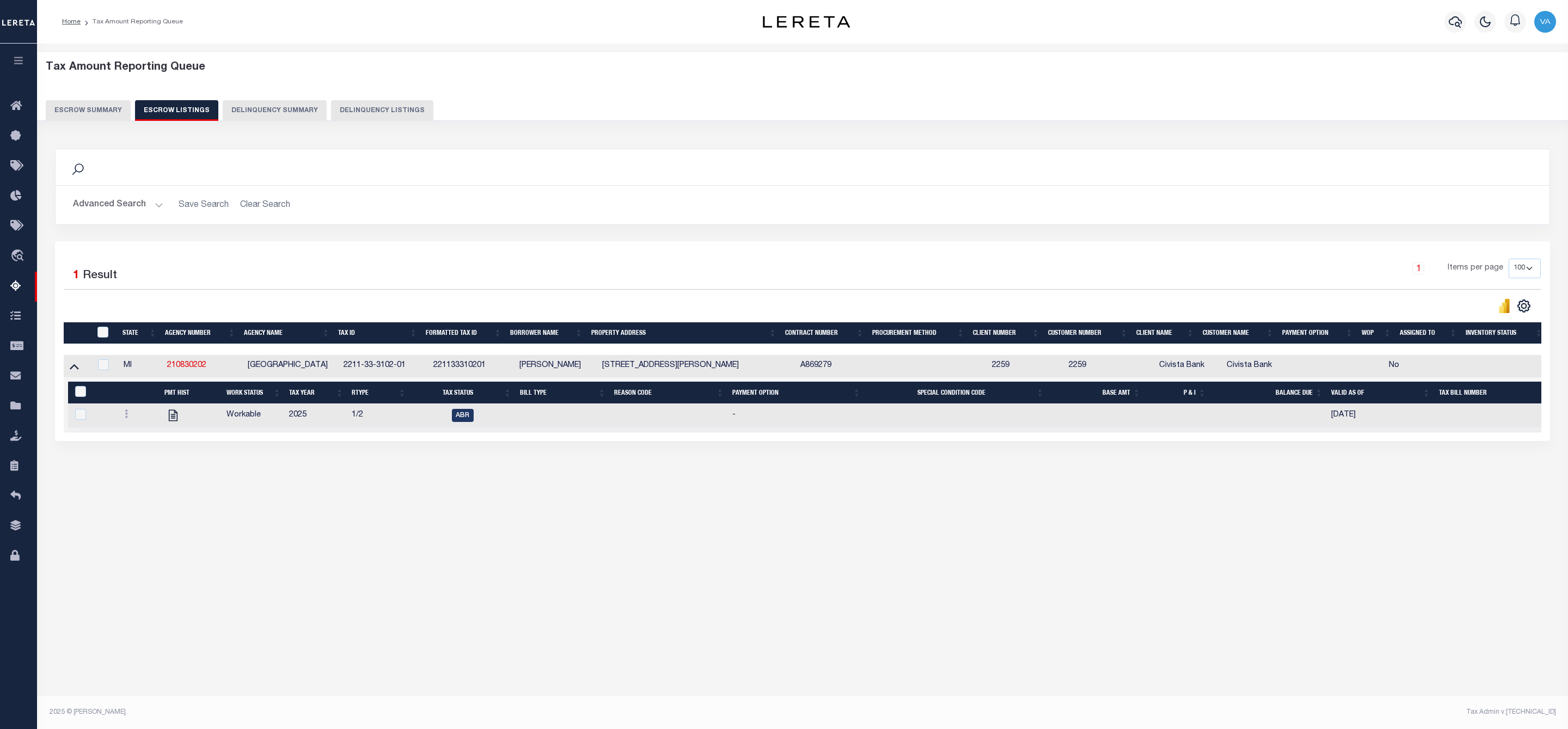
drag, startPoint x: 171, startPoint y: 413, endPoint x: 209, endPoint y: 547, distance: 139.3
click at [209, 539] on div "Tax Amount Reporting Queue Escrow Summary Escrow Listings" at bounding box center [803, 291] width 1531 height 495
drag, startPoint x: 409, startPoint y: 368, endPoint x: 342, endPoint y: 375, distance: 67.4
click at [342, 375] on td "2211-33-3102-01" at bounding box center [384, 366] width 89 height 22
checkbox input "true"
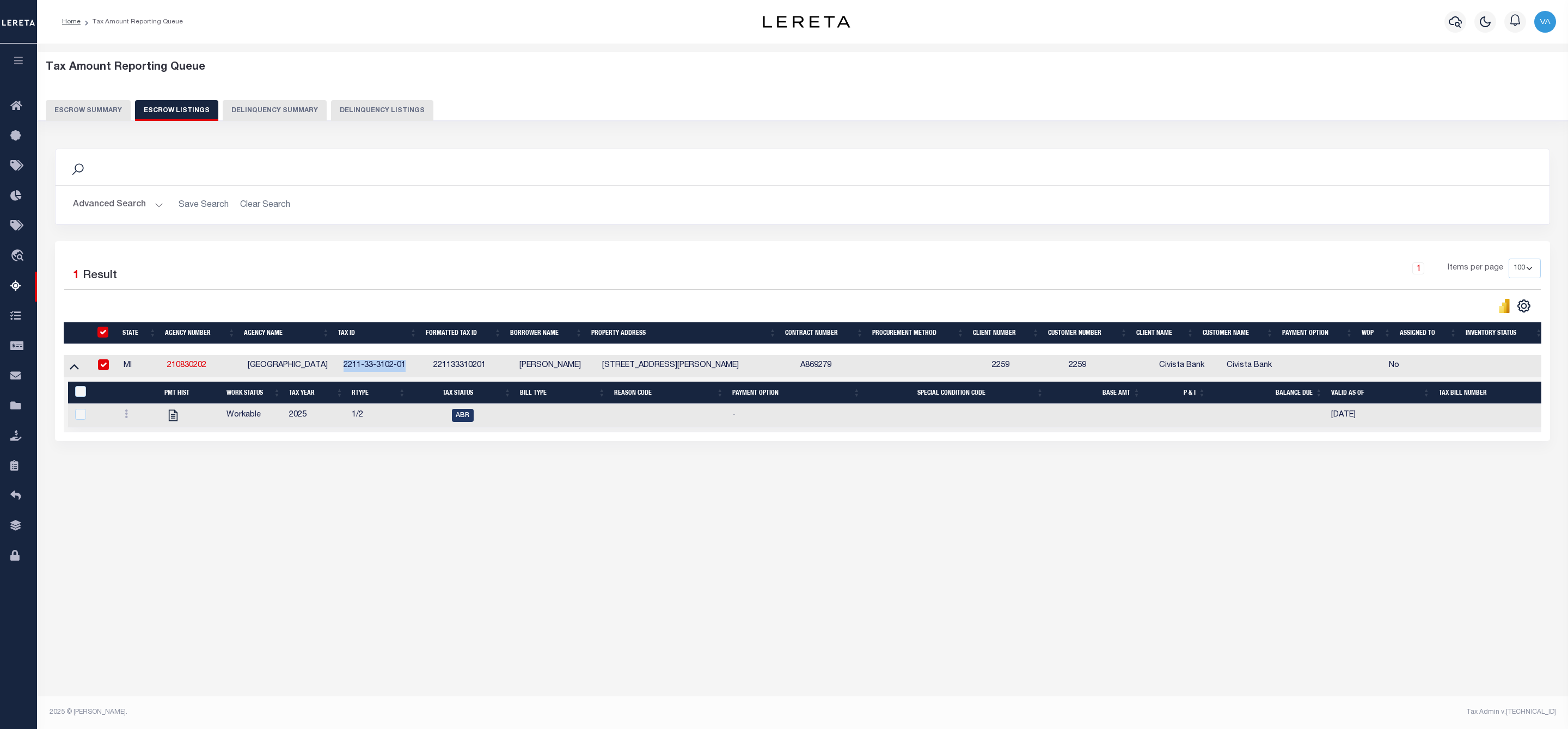
checkbox input "true"
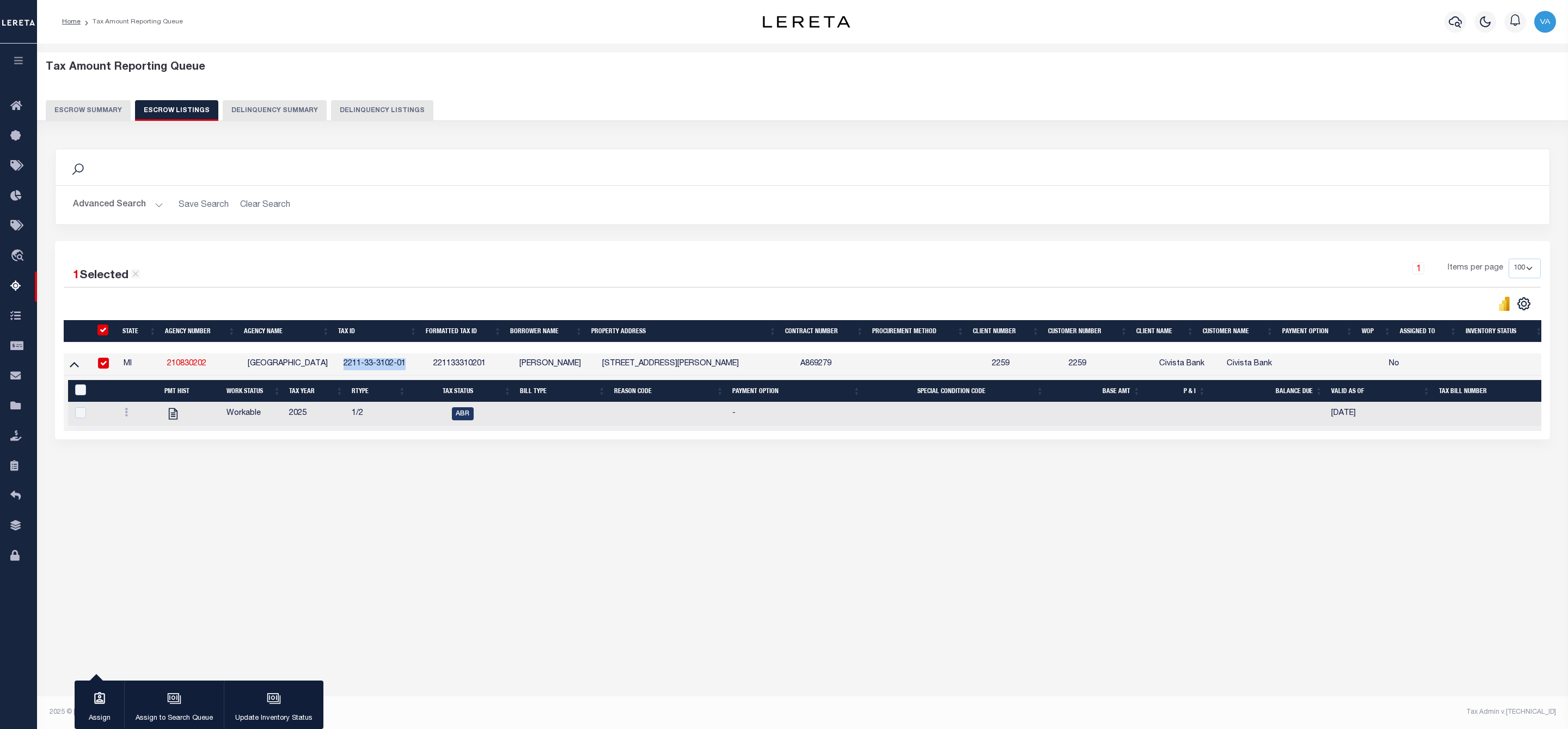
copy td "2211-33-3102-01"
drag, startPoint x: 207, startPoint y: 365, endPoint x: 154, endPoint y: 363, distance: 53.0
click at [154, 363] on tr "MI 210830202 BOON TOWNSHIP 2211-33-3102-01 221133310201 Cris Rowley 3675 W 36 1…" at bounding box center [821, 364] width 1515 height 22
copy tr "210830202"
drag, startPoint x: 343, startPoint y: 368, endPoint x: 409, endPoint y: 366, distance: 66.0
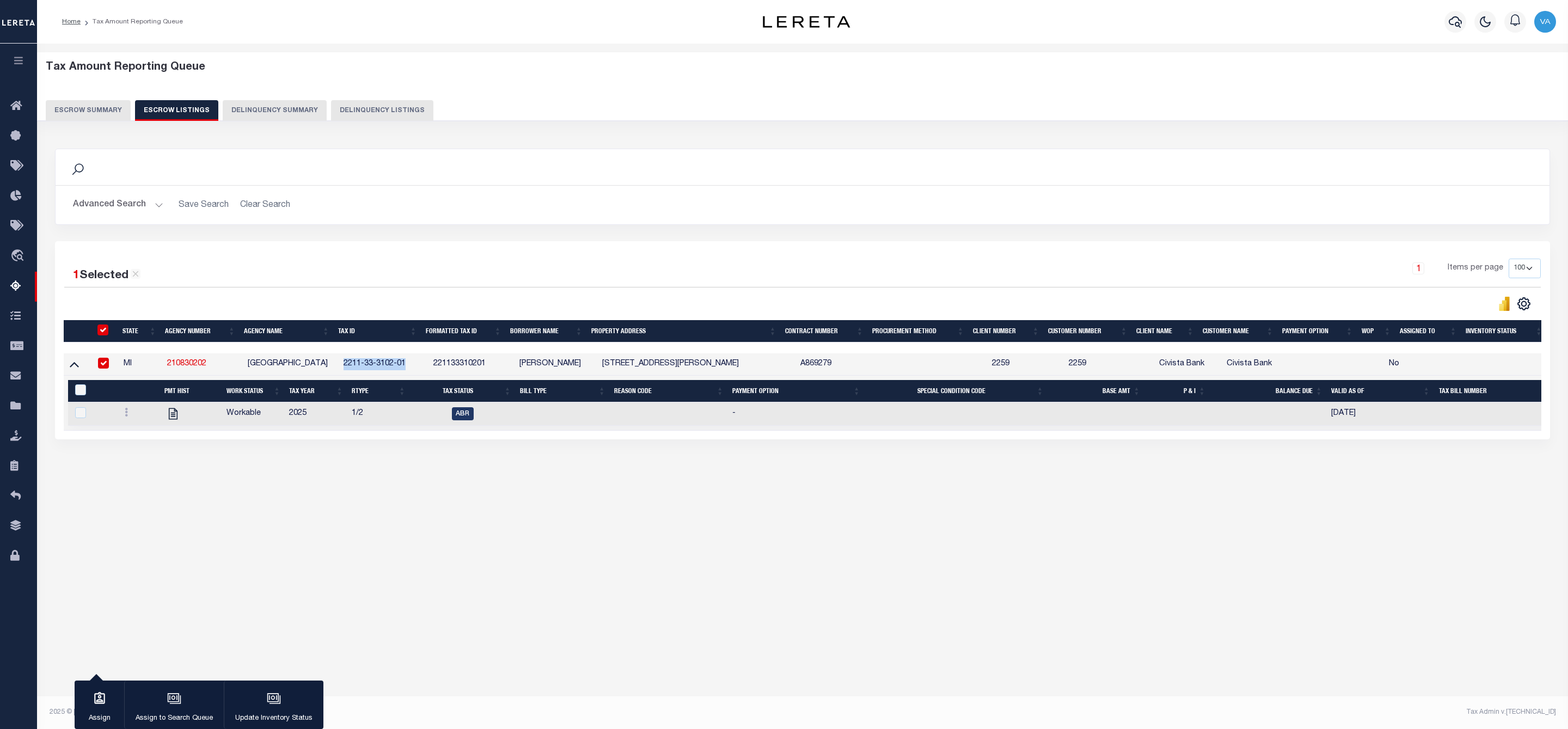
click at [409, 366] on td "2211-33-3102-01" at bounding box center [384, 364] width 89 height 22
checkbox input "false"
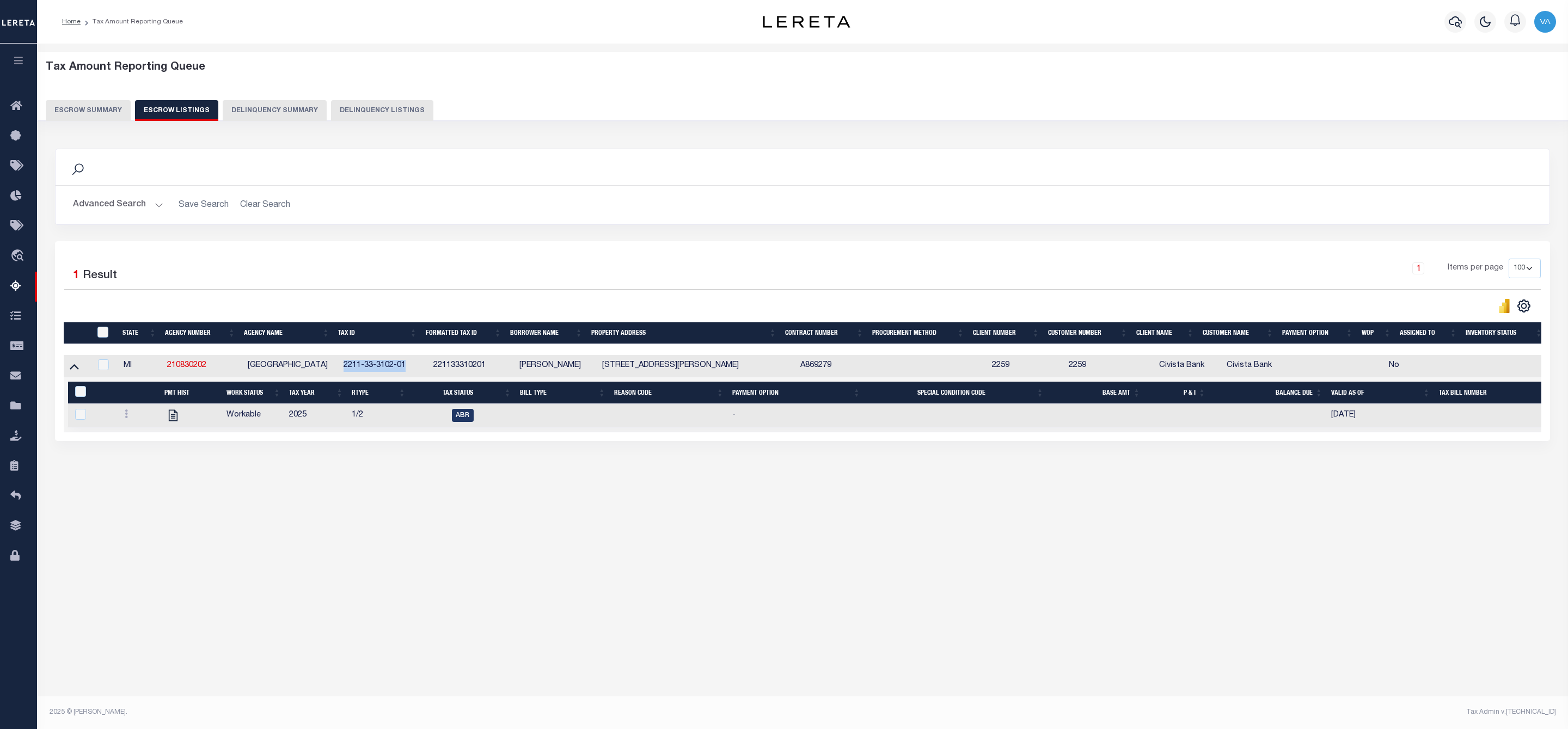
copy td "2211-33-3102-01"
click at [104, 109] on button "Escrow Summary" at bounding box center [88, 111] width 85 height 21
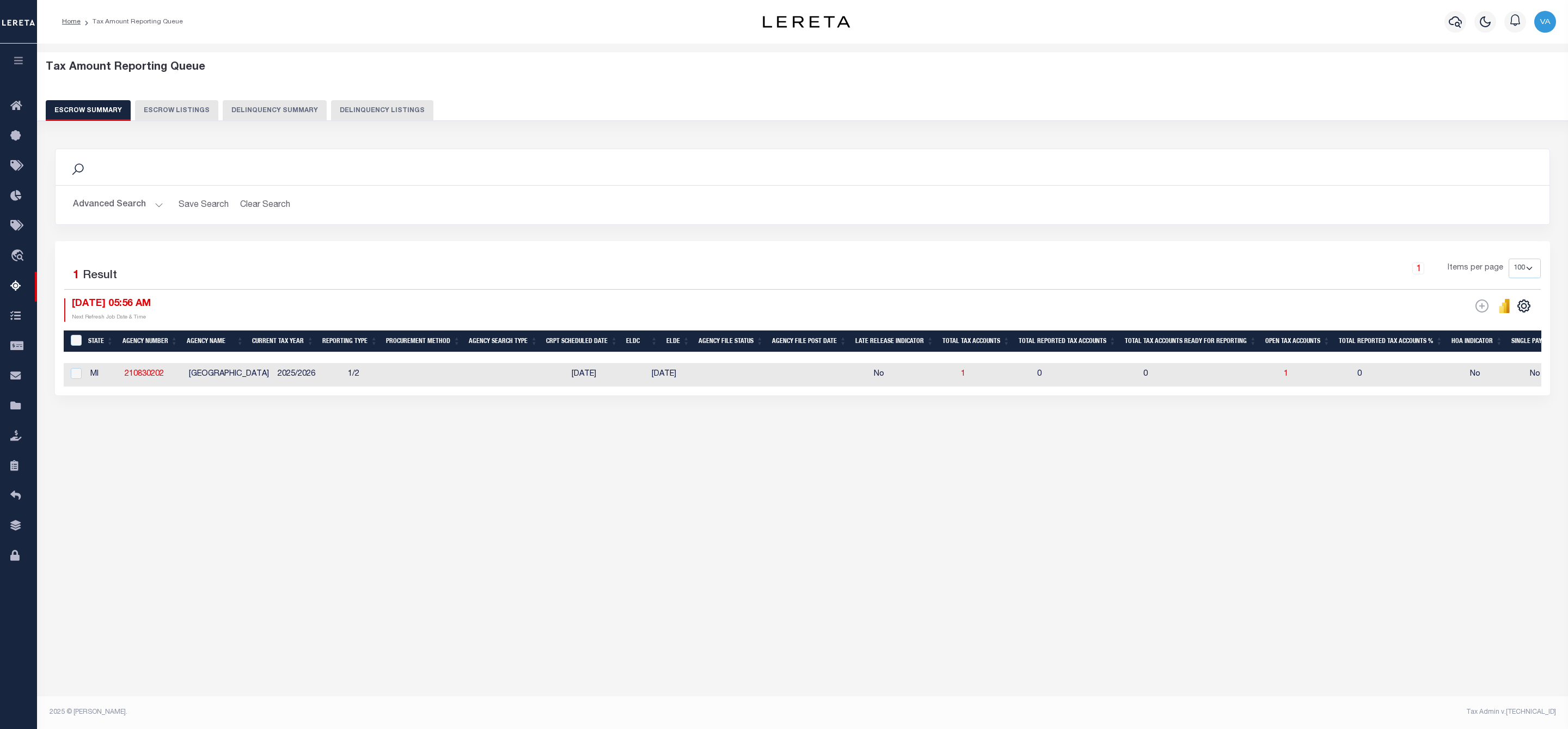
click at [138, 206] on button "Advanced Search" at bounding box center [118, 205] width 91 height 21
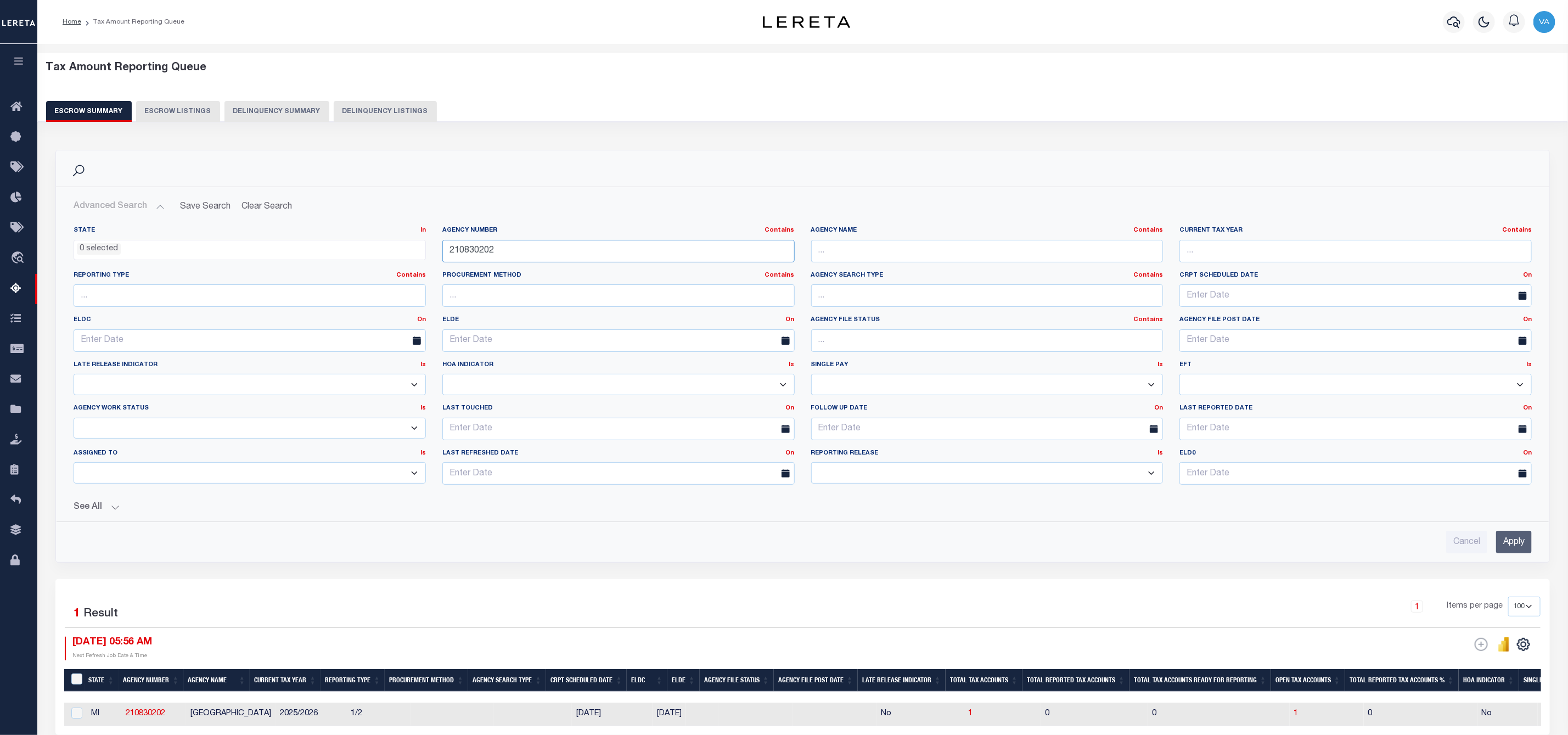
drag, startPoint x: 512, startPoint y: 249, endPoint x: 440, endPoint y: 256, distance: 72.3
click at [440, 256] on div "Agency Number Contains Contains Is 210830202" at bounding box center [618, 249] width 369 height 45
paste input "610417"
click at [1512, 550] on input "Apply" at bounding box center [1514, 542] width 36 height 22
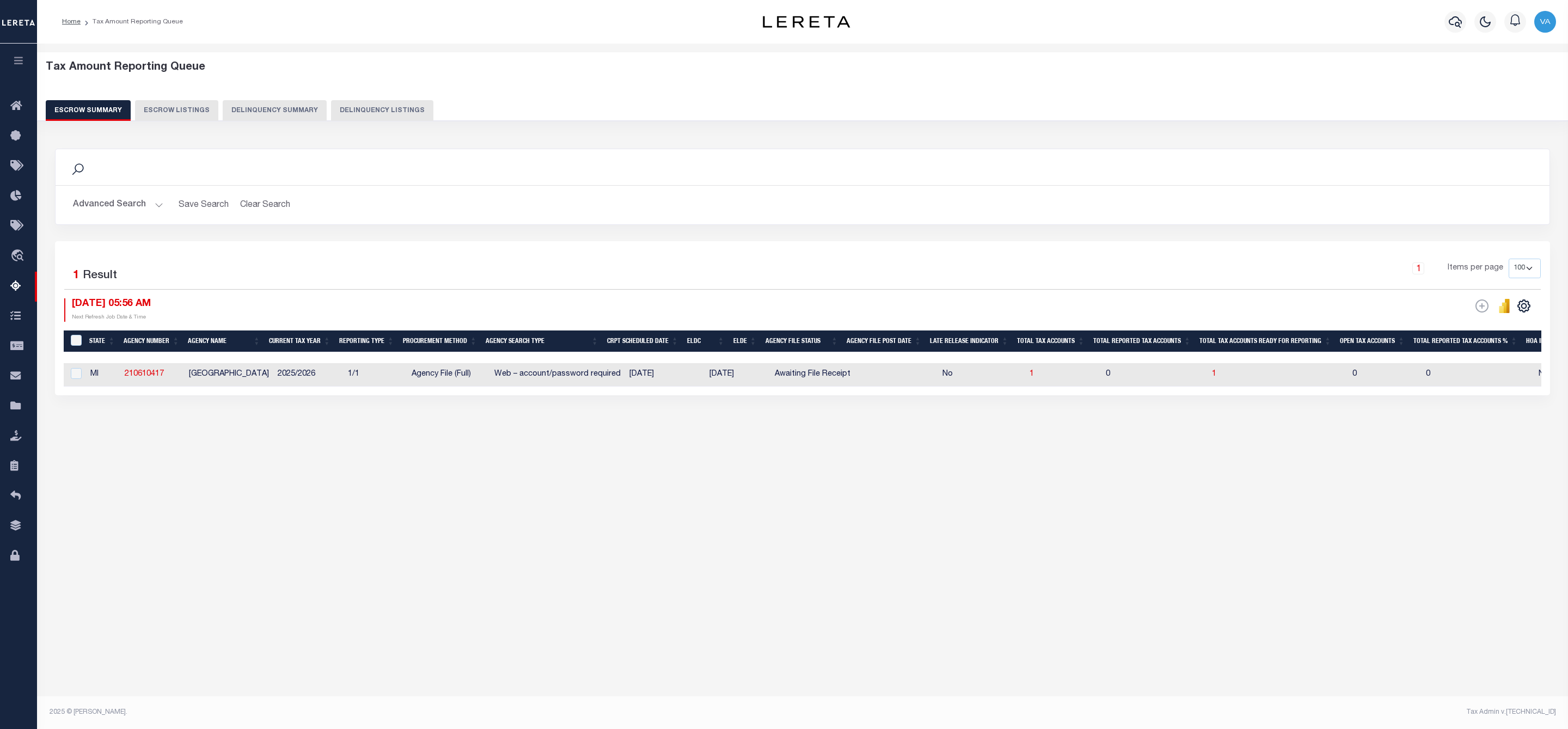
click at [149, 202] on button "Advanced Search" at bounding box center [118, 205] width 91 height 21
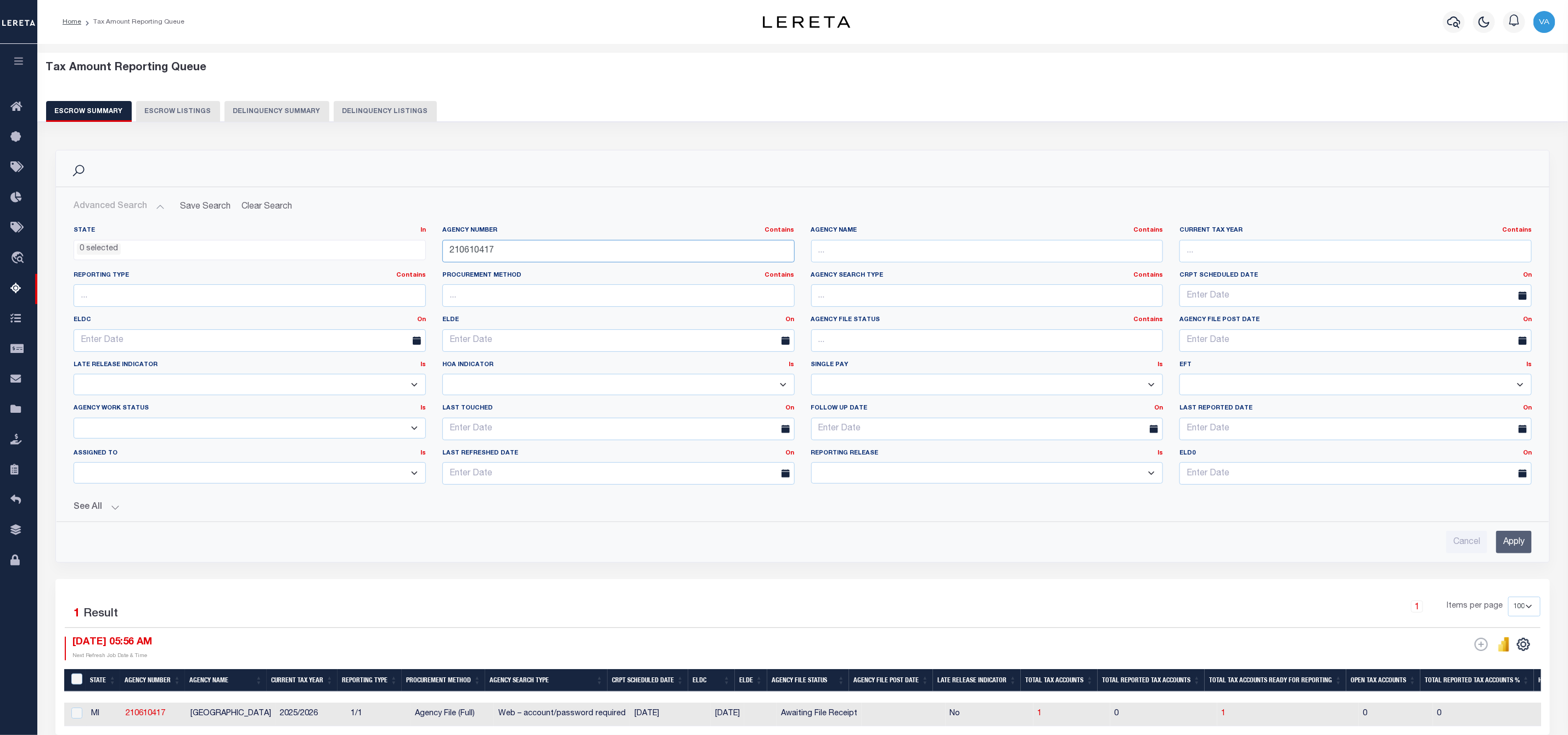
drag, startPoint x: 500, startPoint y: 249, endPoint x: 401, endPoint y: 257, distance: 99.3
click at [401, 257] on div "State In In AK AL AR AZ CA CO CT DC DE FL GA GU HI IA ID IL IN KS KY LA MA MD M…" at bounding box center [803, 360] width 1475 height 268
paste input "3704806"
type input "370480617"
click at [1509, 548] on input "Apply" at bounding box center [1514, 542] width 36 height 22
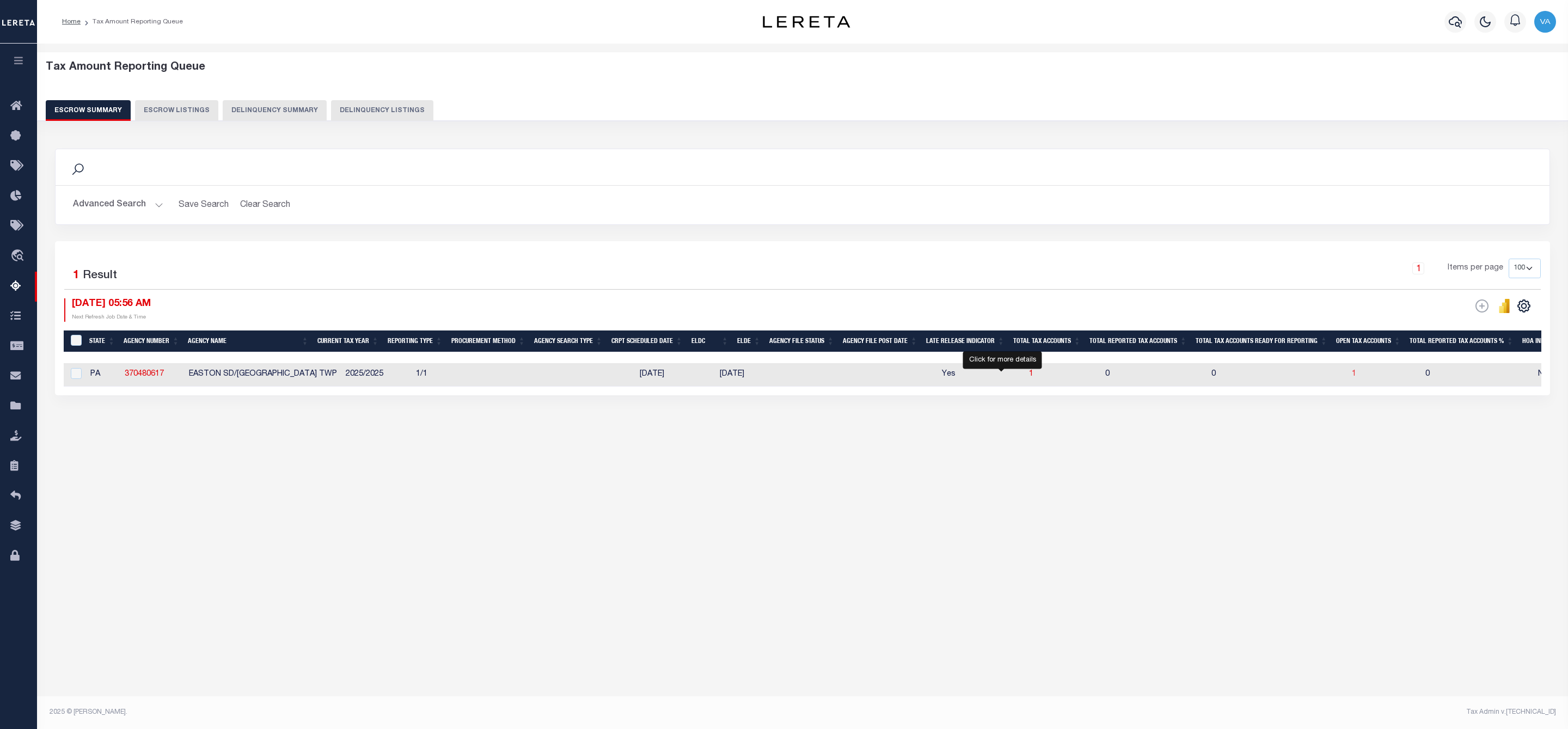
click at [1352, 375] on span "1" at bounding box center [1354, 374] width 4 height 8
select select "100"
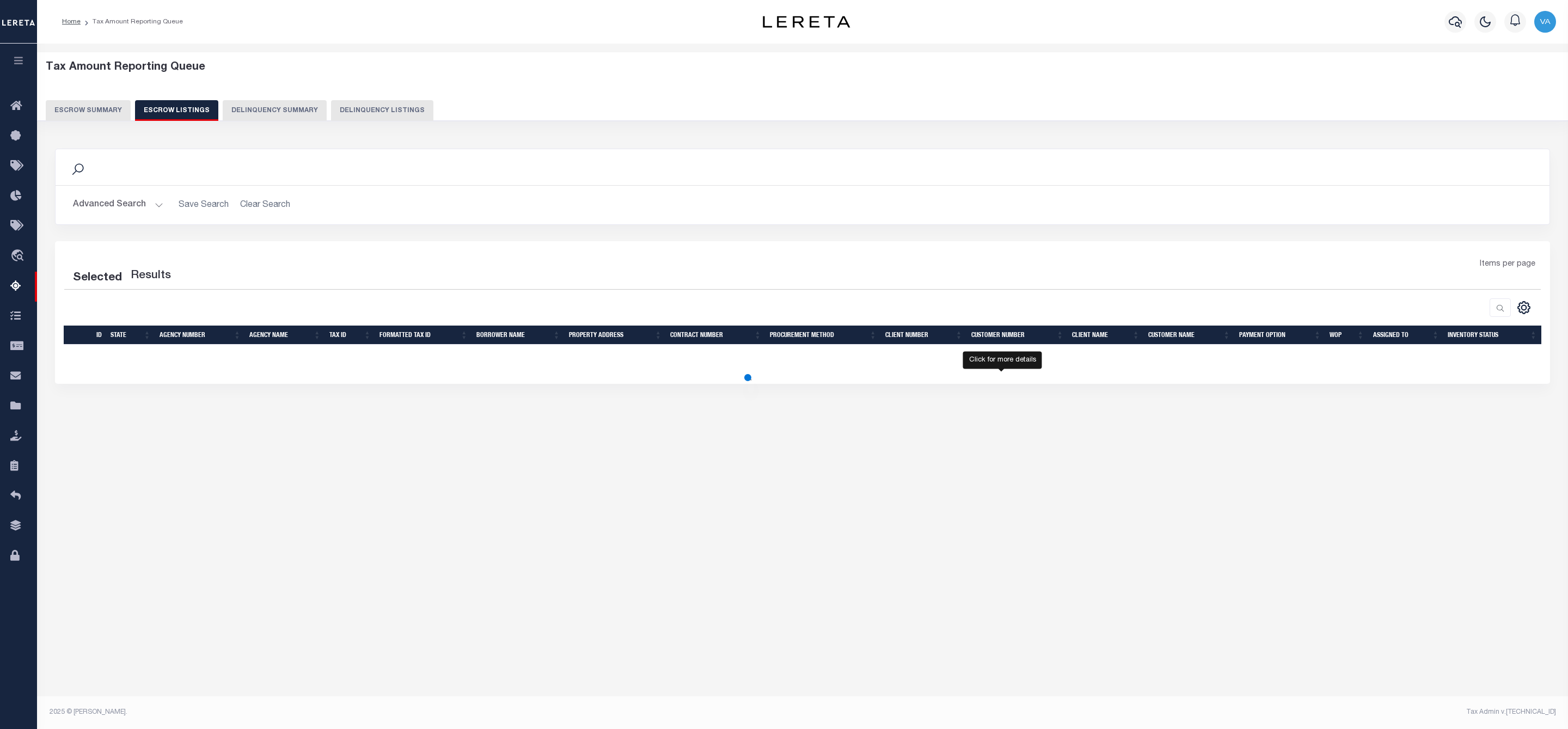
select select "100"
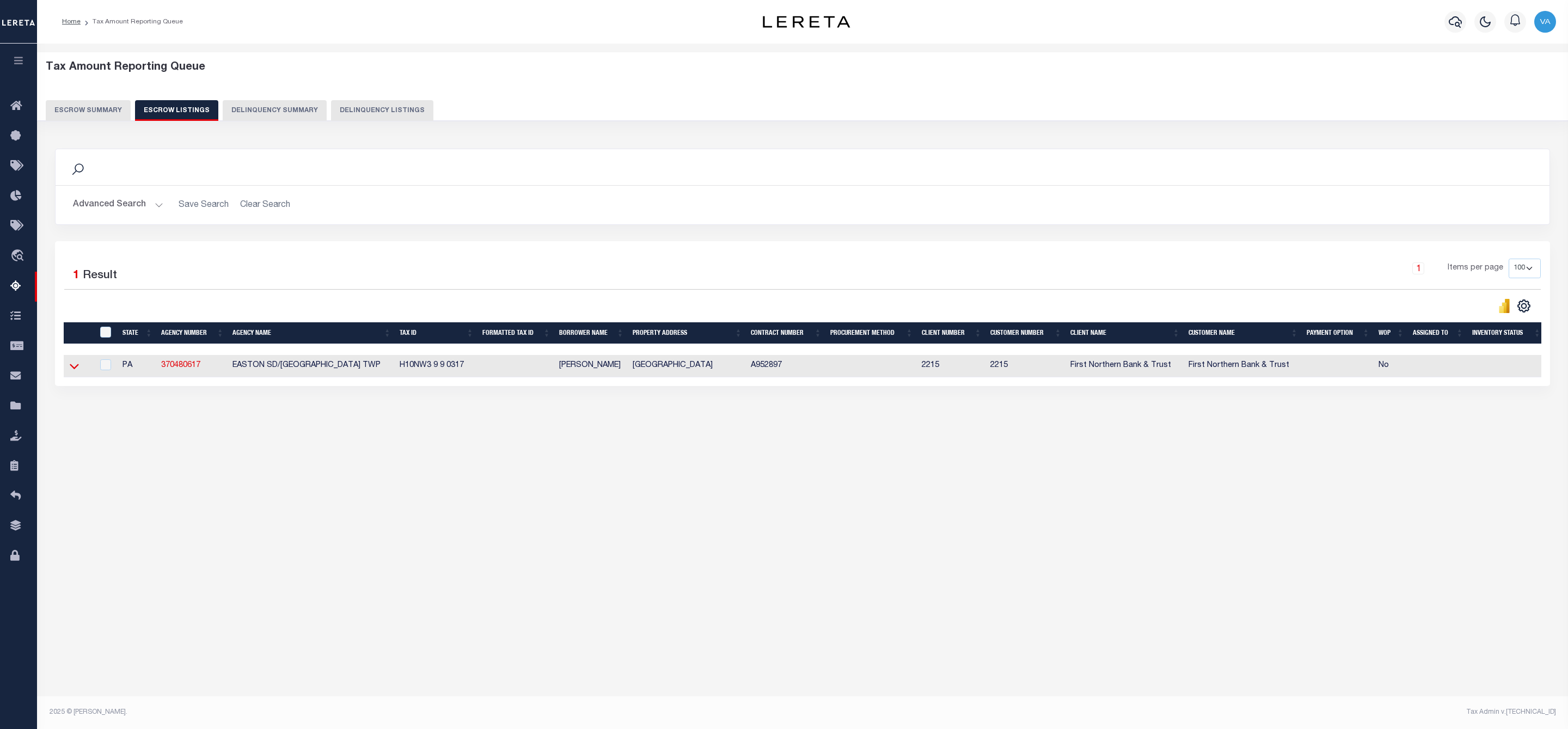
click at [71, 366] on icon at bounding box center [74, 366] width 9 height 12
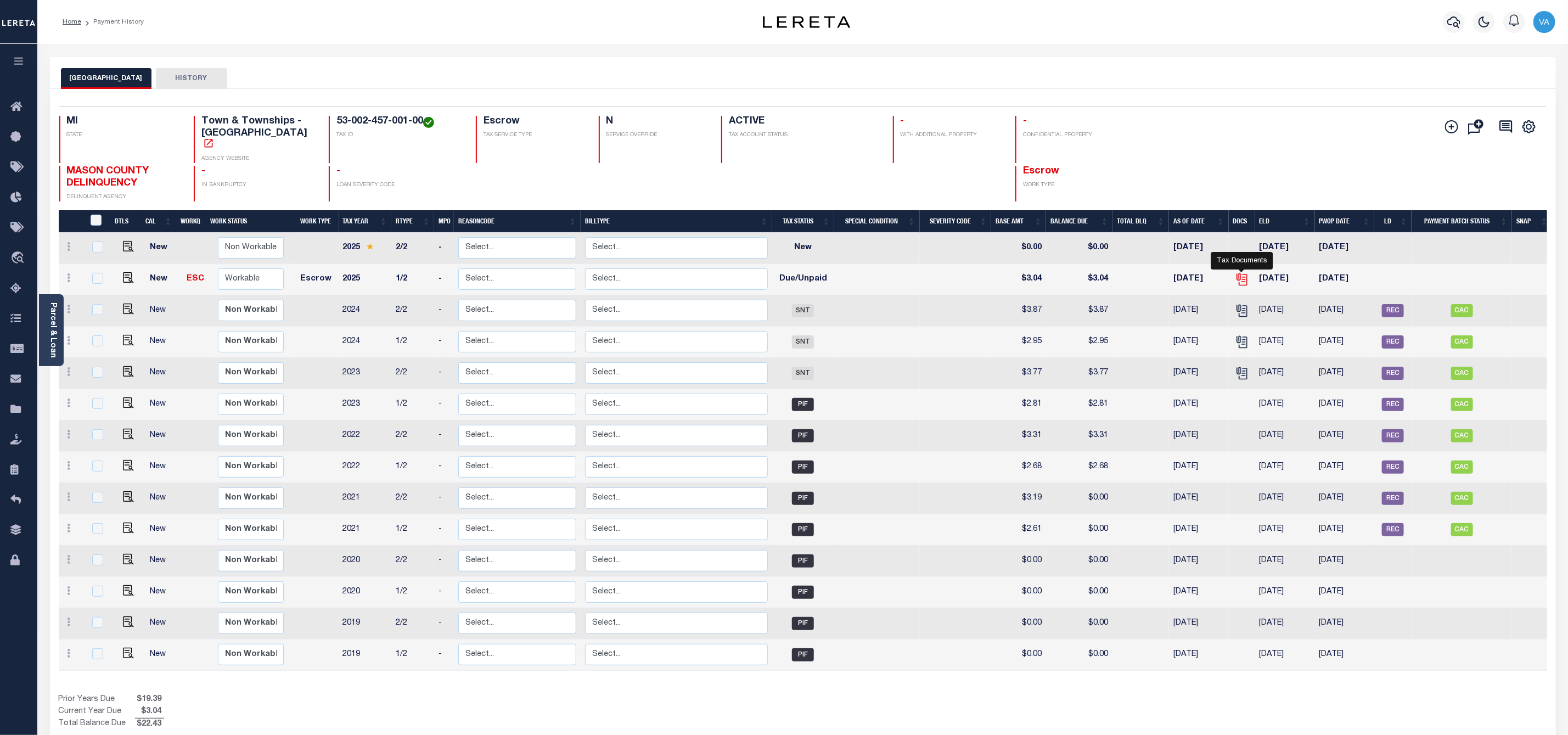
click at [1244, 272] on icon "" at bounding box center [1242, 279] width 14 height 14
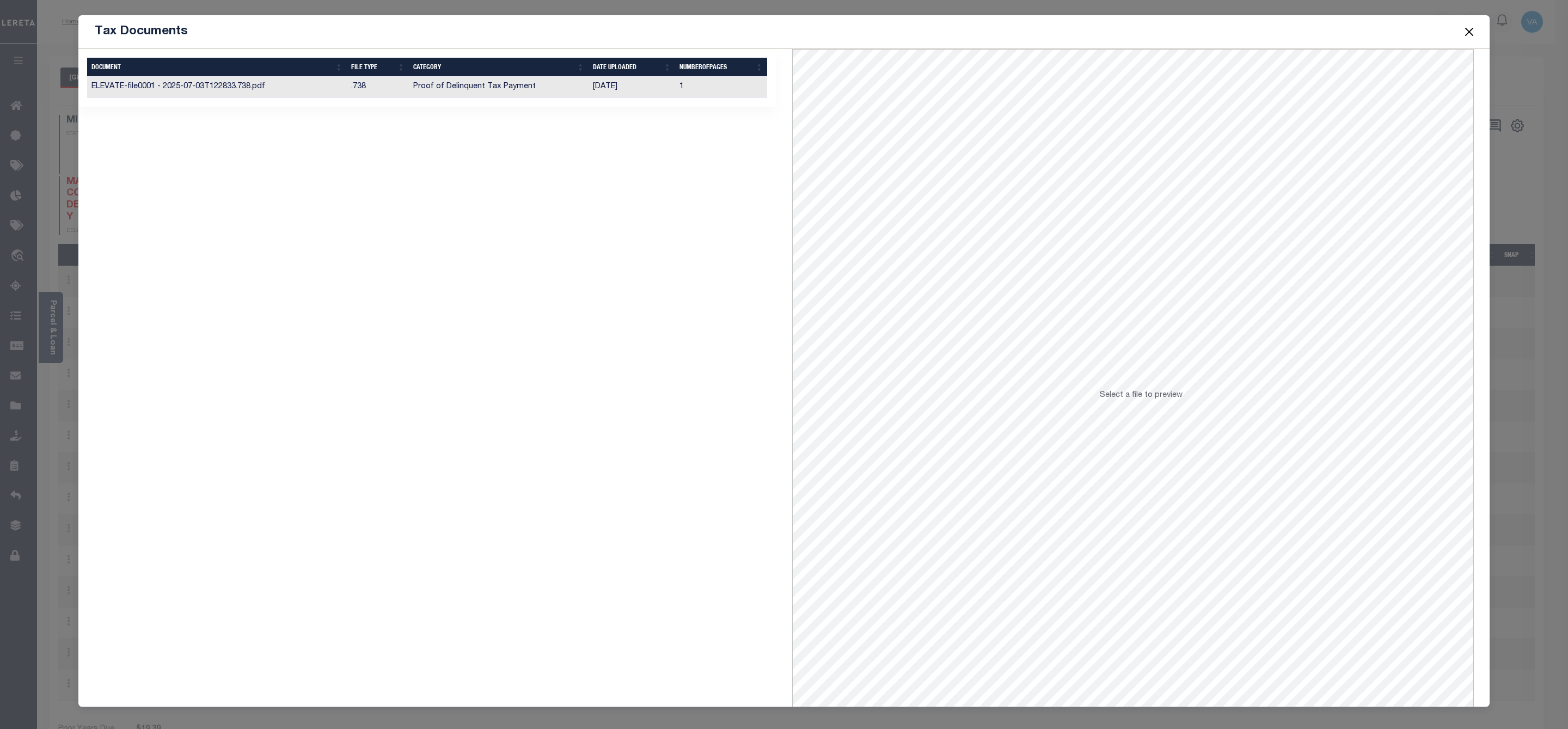
click at [459, 78] on td "Proof of Delinquent Tax Payment" at bounding box center [498, 87] width 179 height 21
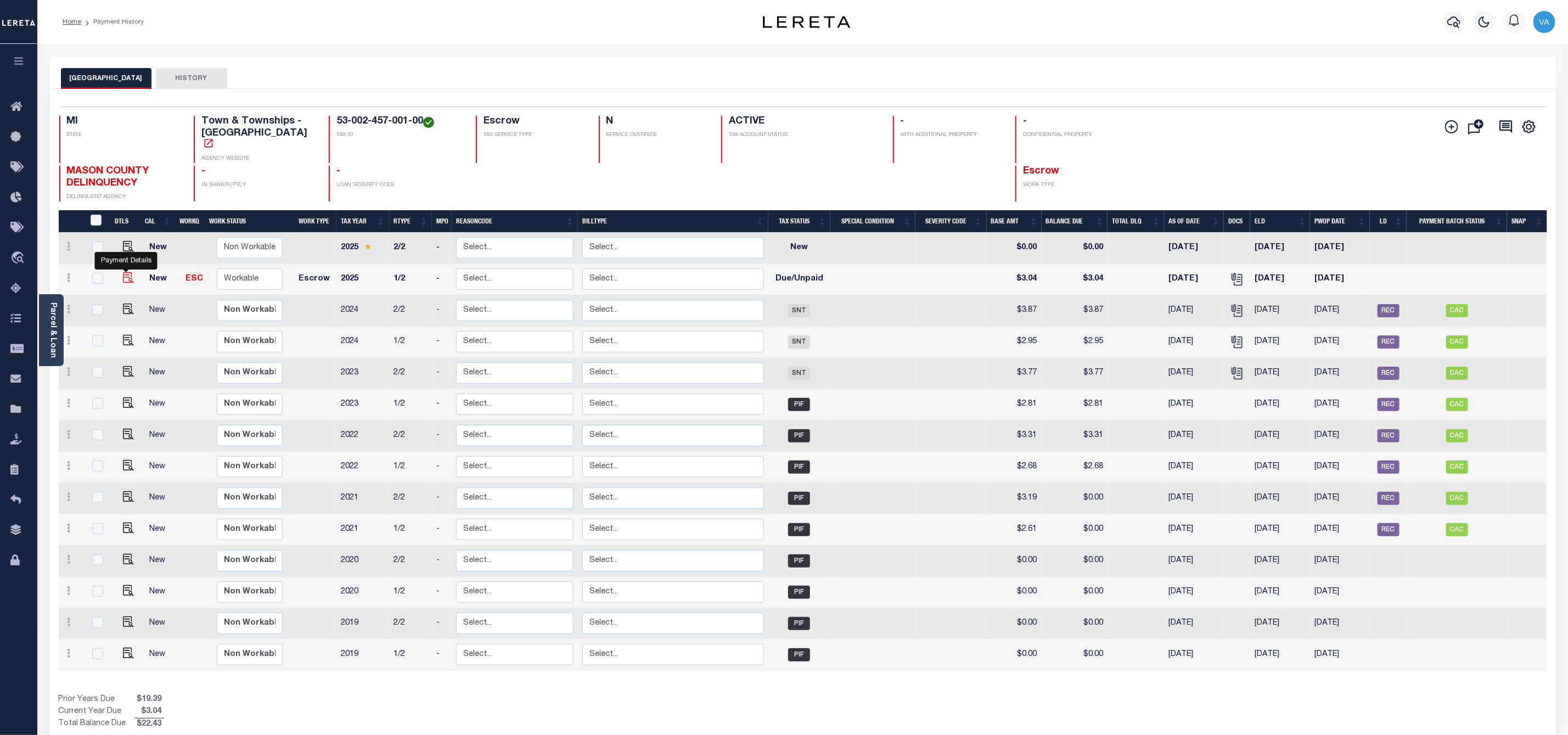
click at [123, 272] on img "" at bounding box center [128, 278] width 11 height 11
checkbox input "true"
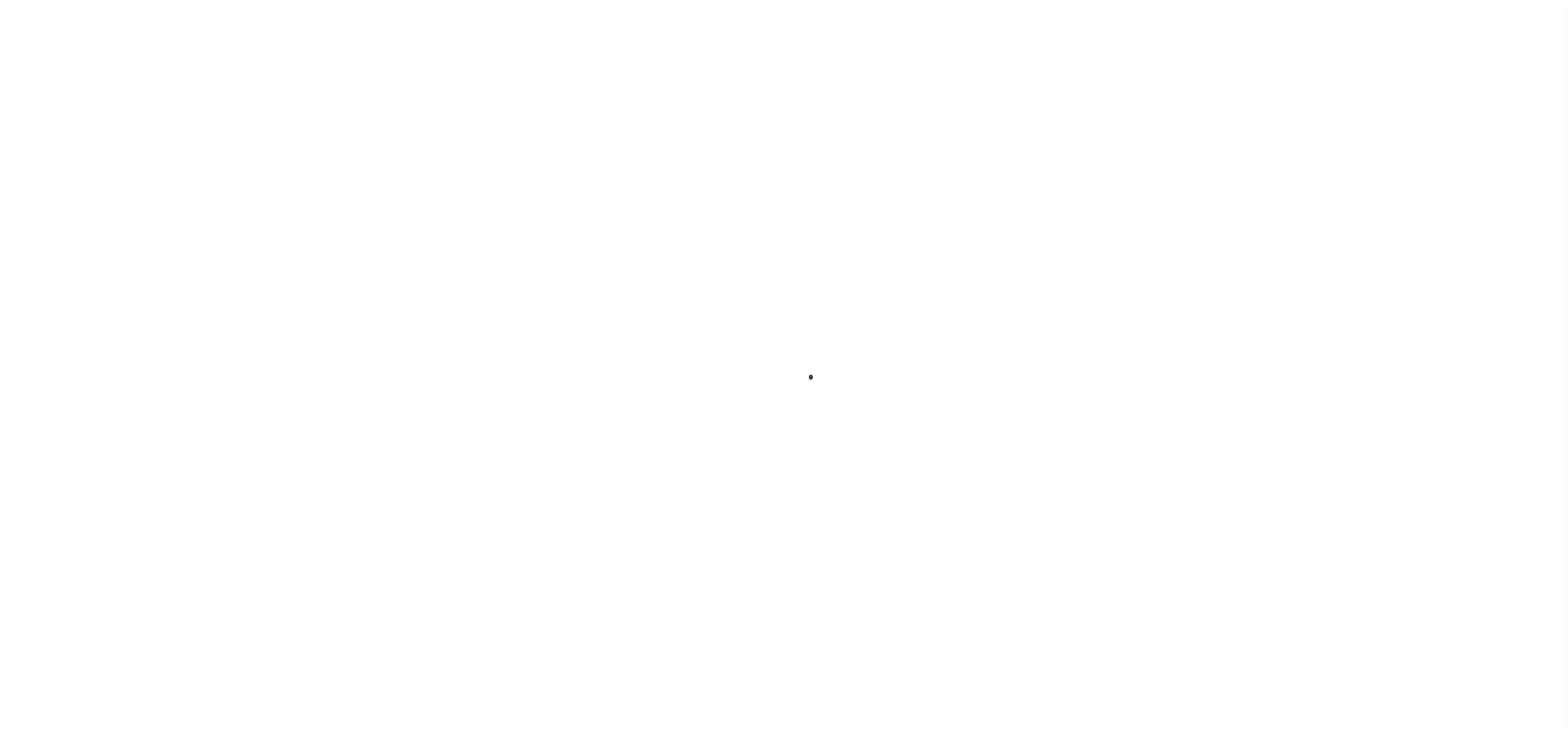
select select "DUE"
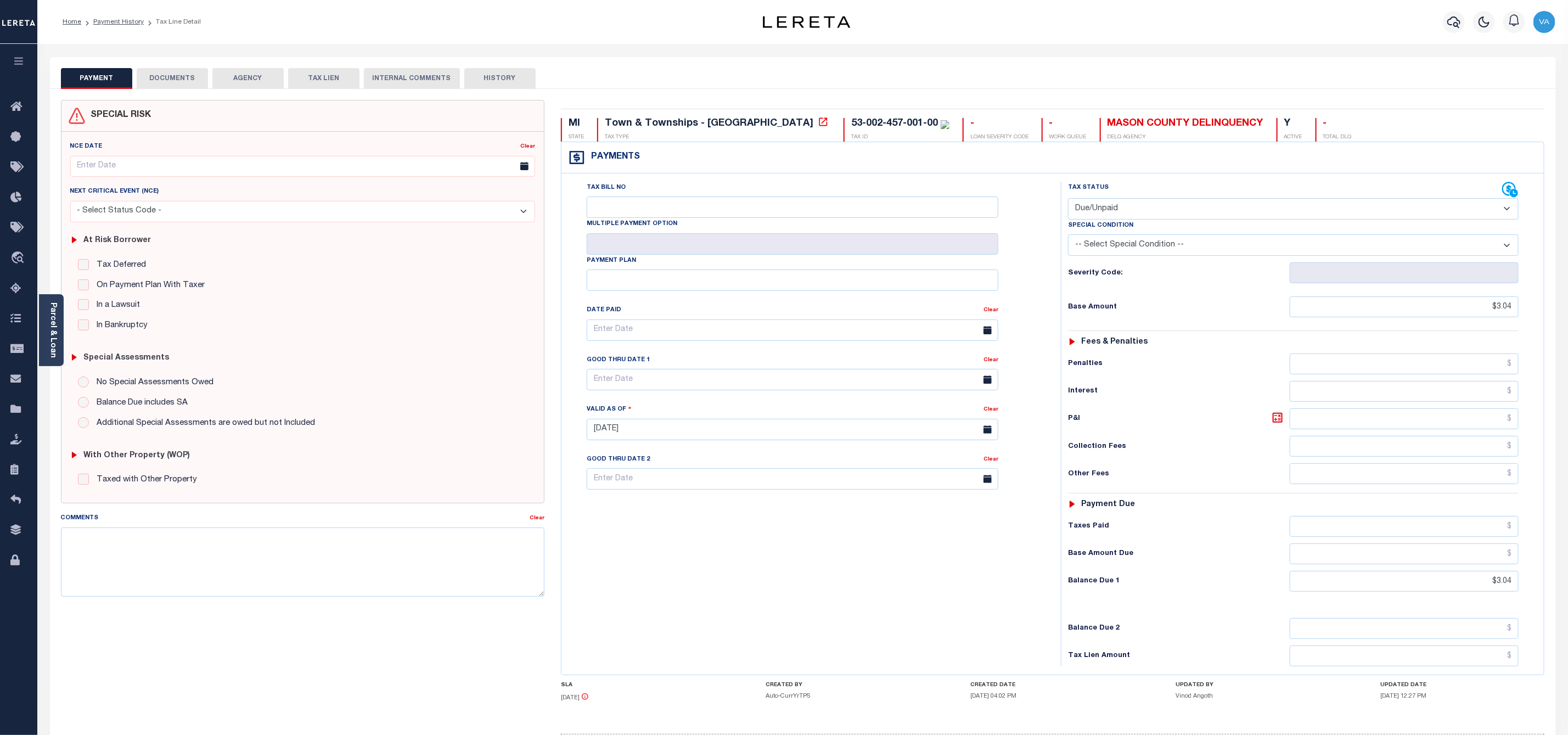
click at [180, 76] on button "DOCUMENTS" at bounding box center [172, 79] width 71 height 21
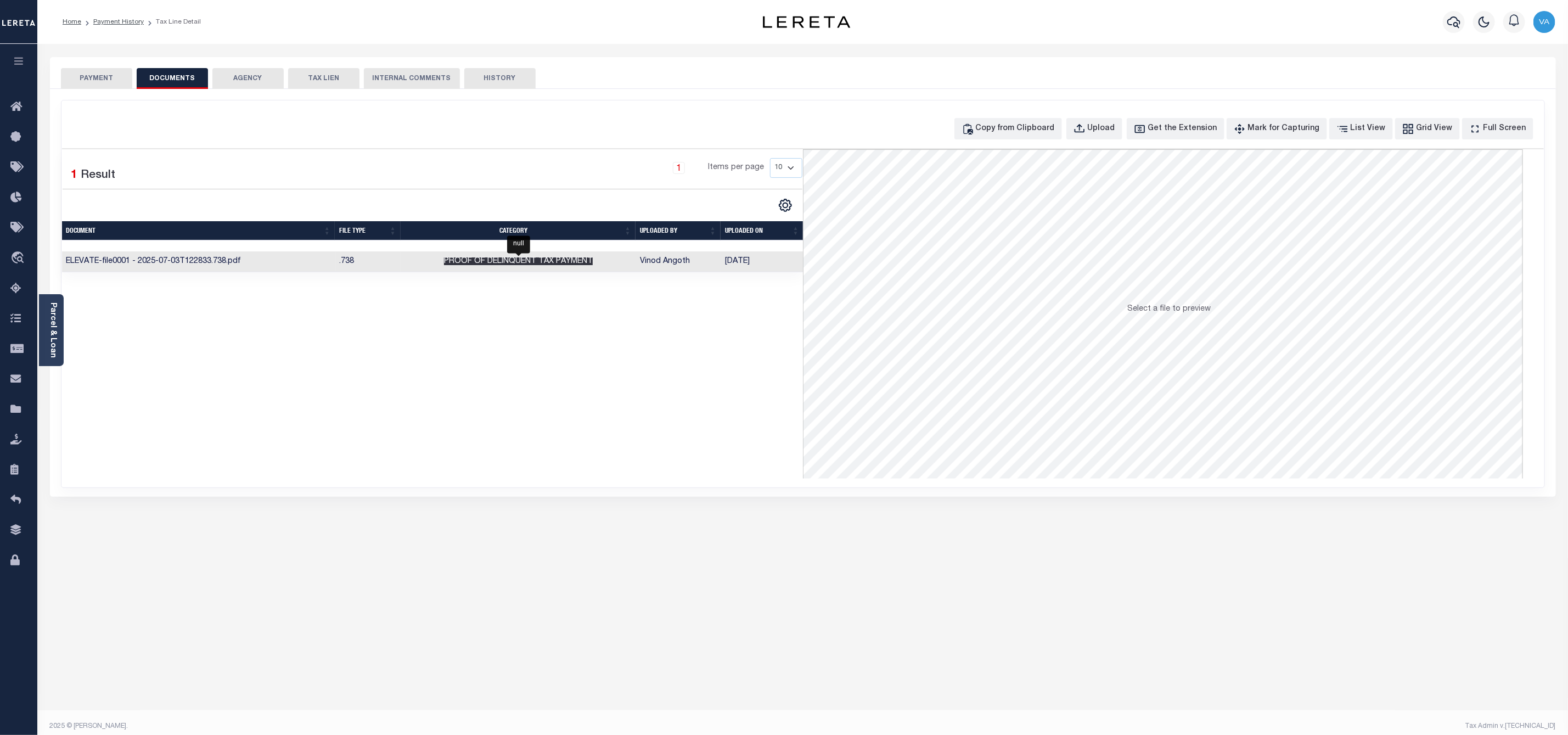
click at [503, 262] on span "Proof of Delinquent Tax Payment" at bounding box center [518, 261] width 148 height 8
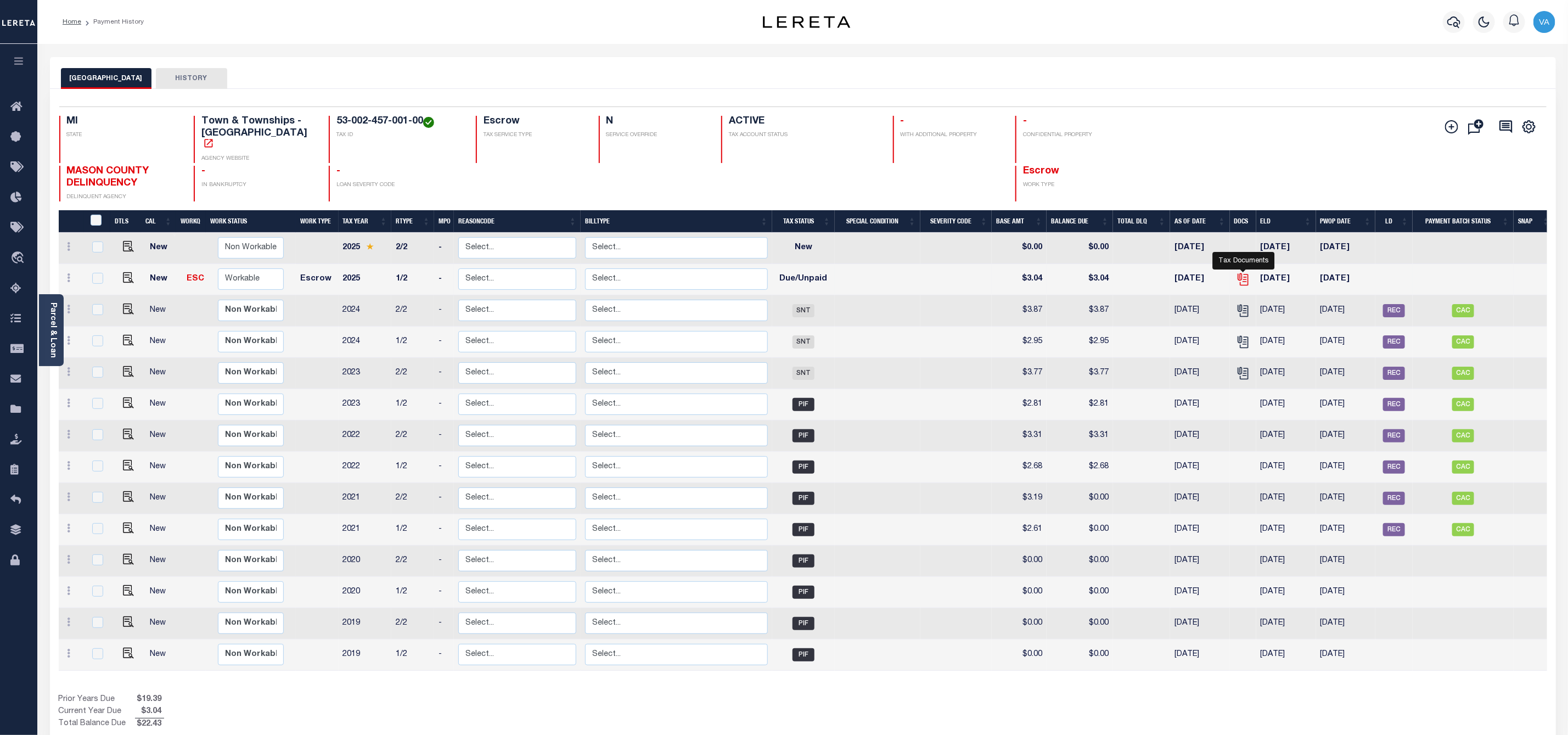
click at [1245, 272] on icon "" at bounding box center [1243, 279] width 14 height 14
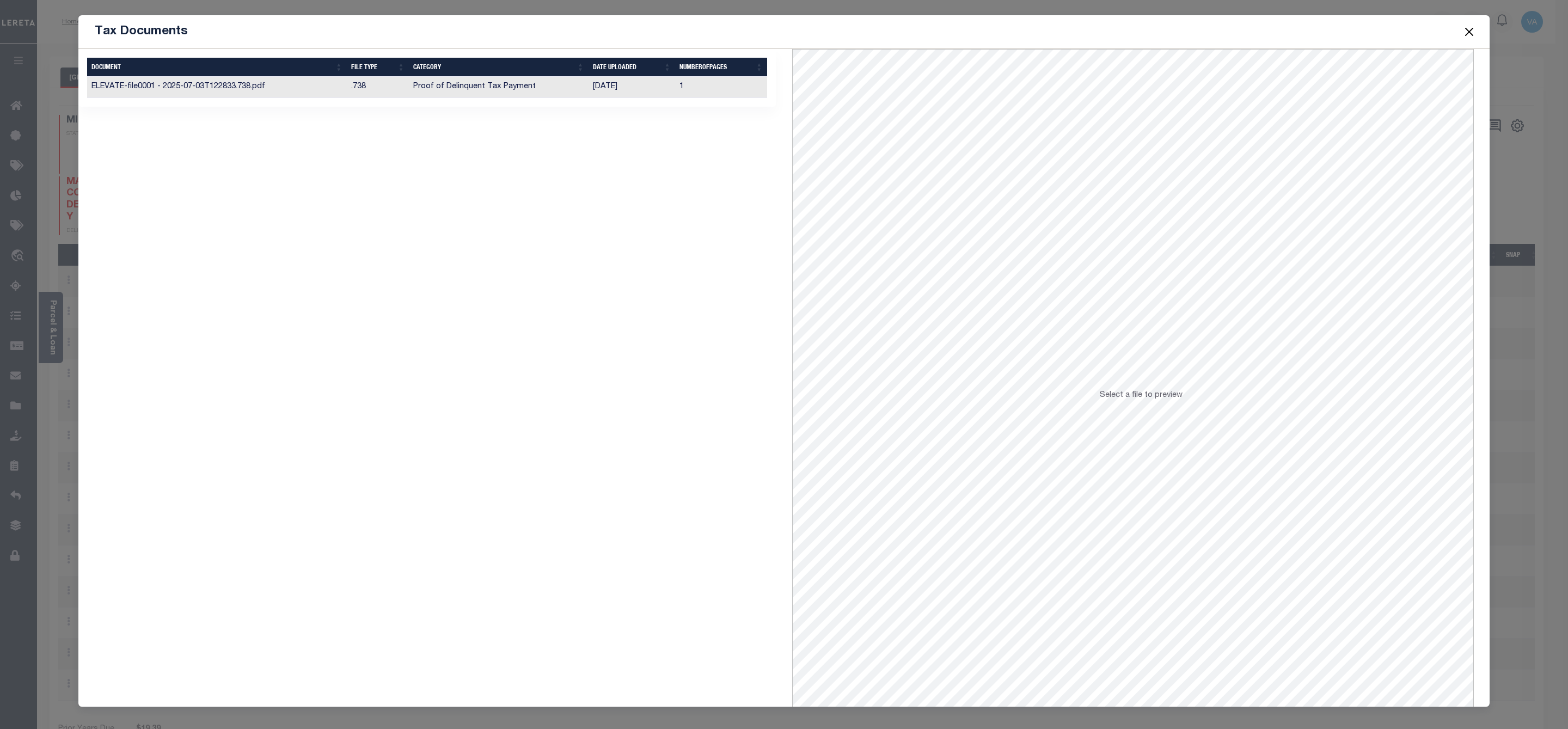
click at [456, 86] on td "Proof of Delinquent Tax Payment" at bounding box center [498, 87] width 179 height 21
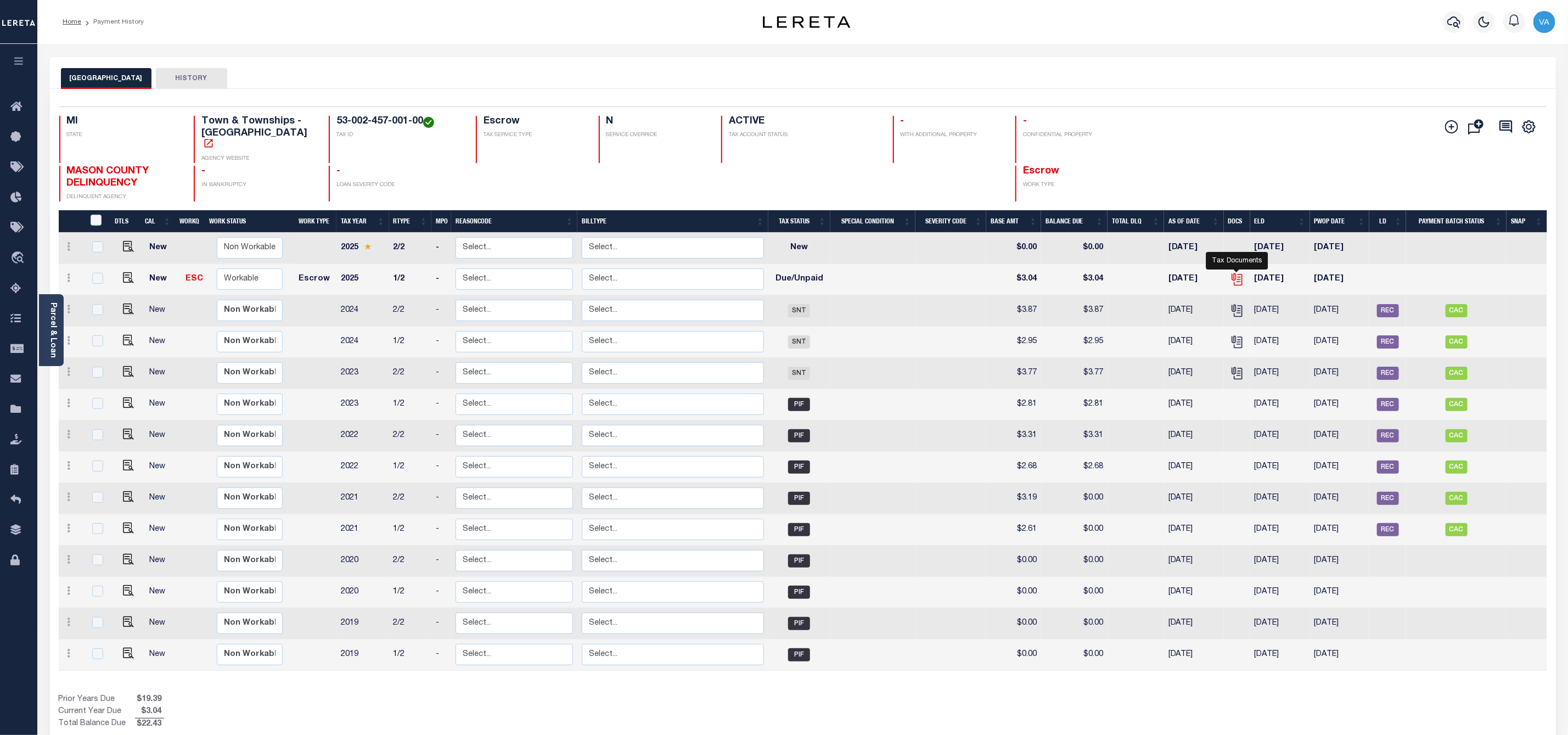
click at [1240, 272] on icon "" at bounding box center [1237, 279] width 14 height 14
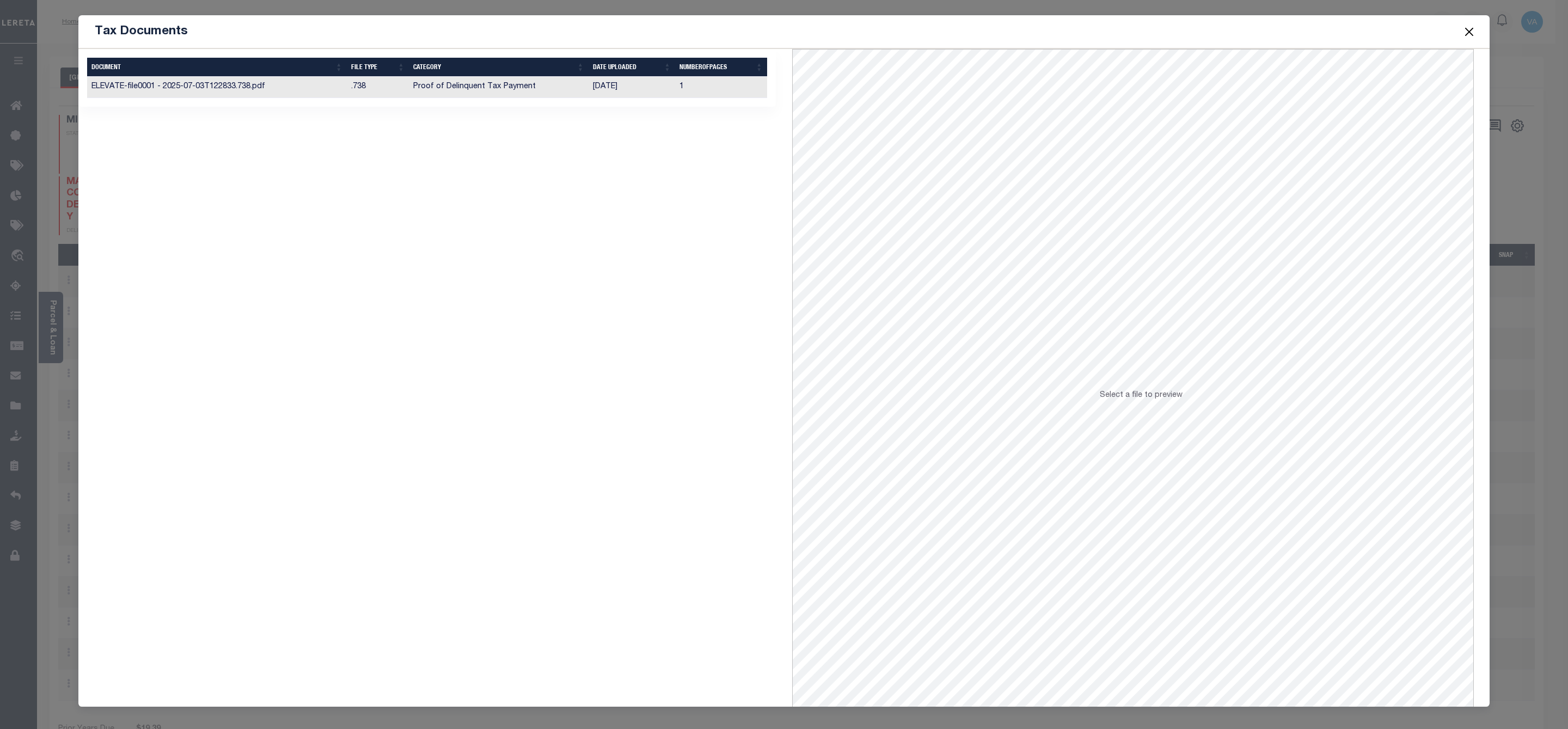
click at [1118, 401] on p "Select a file to preview" at bounding box center [1141, 395] width 83 height 12
click at [237, 84] on td "ELEVATE-file0001 - 2025-07-03T122833.738.pdf" at bounding box center [217, 87] width 260 height 21
click at [245, 87] on td "ELEVATE-file0001 - 2025-07-03T122833.738.pdf" at bounding box center [217, 87] width 260 height 21
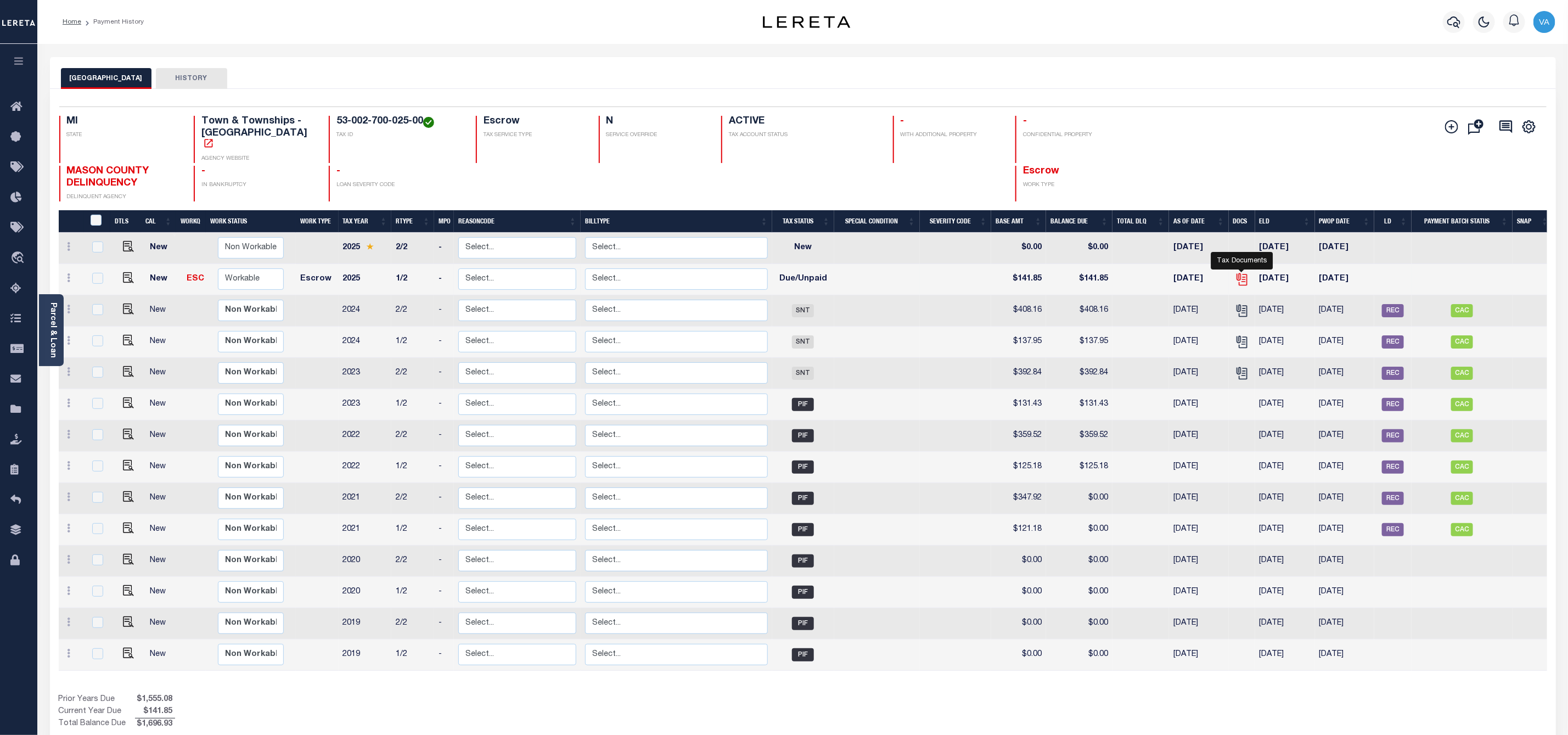
click at [1245, 272] on icon "" at bounding box center [1242, 279] width 14 height 14
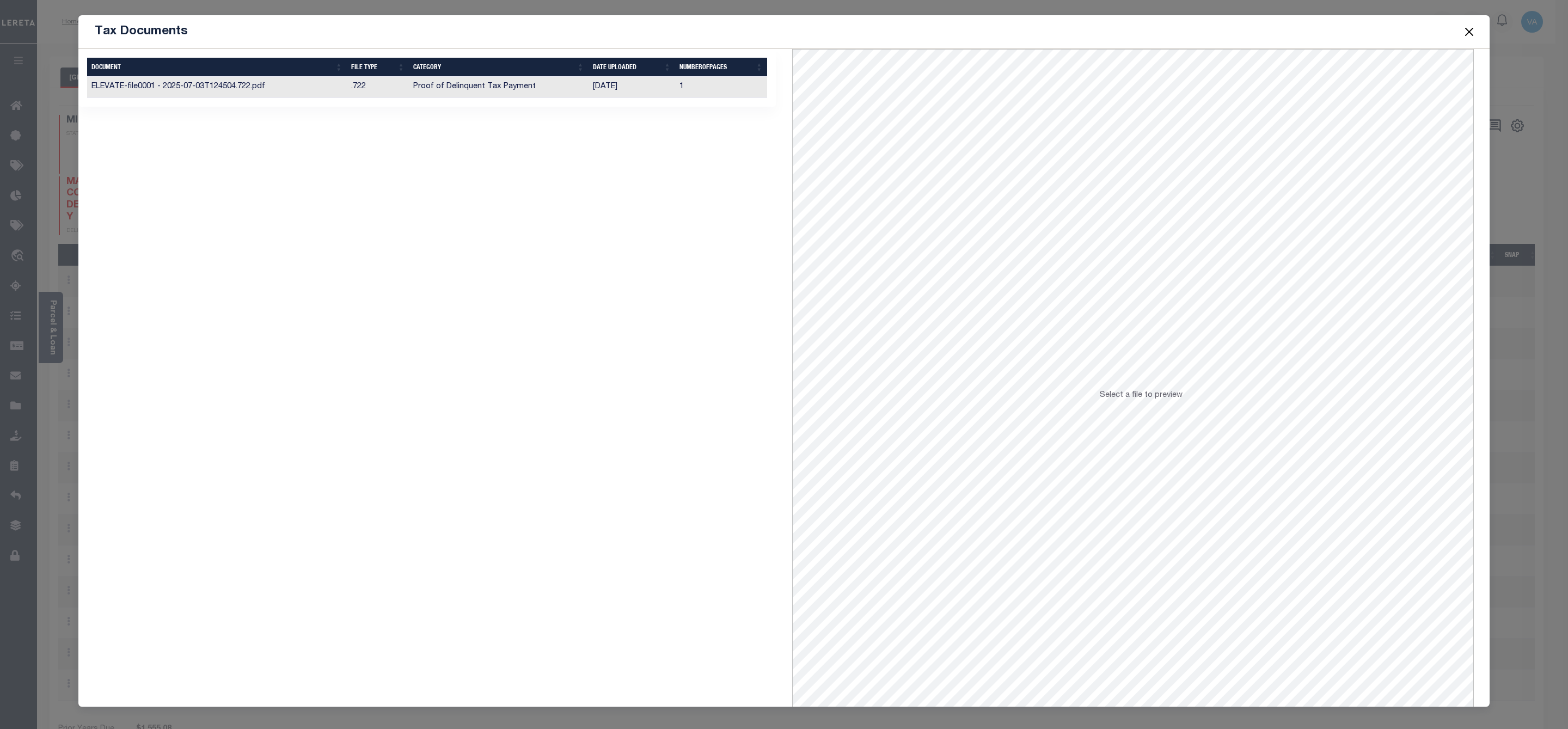
click at [453, 84] on td "Proof of Delinquent Tax Payment" at bounding box center [498, 87] width 179 height 21
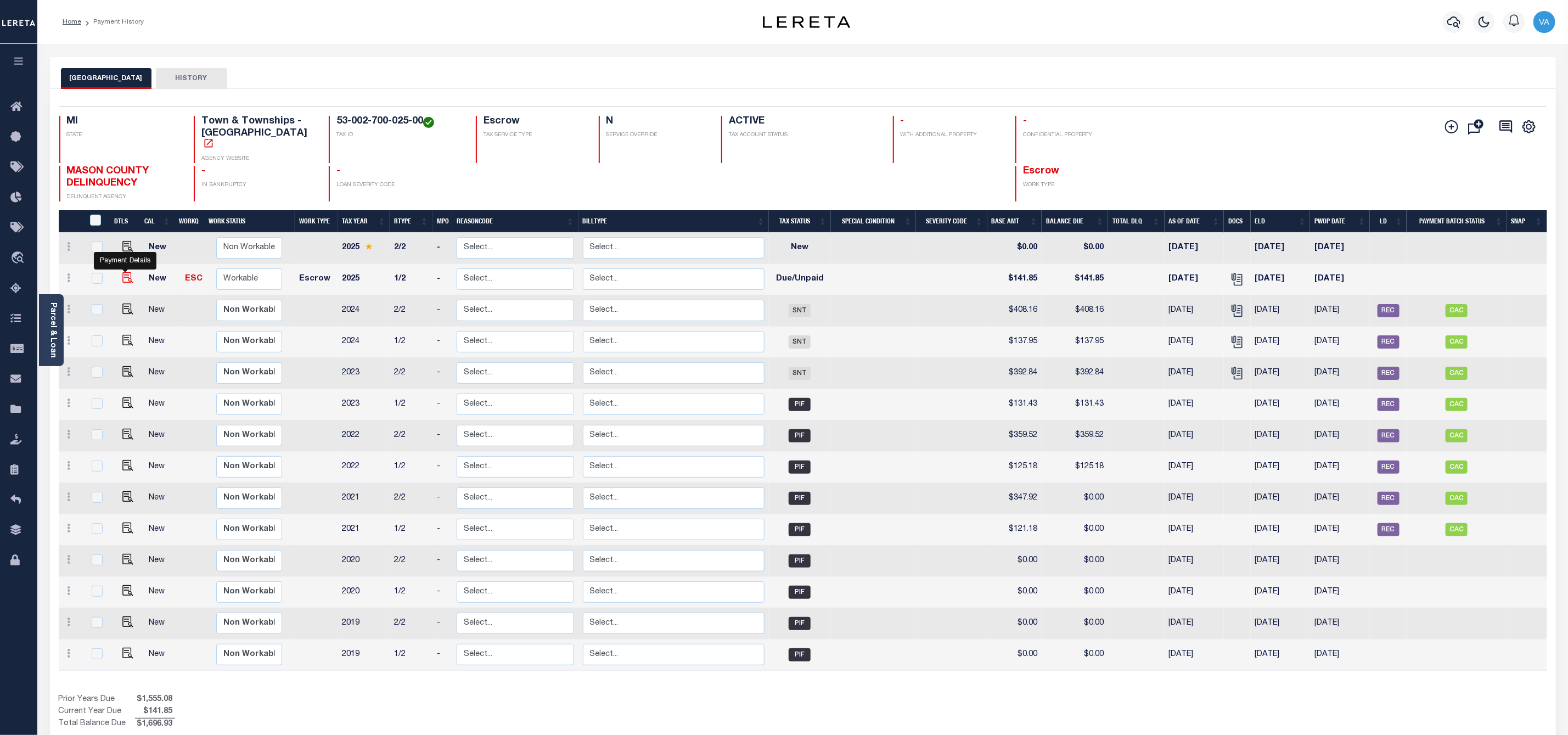
click at [125, 272] on img "" at bounding box center [128, 278] width 11 height 11
checkbox input "true"
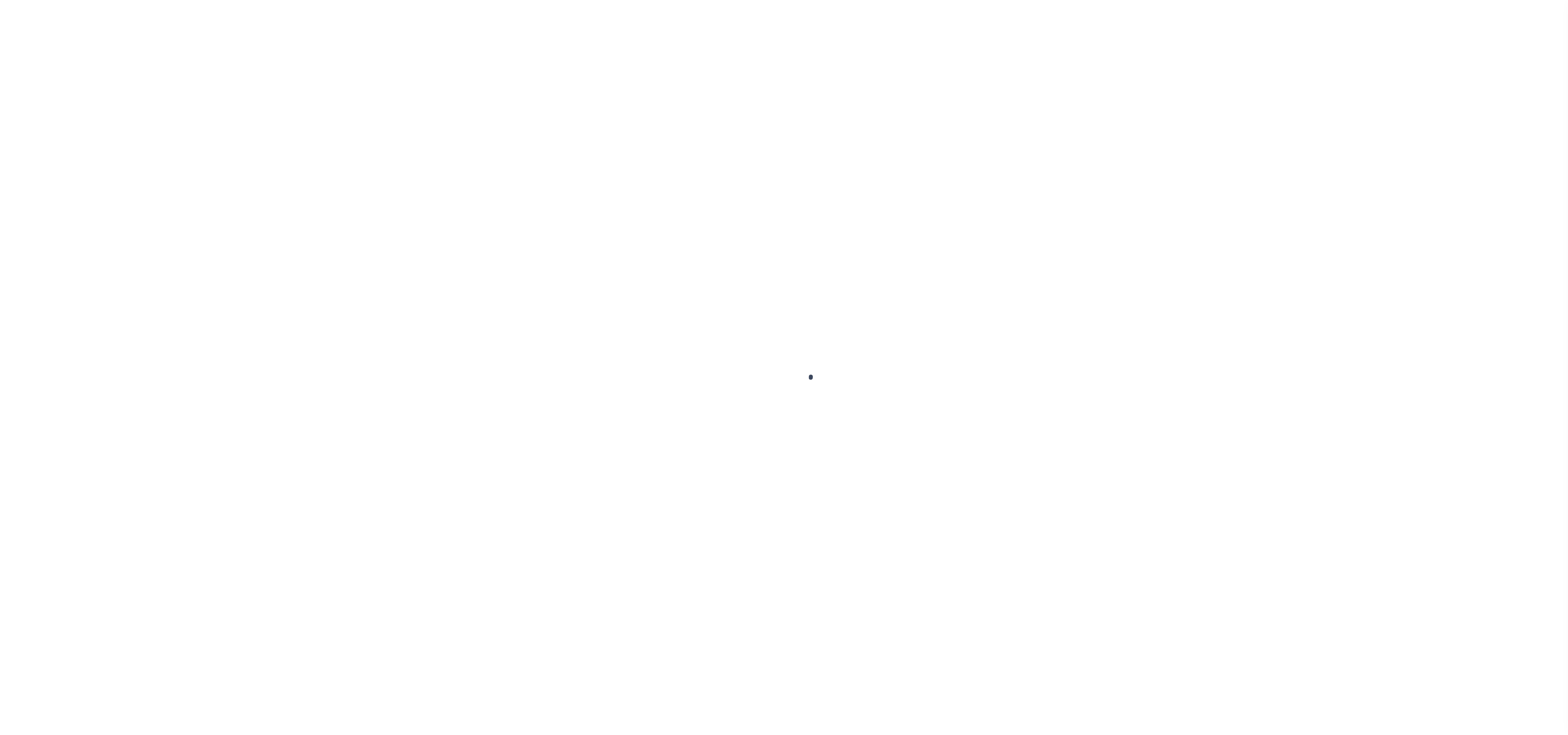
select select "DUE"
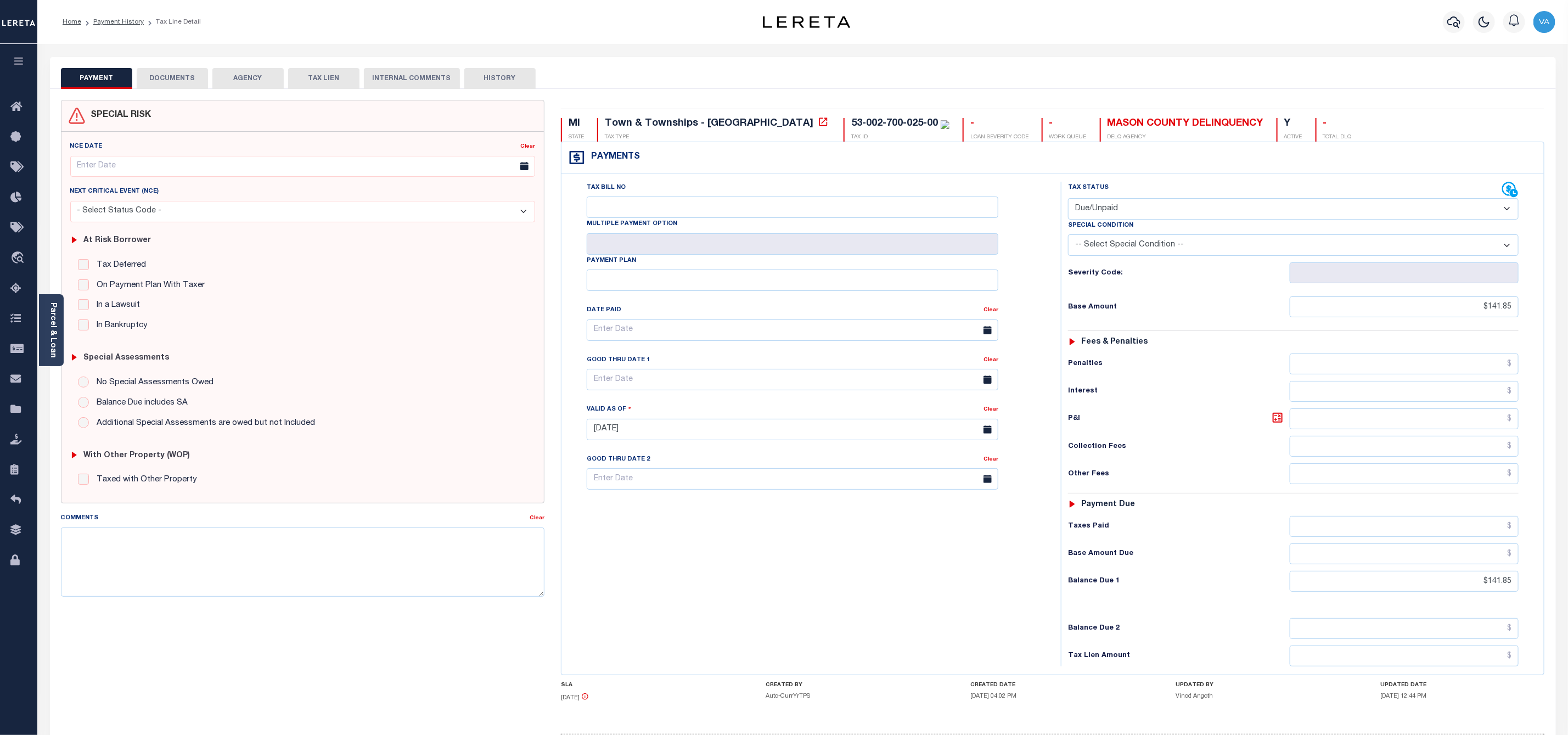
click at [195, 79] on button "DOCUMENTS" at bounding box center [172, 79] width 71 height 21
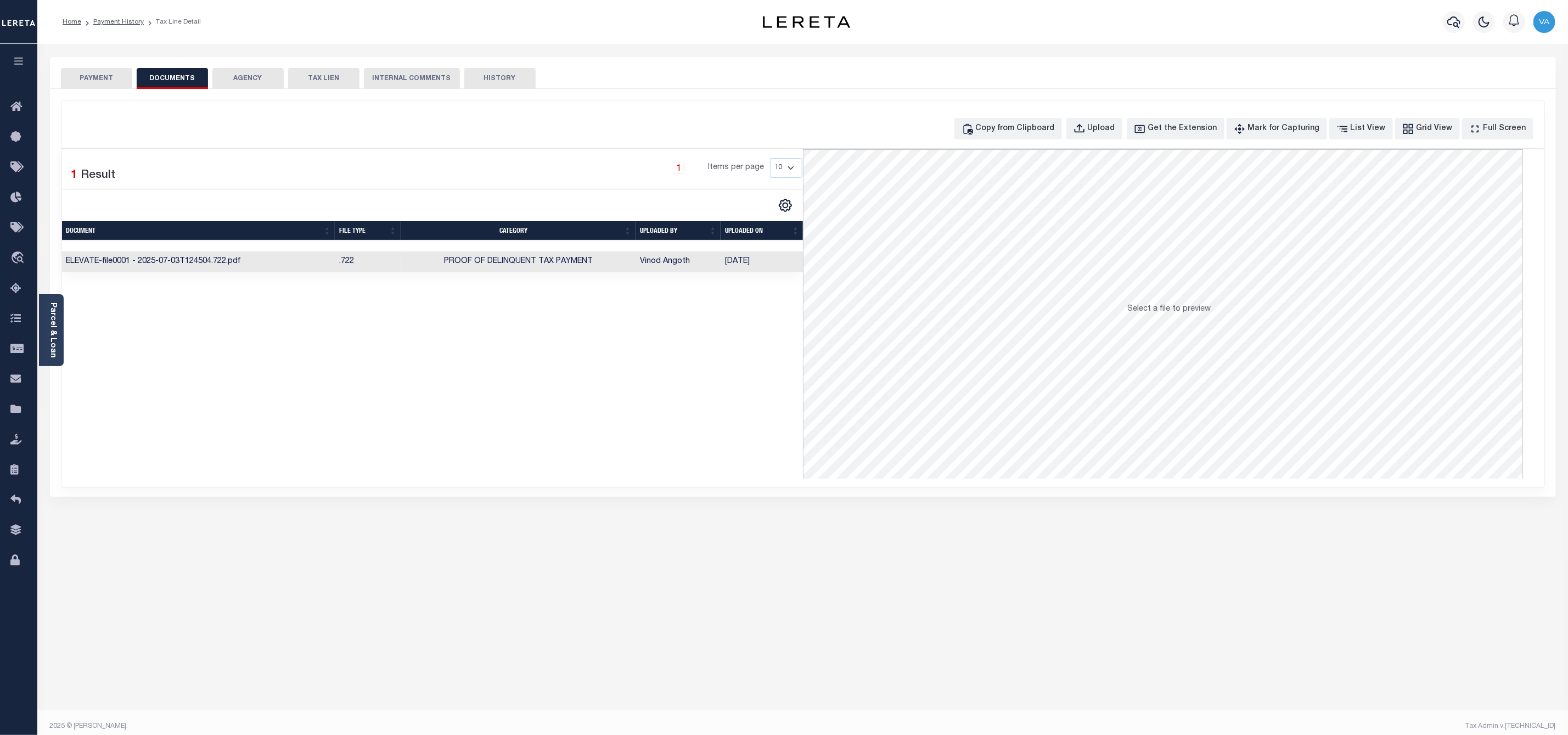
click at [213, 263] on td "ELEVATE-file0001 - 2025-07-03T124504.722.pdf" at bounding box center [199, 262] width 273 height 22
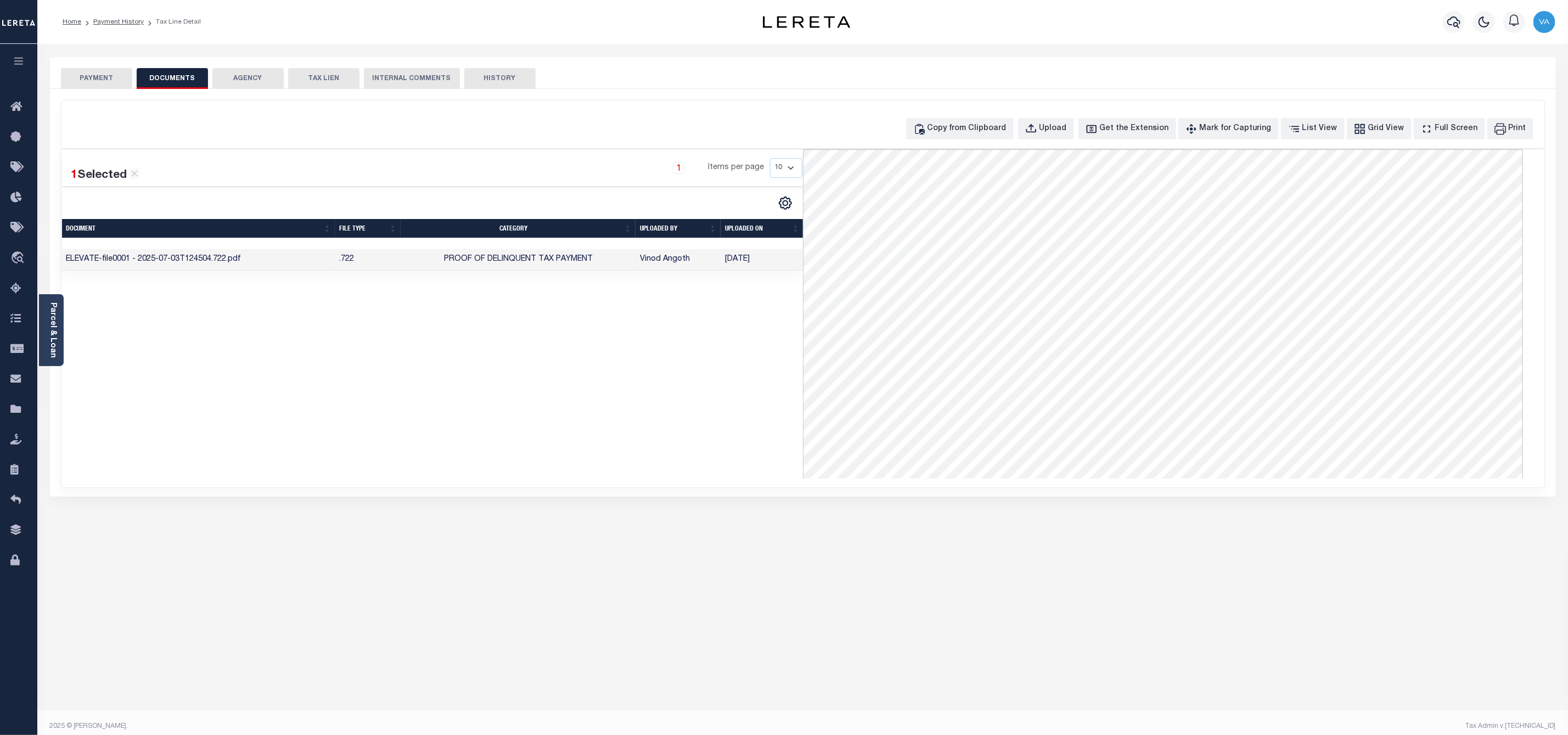
click at [141, 257] on td "ELEVATE-file0001 - 2025-07-03T124504.722.pdf" at bounding box center [199, 260] width 273 height 22
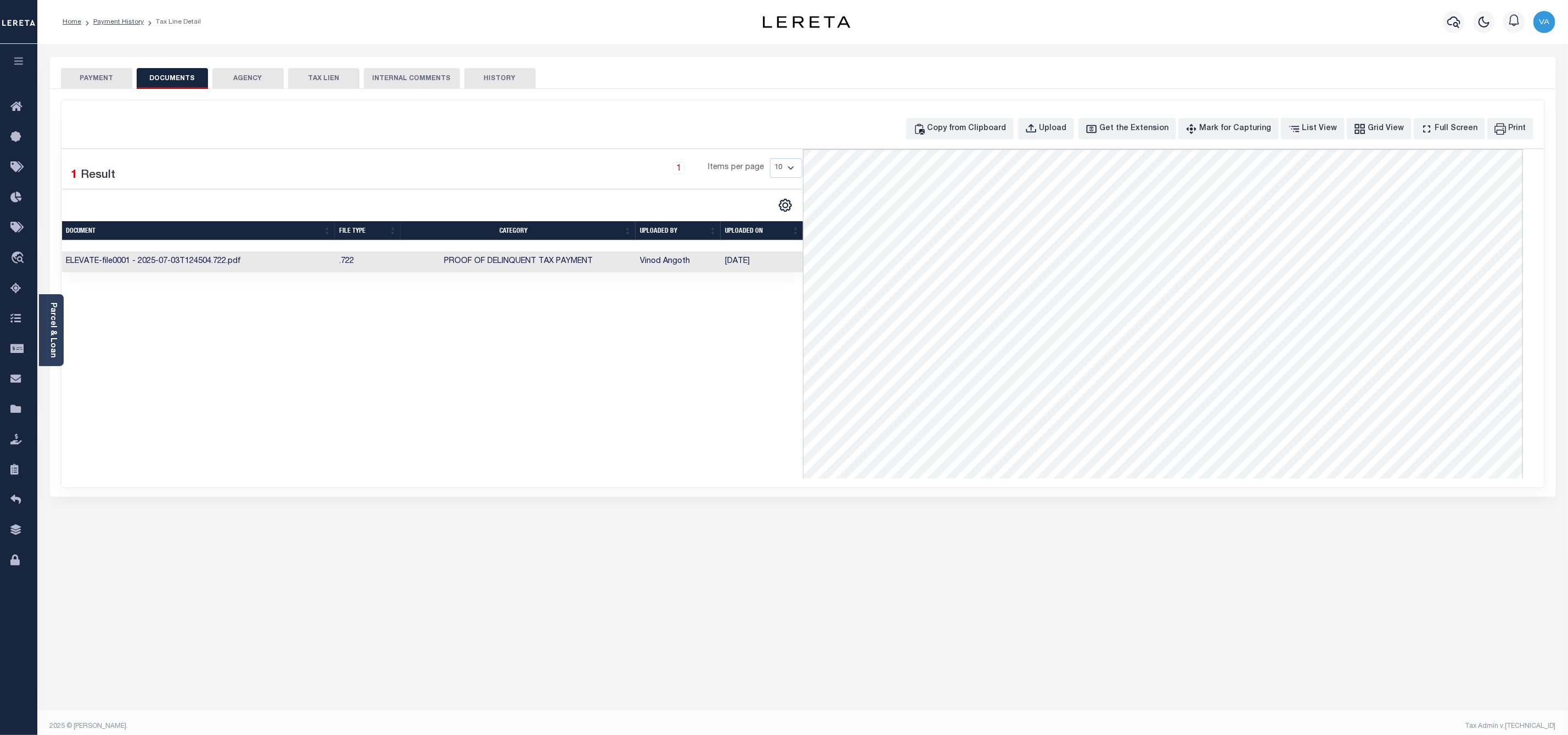
click at [167, 263] on td "ELEVATE-file0001 - 2025-07-03T124504.722.pdf" at bounding box center [199, 262] width 273 height 22
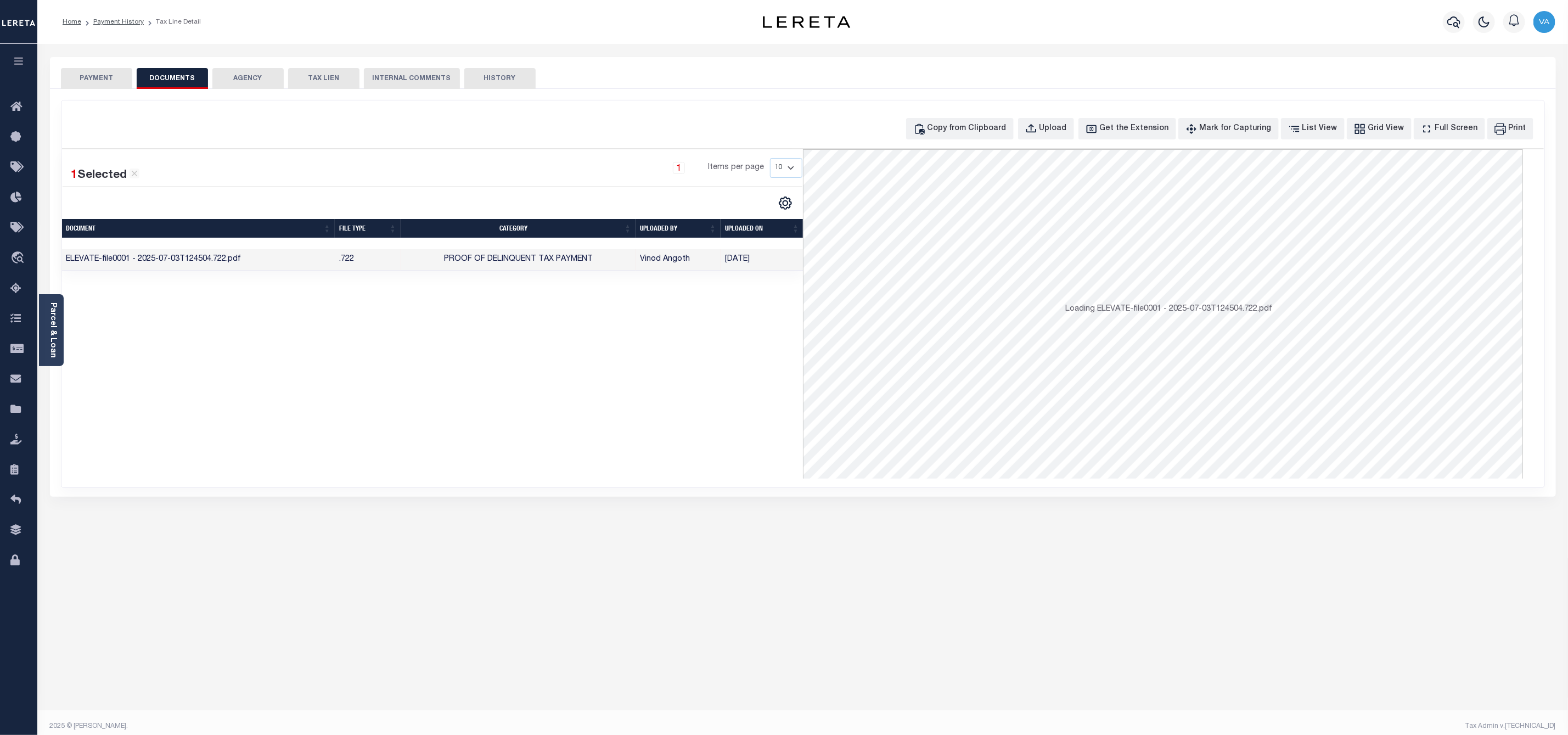
click at [167, 263] on td "ELEVATE-file0001 - 2025-07-03T124504.722.pdf" at bounding box center [199, 260] width 273 height 22
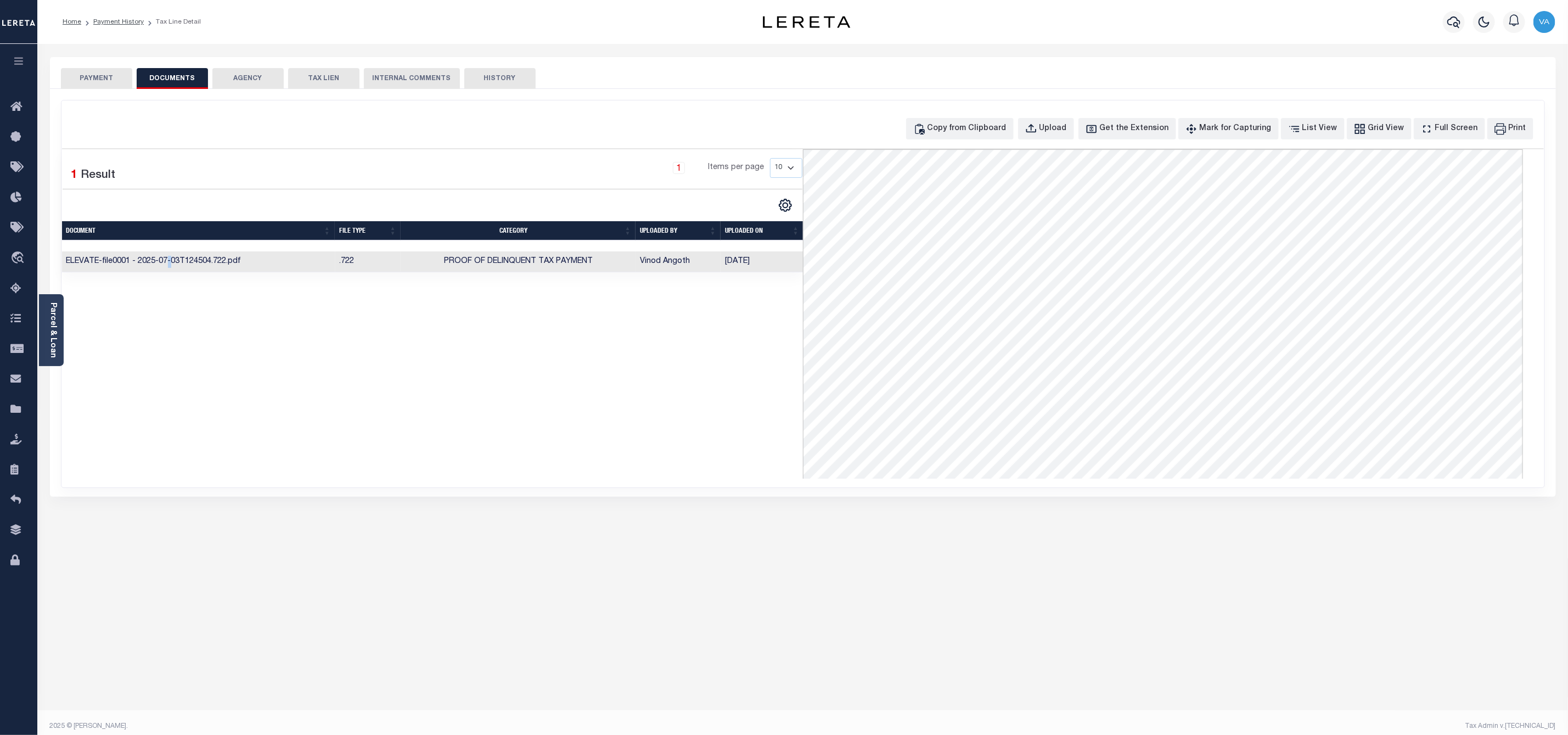
click at [120, 71] on button "PAYMENT" at bounding box center [96, 79] width 71 height 21
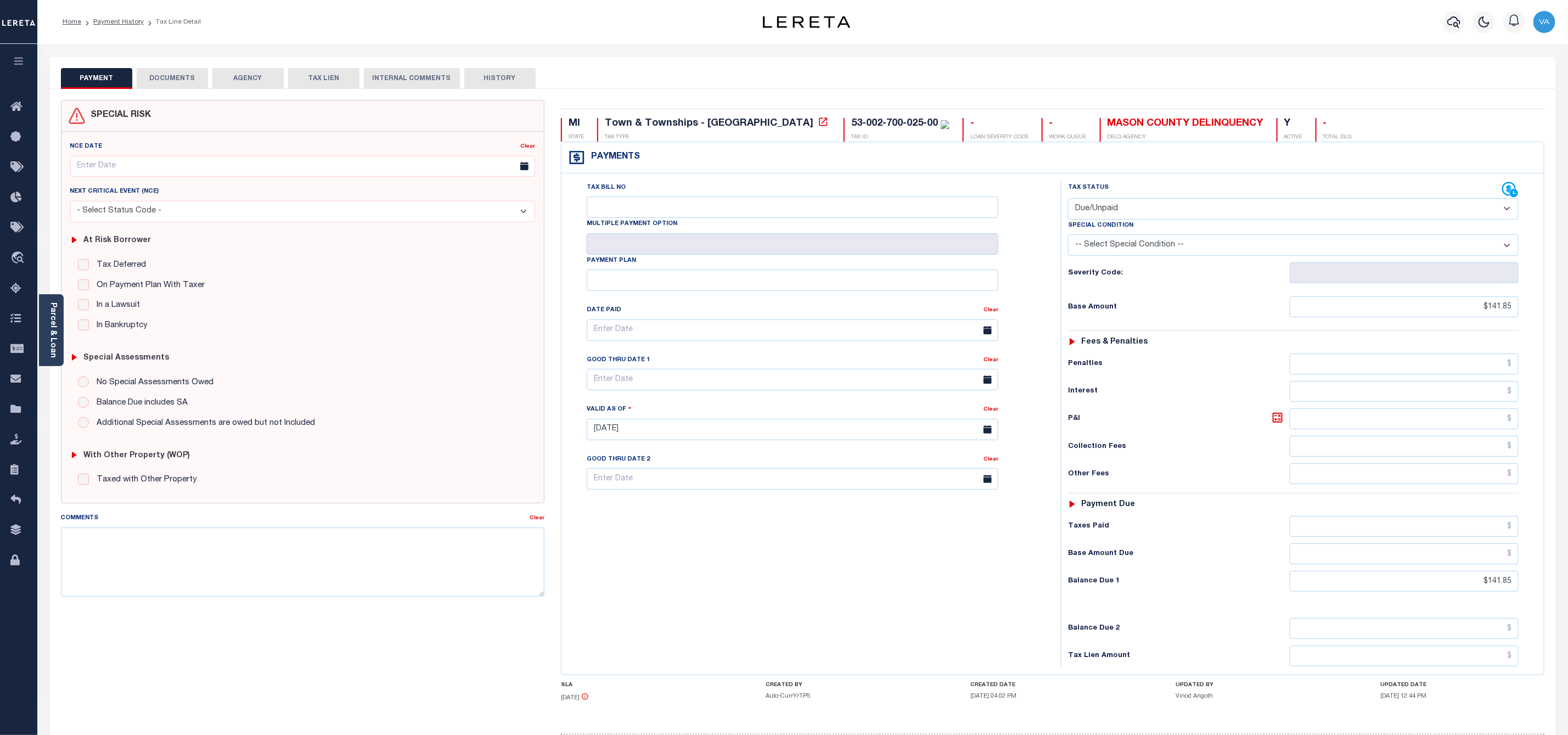
click at [180, 76] on button "DOCUMENTS" at bounding box center [172, 79] width 71 height 21
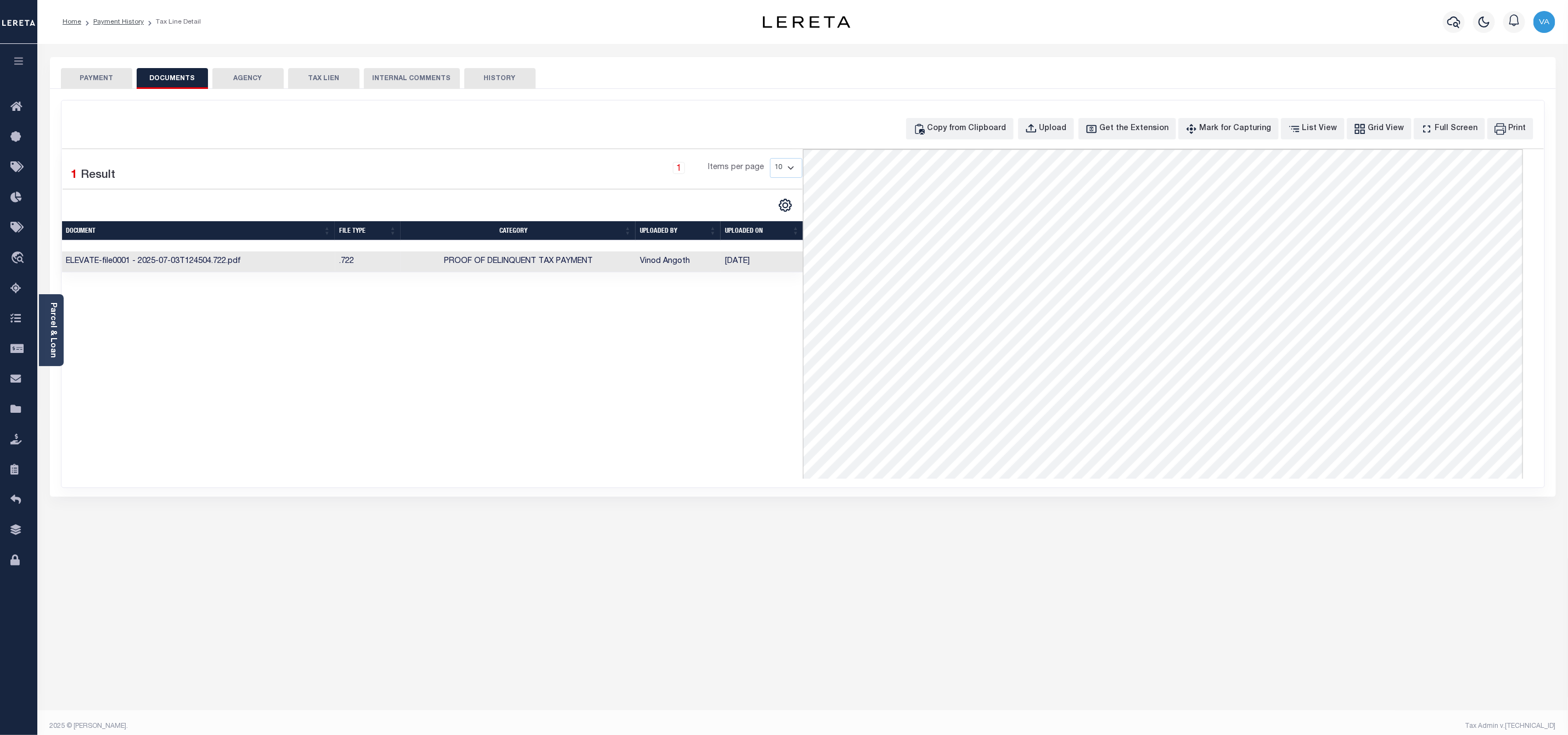
click at [141, 259] on td "ELEVATE-file0001 - 2025-07-03T124504.722.pdf" at bounding box center [199, 262] width 273 height 22
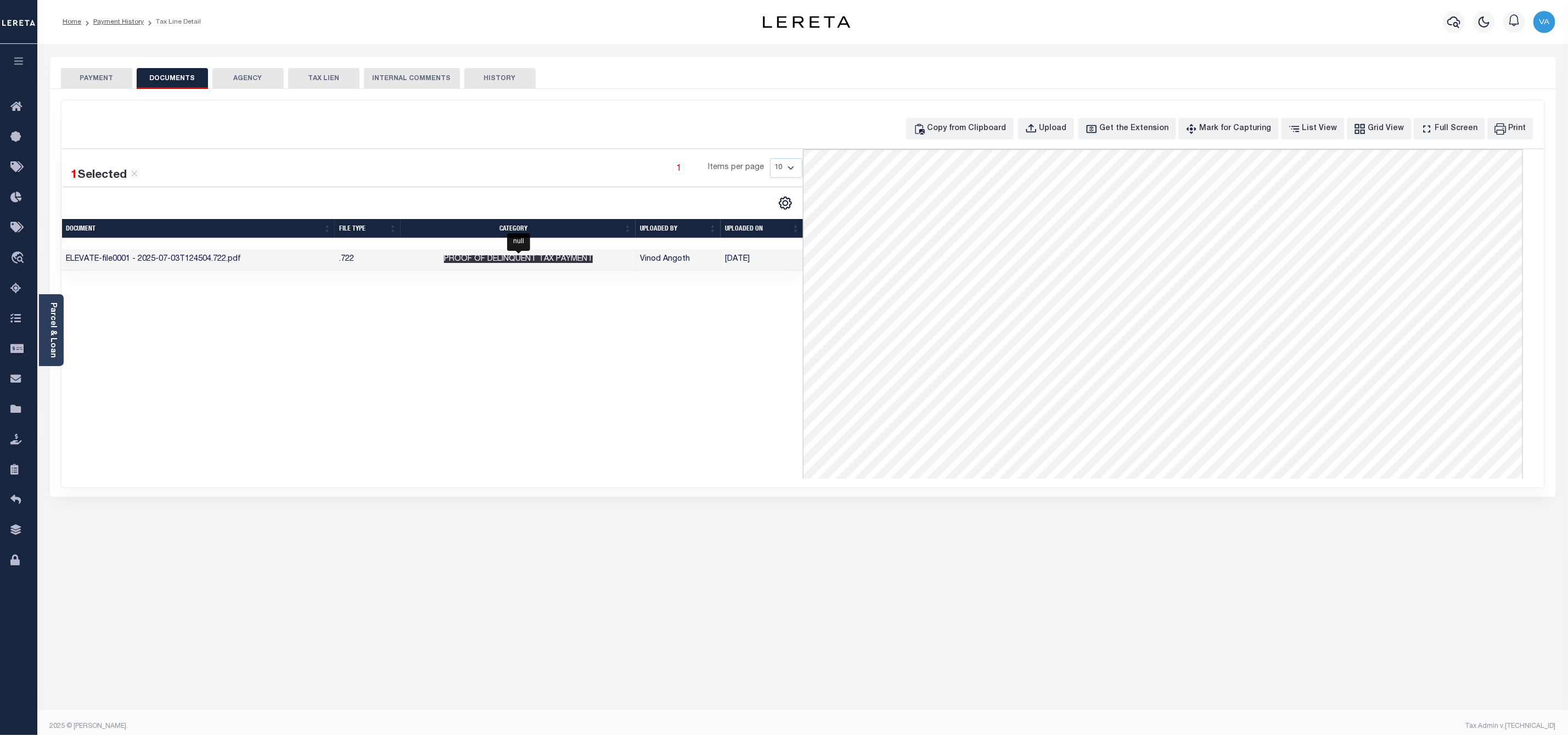
click at [529, 263] on span "Proof of Delinquent Tax Payment" at bounding box center [518, 258] width 148 height 8
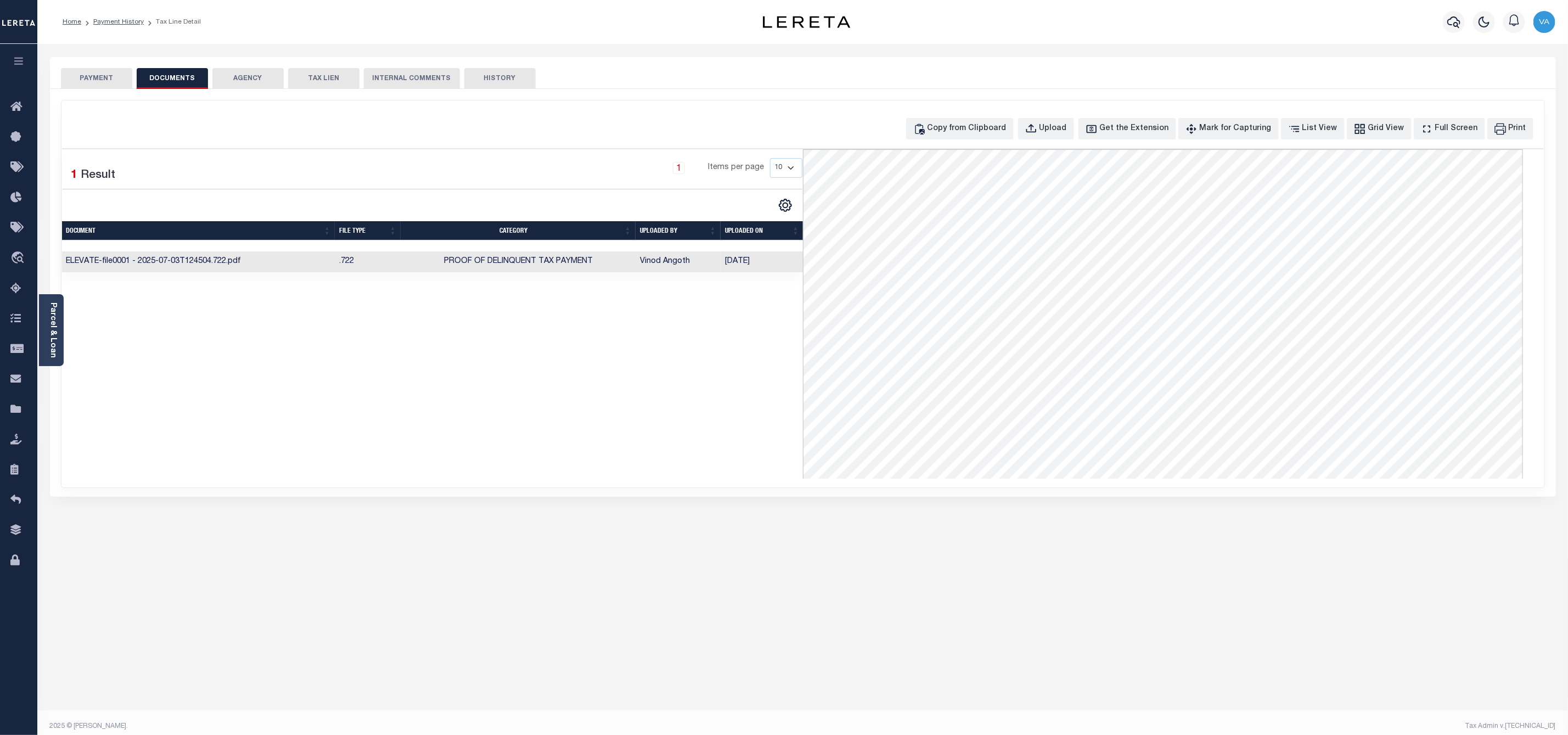
click at [498, 379] on div "1 Selected 1 Result 1 Items per page 10 25 50 100" at bounding box center [432, 314] width 741 height 330
click at [529, 268] on td "Proof of Delinquent Tax Payment" at bounding box center [518, 262] width 235 height 22
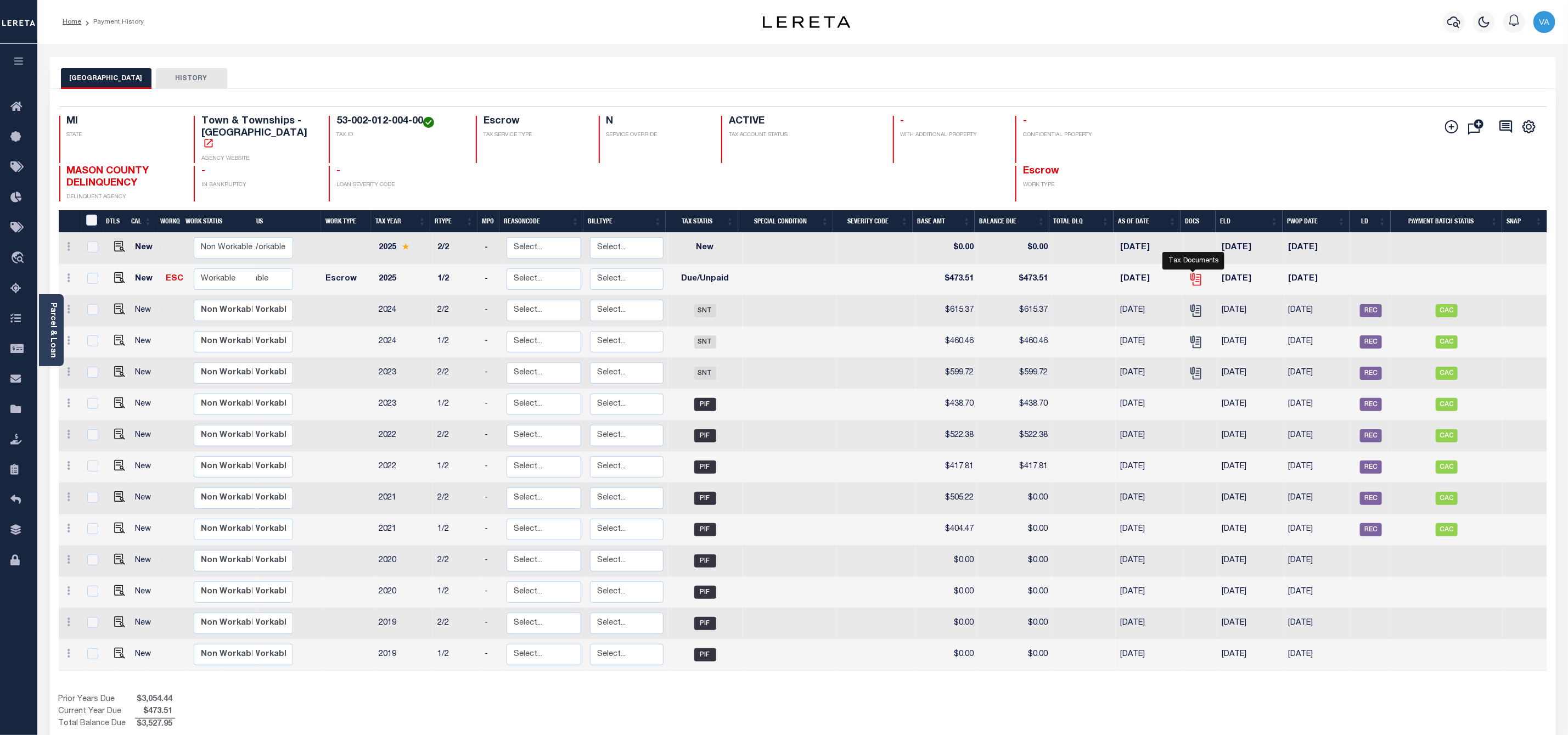
click at [1194, 272] on icon "" at bounding box center [1196, 279] width 14 height 14
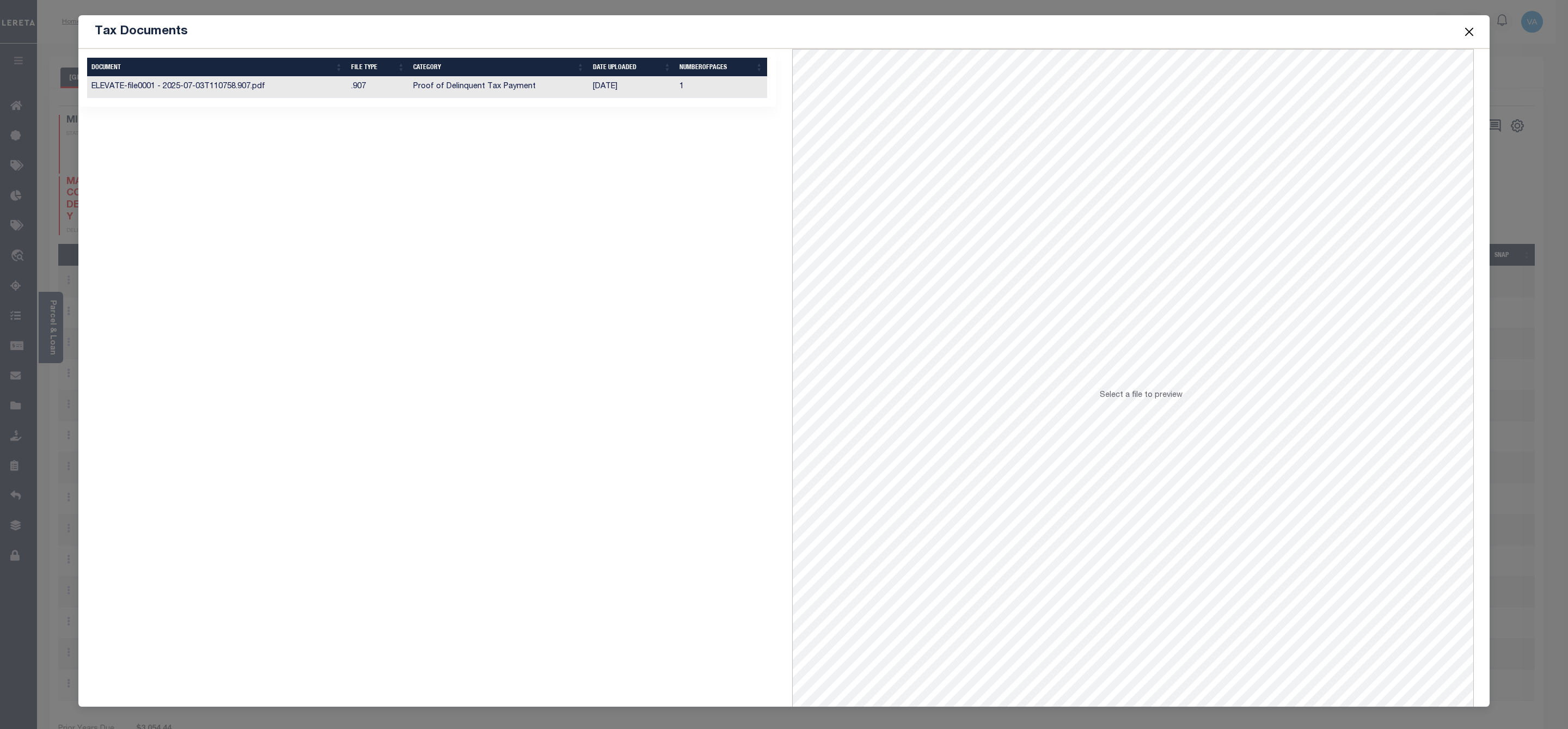
click at [445, 91] on td "Proof of Delinquent Tax Payment" at bounding box center [498, 87] width 179 height 21
click at [430, 82] on td "Proof of Delinquent Tax Payment" at bounding box center [498, 87] width 179 height 21
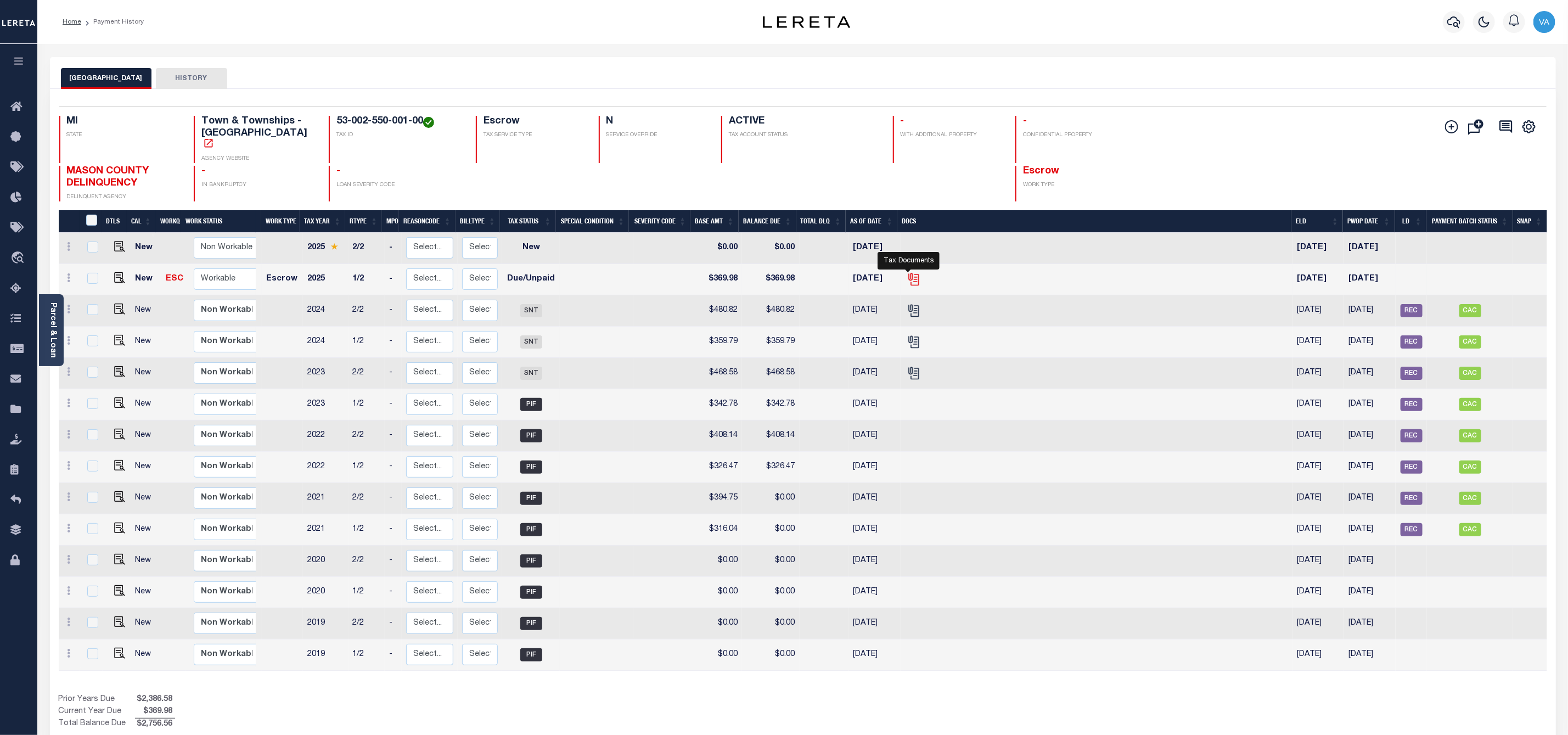
click at [913, 274] on icon "" at bounding box center [915, 279] width 8 height 12
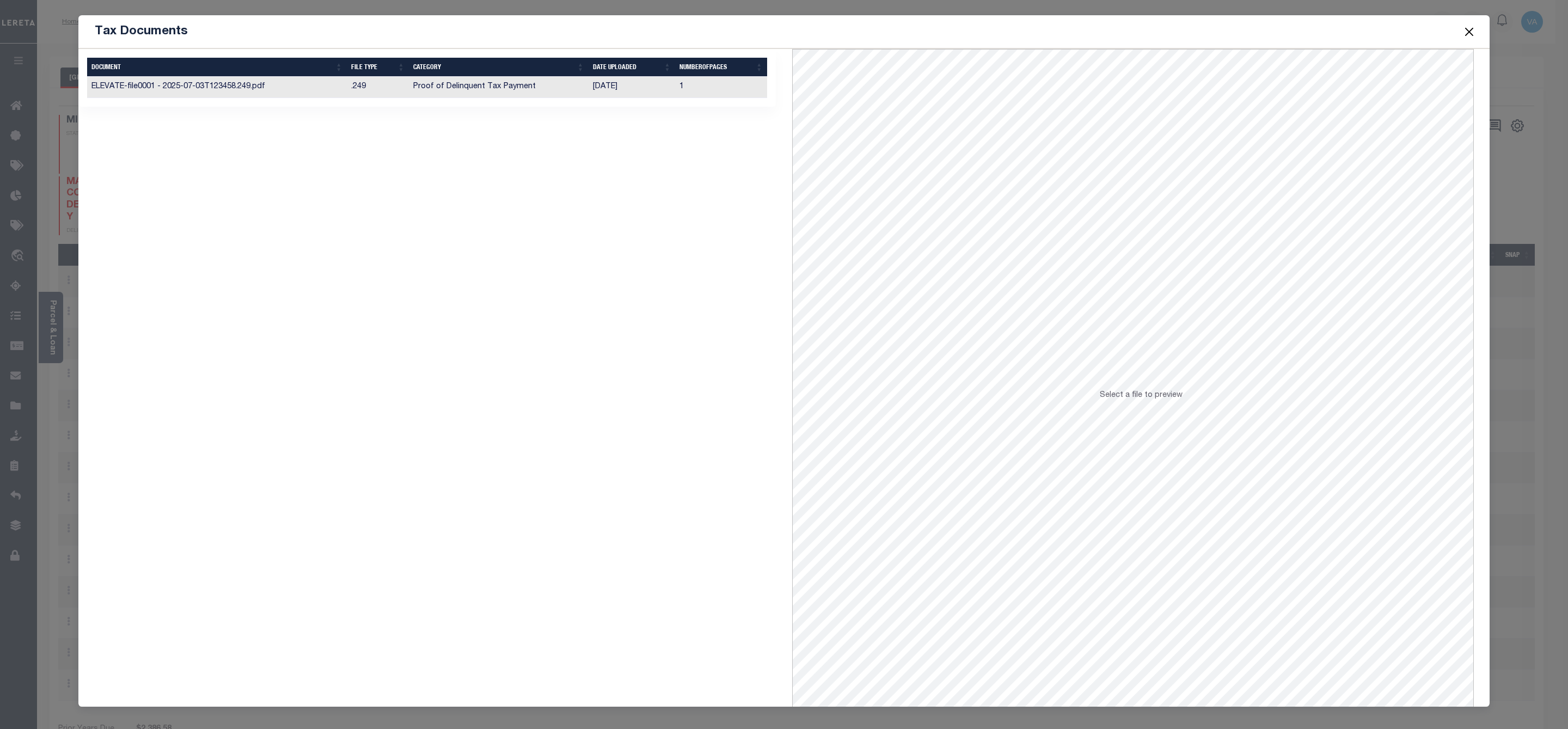
click at [469, 88] on td "Proof of Delinquent Tax Payment" at bounding box center [498, 87] width 179 height 21
click at [461, 86] on td "Proof of Delinquent Tax Payment" at bounding box center [498, 87] width 179 height 21
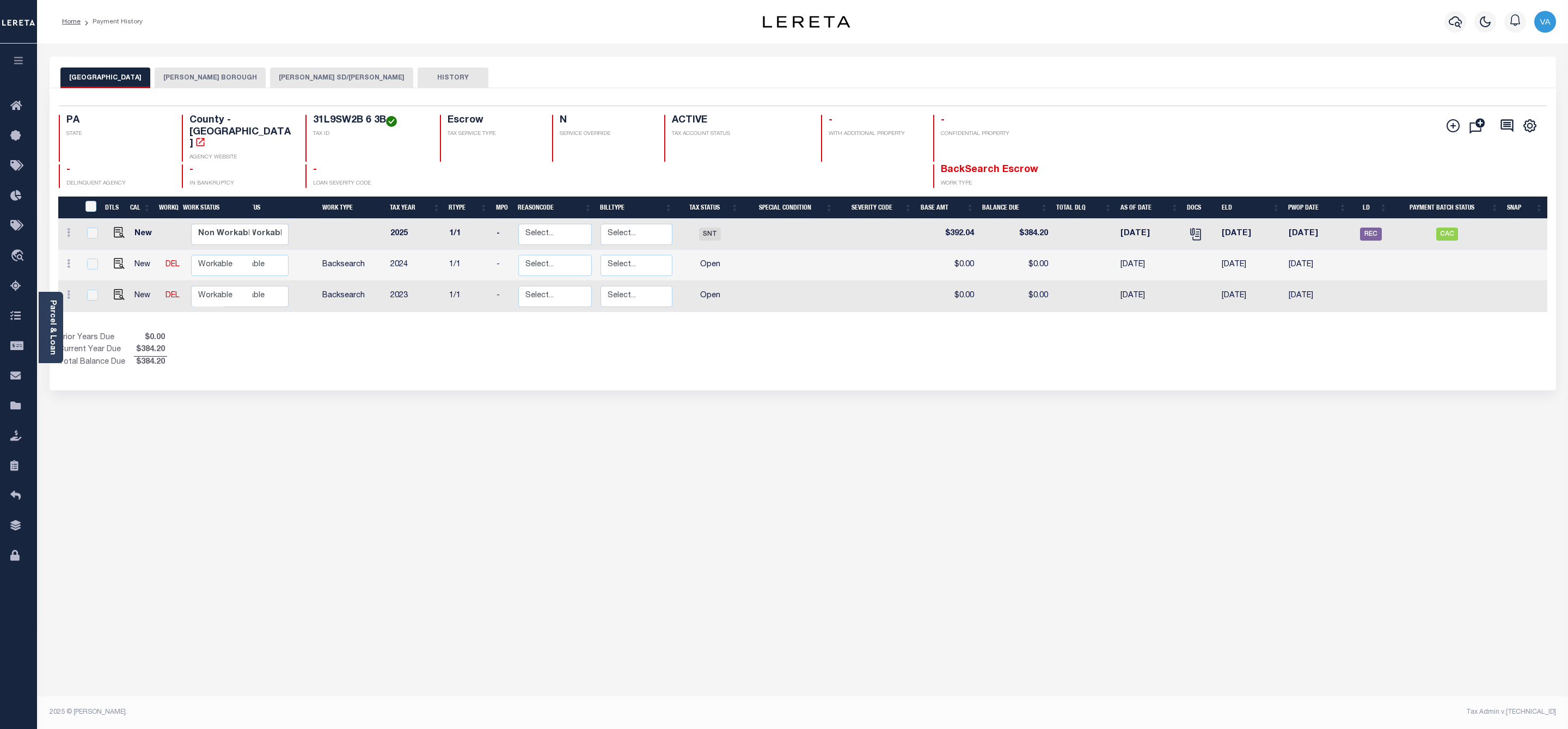
click at [309, 77] on button "[PERSON_NAME] SD/[PERSON_NAME]" at bounding box center [342, 78] width 143 height 21
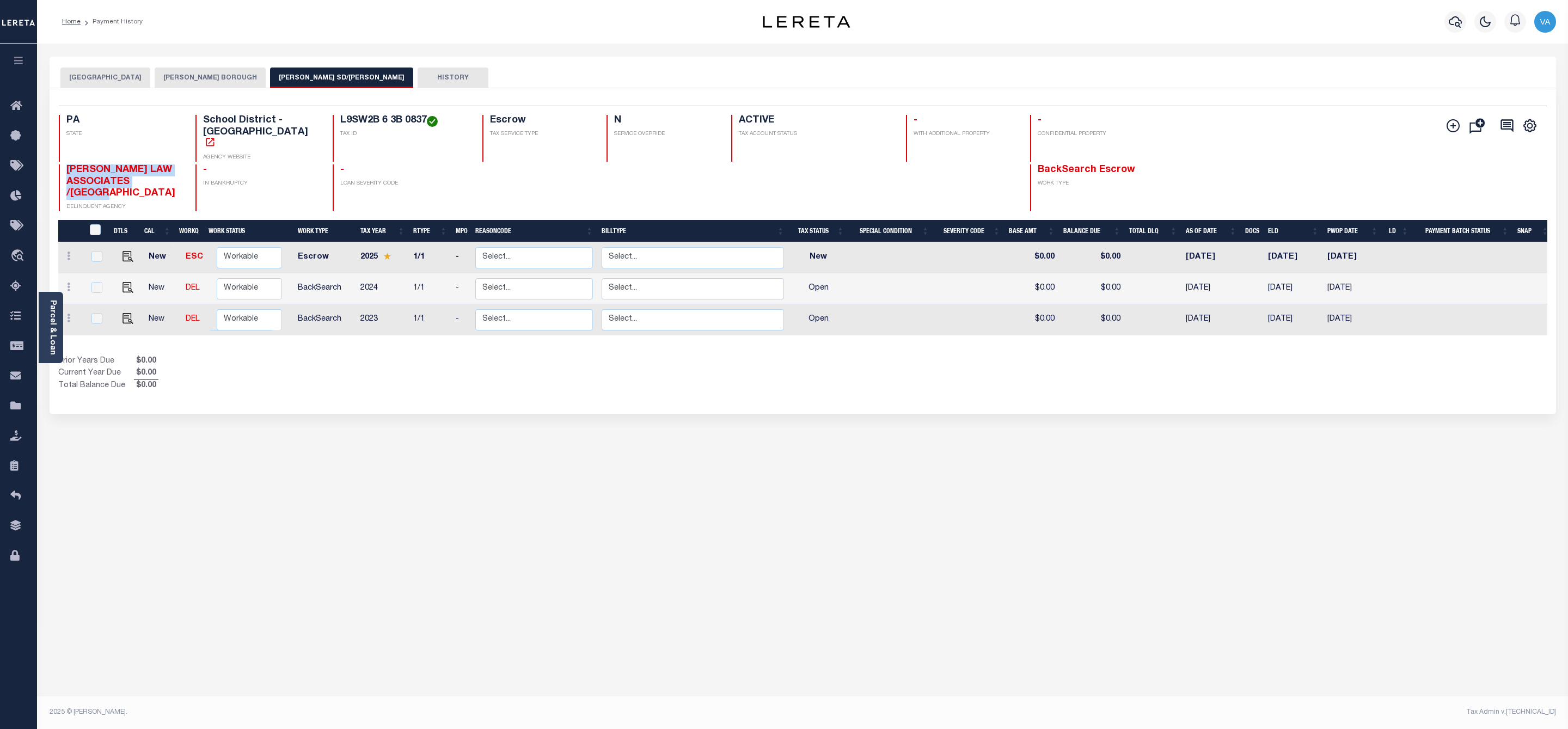
drag, startPoint x: 74, startPoint y: 142, endPoint x: 146, endPoint y: 169, distance: 76.9
click at [146, 169] on span "[PERSON_NAME] LAW ASSOCIATES /[GEOGRAPHIC_DATA]" at bounding box center [121, 182] width 109 height 33
copy span "[PERSON_NAME] LAW ASSOCIATES /[GEOGRAPHIC_DATA]"
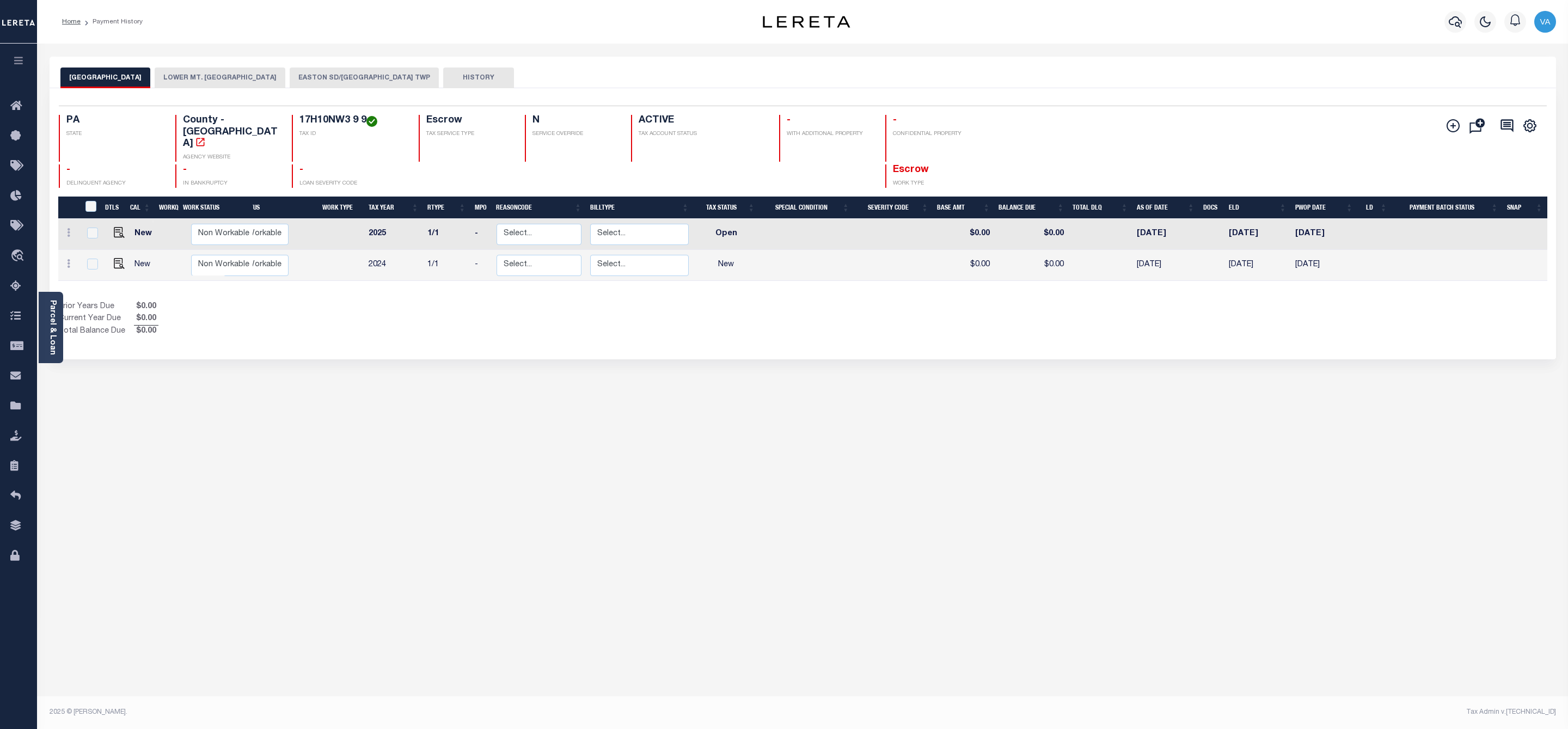
click at [320, 75] on button "EASTON SD/[GEOGRAPHIC_DATA] TWP" at bounding box center [364, 78] width 149 height 21
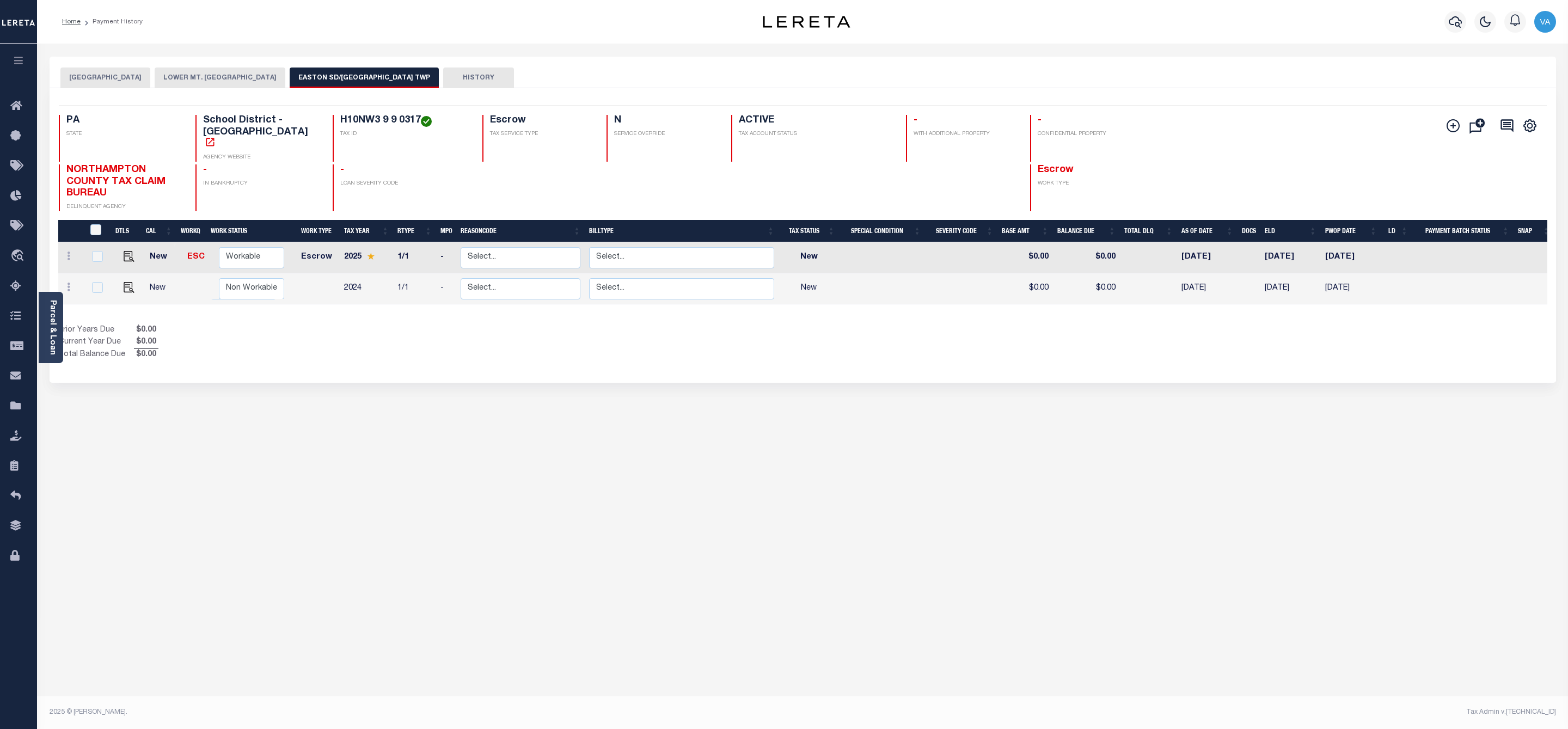
drag, startPoint x: 325, startPoint y: 118, endPoint x: 407, endPoint y: 119, distance: 82.0
click at [407, 119] on div "H10NW3 9 9 0317 TAX ID" at bounding box center [401, 138] width 137 height 47
copy h4 "H10NW3 9 9 0317"
